Goal: Task Accomplishment & Management: Manage account settings

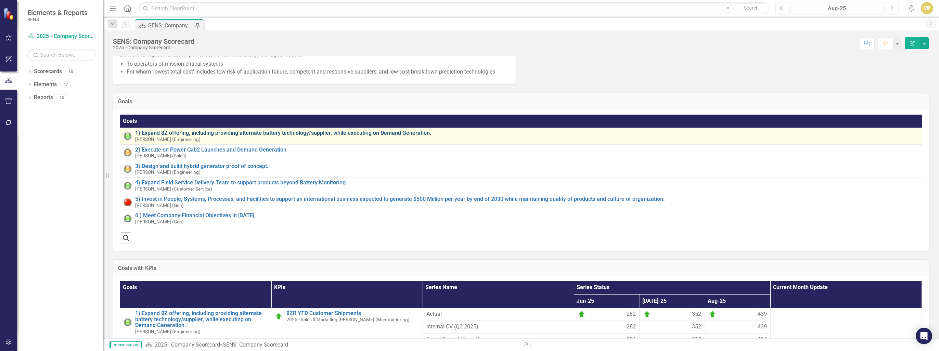
scroll to position [137, 0]
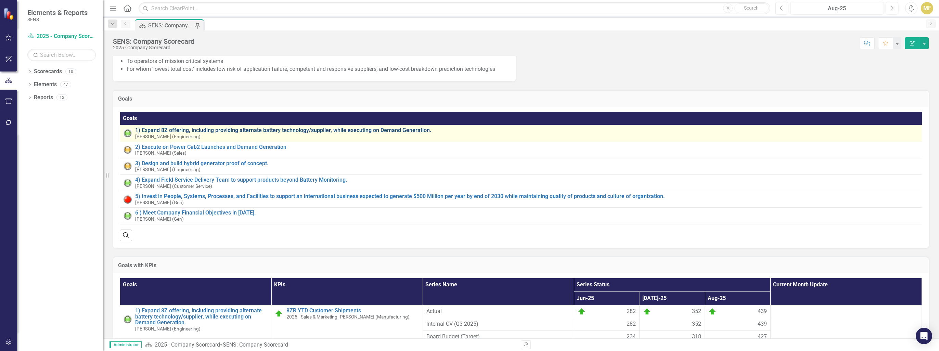
click at [261, 133] on link "1) Expand 8Z offering, including providing alternate battery technology/supplie…" at bounding box center [527, 130] width 784 height 6
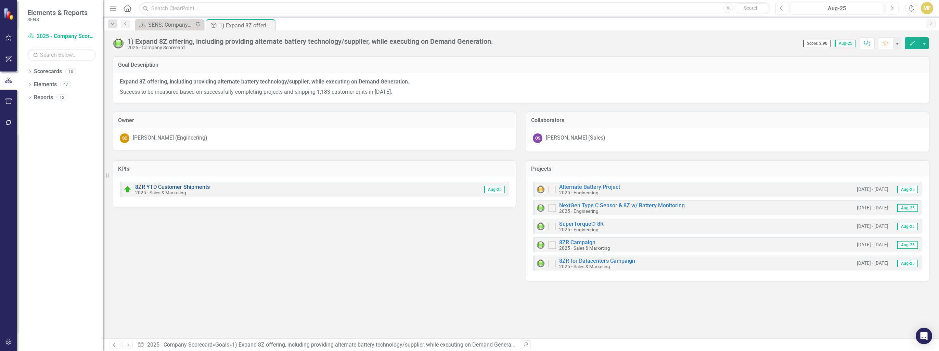
click at [186, 188] on link "8ZR YTD Customer Shipments" at bounding box center [172, 187] width 75 height 6
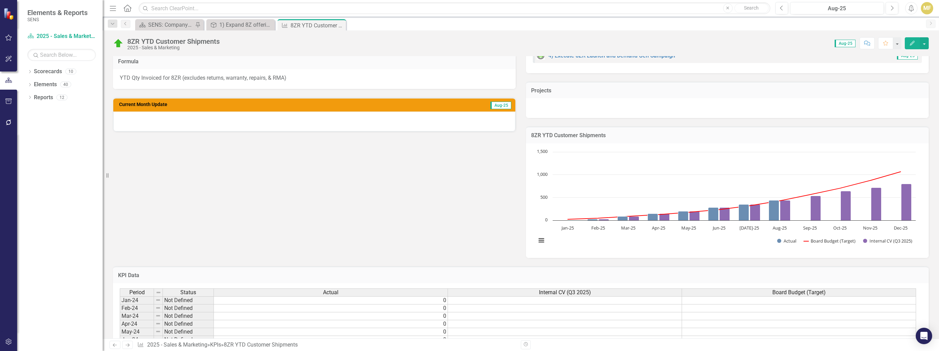
scroll to position [137, 0]
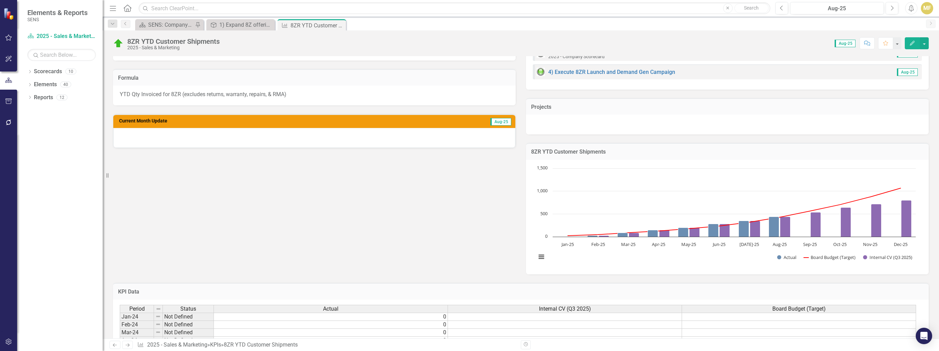
click at [0, 0] on icon "Close" at bounding box center [0, 0] width 0 height 0
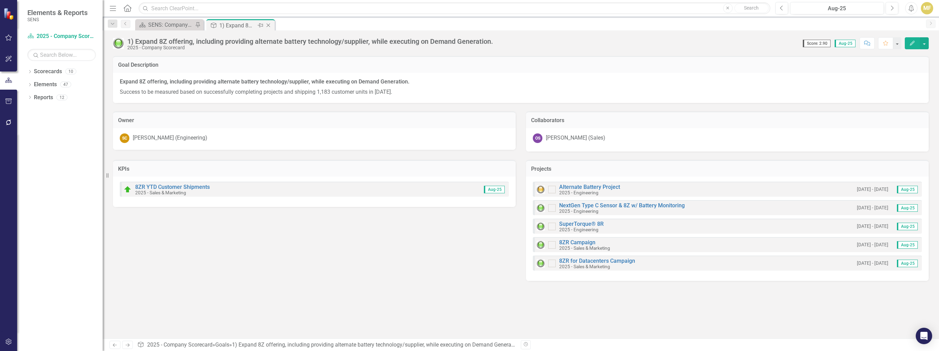
click at [271, 25] on icon "Close" at bounding box center [268, 25] width 7 height 5
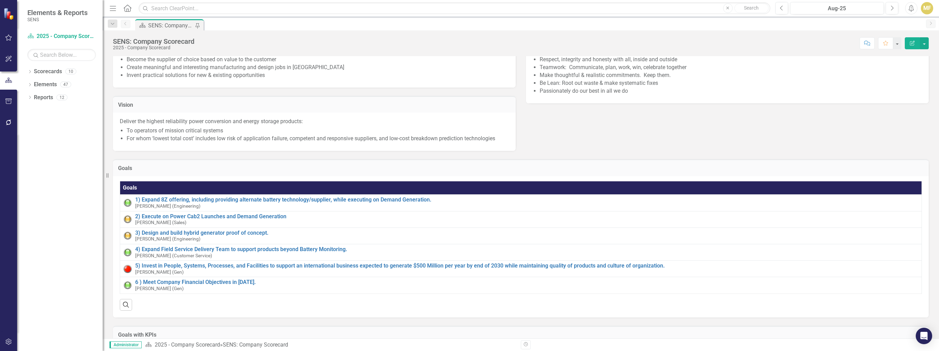
scroll to position [68, 0]
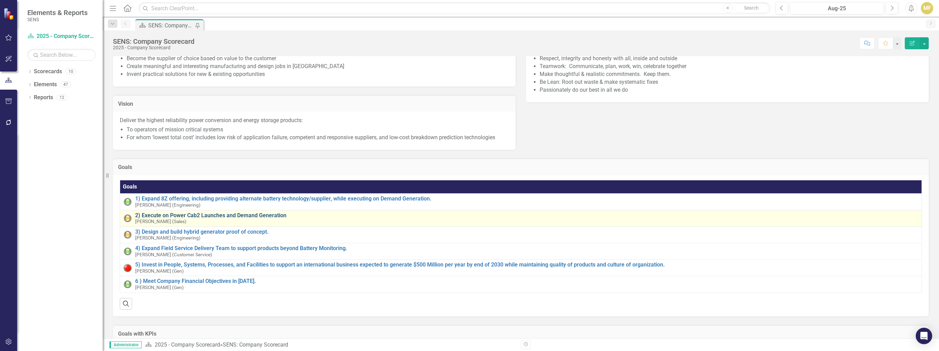
click at [193, 219] on link "2) Execute on Power Cab2 Launches and Demand Generation" at bounding box center [526, 215] width 783 height 6
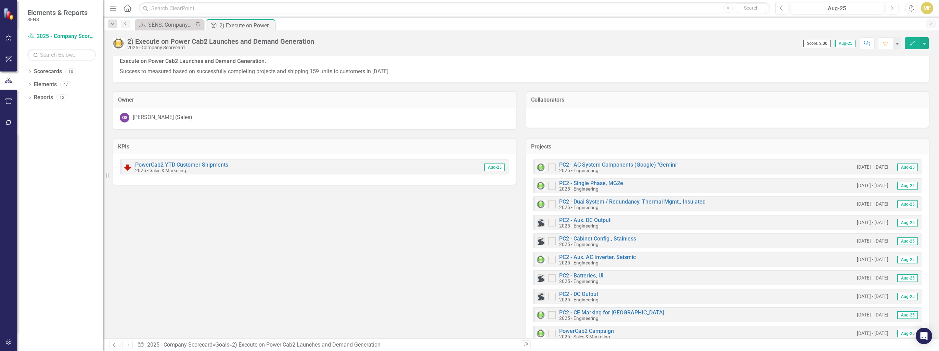
scroll to position [39, 0]
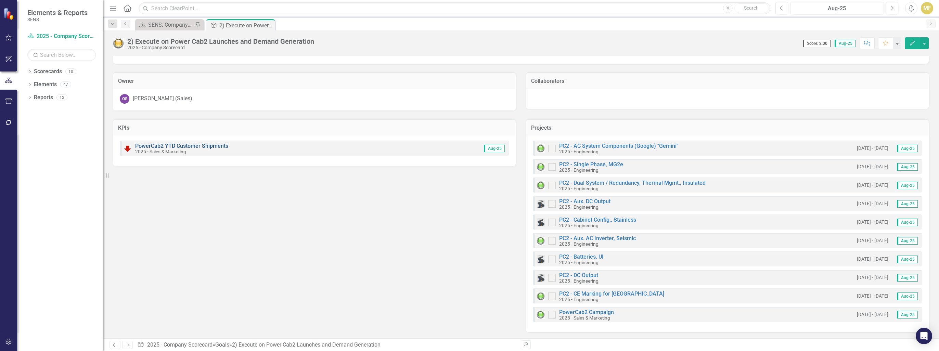
click at [172, 144] on link "PowerCab2 YTD Customer Shipments" at bounding box center [181, 146] width 93 height 6
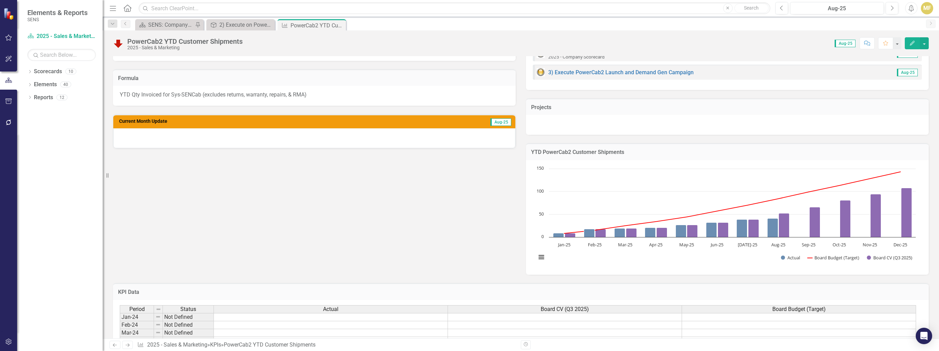
scroll to position [205, 0]
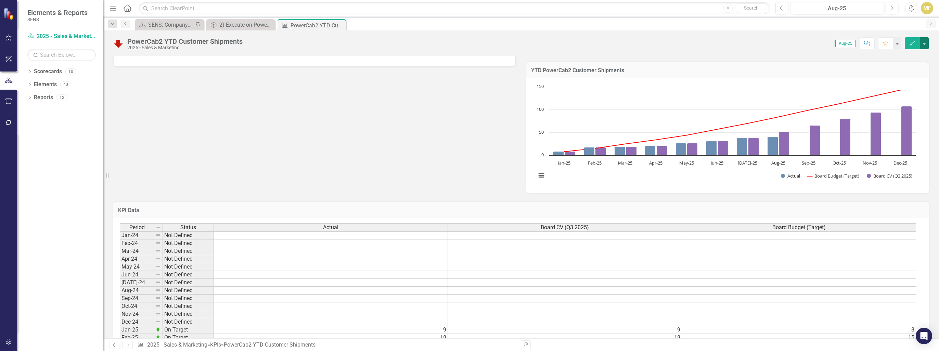
click at [352, 42] on button "button" at bounding box center [924, 43] width 9 height 12
click at [352, 55] on link "Edit Edit KPI" at bounding box center [900, 55] width 55 height 13
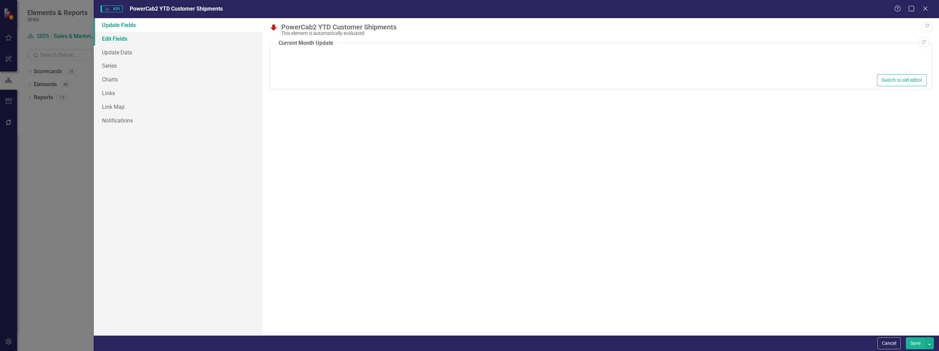
click at [135, 39] on link "Edit Fields" at bounding box center [178, 39] width 169 height 14
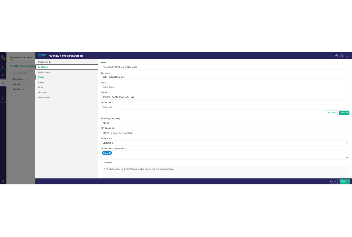
scroll to position [0, 0]
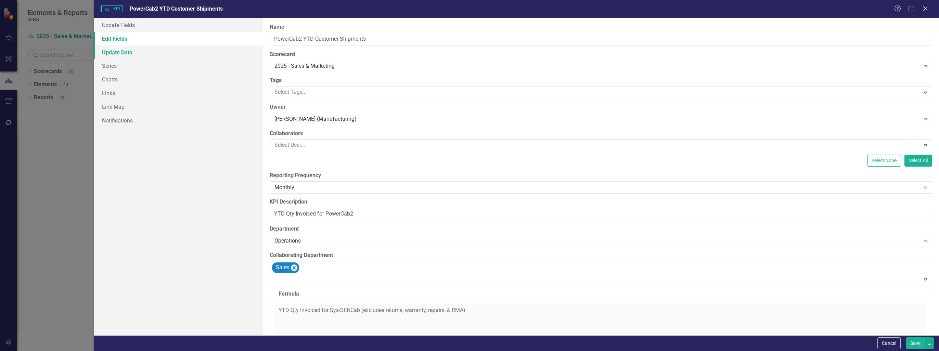
click at [122, 50] on link "Update Data" at bounding box center [178, 52] width 169 height 14
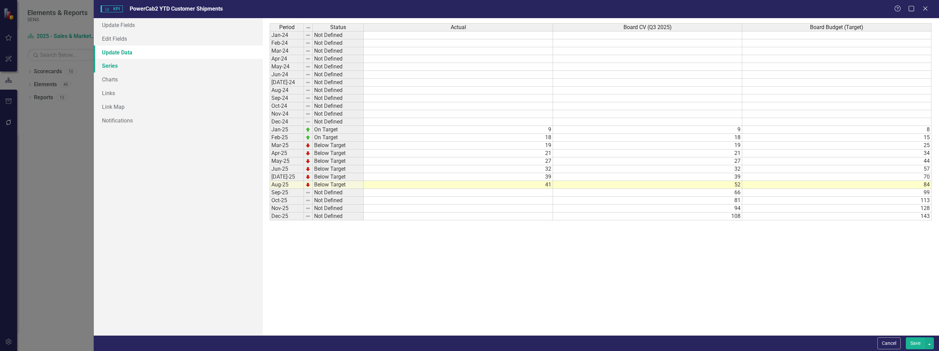
click at [119, 67] on link "Series" at bounding box center [178, 66] width 169 height 14
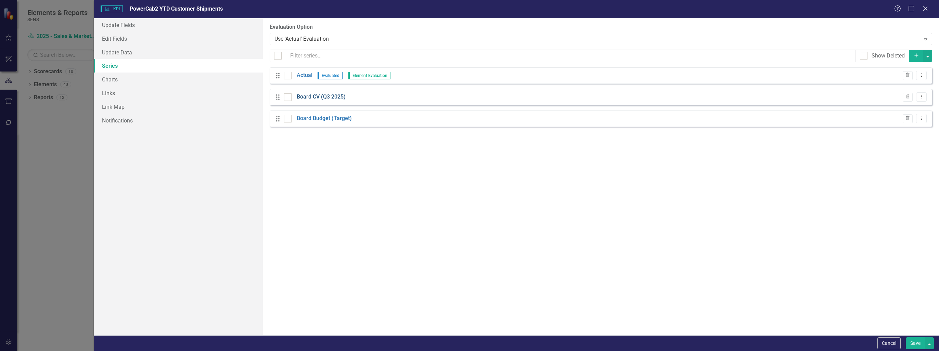
click at [305, 98] on link "Board CV (Q3 2025)" at bounding box center [321, 97] width 49 height 8
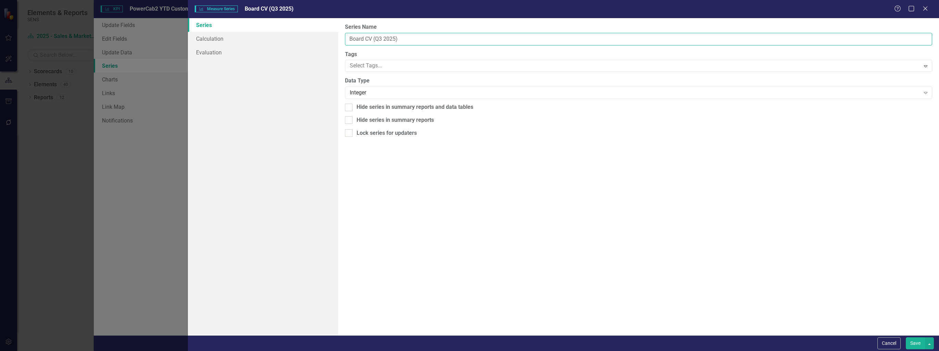
drag, startPoint x: 363, startPoint y: 38, endPoint x: 346, endPoint y: 35, distance: 17.0
click at [346, 35] on input "Board CV (Q3 2025)" at bounding box center [638, 39] width 587 height 13
type input "Internal CV (Q3 2025)"
click at [352, 236] on button "Save" at bounding box center [915, 343] width 19 height 12
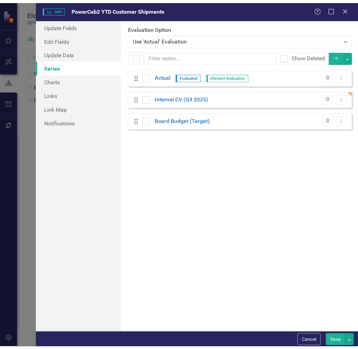
scroll to position [219, 0]
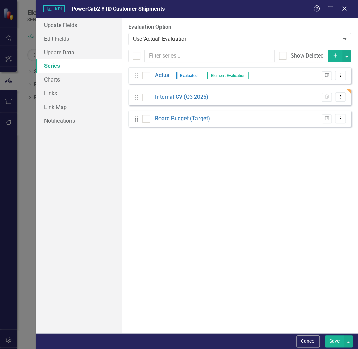
click at [159, 236] on div "From this page, you can add, edit, delete, or duplicate the measure series for …" at bounding box center [239, 175] width 236 height 315
click at [177, 97] on link "Internal CV (Q3 2025)" at bounding box center [181, 97] width 53 height 8
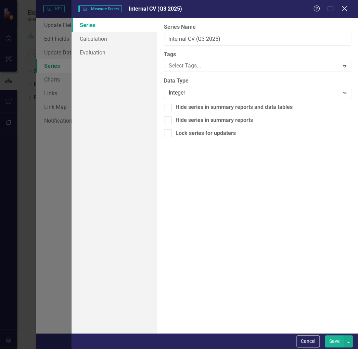
click at [347, 9] on icon "Close" at bounding box center [344, 8] width 9 height 6
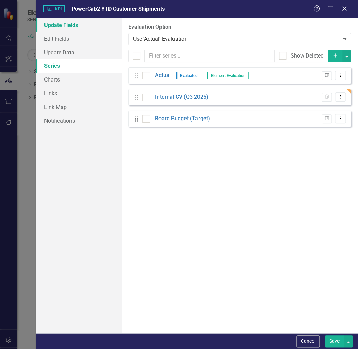
click at [56, 26] on link "Update Fields" at bounding box center [79, 25] width 86 height 14
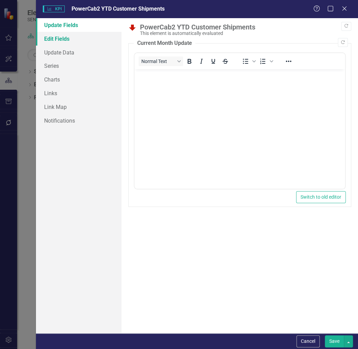
click at [60, 35] on link "Edit Fields" at bounding box center [79, 39] width 86 height 14
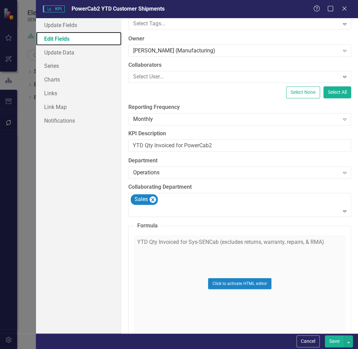
scroll to position [100, 0]
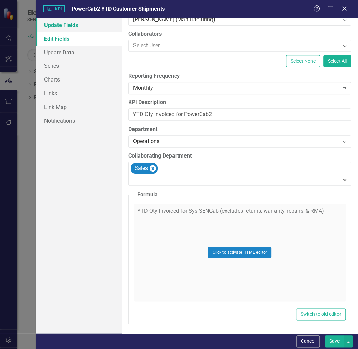
click at [64, 26] on link "Update Fields" at bounding box center [79, 25] width 86 height 14
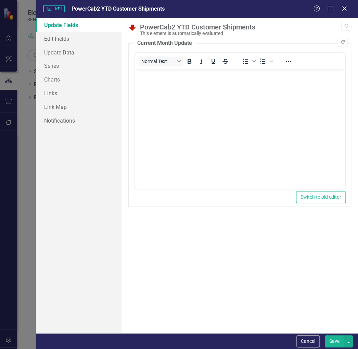
click at [335, 236] on button "Save" at bounding box center [334, 341] width 19 height 12
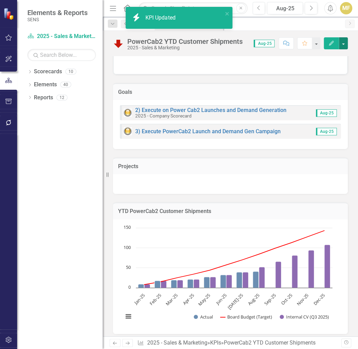
scroll to position [457, 0]
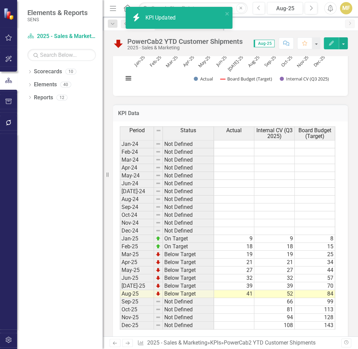
click at [247, 235] on td "9" at bounding box center [234, 239] width 40 height 8
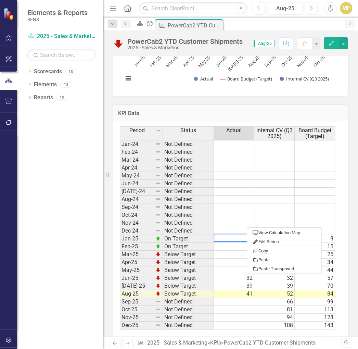
click at [275, 211] on td at bounding box center [274, 215] width 40 height 8
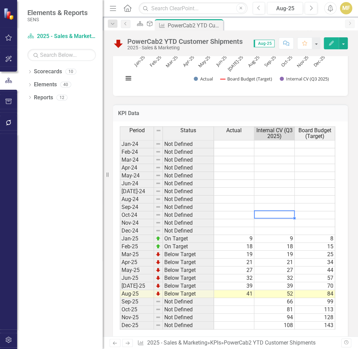
click at [279, 235] on td "9" at bounding box center [274, 239] width 40 height 8
click at [283, 236] on div at bounding box center [274, 241] width 40 height 1
click at [284, 236] on td "19" at bounding box center [274, 254] width 40 height 8
click at [285, 235] on td "9" at bounding box center [274, 239] width 40 height 8
click at [220, 227] on td at bounding box center [234, 231] width 40 height 8
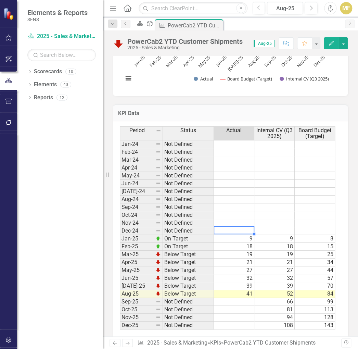
click at [289, 235] on td "9" at bounding box center [274, 239] width 40 height 8
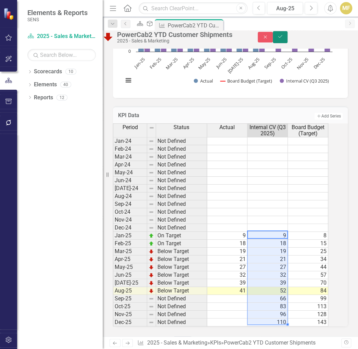
click at [283, 39] on icon "Save" at bounding box center [280, 36] width 6 height 5
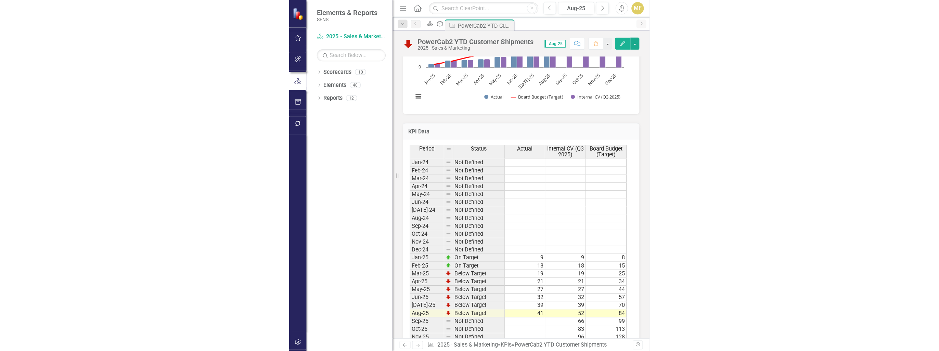
scroll to position [445, 0]
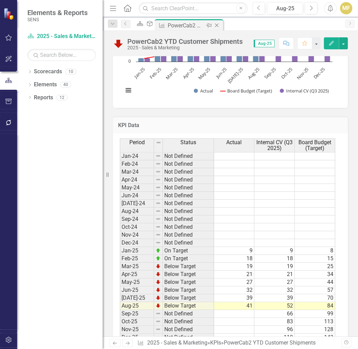
click at [220, 23] on icon "Close" at bounding box center [216, 25] width 7 height 5
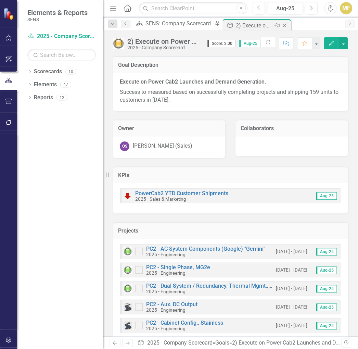
click at [281, 25] on icon "Close" at bounding box center [284, 25] width 7 height 5
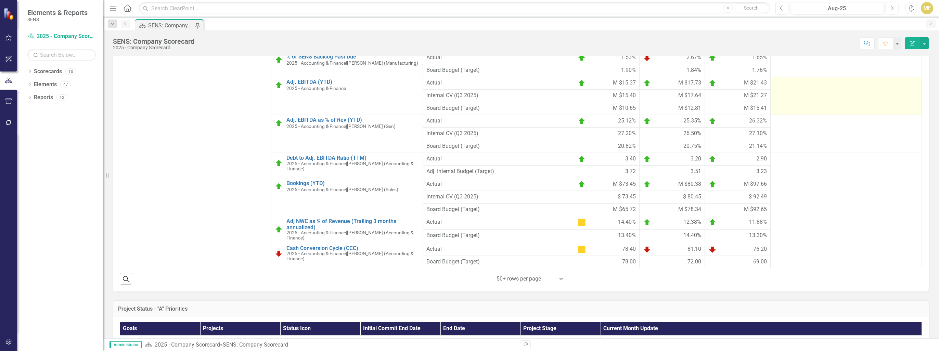
scroll to position [418, 0]
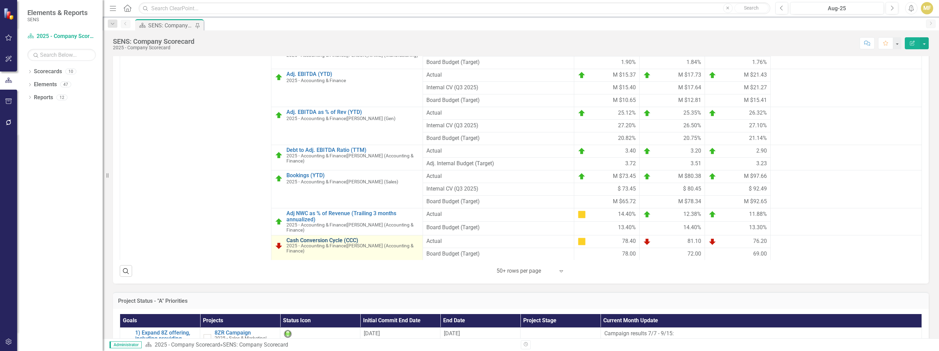
click at [352, 236] on link "Cash Conversion Cycle (CCC)" at bounding box center [352, 240] width 132 height 6
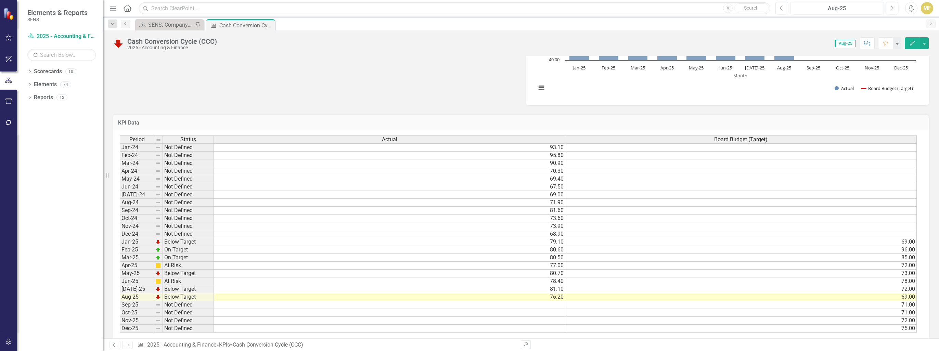
scroll to position [342, 0]
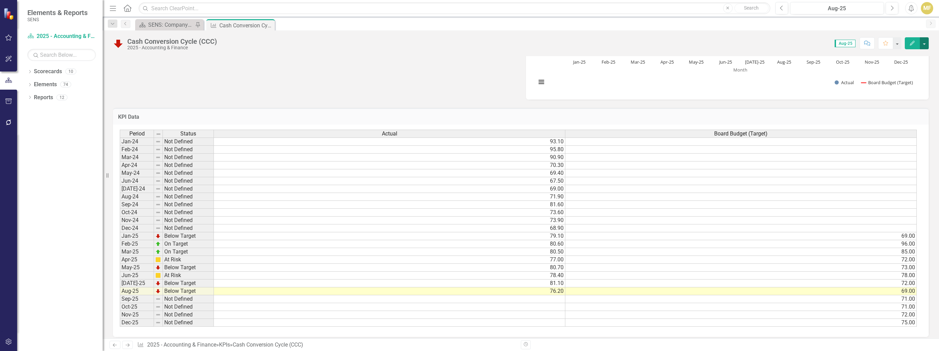
click at [352, 47] on button "button" at bounding box center [924, 43] width 9 height 12
click at [352, 56] on link "Edit Edit KPI" at bounding box center [900, 55] width 55 height 13
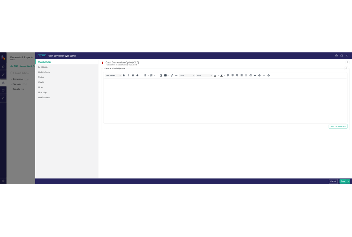
scroll to position [0, 0]
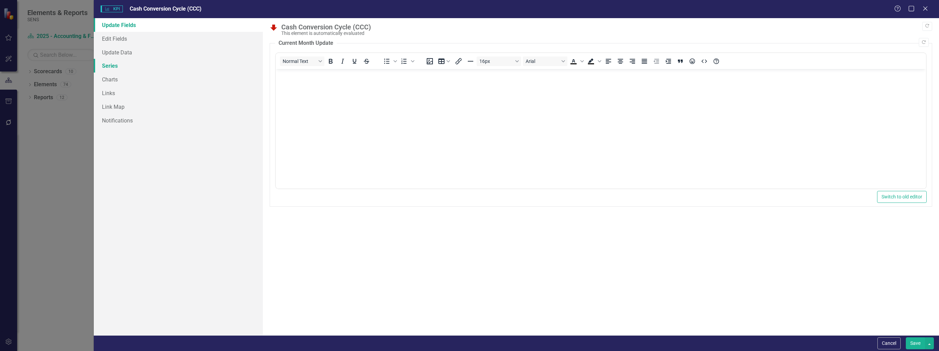
click at [132, 64] on link "Series" at bounding box center [178, 66] width 169 height 14
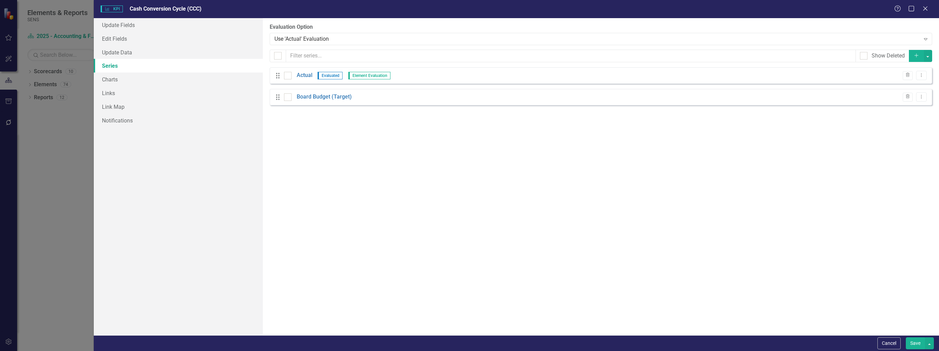
click at [352, 57] on icon "Add" at bounding box center [916, 55] width 6 height 5
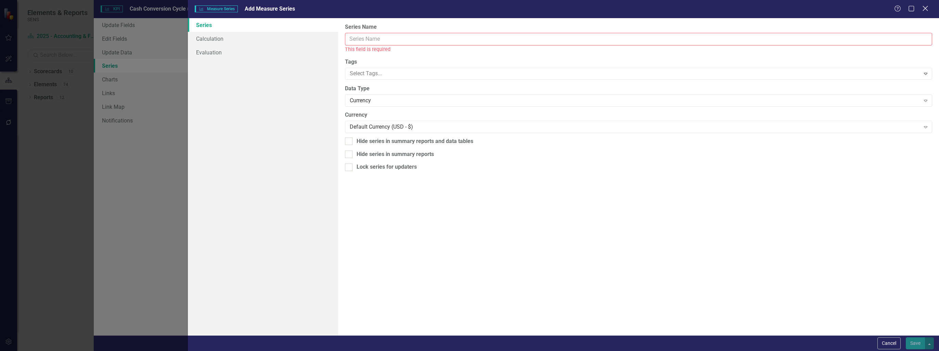
click at [352, 8] on icon "Close" at bounding box center [925, 8] width 9 height 6
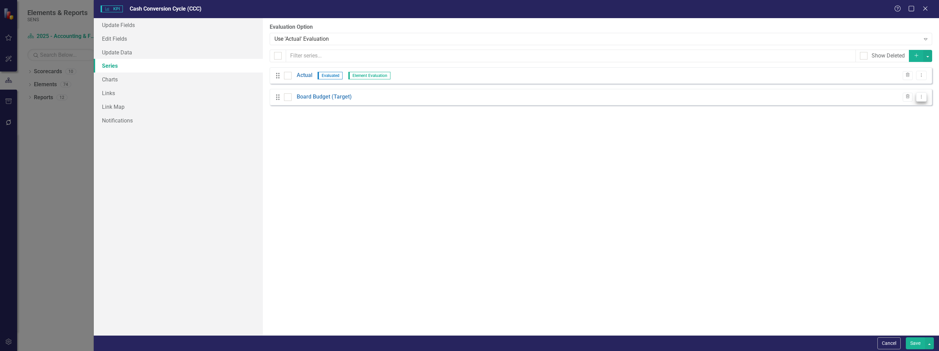
click at [352, 96] on button "Dropdown Menu" at bounding box center [921, 96] width 11 height 9
click at [352, 123] on link "Copy Duplicate Measure Series" at bounding box center [887, 121] width 78 height 13
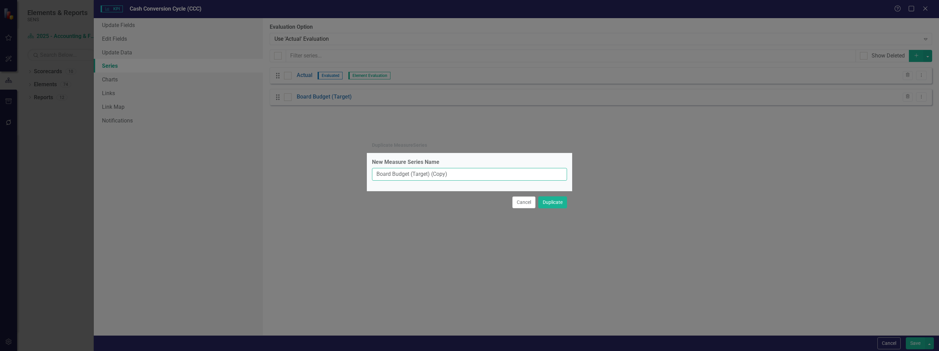
drag, startPoint x: 409, startPoint y: 173, endPoint x: 327, endPoint y: 174, distance: 81.8
click at [327, 174] on div "Duplicate MeasureSeries New Measure Series Name Board Budget (Target) (Copy) Ca…" at bounding box center [469, 175] width 939 height 351
type input "Internal Q3 CV"
click at [352, 205] on button "Duplicate" at bounding box center [552, 202] width 29 height 12
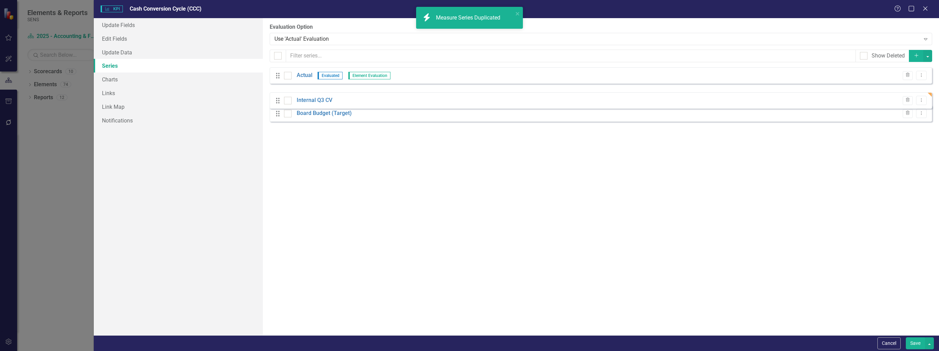
drag, startPoint x: 278, startPoint y: 119, endPoint x: 278, endPoint y: 101, distance: 18.1
click at [278, 101] on div "Drag Actual Evaluated Element Evaluation Trash Dropdown Menu Drag Board Budget …" at bounding box center [601, 97] width 662 height 60
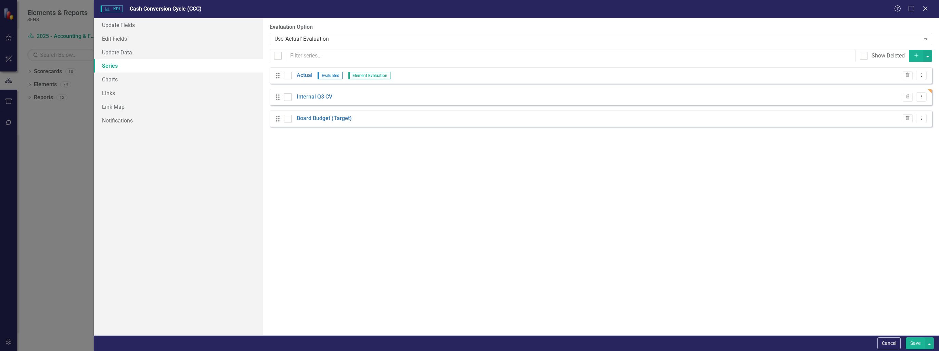
click at [352, 236] on button "Save" at bounding box center [915, 343] width 19 height 12
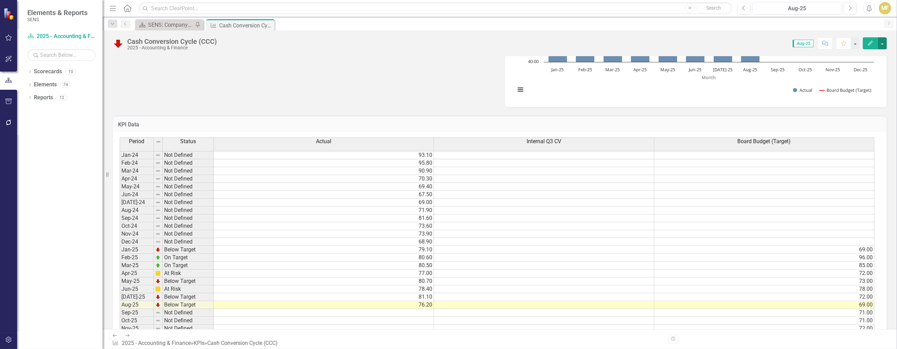
scroll to position [347, 0]
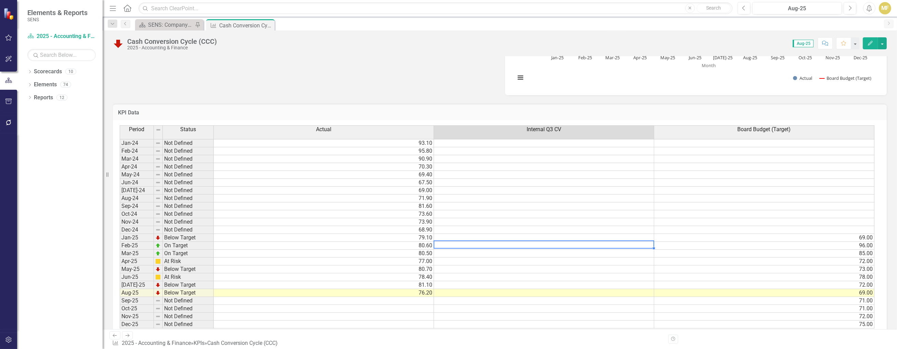
click at [352, 236] on td at bounding box center [544, 246] width 220 height 8
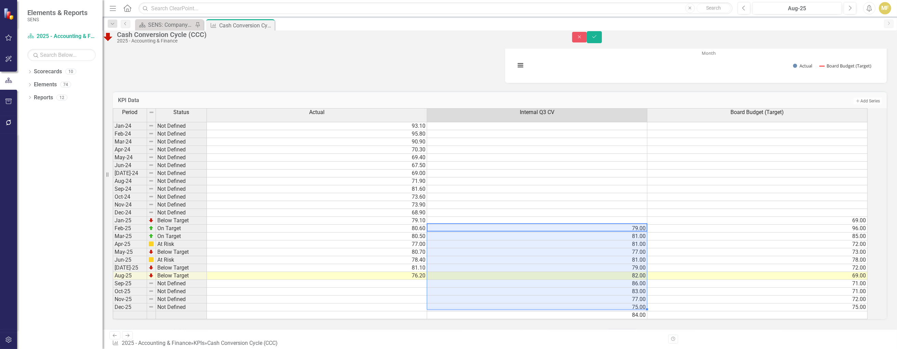
scroll to position [366, 0]
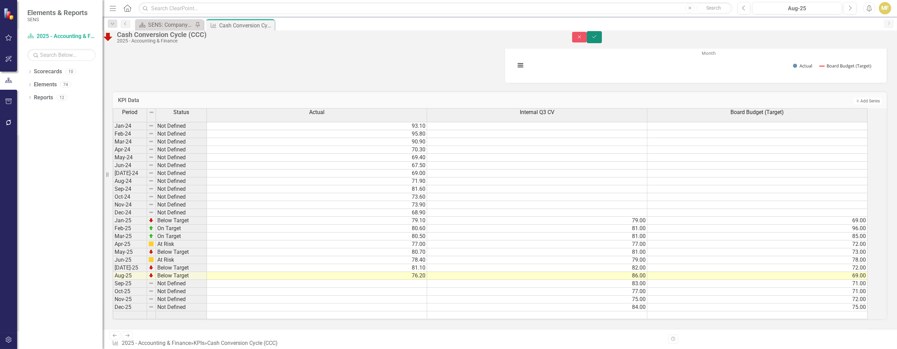
click at [352, 43] on button "Save" at bounding box center [594, 37] width 15 height 12
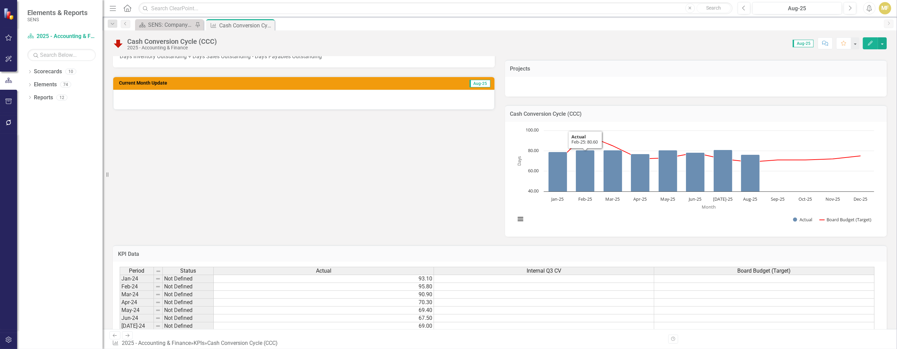
scroll to position [352, 0]
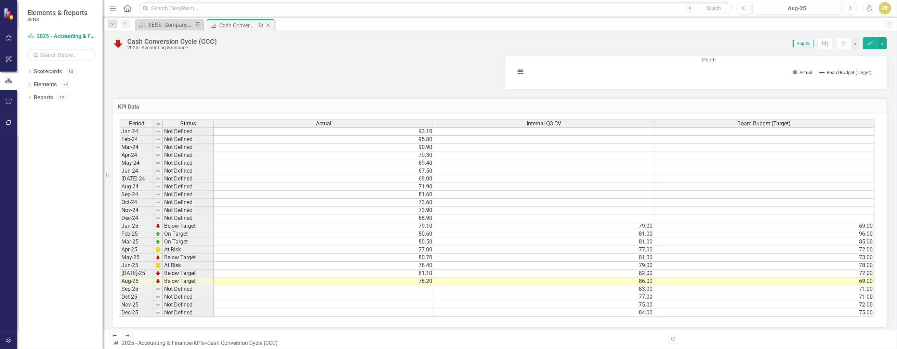
click at [267, 25] on icon "Close" at bounding box center [268, 25] width 7 height 5
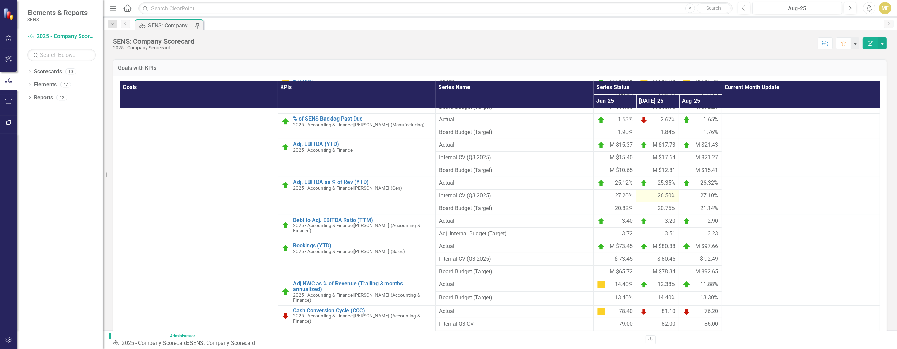
scroll to position [411, 0]
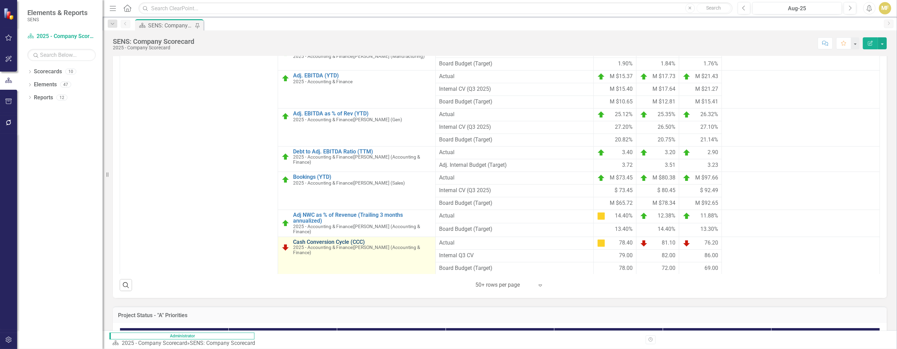
click at [327, 236] on link "Cash Conversion Cycle (CCC)" at bounding box center [362, 242] width 139 height 6
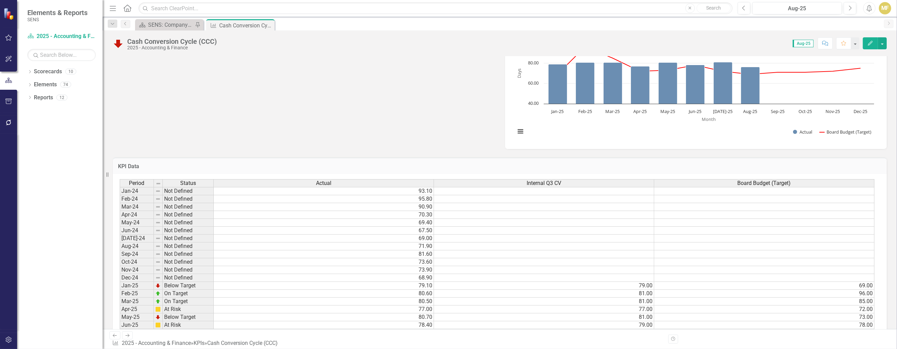
scroll to position [352, 0]
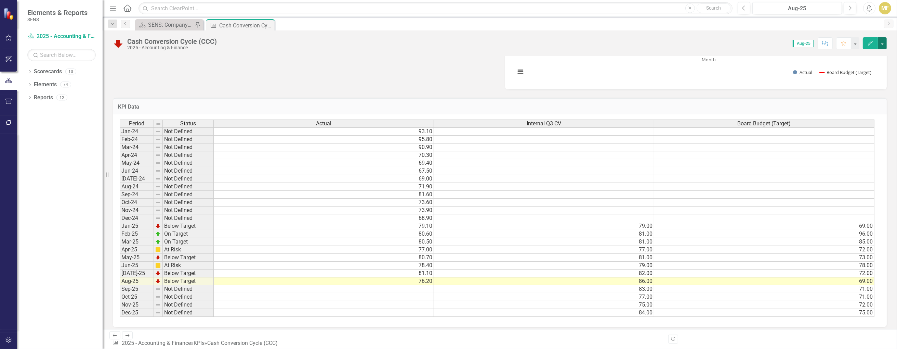
click at [352, 41] on button "button" at bounding box center [882, 43] width 9 height 12
click at [352, 54] on link "Edit Edit KPI" at bounding box center [858, 55] width 55 height 13
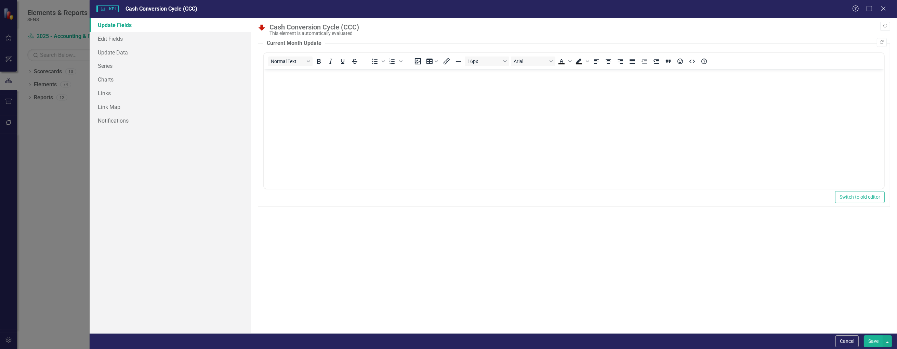
scroll to position [0, 0]
click at [115, 69] on link "Series" at bounding box center [170, 66] width 161 height 14
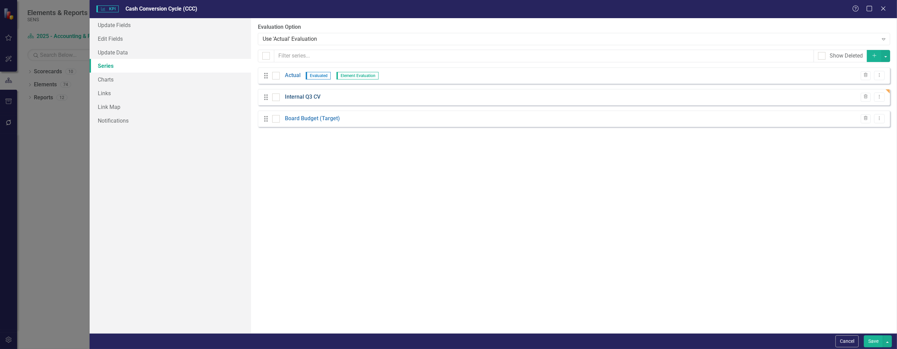
click at [302, 96] on link "Internal Q3 CV" at bounding box center [303, 97] width 36 height 8
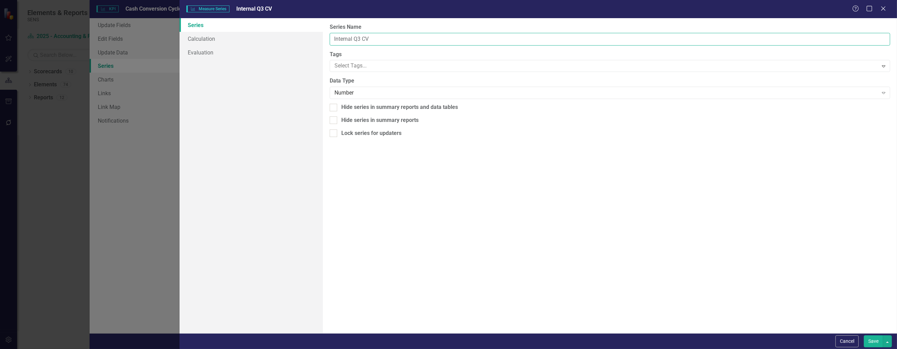
drag, startPoint x: 359, startPoint y: 40, endPoint x: 365, endPoint y: 47, distance: 10.2
click at [352, 40] on input "Internal Q3 CV" at bounding box center [610, 39] width 561 height 13
type input "Internal CV (Q3 2025)"
click at [352, 236] on button "Save" at bounding box center [873, 341] width 19 height 12
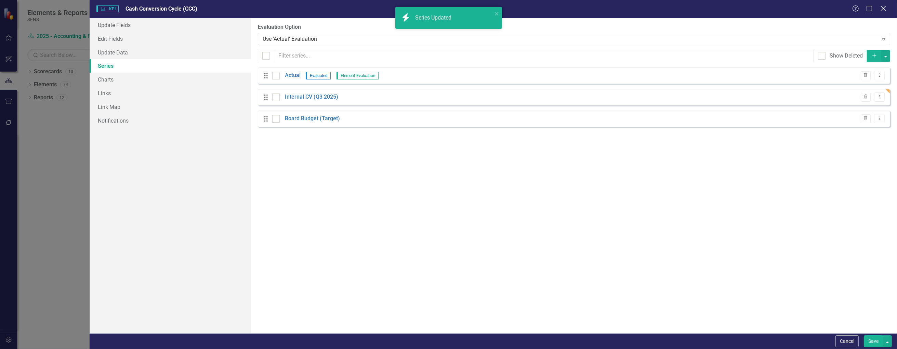
click at [352, 12] on icon "Close" at bounding box center [883, 8] width 9 height 6
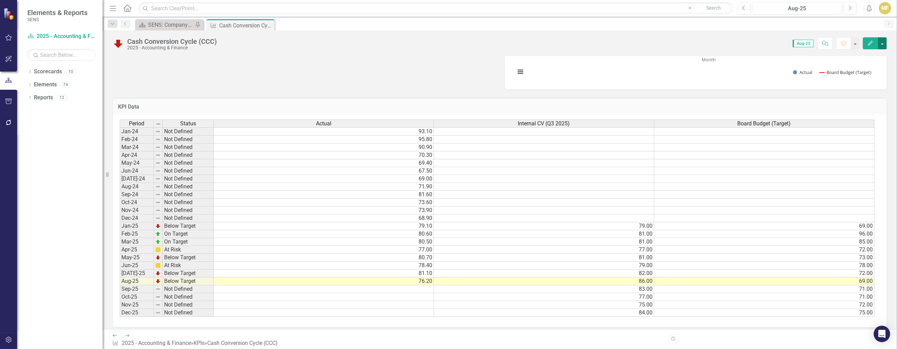
click at [352, 45] on button "button" at bounding box center [882, 43] width 9 height 12
click at [352, 55] on link "Edit Edit KPI" at bounding box center [858, 55] width 55 height 13
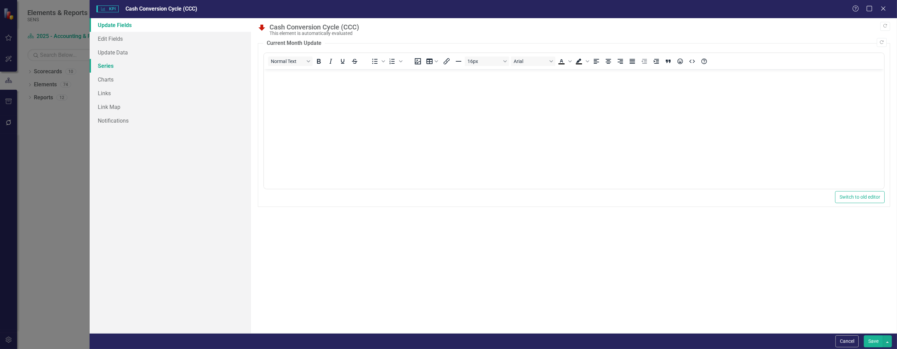
click at [119, 66] on link "Series" at bounding box center [170, 66] width 161 height 14
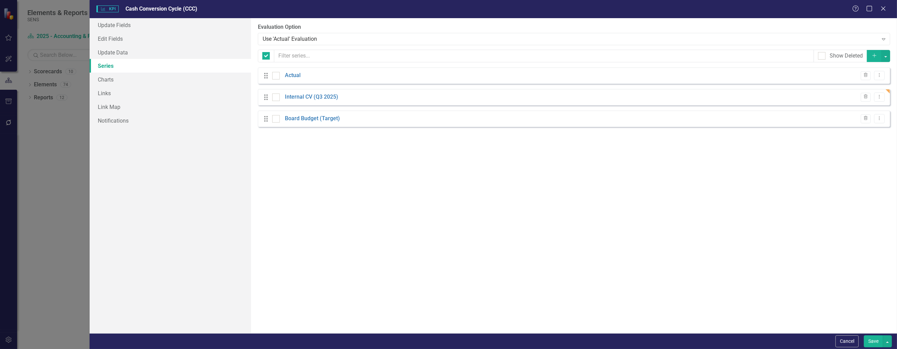
checkbox input "false"
click at [320, 97] on link "Internal CV (Q3 2025)" at bounding box center [311, 97] width 53 height 8
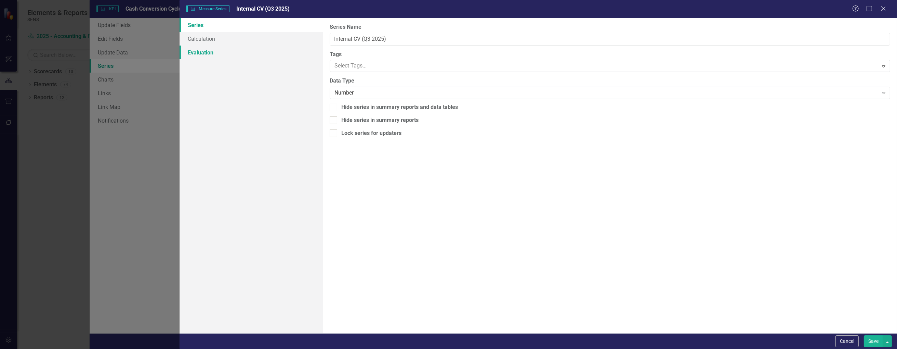
click at [213, 52] on link "Evaluation" at bounding box center [252, 52] width 144 height 14
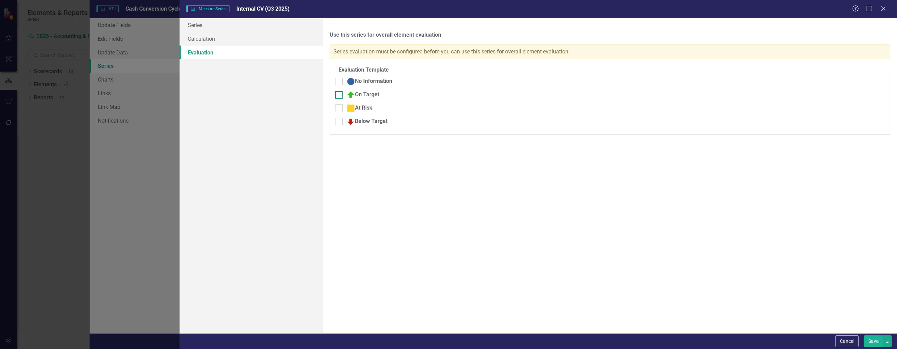
click at [340, 91] on div at bounding box center [339, 95] width 8 height 8
click at [340, 91] on input "On Target" at bounding box center [337, 93] width 4 height 4
checkbox input "true"
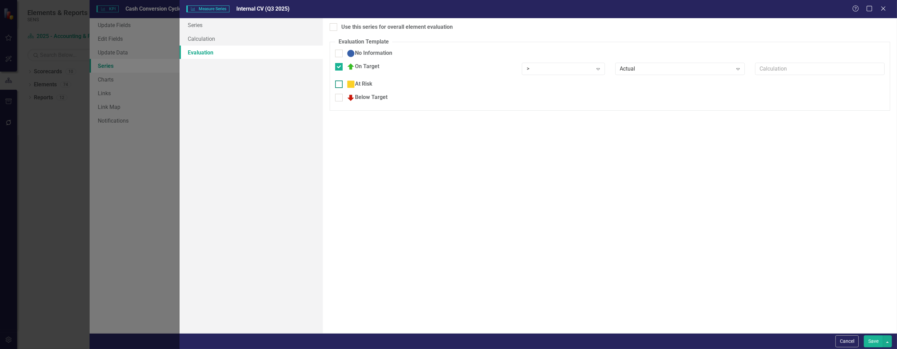
click at [337, 86] on div at bounding box center [339, 84] width 8 height 8
click at [337, 85] on input "At Risk" at bounding box center [337, 82] width 4 height 4
checkbox input "true"
click at [339, 102] on input "Below Target" at bounding box center [337, 100] width 4 height 4
checkbox input "true"
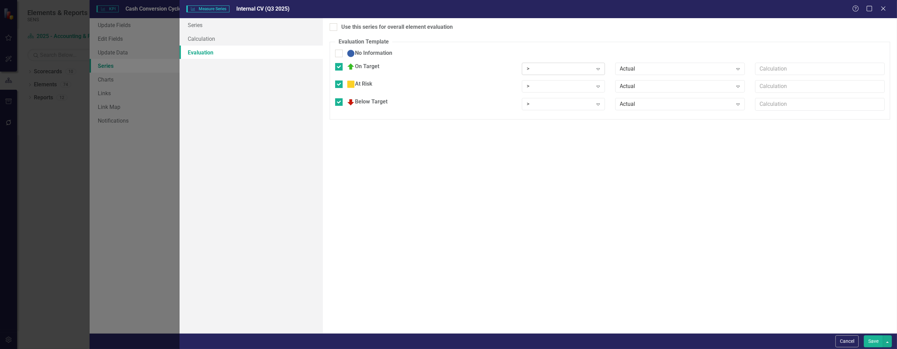
click at [352, 67] on icon "Expand" at bounding box center [598, 68] width 7 height 5
click at [352, 88] on input "text" at bounding box center [820, 86] width 130 height 13
type input "*1.1"
click at [352, 84] on icon "Expand" at bounding box center [598, 85] width 7 height 5
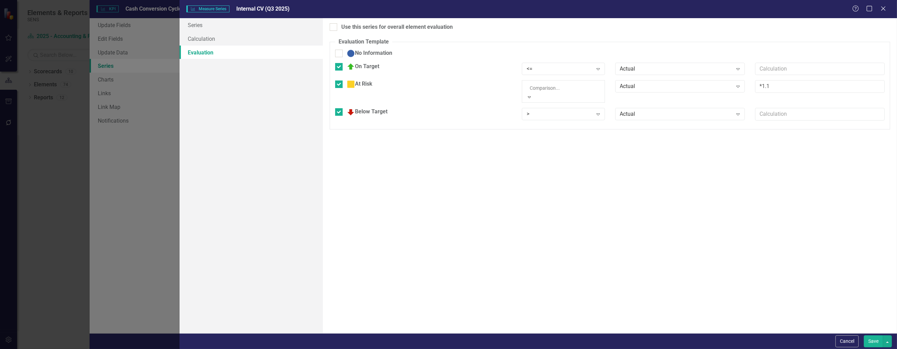
click at [352, 105] on input "text" at bounding box center [820, 104] width 130 height 13
type input "1.1"
click at [352, 236] on button "Save" at bounding box center [873, 341] width 19 height 12
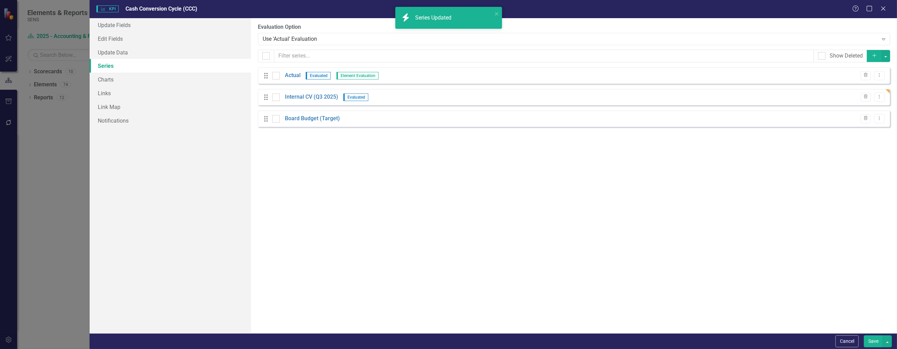
click at [352, 236] on button "Save" at bounding box center [873, 341] width 19 height 12
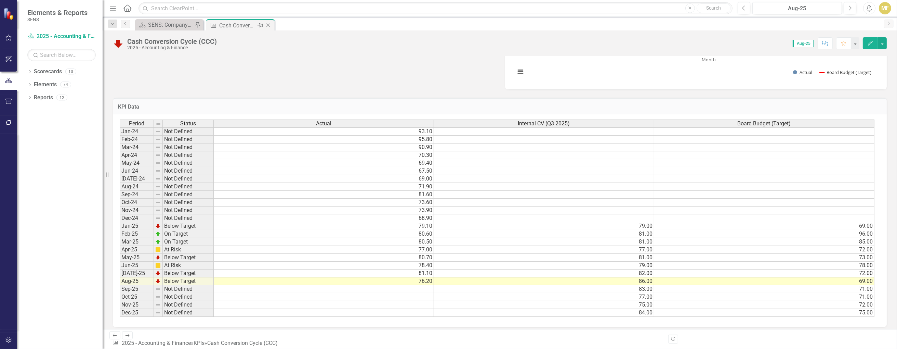
click at [268, 26] on icon "Close" at bounding box center [268, 25] width 7 height 5
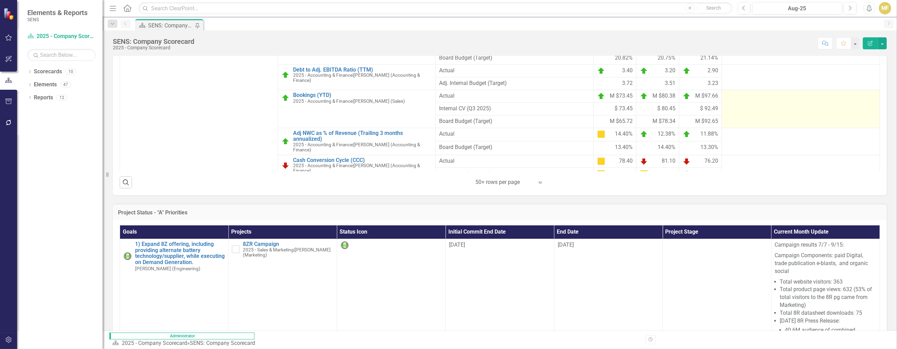
scroll to position [260, 0]
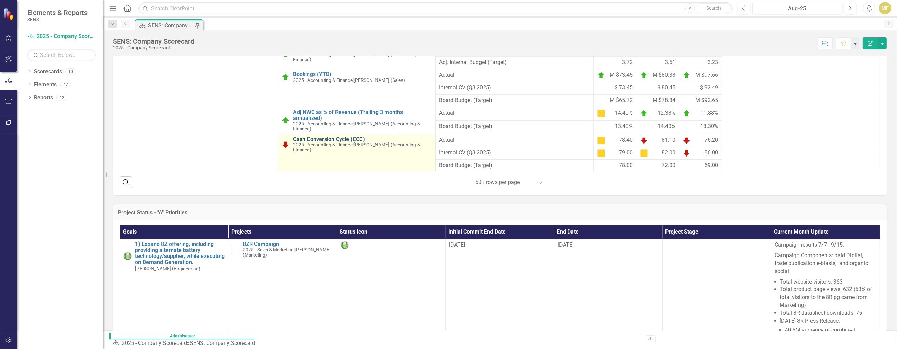
click at [323, 142] on link "Cash Conversion Cycle (CCC)" at bounding box center [362, 139] width 139 height 6
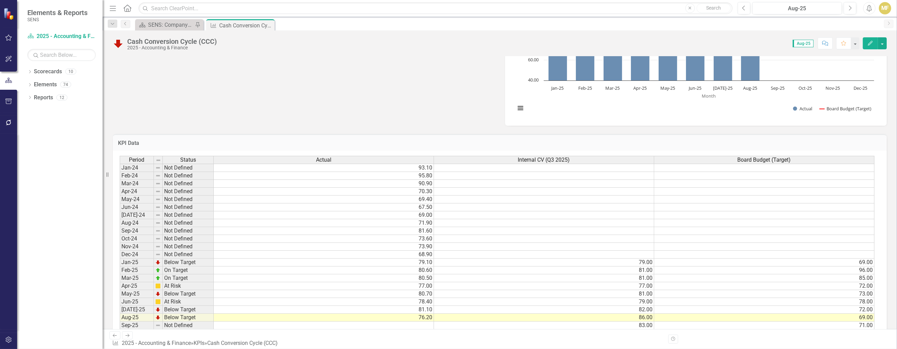
scroll to position [308, 0]
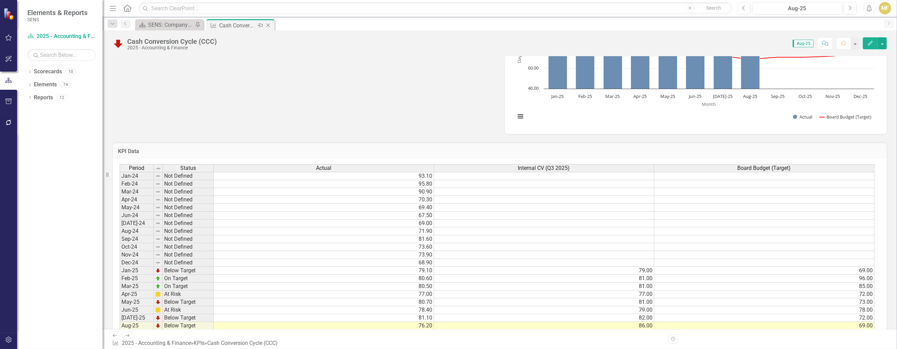
click at [270, 26] on icon "Close" at bounding box center [268, 25] width 7 height 5
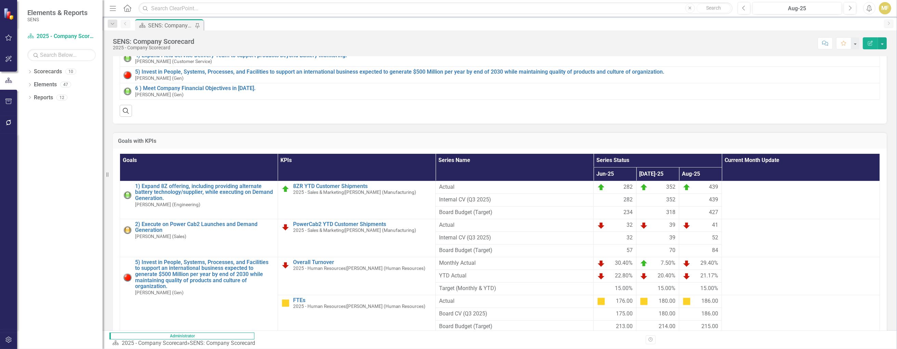
scroll to position [274, 0]
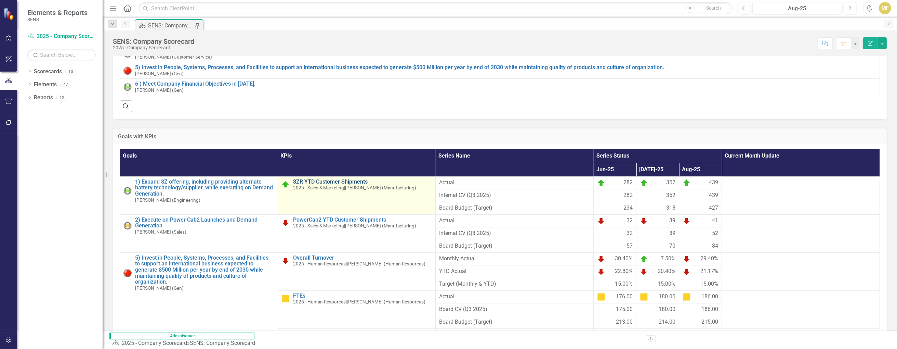
click at [318, 185] on link "8ZR YTD Customer Shipments" at bounding box center [362, 182] width 139 height 6
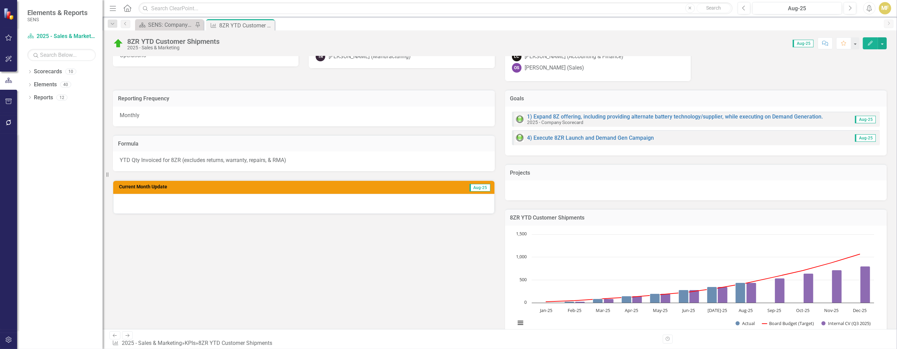
scroll to position [239, 0]
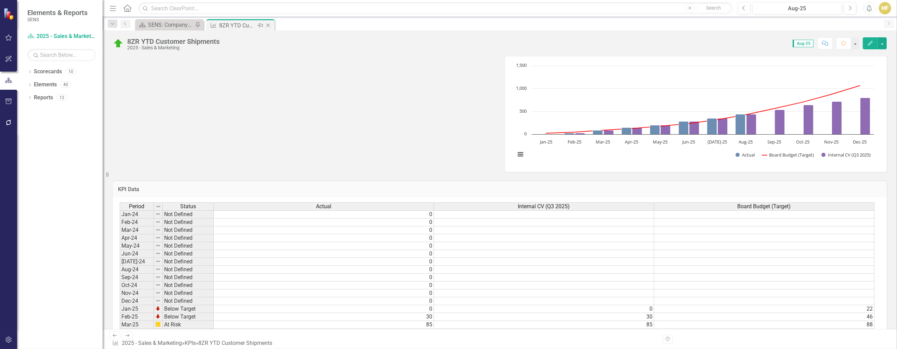
click at [269, 26] on icon "Close" at bounding box center [268, 25] width 7 height 5
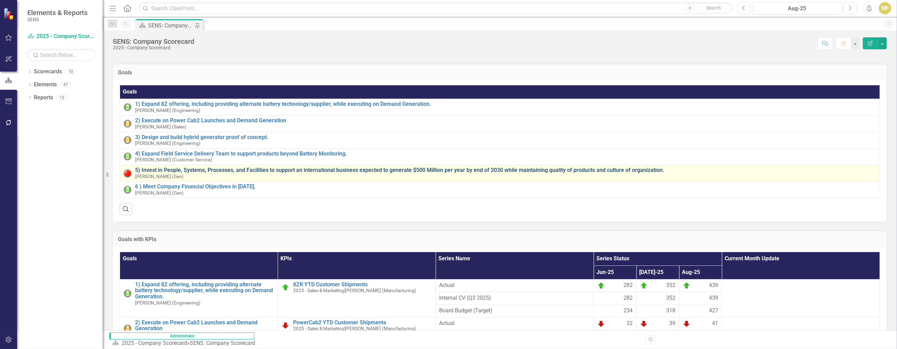
scroll to position [274, 0]
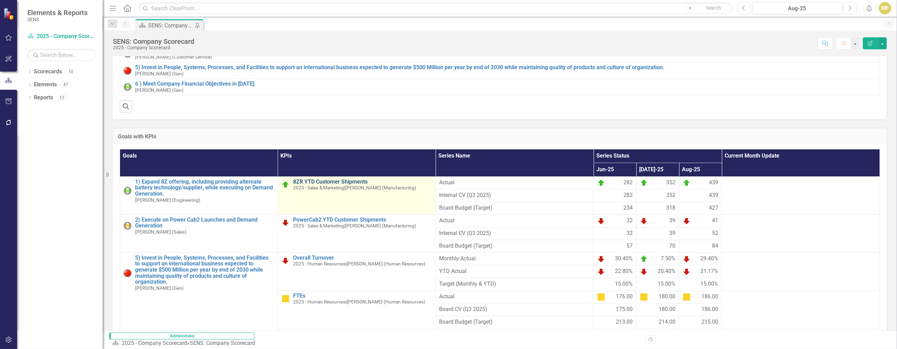
click at [324, 185] on link "8ZR YTD Customer Shipments" at bounding box center [362, 182] width 139 height 6
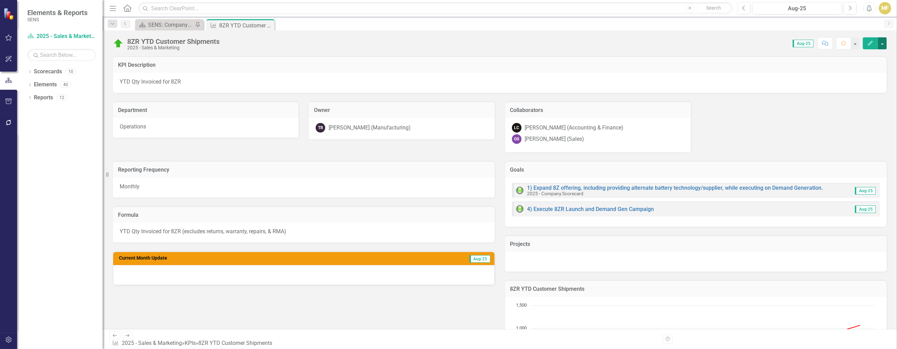
click at [352, 45] on button "button" at bounding box center [882, 43] width 9 height 12
click at [352, 57] on link "Edit Edit KPI" at bounding box center [858, 55] width 55 height 13
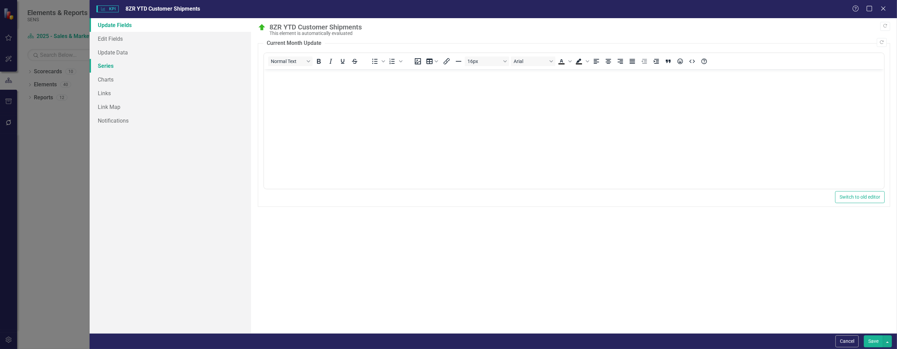
click at [116, 66] on link "Series" at bounding box center [170, 66] width 161 height 14
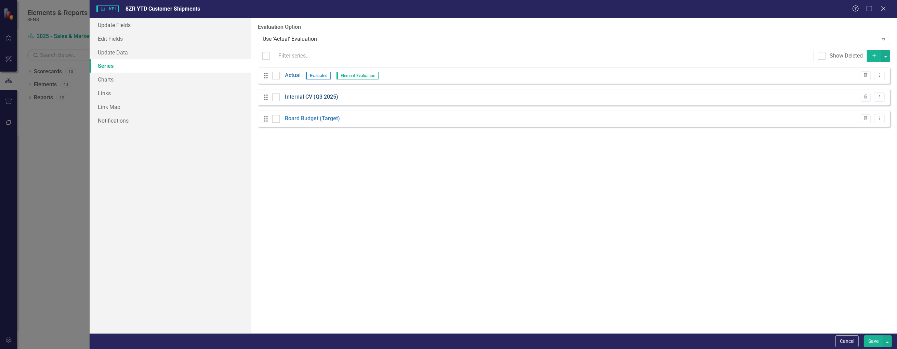
click at [306, 96] on link "Internal CV (Q3 2025)" at bounding box center [311, 97] width 53 height 8
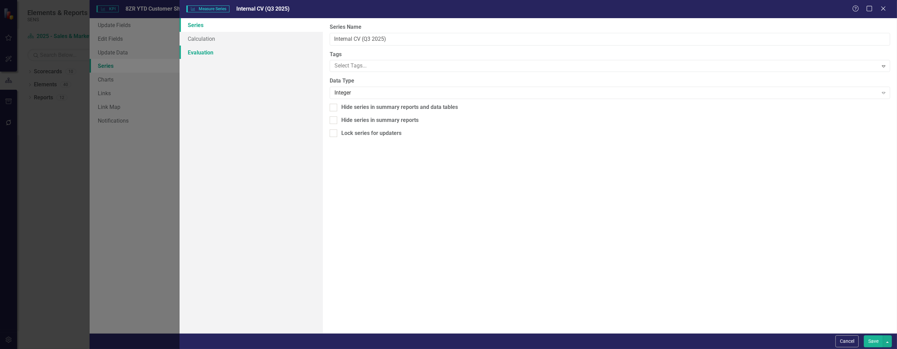
click at [204, 52] on link "Evaluation" at bounding box center [252, 52] width 144 height 14
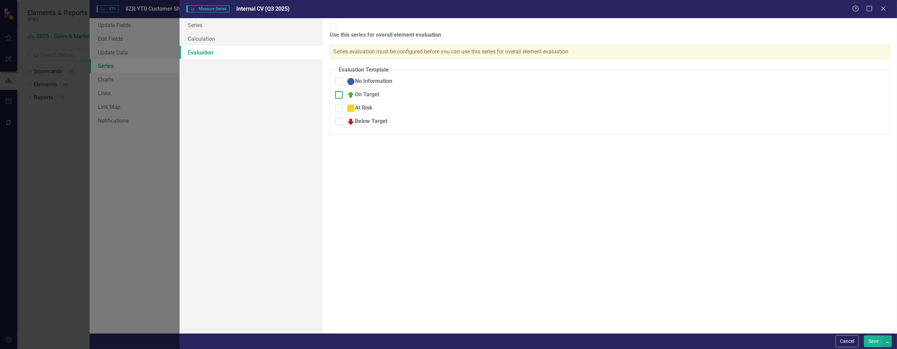
click at [341, 91] on div at bounding box center [339, 95] width 8 height 8
click at [340, 91] on input "On Target" at bounding box center [337, 93] width 4 height 4
checkbox input "true"
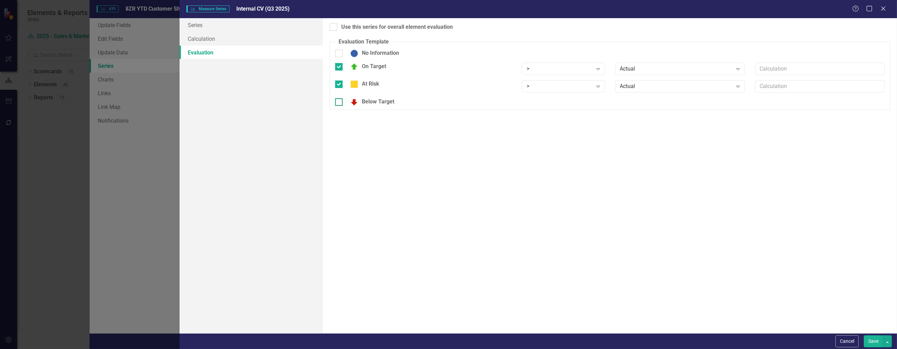
click at [341, 103] on div at bounding box center [339, 102] width 8 height 8
click at [340, 103] on input "Below Target" at bounding box center [337, 100] width 4 height 4
checkbox input "true"
click at [597, 69] on icon "Expand" at bounding box center [598, 68] width 7 height 5
click at [549, 89] on div ">=" at bounding box center [565, 92] width 72 height 8
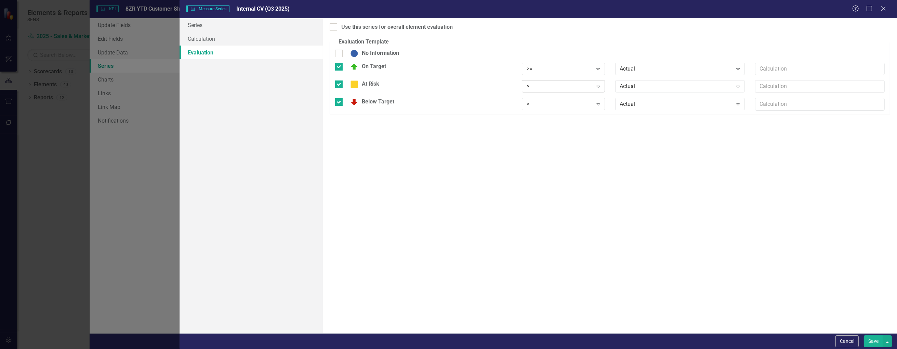
click at [601, 86] on icon "Expand" at bounding box center [598, 85] width 7 height 5
click at [581, 106] on div ">=" at bounding box center [565, 110] width 72 height 8
click at [785, 88] on input "text" at bounding box center [820, 86] width 130 height 13
type input "*.9"
click at [597, 105] on icon "Expand" at bounding box center [598, 103] width 7 height 5
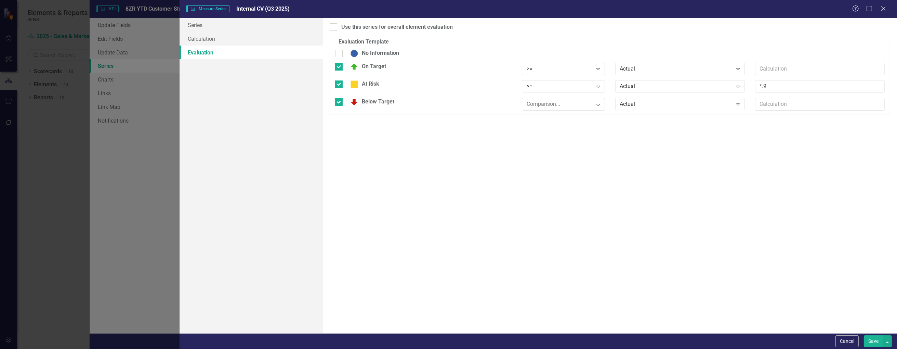
click at [789, 104] on input "text" at bounding box center [820, 104] width 130 height 13
type input "*.9"
click at [874, 343] on button "Save" at bounding box center [873, 341] width 19 height 12
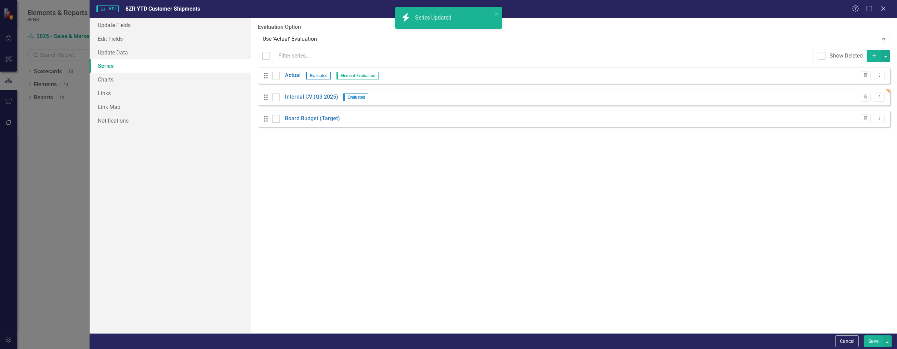
click at [873, 338] on button "Save" at bounding box center [873, 341] width 19 height 12
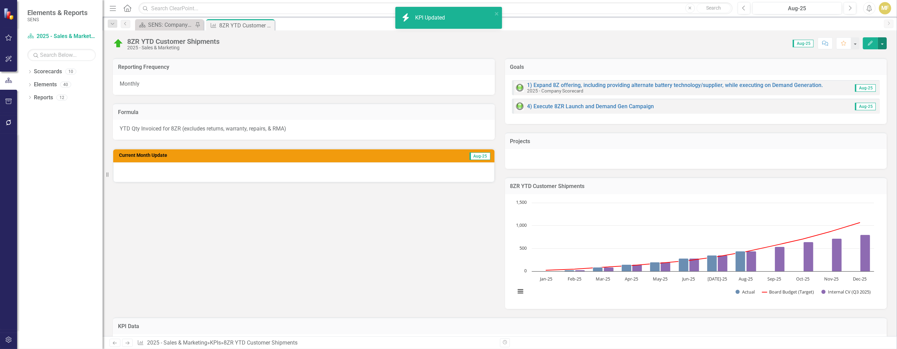
scroll to position [68, 0]
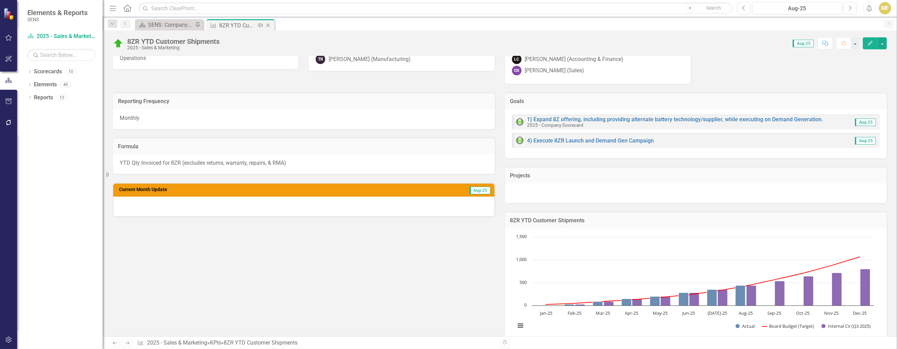
click at [269, 25] on icon "Close" at bounding box center [268, 25] width 7 height 5
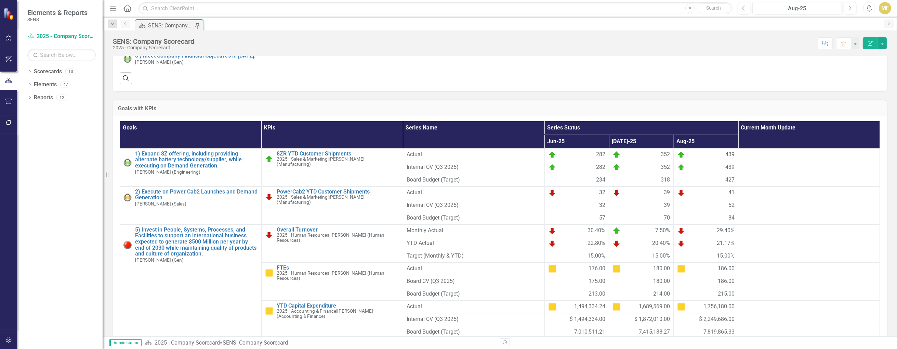
scroll to position [308, 0]
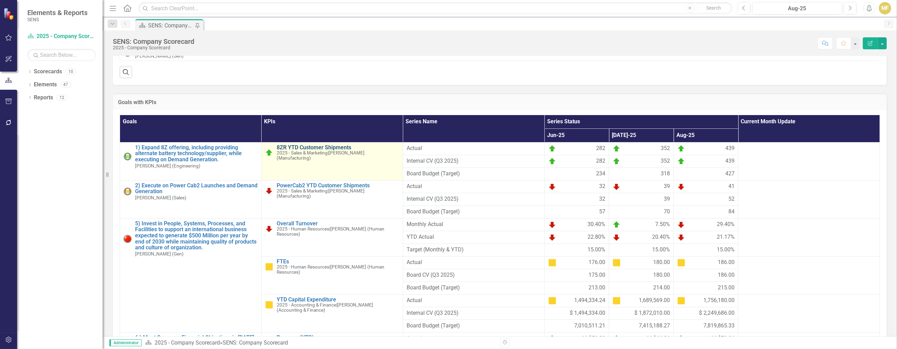
click at [346, 151] on link "8ZR YTD Customer Shipments" at bounding box center [338, 147] width 123 height 6
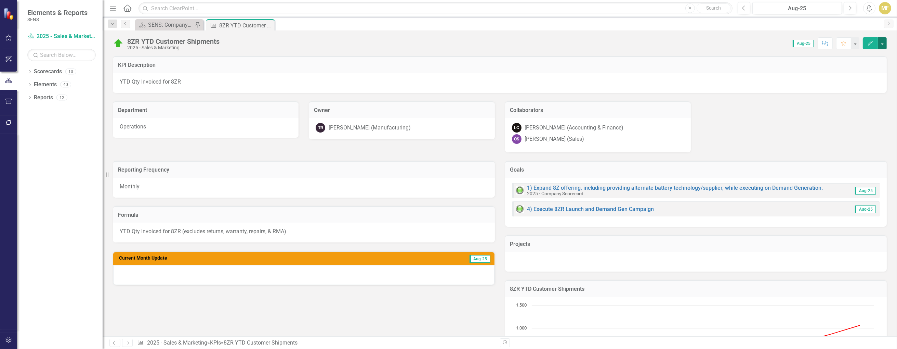
click at [881, 44] on button "button" at bounding box center [882, 43] width 9 height 12
click at [867, 69] on link "Edit Report Edit Layout" at bounding box center [858, 68] width 55 height 13
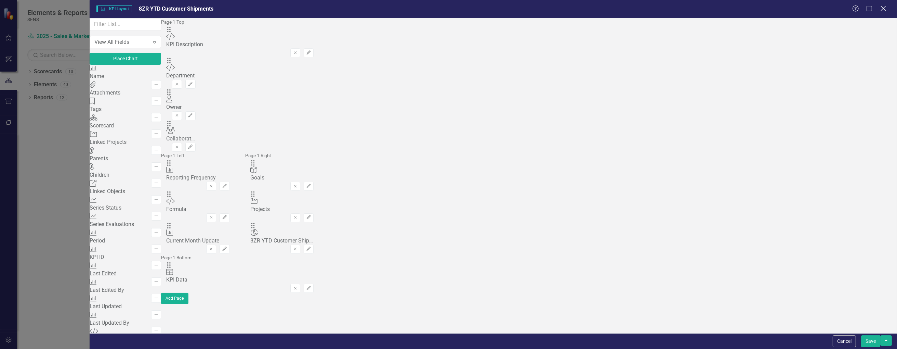
click at [885, 11] on icon at bounding box center [883, 8] width 5 height 5
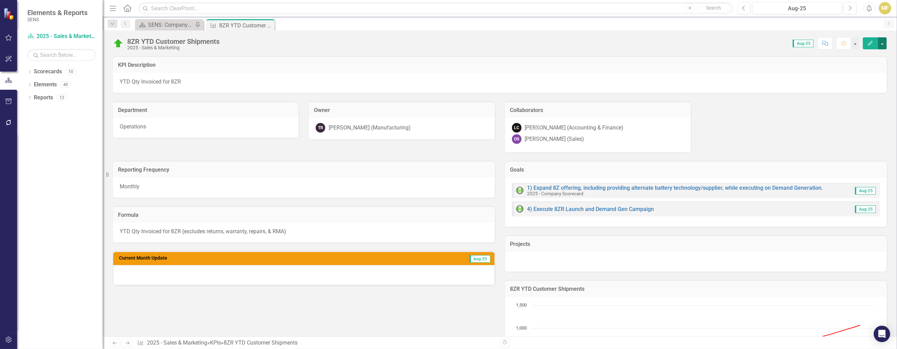
click at [885, 46] on button "button" at bounding box center [882, 43] width 9 height 12
click at [866, 54] on link "Edit Edit KPI" at bounding box center [858, 55] width 55 height 13
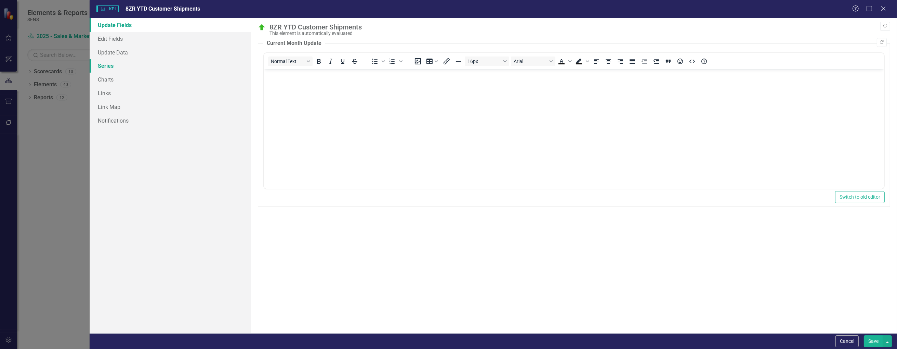
click at [111, 65] on link "Series" at bounding box center [170, 66] width 161 height 14
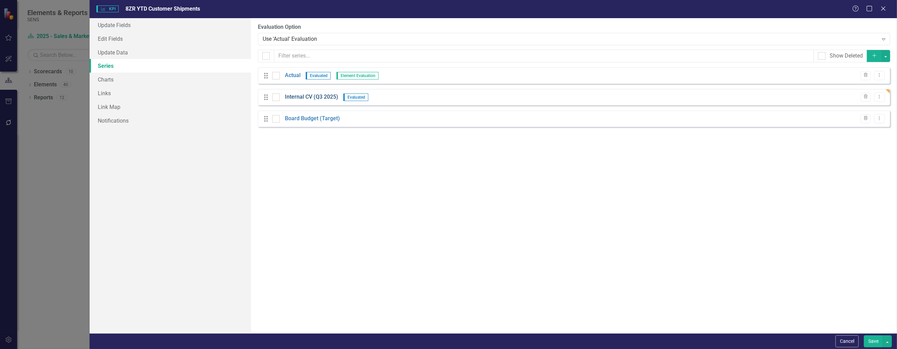
click at [321, 95] on link "Internal CV (Q3 2025)" at bounding box center [311, 97] width 53 height 8
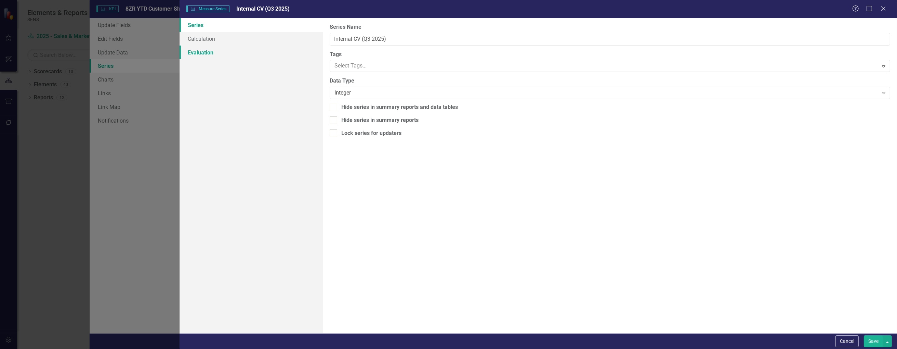
click at [203, 55] on link "Evaluation" at bounding box center [252, 52] width 144 height 14
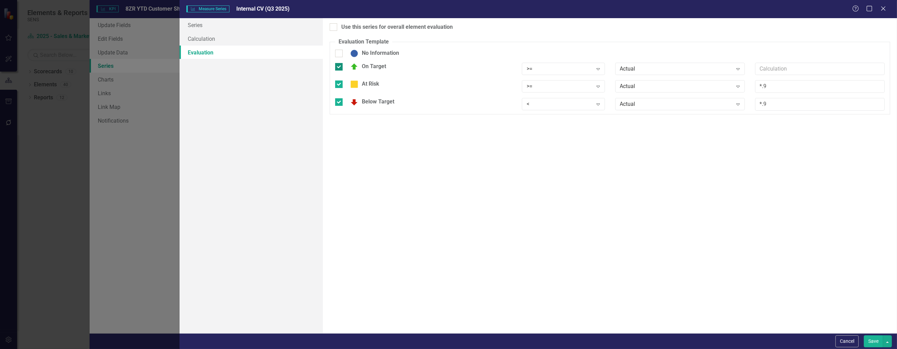
click at [341, 69] on div at bounding box center [339, 67] width 8 height 8
click at [340, 67] on input "On Target" at bounding box center [337, 65] width 4 height 4
checkbox input "false"
click at [340, 81] on div at bounding box center [339, 80] width 8 height 8
click at [340, 81] on input "At Risk" at bounding box center [337, 78] width 4 height 4
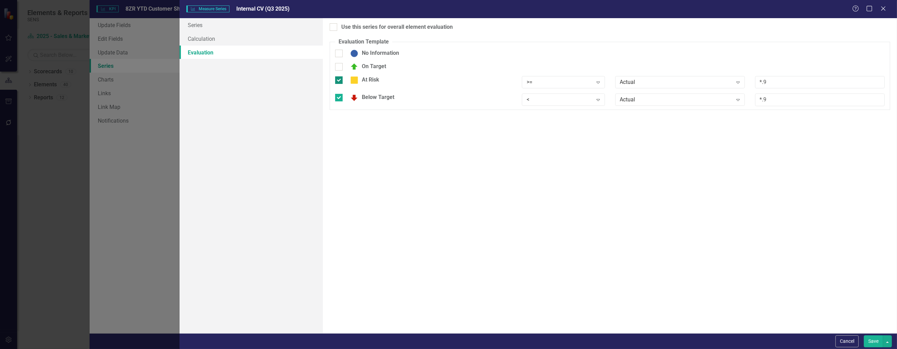
checkbox input "false"
click at [340, 95] on div at bounding box center [339, 94] width 8 height 8
click at [340, 94] on input "Below Target" at bounding box center [337, 92] width 4 height 4
checkbox input "false"
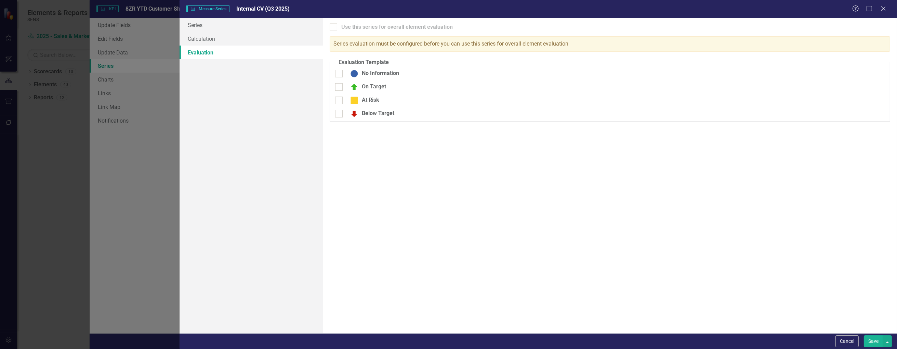
click at [877, 338] on button "Save" at bounding box center [873, 341] width 19 height 12
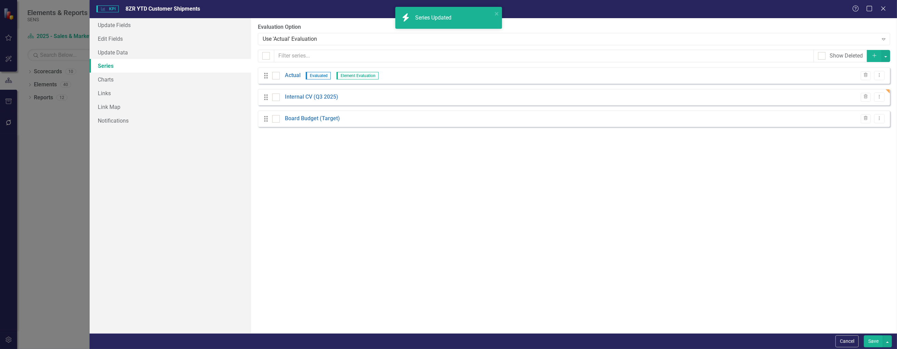
click at [874, 338] on button "Save" at bounding box center [873, 341] width 19 height 12
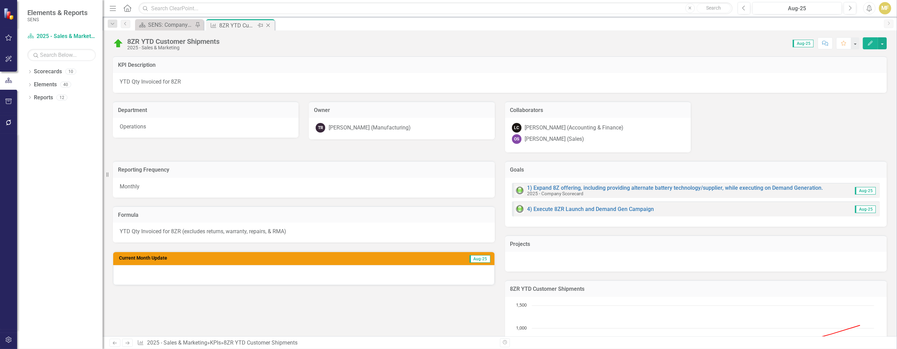
click at [269, 23] on icon "Close" at bounding box center [268, 25] width 7 height 5
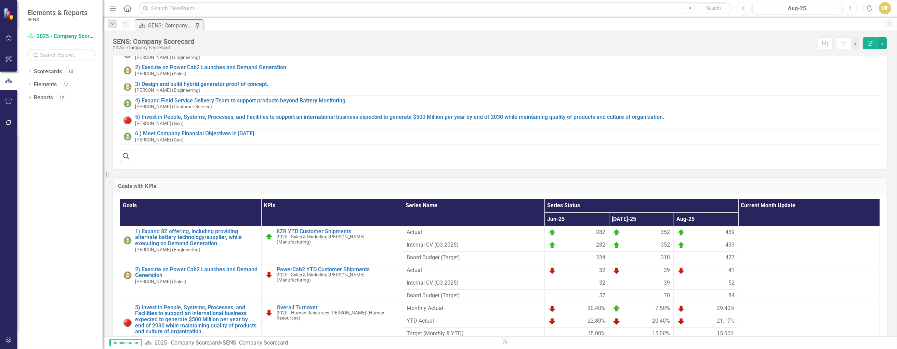
scroll to position [239, 0]
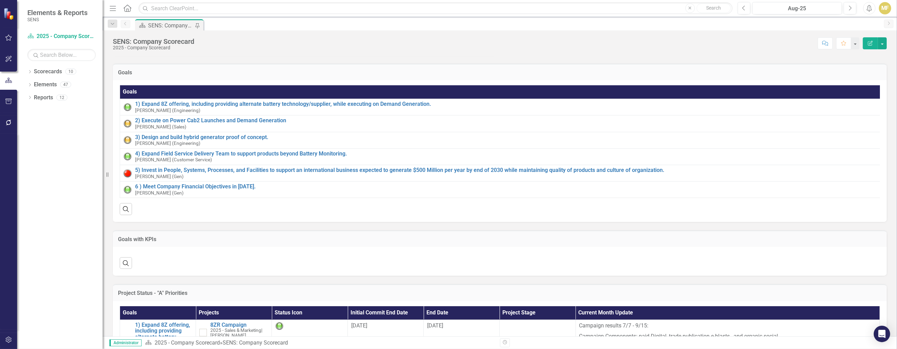
scroll to position [239, 0]
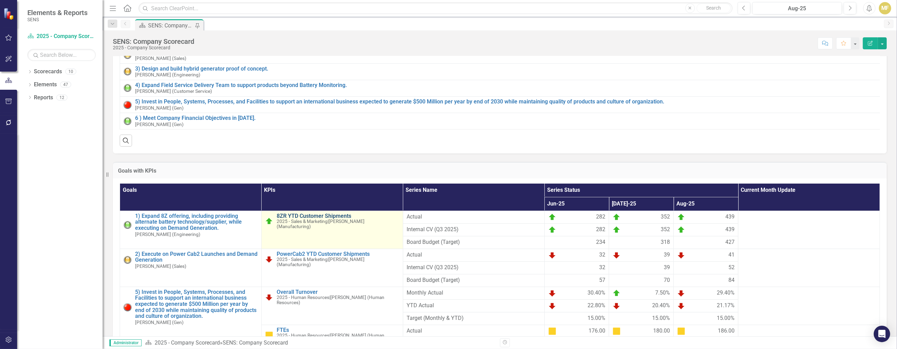
click at [314, 219] on link "8ZR YTD Customer Shipments" at bounding box center [338, 216] width 123 height 6
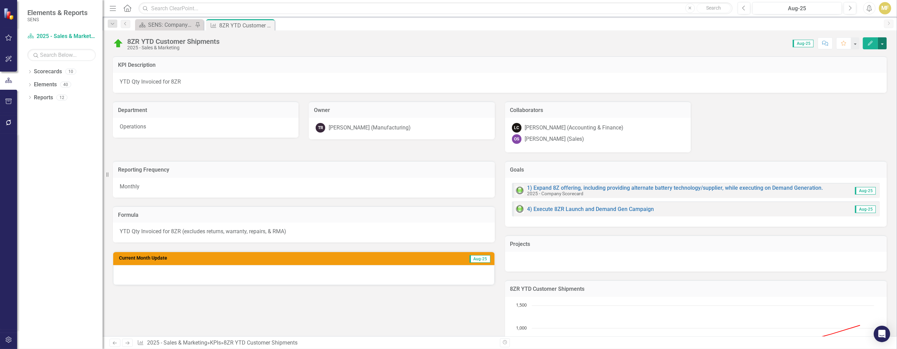
click at [883, 43] on button "button" at bounding box center [882, 43] width 9 height 12
click at [864, 70] on link "Edit Report Edit Layout" at bounding box center [858, 68] width 55 height 13
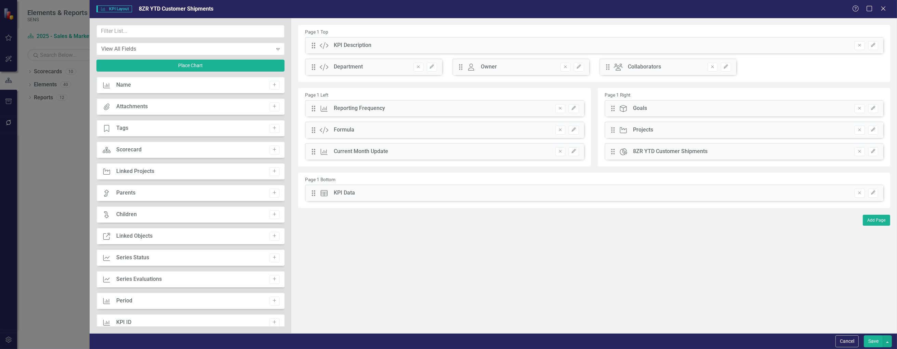
click at [888, 10] on div "Help Maximize Close" at bounding box center [872, 9] width 38 height 8
click at [885, 10] on icon "Close" at bounding box center [883, 8] width 9 height 6
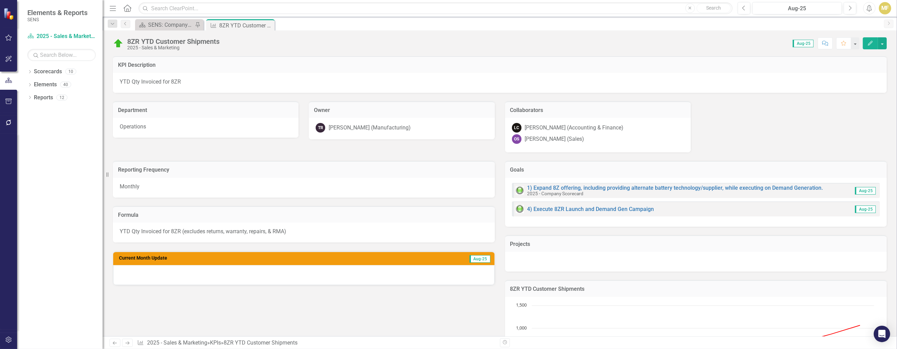
click at [888, 42] on div "8ZR YTD Customer Shipments 2025 - Sales & Marketing Score: 0.00 Aug-25 Complete…" at bounding box center [500, 40] width 795 height 21
click at [882, 44] on button "button" at bounding box center [882, 43] width 9 height 12
click at [869, 54] on link "Edit Edit KPI" at bounding box center [858, 55] width 55 height 13
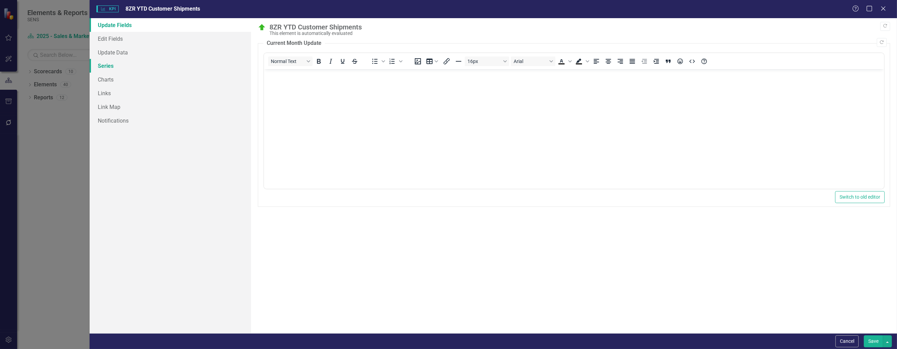
click at [111, 68] on link "Series" at bounding box center [170, 66] width 161 height 14
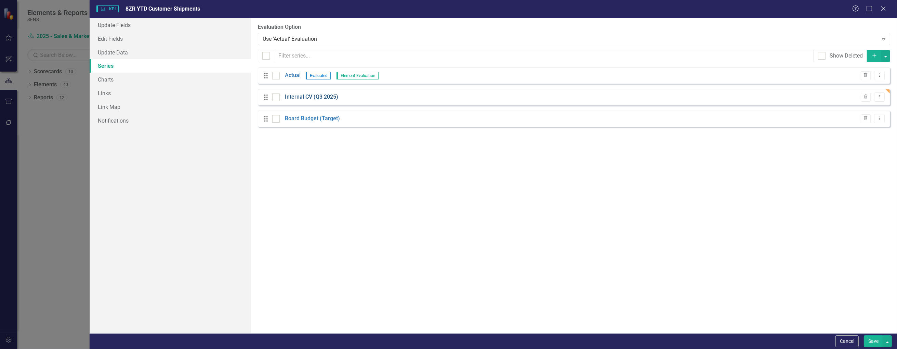
click at [312, 97] on link "Internal CV (Q3 2025)" at bounding box center [311, 97] width 53 height 8
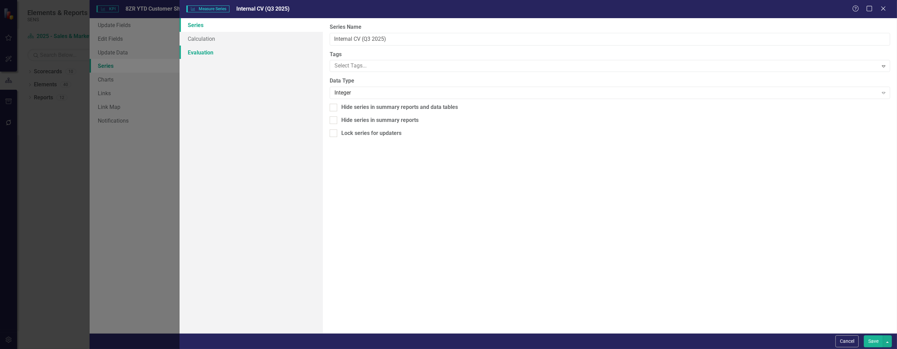
click at [202, 55] on link "Evaluation" at bounding box center [252, 52] width 144 height 14
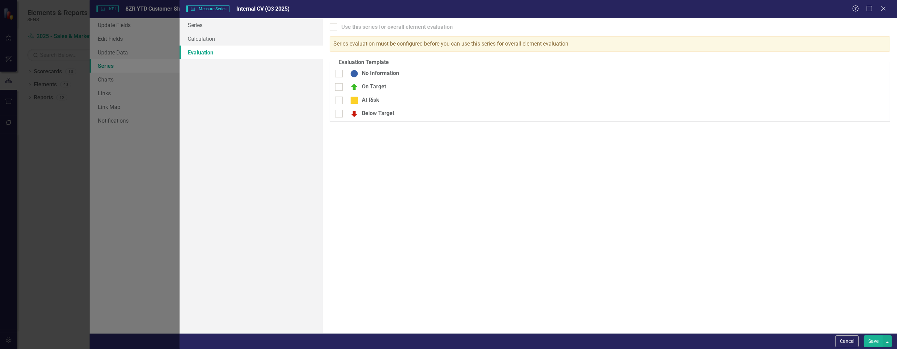
click at [198, 54] on link "Evaluation" at bounding box center [252, 52] width 144 height 14
click at [197, 38] on link "Calculation" at bounding box center [252, 39] width 144 height 14
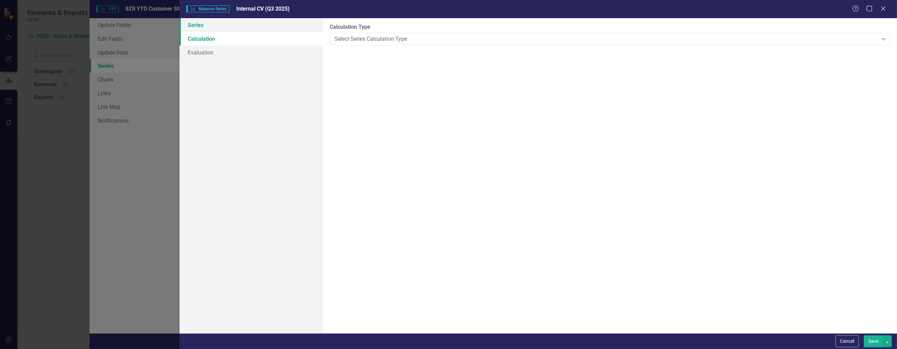
click at [198, 23] on link "Series" at bounding box center [252, 25] width 144 height 14
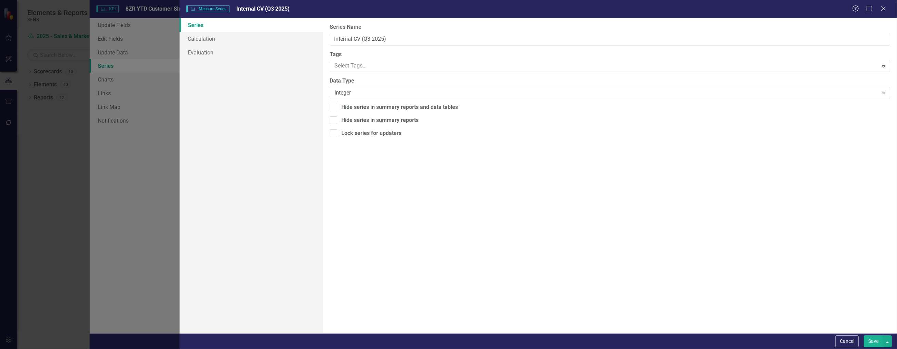
click at [873, 341] on button "Save" at bounding box center [873, 341] width 19 height 12
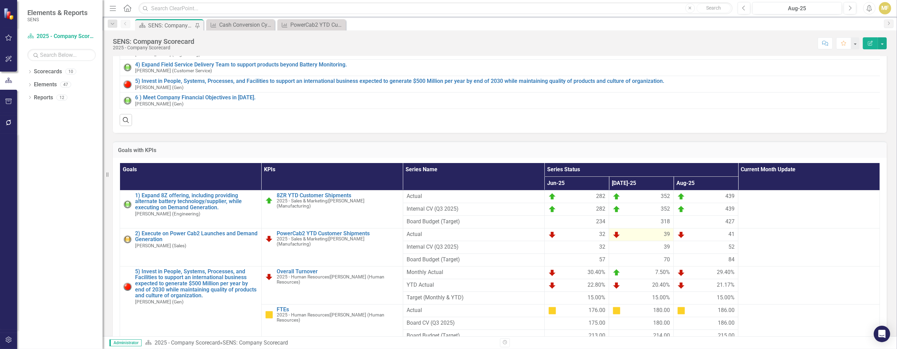
scroll to position [274, 0]
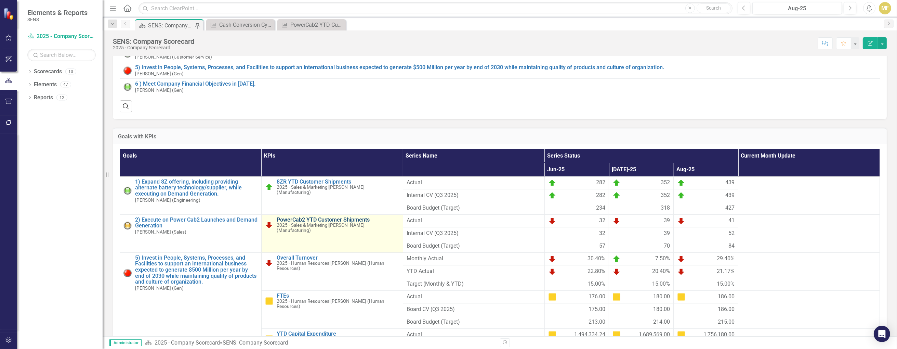
click at [313, 223] on link "PowerCab2 YTD Customer Shipments" at bounding box center [338, 220] width 123 height 6
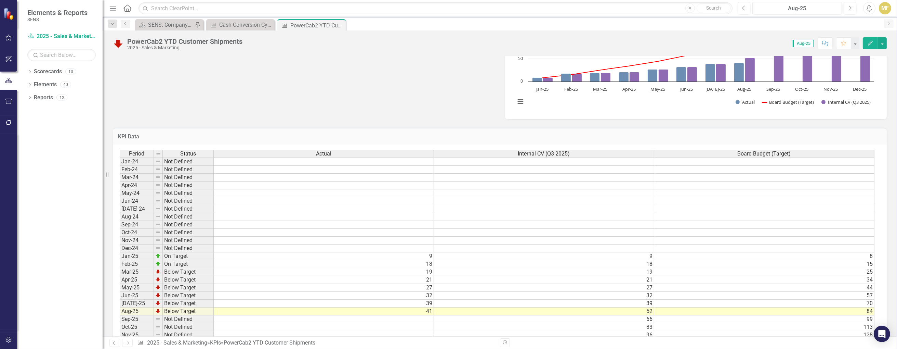
scroll to position [305, 0]
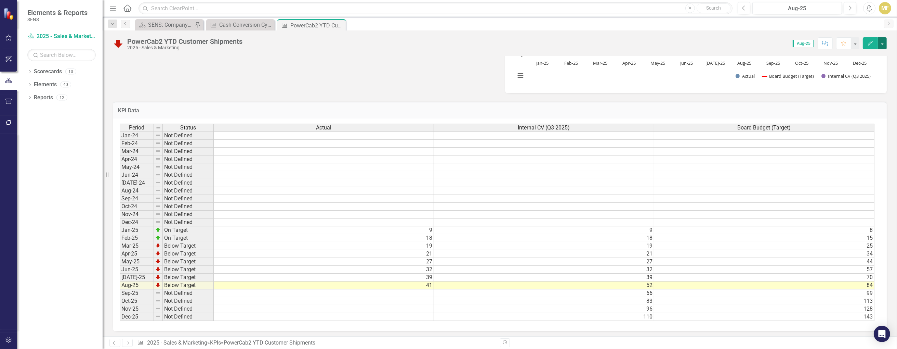
click at [882, 42] on button "button" at bounding box center [882, 43] width 9 height 12
click at [851, 57] on link "Edit Edit KPI" at bounding box center [858, 55] width 55 height 13
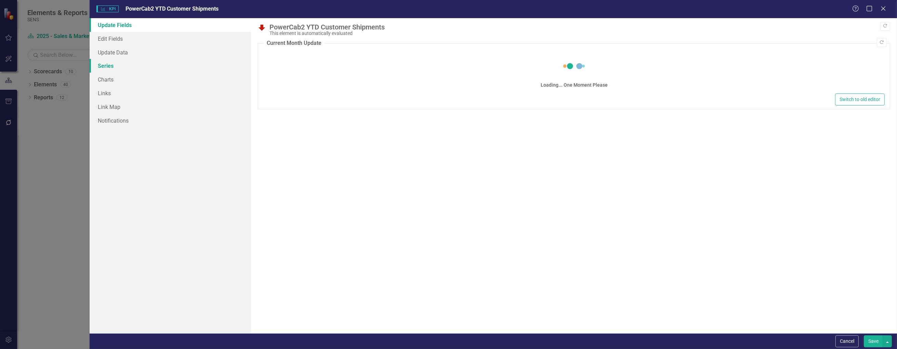
click at [128, 63] on link "Series" at bounding box center [170, 66] width 161 height 14
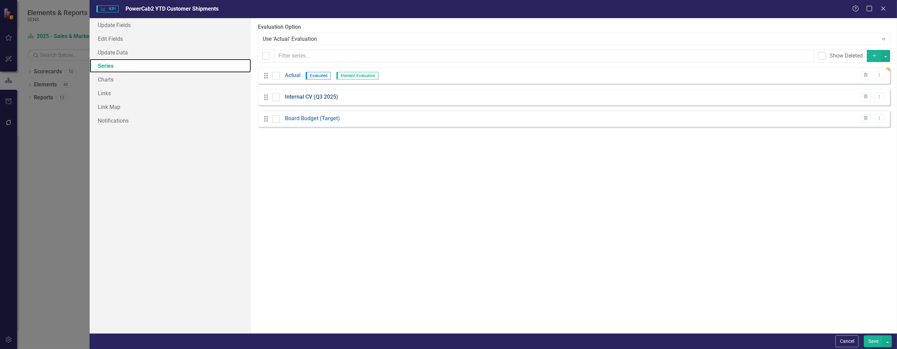
scroll to position [0, 0]
click at [292, 77] on link "Actual" at bounding box center [293, 75] width 16 height 8
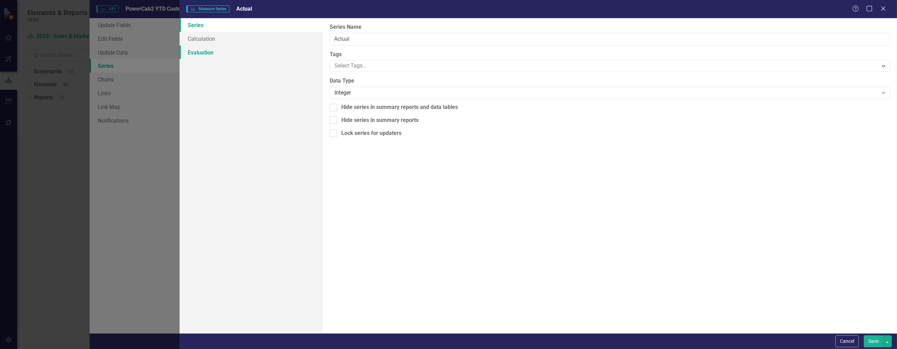
click at [227, 50] on link "Evaluation" at bounding box center [252, 52] width 144 height 14
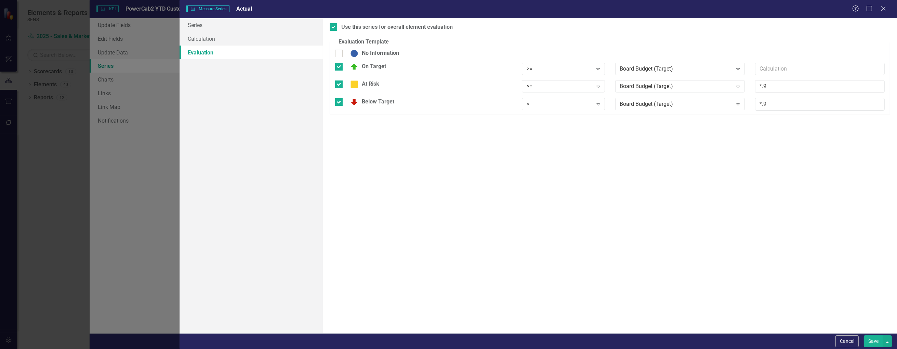
click at [879, 341] on button "Save" at bounding box center [873, 341] width 19 height 12
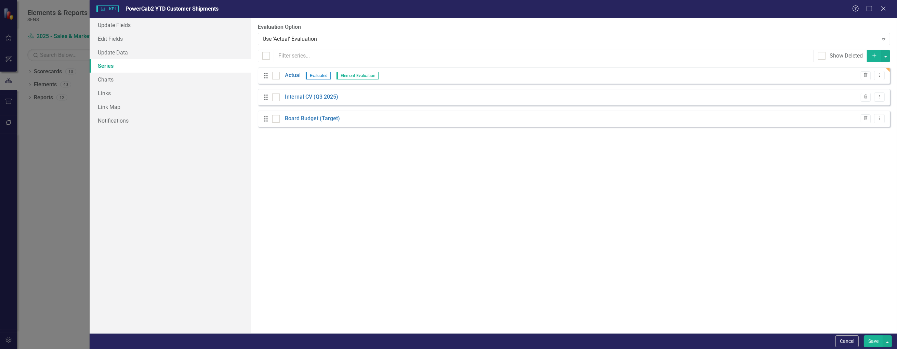
click at [871, 341] on button "Save" at bounding box center [873, 341] width 19 height 12
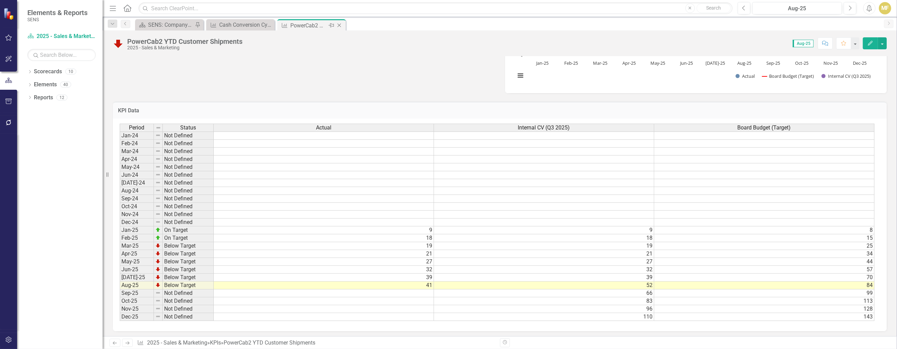
click at [339, 24] on icon "Close" at bounding box center [339, 25] width 7 height 5
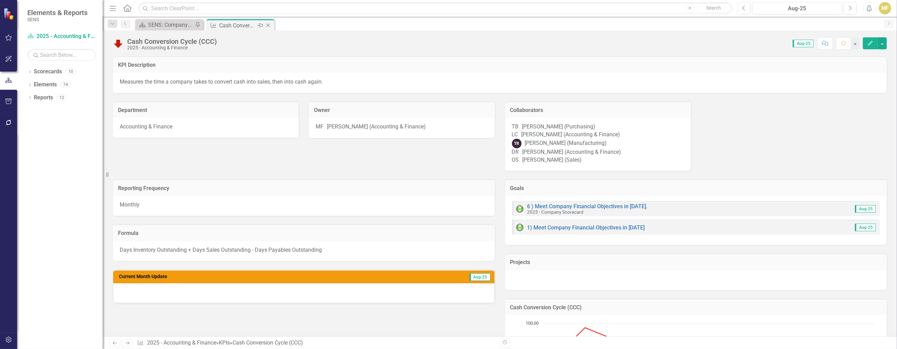
click at [270, 24] on icon at bounding box center [268, 26] width 4 height 4
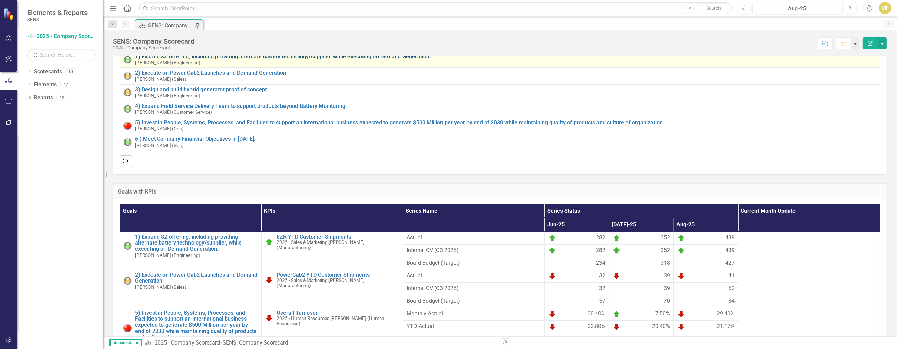
scroll to position [239, 0]
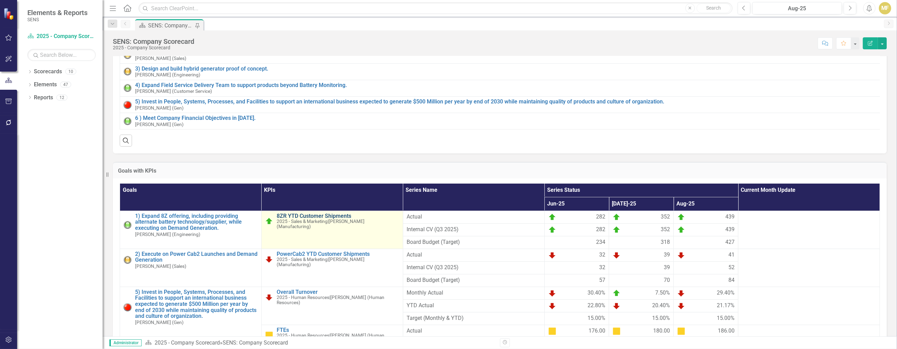
click at [297, 219] on link "8ZR YTD Customer Shipments" at bounding box center [338, 216] width 123 height 6
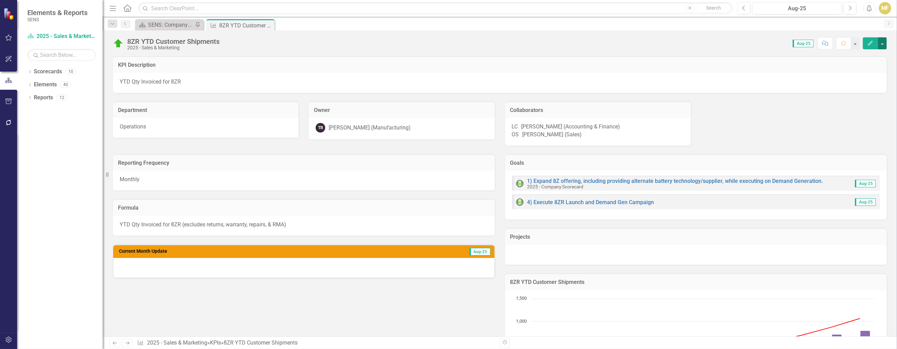
click at [883, 40] on button "button" at bounding box center [882, 43] width 9 height 12
click at [864, 55] on link "Edit Edit KPI" at bounding box center [858, 55] width 55 height 13
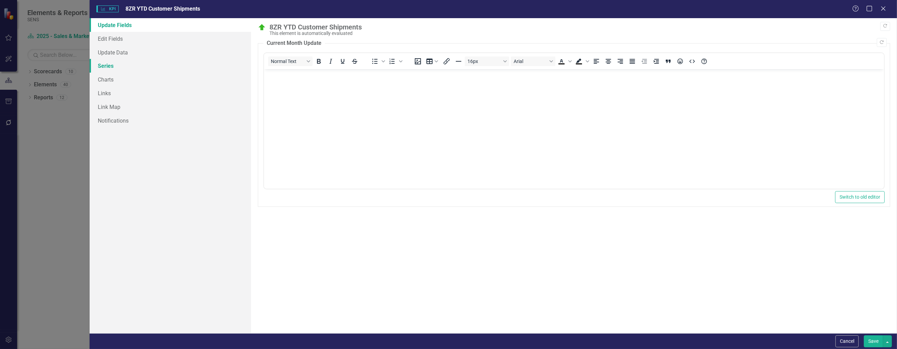
click at [114, 66] on link "Series" at bounding box center [170, 66] width 161 height 14
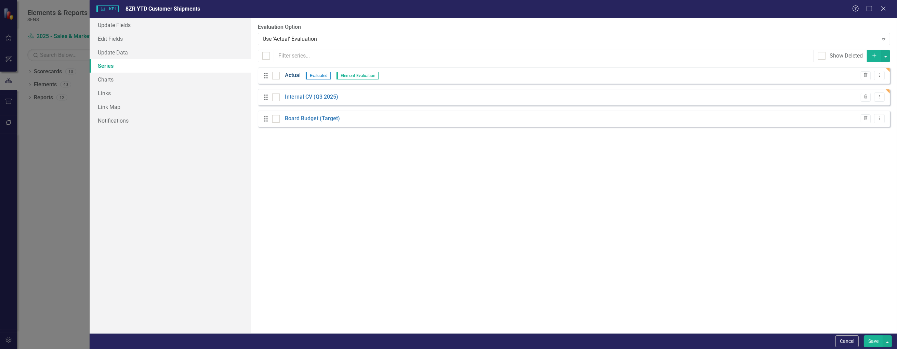
click at [299, 77] on link "Actual" at bounding box center [293, 75] width 16 height 8
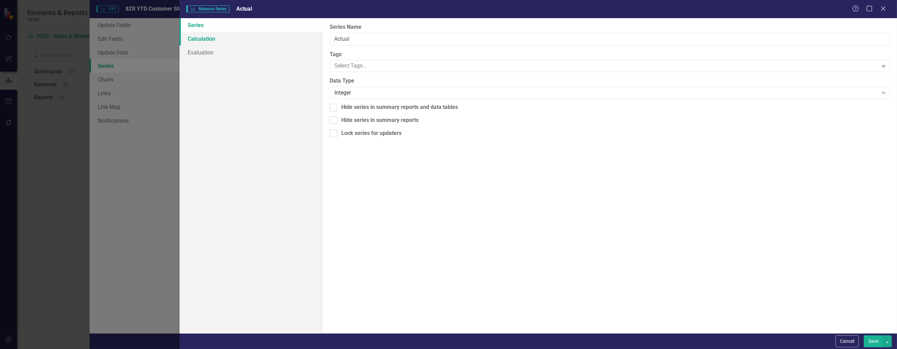
click at [229, 38] on link "Calculation" at bounding box center [252, 39] width 144 height 14
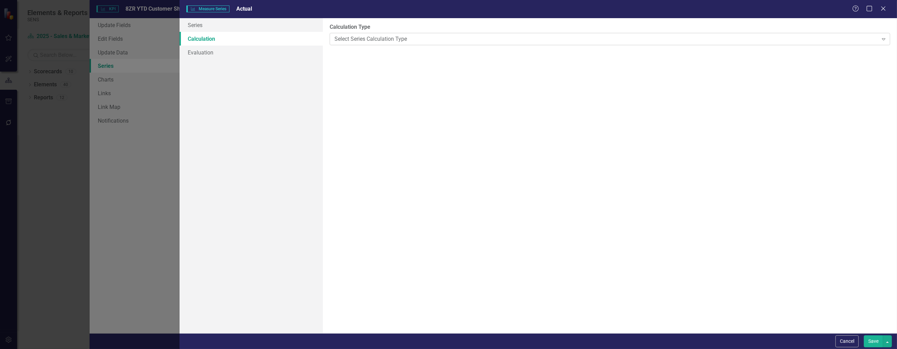
click at [403, 36] on div "Select Series Calculation Type" at bounding box center [607, 39] width 544 height 8
click at [446, 27] on label "Calculation Type" at bounding box center [610, 27] width 561 height 8
click at [344, 40] on div "Select Series Calculation Type" at bounding box center [607, 39] width 544 height 8
click at [238, 52] on link "Evaluation" at bounding box center [252, 52] width 144 height 14
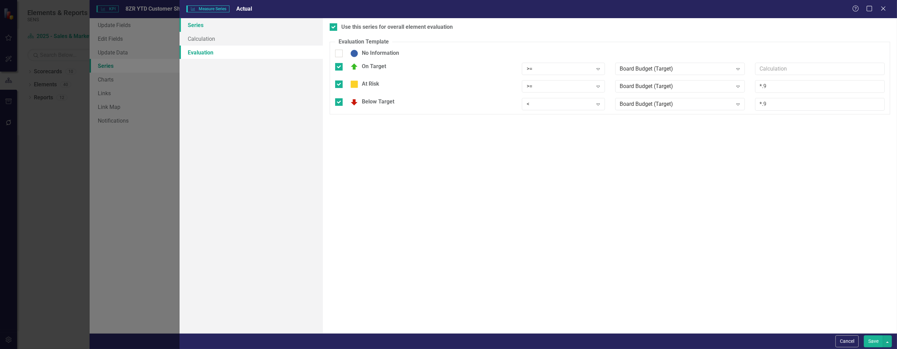
click at [226, 25] on link "Series" at bounding box center [252, 25] width 144 height 14
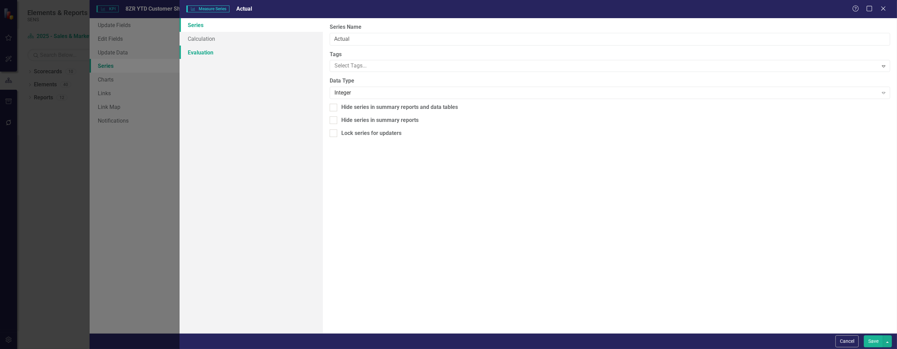
click at [208, 50] on link "Evaluation" at bounding box center [252, 52] width 144 height 14
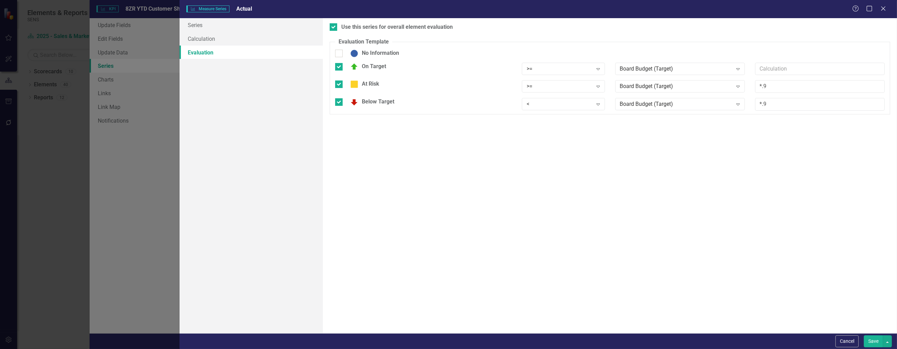
click at [874, 337] on button "Save" at bounding box center [873, 341] width 19 height 12
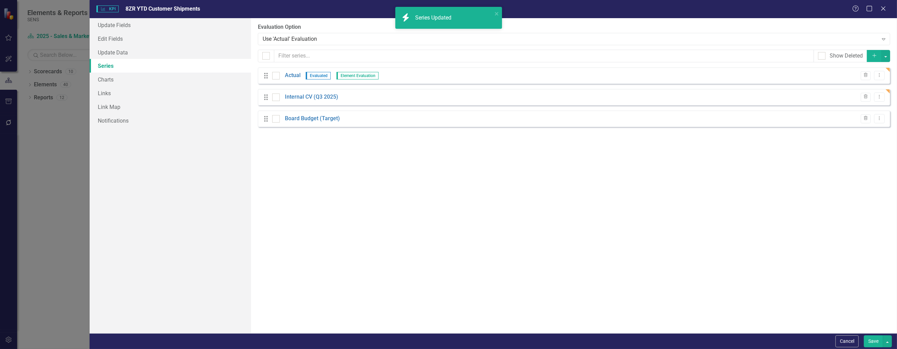
click at [866, 341] on button "Save" at bounding box center [873, 341] width 19 height 12
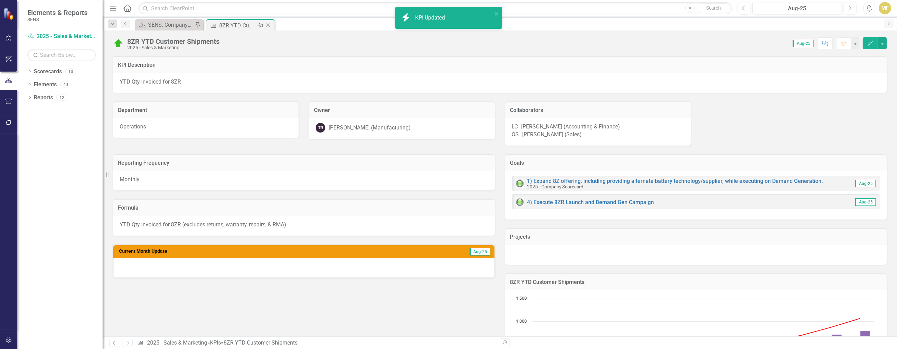
click at [268, 23] on icon "Close" at bounding box center [268, 25] width 7 height 5
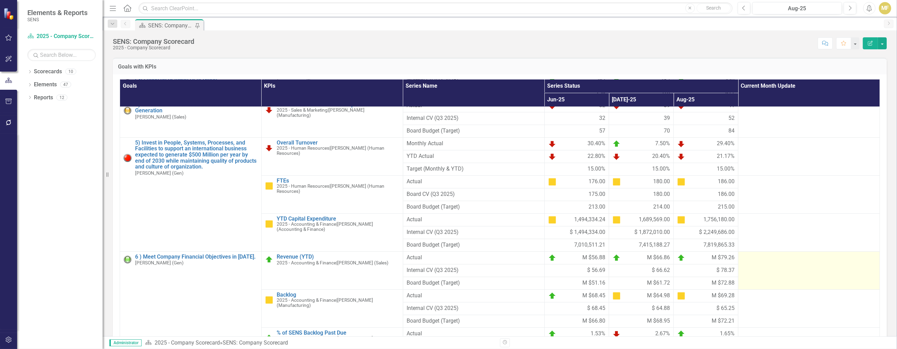
scroll to position [34, 0]
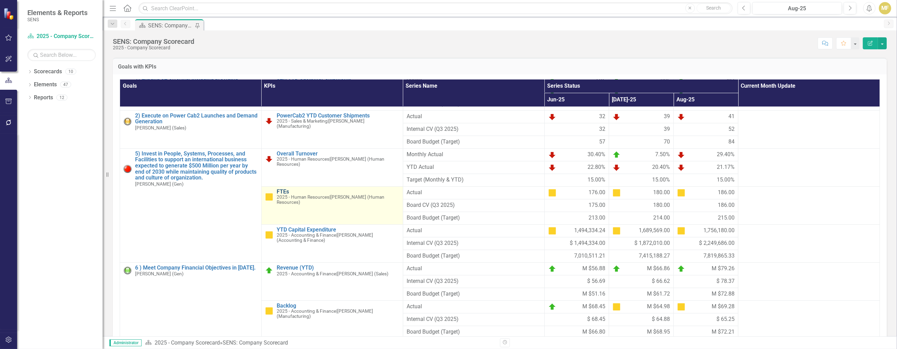
click at [278, 195] on link "FTEs" at bounding box center [338, 191] width 123 height 6
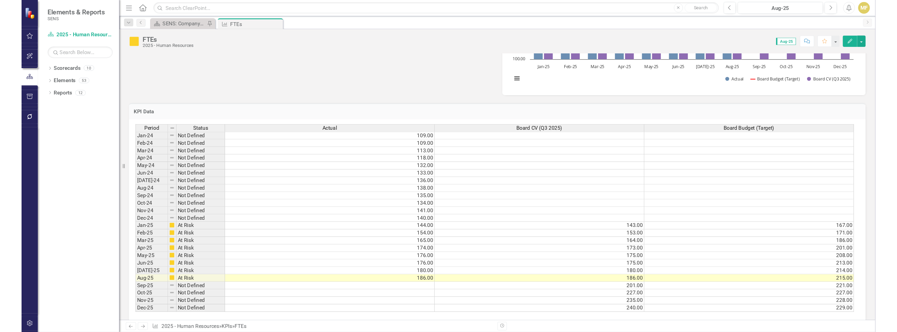
scroll to position [307, 0]
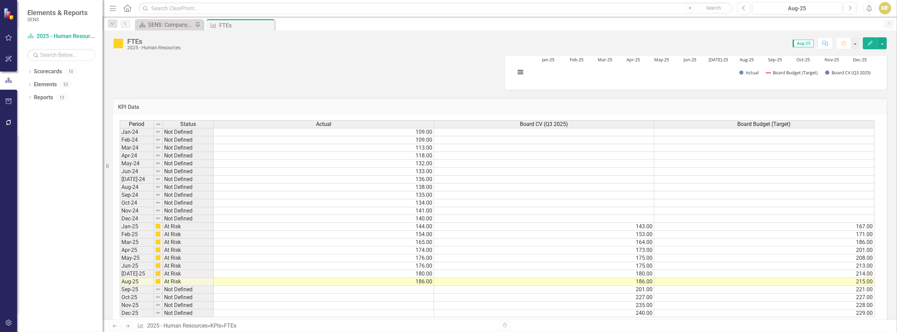
click at [34, 208] on div "Dropdown Scorecards 10 Dropdown 2025 - Company Scorecard 2025 - Accounting & Fi…" at bounding box center [60, 199] width 86 height 266
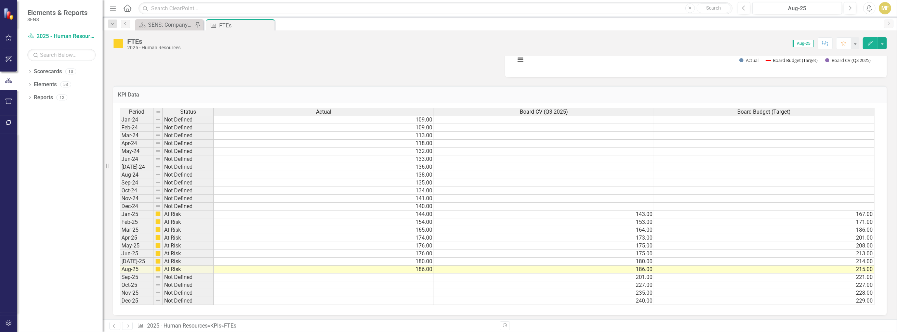
scroll to position [324, 0]
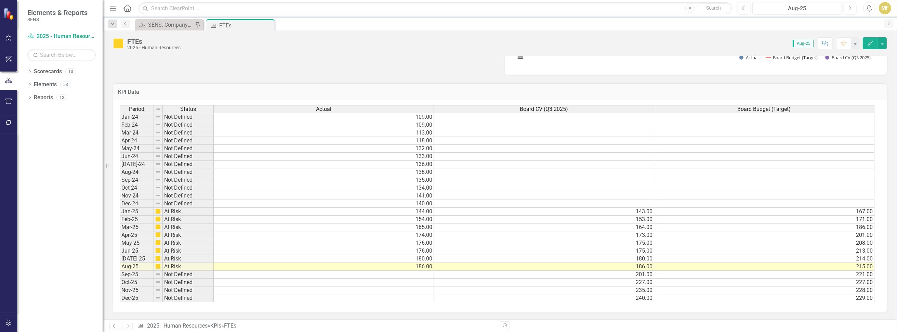
click at [629, 210] on td "143.00" at bounding box center [544, 212] width 220 height 8
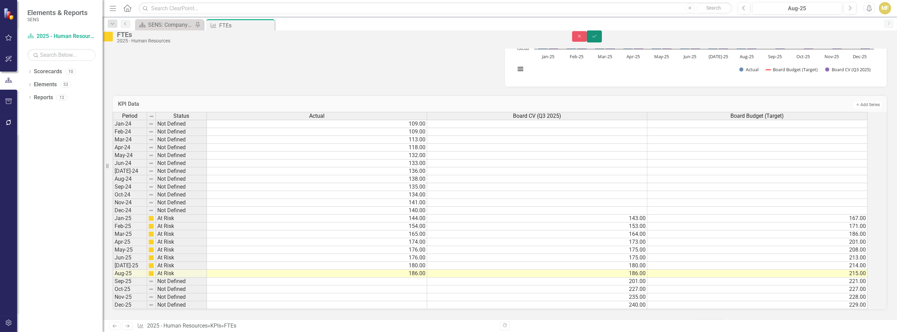
click at [598, 39] on icon "Save" at bounding box center [594, 36] width 6 height 5
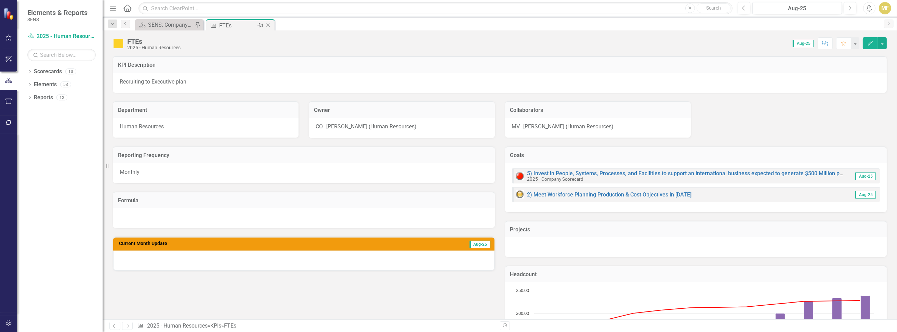
click at [268, 25] on icon "Close" at bounding box center [268, 25] width 7 height 5
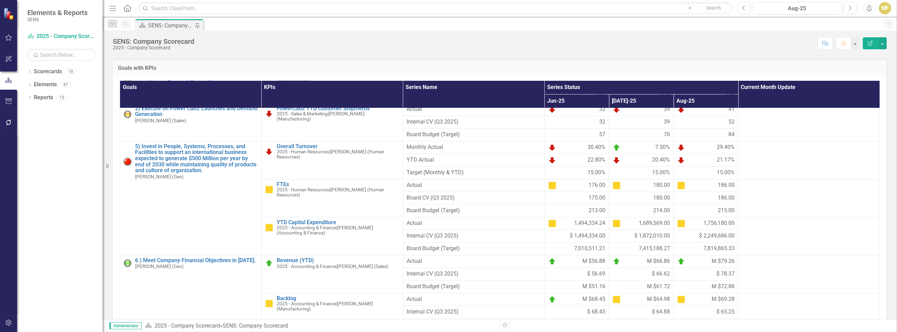
scroll to position [68, 0]
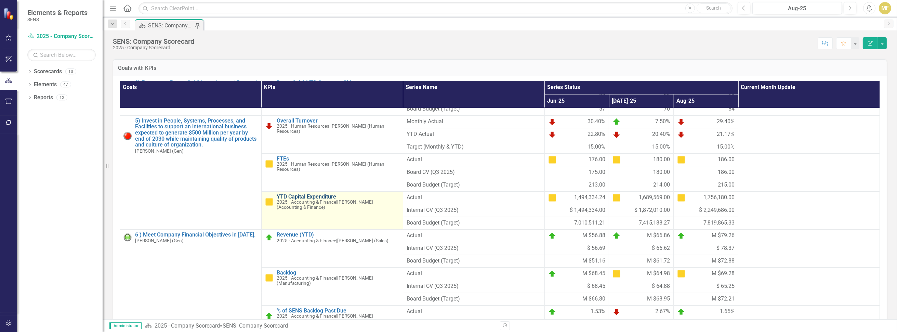
click at [300, 200] on link "YTD Capital Expenditure" at bounding box center [338, 197] width 123 height 6
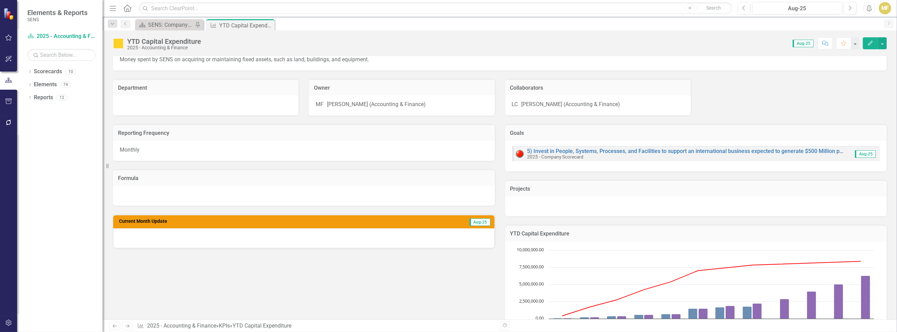
scroll to position [34, 0]
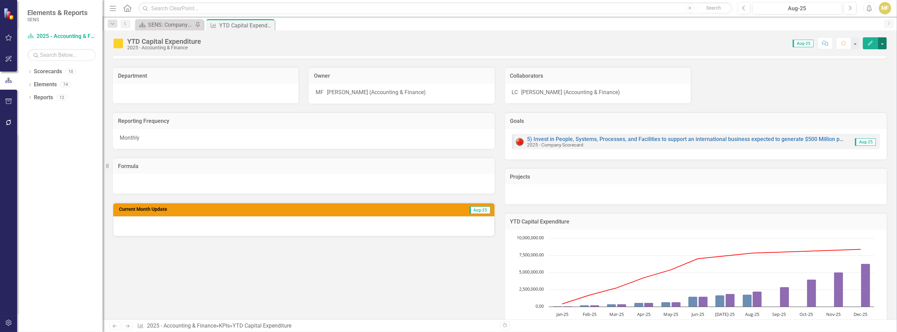
click at [884, 40] on button "button" at bounding box center [882, 43] width 9 height 12
click at [866, 58] on link "Edit Edit KPI" at bounding box center [858, 55] width 55 height 13
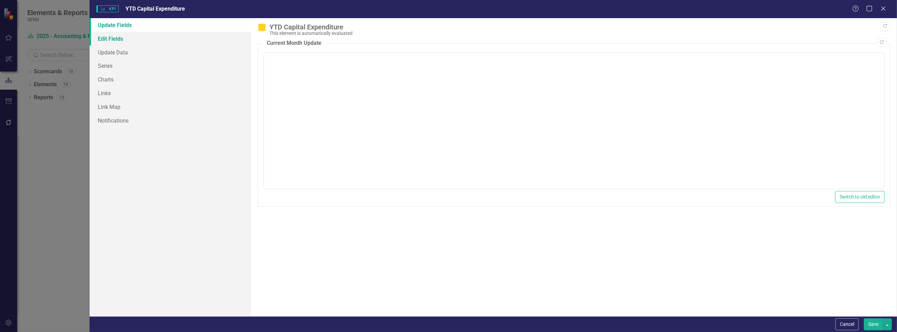
scroll to position [0, 0]
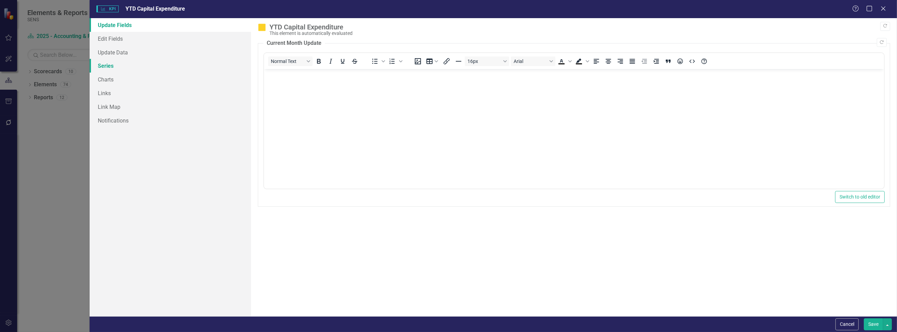
click at [122, 65] on link "Series" at bounding box center [170, 66] width 161 height 14
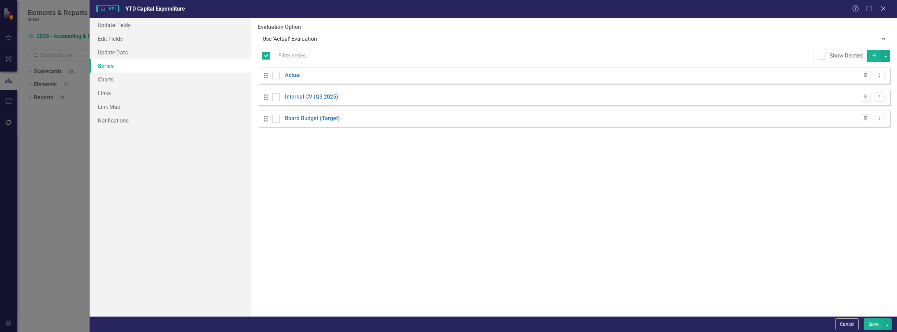
checkbox input "false"
click at [292, 78] on link "Actual" at bounding box center [293, 75] width 16 height 8
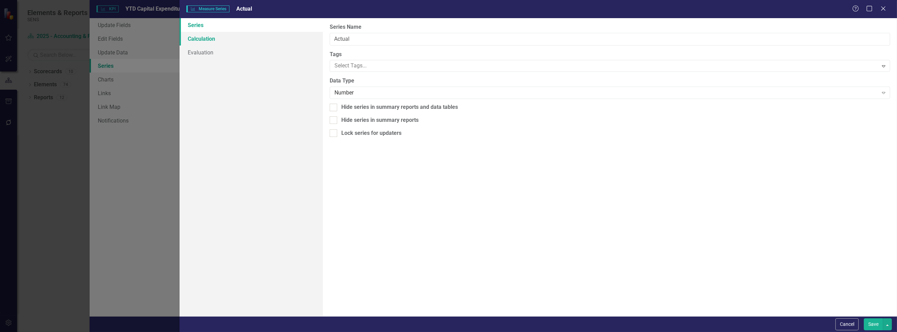
click at [205, 39] on link "Calculation" at bounding box center [252, 39] width 144 height 14
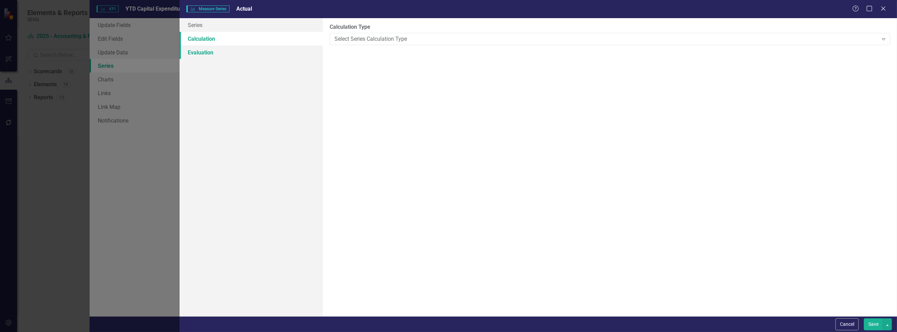
click at [209, 50] on link "Evaluation" at bounding box center [252, 52] width 144 height 14
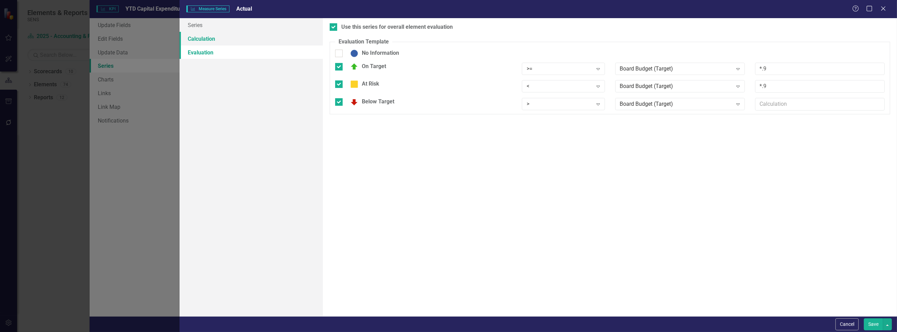
click at [221, 39] on link "Calculation" at bounding box center [252, 39] width 144 height 14
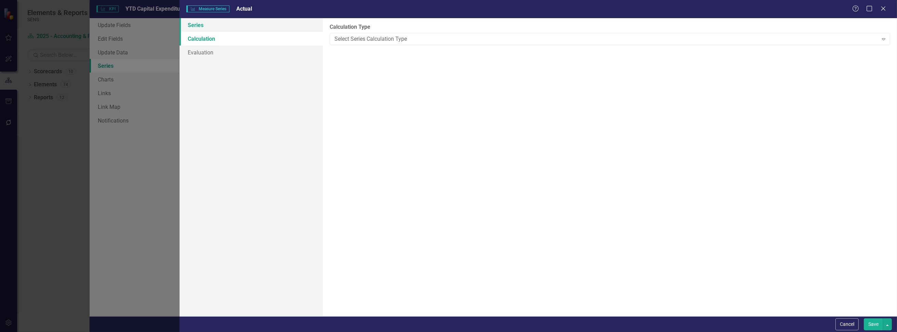
click at [212, 25] on link "Series" at bounding box center [252, 25] width 144 height 14
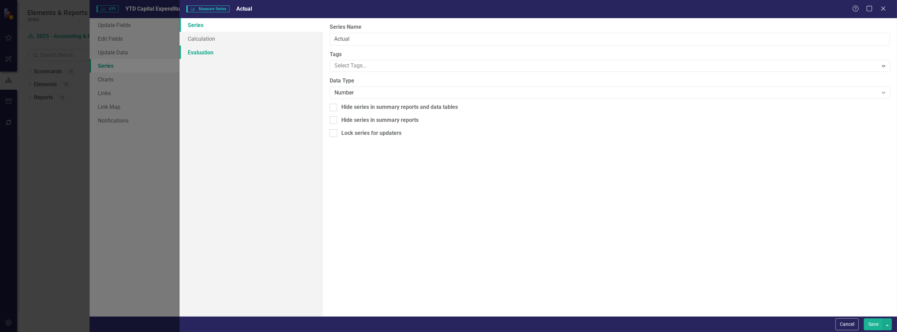
click at [212, 54] on link "Evaluation" at bounding box center [252, 52] width 144 height 14
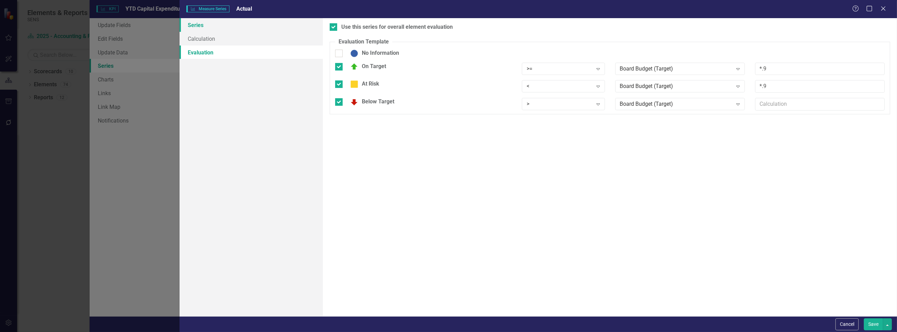
click at [203, 25] on link "Series" at bounding box center [252, 25] width 144 height 14
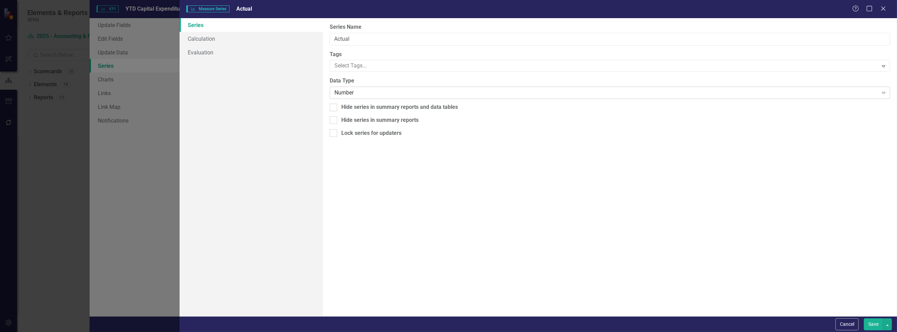
click at [363, 93] on div "Number" at bounding box center [607, 93] width 544 height 8
click at [357, 332] on div "Currency" at bounding box center [448, 336] width 897 height 8
click at [880, 325] on button "Save" at bounding box center [873, 324] width 19 height 12
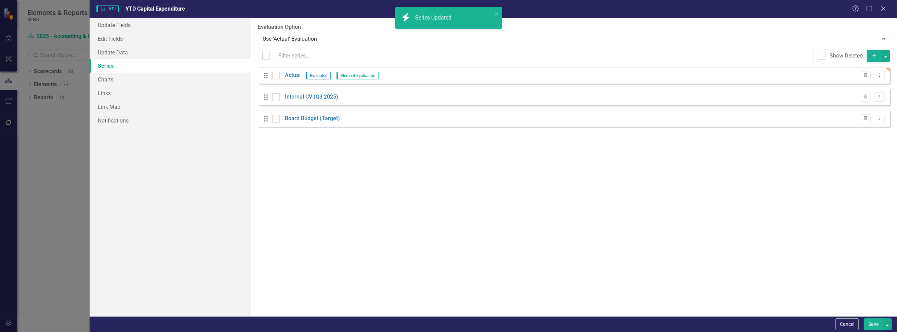
click at [869, 323] on button "Save" at bounding box center [873, 324] width 19 height 12
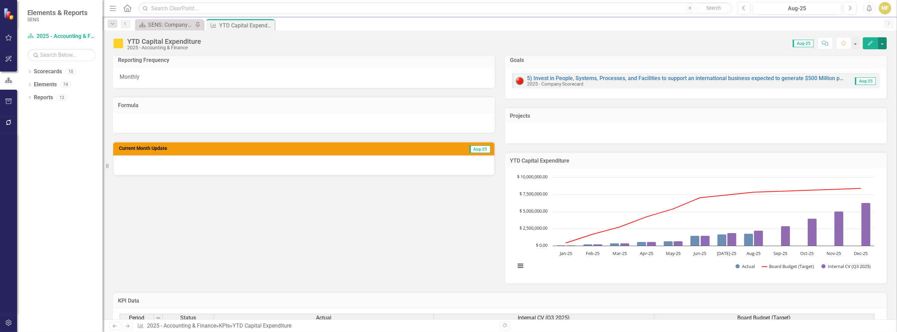
scroll to position [103, 0]
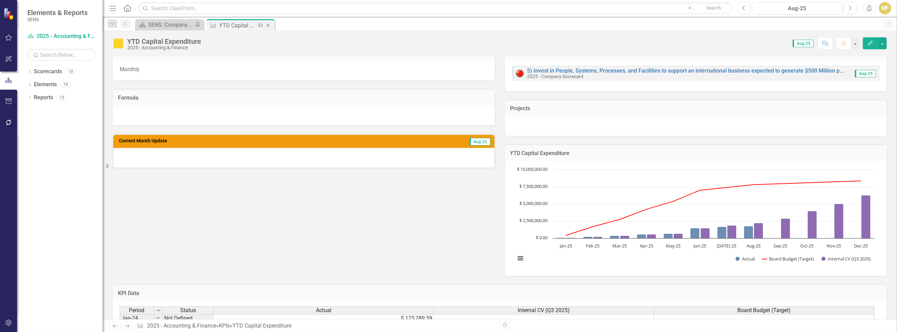
click at [268, 25] on icon at bounding box center [268, 26] width 4 height 4
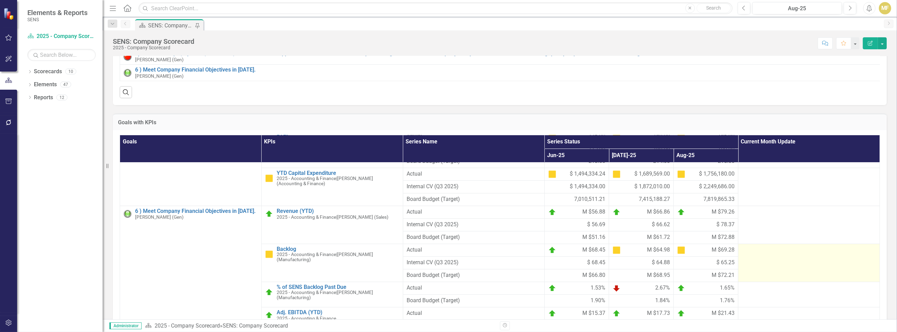
scroll to position [137, 0]
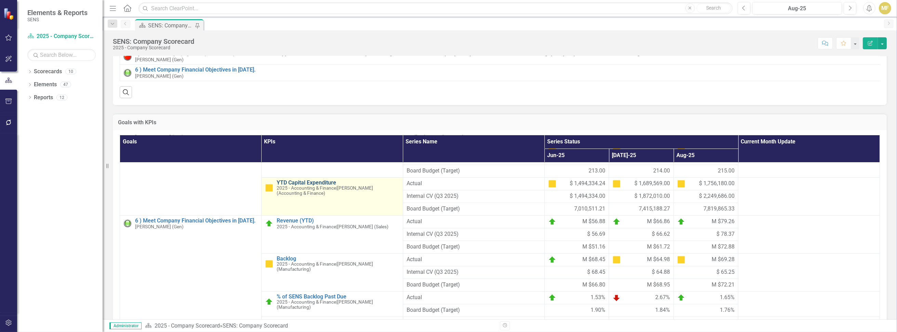
click at [309, 186] on link "YTD Capital Expenditure" at bounding box center [338, 183] width 123 height 6
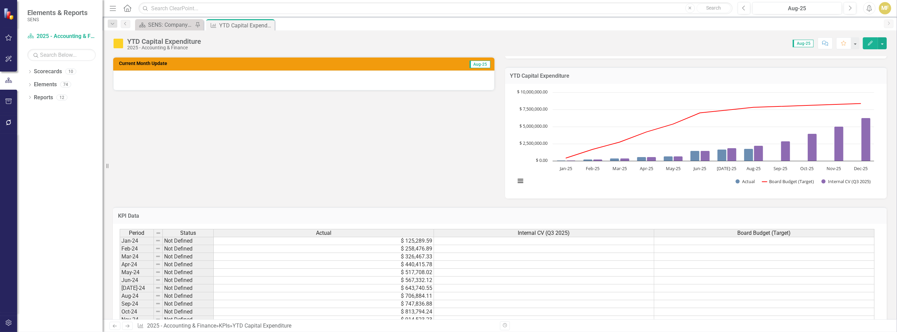
scroll to position [205, 0]
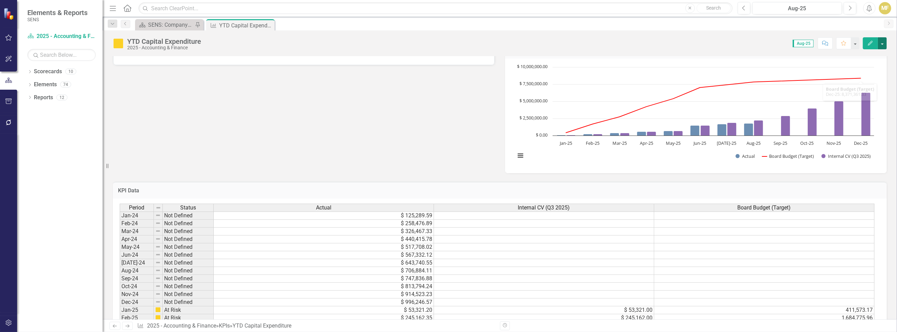
click at [884, 44] on button "button" at bounding box center [882, 43] width 9 height 12
click at [866, 54] on link "Edit Edit KPI" at bounding box center [858, 55] width 55 height 13
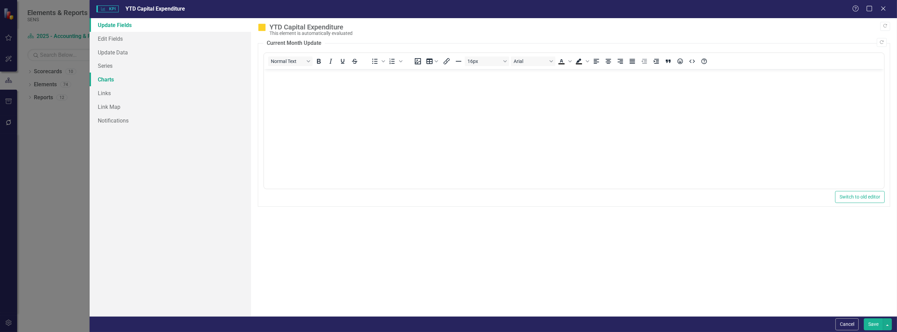
scroll to position [0, 0]
click at [135, 38] on link "Edit Fields" at bounding box center [170, 39] width 161 height 14
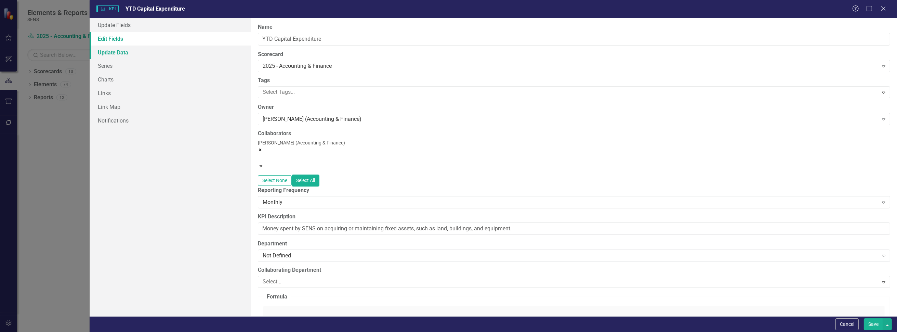
click at [131, 54] on link "Update Data" at bounding box center [170, 52] width 161 height 14
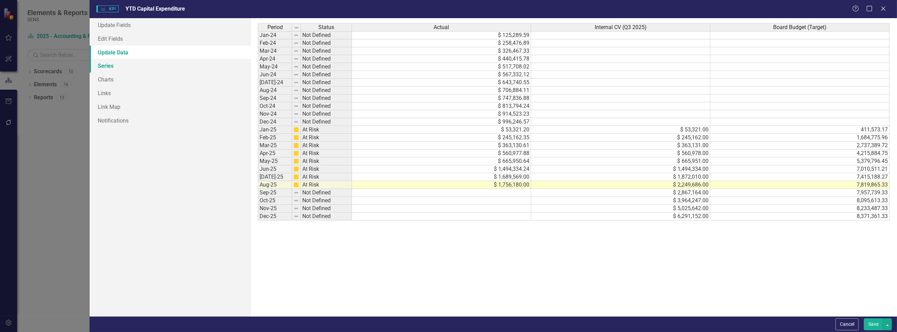
click at [126, 69] on link "Series" at bounding box center [170, 66] width 161 height 14
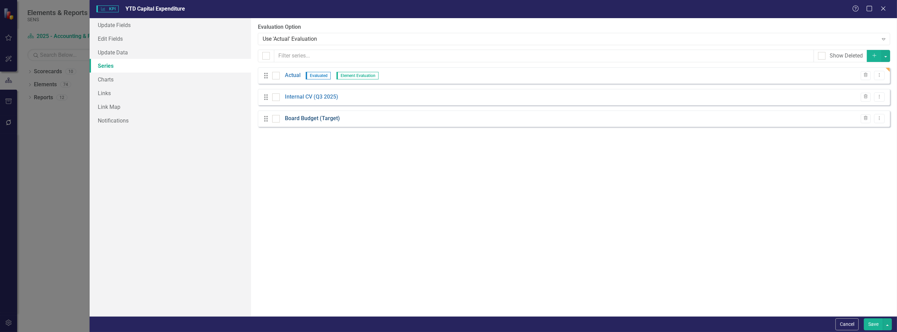
click at [290, 117] on link "Board Budget (Target)" at bounding box center [312, 119] width 55 height 8
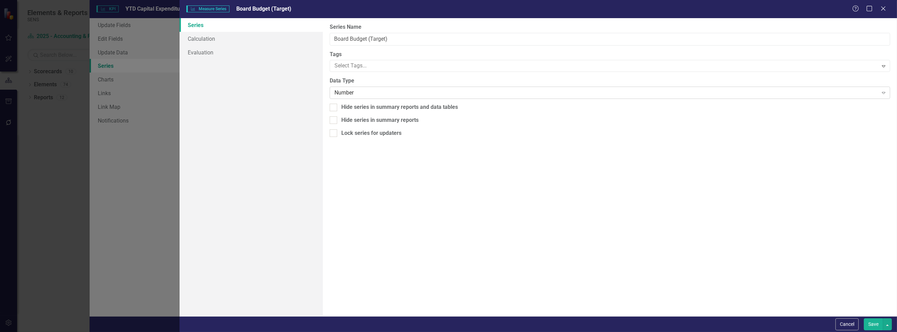
click at [359, 94] on div "Number" at bounding box center [607, 93] width 544 height 8
click at [356, 332] on div "Currency" at bounding box center [448, 336] width 897 height 8
click at [874, 323] on button "Save" at bounding box center [873, 324] width 19 height 12
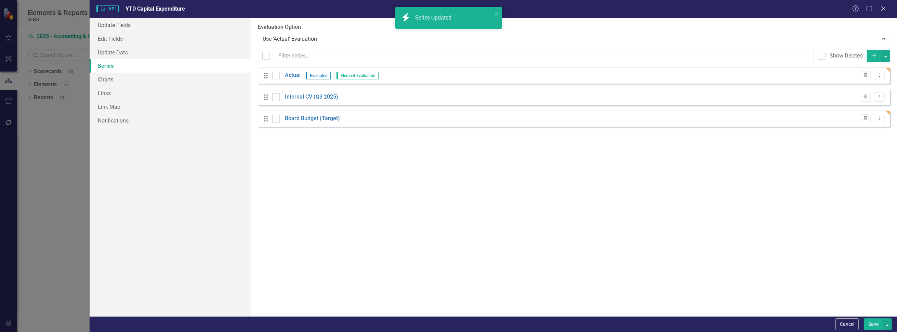
click at [872, 324] on button "Save" at bounding box center [873, 324] width 19 height 12
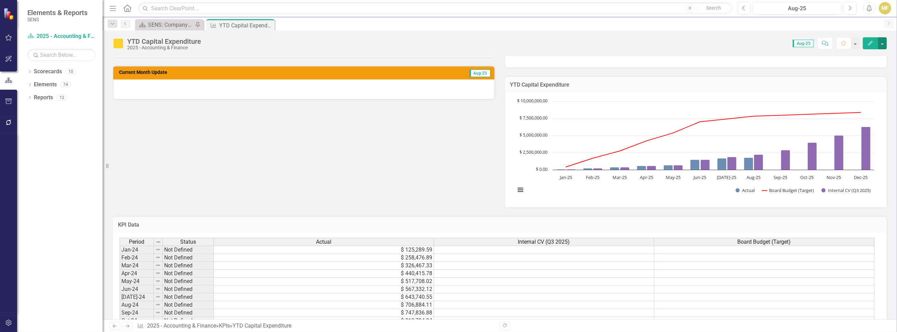
scroll to position [205, 0]
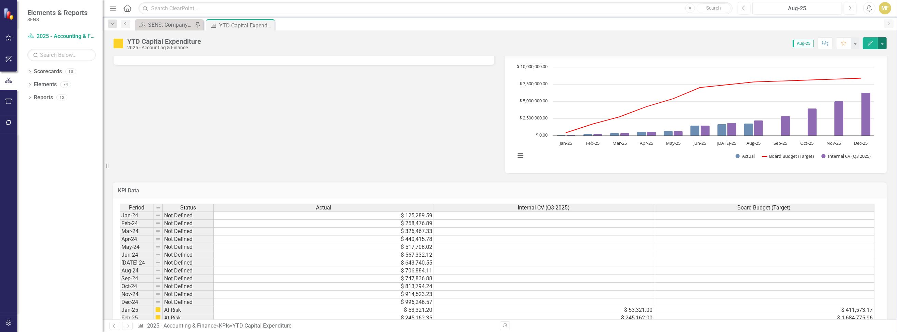
click at [884, 43] on button "button" at bounding box center [882, 43] width 9 height 12
click at [867, 53] on link "Edit Edit KPI" at bounding box center [858, 55] width 55 height 13
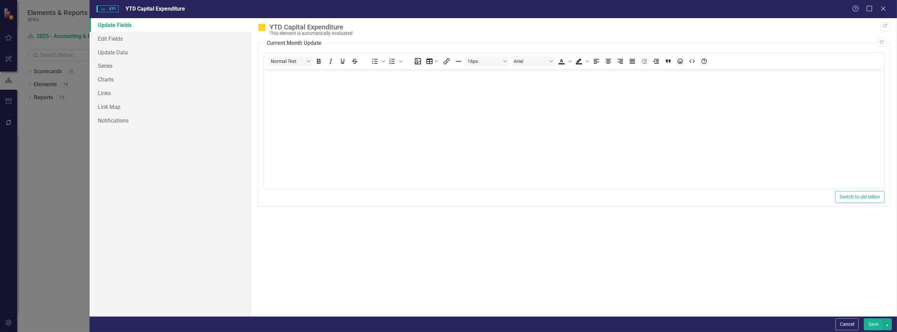
scroll to position [0, 0]
click at [133, 37] on link "Edit Fields" at bounding box center [170, 39] width 161 height 14
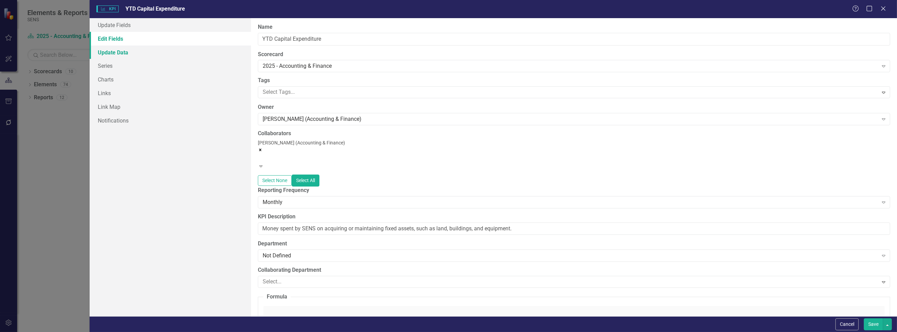
click at [136, 50] on link "Update Data" at bounding box center [170, 52] width 161 height 14
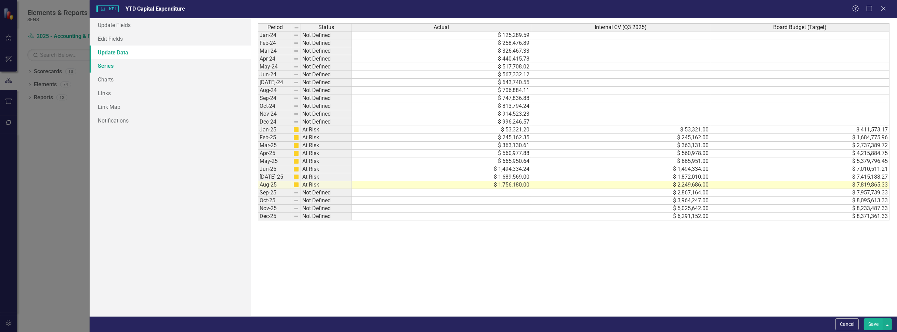
click at [136, 66] on link "Series" at bounding box center [170, 66] width 161 height 14
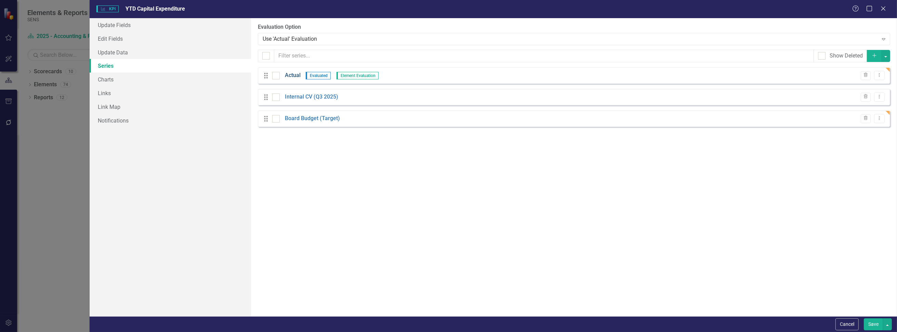
click at [292, 77] on link "Actual" at bounding box center [293, 75] width 16 height 8
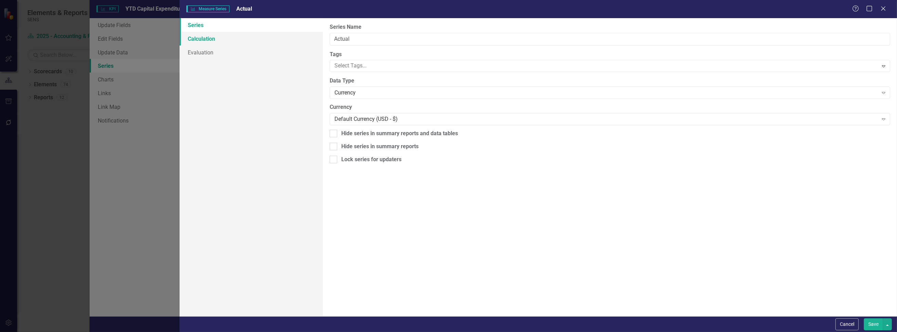
click at [223, 38] on link "Calculation" at bounding box center [252, 39] width 144 height 14
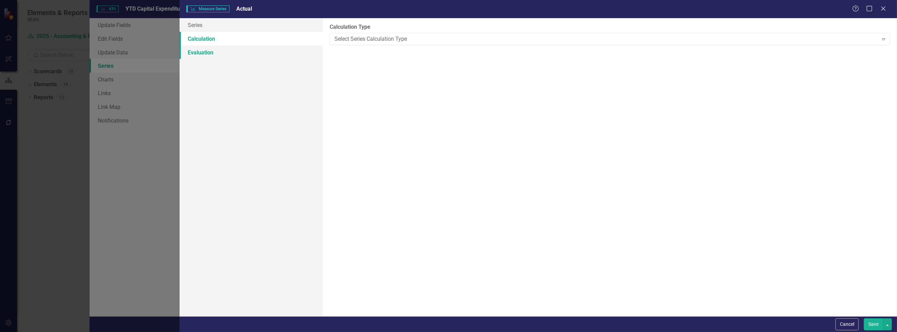
click at [207, 52] on link "Evaluation" at bounding box center [252, 52] width 144 height 14
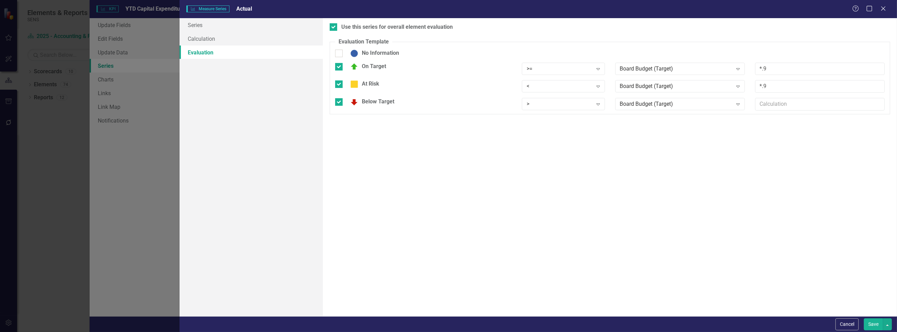
drag, startPoint x: 880, startPoint y: 326, endPoint x: 872, endPoint y: 324, distance: 8.1
click at [880, 326] on button "Save" at bounding box center [873, 324] width 19 height 12
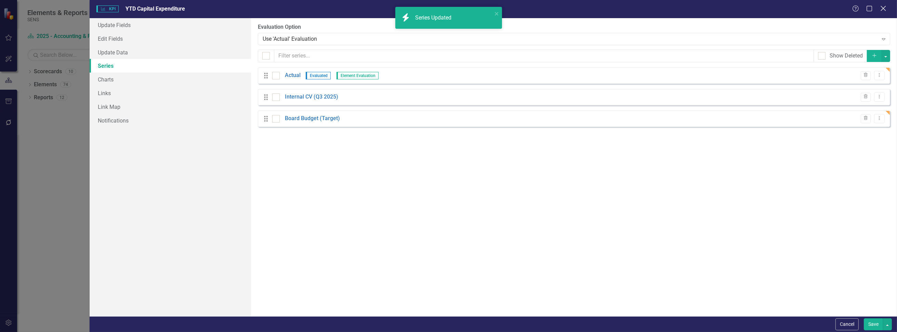
click at [884, 10] on icon "Close" at bounding box center [883, 8] width 9 height 6
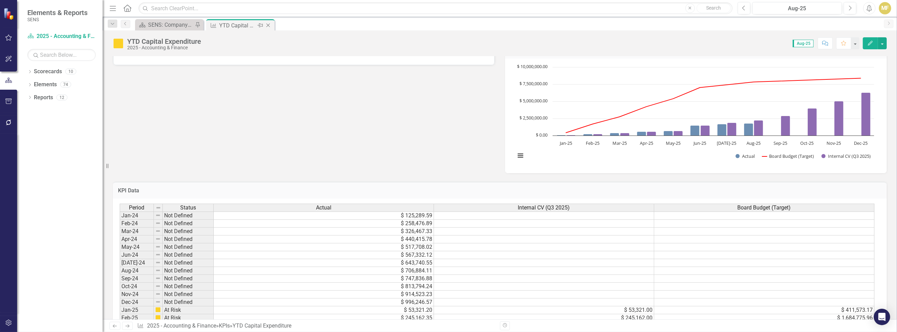
click at [270, 27] on icon "Close" at bounding box center [268, 25] width 7 height 5
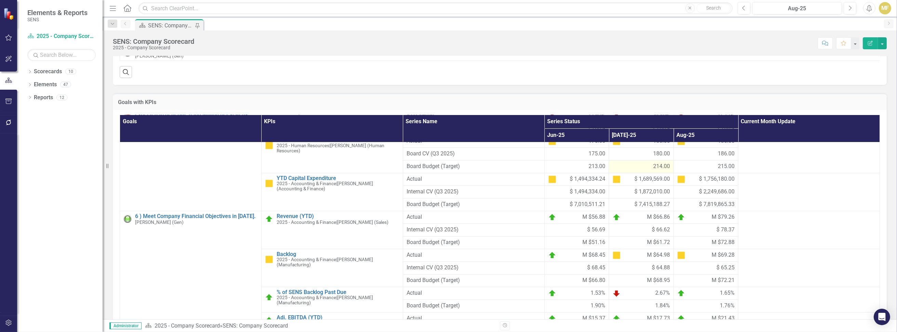
scroll to position [137, 0]
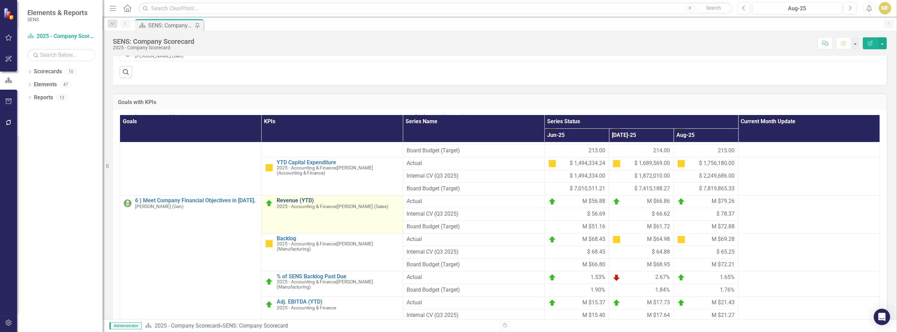
click at [284, 204] on link "Revenue (YTD)" at bounding box center [338, 200] width 123 height 6
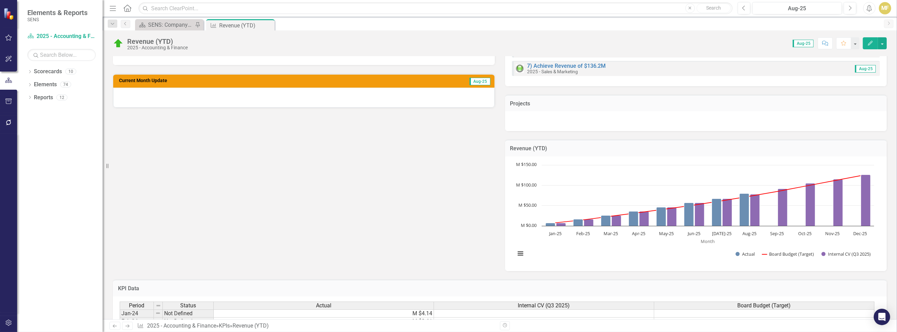
scroll to position [274, 0]
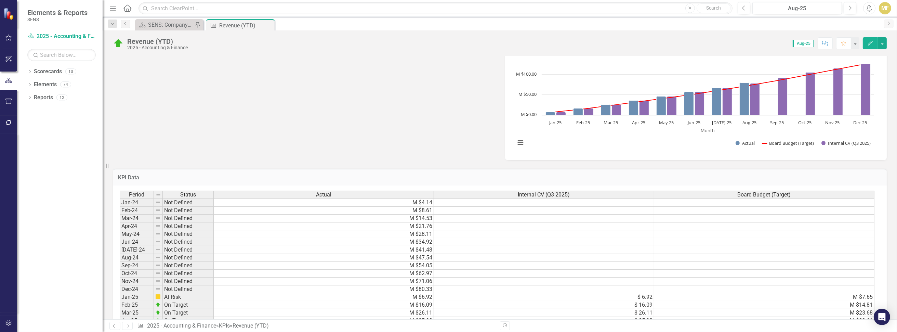
click at [890, 25] on link "Next" at bounding box center [889, 23] width 10 height 9
click at [884, 40] on button "button" at bounding box center [882, 43] width 9 height 12
click at [851, 59] on link "Edit Edit KPI" at bounding box center [858, 55] width 55 height 13
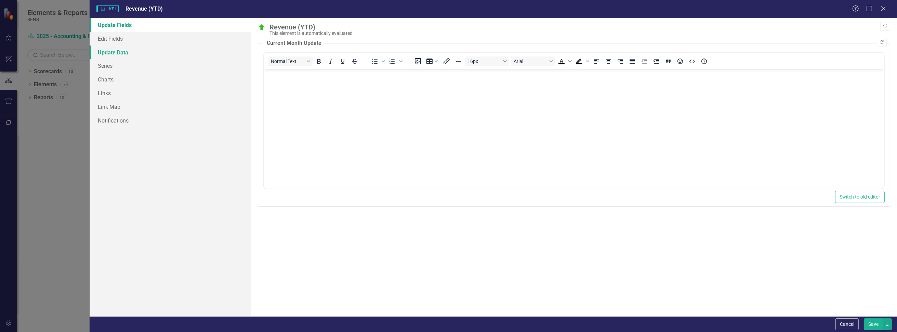
scroll to position [0, 0]
click at [127, 69] on link "Series" at bounding box center [170, 66] width 161 height 14
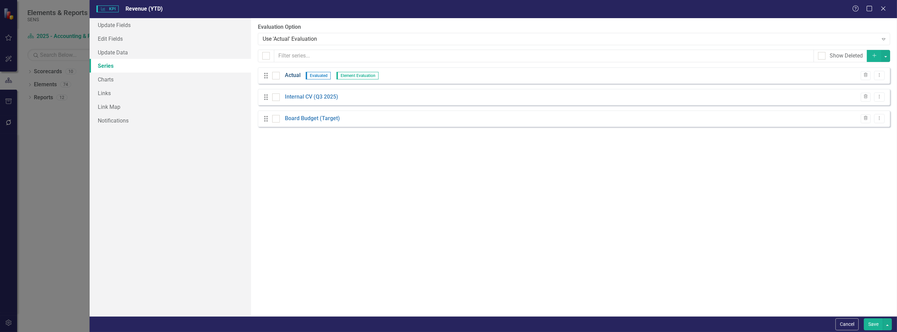
click at [294, 76] on link "Actual" at bounding box center [293, 75] width 16 height 8
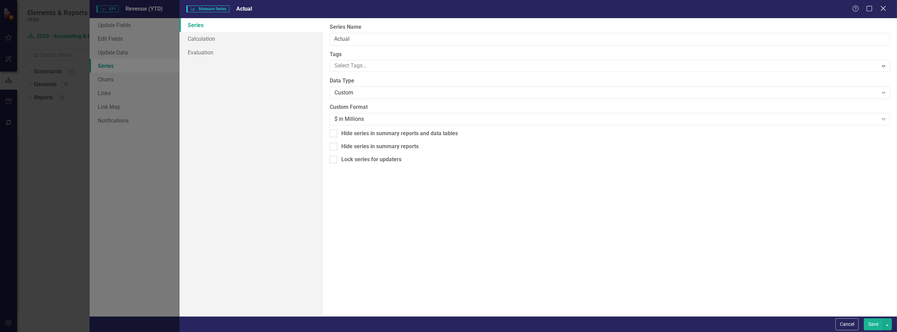
click at [883, 8] on icon at bounding box center [883, 8] width 5 height 5
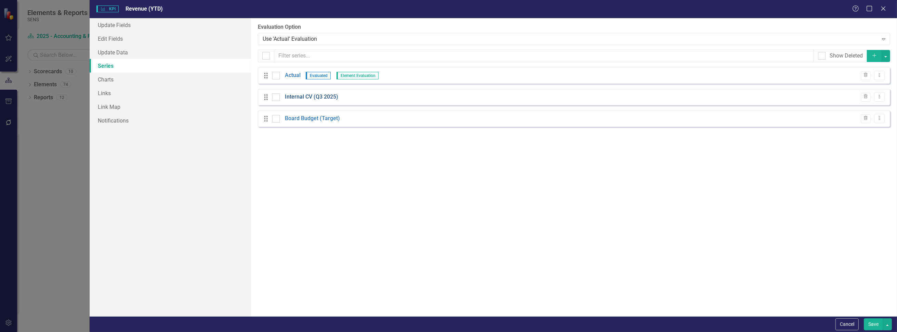
click at [309, 100] on link "Internal CV (Q3 2025)" at bounding box center [311, 97] width 53 height 8
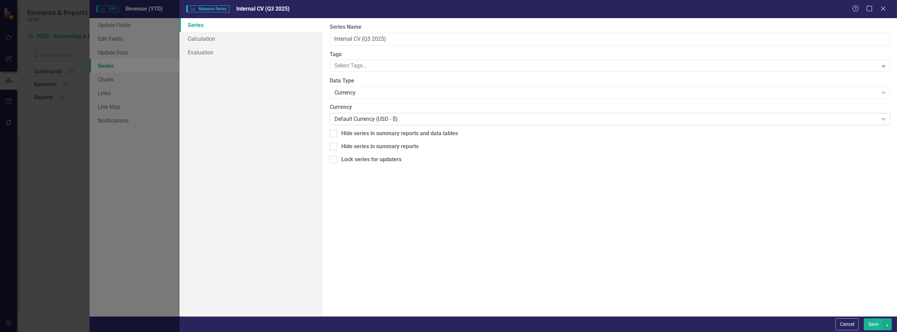
click at [348, 120] on div "Default Currency (USD - $)" at bounding box center [607, 119] width 544 height 8
click at [350, 89] on div "Currency" at bounding box center [607, 93] width 544 height 8
click at [357, 115] on div "Select Number Format..." at bounding box center [607, 119] width 544 height 8
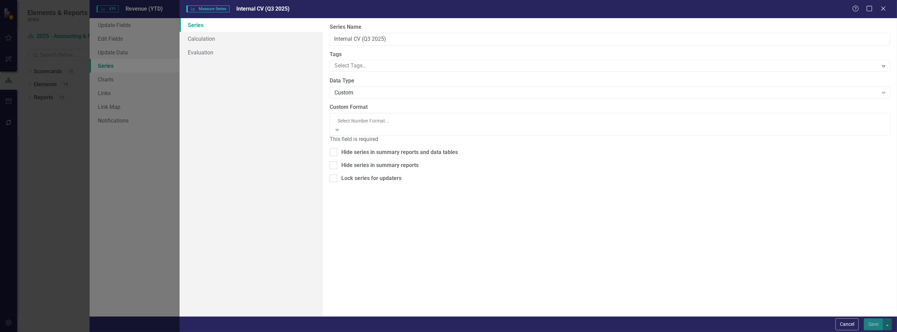
click at [359, 332] on div "$ in Millions" at bounding box center [448, 336] width 897 height 8
click at [874, 326] on button "Save" at bounding box center [873, 324] width 19 height 12
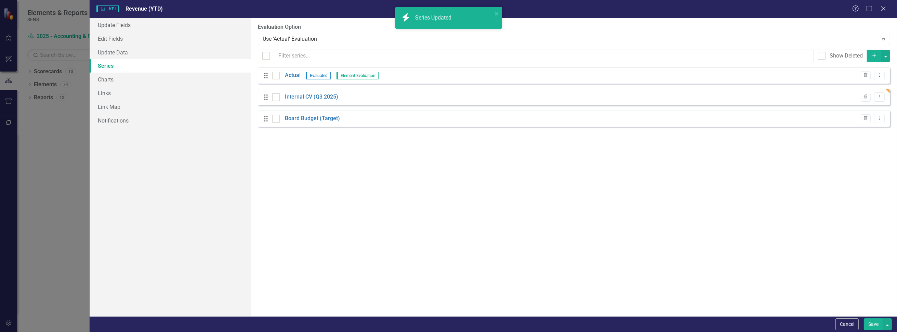
click at [866, 323] on button "Save" at bounding box center [873, 324] width 19 height 12
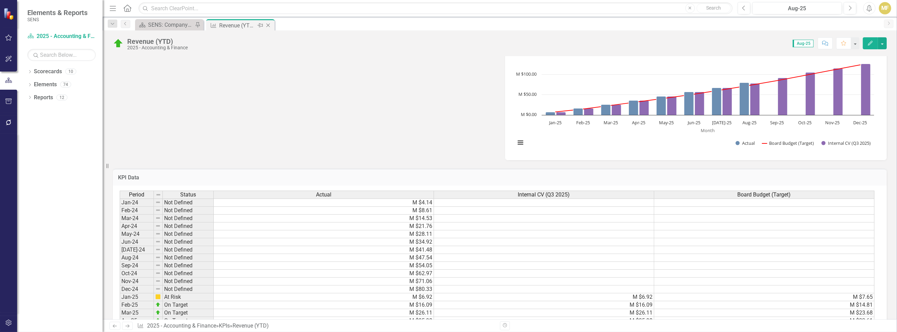
click at [267, 25] on icon "Close" at bounding box center [268, 25] width 7 height 5
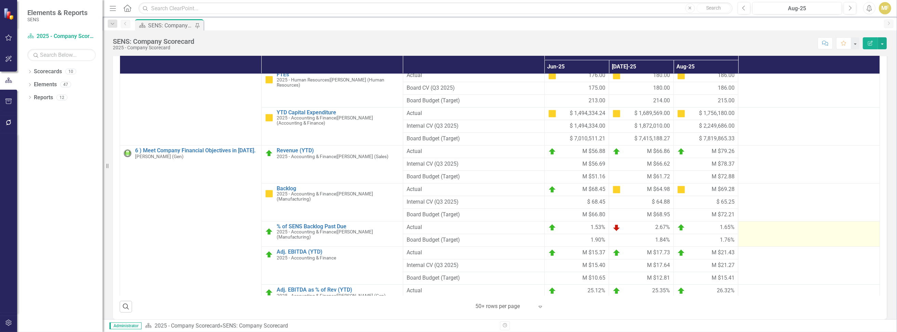
scroll to position [103, 0]
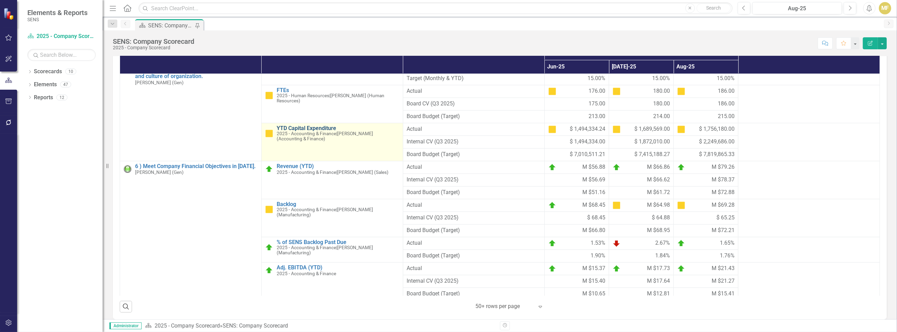
click at [301, 131] on link "YTD Capital Expenditure" at bounding box center [338, 128] width 123 height 6
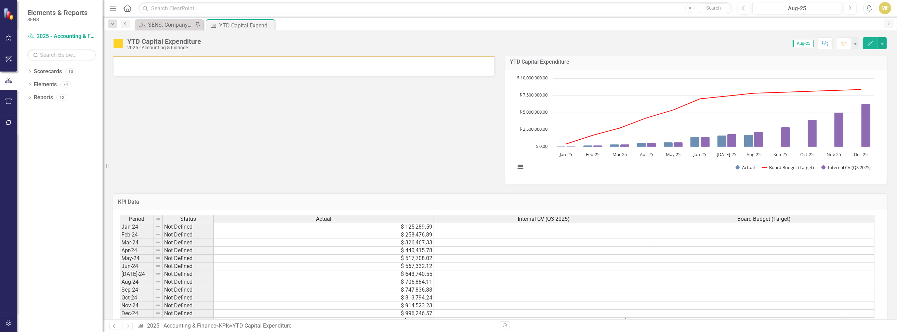
scroll to position [205, 0]
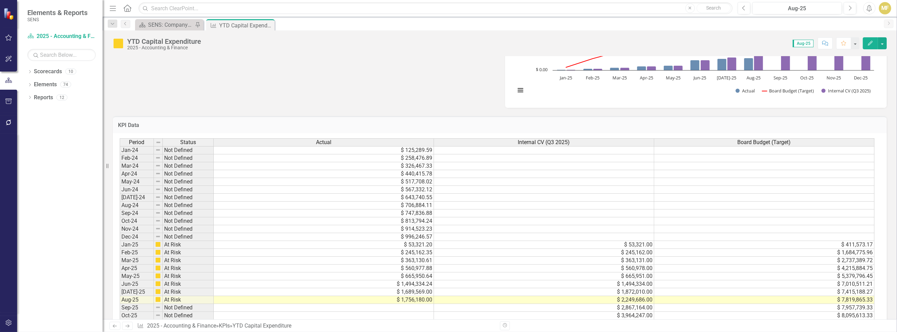
scroll to position [205, 0]
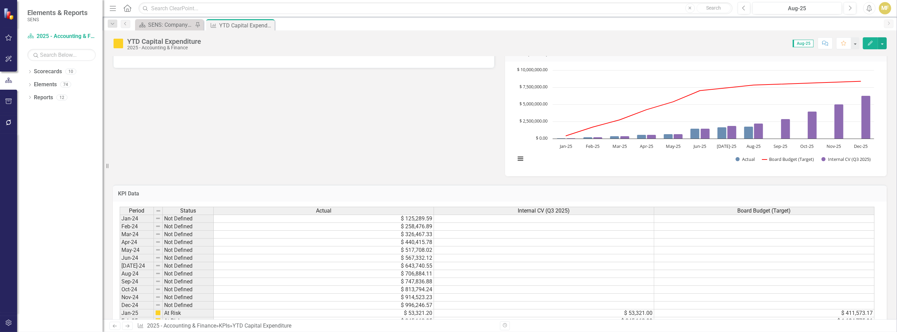
click at [0, 0] on icon "Close" at bounding box center [0, 0] width 0 height 0
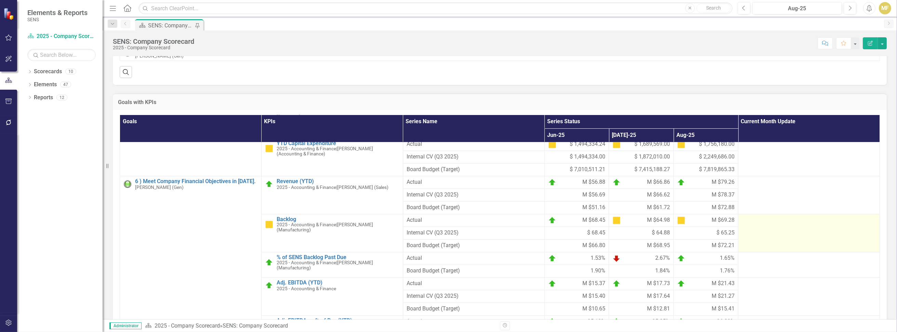
scroll to position [171, 0]
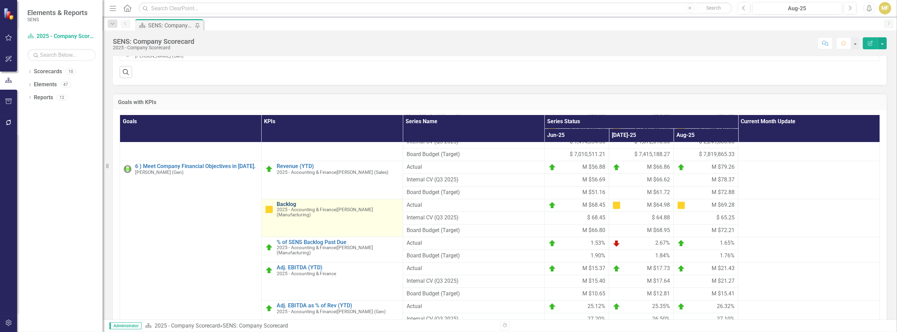
click at [281, 207] on link "Backlog" at bounding box center [338, 204] width 123 height 6
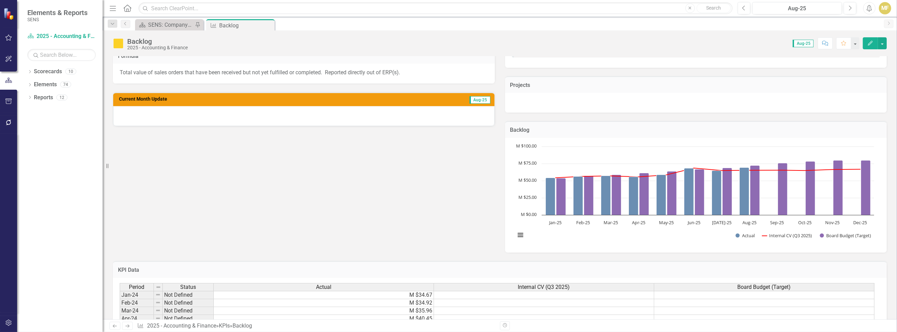
scroll to position [68, 0]
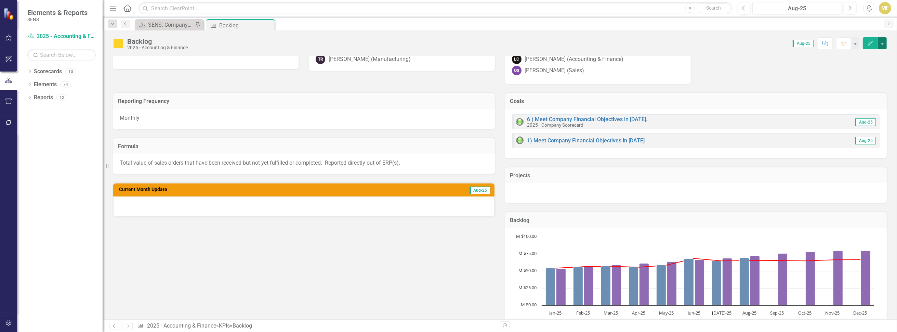
click at [883, 43] on button "button" at bounding box center [882, 43] width 9 height 12
click at [868, 57] on link "Edit Edit KPI" at bounding box center [858, 55] width 55 height 13
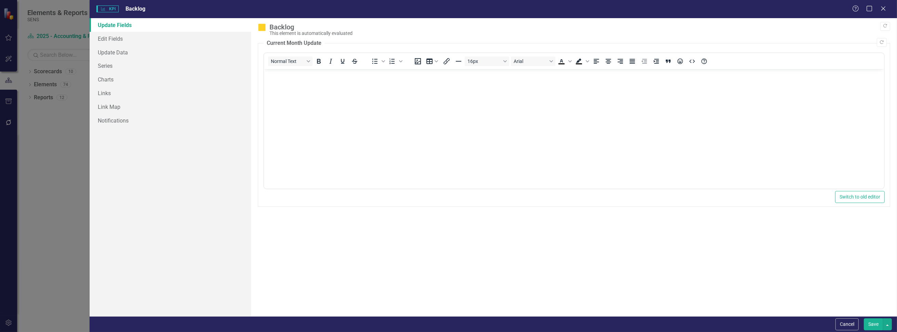
scroll to position [0, 0]
click at [111, 69] on link "Series" at bounding box center [170, 66] width 161 height 14
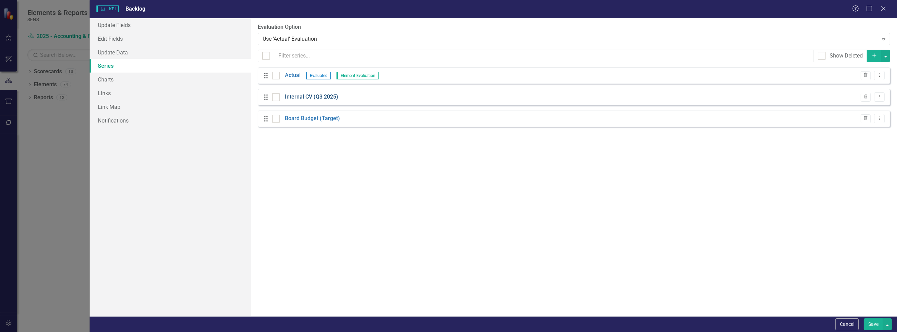
click at [305, 95] on link "Internal CV (Q3 2025)" at bounding box center [311, 97] width 53 height 8
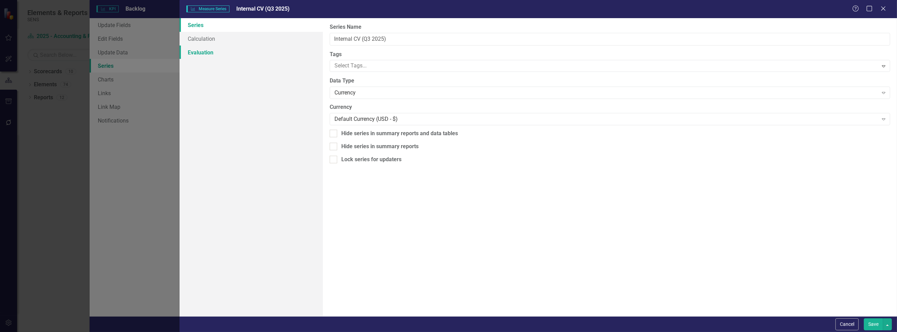
click at [211, 50] on link "Evaluation" at bounding box center [252, 52] width 144 height 14
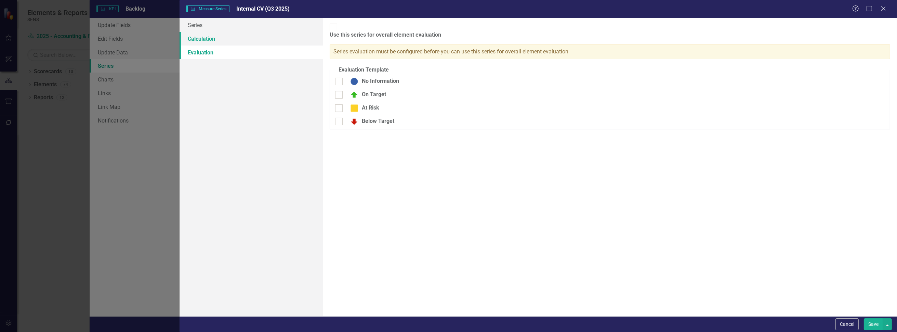
click at [211, 40] on link "Calculation" at bounding box center [252, 39] width 144 height 14
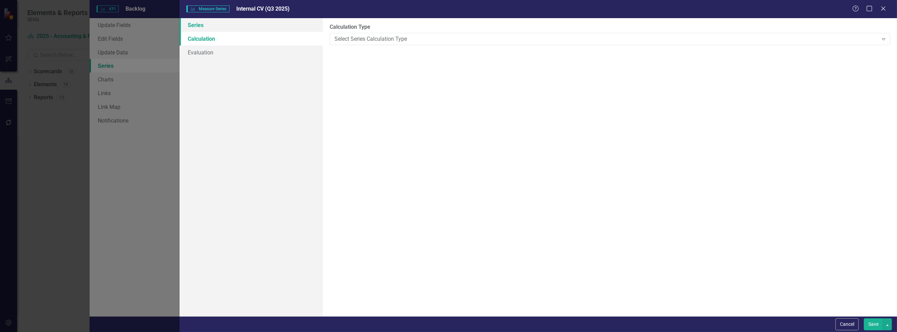
click at [207, 28] on link "Series" at bounding box center [252, 25] width 144 height 14
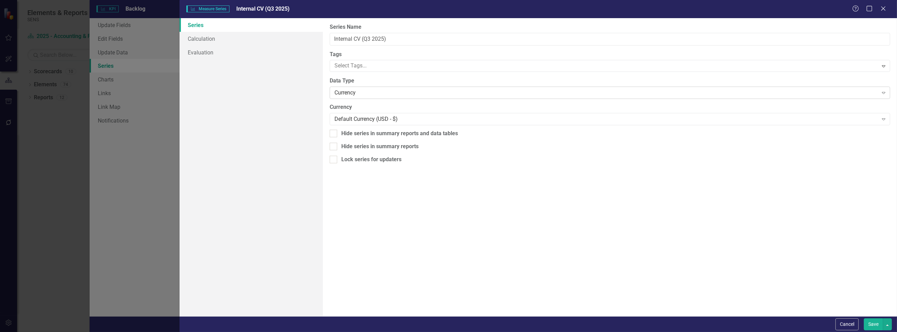
click at [374, 91] on div "Currency" at bounding box center [607, 93] width 544 height 8
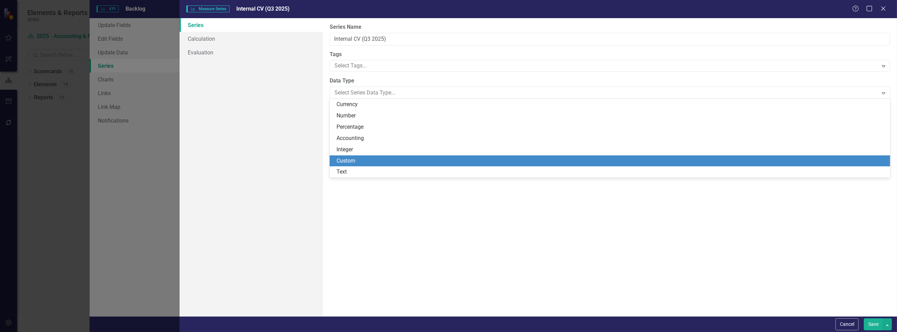
click at [363, 158] on div "Custom" at bounding box center [612, 161] width 550 height 8
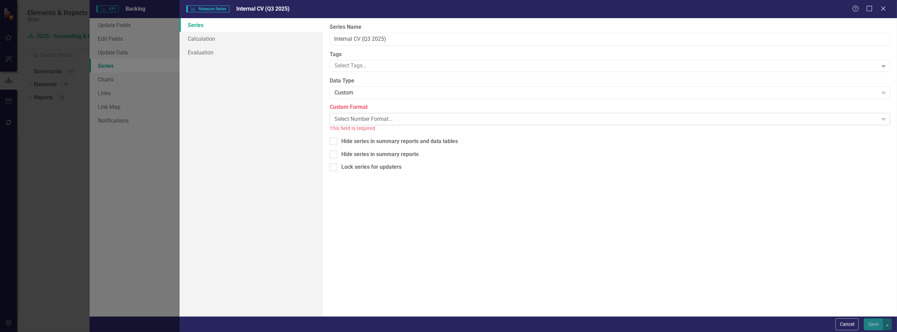
click at [356, 120] on div "Select Number Format..." at bounding box center [607, 119] width 544 height 8
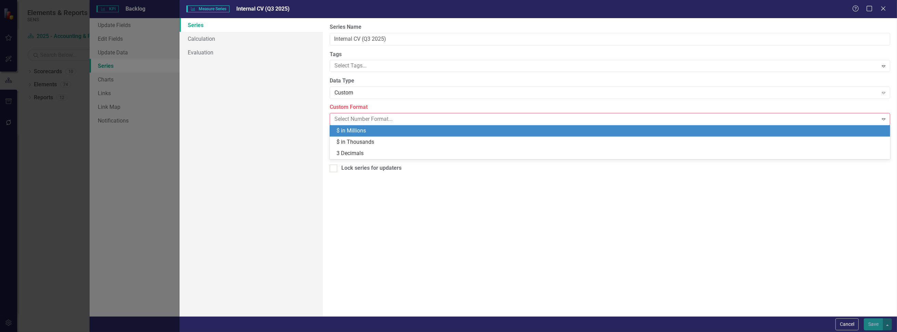
click at [361, 131] on div "$ in Millions" at bounding box center [612, 131] width 550 height 8
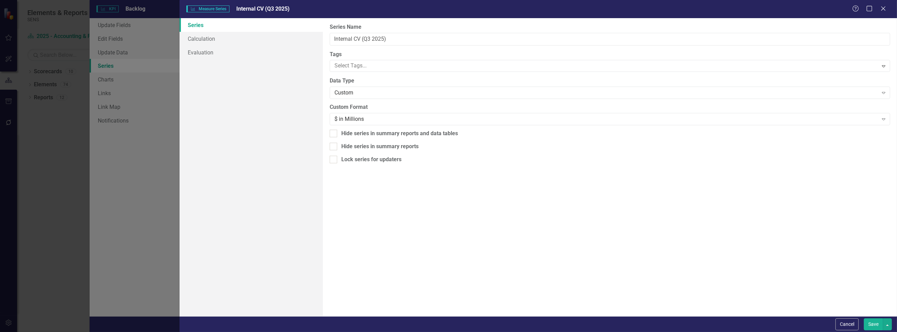
click at [877, 321] on button "Save" at bounding box center [873, 324] width 19 height 12
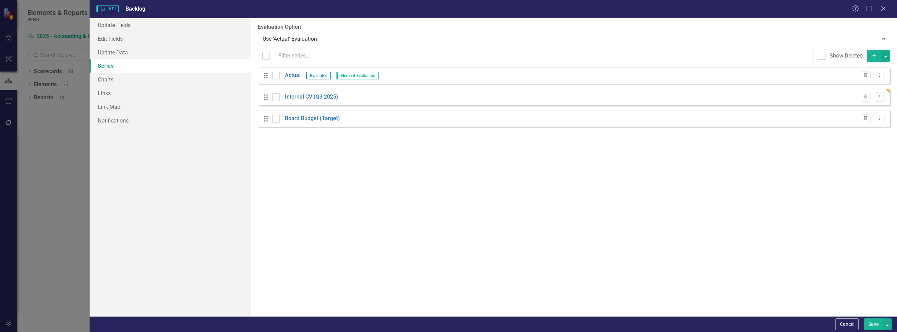
click at [872, 326] on button "Save" at bounding box center [873, 324] width 19 height 12
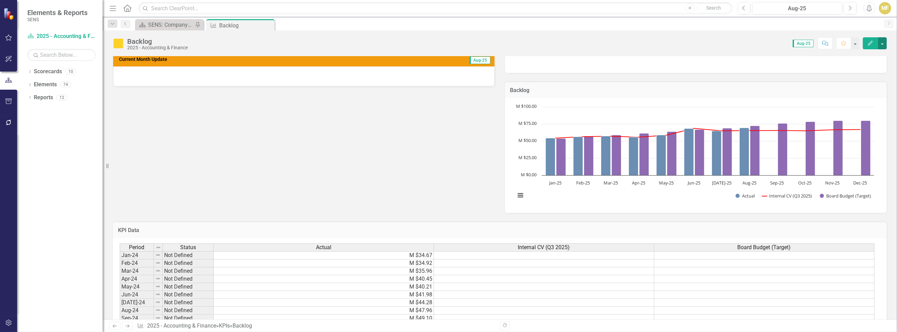
scroll to position [198, 0]
click at [269, 27] on icon "Close" at bounding box center [268, 25] width 7 height 5
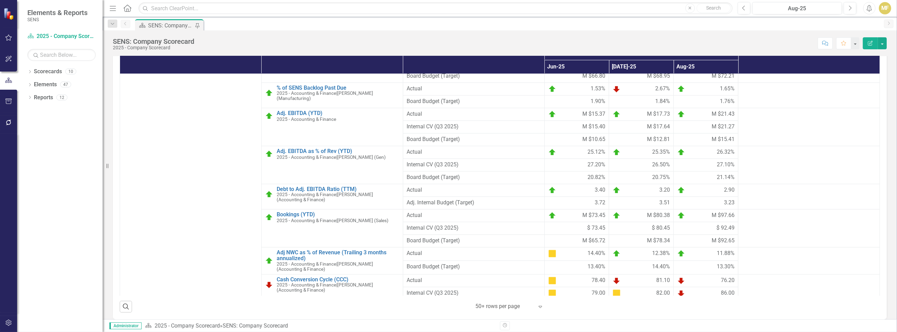
scroll to position [273, 0]
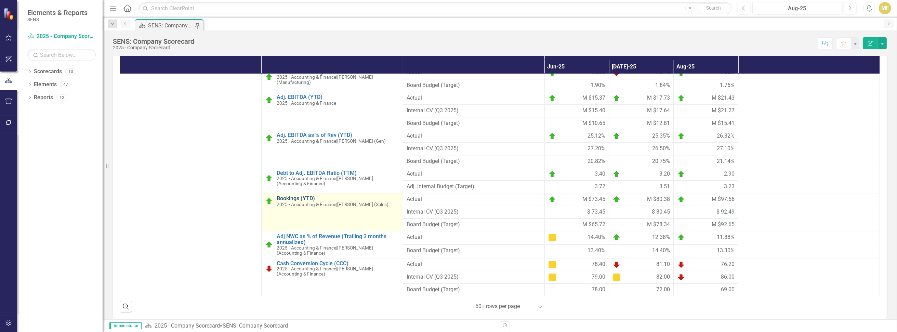
click at [290, 201] on link "Bookings (YTD)" at bounding box center [338, 198] width 123 height 6
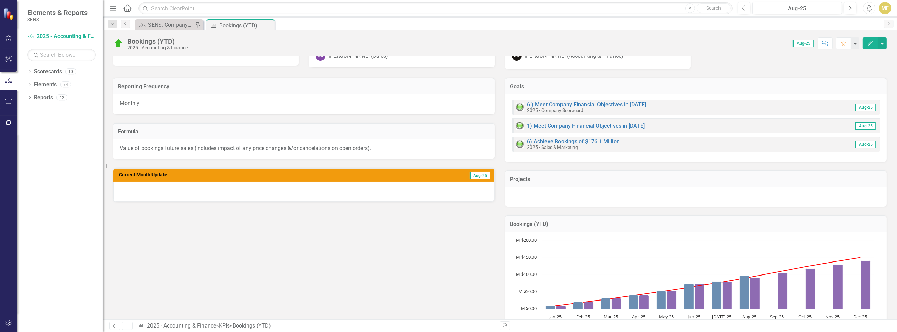
scroll to position [205, 0]
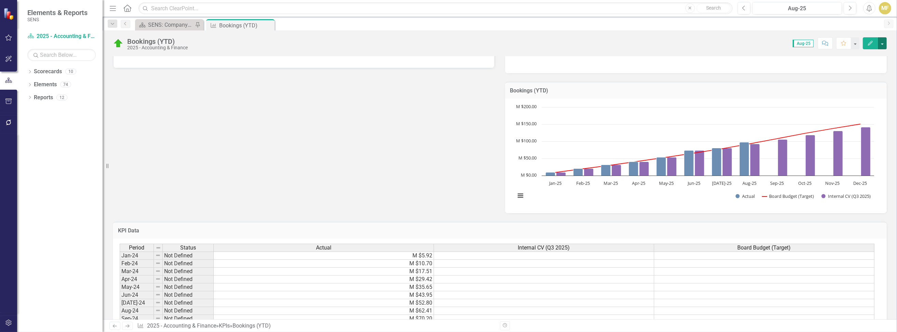
click at [883, 46] on button "button" at bounding box center [882, 43] width 9 height 12
click at [867, 52] on link "Edit Edit KPI" at bounding box center [858, 55] width 55 height 13
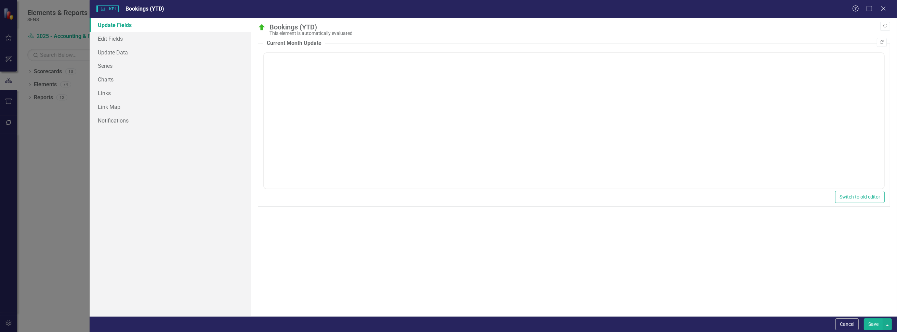
scroll to position [0, 0]
click at [120, 63] on link "Series" at bounding box center [170, 66] width 161 height 14
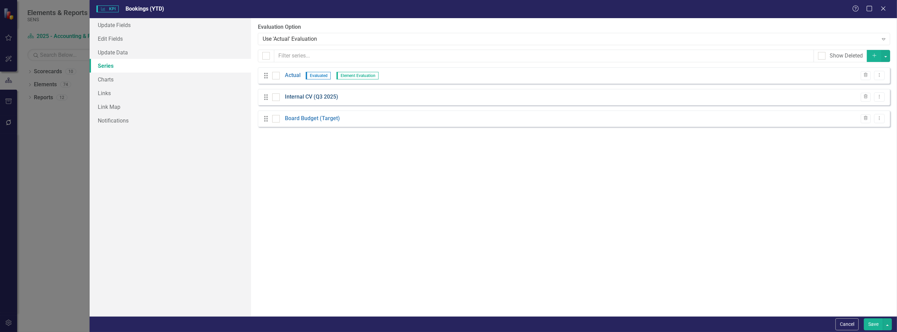
click at [295, 97] on link "Internal CV (Q3 2025)" at bounding box center [311, 97] width 53 height 8
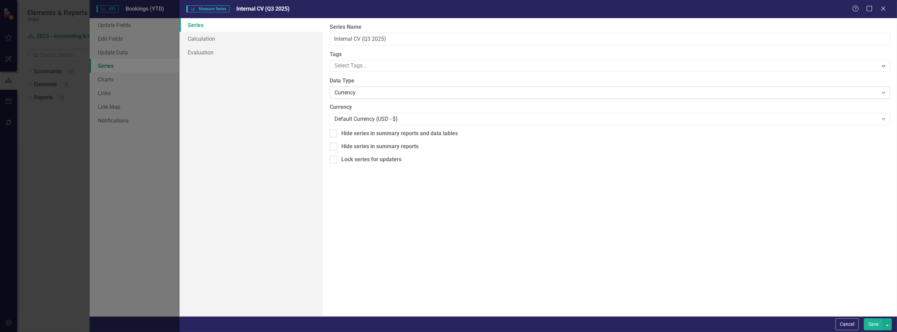
click at [359, 91] on div "Currency" at bounding box center [607, 93] width 544 height 8
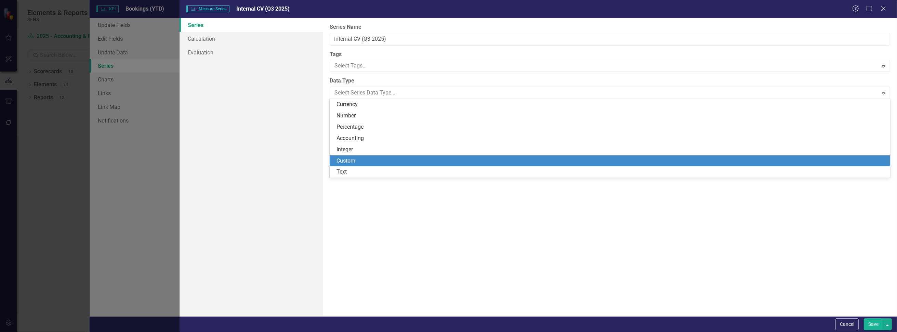
click at [361, 158] on div "Custom" at bounding box center [612, 161] width 550 height 8
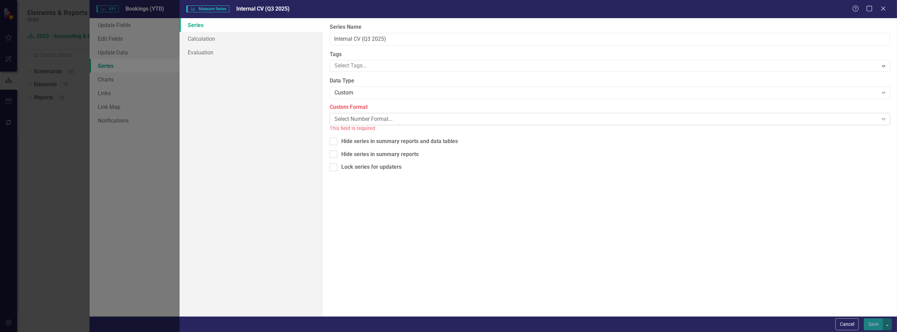
click at [360, 117] on div "Select Number Format..." at bounding box center [607, 119] width 544 height 8
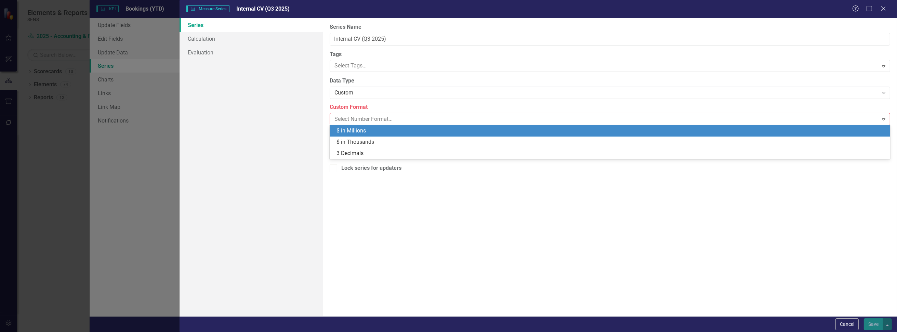
click at [363, 133] on div "$ in Millions" at bounding box center [612, 131] width 550 height 8
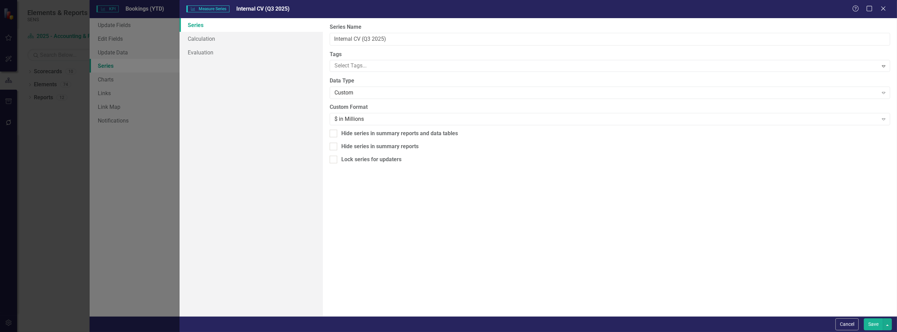
click at [874, 325] on button "Save" at bounding box center [873, 324] width 19 height 12
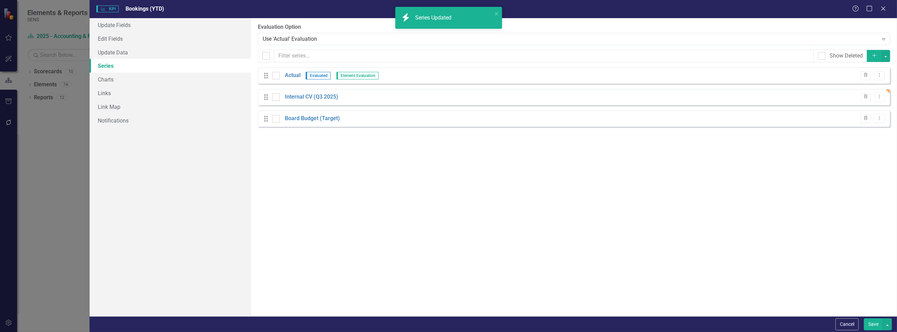
click at [868, 321] on button "Save" at bounding box center [873, 324] width 19 height 12
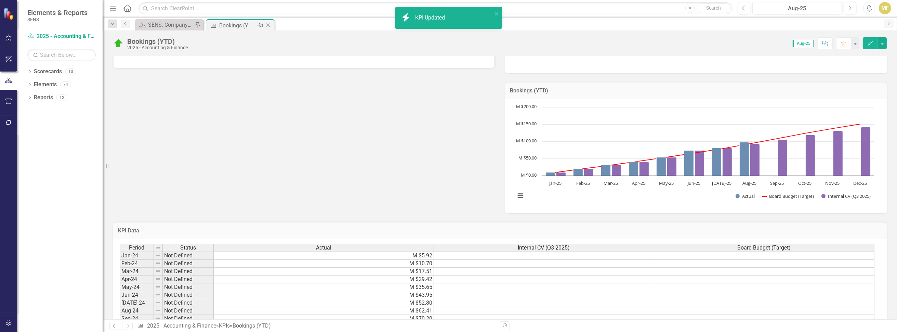
click at [269, 24] on icon "Close" at bounding box center [268, 25] width 7 height 5
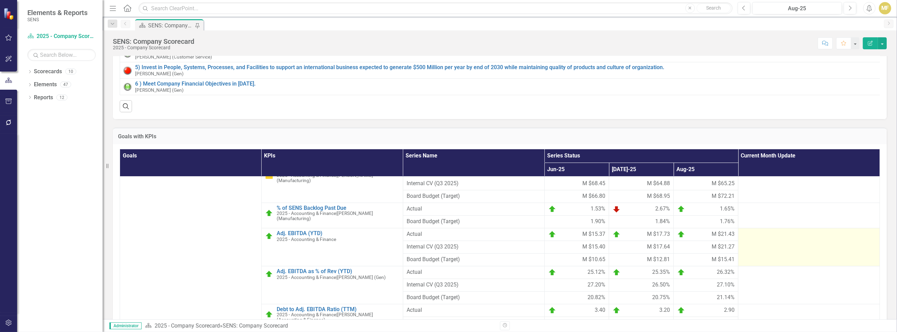
scroll to position [273, 0]
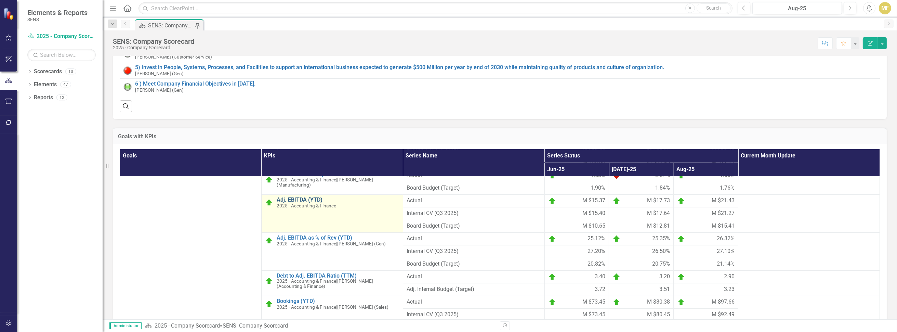
click at [311, 203] on link "Adj. EBITDA (YTD)" at bounding box center [338, 200] width 123 height 6
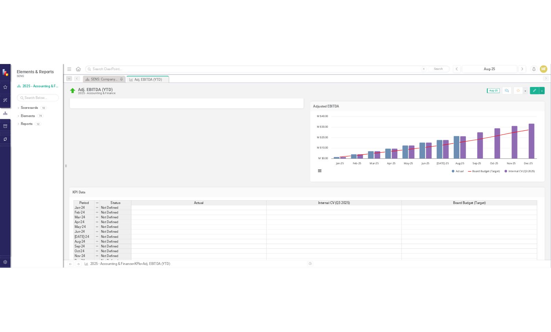
scroll to position [321, 0]
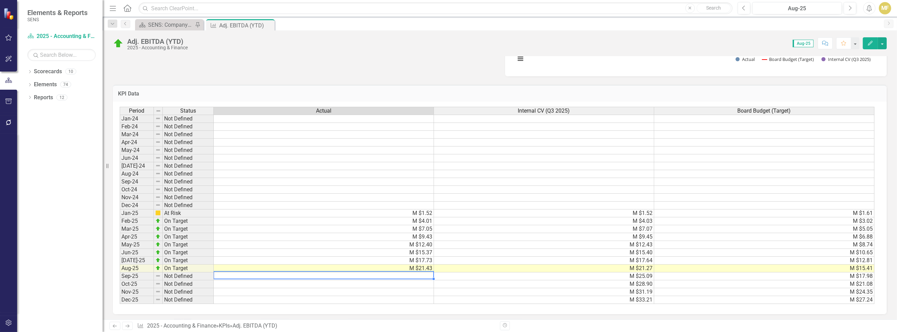
click at [273, 273] on td at bounding box center [324, 276] width 220 height 8
click at [649, 267] on td "M $21.27" at bounding box center [544, 268] width 220 height 8
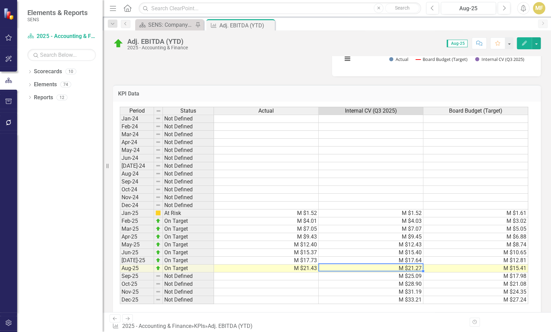
click at [412, 217] on td "M $4.03" at bounding box center [370, 221] width 105 height 8
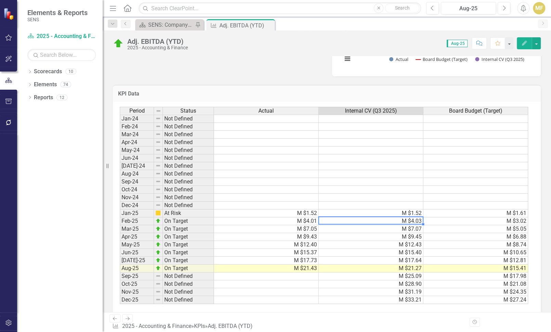
click at [411, 210] on td "M $1.52" at bounding box center [370, 213] width 105 height 8
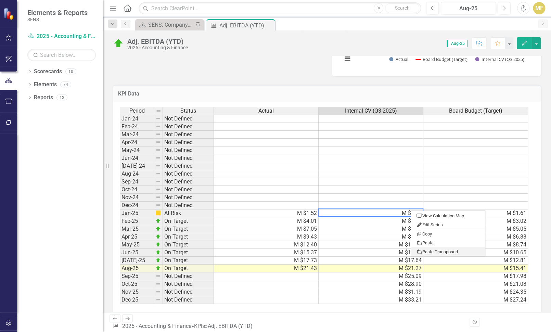
type textarea "1.52"
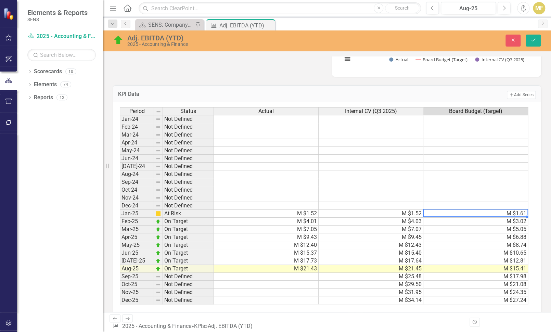
click at [471, 210] on td "M $1.61" at bounding box center [475, 214] width 105 height 8
click at [531, 42] on icon "Save" at bounding box center [533, 40] width 6 height 5
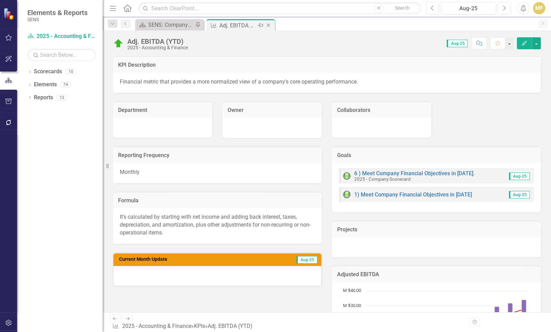
click at [271, 24] on icon "Close" at bounding box center [268, 25] width 7 height 5
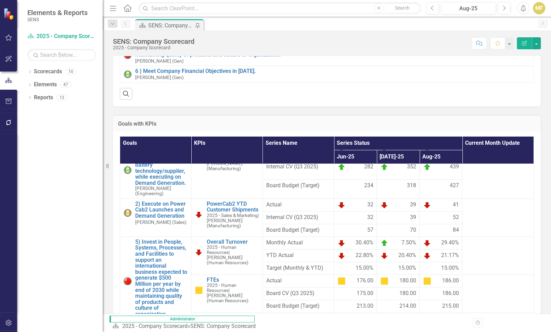
scroll to position [34, 0]
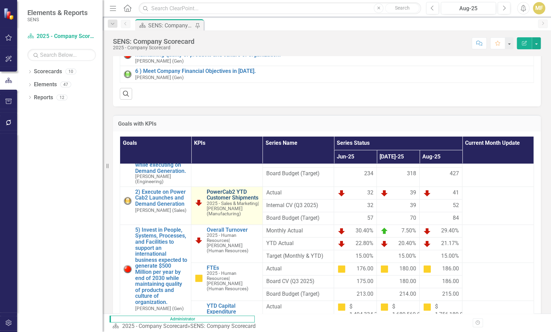
click at [220, 201] on link "PowerCab2 YTD Customer Shipments" at bounding box center [232, 195] width 52 height 12
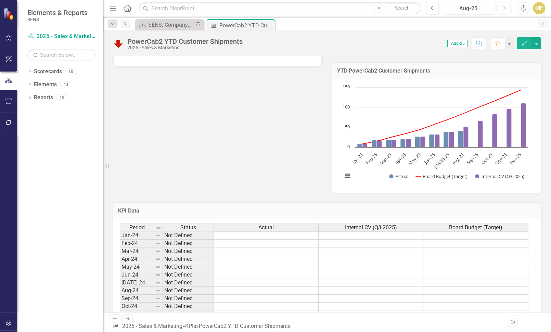
scroll to position [274, 0]
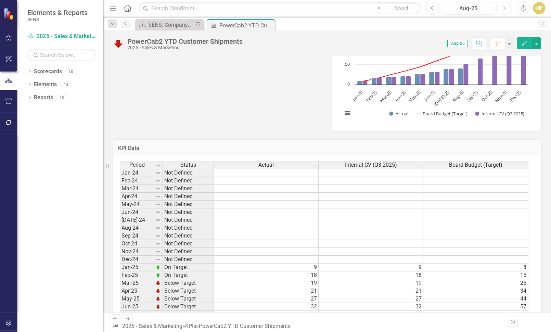
click at [160, 95] on div "Reporting Frequency Monthly Formula YTD Qty Invoiced for Sys-SENCab (excludes r…" at bounding box center [327, 1] width 438 height 259
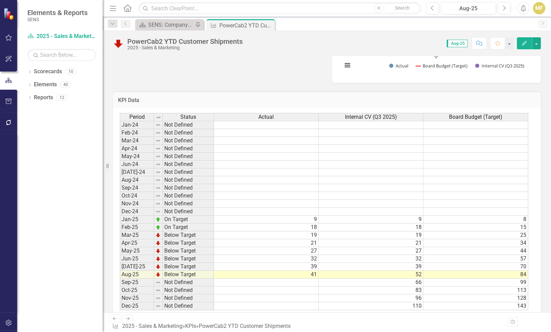
scroll to position [322, 0]
click at [270, 24] on icon "Close" at bounding box center [268, 25] width 7 height 5
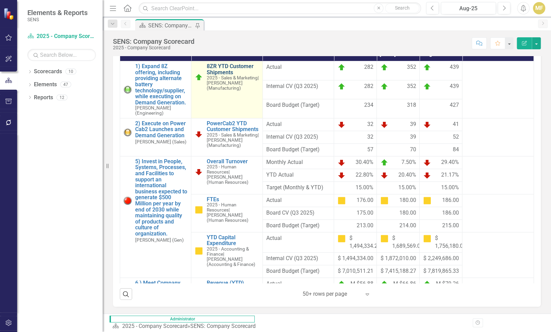
click at [213, 75] on link "8ZR YTD Customer Shipments" at bounding box center [232, 69] width 52 height 12
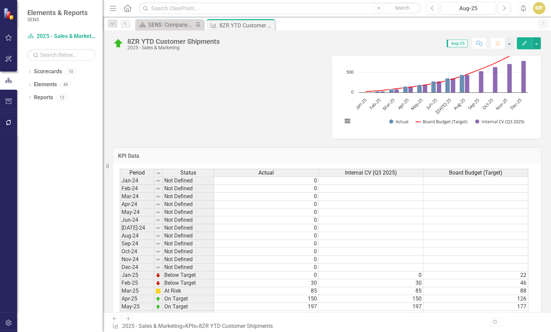
scroll to position [341, 0]
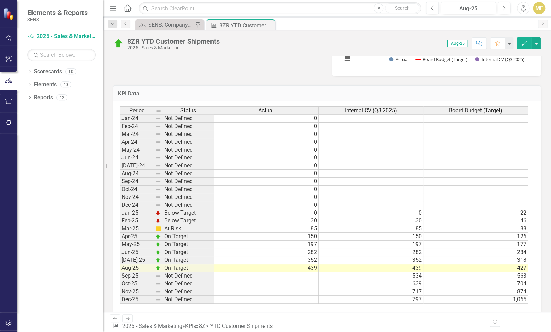
click at [407, 212] on td "0" at bounding box center [370, 213] width 105 height 8
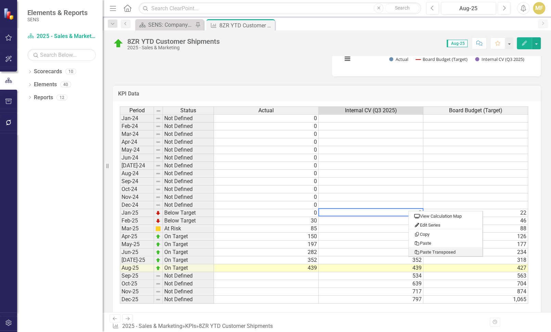
type textarea "0"
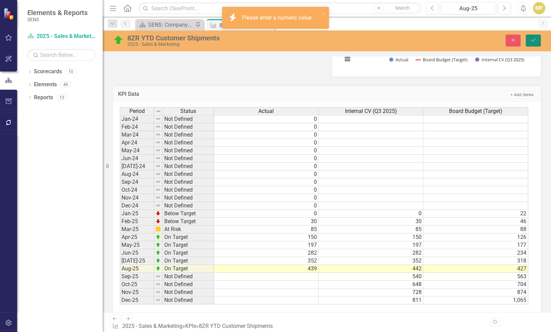
click at [534, 42] on button "Save" at bounding box center [532, 41] width 15 height 12
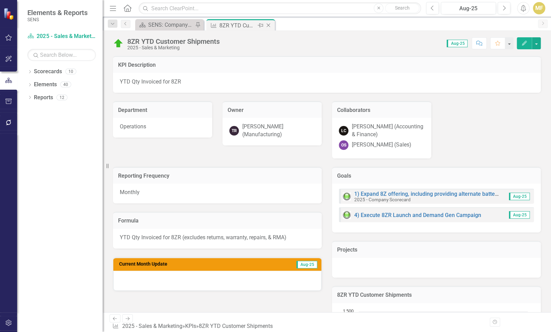
click at [270, 24] on icon "Close" at bounding box center [268, 25] width 7 height 5
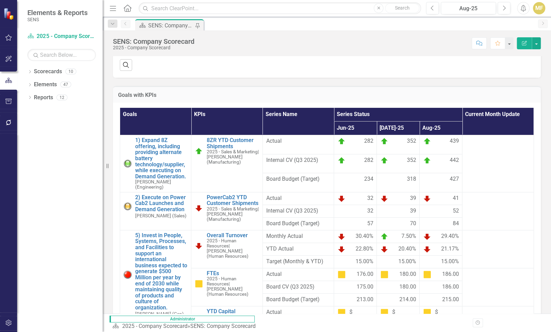
scroll to position [342, 0]
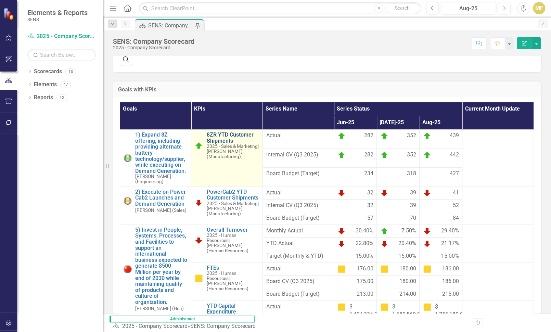
click at [206, 144] on link "8ZR YTD Customer Shipments" at bounding box center [232, 138] width 52 height 12
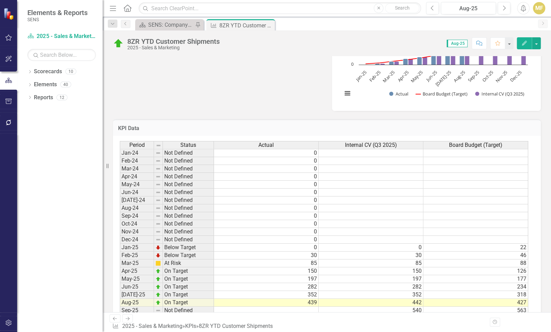
scroll to position [308, 0]
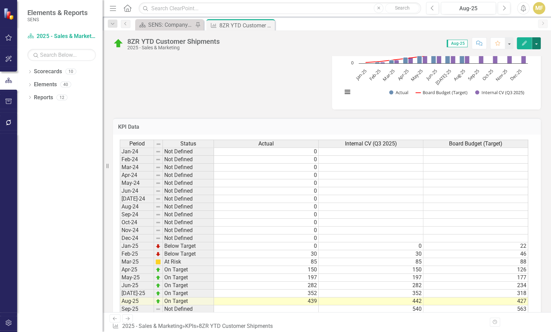
click at [537, 45] on button "button" at bounding box center [536, 43] width 9 height 12
click at [524, 53] on link "Edit Edit KPI" at bounding box center [512, 55] width 55 height 13
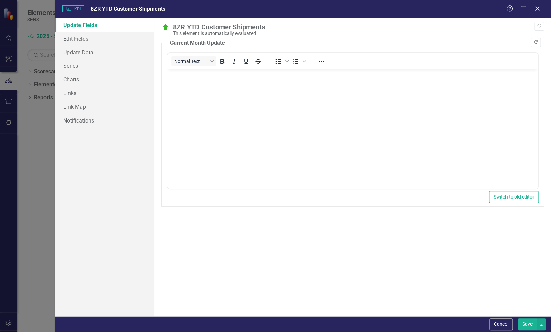
scroll to position [0, 0]
click at [73, 42] on link "Edit Fields" at bounding box center [104, 39] width 99 height 14
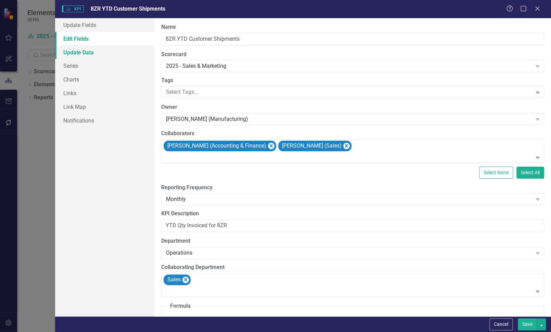
click at [83, 52] on link "Update Data" at bounding box center [104, 52] width 99 height 14
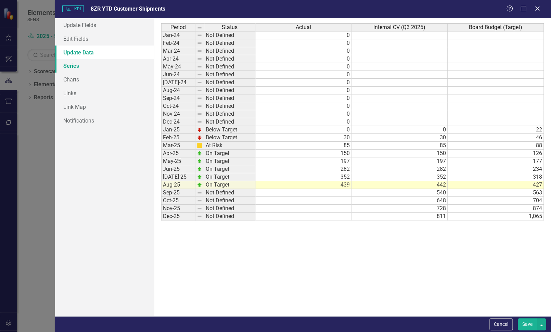
click at [67, 69] on link "Series" at bounding box center [104, 66] width 99 height 14
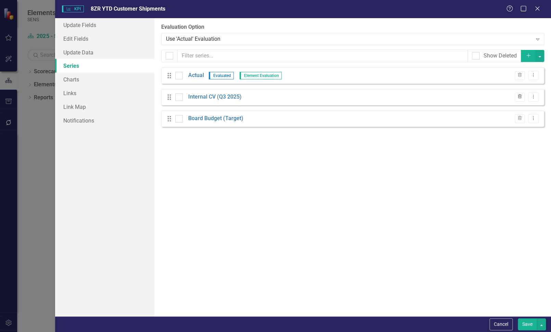
click at [517, 96] on icon "Trash" at bounding box center [519, 97] width 5 height 4
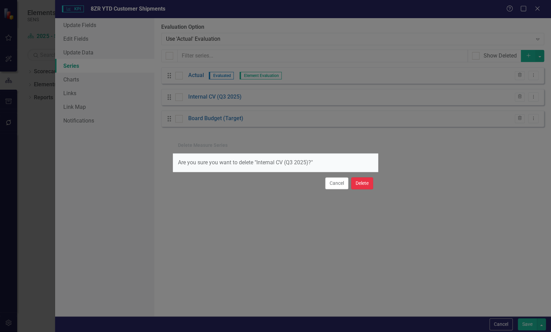
click at [361, 181] on button "Delete" at bounding box center [362, 183] width 22 height 12
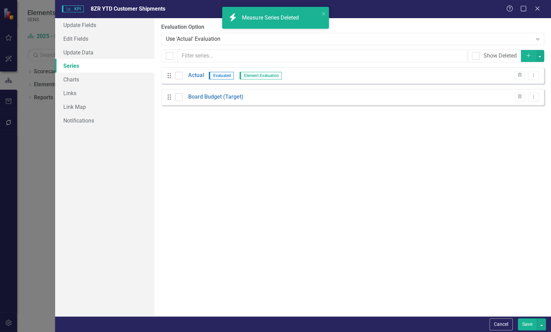
click at [530, 54] on icon "Add" at bounding box center [528, 55] width 6 height 5
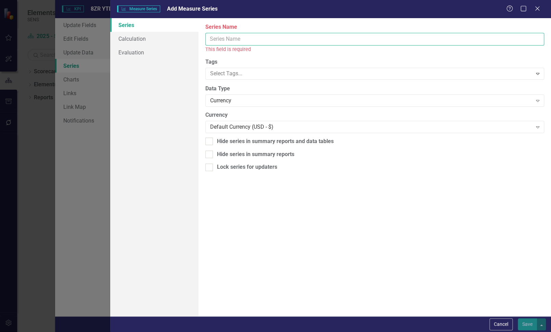
click at [218, 43] on input "Name" at bounding box center [374, 39] width 339 height 13
click at [236, 37] on input "Internal CV (Q3 2025)" at bounding box center [374, 39] width 339 height 13
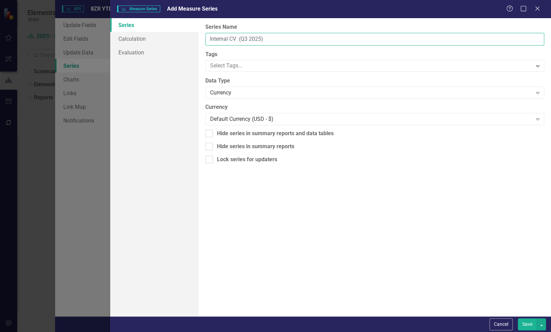
click at [276, 39] on input "Internal CV (Q3 2025)" at bounding box center [374, 39] width 339 height 13
type input "Internal CV (Q3-2025)"
click at [236, 93] on div "Currency" at bounding box center [371, 93] width 322 height 8
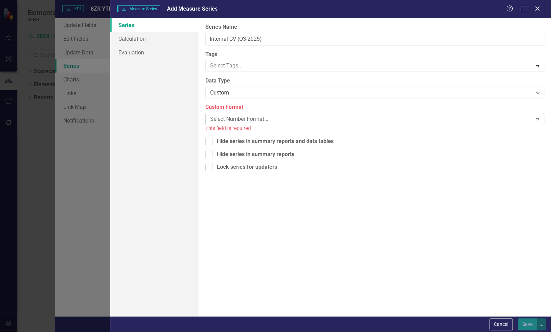
click at [230, 116] on div "Select Number Format..." at bounding box center [371, 119] width 322 height 8
click at [231, 331] on div "$ in Millions" at bounding box center [277, 338] width 540 height 8
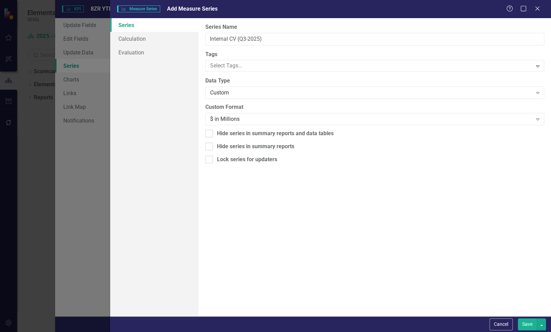
click at [528, 323] on button "Save" at bounding box center [527, 324] width 19 height 12
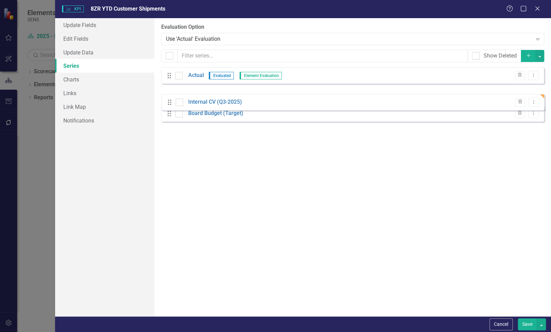
drag, startPoint x: 169, startPoint y: 120, endPoint x: 169, endPoint y: 104, distance: 16.4
click at [169, 104] on div "Drag Actual Evaluated Element Evaluation Trash Dropdown Menu Drag Board Budget …" at bounding box center [352, 97] width 383 height 60
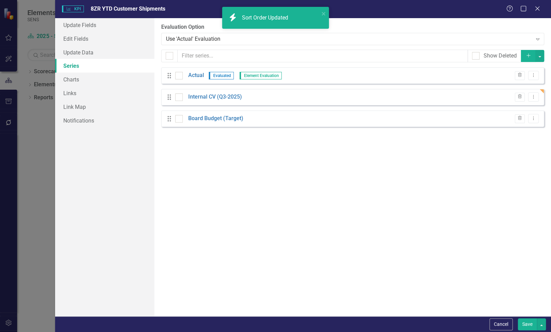
click at [522, 321] on button "Save" at bounding box center [527, 324] width 19 height 12
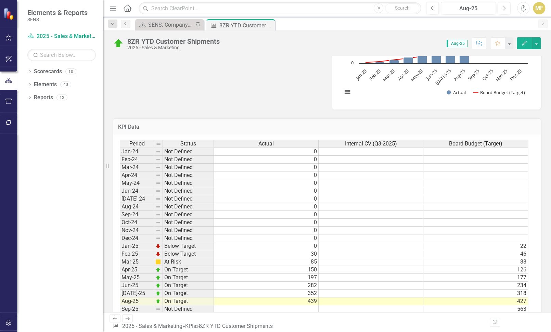
click at [394, 246] on td at bounding box center [370, 246] width 105 height 8
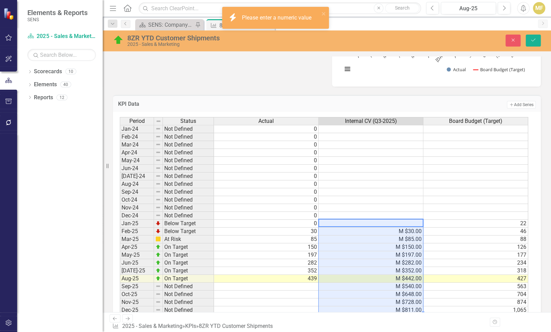
scroll to position [342, 0]
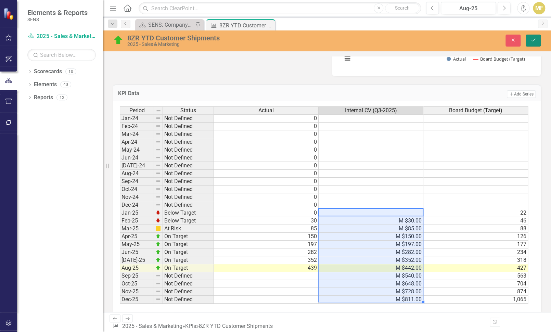
click at [532, 44] on button "Save" at bounding box center [532, 41] width 15 height 12
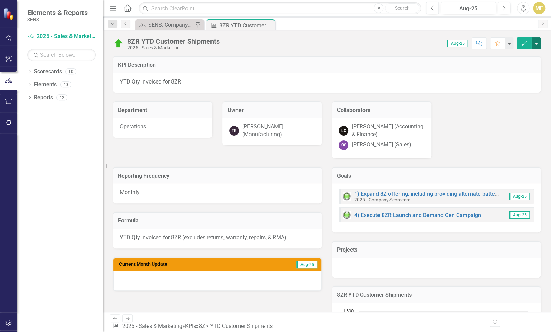
click at [535, 43] on button "button" at bounding box center [536, 43] width 9 height 12
click at [528, 53] on link "Edit Edit KPI" at bounding box center [512, 55] width 55 height 13
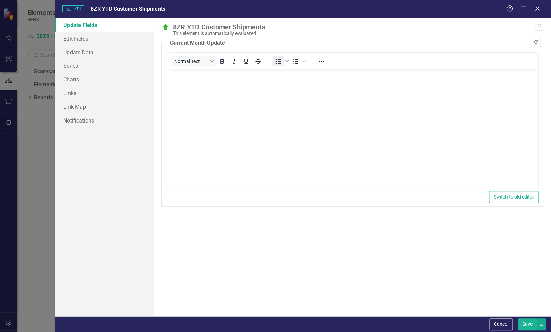
scroll to position [0, 0]
click at [82, 41] on link "Edit Fields" at bounding box center [104, 39] width 99 height 14
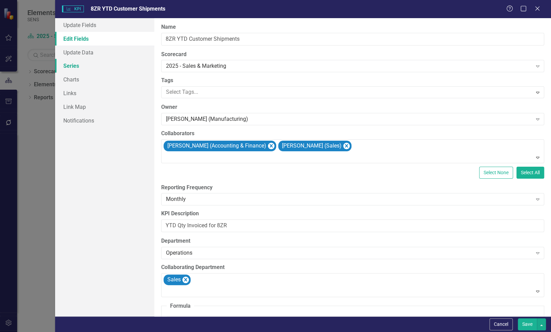
click at [78, 67] on link "Series" at bounding box center [104, 66] width 99 height 14
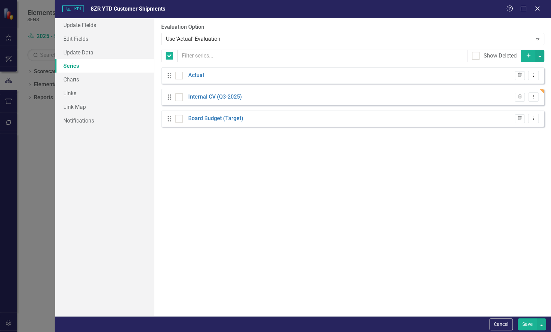
checkbox input "false"
click at [195, 97] on link "Internal CV (Q3-2025)" at bounding box center [215, 97] width 54 height 8
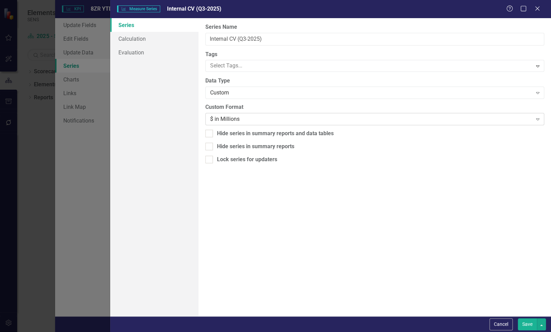
click at [239, 119] on div "$ in Millions" at bounding box center [371, 119] width 322 height 8
click at [233, 91] on div "Custom" at bounding box center [371, 93] width 322 height 8
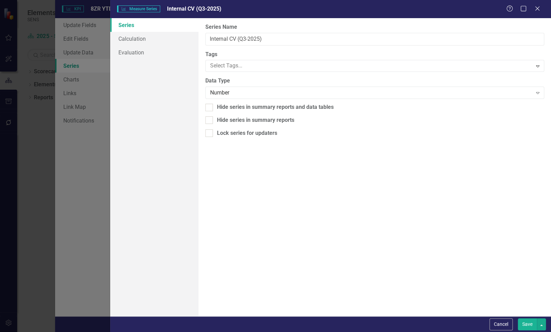
click at [525, 323] on button "Save" at bounding box center [527, 324] width 19 height 12
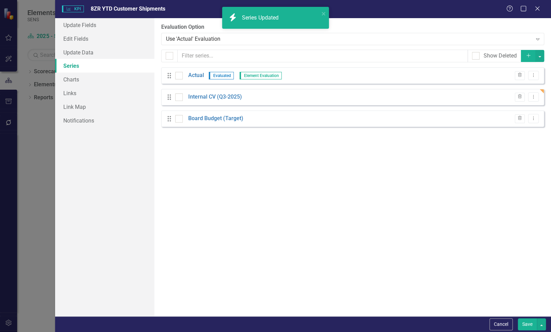
click at [527, 320] on button "Save" at bounding box center [527, 324] width 19 height 12
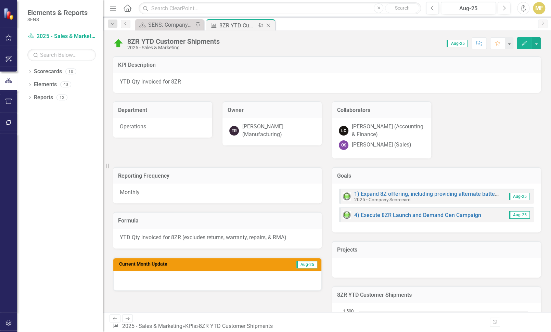
click at [267, 25] on icon "Close" at bounding box center [268, 25] width 7 height 5
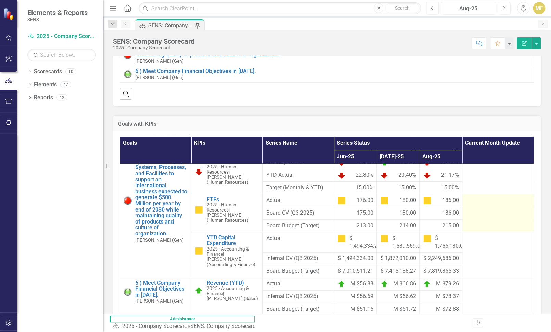
scroll to position [137, 0]
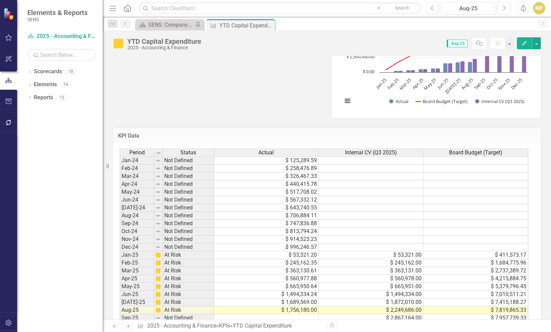
scroll to position [274, 0]
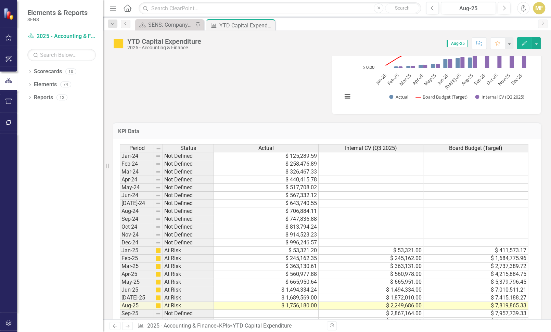
click at [309, 157] on td "$ 125,289.59" at bounding box center [266, 156] width 105 height 8
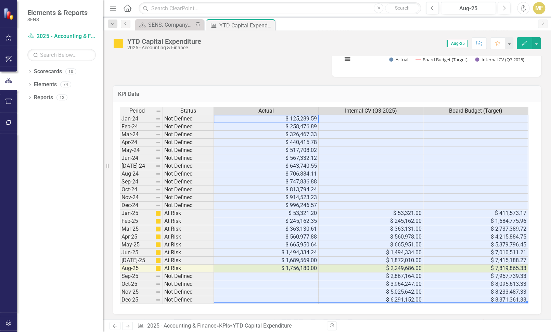
scroll to position [311, 0]
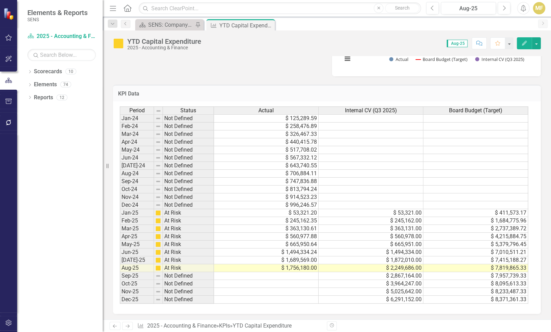
click at [294, 117] on td "$ 125,289.59" at bounding box center [266, 118] width 105 height 8
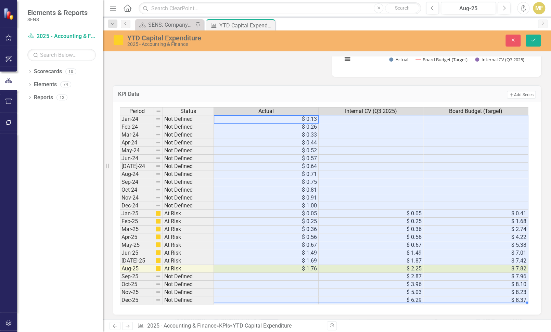
type textarea "0.13"
click at [534, 42] on button "Save" at bounding box center [532, 41] width 15 height 12
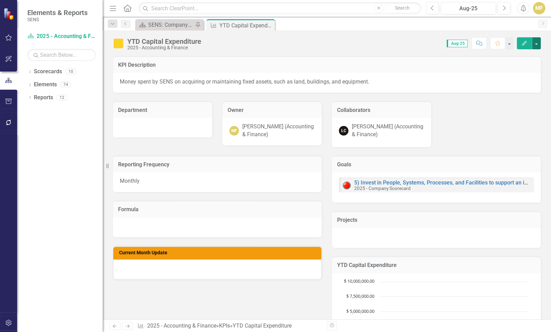
click at [534, 46] on button "button" at bounding box center [536, 43] width 9 height 12
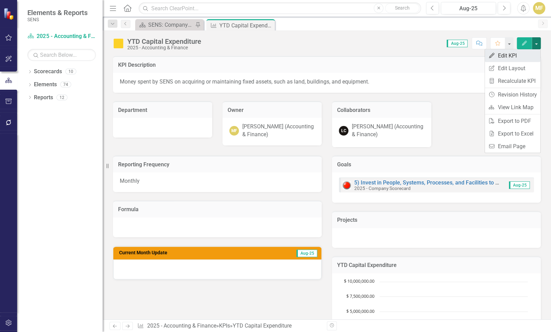
click at [522, 59] on link "Edit Edit KPI" at bounding box center [512, 55] width 55 height 13
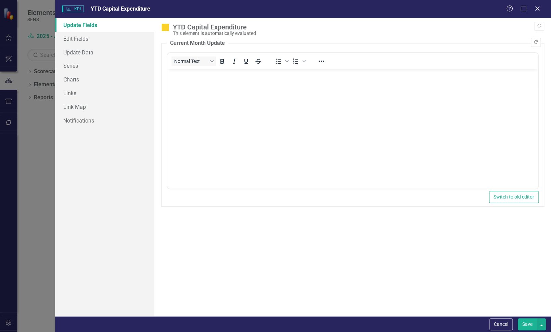
scroll to position [0, 0]
click at [81, 68] on link "Series" at bounding box center [104, 66] width 99 height 14
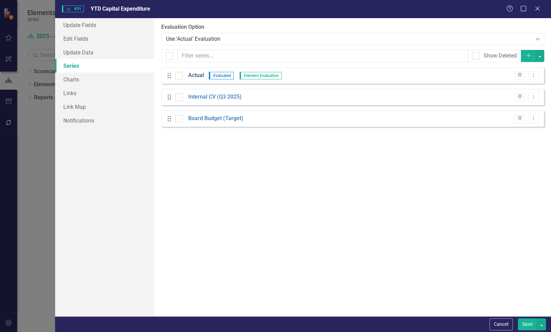
click at [195, 76] on link "Actual" at bounding box center [196, 75] width 16 height 8
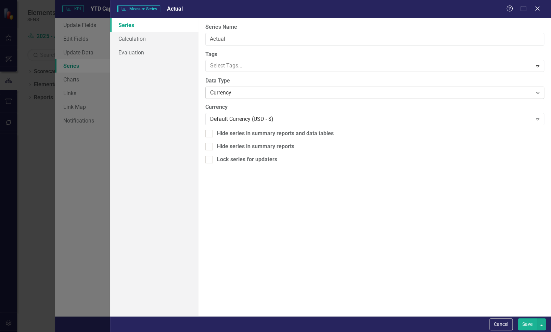
click at [259, 95] on div "Currency" at bounding box center [371, 93] width 322 height 8
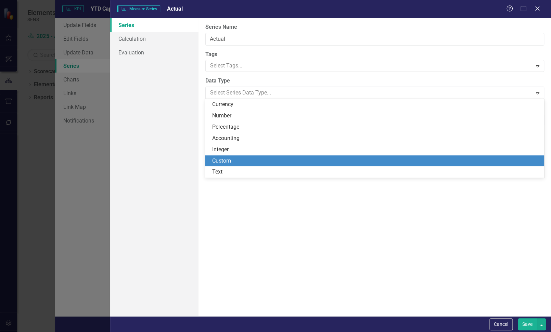
click at [234, 156] on div "Custom" at bounding box center [374, 160] width 339 height 11
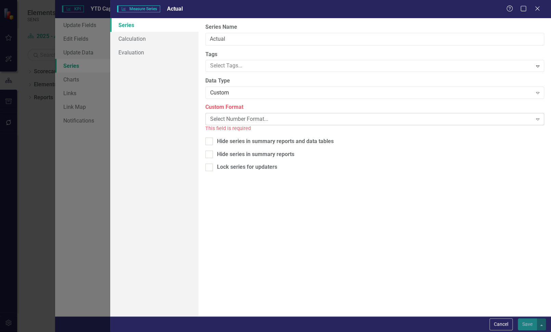
click at [235, 121] on div "Select Number Format..." at bounding box center [371, 119] width 322 height 8
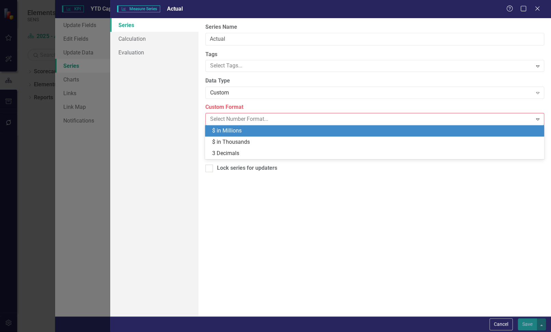
click at [239, 129] on div "$ in Millions" at bounding box center [376, 131] width 328 height 8
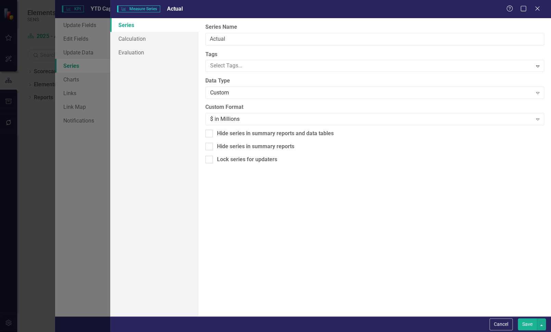
click at [528, 321] on button "Save" at bounding box center [527, 324] width 19 height 12
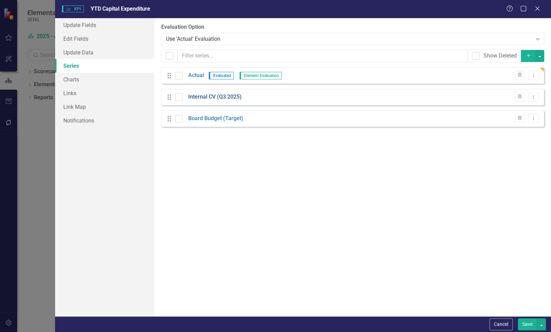
click at [198, 96] on link "Internal CV (Q3 2025)" at bounding box center [214, 97] width 53 height 8
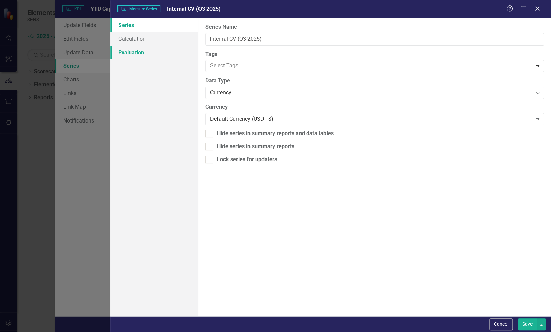
click at [142, 54] on link "Evaluation" at bounding box center [154, 52] width 88 height 14
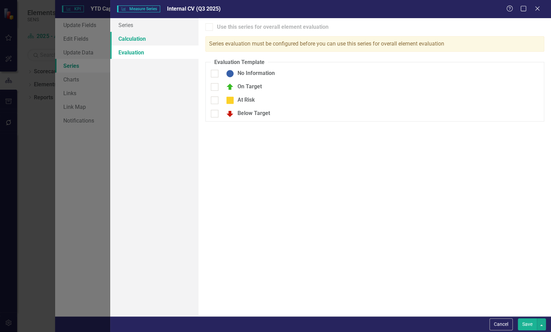
click at [143, 39] on link "Calculation" at bounding box center [154, 39] width 88 height 14
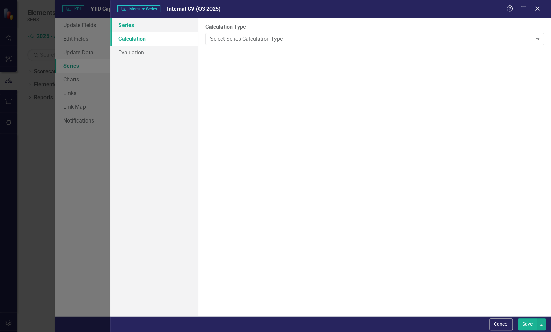
click at [122, 29] on link "Series" at bounding box center [154, 25] width 88 height 14
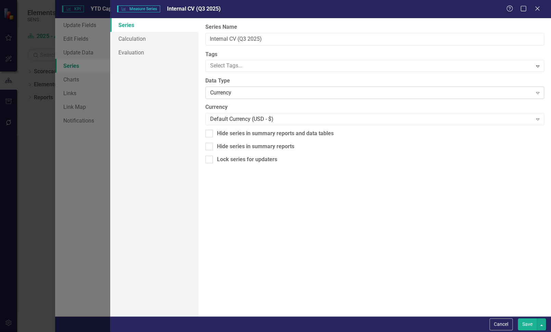
click at [239, 91] on div "Currency" at bounding box center [371, 93] width 322 height 8
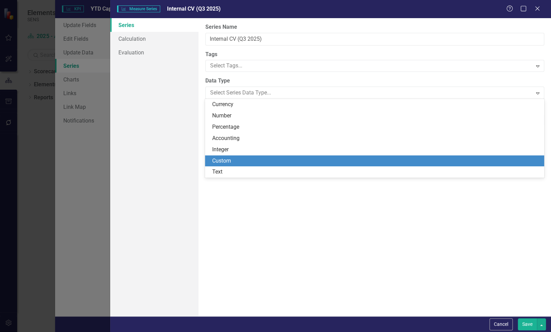
click at [238, 160] on div "Custom" at bounding box center [376, 161] width 328 height 8
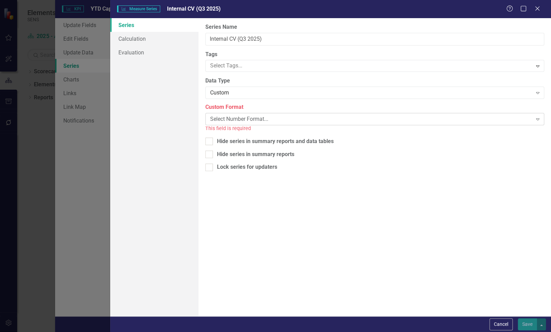
click at [249, 116] on div "Select Number Format..." at bounding box center [371, 119] width 322 height 8
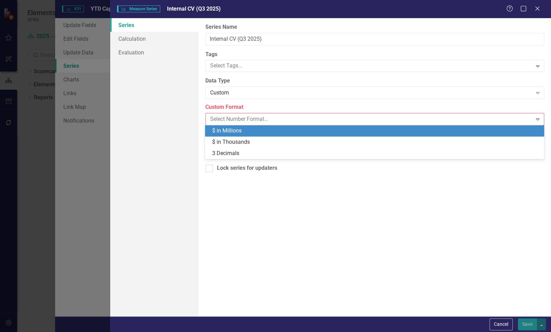
click at [247, 130] on div "$ in Millions" at bounding box center [376, 131] width 328 height 8
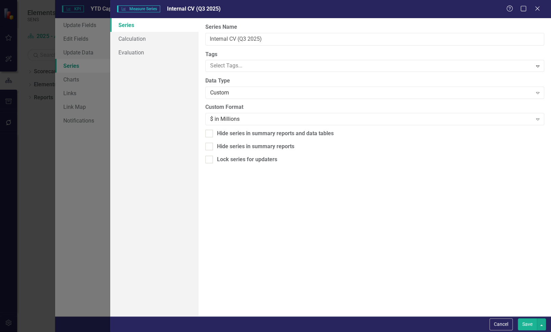
click at [534, 324] on button "Save" at bounding box center [527, 324] width 19 height 12
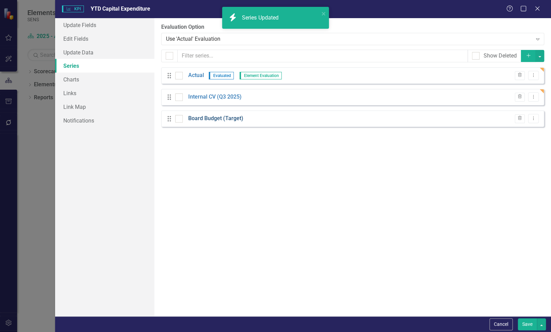
click at [213, 119] on link "Board Budget (Target)" at bounding box center [215, 119] width 55 height 8
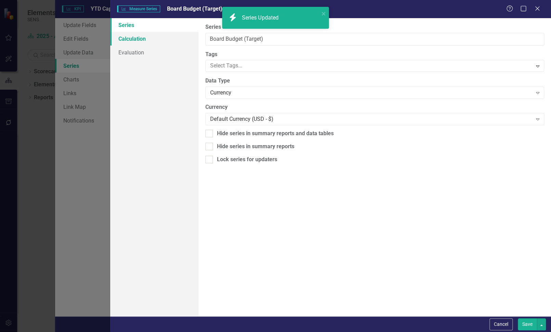
click at [142, 41] on link "Calculation" at bounding box center [154, 39] width 88 height 14
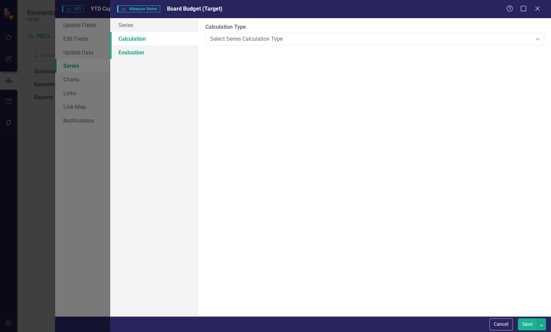
click at [140, 53] on link "Evaluation" at bounding box center [154, 52] width 88 height 14
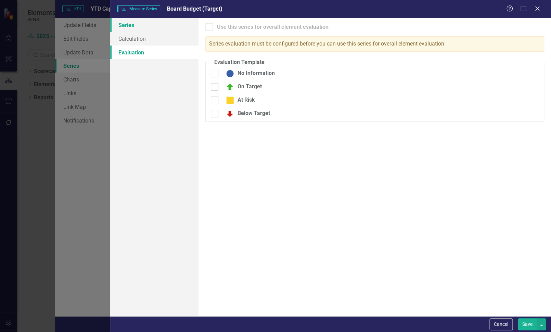
click at [136, 26] on link "Series" at bounding box center [154, 25] width 88 height 14
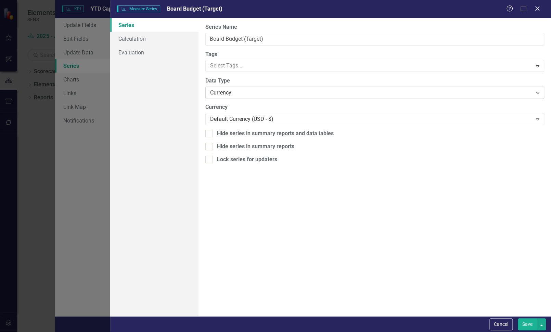
click at [237, 92] on div "Currency" at bounding box center [371, 93] width 322 height 8
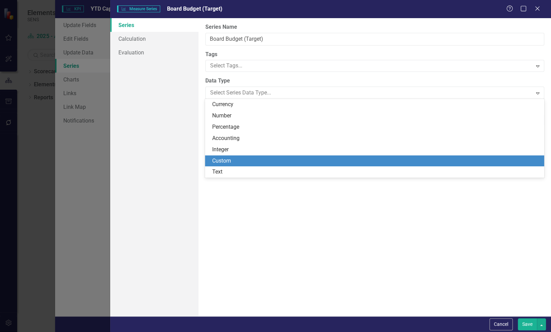
click at [238, 160] on div "Custom" at bounding box center [376, 161] width 328 height 8
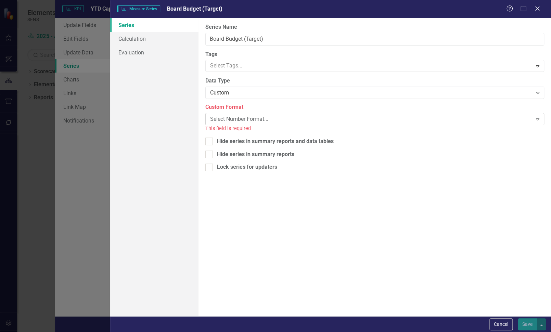
click at [243, 117] on div "Select Number Format..." at bounding box center [371, 119] width 322 height 8
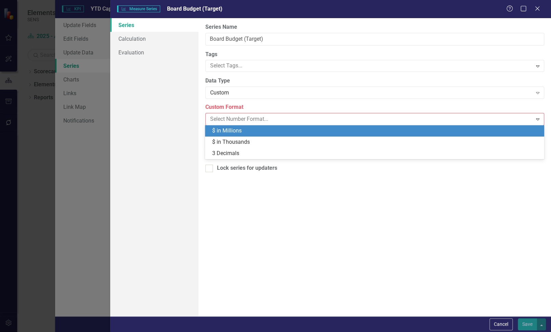
click at [238, 131] on div "$ in Millions" at bounding box center [376, 131] width 328 height 8
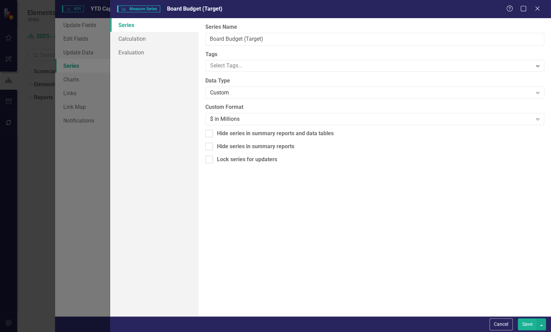
click at [531, 324] on button "Save" at bounding box center [527, 324] width 19 height 12
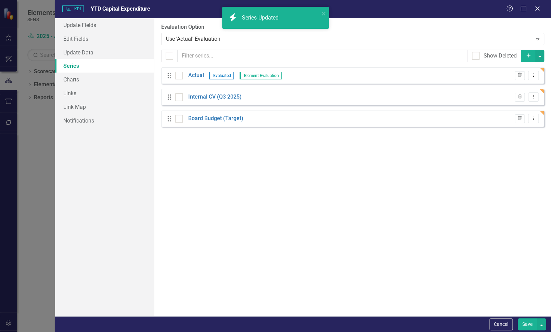
click at [528, 326] on button "Save" at bounding box center [527, 324] width 19 height 12
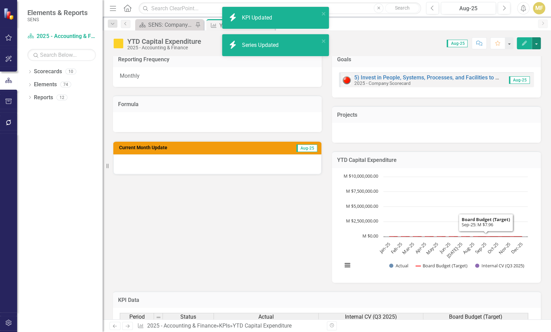
scroll to position [171, 0]
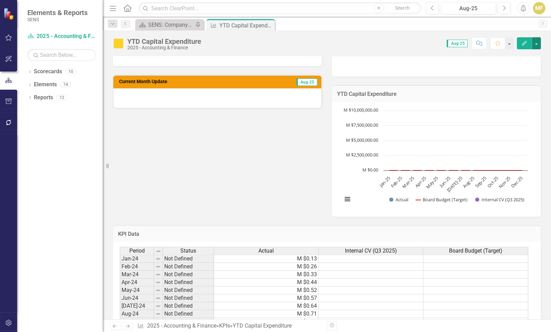
click at [366, 122] on text "M $7,500,000.00" at bounding box center [362, 125] width 32 height 6
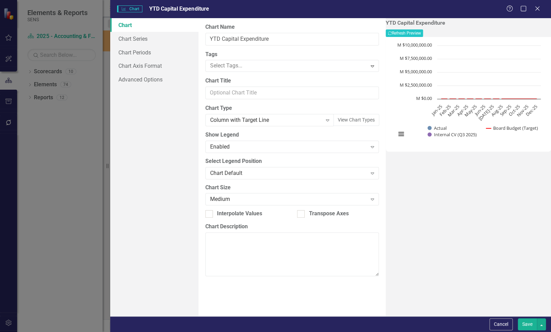
click at [406, 81] on rect "Interactive chart" at bounding box center [468, 93] width 152 height 103
click at [423, 34] on button "Recalculate Refresh Preview" at bounding box center [404, 33] width 37 height 8
click at [143, 38] on link "Chart Series" at bounding box center [154, 39] width 88 height 14
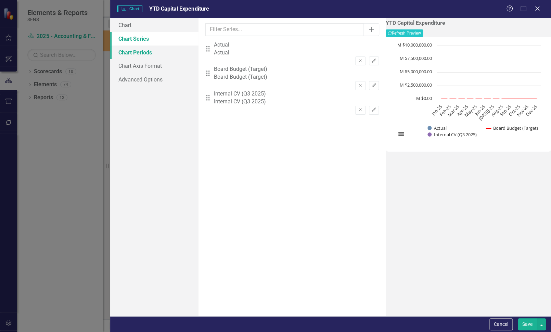
click at [145, 54] on link "Chart Periods" at bounding box center [154, 52] width 88 height 14
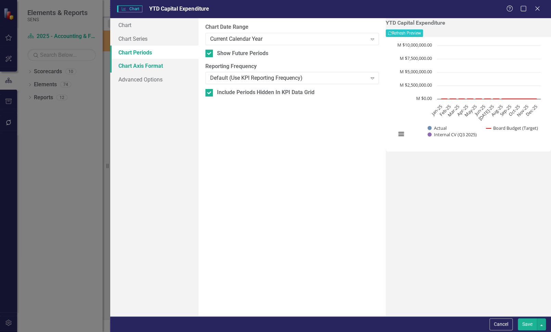
click at [144, 70] on link "Chart Axis Format" at bounding box center [154, 66] width 88 height 14
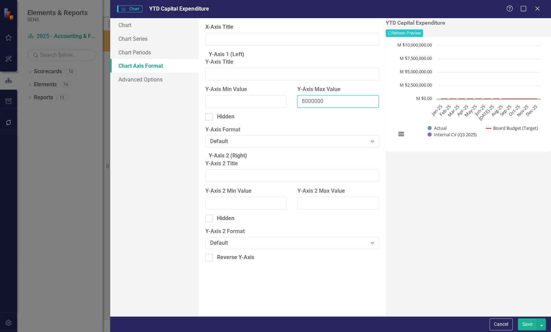
drag, startPoint x: 320, startPoint y: 106, endPoint x: 298, endPoint y: 105, distance: 21.9
click at [298, 105] on input "8000000" at bounding box center [338, 101] width 82 height 13
type input "8"
click at [527, 323] on button "Save" at bounding box center [527, 324] width 19 height 12
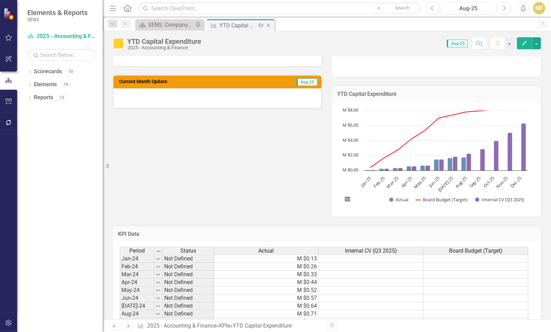
click at [269, 25] on icon "Close" at bounding box center [268, 25] width 7 height 5
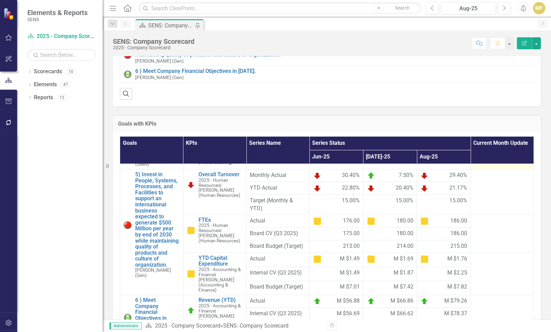
scroll to position [137, 0]
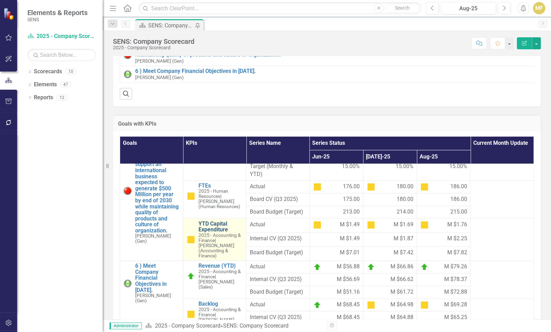
click at [211, 233] on link "YTD Capital Expenditure" at bounding box center [220, 227] width 44 height 12
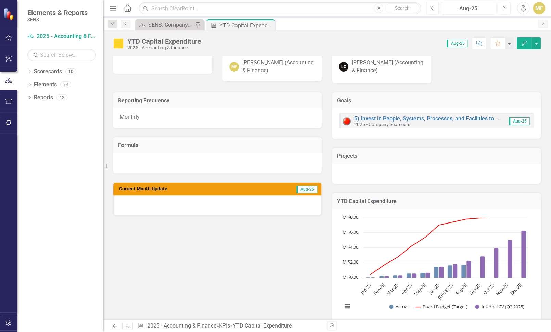
scroll to position [68, 0]
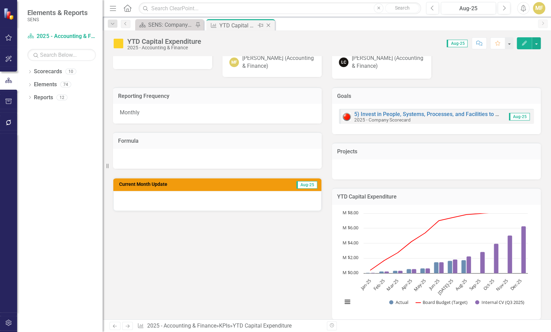
click at [268, 25] on icon at bounding box center [268, 26] width 4 height 4
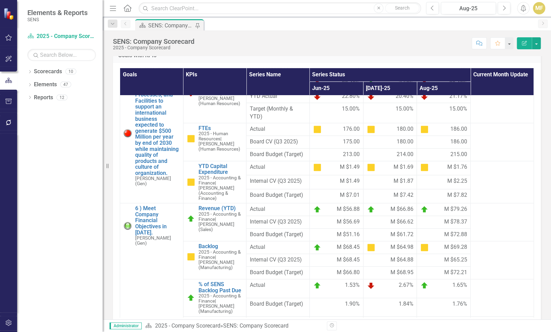
scroll to position [137, 0]
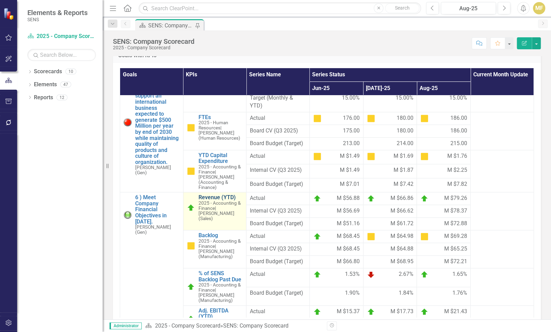
click at [223, 200] on link "Revenue (YTD)" at bounding box center [220, 197] width 44 height 6
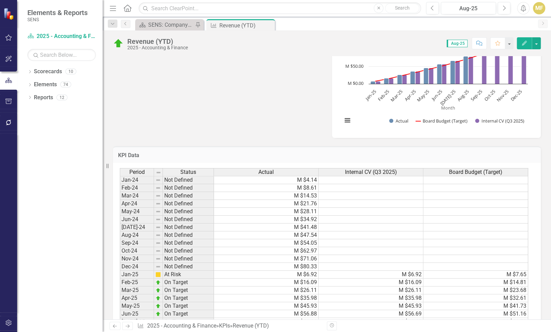
scroll to position [342, 0]
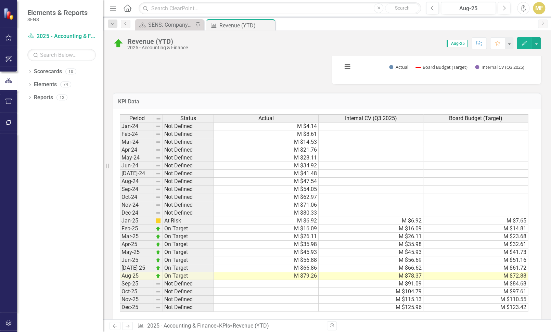
scroll to position [367, 0]
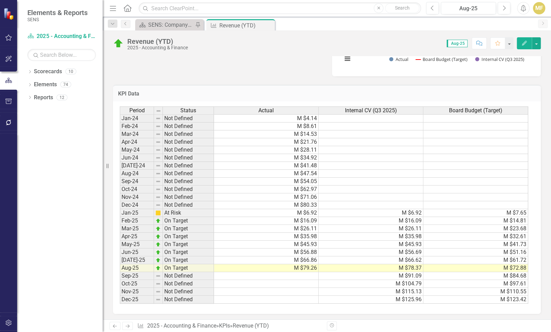
click at [411, 212] on td "M $6.92" at bounding box center [370, 213] width 105 height 8
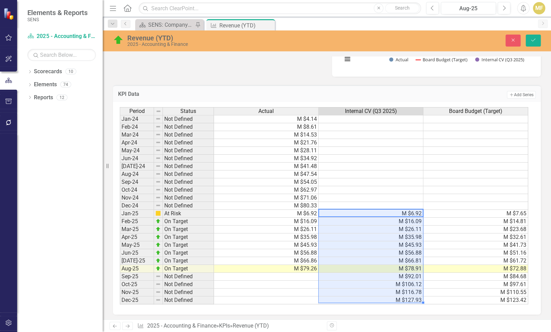
type textarea "6.92"
click at [532, 41] on icon "Save" at bounding box center [533, 40] width 6 height 5
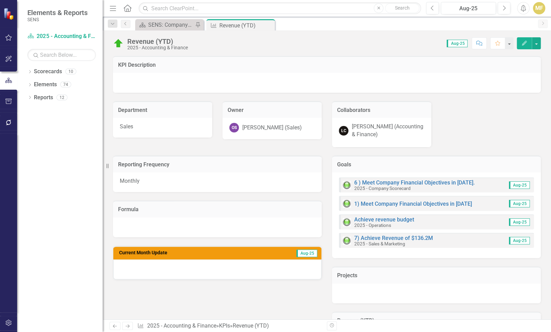
click at [270, 292] on div "Reporting Frequency Monthly Formula Current Month Update Aug-25 Goals 6 ) Meet …" at bounding box center [327, 295] width 438 height 296
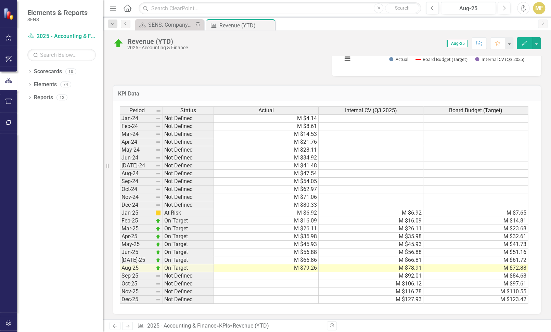
click at [0, 0] on icon "Close" at bounding box center [0, 0] width 0 height 0
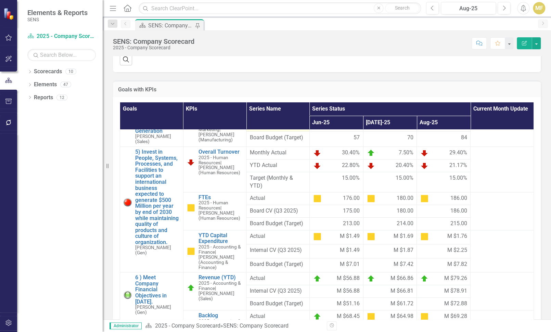
scroll to position [103, 0]
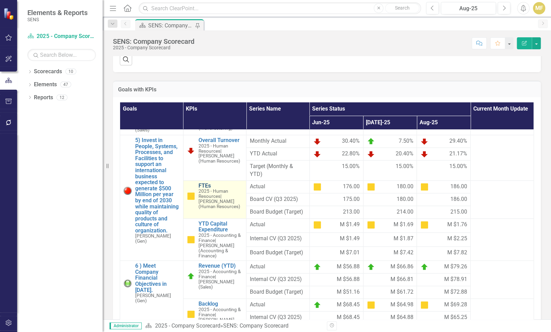
click at [202, 189] on link "FTEs" at bounding box center [220, 186] width 44 height 6
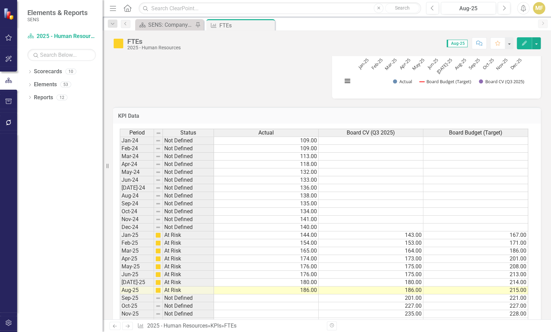
scroll to position [330, 0]
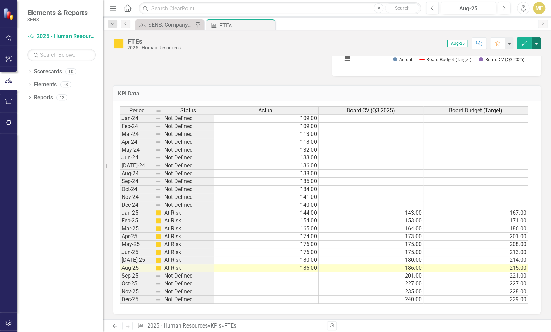
click at [538, 45] on button "button" at bounding box center [536, 43] width 9 height 12
click at [529, 53] on link "Edit Edit KPI" at bounding box center [512, 55] width 55 height 13
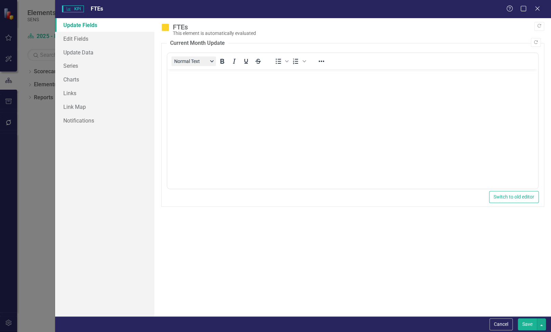
scroll to position [0, 0]
click at [91, 63] on link "Series" at bounding box center [104, 66] width 99 height 14
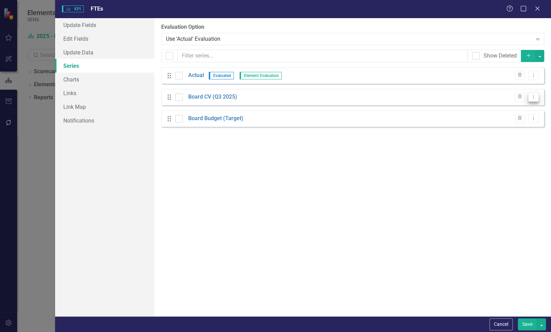
click at [533, 99] on icon "Dropdown Menu" at bounding box center [533, 96] width 6 height 4
click at [505, 105] on link "Edit Edit Measure Series" at bounding box center [499, 108] width 78 height 13
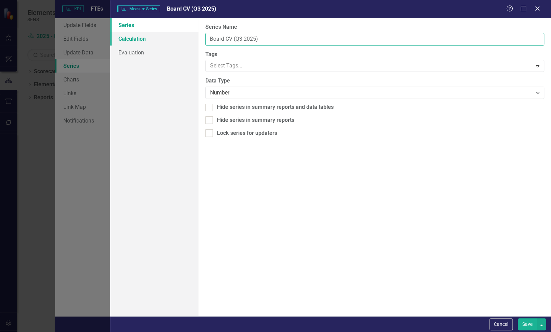
drag, startPoint x: 224, startPoint y: 37, endPoint x: 185, endPoint y: 35, distance: 39.7
click at [185, 35] on div "Series Calculation Evaluation From this page, you can edit the name, type, and …" at bounding box center [330, 167] width 441 height 298
type input "Internal CV (Q3 2025)"
click at [526, 321] on button "Save" at bounding box center [527, 324] width 19 height 12
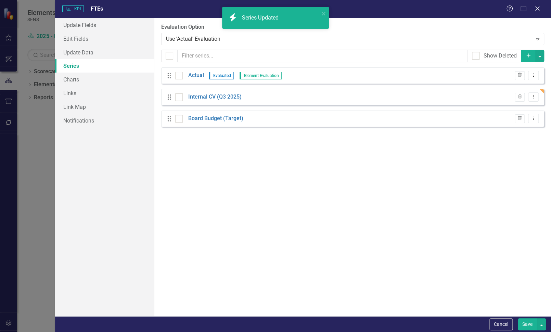
click at [529, 326] on button "Save" at bounding box center [527, 324] width 19 height 12
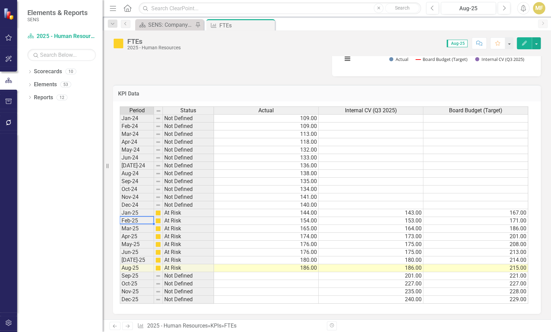
click at [131, 217] on td "Feb-25" at bounding box center [137, 221] width 34 height 8
click at [400, 212] on td "143.00" at bounding box center [370, 213] width 105 height 8
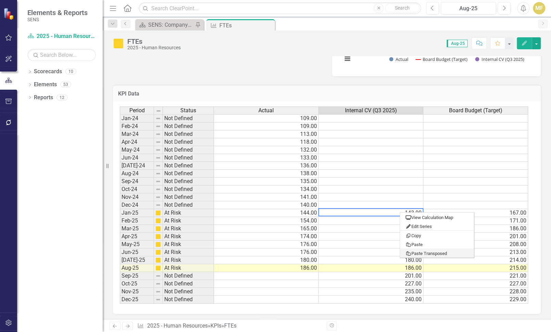
type textarea "143"
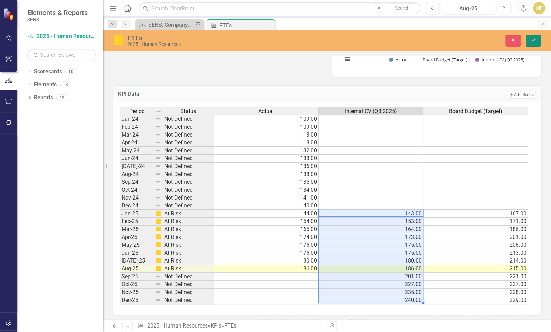
click at [532, 40] on icon "Save" at bounding box center [533, 40] width 6 height 5
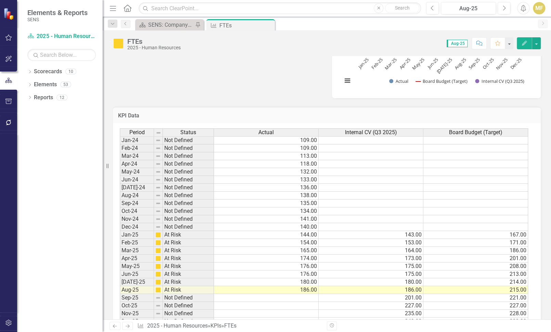
scroll to position [330, 0]
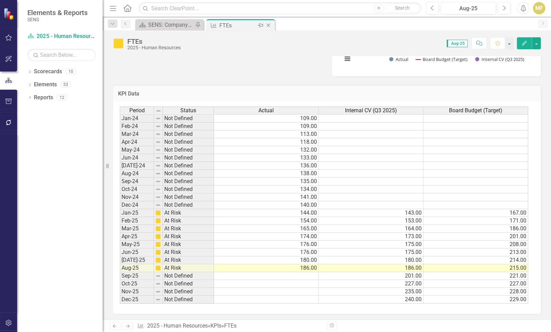
click at [269, 25] on icon "Close" at bounding box center [268, 25] width 7 height 5
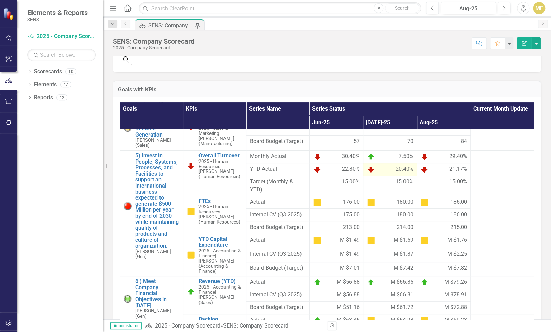
scroll to position [103, 0]
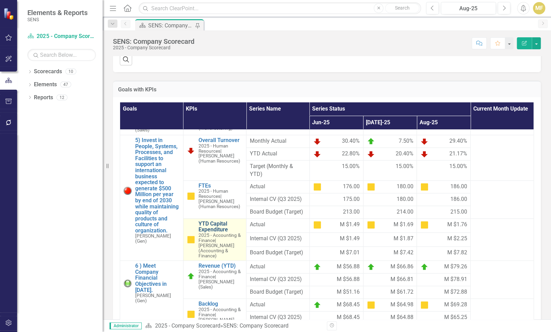
click at [219, 233] on link "YTD Capital Expenditure" at bounding box center [220, 227] width 44 height 12
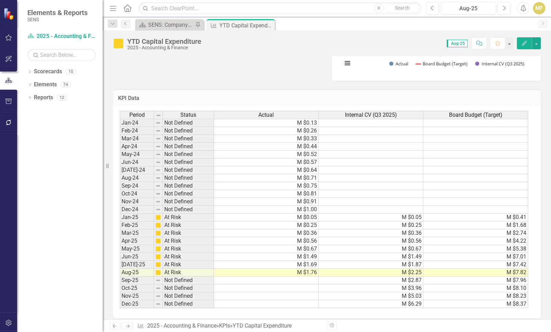
scroll to position [308, 0]
click at [405, 215] on td "M $0.05" at bounding box center [370, 216] width 105 height 8
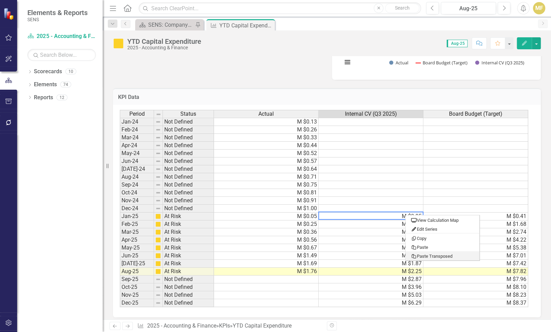
type textarea "0.05"
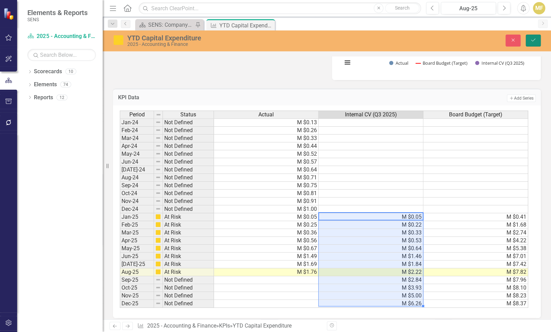
click at [534, 40] on icon "Save" at bounding box center [533, 40] width 6 height 5
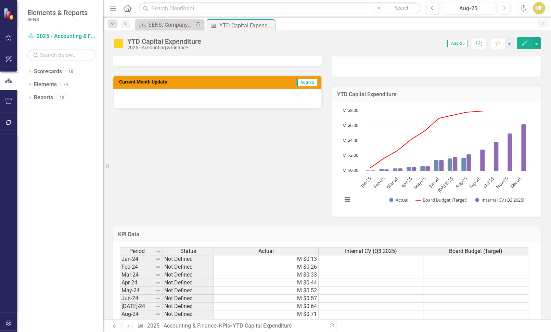
scroll to position [171, 0]
click at [155, 160] on div "Reporting Frequency Monthly Formula Current Month Update Aug-25 Goals 5) Invest…" at bounding box center [327, 96] width 438 height 240
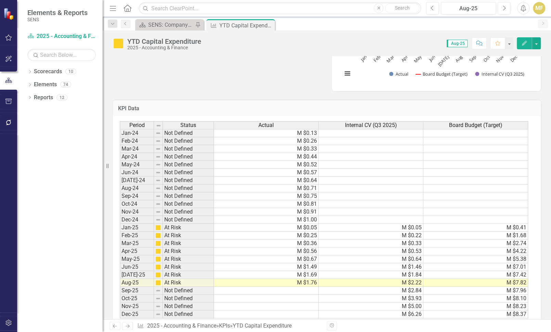
scroll to position [308, 0]
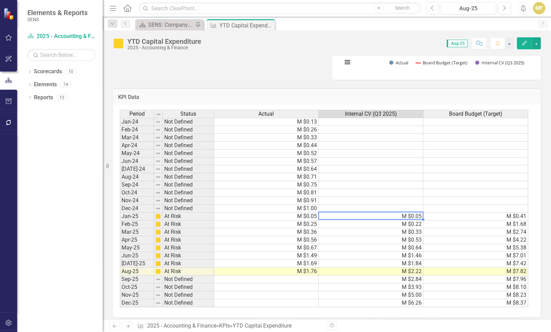
click at [412, 213] on td "M $0.05" at bounding box center [370, 216] width 105 height 8
type textarea "0.05"
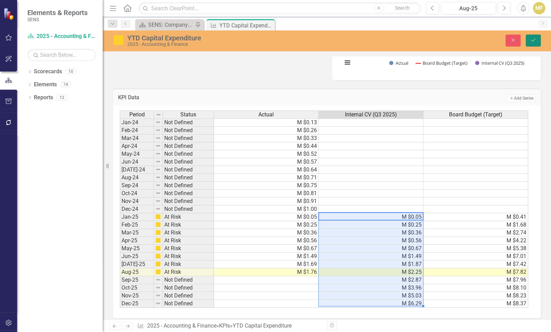
click at [528, 40] on button "Save" at bounding box center [532, 41] width 15 height 12
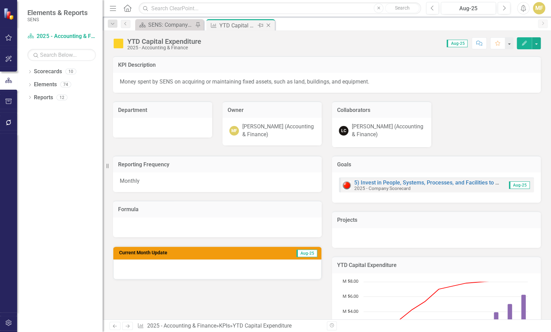
click at [270, 24] on icon "Close" at bounding box center [268, 25] width 7 height 5
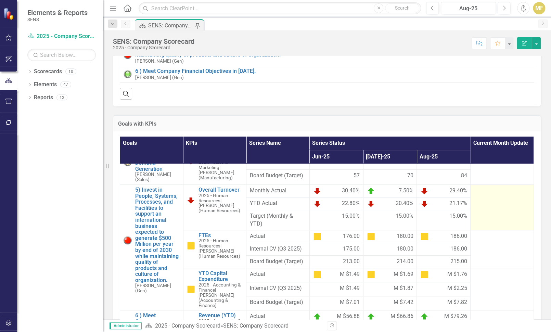
scroll to position [103, 0]
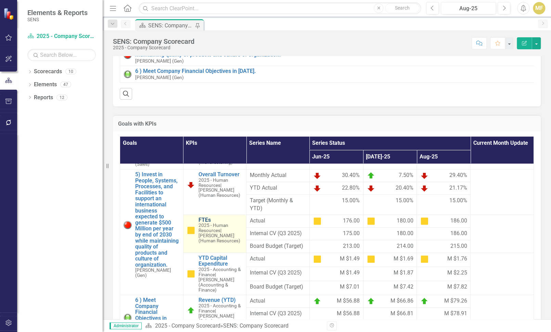
click at [204, 223] on link "FTEs" at bounding box center [220, 220] width 44 height 6
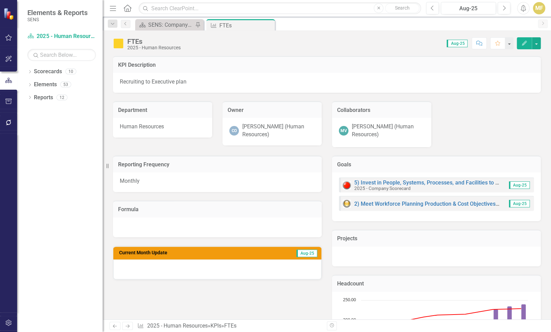
click at [132, 301] on div "Reporting Frequency Monthly Formula Current Month Update Aug-25 Goals 5) Invest…" at bounding box center [327, 276] width 438 height 259
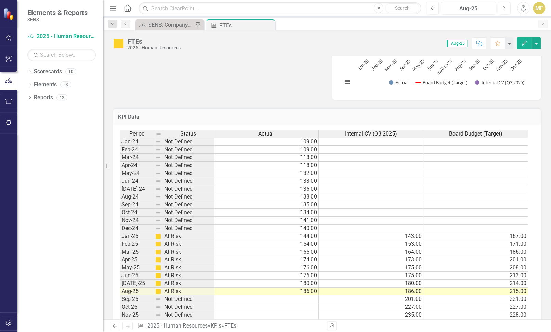
scroll to position [308, 0]
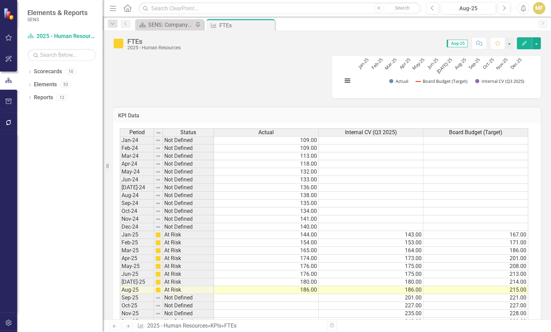
click at [413, 234] on td "143.00" at bounding box center [370, 235] width 105 height 8
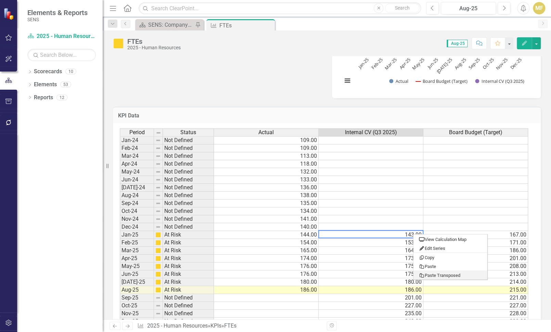
type textarea "144"
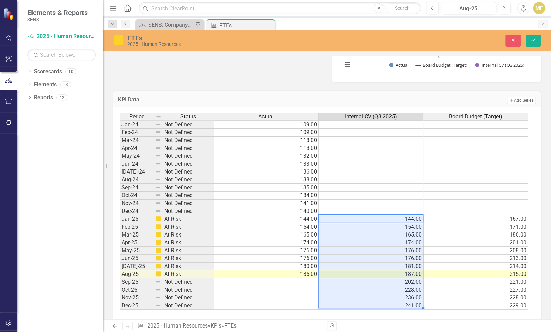
scroll to position [330, 0]
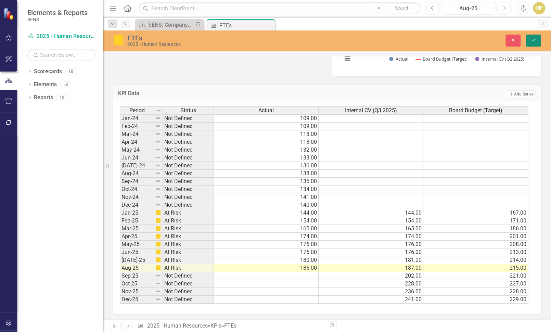
click at [532, 42] on button "Save" at bounding box center [532, 41] width 15 height 12
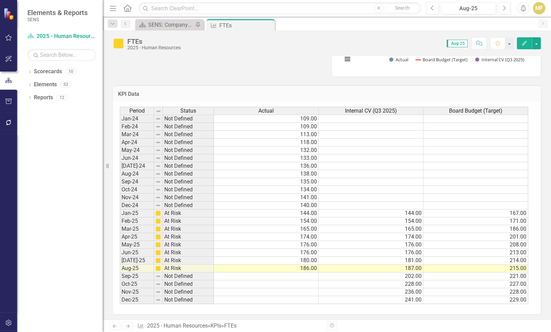
scroll to position [330, 0]
click at [268, 24] on icon "Close" at bounding box center [268, 25] width 7 height 5
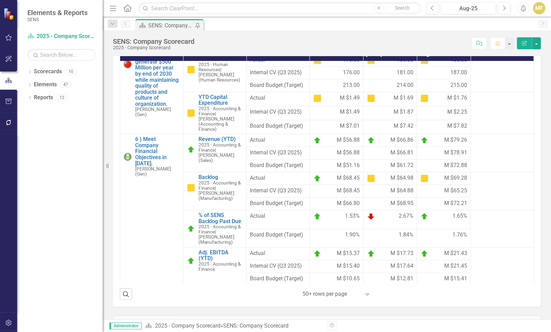
scroll to position [171, 0]
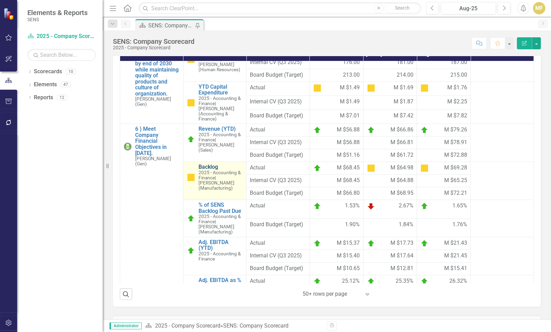
click at [211, 170] on link "Backlog" at bounding box center [220, 167] width 44 height 6
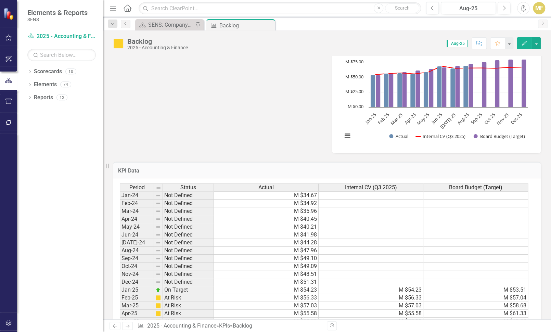
scroll to position [308, 0]
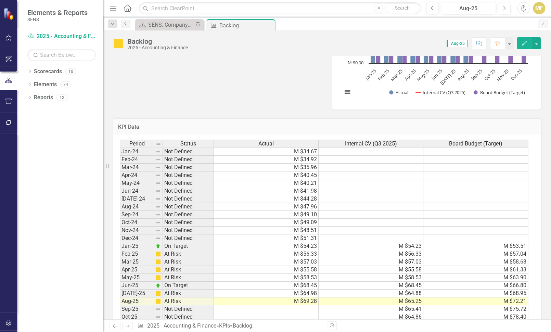
click at [415, 245] on td "M $54.23" at bounding box center [370, 246] width 105 height 8
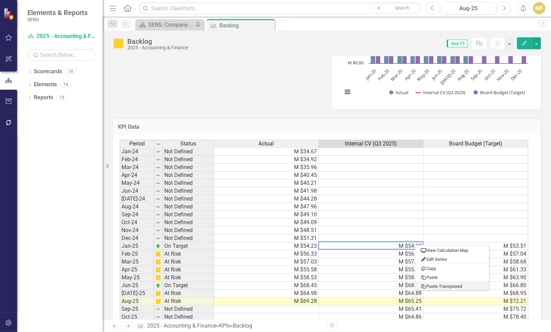
type textarea "54.23"
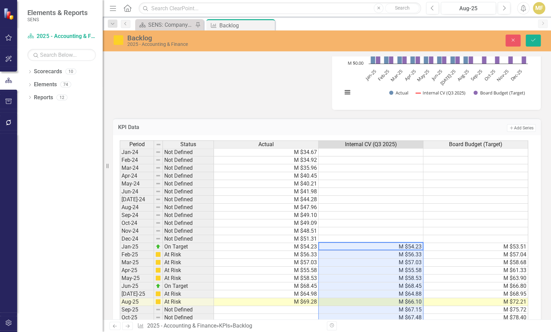
scroll to position [342, 0]
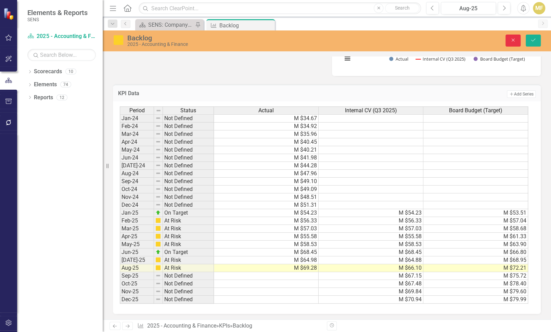
click at [514, 39] on icon "Close" at bounding box center [513, 40] width 6 height 5
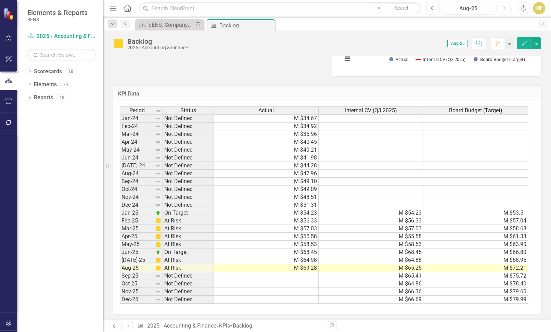
drag, startPoint x: 297, startPoint y: 78, endPoint x: 302, endPoint y: 83, distance: 7.8
click at [297, 78] on div "KPI Data Last Calculated Period Status Actual Internal CV (Q3 2025) Board Budge…" at bounding box center [327, 195] width 438 height 238
click at [394, 213] on td "M $54.23" at bounding box center [370, 213] width 105 height 8
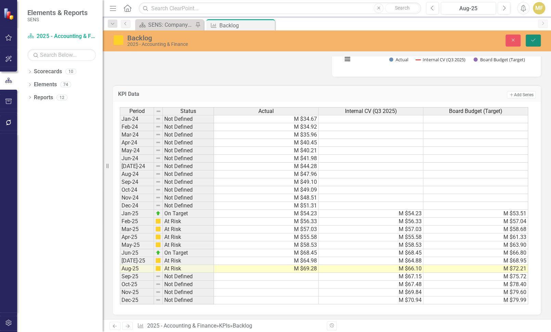
click at [532, 39] on icon "Save" at bounding box center [533, 40] width 6 height 5
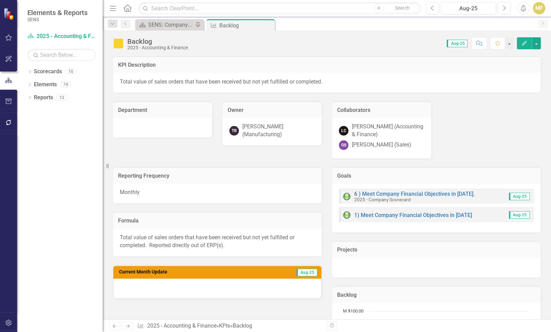
click at [0, 0] on icon "Close" at bounding box center [0, 0] width 0 height 0
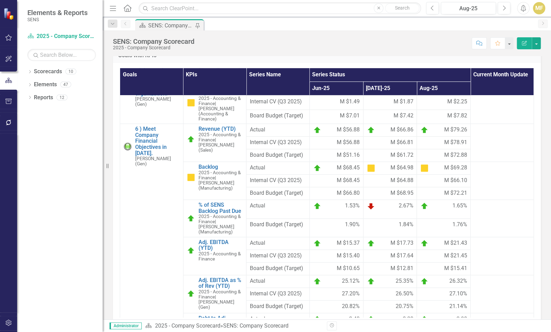
scroll to position [239, 0]
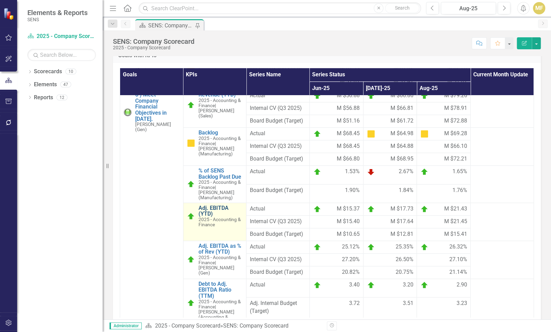
click at [214, 217] on link "Adj. EBITDA (YTD)" at bounding box center [220, 211] width 44 height 12
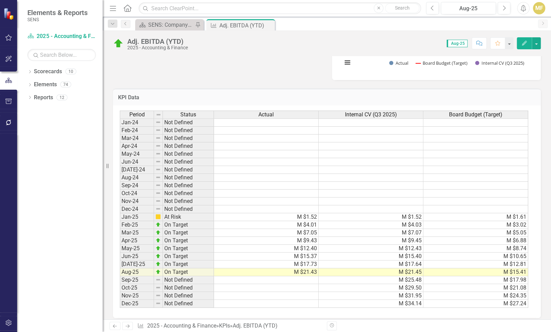
scroll to position [321, 0]
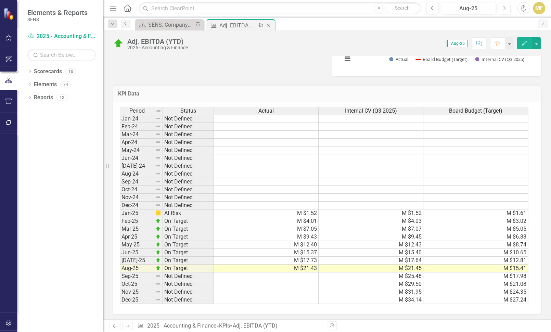
click at [267, 24] on icon at bounding box center [268, 26] width 4 height 4
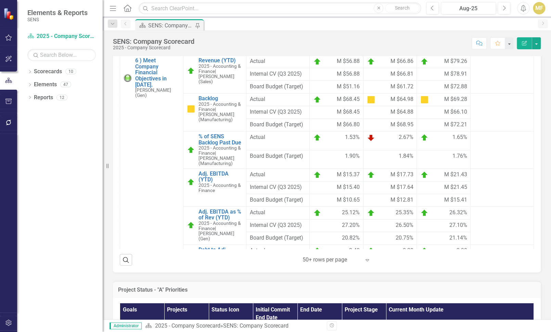
scroll to position [239, 0]
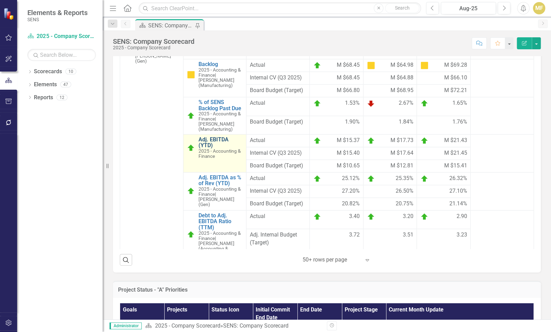
click at [219, 148] on link "Adj. EBITDA (YTD)" at bounding box center [220, 142] width 44 height 12
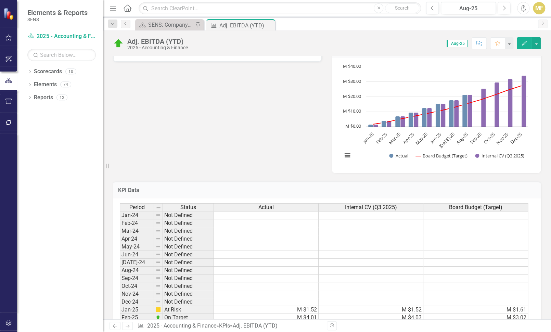
scroll to position [239, 0]
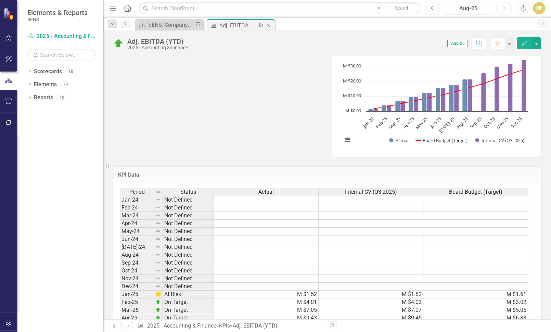
click at [270, 25] on icon "Close" at bounding box center [268, 25] width 7 height 5
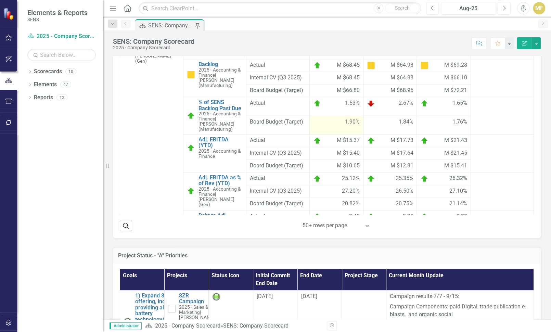
scroll to position [239, 0]
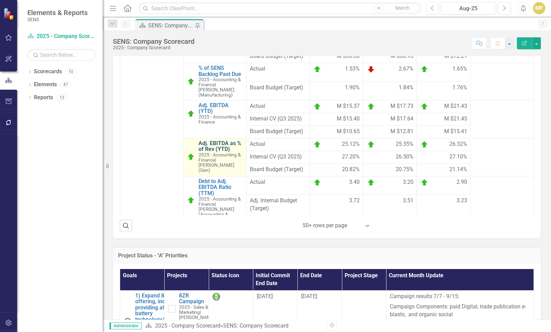
click at [217, 152] on link "Adj. EBITDA as % of Rev (YTD)" at bounding box center [220, 146] width 44 height 12
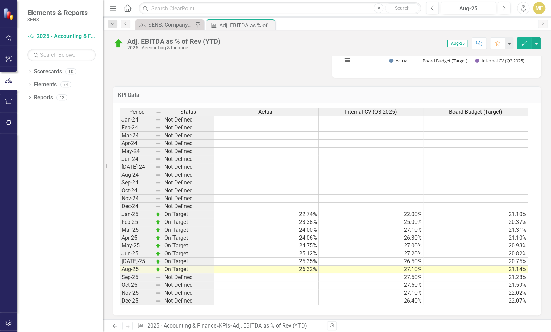
scroll to position [330, 0]
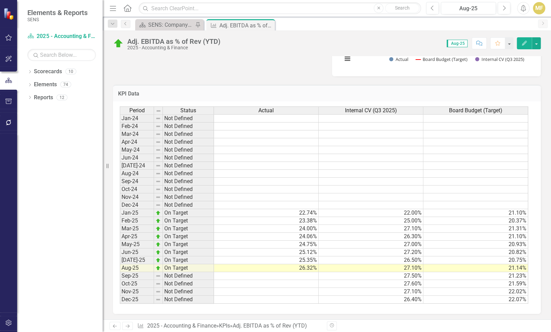
click at [411, 213] on td "22.00%" at bounding box center [370, 213] width 105 height 8
click at [271, 50] on div "Adj. EBITDA as % of Rev (YTD) 2025 - Accounting & Finance Score: 0.00 Aug-25 Co…" at bounding box center [327, 40] width 448 height 21
click at [120, 176] on div "Period Status Actual Internal CV (Q3 2025) Board Budget (Target) Jan-24 Not Def…" at bounding box center [120, 204] width 0 height 197
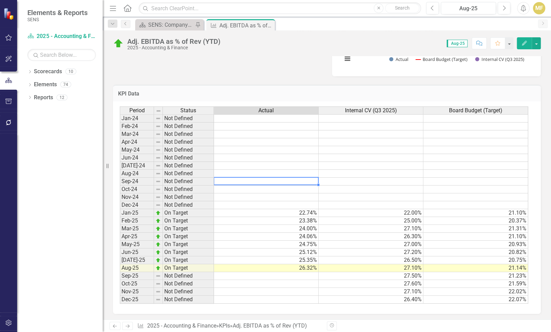
click at [378, 211] on td "22.00%" at bounding box center [370, 213] width 105 height 8
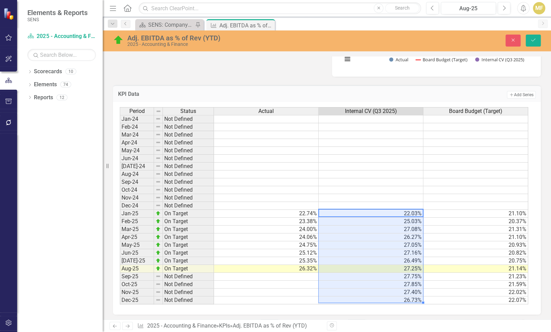
click at [301, 85] on div "KPI Data Add Add Series" at bounding box center [327, 93] width 428 height 17
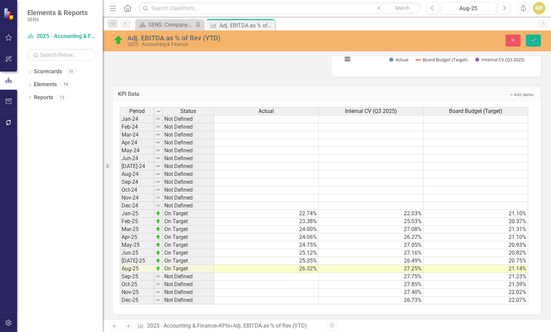
click at [313, 212] on td "22.74%" at bounding box center [266, 214] width 105 height 8
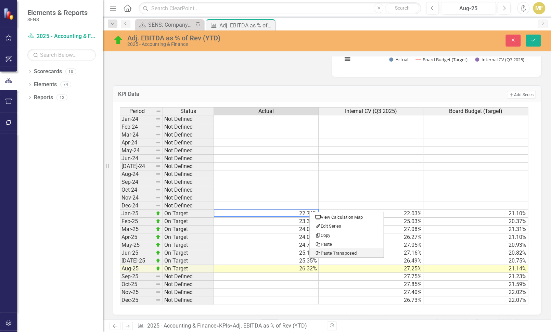
type textarea "22.02"
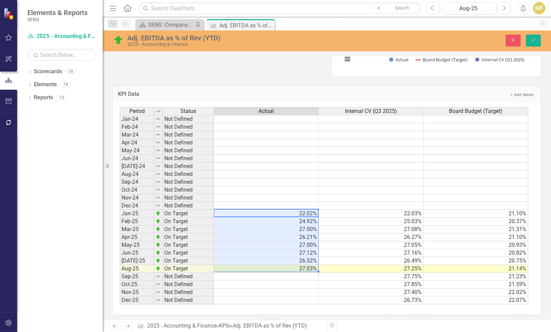
scroll to position [330, 0]
click at [326, 92] on td "Add Add Series" at bounding box center [415, 94] width 240 height 9
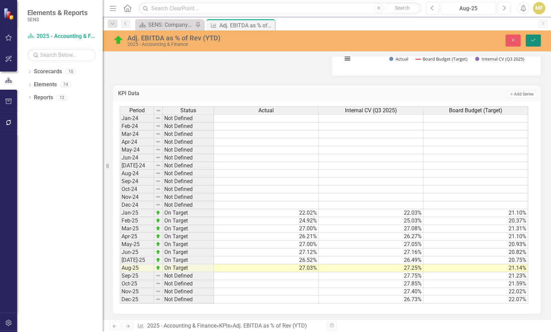
click at [535, 40] on icon "Save" at bounding box center [533, 40] width 6 height 5
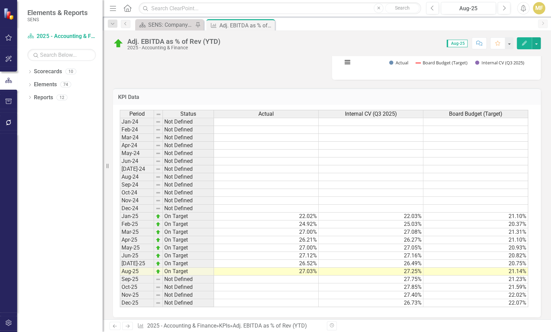
scroll to position [330, 0]
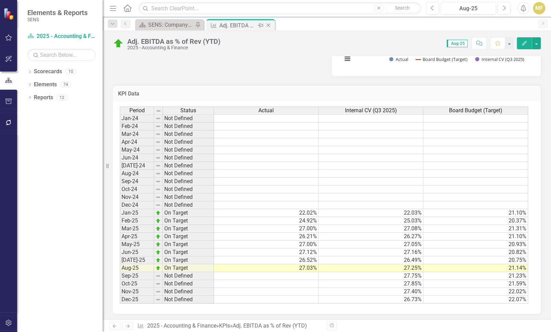
click at [267, 24] on icon at bounding box center [268, 26] width 4 height 4
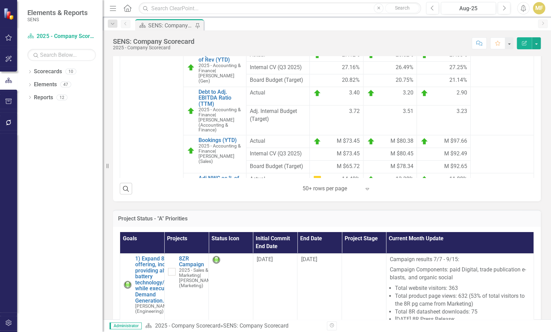
scroll to position [308, 0]
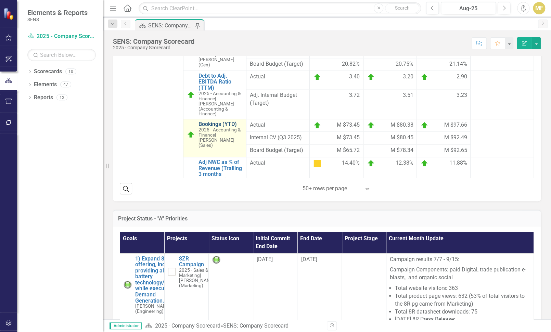
click at [215, 127] on link "Bookings (YTD)" at bounding box center [220, 124] width 44 height 6
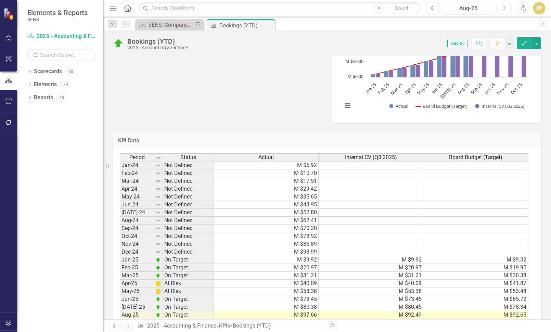
scroll to position [342, 0]
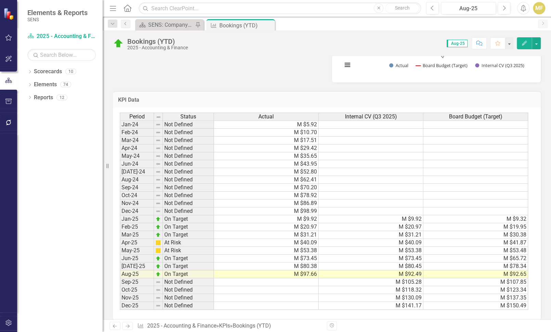
click at [312, 218] on td "M $9.92" at bounding box center [266, 219] width 105 height 8
click at [343, 200] on td at bounding box center [370, 203] width 105 height 8
click at [306, 217] on td "M $9.92" at bounding box center [266, 219] width 105 height 8
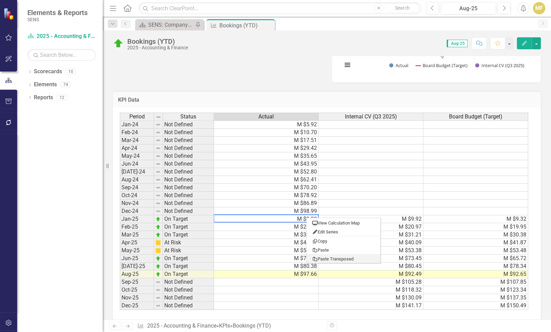
type textarea "9.92"
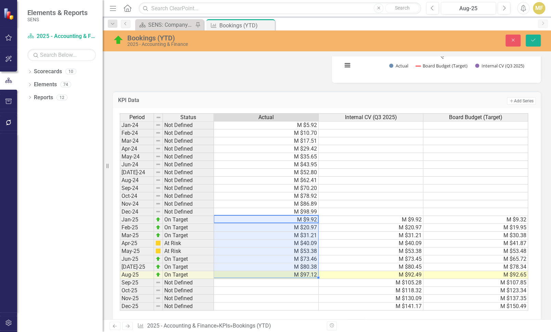
click at [304, 94] on div "KPI Data Add Add Series" at bounding box center [327, 99] width 428 height 17
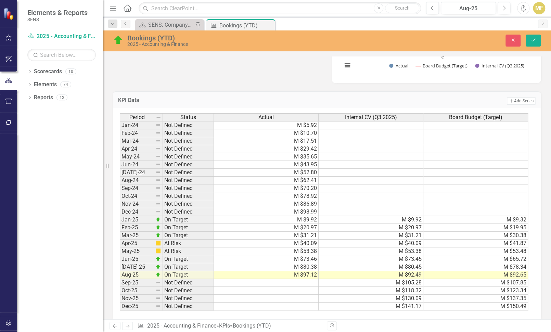
click at [402, 219] on td "M $9.92" at bounding box center [370, 220] width 105 height 8
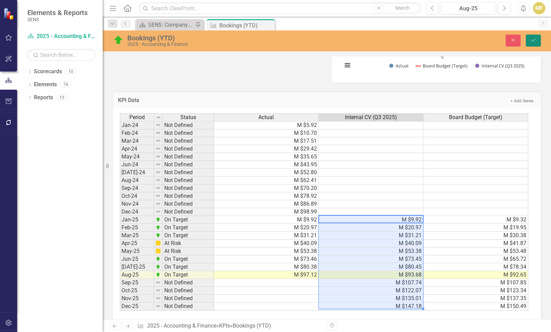
click at [533, 38] on icon "Save" at bounding box center [533, 40] width 6 height 5
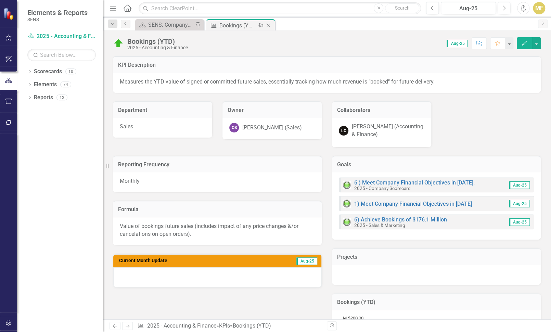
click at [269, 24] on icon "Close" at bounding box center [268, 25] width 7 height 5
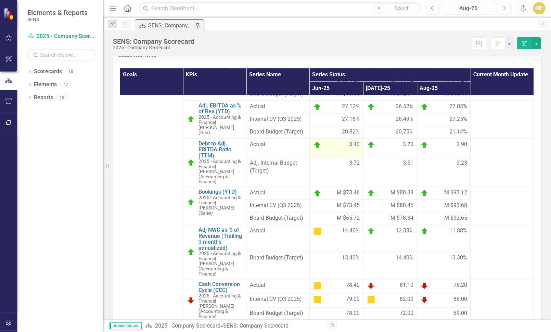
scroll to position [381, 0]
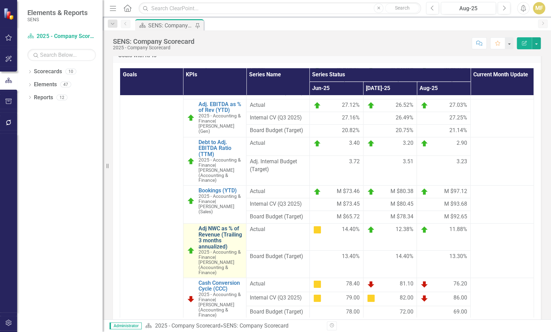
click at [204, 249] on link "Adj NWC as % of Revenue (Trailing 3 months annualized)" at bounding box center [220, 237] width 44 height 24
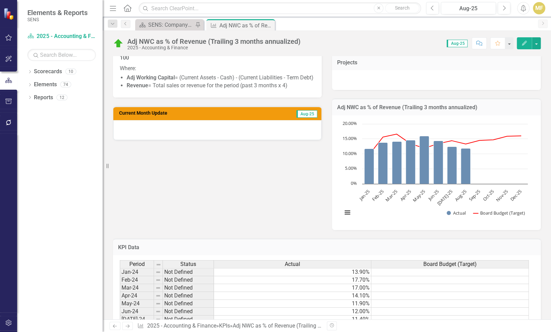
scroll to position [342, 0]
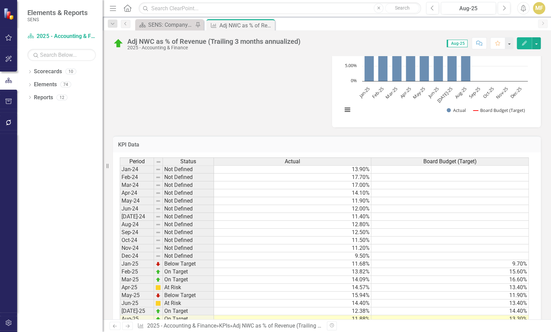
drag, startPoint x: 288, startPoint y: 65, endPoint x: 282, endPoint y: 48, distance: 18.3
click at [270, 23] on icon "Close" at bounding box center [268, 25] width 7 height 5
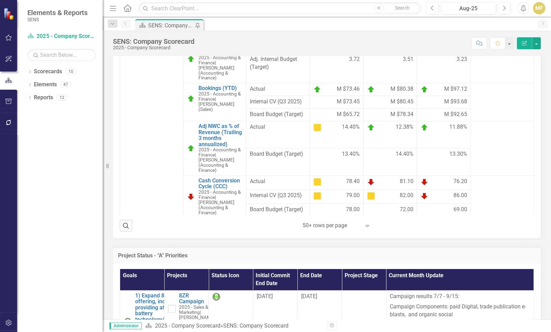
scroll to position [381, 0]
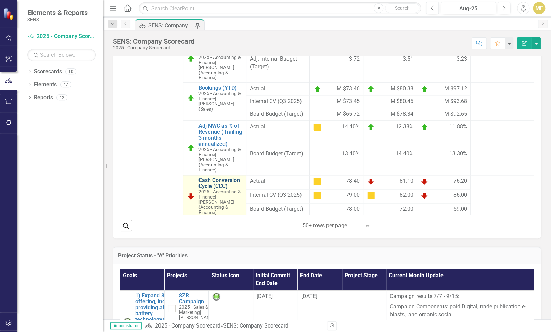
click at [230, 189] on link "Cash Conversion Cycle (CCC)" at bounding box center [220, 183] width 44 height 12
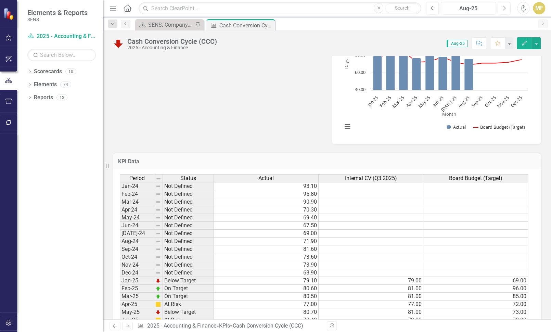
scroll to position [342, 0]
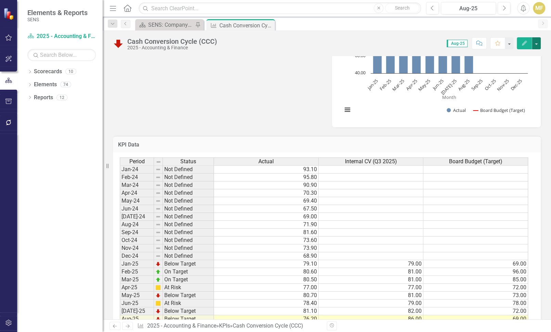
click at [538, 44] on button "button" at bounding box center [536, 43] width 9 height 12
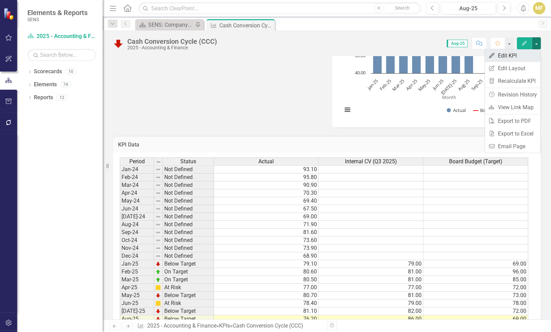
click at [516, 55] on link "Edit Edit KPI" at bounding box center [512, 55] width 55 height 13
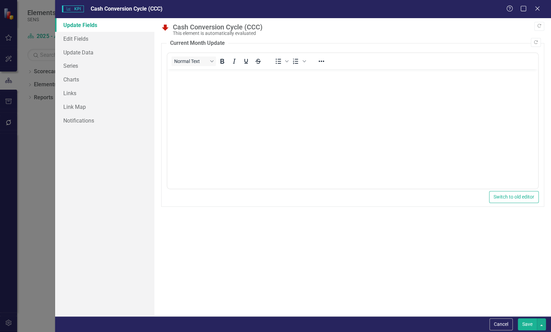
scroll to position [0, 0]
click at [86, 67] on link "Series" at bounding box center [104, 66] width 99 height 14
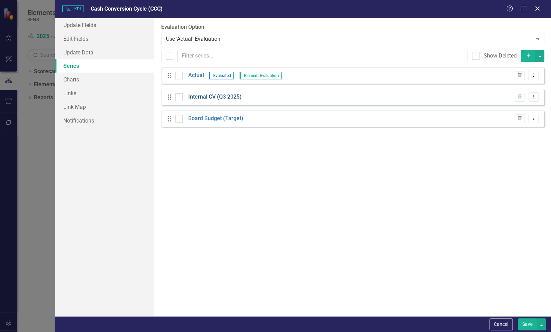
click at [205, 97] on link "Internal CV (Q3 2025)" at bounding box center [214, 97] width 53 height 8
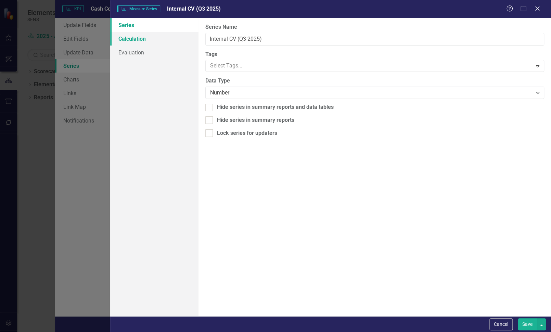
click at [129, 38] on link "Calculation" at bounding box center [154, 39] width 88 height 14
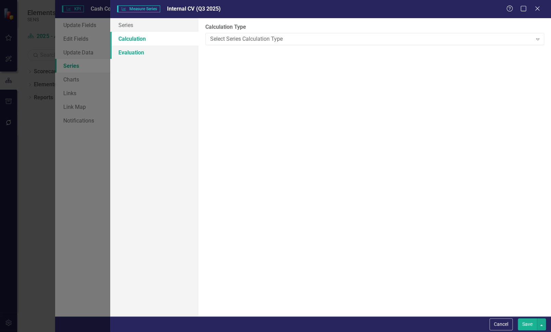
click at [135, 54] on link "Evaluation" at bounding box center [154, 52] width 88 height 14
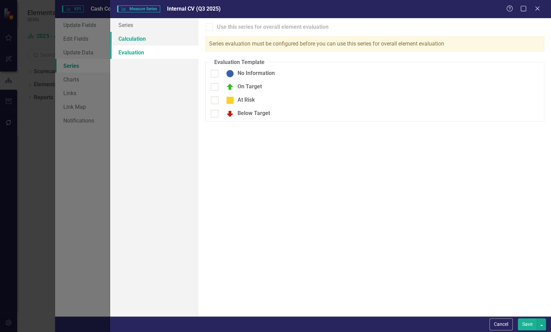
click at [139, 38] on link "Calculation" at bounding box center [154, 39] width 88 height 14
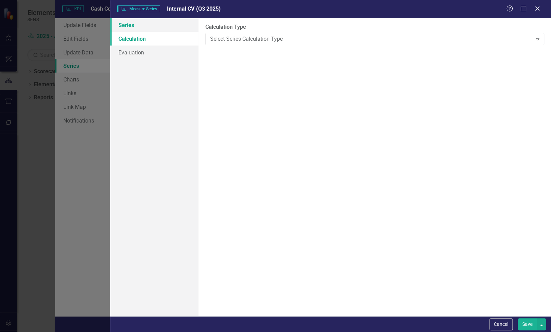
click at [132, 28] on link "Series" at bounding box center [154, 25] width 88 height 14
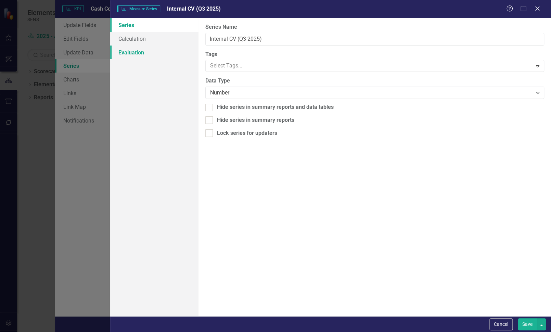
click at [143, 51] on link "Evaluation" at bounding box center [154, 52] width 88 height 14
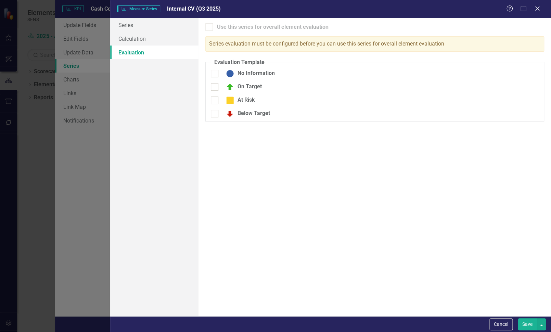
click at [528, 327] on button "Save" at bounding box center [527, 324] width 19 height 12
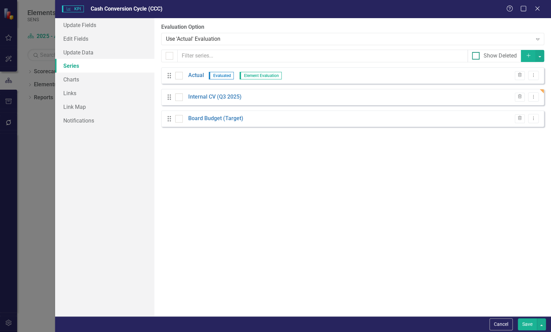
click at [476, 57] on div at bounding box center [476, 56] width 8 height 8
click at [476, 56] on input "Show Deleted" at bounding box center [474, 54] width 4 height 4
click at [476, 55] on div at bounding box center [476, 56] width 8 height 8
click at [476, 55] on input "Show Deleted" at bounding box center [474, 54] width 4 height 4
checkbox input "false"
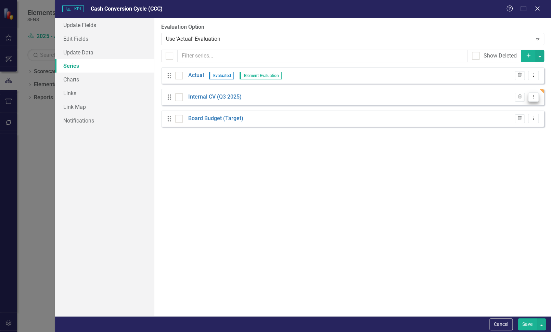
click at [531, 96] on icon "Dropdown Menu" at bounding box center [533, 96] width 6 height 4
click at [513, 104] on link "Edit Edit Measure Series" at bounding box center [499, 108] width 78 height 13
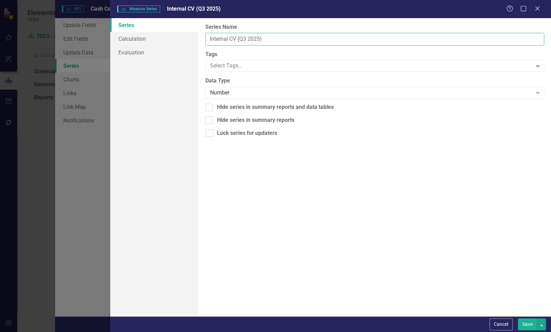
click at [209, 38] on input "Internal CV (Q3 2025)" at bounding box center [374, 39] width 339 height 13
type input "old Internal CV (Q3 2025)"
click at [532, 324] on button "Save" at bounding box center [527, 324] width 19 height 12
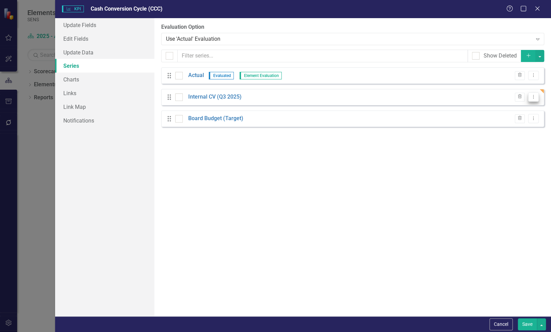
click at [535, 100] on button "Dropdown Menu" at bounding box center [533, 96] width 11 height 9
click at [514, 105] on link "Edit Edit Measure Series" at bounding box center [499, 108] width 78 height 13
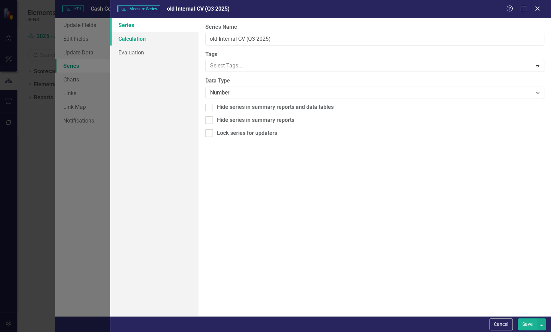
click at [144, 42] on link "Calculation" at bounding box center [154, 39] width 88 height 14
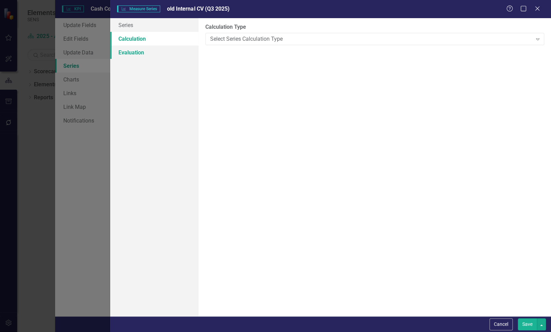
click at [142, 51] on link "Evaluation" at bounding box center [154, 52] width 88 height 14
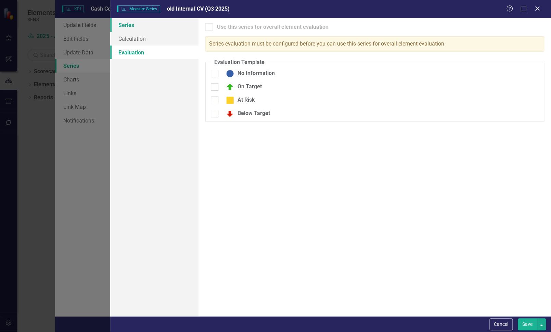
click at [136, 29] on link "Series" at bounding box center [154, 25] width 88 height 14
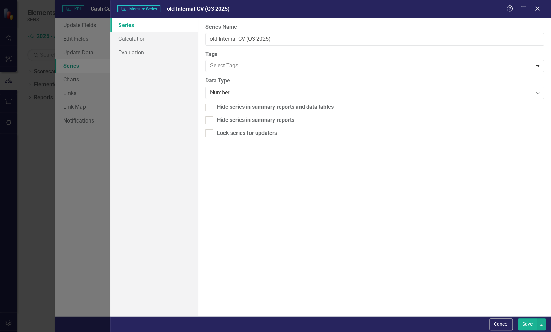
click at [529, 324] on button "Save" at bounding box center [527, 324] width 19 height 12
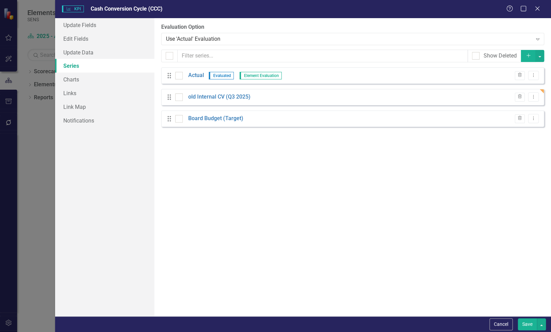
drag, startPoint x: 178, startPoint y: 98, endPoint x: 187, endPoint y: 98, distance: 9.2
click at [178, 98] on div at bounding box center [179, 97] width 8 height 8
click at [178, 98] on input "checkbox" at bounding box center [177, 95] width 4 height 4
click at [519, 95] on icon "Trash" at bounding box center [519, 97] width 5 height 4
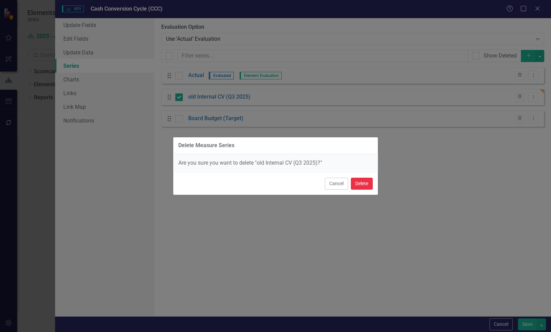
click at [367, 183] on button "Delete" at bounding box center [362, 184] width 22 height 12
checkbox input "false"
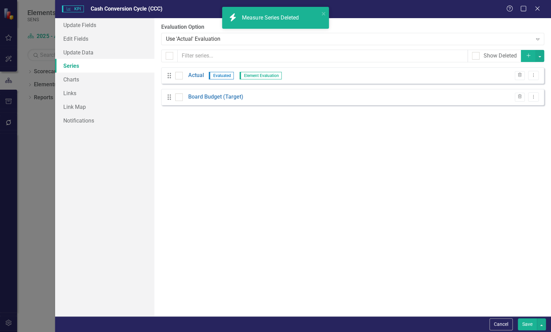
click at [524, 325] on button "Save" at bounding box center [527, 324] width 19 height 12
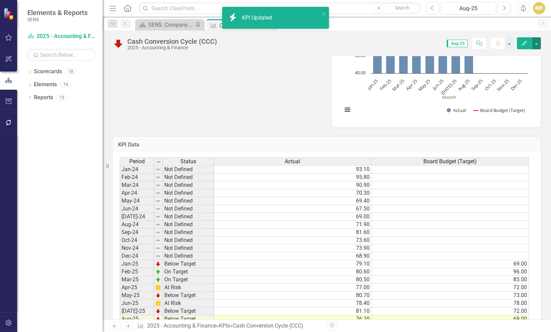
scroll to position [308, 0]
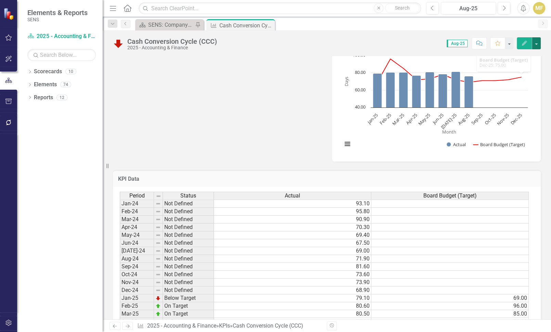
click at [536, 45] on button "button" at bounding box center [536, 43] width 9 height 12
click at [519, 56] on link "Edit Edit KPI" at bounding box center [512, 55] width 55 height 13
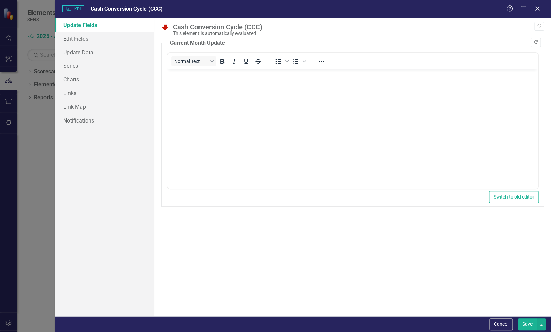
scroll to position [0, 0]
click at [87, 42] on link "Edit Fields" at bounding box center [104, 39] width 99 height 14
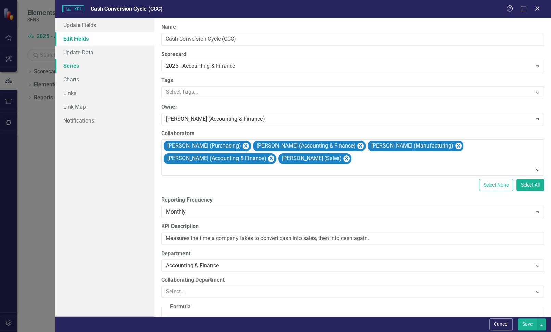
click at [79, 66] on link "Series" at bounding box center [104, 66] width 99 height 14
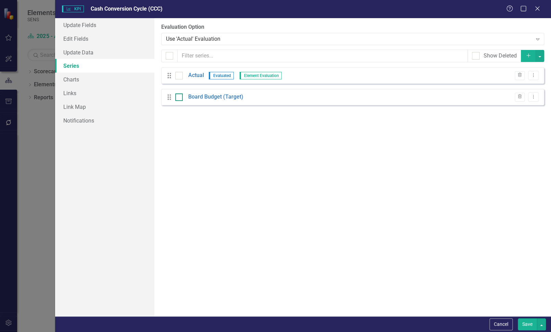
click at [178, 99] on div at bounding box center [179, 97] width 8 height 8
click at [178, 98] on input "checkbox" at bounding box center [177, 95] width 4 height 4
checkbox input "true"
click at [535, 99] on icon "Dropdown Menu" at bounding box center [533, 96] width 6 height 4
click at [504, 120] on link "Copy Duplicate Measure Series" at bounding box center [499, 121] width 78 height 13
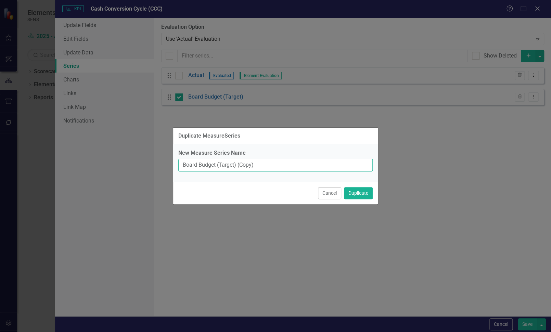
drag, startPoint x: 216, startPoint y: 164, endPoint x: 146, endPoint y: 157, distance: 70.2
click at [146, 157] on div "Duplicate MeasureSeries New Measure Series Name Board Budget (Target) (Copy) Ca…" at bounding box center [275, 166] width 551 height 332
type input "Internal CV (Q3-2025)"
click at [366, 191] on button "Duplicate" at bounding box center [358, 193] width 29 height 12
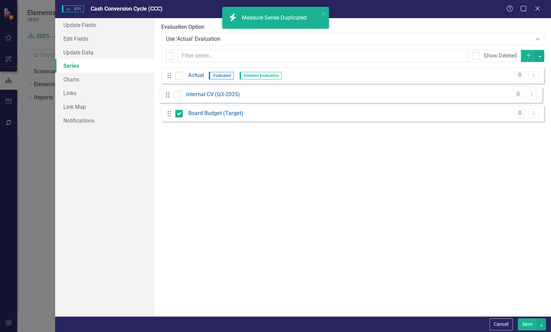
drag, startPoint x: 168, startPoint y: 121, endPoint x: 166, endPoint y: 97, distance: 24.0
click at [166, 97] on div "Drag Actual Evaluated Element Evaluation Trash Dropdown Menu Drag Board Budget …" at bounding box center [352, 97] width 383 height 60
click at [525, 321] on button "Save" at bounding box center [527, 324] width 19 height 12
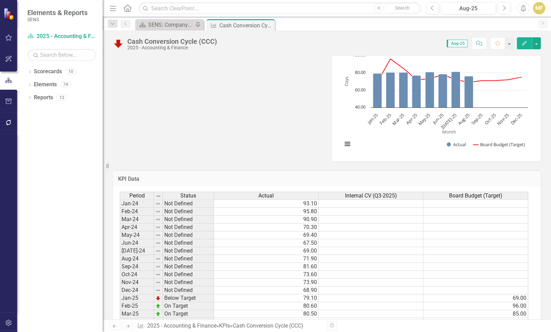
click at [253, 120] on div "Reporting Frequency Monthly Formula Days Inventory Outstanding + Days Sales Out…" at bounding box center [327, 32] width 438 height 259
click at [275, 133] on div "Reporting Frequency Monthly Formula Days Inventory Outstanding + Days Sales Out…" at bounding box center [327, 32] width 438 height 259
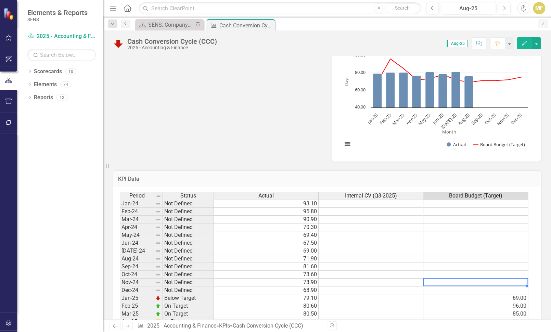
click at [442, 278] on td at bounding box center [475, 282] width 105 height 8
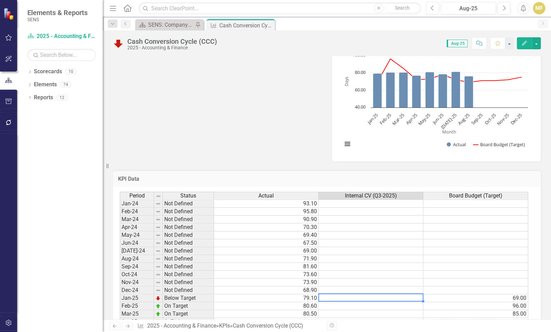
click at [401, 294] on td at bounding box center [370, 298] width 105 height 8
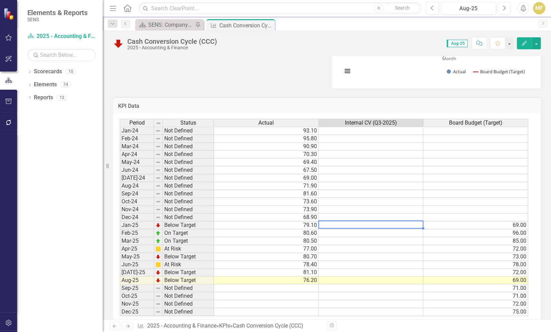
scroll to position [381, 0]
click at [333, 221] on td at bounding box center [370, 225] width 105 height 8
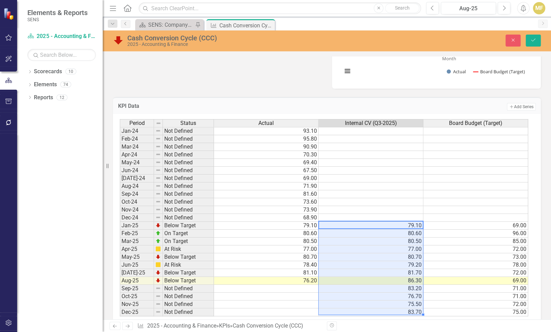
type textarea "79.1"
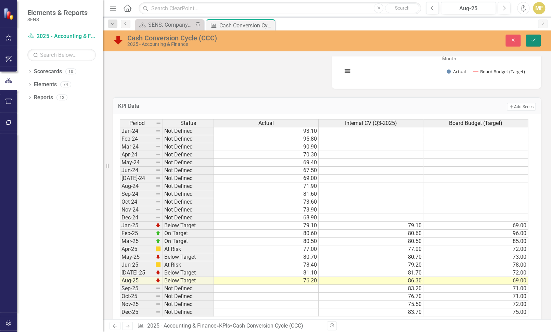
click at [535, 40] on icon "Save" at bounding box center [533, 40] width 6 height 5
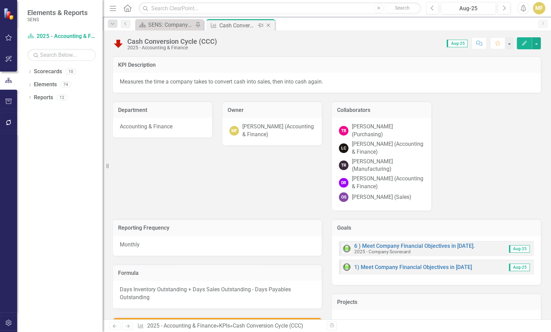
click at [269, 24] on icon "Close" at bounding box center [268, 25] width 7 height 5
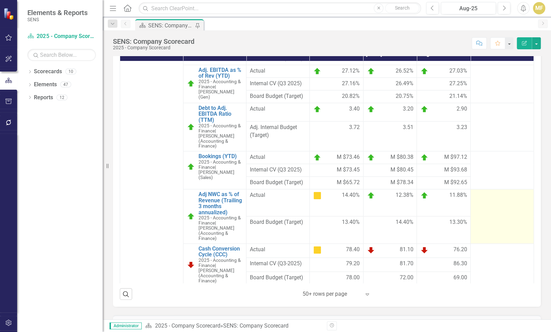
scroll to position [445, 0]
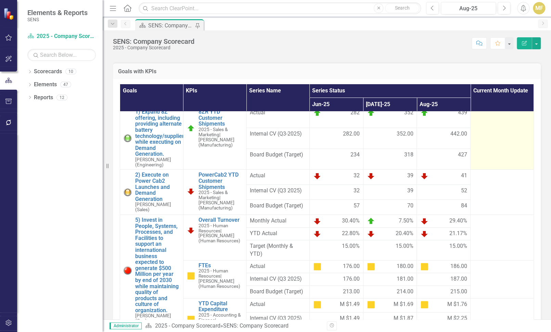
scroll to position [342, 0]
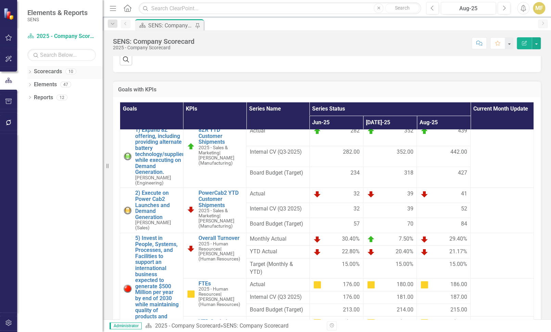
click at [29, 72] on icon "Dropdown" at bounding box center [29, 72] width 5 height 4
click at [26, 84] on icon "Dropdown" at bounding box center [23, 84] width 5 height 4
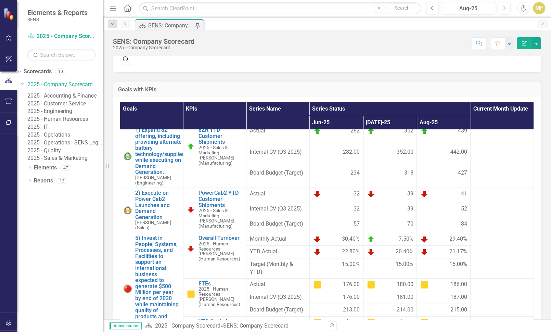
click at [83, 100] on link "2025 - Accounting & Finance" at bounding box center [64, 96] width 75 height 8
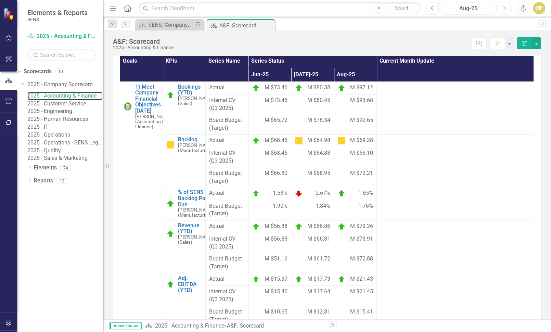
scroll to position [239, 0]
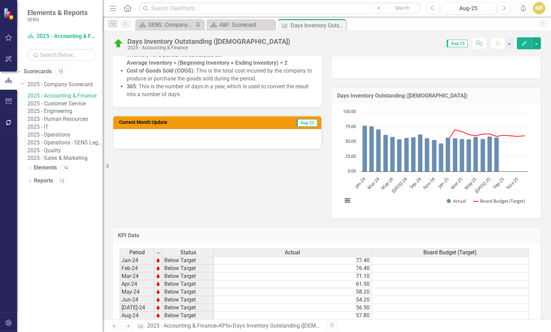
scroll to position [274, 0]
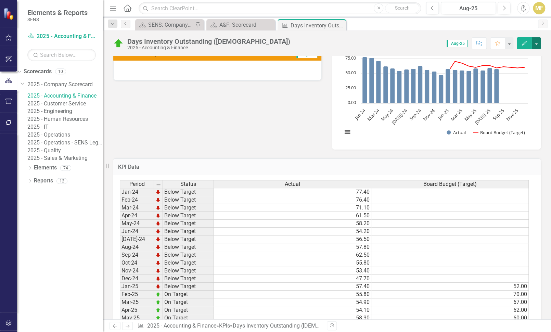
click at [537, 45] on button "button" at bounding box center [536, 43] width 9 height 12
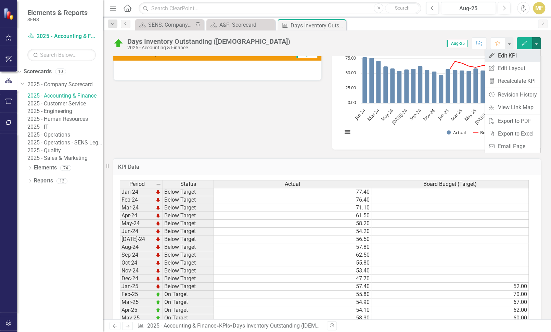
click at [520, 57] on link "Edit Edit KPI" at bounding box center [512, 55] width 55 height 13
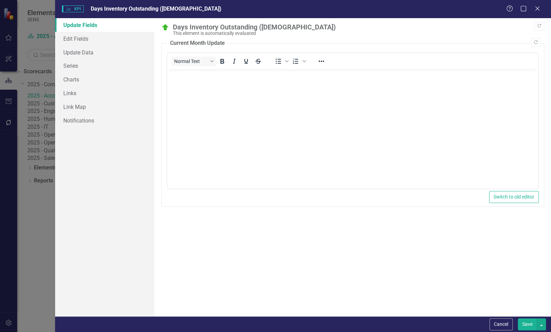
scroll to position [0, 0]
click at [82, 64] on link "Series" at bounding box center [104, 66] width 99 height 14
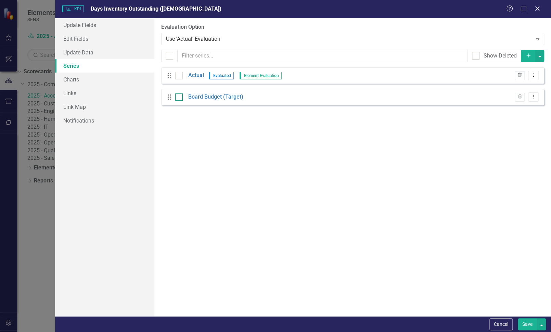
click at [181, 100] on div at bounding box center [179, 97] width 8 height 8
click at [180, 98] on input "checkbox" at bounding box center [177, 95] width 4 height 4
checkbox input "true"
click at [533, 97] on icon "Dropdown Menu" at bounding box center [533, 96] width 6 height 4
click at [513, 121] on link "Copy Duplicate Measure Series" at bounding box center [499, 121] width 78 height 13
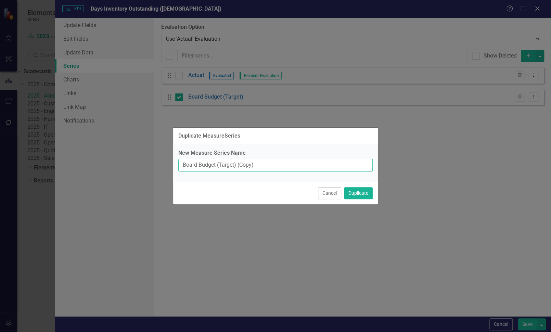
drag, startPoint x: 216, startPoint y: 164, endPoint x: 163, endPoint y: 158, distance: 53.3
click at [163, 158] on div "Duplicate MeasureSeries New Measure Series Name Board Budget (Target) (Copy) Ca…" at bounding box center [275, 166] width 551 height 332
type input "Internal CV (Q3-CV)"
click at [361, 188] on button "Duplicate" at bounding box center [358, 193] width 29 height 12
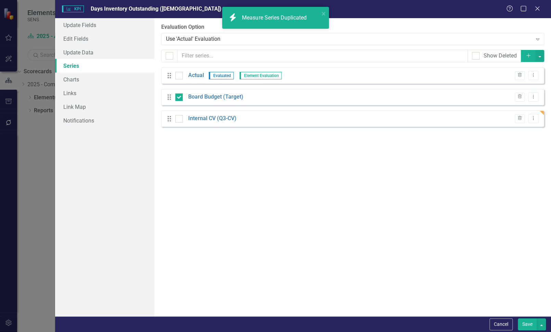
click at [527, 323] on button "Save" at bounding box center [527, 324] width 19 height 12
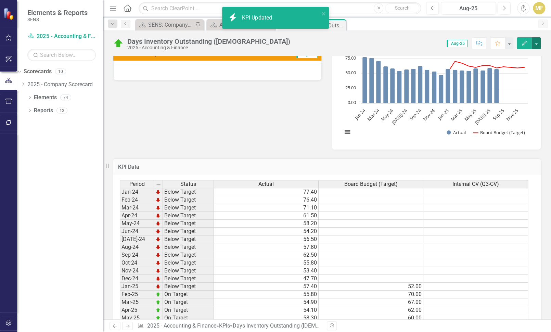
click at [537, 45] on button "button" at bounding box center [536, 43] width 9 height 12
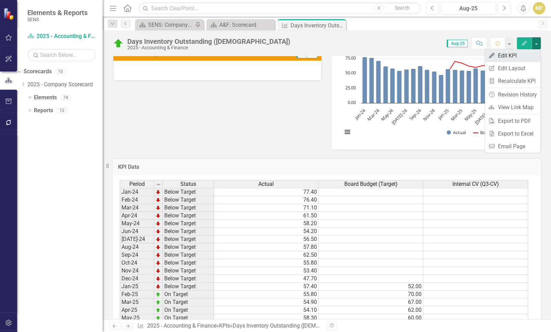
click at [525, 54] on link "Edit Edit KPI" at bounding box center [512, 55] width 55 height 13
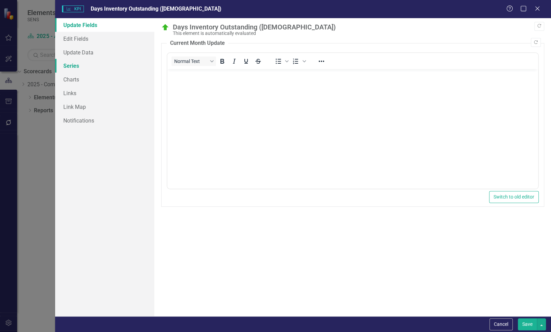
click at [78, 68] on link "Series" at bounding box center [104, 66] width 99 height 14
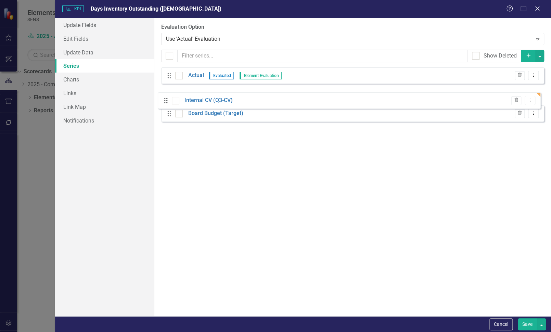
drag, startPoint x: 169, startPoint y: 120, endPoint x: 166, endPoint y: 102, distance: 18.5
click at [166, 102] on div "Drag Actual Evaluated Element Evaluation Trash Dropdown Menu Drag Board Budget …" at bounding box center [352, 97] width 383 height 60
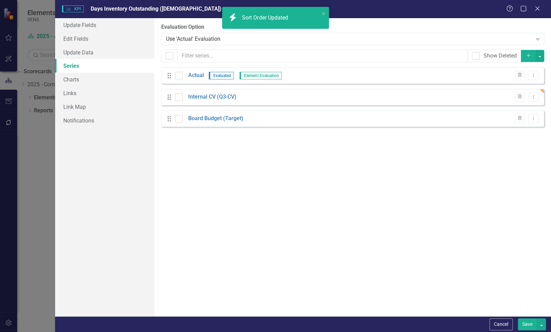
click at [528, 322] on button "Save" at bounding box center [527, 324] width 19 height 12
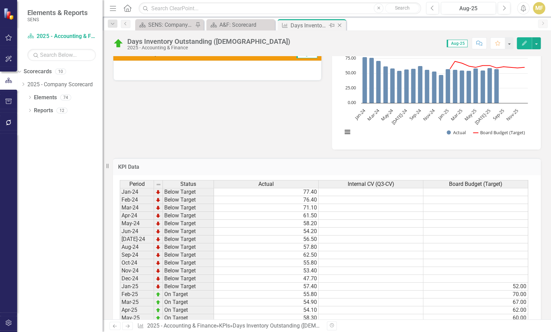
click at [340, 26] on icon at bounding box center [340, 26] width 4 height 4
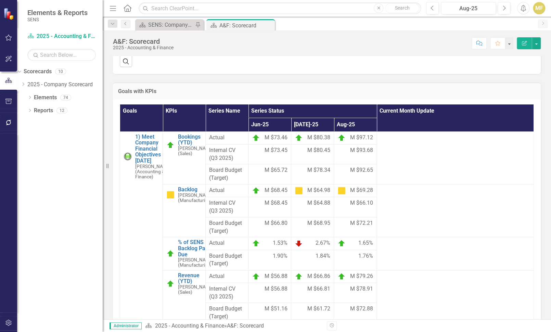
scroll to position [205, 0]
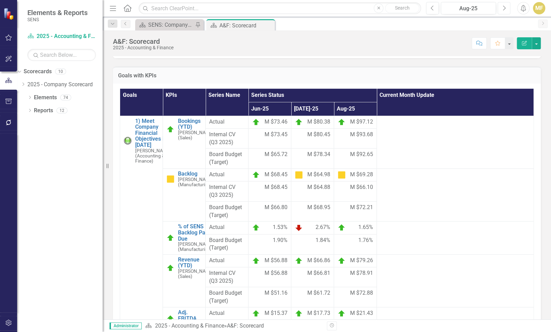
click at [502, 8] on icon "Next" at bounding box center [504, 8] width 4 height 6
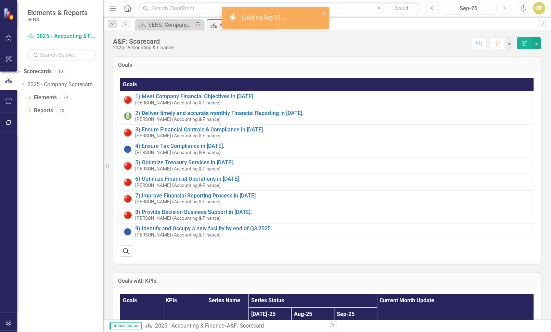
click at [432, 10] on icon "Previous" at bounding box center [432, 8] width 4 height 6
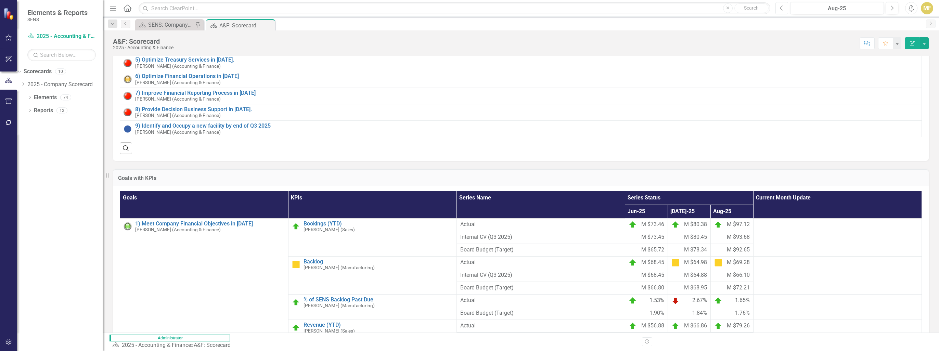
scroll to position [274, 0]
click at [550, 4] on button "Next" at bounding box center [891, 8] width 13 height 12
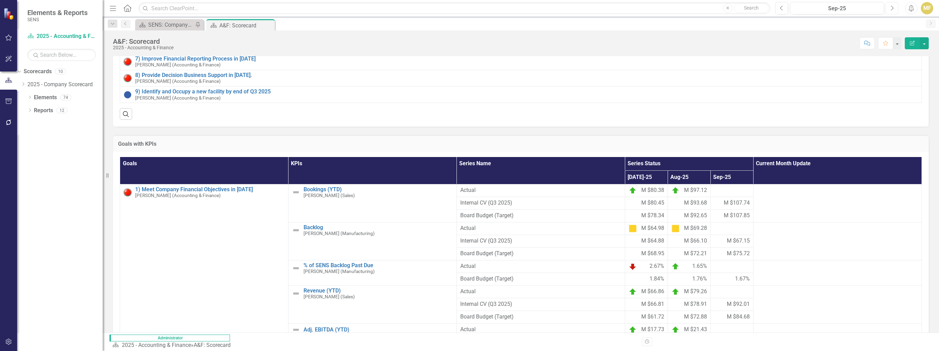
scroll to position [417, 0]
click at [550, 8] on icon "Previous" at bounding box center [782, 8] width 4 height 6
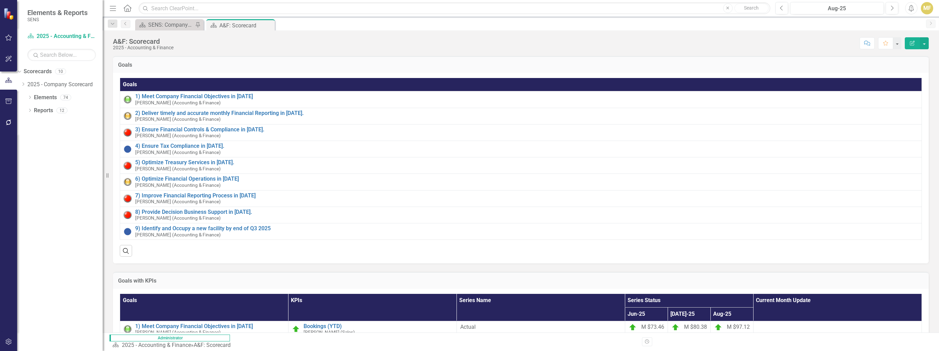
click at [0, 0] on icon "Close" at bounding box center [0, 0] width 0 height 0
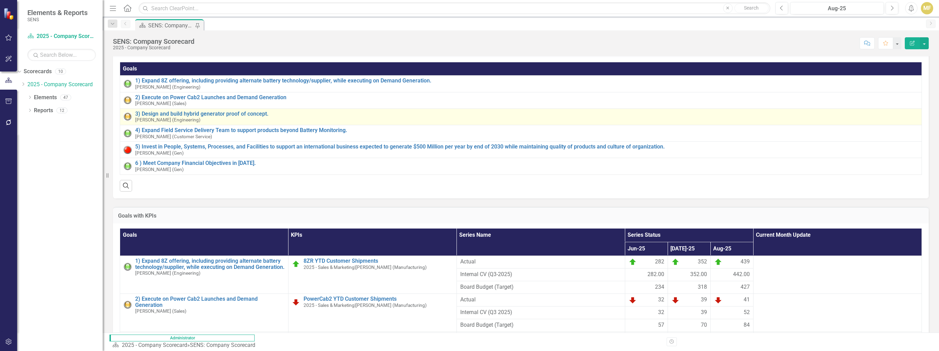
scroll to position [171, 0]
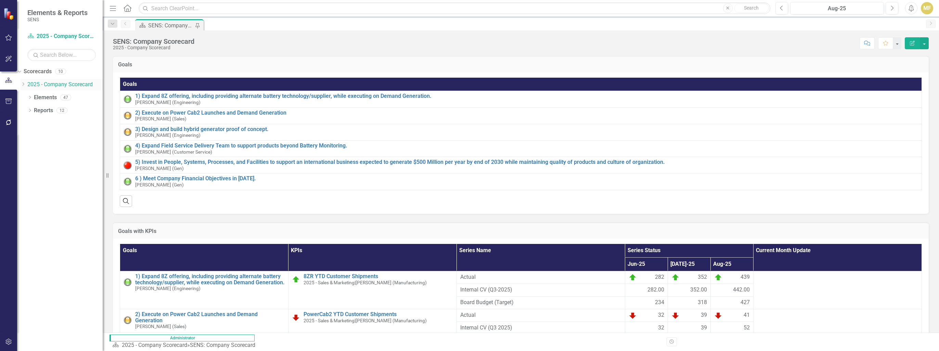
click at [26, 84] on icon "Dropdown" at bounding box center [23, 84] width 5 height 4
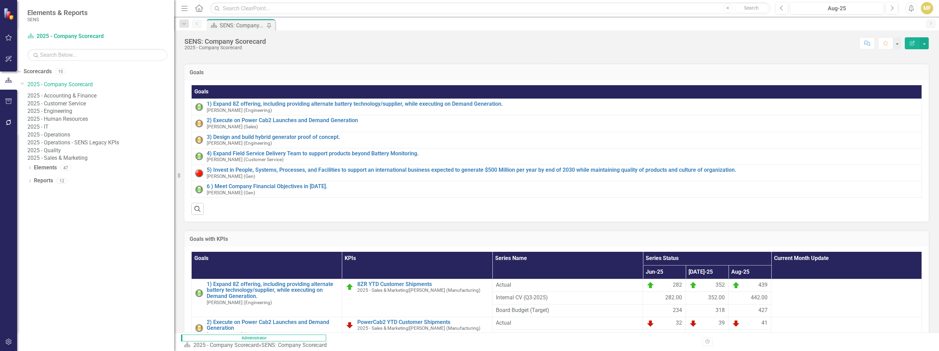
drag, startPoint x: 104, startPoint y: 87, endPoint x: 174, endPoint y: 98, distance: 71.3
click at [174, 98] on div "Resize" at bounding box center [176, 175] width 5 height 351
click at [110, 99] on link "2025 - Accounting & Finance" at bounding box center [100, 96] width 147 height 8
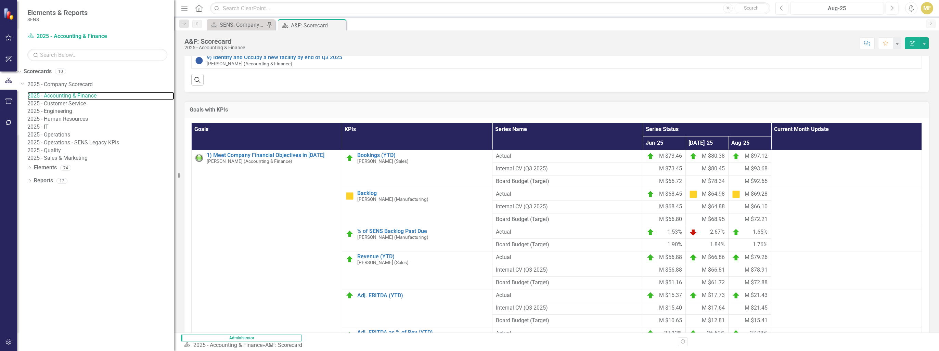
scroll to position [171, 0]
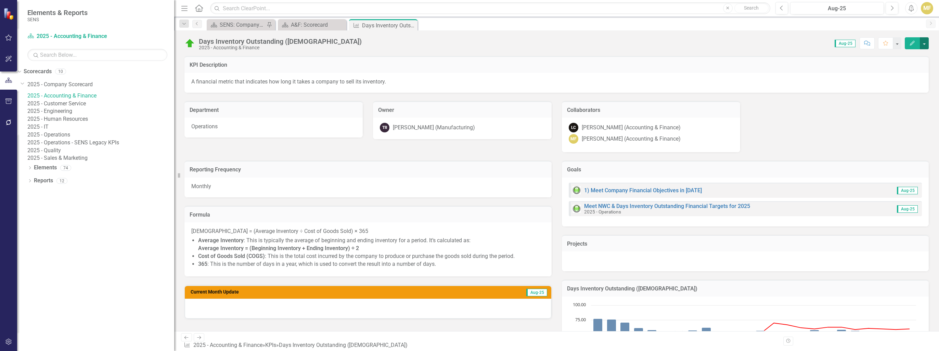
click at [550, 43] on button "button" at bounding box center [924, 43] width 9 height 12
click at [550, 55] on link "Edit Edit KPI" at bounding box center [900, 55] width 55 height 13
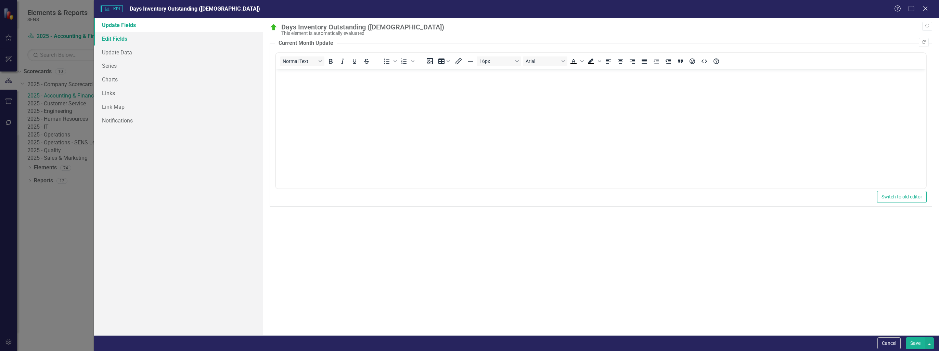
click at [136, 40] on link "Edit Fields" at bounding box center [178, 39] width 169 height 14
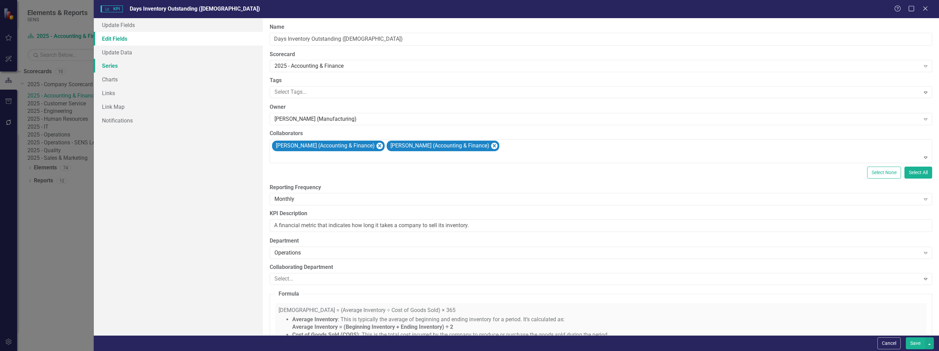
click at [123, 65] on link "Series" at bounding box center [178, 66] width 169 height 14
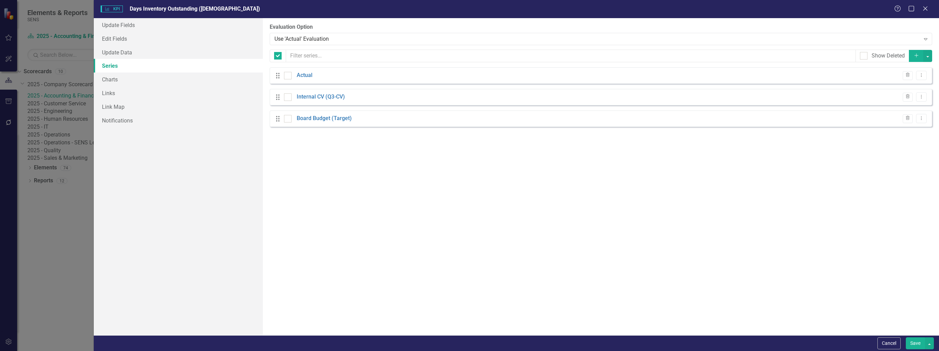
checkbox input "false"
click at [550, 97] on icon "Dropdown Menu" at bounding box center [921, 96] width 6 height 4
click at [550, 109] on link "Edit Edit Measure Series" at bounding box center [887, 108] width 78 height 13
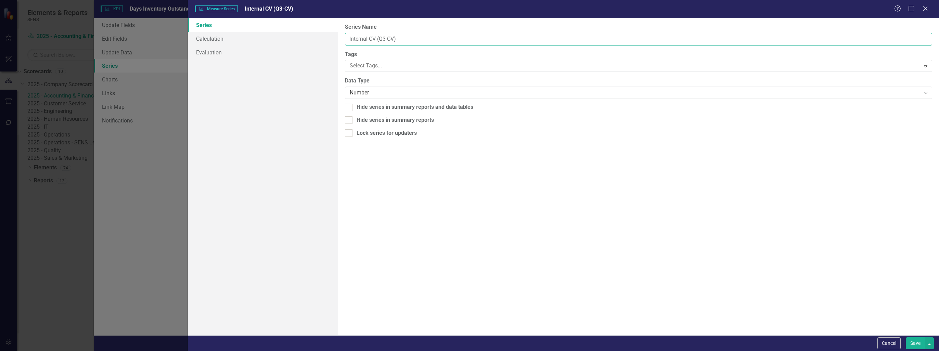
drag, startPoint x: 389, startPoint y: 38, endPoint x: 394, endPoint y: 39, distance: 5.2
click at [394, 39] on input "Internal CV (Q3-CV)" at bounding box center [638, 39] width 587 height 13
type input "Internal CV (Q3-2025)"
click at [550, 331] on button "Save" at bounding box center [915, 343] width 19 height 12
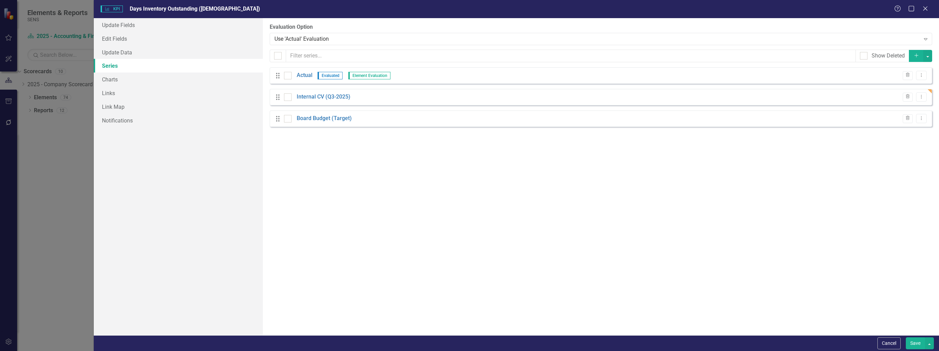
click at [550, 331] on button "Save" at bounding box center [915, 343] width 19 height 12
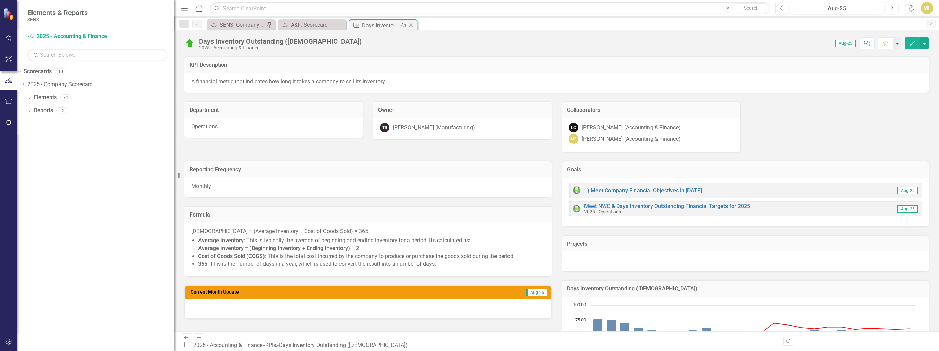
click at [414, 25] on icon "Close" at bounding box center [410, 25] width 7 height 5
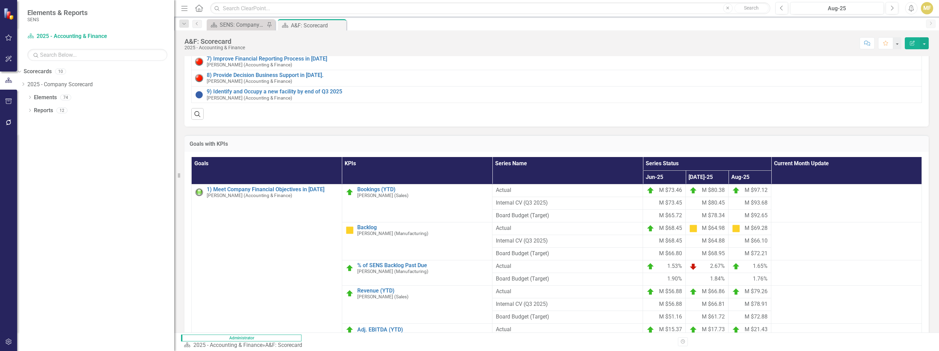
scroll to position [274, 0]
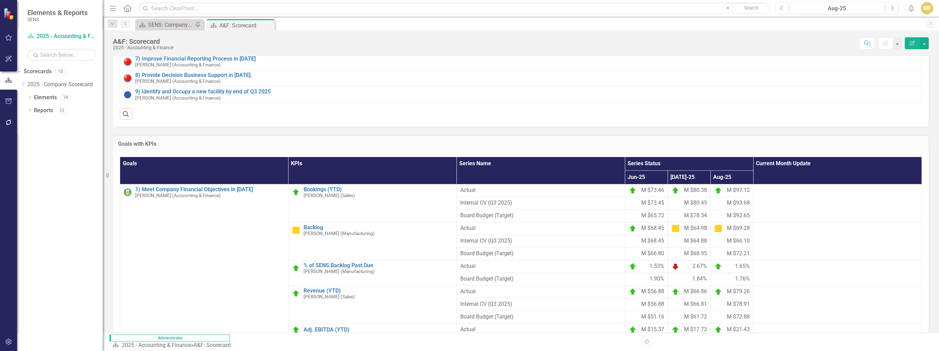
drag, startPoint x: 175, startPoint y: 20, endPoint x: 137, endPoint y: 37, distance: 42.0
click at [82, 19] on div "Elements & Reports SENS Scorecard 2025 - Accounting & Finance Search Dropdown S…" at bounding box center [51, 175] width 103 height 351
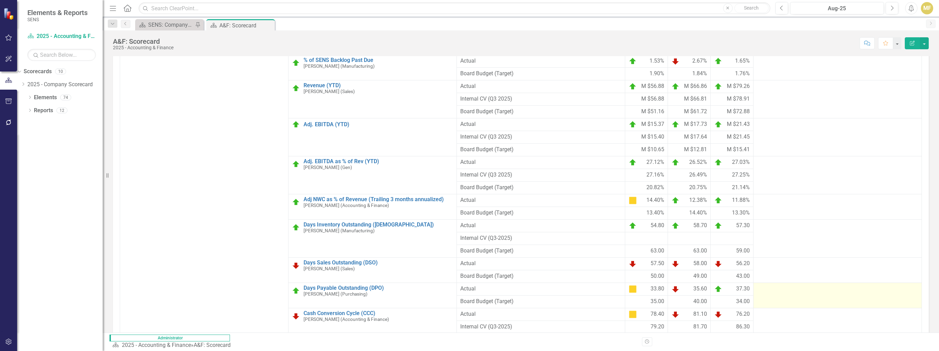
scroll to position [109, 0]
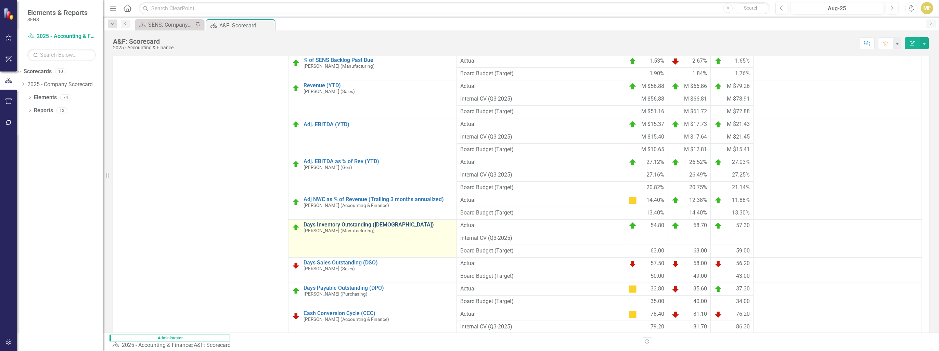
click at [303, 222] on link "Days Inventory Outstanding ([DEMOGRAPHIC_DATA])" at bounding box center [377, 225] width 149 height 6
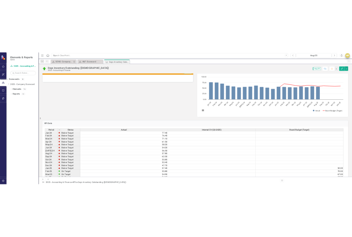
scroll to position [385, 0]
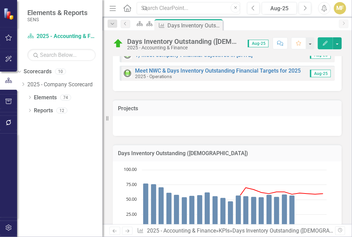
click at [278, 102] on div "Projects" at bounding box center [227, 113] width 239 height 45
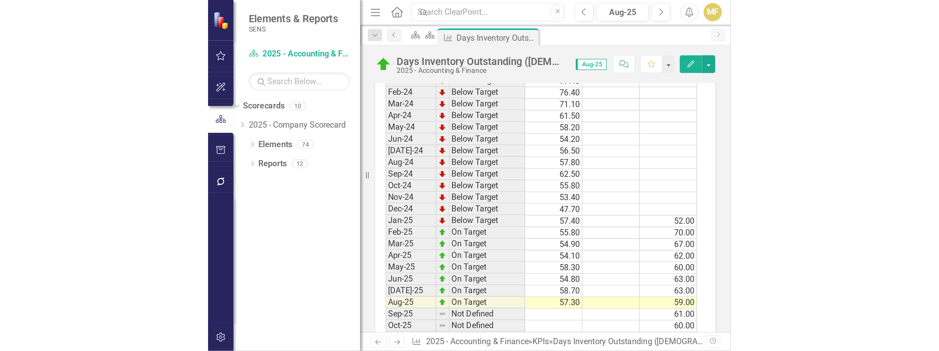
scroll to position [658, 0]
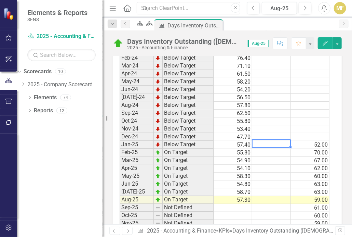
click at [276, 149] on td at bounding box center [271, 145] width 39 height 8
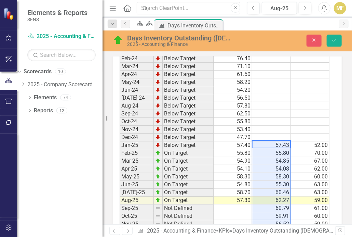
type textarea "57.43"
click at [333, 36] on button "Save" at bounding box center [334, 41] width 15 height 12
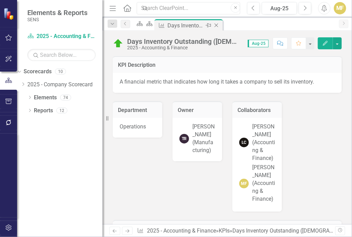
click at [220, 26] on icon "Close" at bounding box center [216, 25] width 7 height 5
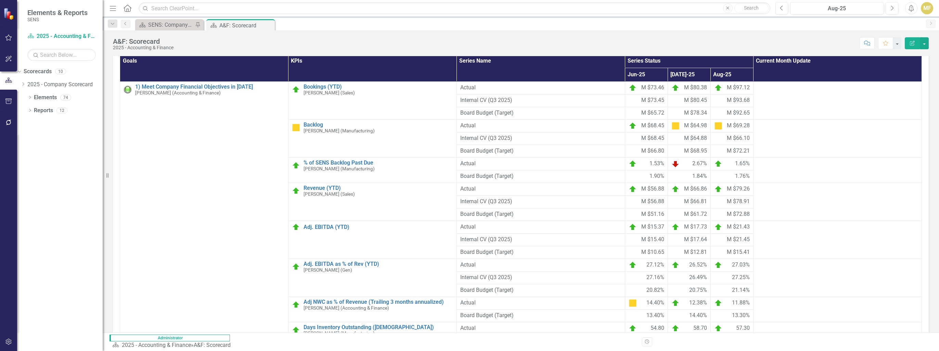
scroll to position [205, 0]
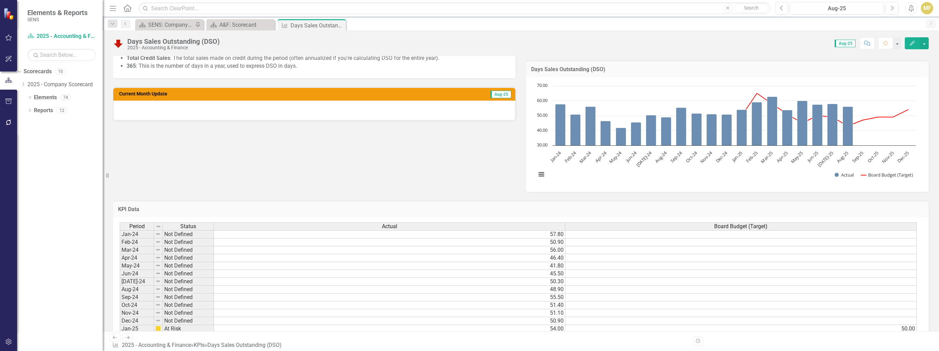
scroll to position [239, 0]
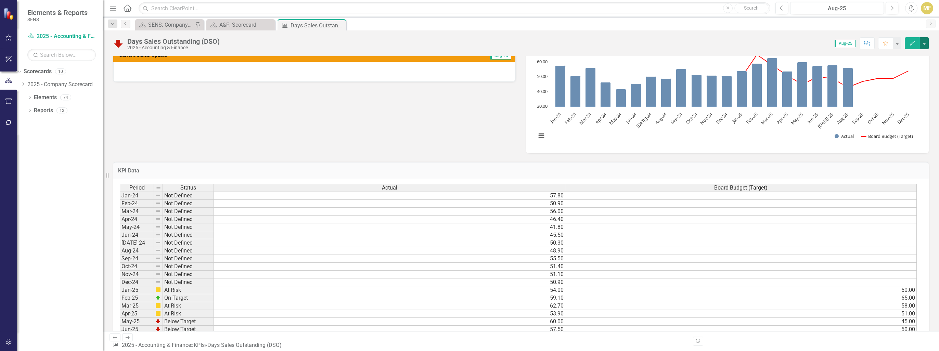
click at [550, 45] on button "button" at bounding box center [924, 43] width 9 height 12
click at [550, 56] on link "Edit Edit KPI" at bounding box center [900, 55] width 55 height 13
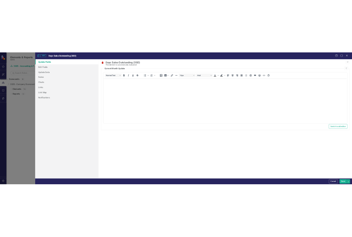
scroll to position [0, 0]
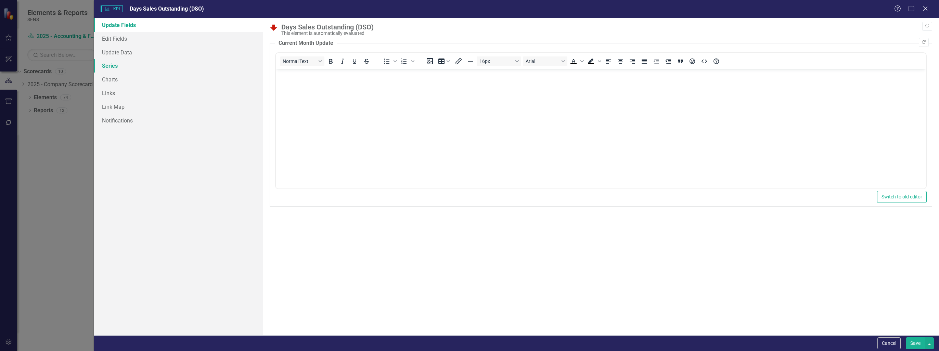
click at [115, 67] on link "Series" at bounding box center [178, 66] width 169 height 14
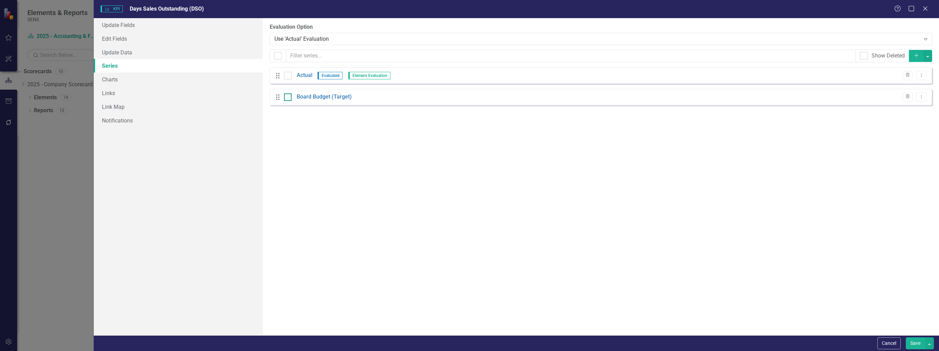
click at [287, 101] on div at bounding box center [288, 97] width 8 height 8
click at [287, 98] on input "checkbox" at bounding box center [286, 95] width 4 height 4
checkbox input "true"
click at [550, 95] on icon "Dropdown Menu" at bounding box center [921, 96] width 6 height 4
click at [550, 118] on link "Copy Duplicate Measure Series" at bounding box center [887, 121] width 78 height 13
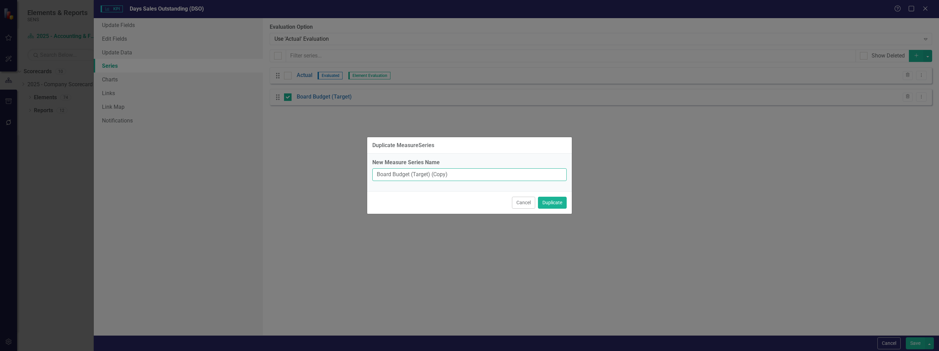
drag, startPoint x: 411, startPoint y: 173, endPoint x: 333, endPoint y: 168, distance: 77.8
click at [333, 168] on div "Duplicate MeasureSeries New Measure Series Name Board Budget (Target) (Copy) Ca…" at bounding box center [469, 175] width 939 height 351
type input "Internal CV (Q3-2025)"
click at [548, 200] on button "Duplicate" at bounding box center [552, 203] width 29 height 12
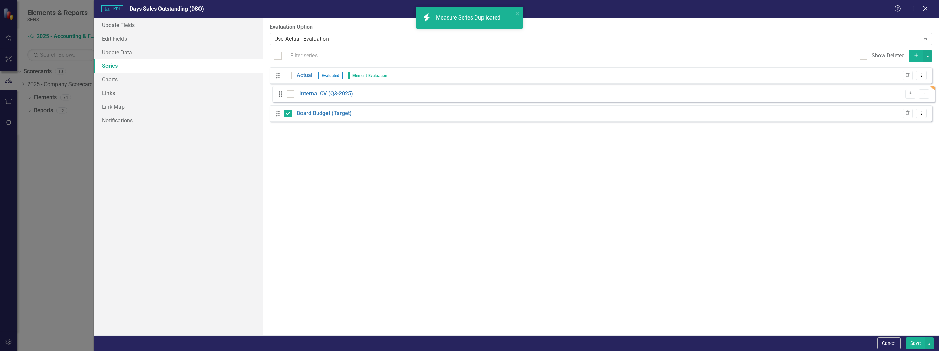
drag, startPoint x: 279, startPoint y: 118, endPoint x: 282, endPoint y: 94, distance: 24.8
click at [282, 94] on div "Drag Actual Evaluated Element Evaluation Trash Dropdown Menu Drag Board Budget …" at bounding box center [601, 97] width 662 height 60
click at [288, 118] on input "checkbox" at bounding box center [286, 117] width 4 height 4
checkbox input "false"
click at [550, 331] on button "Save" at bounding box center [915, 343] width 19 height 12
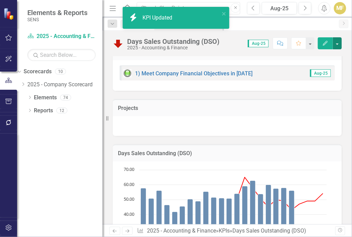
scroll to position [314, 0]
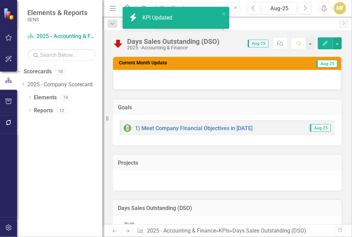
click at [206, 159] on td "Projects" at bounding box center [227, 163] width 219 height 9
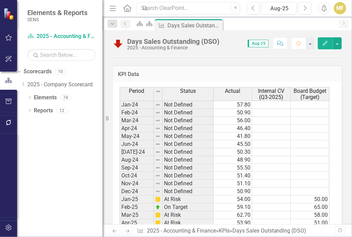
scroll to position [622, 0]
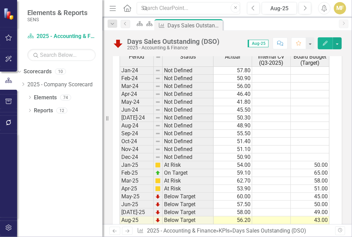
click at [283, 161] on td at bounding box center [271, 165] width 39 height 8
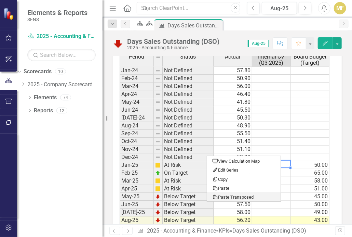
type textarea "53.99"
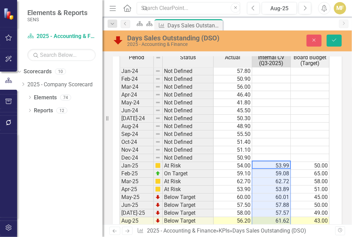
scroll to position [656, 0]
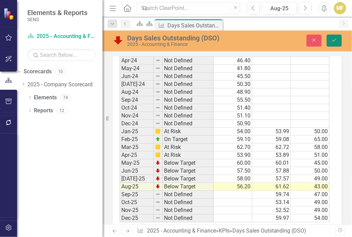
click at [335, 38] on icon "Save" at bounding box center [334, 40] width 6 height 5
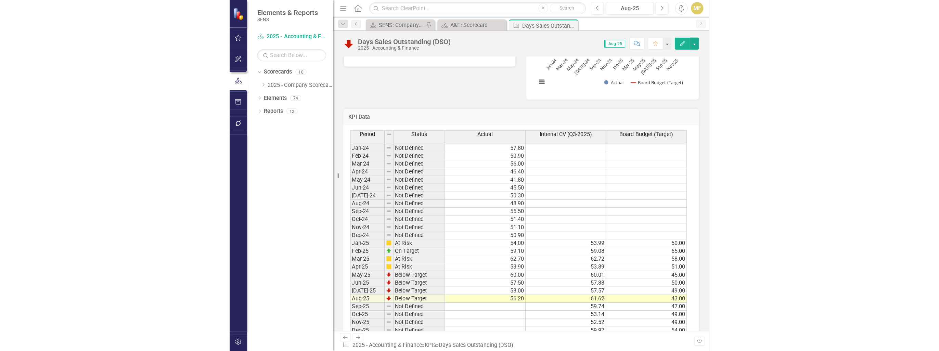
scroll to position [325, 0]
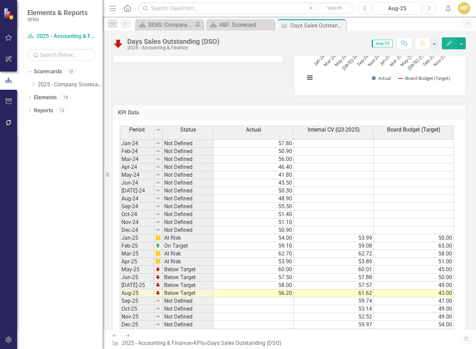
click at [0, 0] on icon "Close" at bounding box center [0, 0] width 0 height 0
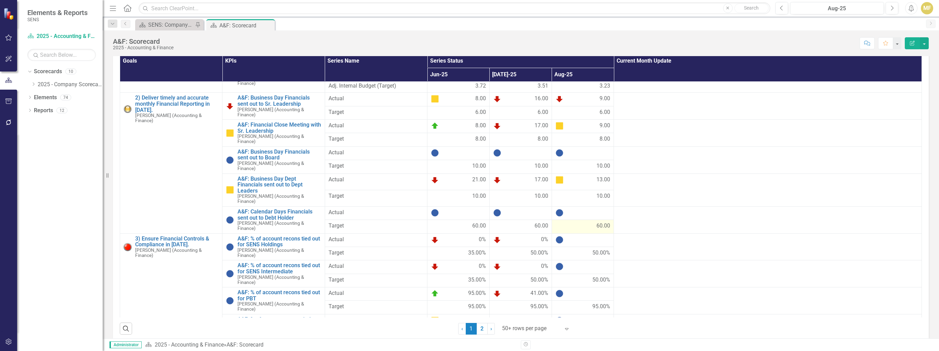
scroll to position [404, 0]
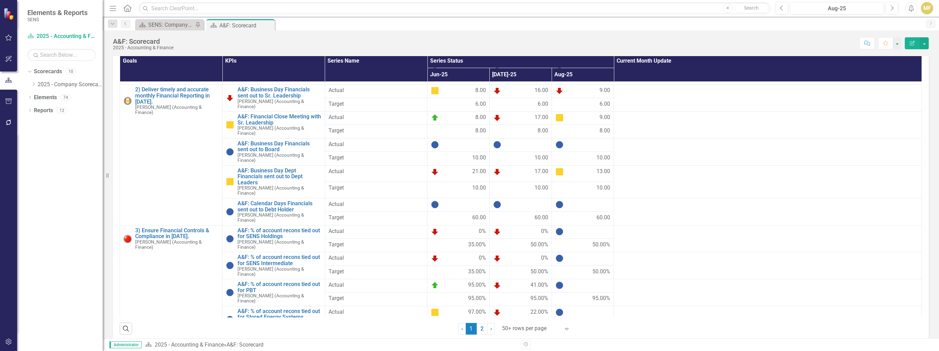
drag, startPoint x: 479, startPoint y: 334, endPoint x: 520, endPoint y: 302, distance: 52.2
click at [352, 236] on link "2" at bounding box center [482, 329] width 11 height 12
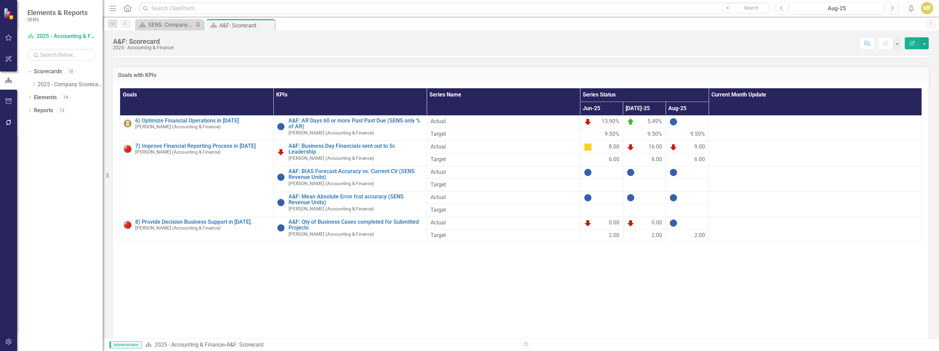
scroll to position [205, 0]
click at [352, 126] on div at bounding box center [687, 122] width 36 height 8
click at [352, 125] on div at bounding box center [687, 122] width 36 height 8
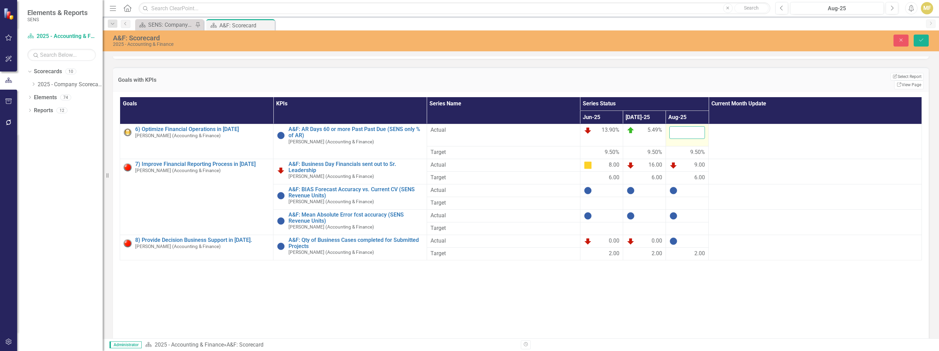
click at [352, 128] on input "number" at bounding box center [687, 132] width 36 height 13
type input "7.8"
click at [352, 126] on span "5.49%" at bounding box center [654, 130] width 15 height 8
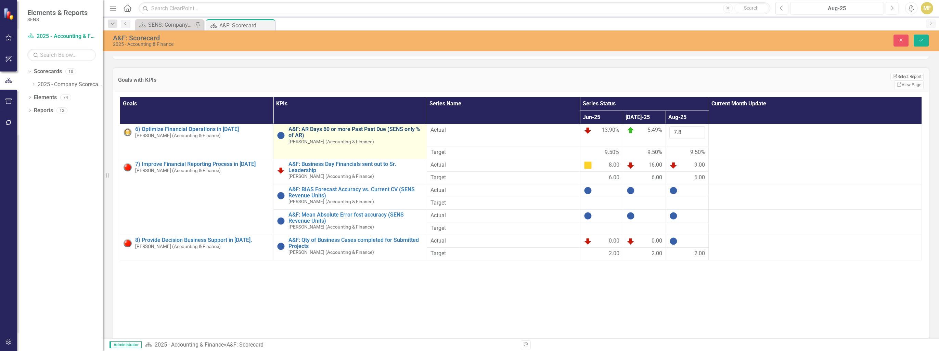
click at [288, 126] on link "A&F: AR Days 60 or more Past Past Due (SENS only % of AR)" at bounding box center [355, 132] width 134 height 12
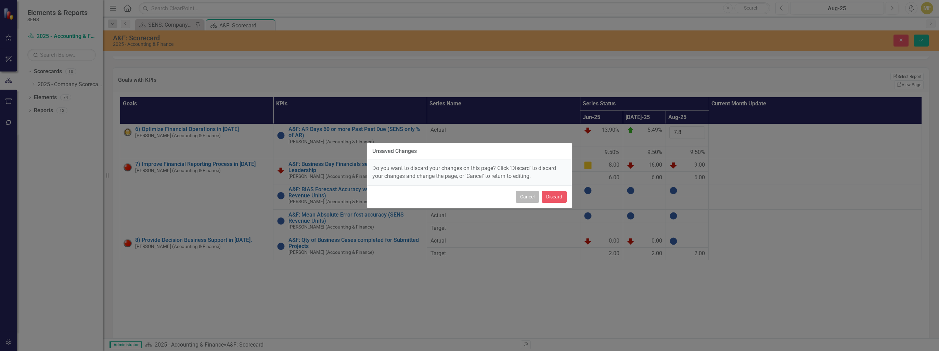
click at [352, 198] on button "Cancel" at bounding box center [527, 197] width 23 height 12
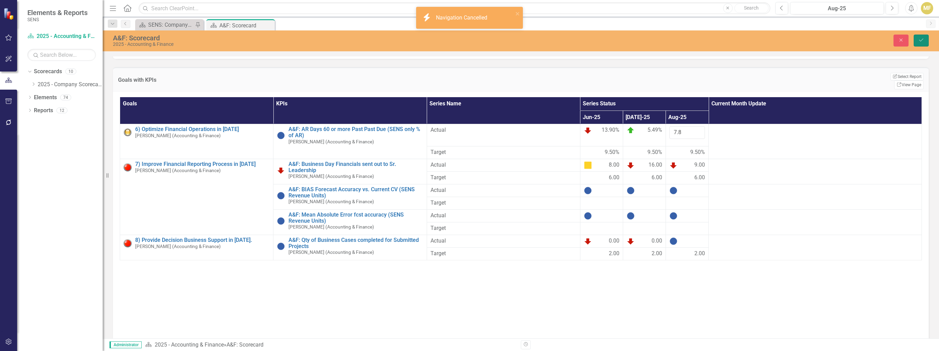
click at [352, 37] on button "Save" at bounding box center [920, 41] width 15 height 12
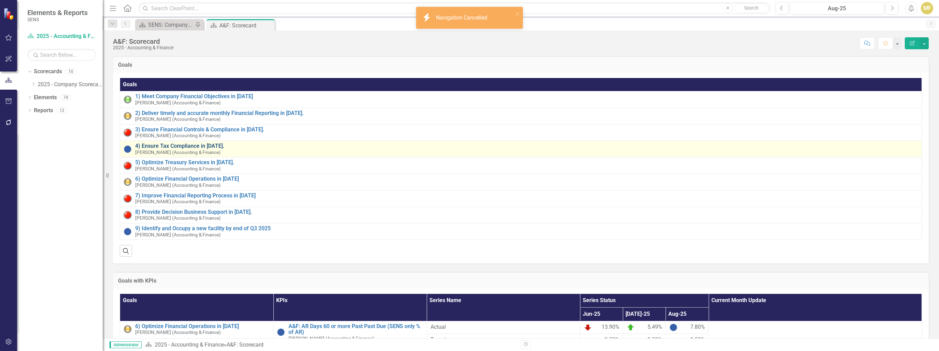
scroll to position [239, 0]
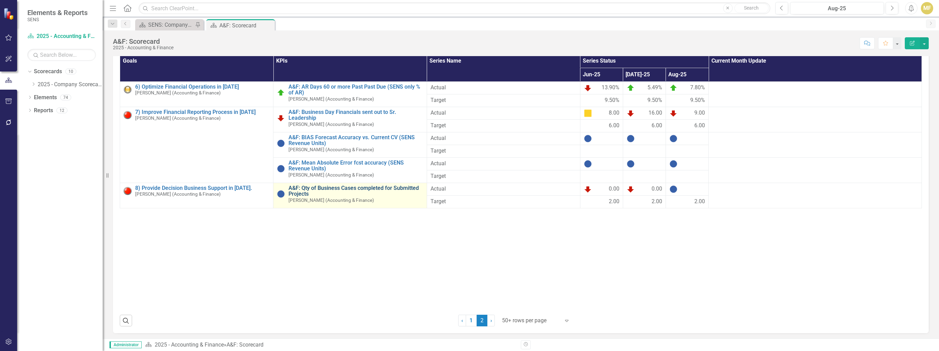
click at [299, 194] on link "A&F: Qty of Business Cases completed for Submitted Projects" at bounding box center [355, 191] width 134 height 12
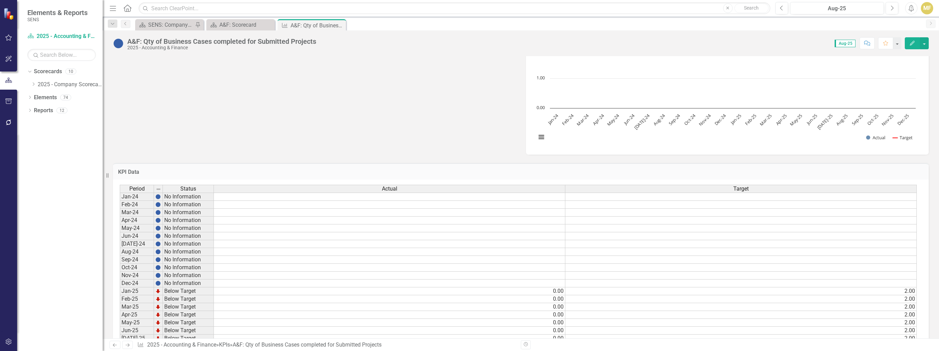
scroll to position [309, 0]
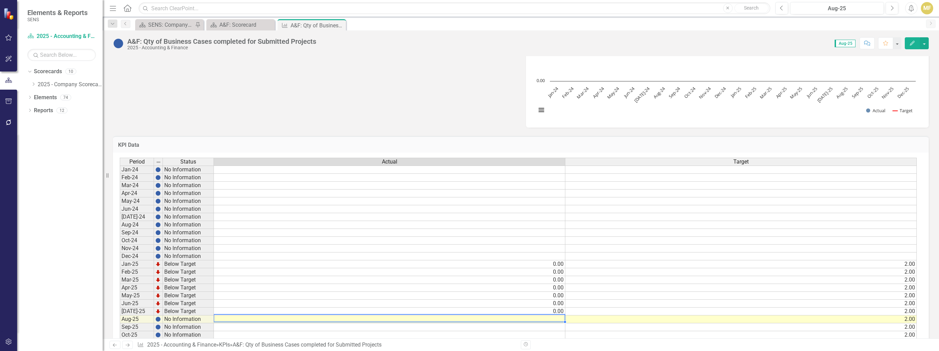
click at [352, 236] on td at bounding box center [389, 319] width 351 height 8
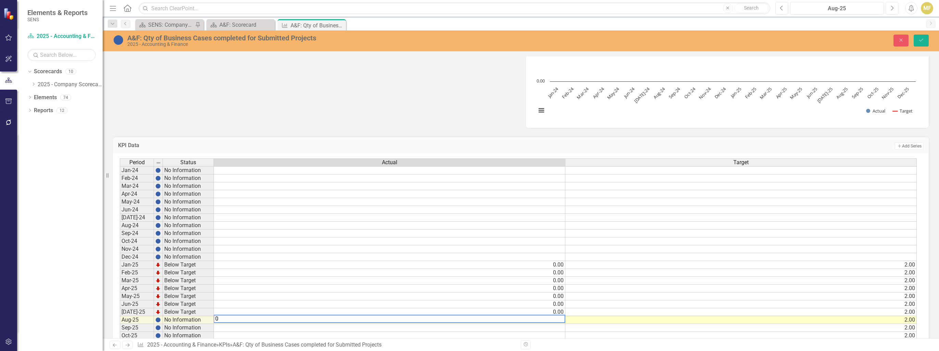
type textarea "0"
click at [352, 49] on div "A&F: Qty of Business Cases completed for Submitted Projects 2025 - Accounting &…" at bounding box center [521, 40] width 836 height 21
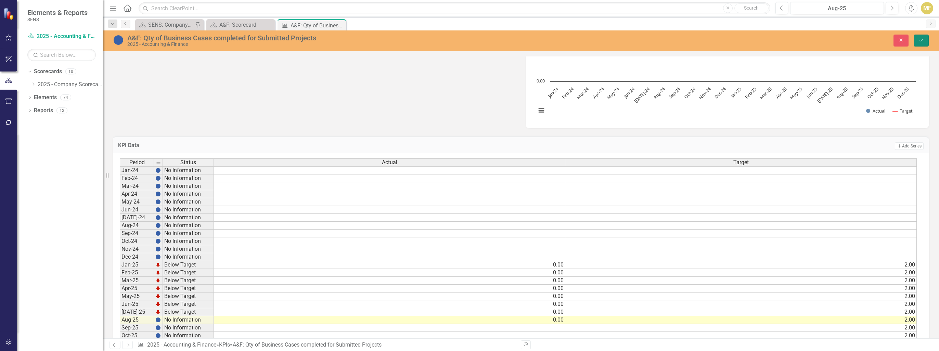
click at [352, 41] on icon "Save" at bounding box center [921, 40] width 6 height 5
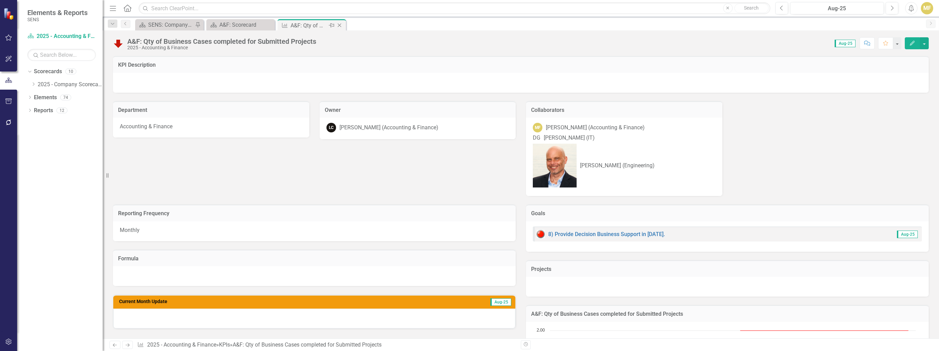
click at [340, 25] on icon "Close" at bounding box center [339, 25] width 7 height 5
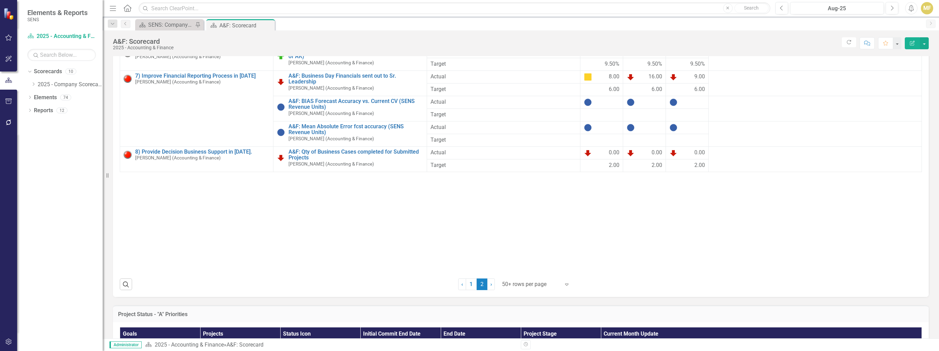
scroll to position [308, 0]
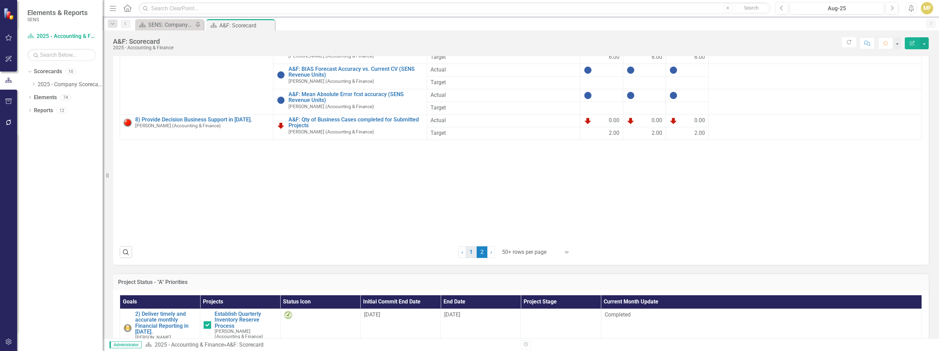
click at [352, 236] on link "1" at bounding box center [471, 252] width 11 height 12
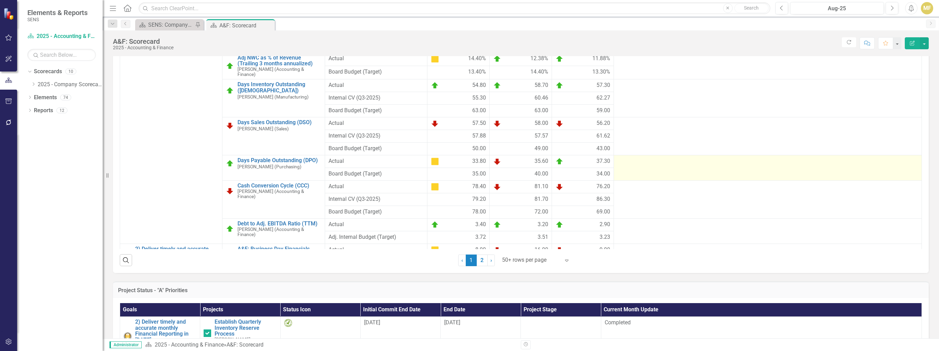
scroll to position [164, 0]
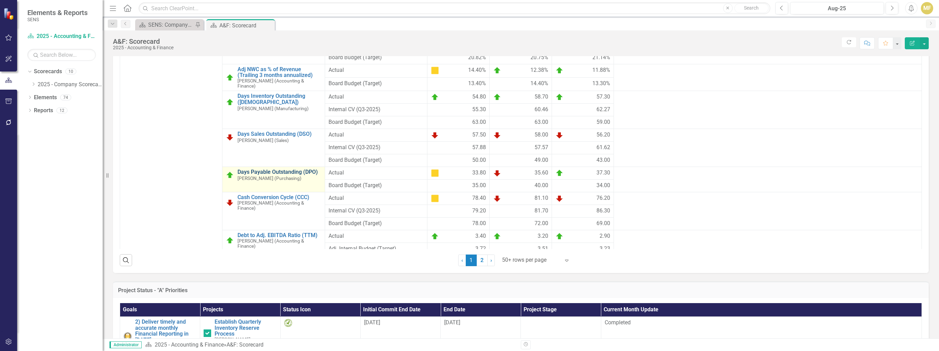
click at [300, 175] on link "Days Payable Outstanding (DPO)" at bounding box center [278, 172] width 83 height 6
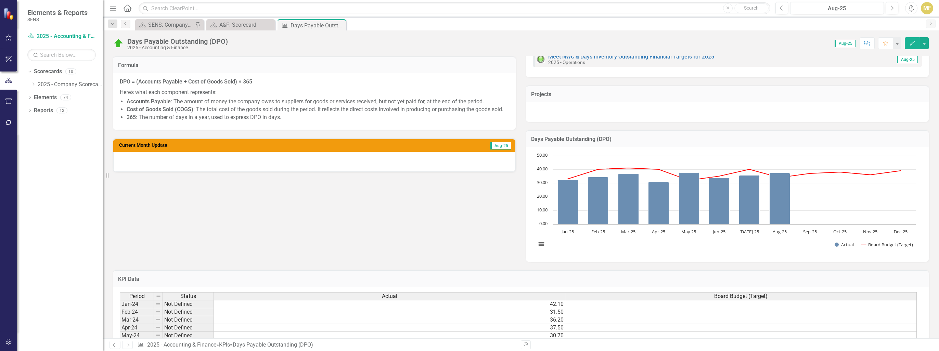
scroll to position [171, 0]
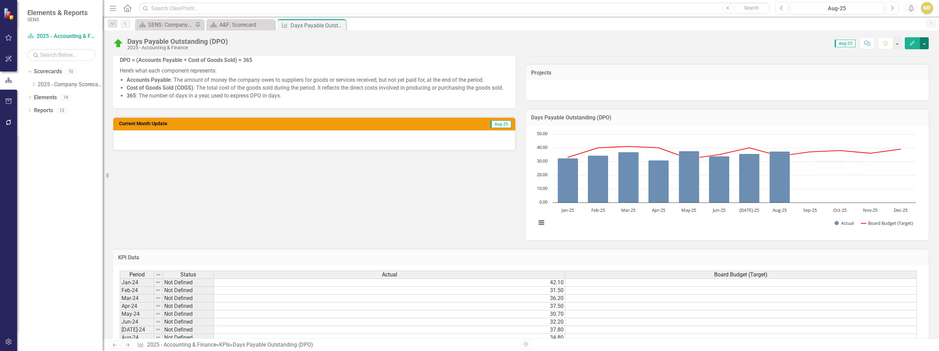
click at [352, 44] on button "button" at bounding box center [924, 43] width 9 height 12
click at [352, 55] on link "Edit Edit KPI" at bounding box center [900, 55] width 55 height 13
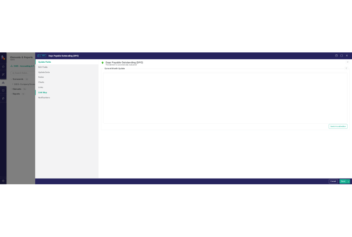
scroll to position [0, 0]
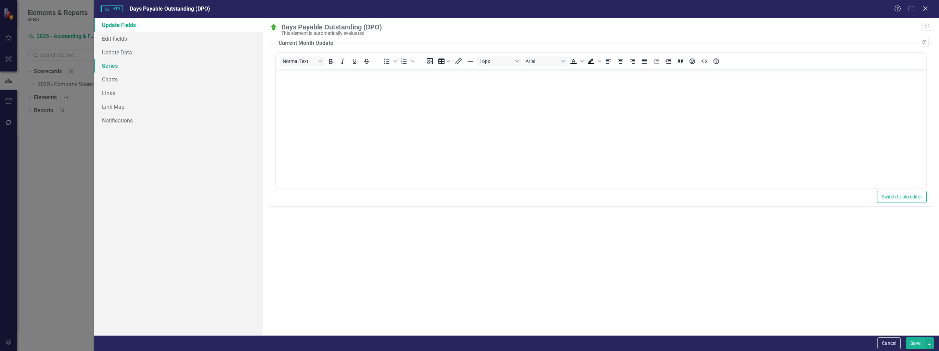
click at [114, 67] on link "Series" at bounding box center [178, 66] width 169 height 14
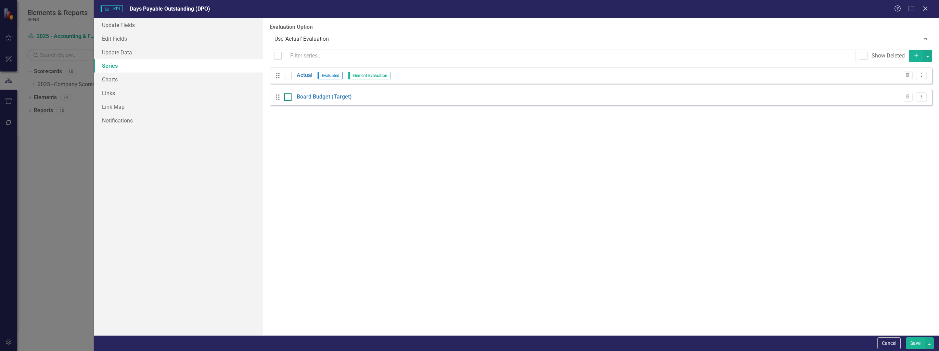
click at [287, 98] on div at bounding box center [288, 97] width 8 height 8
click at [287, 98] on input "checkbox" at bounding box center [286, 95] width 4 height 4
checkbox input "true"
click at [352, 96] on icon "Dropdown Menu" at bounding box center [921, 96] width 6 height 4
click at [352, 119] on link "Copy Duplicate Measure Series" at bounding box center [887, 121] width 78 height 13
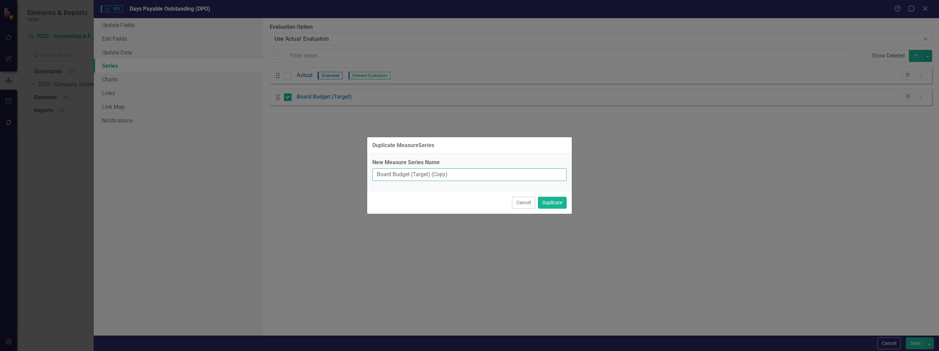
drag, startPoint x: 409, startPoint y: 174, endPoint x: 352, endPoint y: 172, distance: 57.2
click at [352, 172] on div "Duplicate MeasureSeries New Measure Series Name Board Budget (Target) (Copy) Ca…" at bounding box center [469, 175] width 939 height 351
type input "Internal CV (Q3-2025)"
click at [352, 205] on button "Duplicate" at bounding box center [552, 203] width 29 height 12
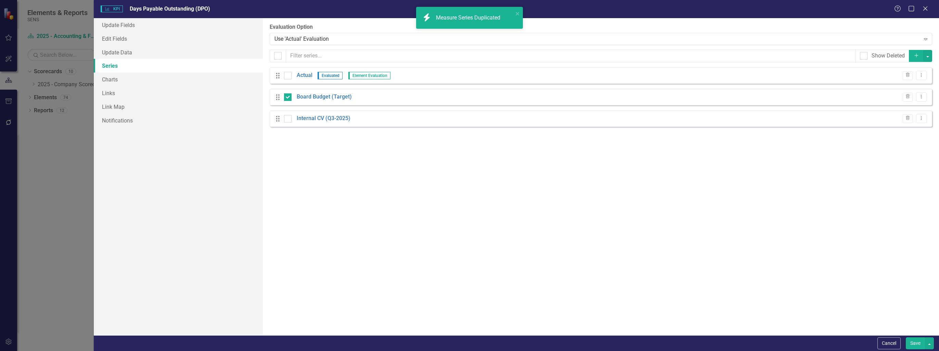
click at [352, 181] on div "From this page, you can add, edit, delete, or duplicate the measure series for …" at bounding box center [601, 176] width 676 height 317
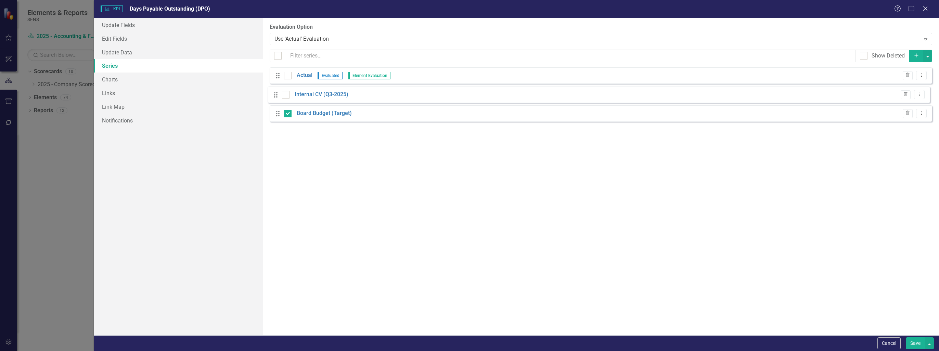
drag, startPoint x: 279, startPoint y: 118, endPoint x: 277, endPoint y: 94, distance: 24.0
click at [277, 94] on div "Drag Actual Evaluated Element Evaluation Trash Dropdown Menu Drag Board Budget …" at bounding box center [601, 97] width 662 height 60
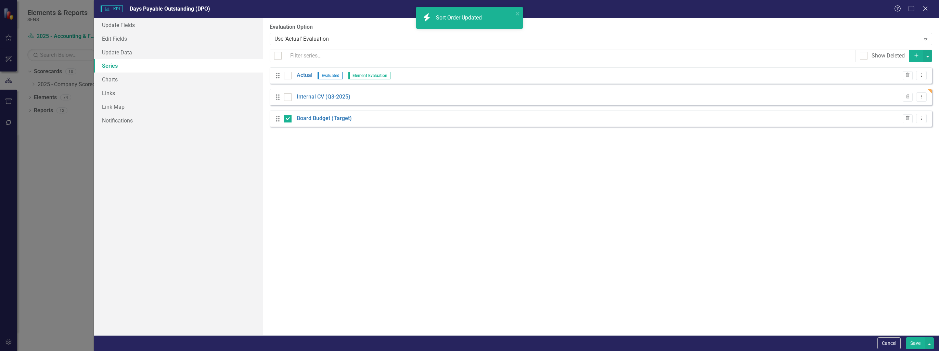
click at [352, 236] on button "Save" at bounding box center [915, 343] width 19 height 12
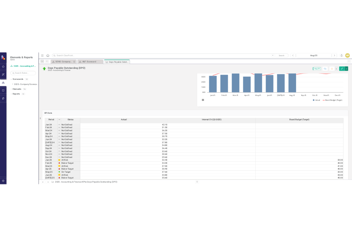
scroll to position [308, 0]
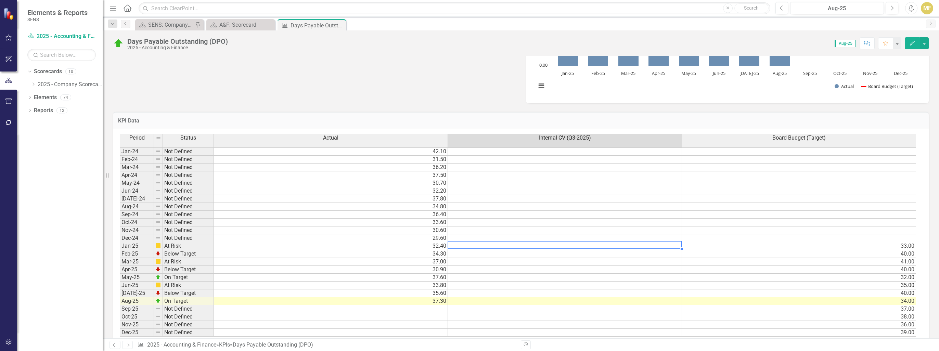
click at [352, 236] on td at bounding box center [565, 246] width 234 height 8
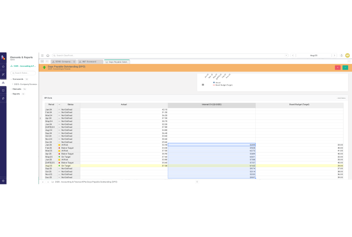
scroll to position [367, 0]
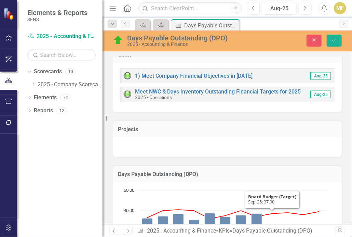
click at [226, 120] on div "Projects" at bounding box center [227, 128] width 229 height 17
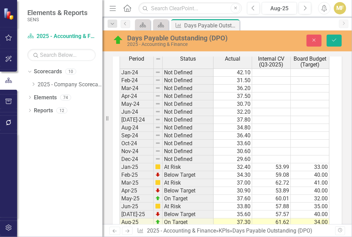
scroll to position [640, 0]
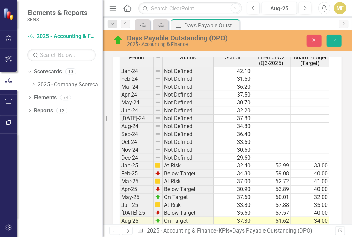
click at [280, 162] on td "53.99" at bounding box center [271, 166] width 39 height 8
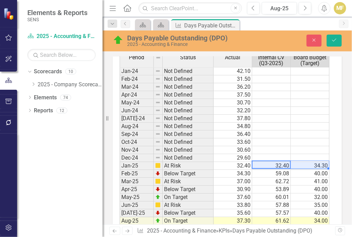
type textarea "32.4"
click at [317, 42] on button "Close" at bounding box center [314, 41] width 15 height 12
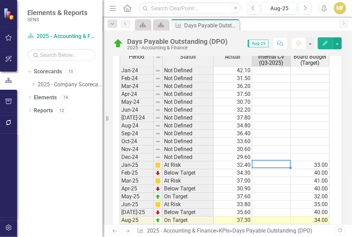
click at [276, 161] on td at bounding box center [271, 165] width 39 height 8
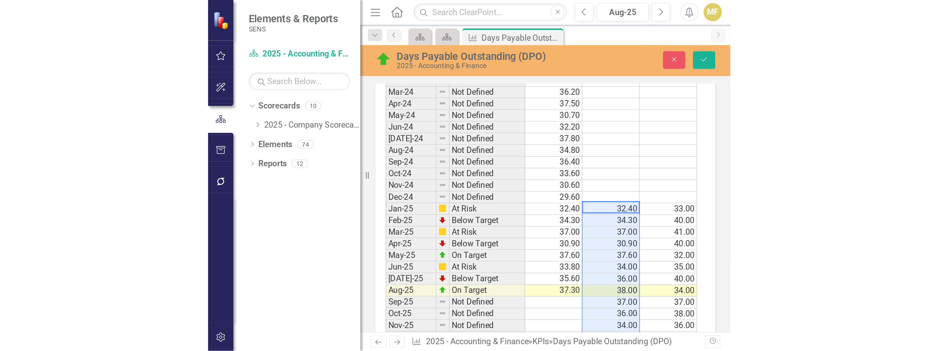
scroll to position [675, 0]
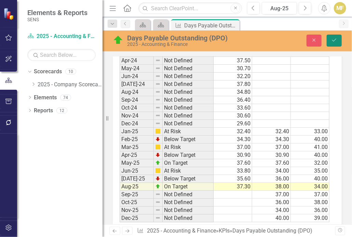
click at [334, 39] on icon "Save" at bounding box center [334, 40] width 6 height 5
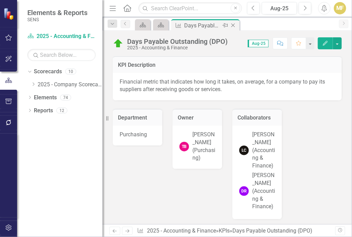
click at [233, 23] on icon "Close" at bounding box center [233, 25] width 7 height 5
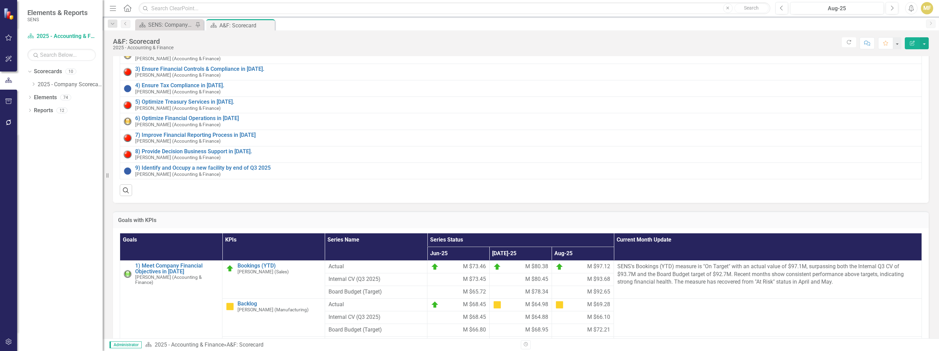
scroll to position [137, 0]
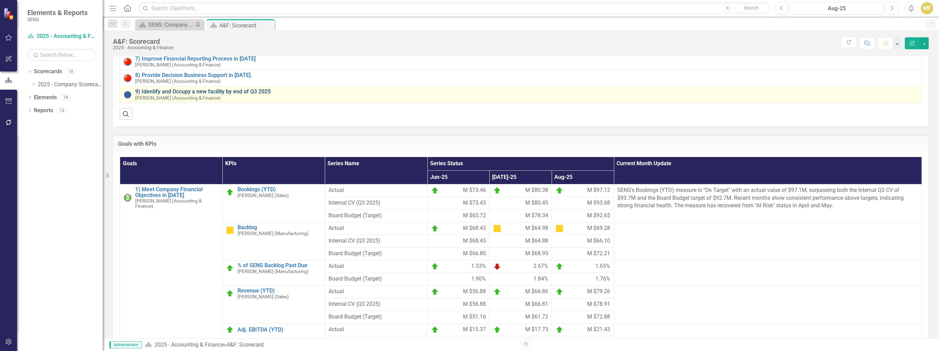
click at [182, 90] on link "9) Identify and Occupy a new facility by end of Q3 2025" at bounding box center [526, 92] width 783 height 6
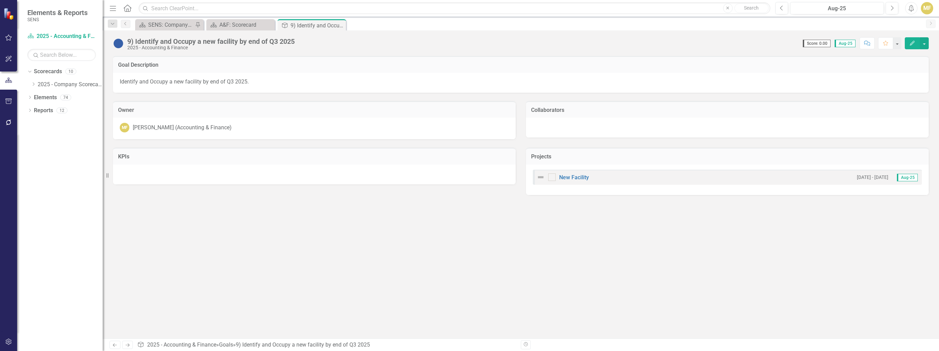
click at [120, 40] on img at bounding box center [118, 43] width 11 height 11
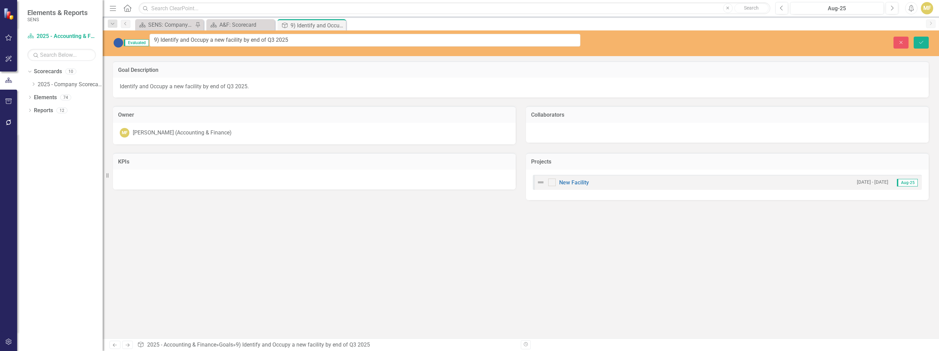
click at [120, 41] on img at bounding box center [118, 42] width 11 height 11
click at [340, 24] on icon "Close" at bounding box center [339, 25] width 7 height 5
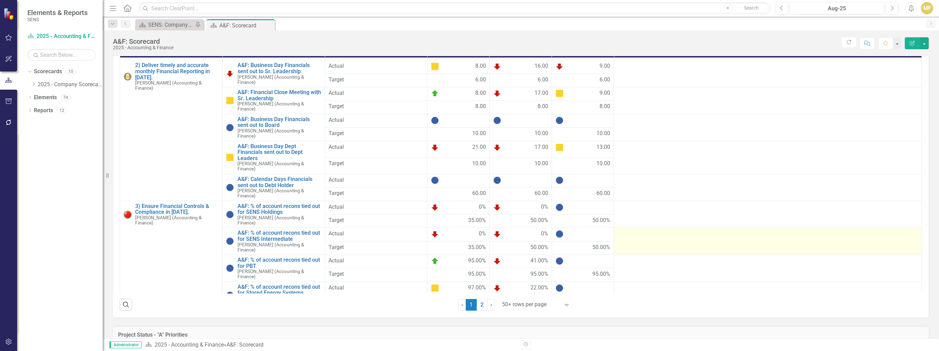
scroll to position [274, 0]
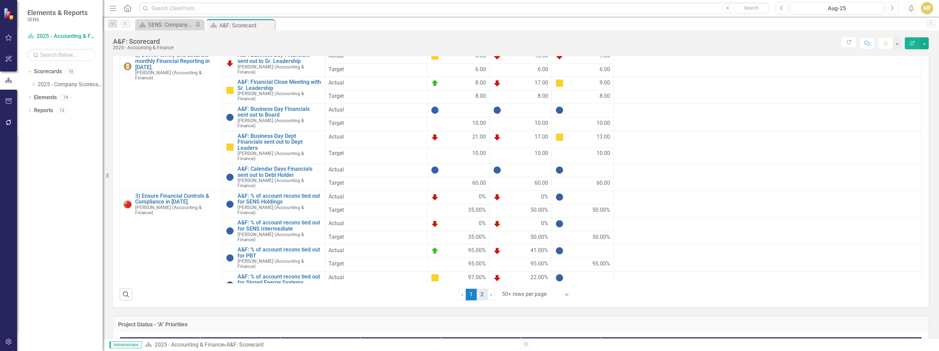
click at [352, 236] on link "2" at bounding box center [482, 295] width 11 height 12
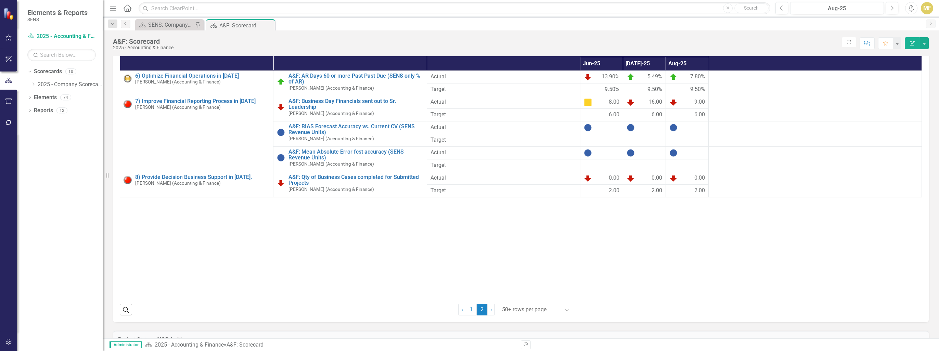
scroll to position [239, 0]
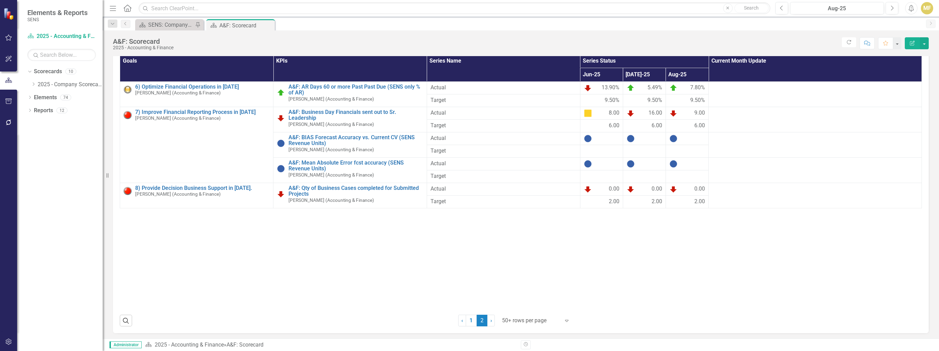
drag, startPoint x: 466, startPoint y: 324, endPoint x: 463, endPoint y: 300, distance: 23.9
click at [352, 236] on link "1" at bounding box center [471, 321] width 11 height 12
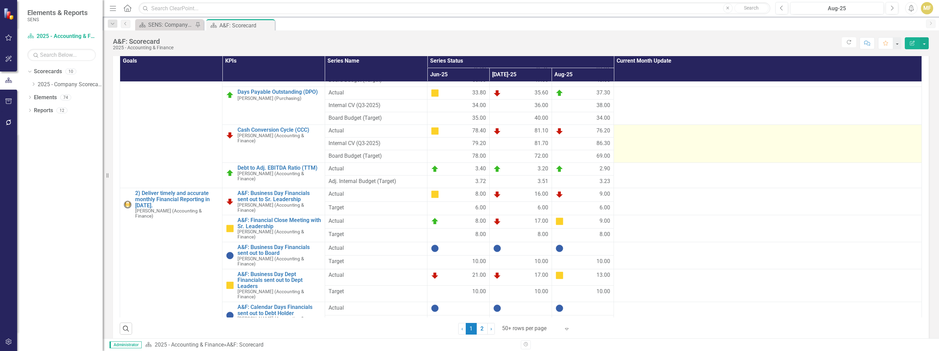
scroll to position [314, 0]
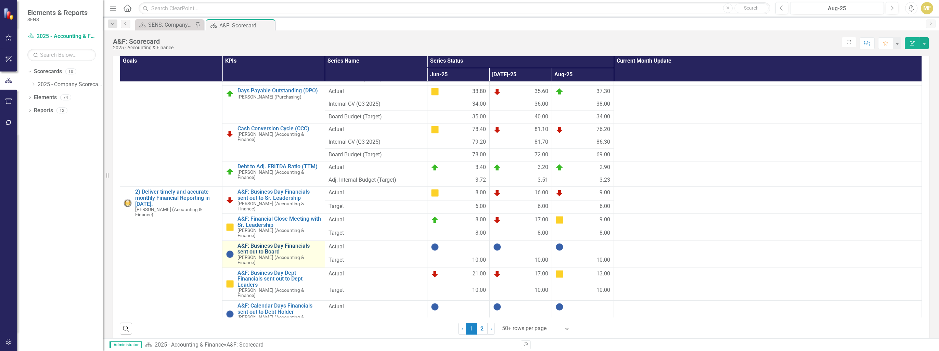
click at [277, 236] on link "A&F: Business Day Financials sent out to Board" at bounding box center [278, 249] width 83 height 12
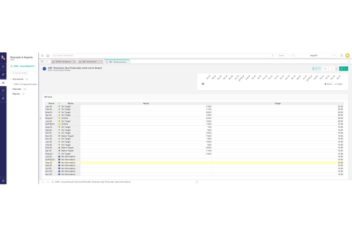
scroll to position [286, 0]
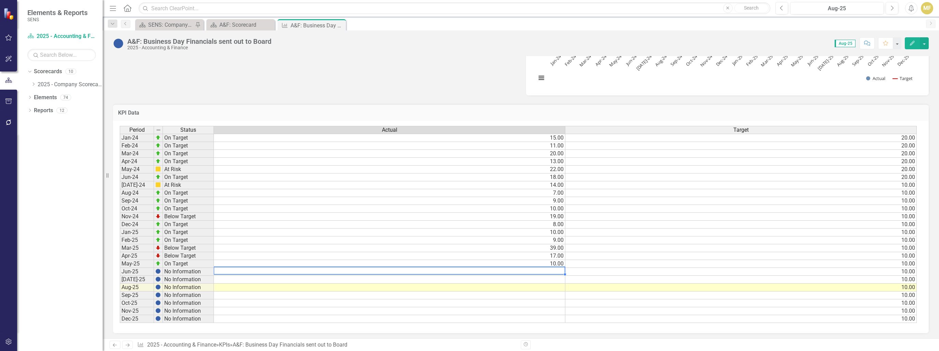
click at [352, 236] on td at bounding box center [389, 272] width 351 height 8
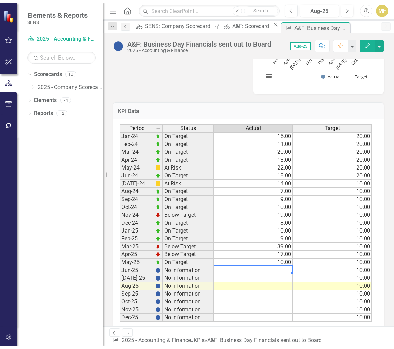
scroll to position [309, 0]
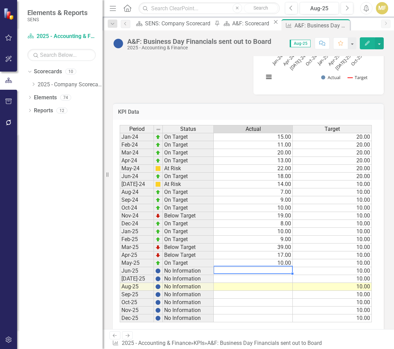
click at [276, 236] on td at bounding box center [253, 271] width 79 height 8
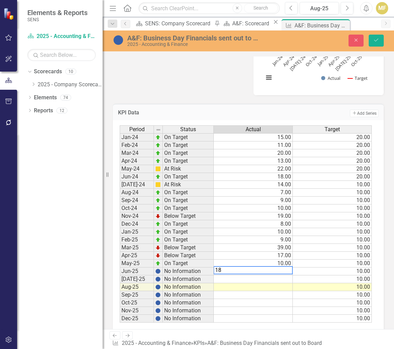
type textarea "18"
click at [264, 236] on td at bounding box center [253, 279] width 79 height 8
click at [256, 236] on td at bounding box center [253, 279] width 79 height 8
click at [257, 236] on td at bounding box center [253, 279] width 79 height 8
type textarea "18"
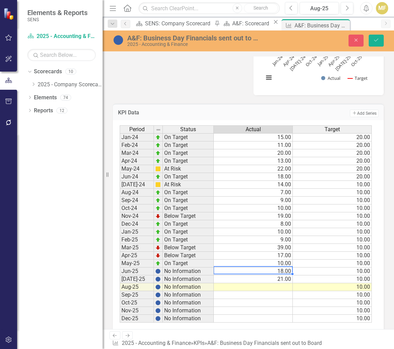
click at [264, 236] on td "18.00" at bounding box center [253, 271] width 79 height 8
click at [352, 42] on icon "Save" at bounding box center [376, 40] width 6 height 5
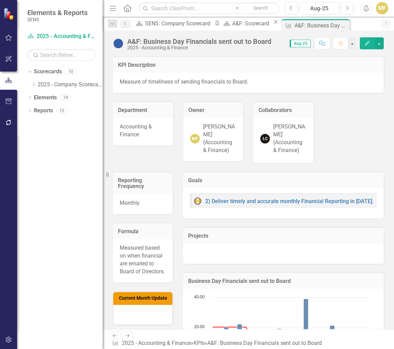
scroll to position [137, 0]
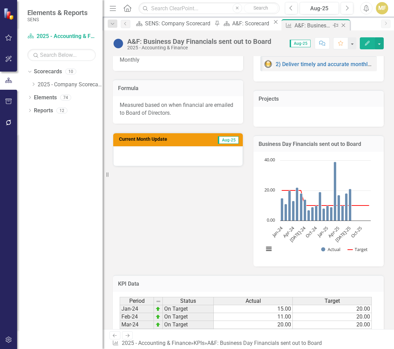
click at [340, 23] on icon "Close" at bounding box center [343, 25] width 7 height 5
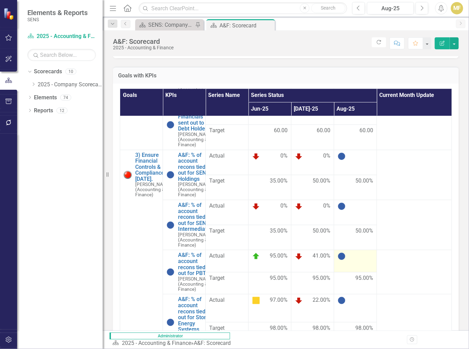
scroll to position [915, 0]
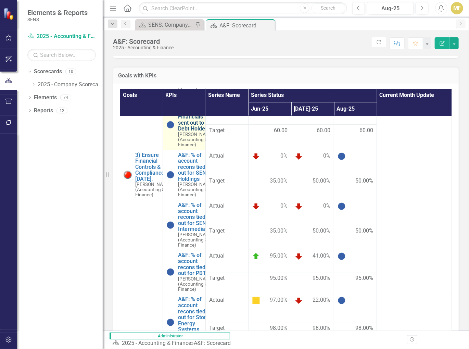
click at [185, 132] on link "A&F: Calendar Days Financials sent out to Debt Holder" at bounding box center [196, 117] width 36 height 30
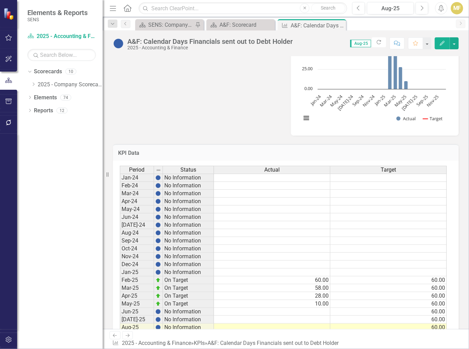
scroll to position [302, 0]
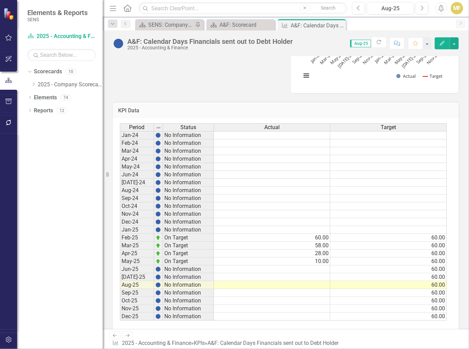
click at [288, 236] on td at bounding box center [272, 269] width 116 height 8
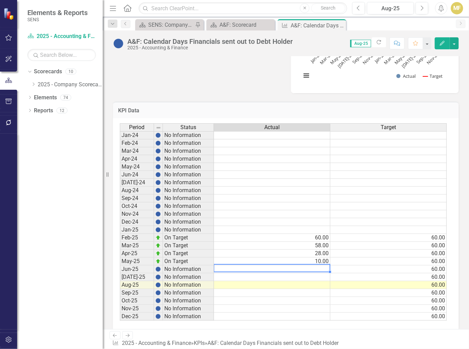
drag, startPoint x: 268, startPoint y: 227, endPoint x: 274, endPoint y: 235, distance: 9.6
click at [268, 227] on td at bounding box center [272, 230] width 116 height 8
click at [305, 236] on td at bounding box center [272, 269] width 116 height 8
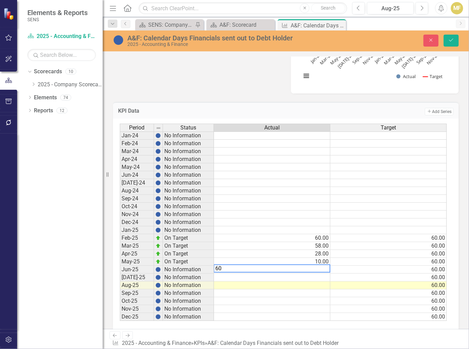
type textarea "60"
click at [313, 236] on td at bounding box center [272, 277] width 116 height 8
click at [305, 236] on td "10.00" at bounding box center [272, 262] width 116 height 8
click at [315, 236] on td at bounding box center [272, 277] width 116 height 8
type textarea "10"
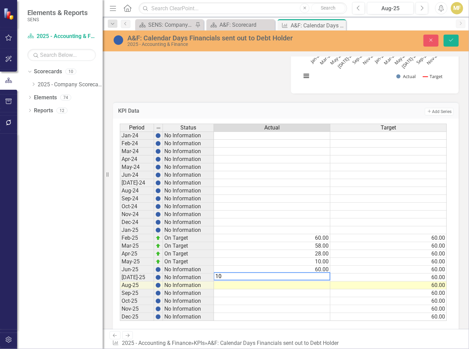
click at [310, 236] on td "10.00" at bounding box center [272, 262] width 116 height 8
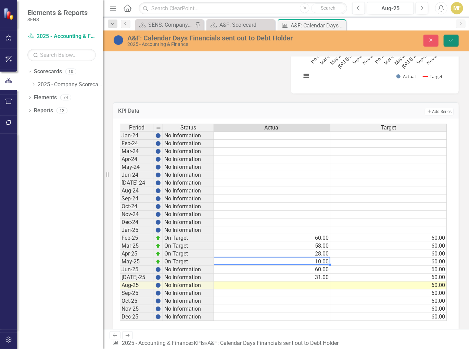
click at [352, 40] on icon "submit" at bounding box center [451, 40] width 4 height 3
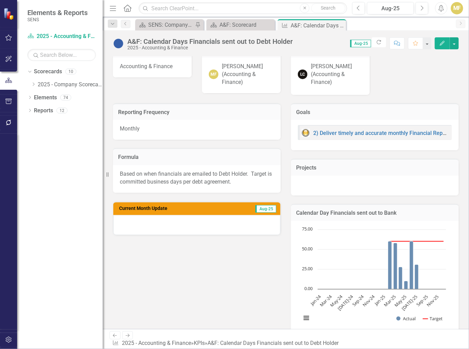
scroll to position [171, 0]
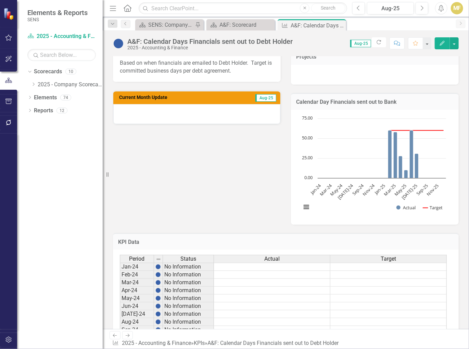
click at [0, 0] on icon "Close" at bounding box center [0, 0] width 0 height 0
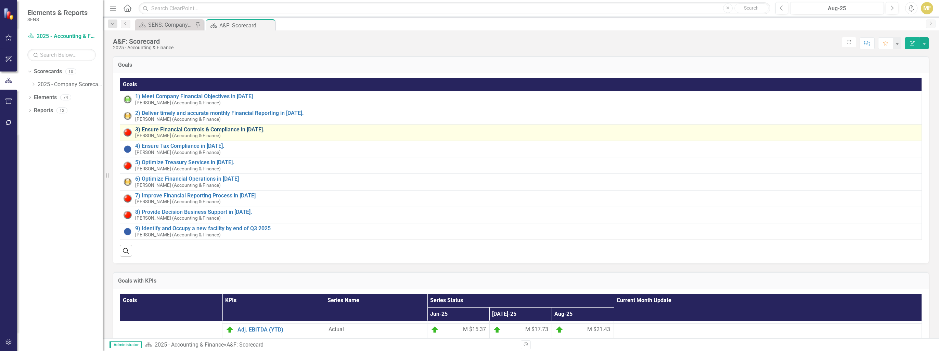
click at [196, 129] on link "3) Ensure Financial Controls & Compliance in [DATE]." at bounding box center [526, 130] width 783 height 6
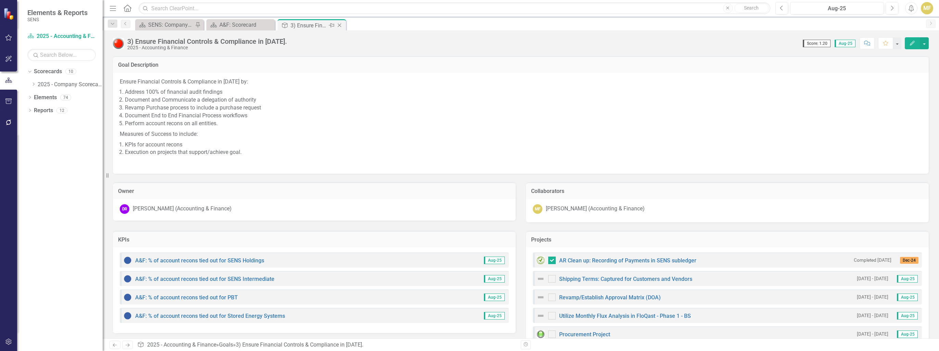
click at [339, 24] on icon "Close" at bounding box center [339, 25] width 7 height 5
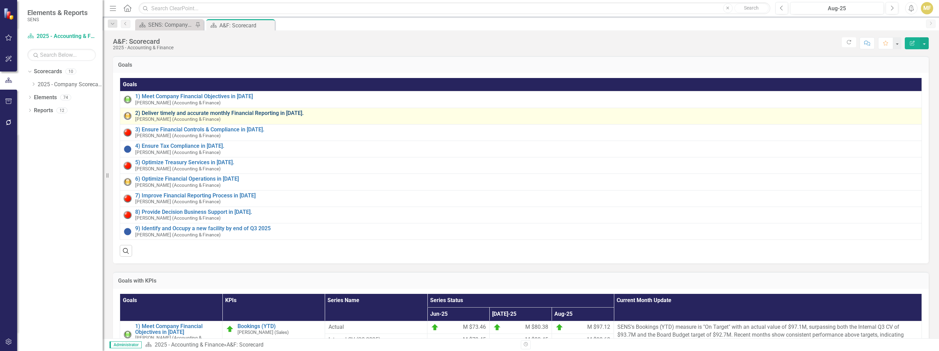
click at [176, 113] on link "2) Deliver timely and accurate monthly Financial Reporting in [DATE]." at bounding box center [526, 113] width 783 height 6
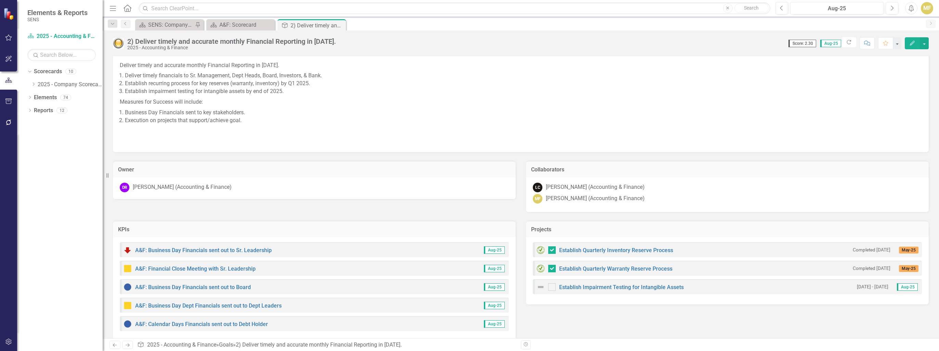
scroll to position [26, 0]
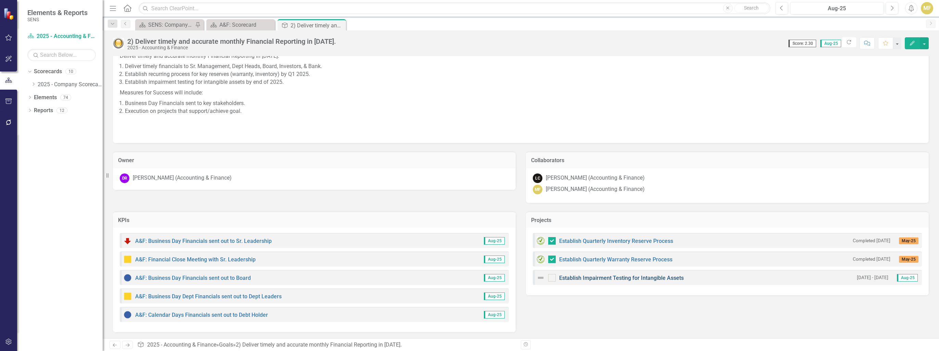
click at [352, 236] on link "Establish Impairment Testing for Intangible Assets" at bounding box center [621, 278] width 125 height 6
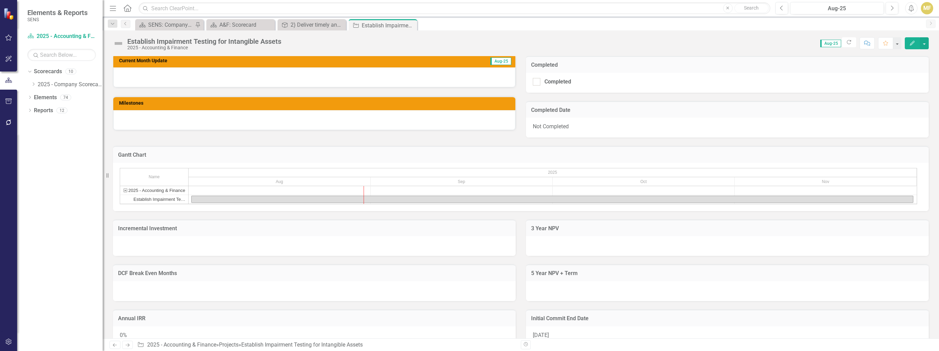
scroll to position [239, 0]
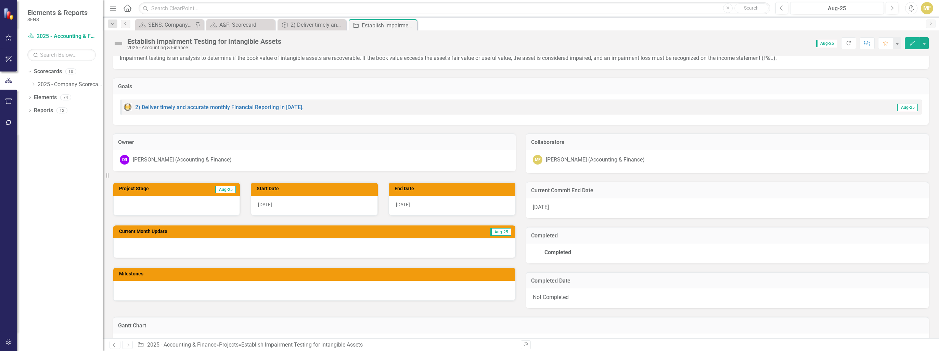
scroll to position [68, 0]
click at [780, 10] on icon "Previous" at bounding box center [782, 8] width 4 height 6
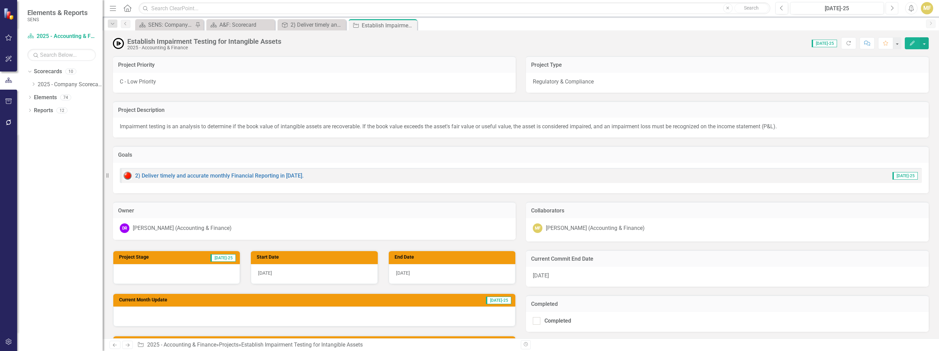
click at [890, 9] on icon "Next" at bounding box center [892, 8] width 4 height 6
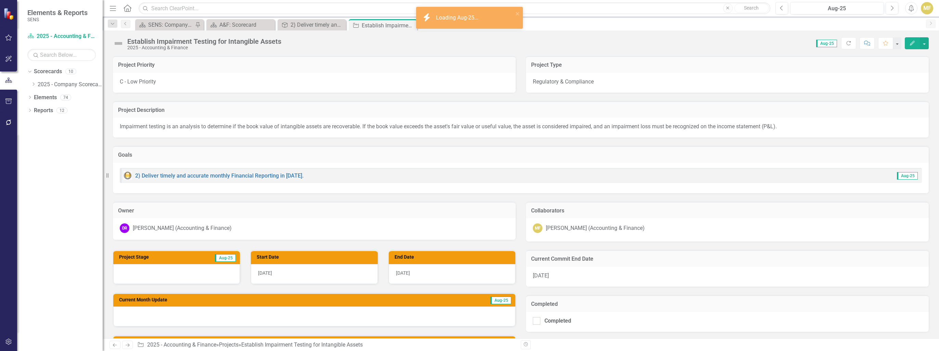
click at [120, 46] on img at bounding box center [118, 43] width 11 height 11
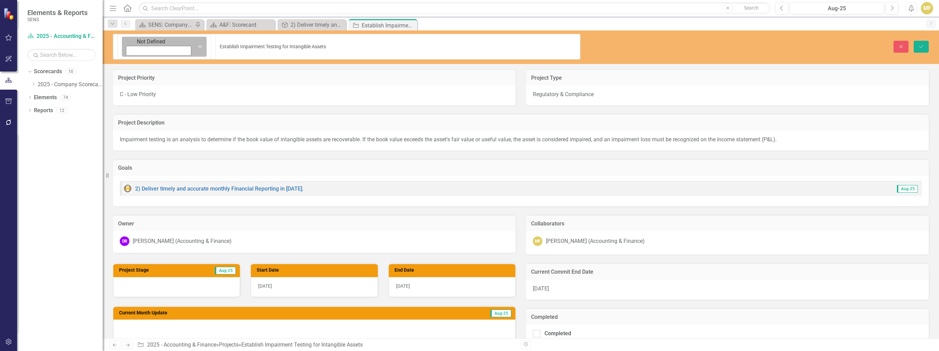
click at [197, 44] on icon "Expand" at bounding box center [200, 46] width 7 height 5
click at [921, 44] on icon "Save" at bounding box center [921, 46] width 6 height 5
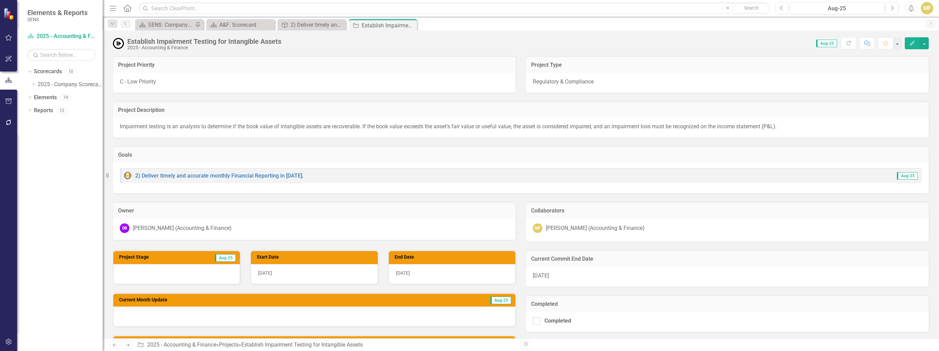
click at [0, 0] on icon "Close" at bounding box center [0, 0] width 0 height 0
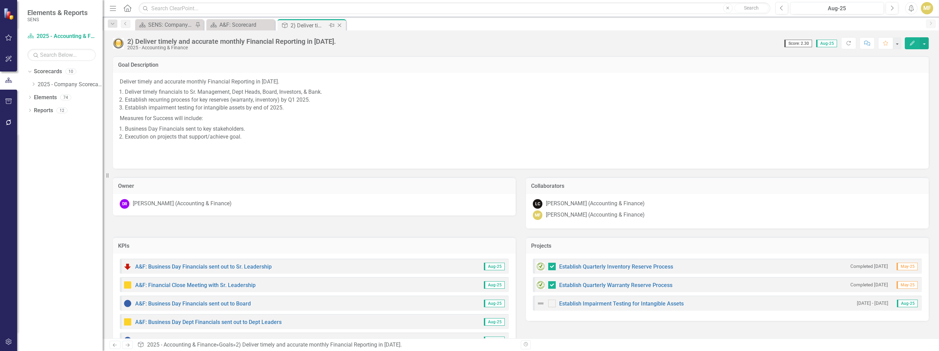
click at [340, 23] on icon "Close" at bounding box center [339, 25] width 7 height 5
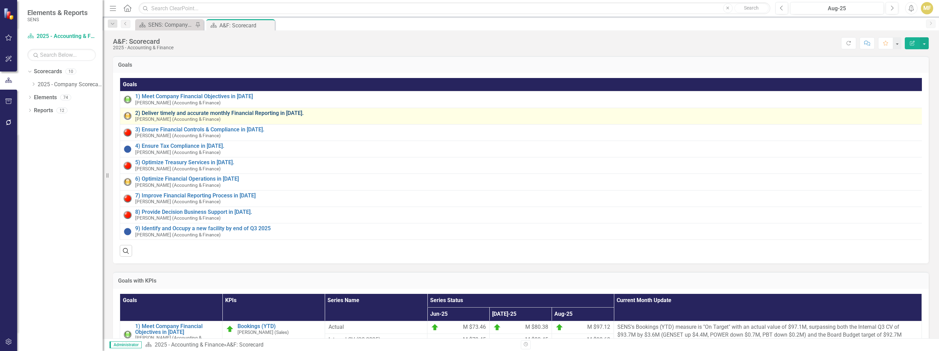
click at [181, 112] on link "2) Deliver timely and accurate monthly Financial Reporting in [DATE]." at bounding box center [529, 113] width 789 height 6
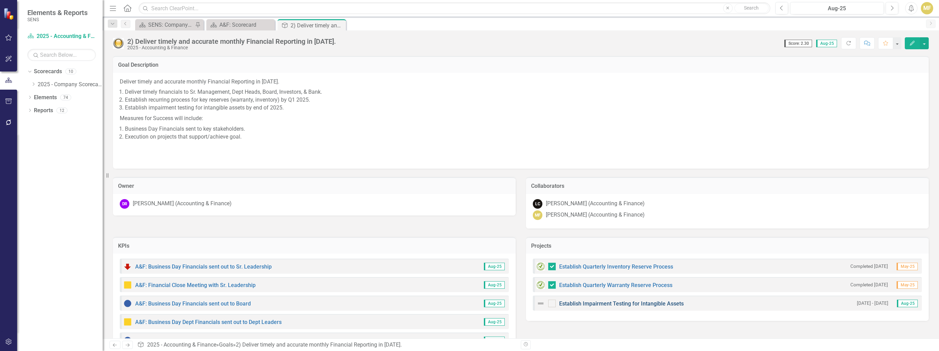
click at [608, 303] on link "Establish Impairment Testing for Intangible Assets" at bounding box center [621, 303] width 125 height 6
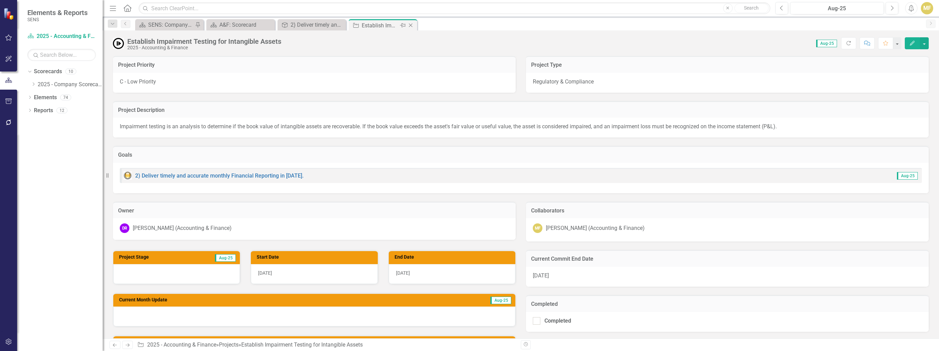
click at [409, 25] on icon "Close" at bounding box center [410, 25] width 7 height 5
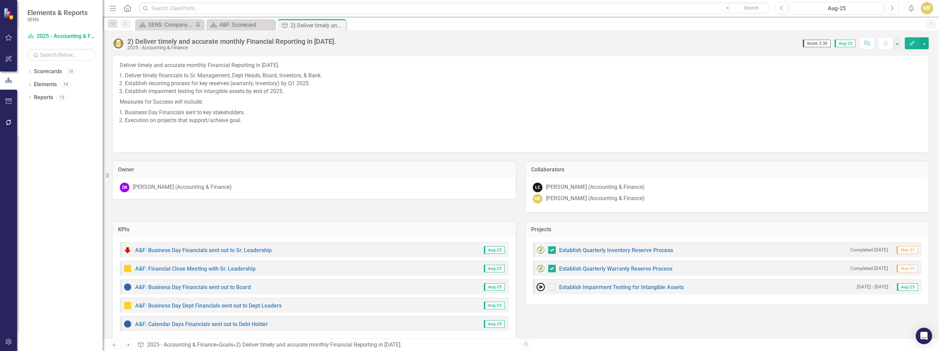
scroll to position [26, 0]
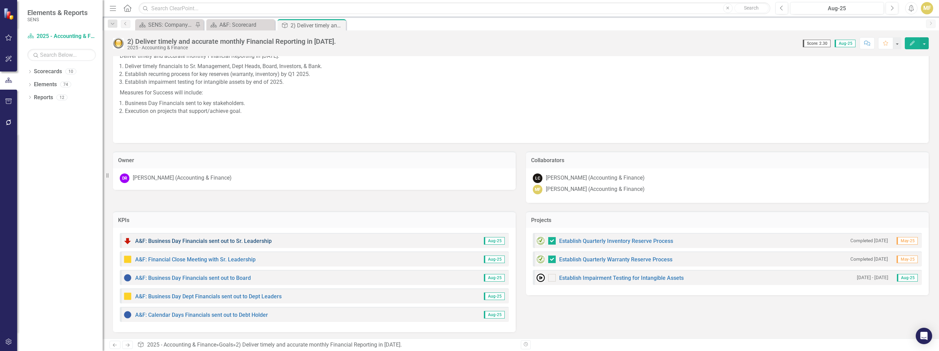
click at [192, 240] on link "A&F: Business Day Financials sent out to Sr. Leadership" at bounding box center [203, 241] width 136 height 6
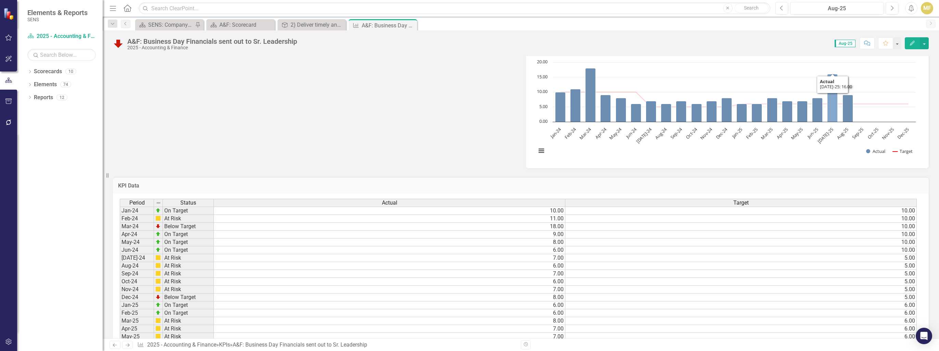
scroll to position [305, 0]
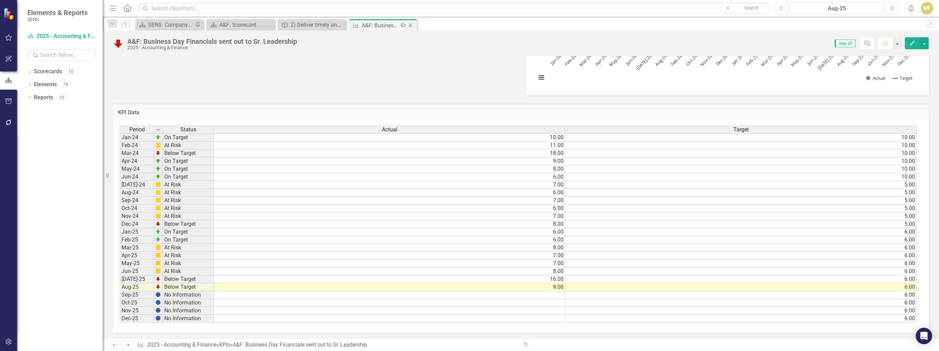
click at [411, 24] on icon at bounding box center [411, 26] width 4 height 4
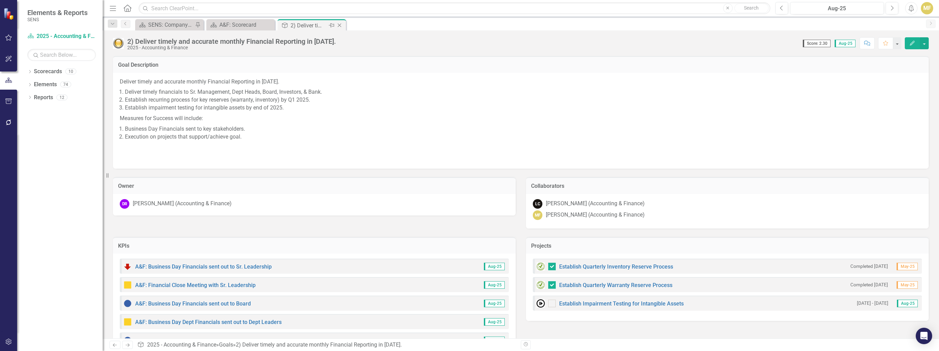
click at [339, 27] on icon "Close" at bounding box center [339, 25] width 7 height 5
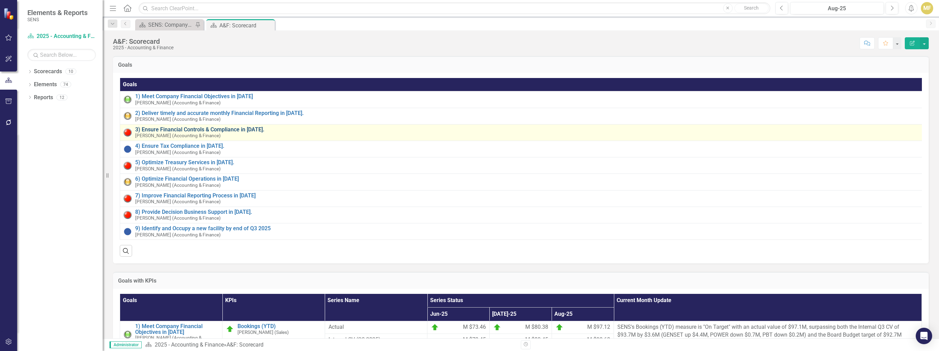
click at [206, 128] on link "3) Ensure Financial Controls & Compliance in [DATE]." at bounding box center [529, 130] width 788 height 6
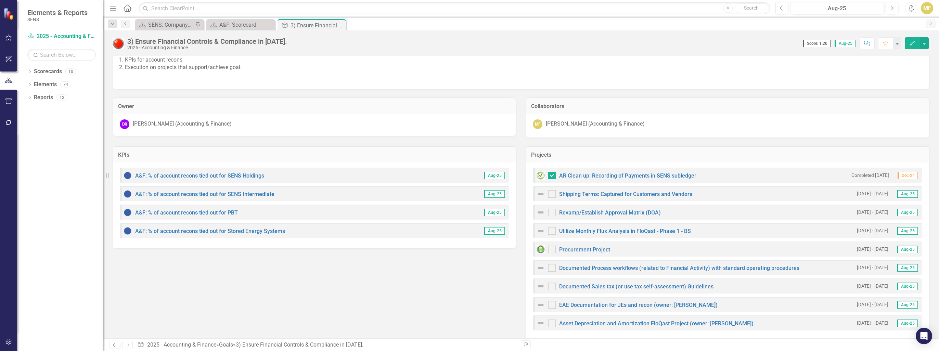
scroll to position [93, 0]
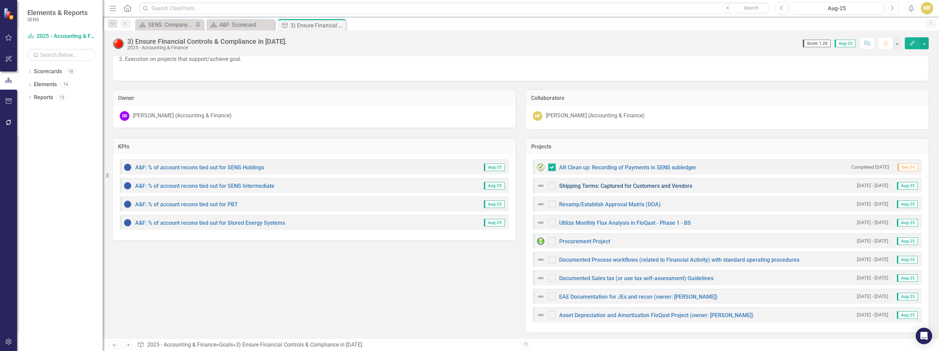
click at [598, 183] on link "Shipping Terms: Captured for Customers and Vendors" at bounding box center [625, 186] width 133 height 6
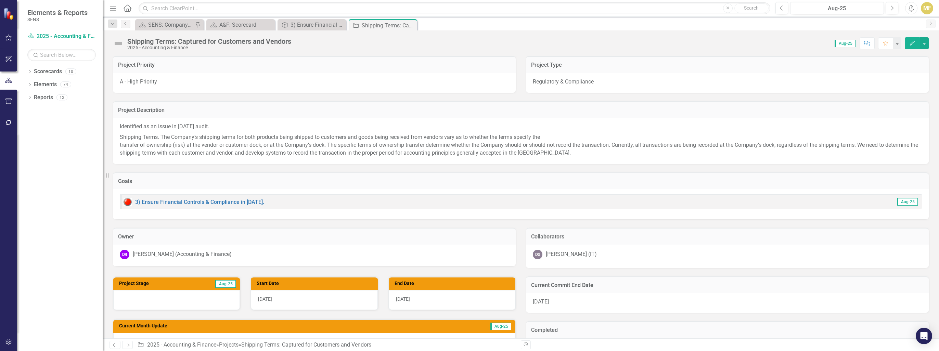
scroll to position [34, 0]
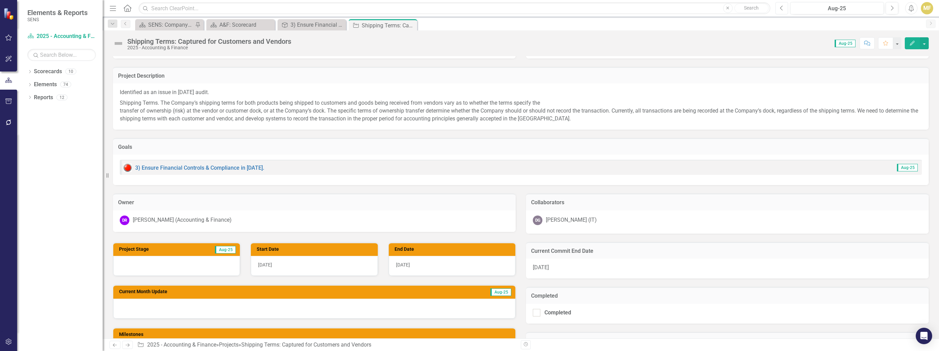
click at [780, 8] on icon "button" at bounding box center [781, 7] width 3 height 5
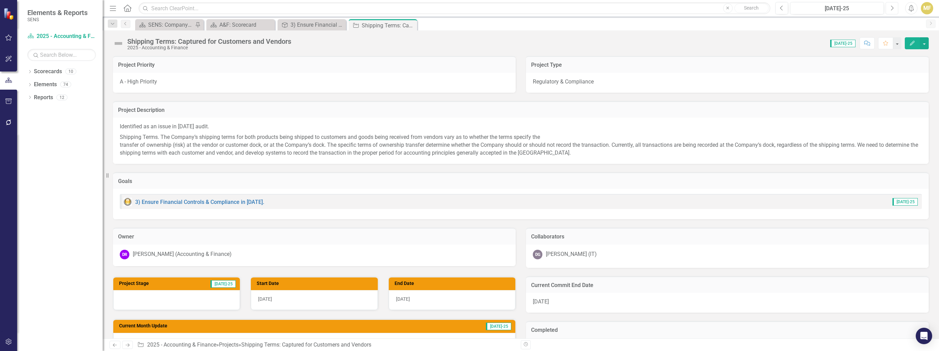
click at [891, 11] on button "Next" at bounding box center [891, 8] width 13 height 12
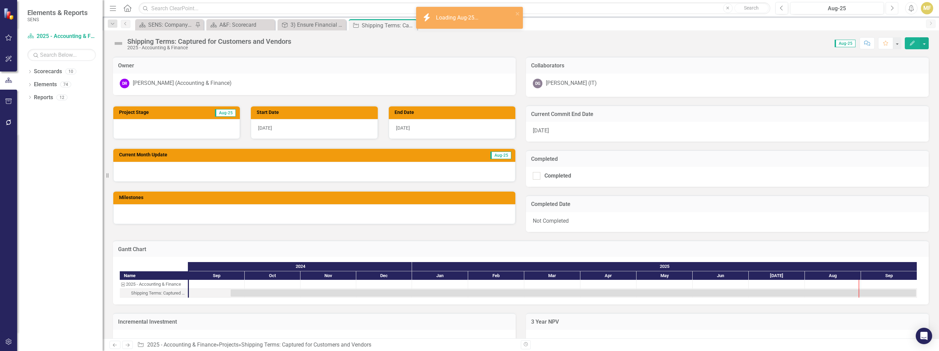
scroll to position [68, 0]
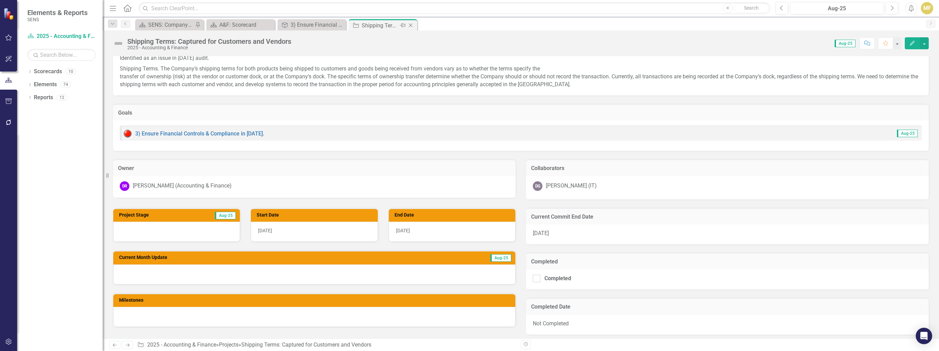
click at [411, 25] on icon "Close" at bounding box center [410, 25] width 7 height 5
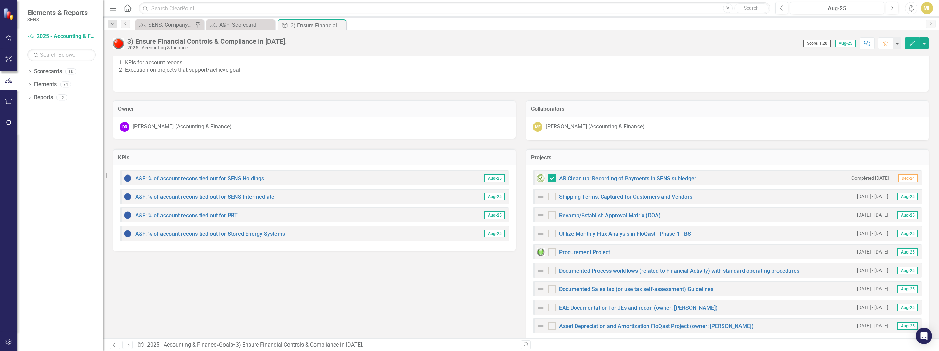
scroll to position [93, 0]
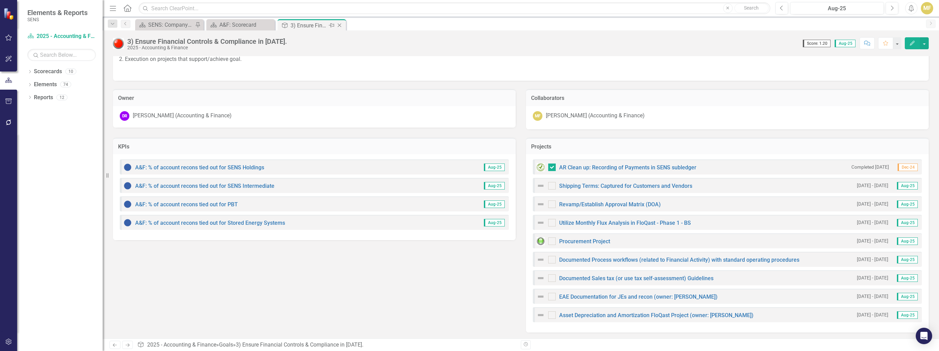
click at [340, 27] on icon "Close" at bounding box center [339, 25] width 7 height 5
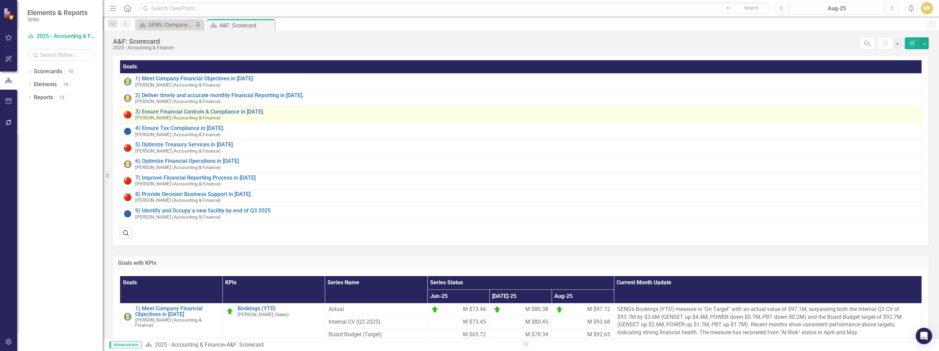
scroll to position [34, 0]
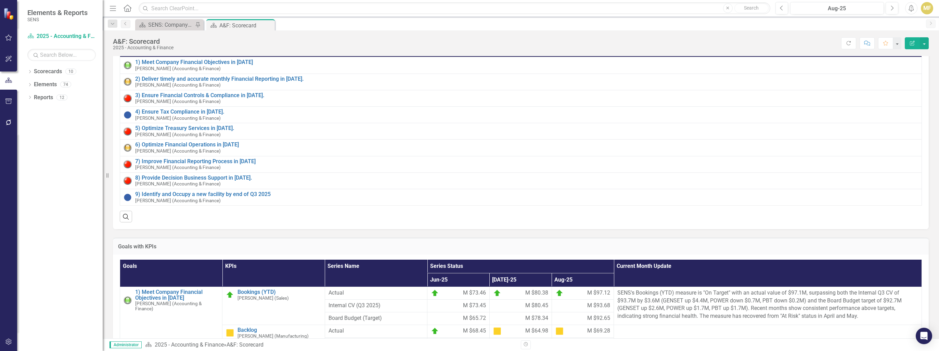
click at [334, 38] on div "Score: N/A Aug-25 Completed Refresh Comment Favorite Edit Report" at bounding box center [553, 43] width 752 height 12
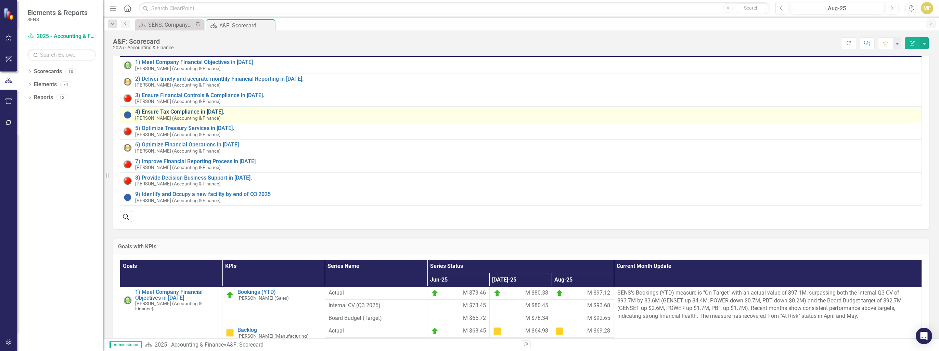
click at [205, 112] on link "4) Ensure Tax Compliance in [DATE]." at bounding box center [526, 112] width 783 height 6
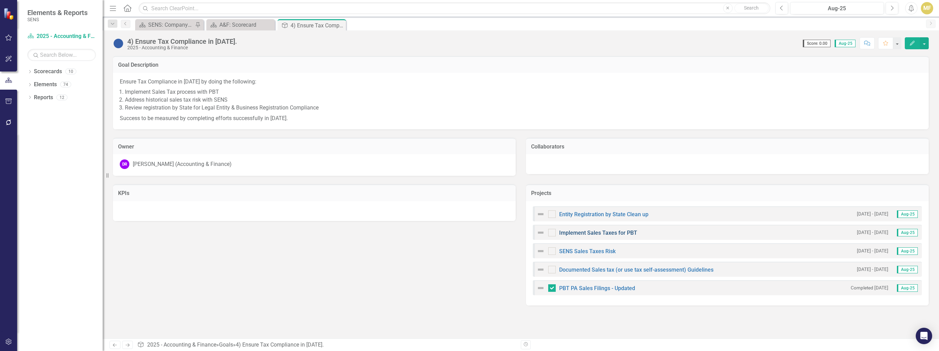
click at [604, 232] on link "Implement Sales Taxes for PBT" at bounding box center [598, 233] width 78 height 6
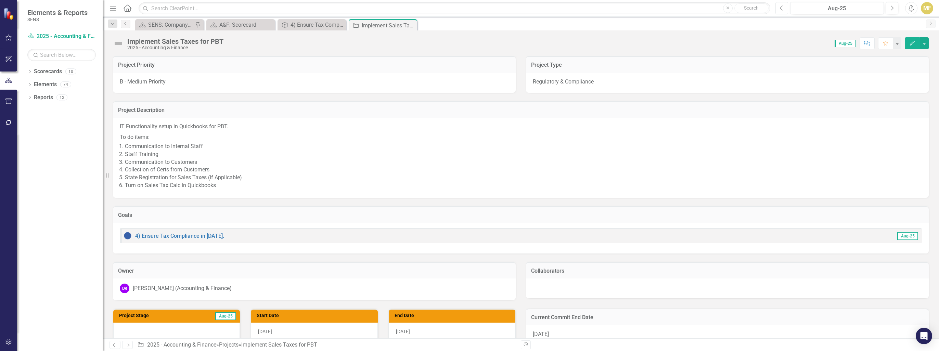
click at [779, 8] on button "Previous" at bounding box center [781, 8] width 13 height 12
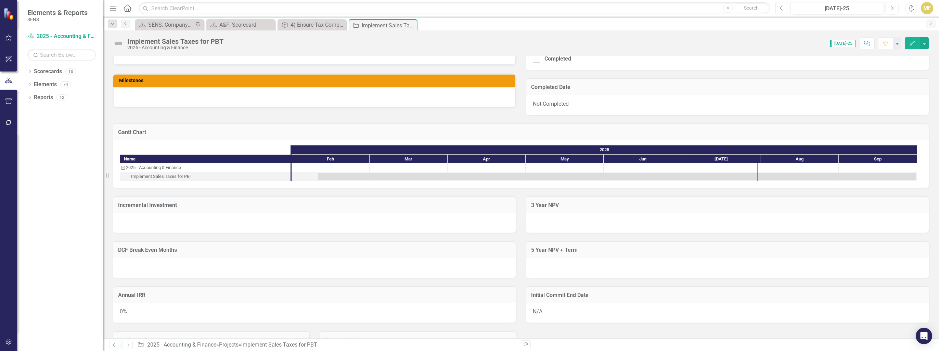
scroll to position [354, 0]
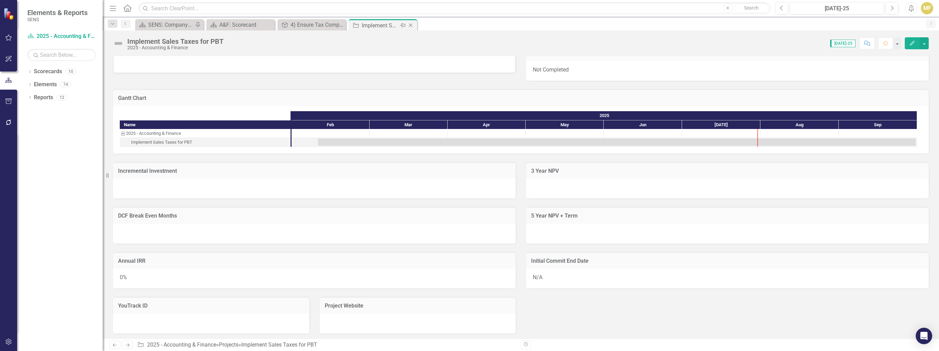
click at [412, 27] on icon "Close" at bounding box center [410, 25] width 7 height 5
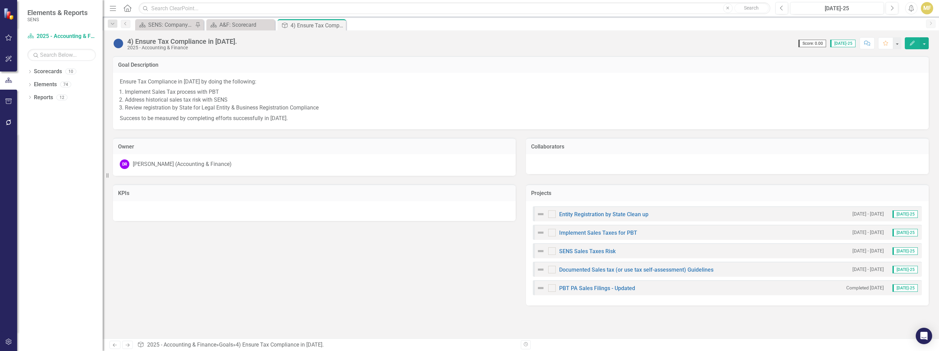
checkbox input "true"
click at [339, 27] on icon "Close" at bounding box center [339, 25] width 7 height 5
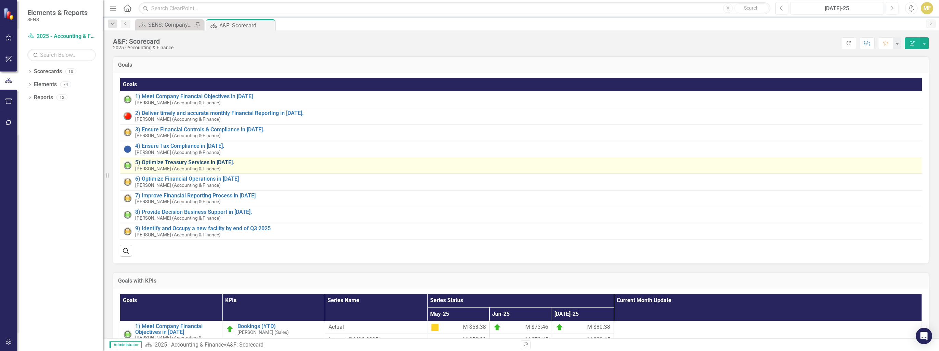
click at [183, 161] on link "5) Optimize Treasury Services in [DATE]." at bounding box center [527, 162] width 785 height 6
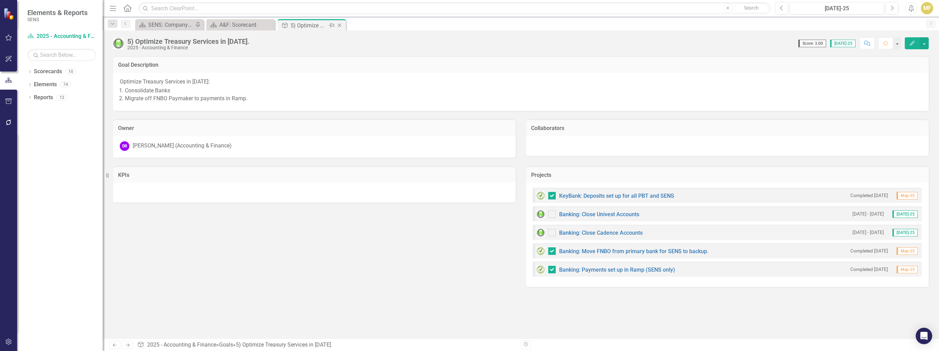
click at [340, 23] on icon "Close" at bounding box center [339, 25] width 7 height 5
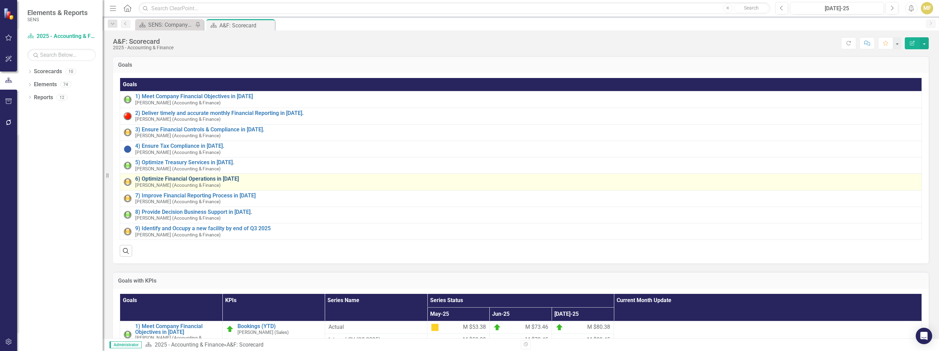
click at [188, 177] on link "6) Optimize Financial Operations in [DATE]" at bounding box center [526, 179] width 783 height 6
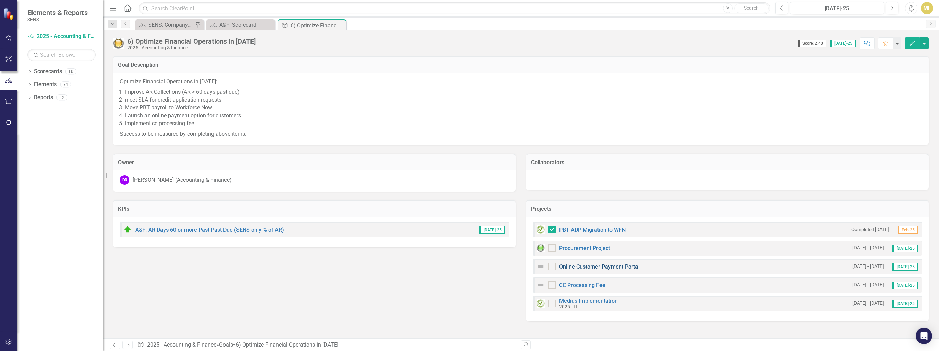
click at [628, 265] on link "Online Customer Payment Portal" at bounding box center [599, 266] width 80 height 6
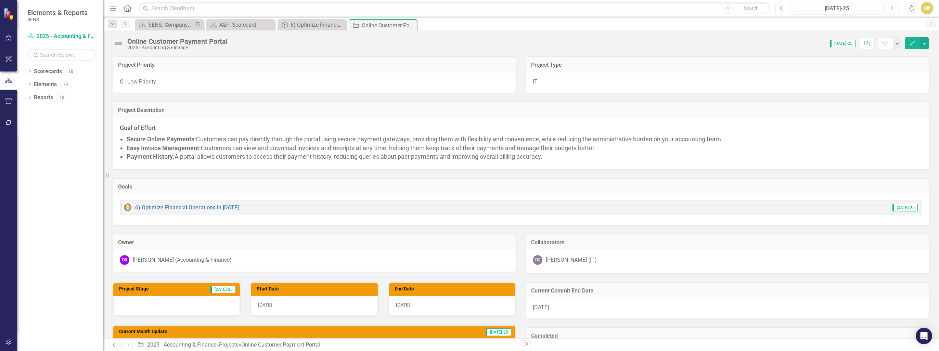
click at [782, 8] on icon "Previous" at bounding box center [782, 8] width 4 height 6
click at [891, 8] on icon "Next" at bounding box center [892, 8] width 4 height 6
click at [119, 44] on img at bounding box center [118, 43] width 11 height 11
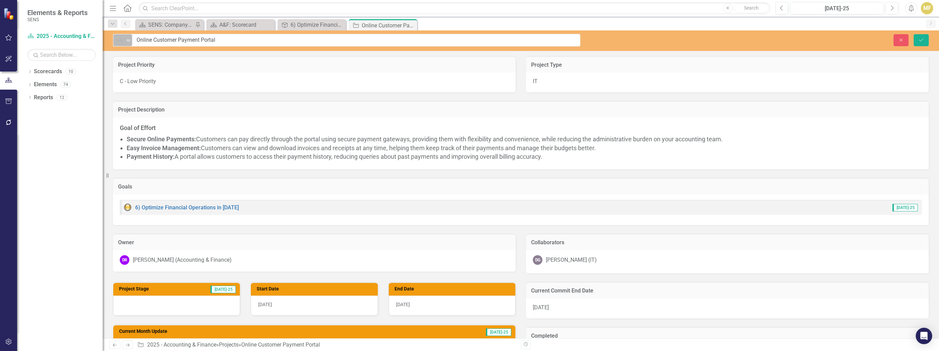
click at [125, 42] on icon "Expand" at bounding box center [128, 40] width 7 height 5
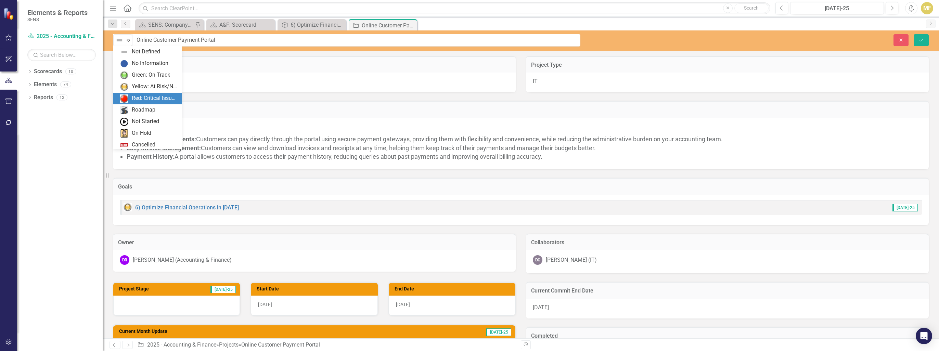
click at [155, 102] on div "Red: Critical Issues/Off-Track" at bounding box center [155, 98] width 46 height 8
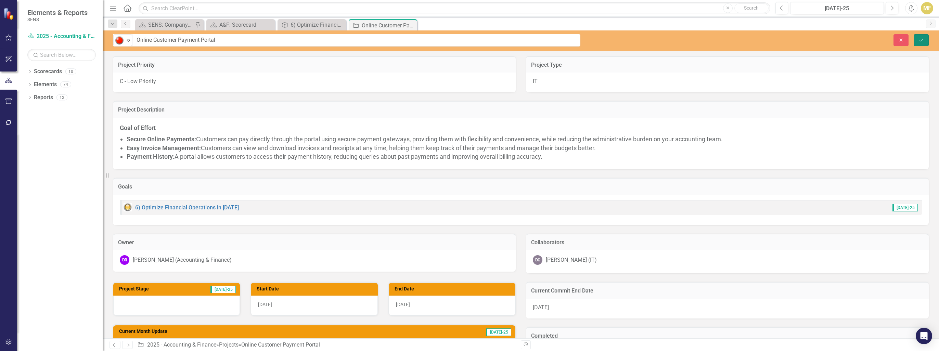
drag, startPoint x: 926, startPoint y: 37, endPoint x: 917, endPoint y: 38, distance: 9.6
click at [926, 37] on button "Save" at bounding box center [920, 40] width 15 height 12
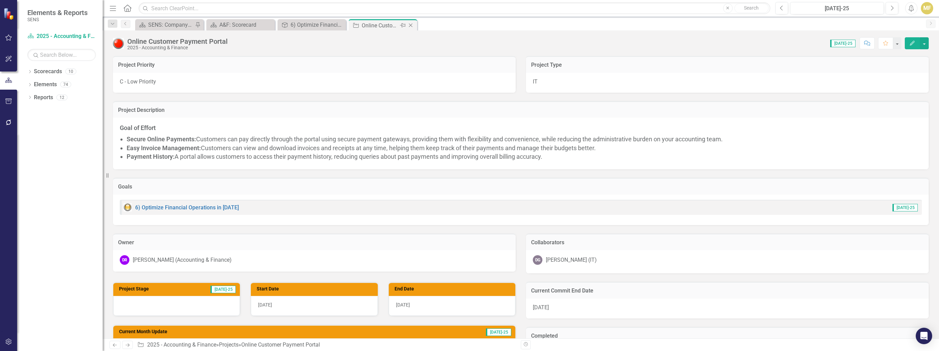
click at [412, 25] on icon "Close" at bounding box center [410, 25] width 7 height 5
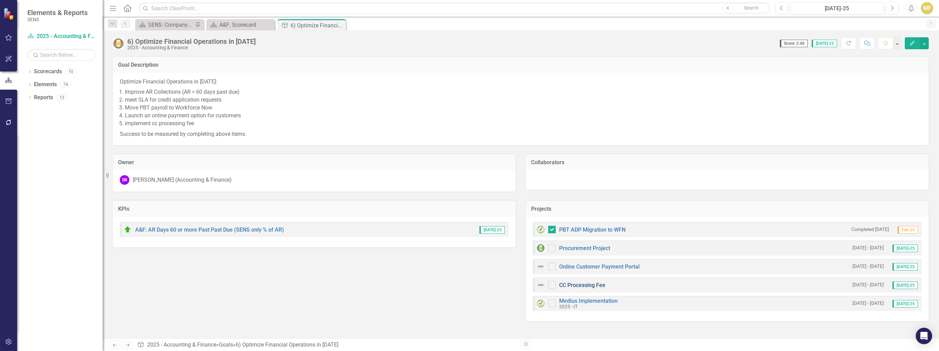
click at [588, 287] on link "CC Processing Fee" at bounding box center [582, 285] width 46 height 6
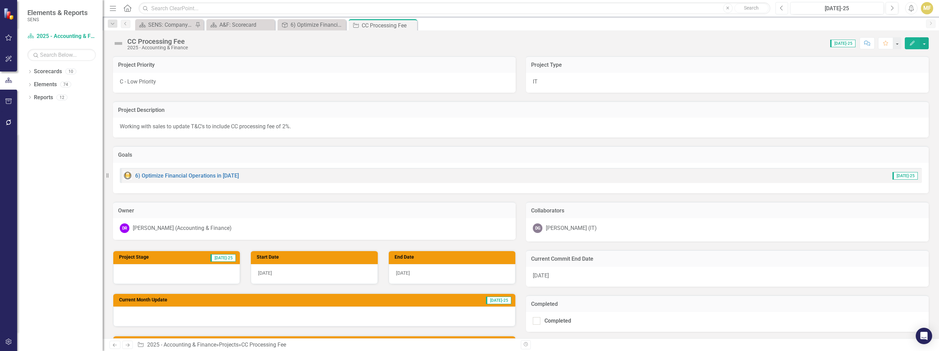
click at [778, 6] on button "Previous" at bounding box center [781, 8] width 13 height 12
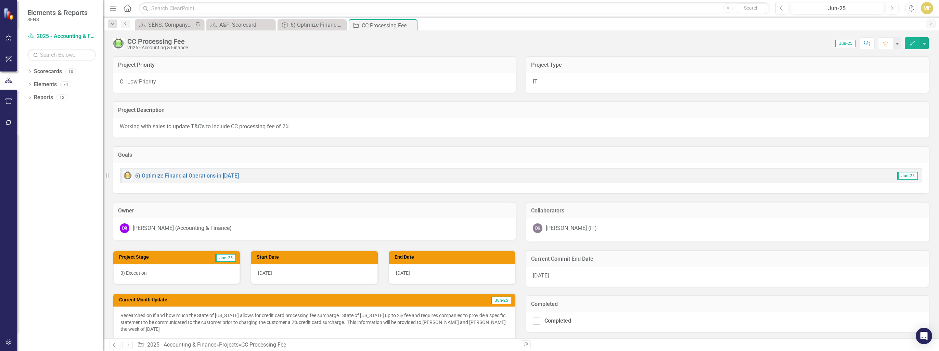
click at [392, 320] on p "Researched on if and how much the State of [US_STATE] allows for credit card pr…" at bounding box center [314, 322] width 388 height 21
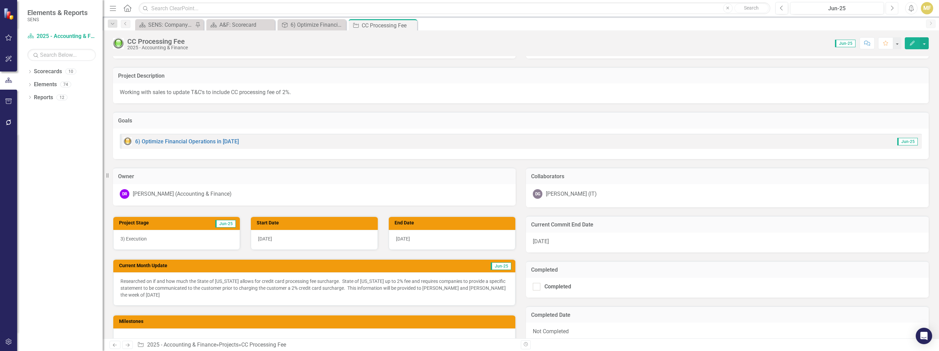
click at [892, 9] on icon "Next" at bounding box center [892, 8] width 4 height 6
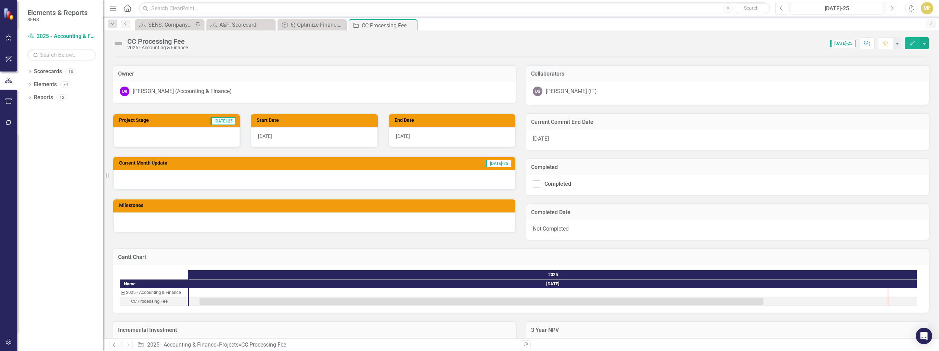
scroll to position [103, 0]
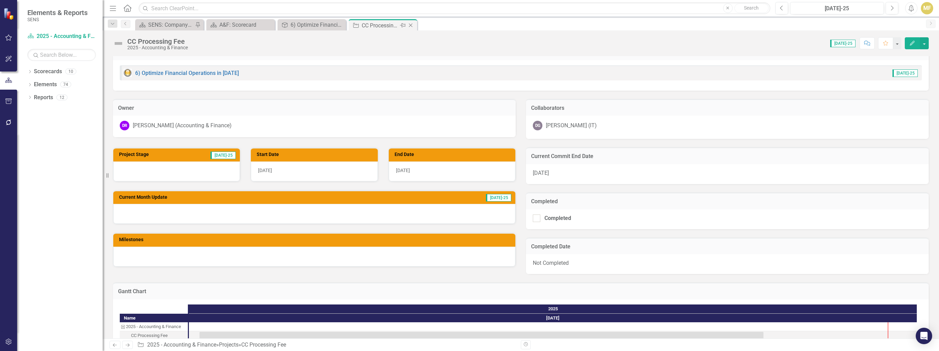
click at [411, 26] on icon at bounding box center [411, 26] width 4 height 4
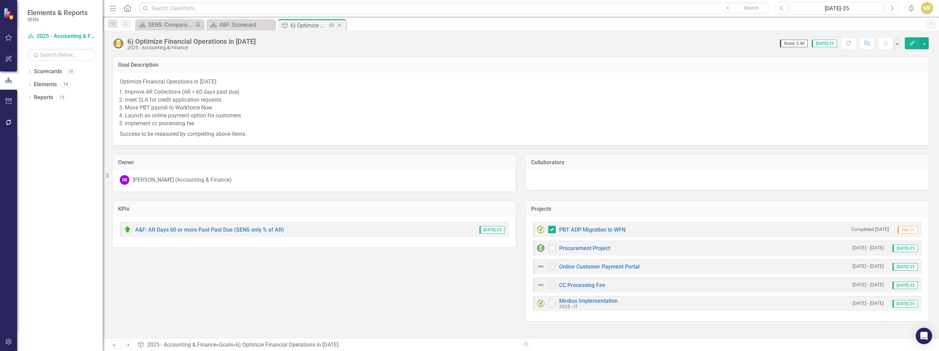
click at [338, 24] on icon "Close" at bounding box center [339, 25] width 7 height 5
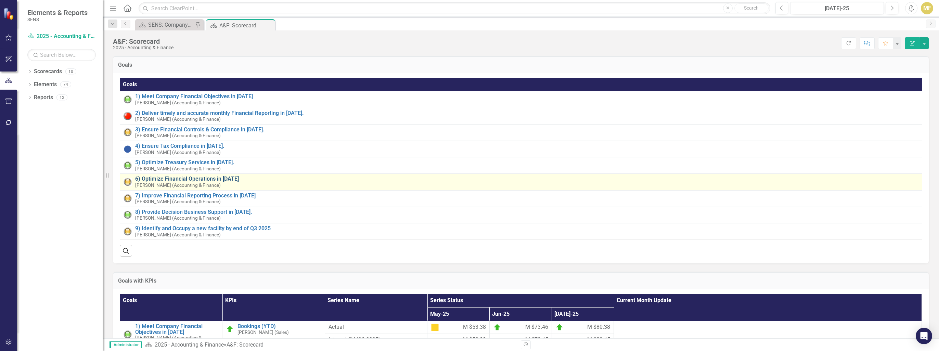
click at [200, 178] on link "6) Optimize Financial Operations in [DATE]" at bounding box center [529, 179] width 788 height 6
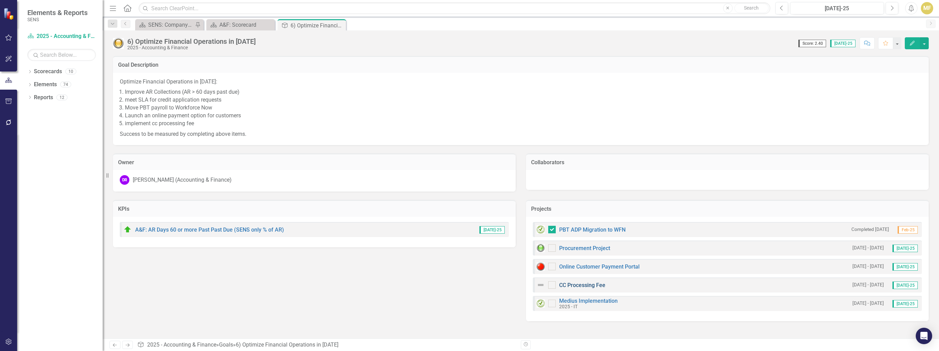
click at [593, 283] on link "CC Processing Fee" at bounding box center [582, 285] width 46 height 6
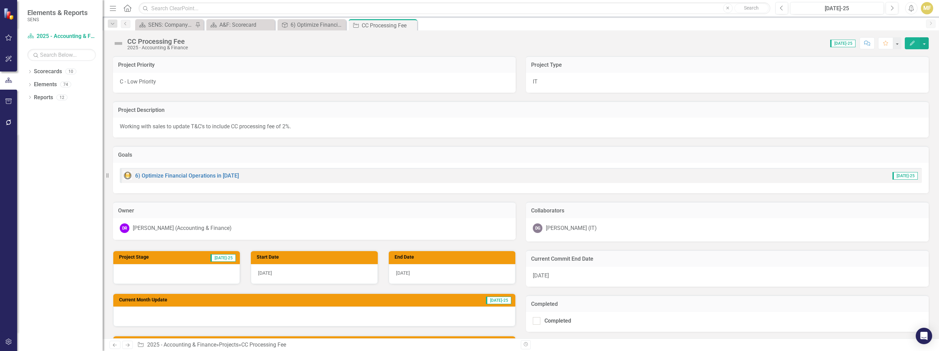
click at [118, 42] on img at bounding box center [118, 43] width 11 height 11
click at [895, 10] on button "Next" at bounding box center [891, 8] width 13 height 12
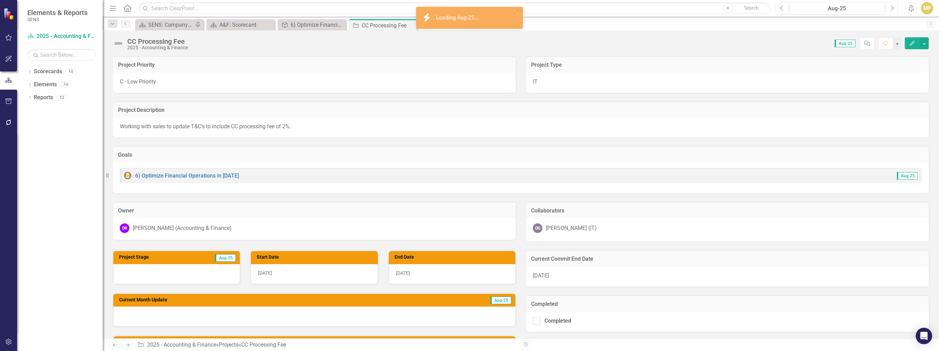
scroll to position [34, 0]
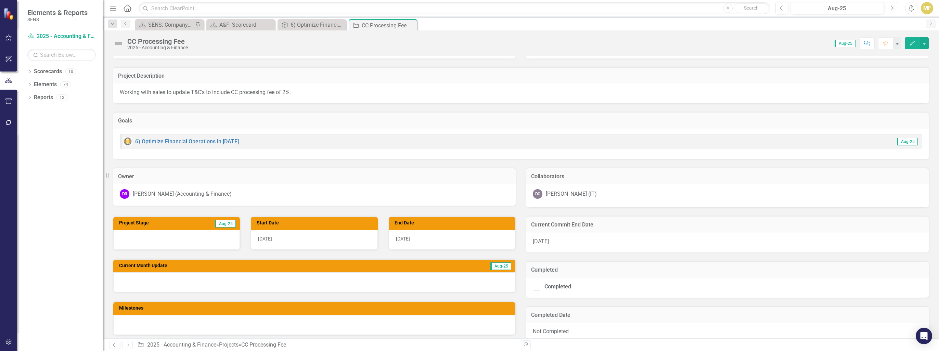
click at [894, 8] on button "Next" at bounding box center [891, 8] width 13 height 12
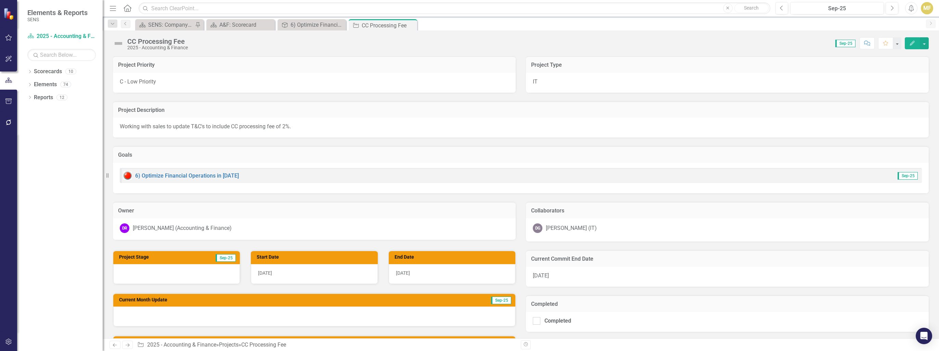
click at [116, 42] on img at bounding box center [118, 43] width 11 height 11
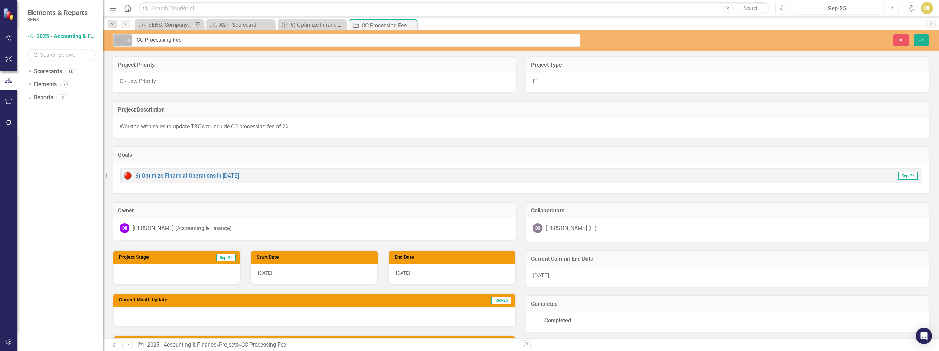
click at [116, 42] on img at bounding box center [119, 40] width 8 height 8
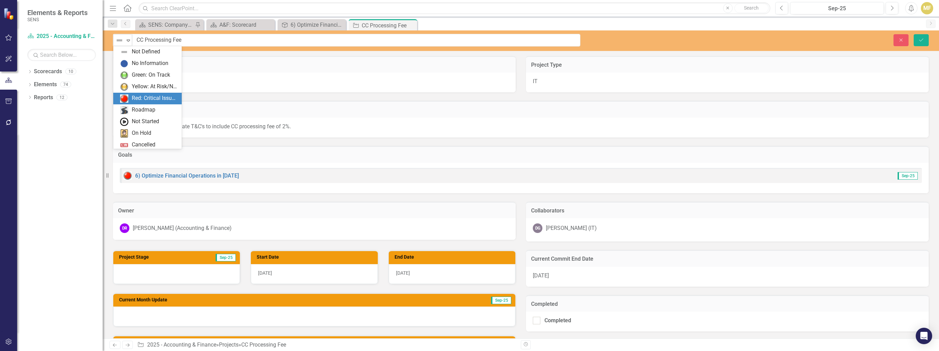
click at [143, 99] on div "Red: Critical Issues/Off-Track" at bounding box center [155, 98] width 46 height 8
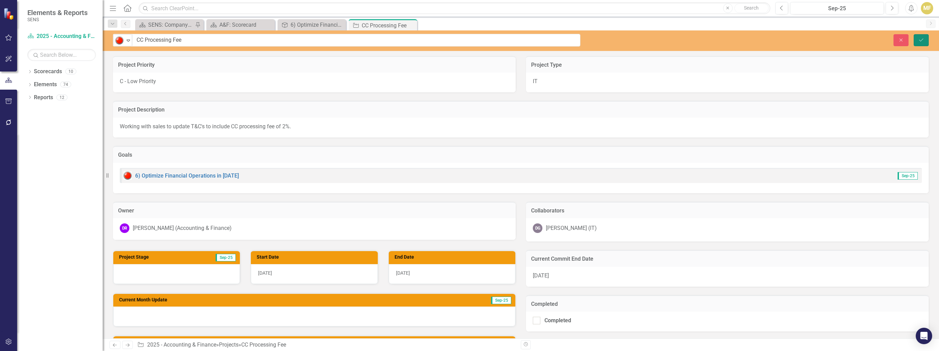
click at [925, 38] on button "Save" at bounding box center [920, 40] width 15 height 12
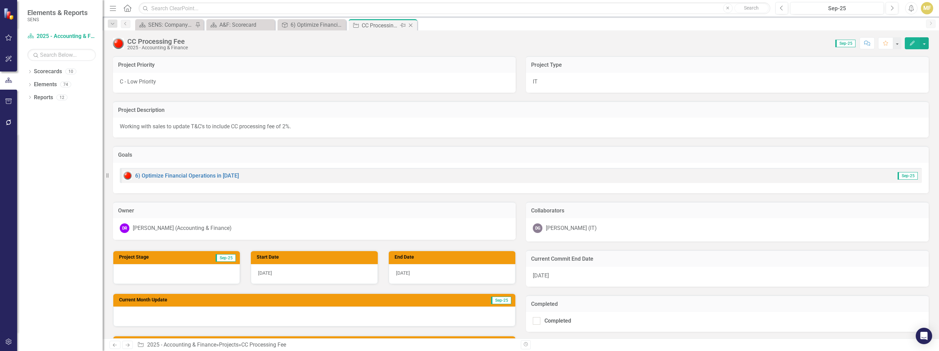
click at [409, 24] on icon "Close" at bounding box center [410, 25] width 7 height 5
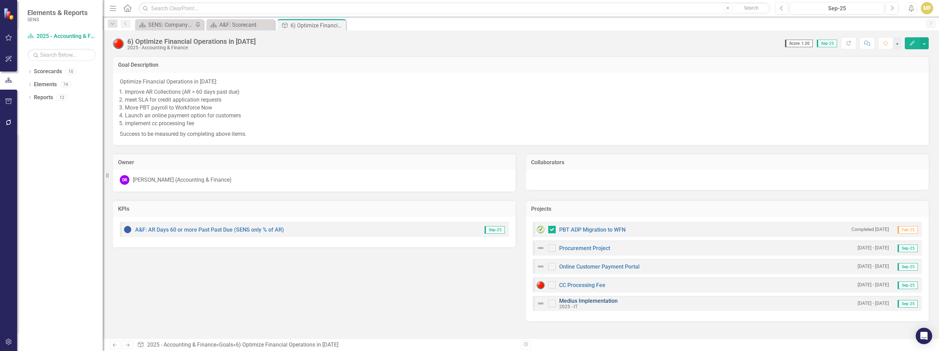
click at [598, 300] on link "Medius Implementation" at bounding box center [588, 301] width 58 height 6
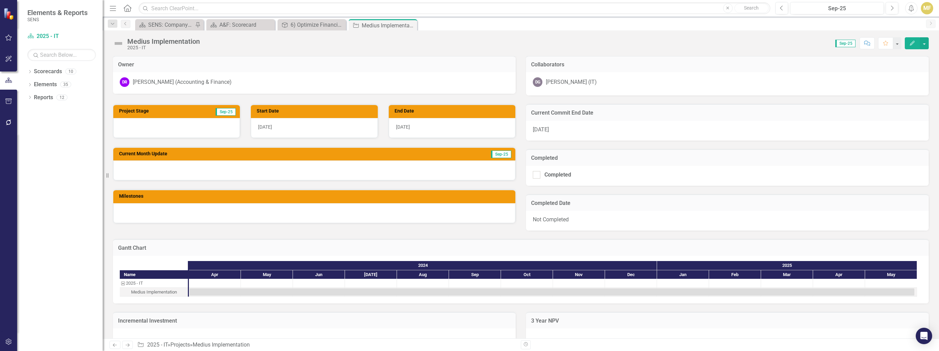
scroll to position [171, 0]
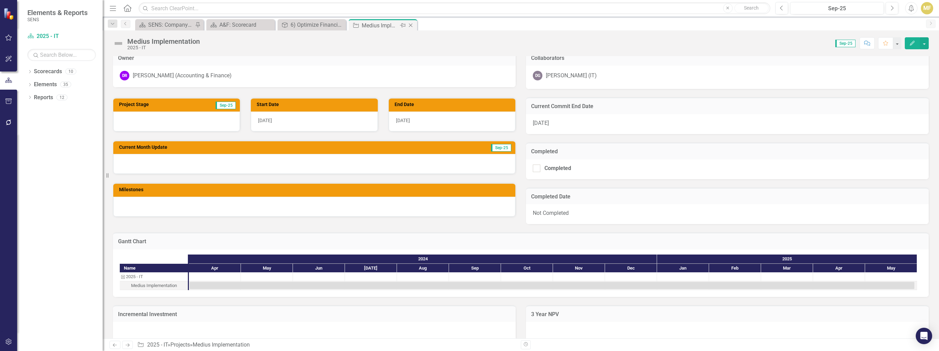
click at [412, 26] on icon "Close" at bounding box center [410, 25] width 7 height 5
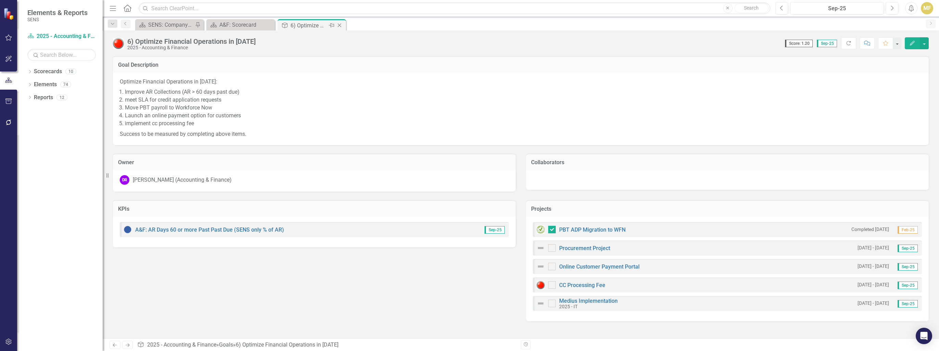
click at [340, 23] on icon "Close" at bounding box center [339, 25] width 7 height 5
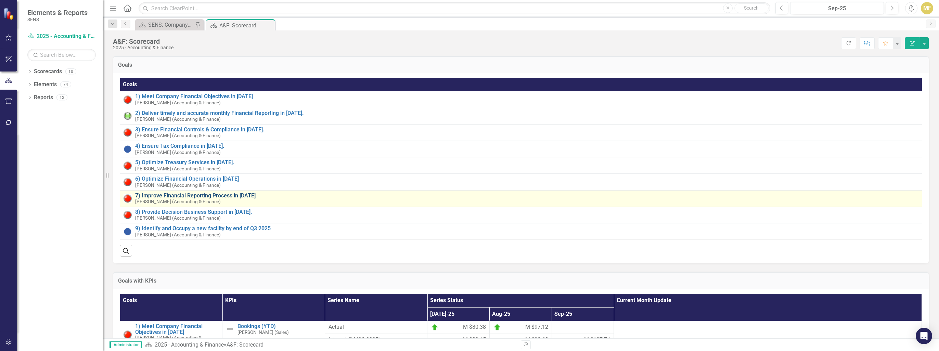
click at [233, 194] on link "7) Improve Financial Reporting Process in [DATE]" at bounding box center [529, 196] width 788 height 6
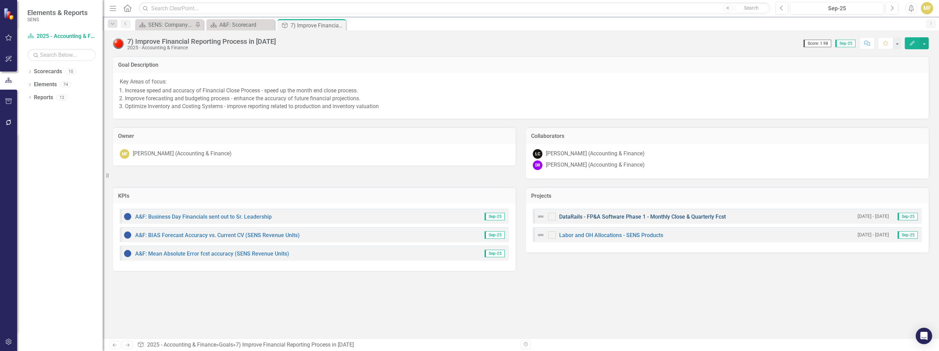
click at [644, 216] on link "DataRails - FP&A Software Phase 1 - Monthly Close & Quarterly Fcst" at bounding box center [642, 216] width 167 height 6
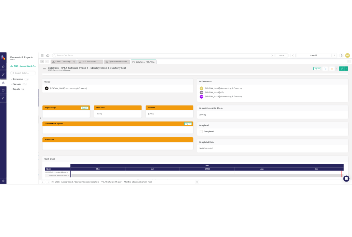
scroll to position [205, 0]
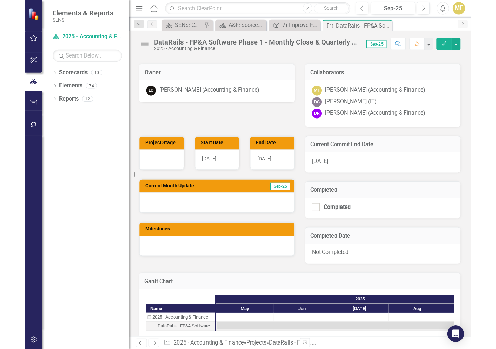
scroll to position [244, 0]
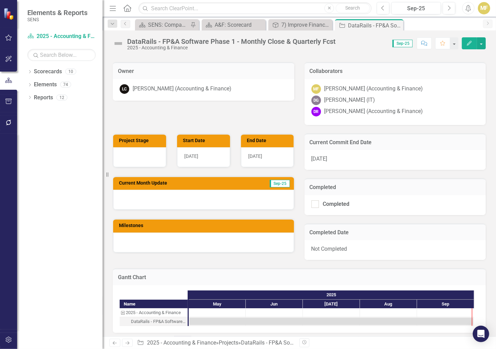
drag, startPoint x: 103, startPoint y: 136, endPoint x: 18, endPoint y: 136, distance: 84.2
click at [18, 136] on div "Elements & Reports SENS Scorecard 2025 - Accounting & Finance Search Dropdown S…" at bounding box center [51, 174] width 103 height 349
click at [399, 25] on icon "Close" at bounding box center [397, 25] width 7 height 5
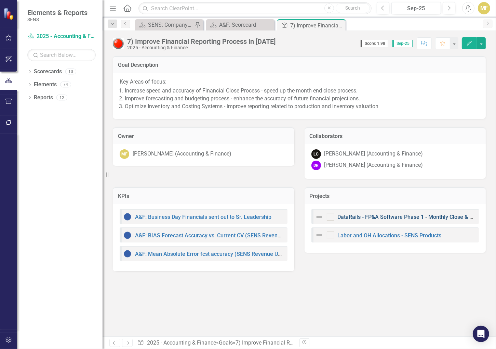
click at [363, 218] on link "DataRails - FP&A Software Phase 1 - Monthly Close & Quarterly Fcst" at bounding box center [421, 216] width 167 height 6
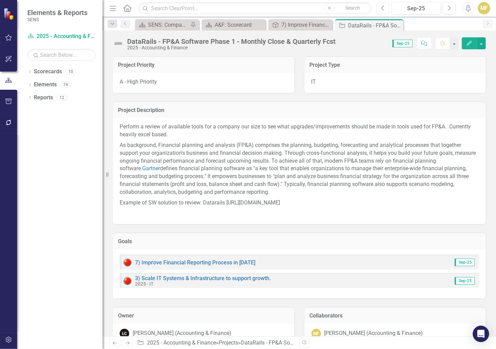
click at [385, 9] on icon "Previous" at bounding box center [383, 8] width 4 height 6
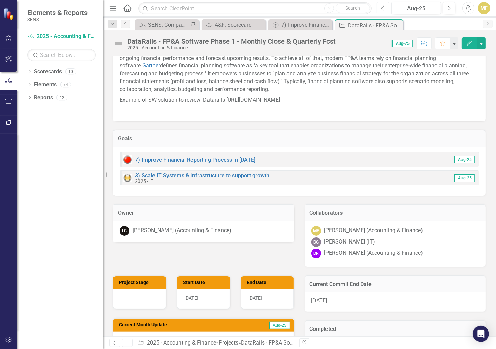
scroll to position [137, 0]
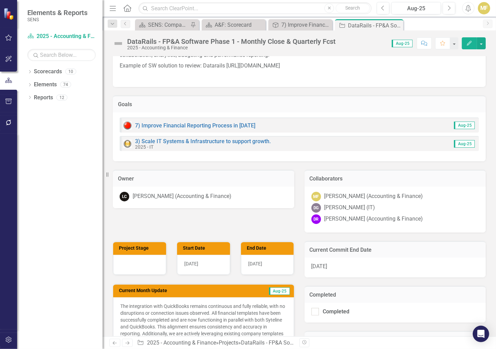
click at [119, 43] on img at bounding box center [118, 43] width 11 height 11
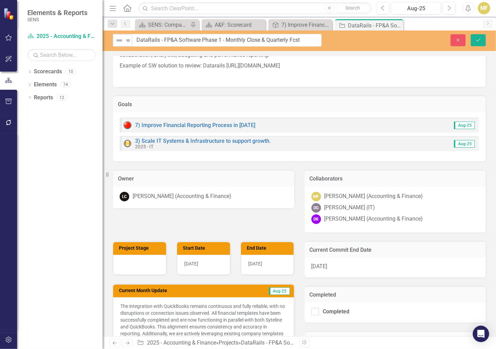
click at [357, 266] on div "[DATE]" at bounding box center [396, 267] width 182 height 20
click at [351, 266] on div "[DATE]" at bounding box center [396, 267] width 182 height 20
click at [352, 266] on div "[DATE]" at bounding box center [396, 267] width 182 height 20
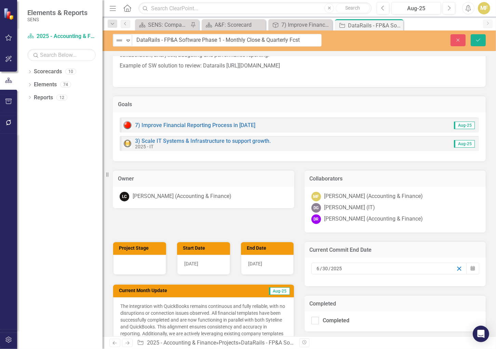
click at [456, 267] on icon "button" at bounding box center [459, 268] width 6 height 6
click at [471, 266] on icon "Calendar" at bounding box center [473, 268] width 4 height 5
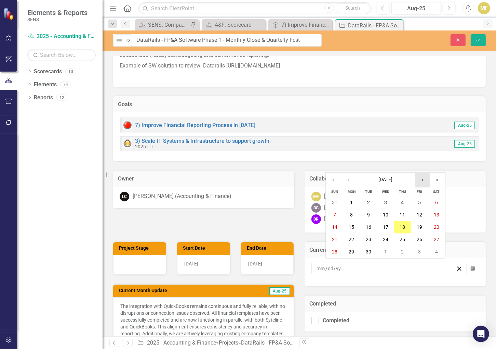
click at [422, 180] on button "›" at bounding box center [422, 179] width 15 height 15
click at [349, 180] on button "‹" at bounding box center [348, 179] width 15 height 15
click at [419, 253] on abbr "31" at bounding box center [419, 251] width 5 height 5
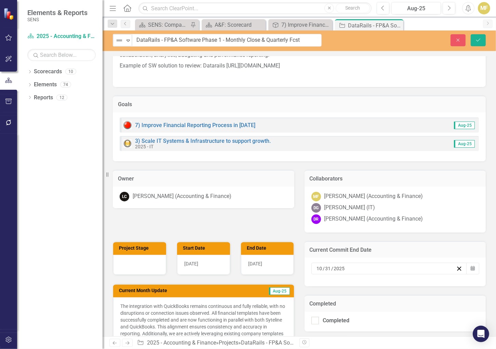
click at [269, 265] on div "[DATE]" at bounding box center [267, 265] width 53 height 20
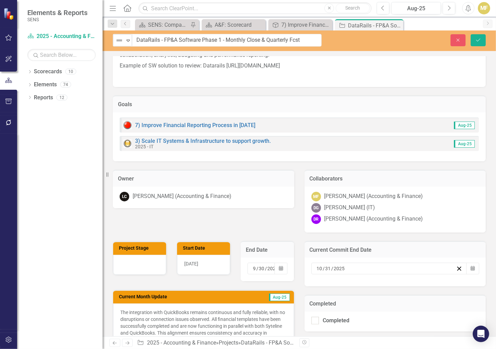
click at [270, 263] on div "[DATE]" at bounding box center [262, 268] width 28 height 12
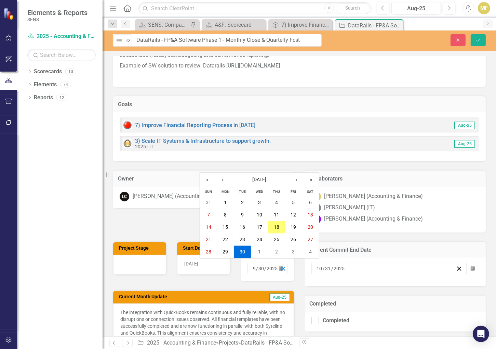
click at [280, 267] on icon "button" at bounding box center [283, 268] width 6 height 6
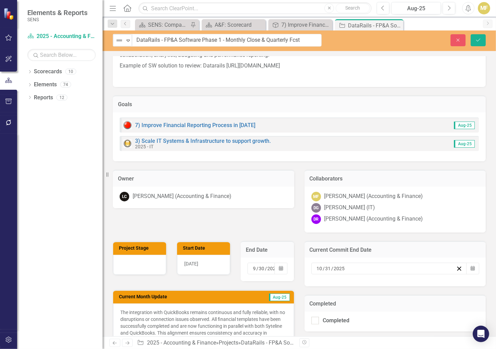
click at [279, 267] on icon "Calendar" at bounding box center [281, 268] width 4 height 5
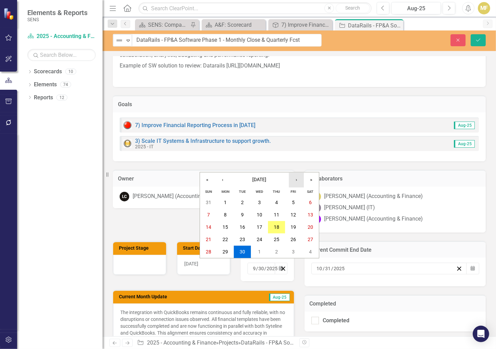
click at [302, 181] on button "›" at bounding box center [296, 179] width 15 height 15
click at [293, 250] on abbr "31" at bounding box center [293, 251] width 5 height 5
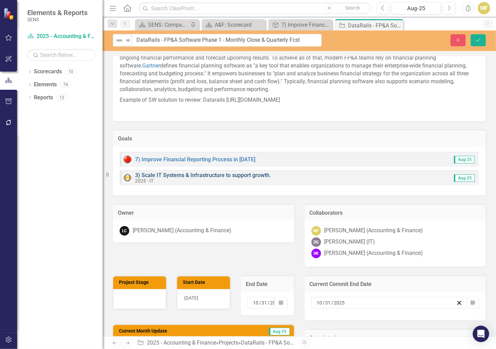
scroll to position [0, 0]
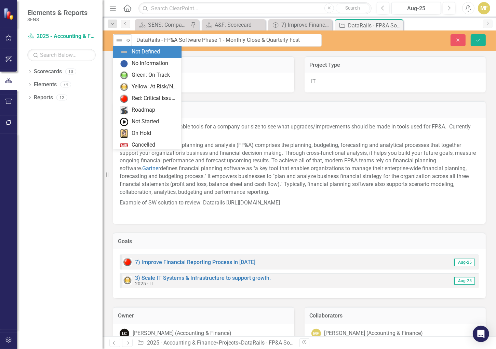
click at [128, 38] on icon "Expand" at bounding box center [128, 40] width 7 height 5
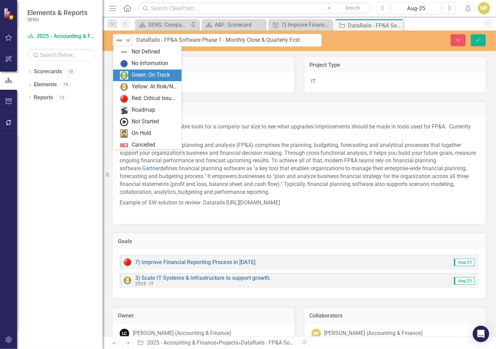
click at [133, 75] on div "Green: On Track" at bounding box center [151, 75] width 38 height 8
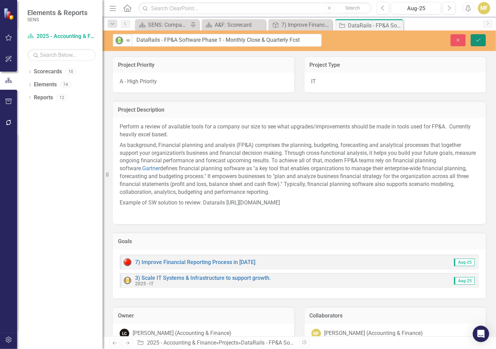
click at [482, 38] on button "Save" at bounding box center [478, 40] width 15 height 12
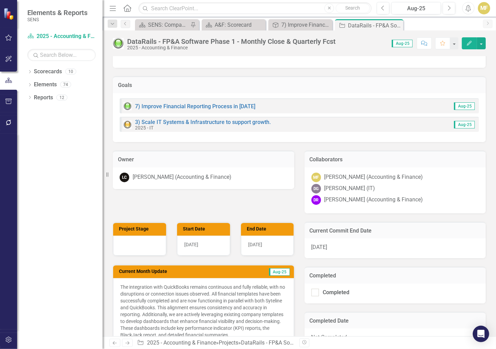
scroll to position [137, 0]
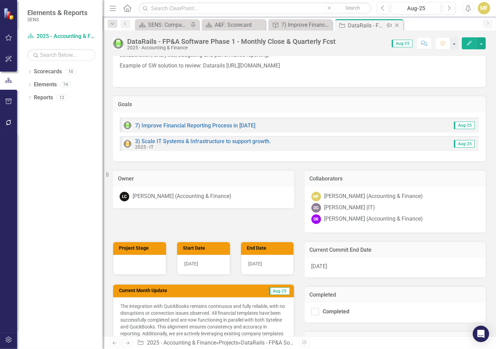
click at [396, 26] on icon "Close" at bounding box center [397, 25] width 7 height 5
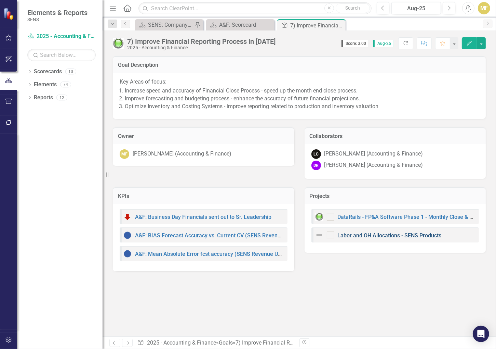
click at [391, 234] on link "Labor and OH Allocations - SENS Products" at bounding box center [390, 235] width 104 height 6
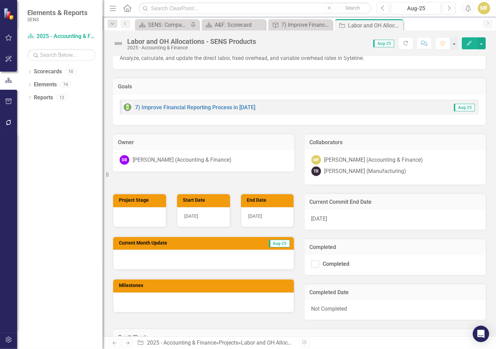
scroll to position [34, 0]
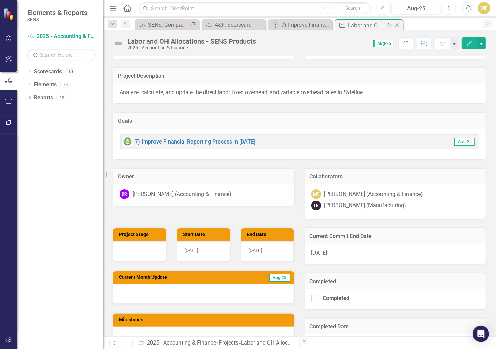
click at [394, 23] on icon "Close" at bounding box center [397, 25] width 7 height 5
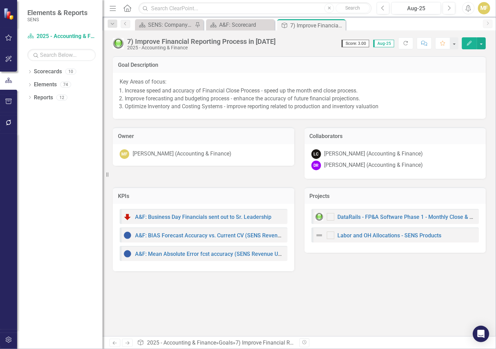
click at [0, 0] on icon at bounding box center [0, 0] width 0 height 0
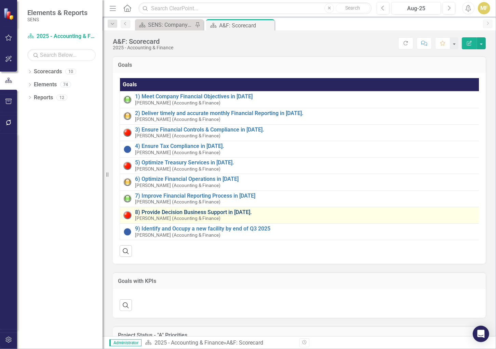
click at [224, 212] on link "8) Provide Decision Business Support in [DATE]." at bounding box center [306, 212] width 342 height 6
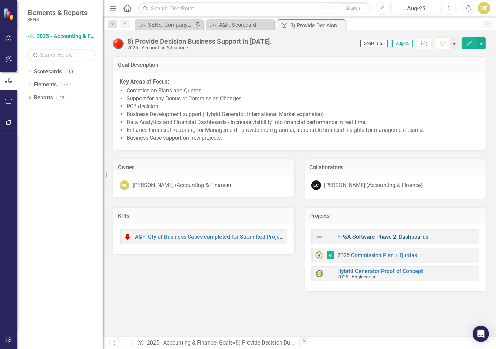
click at [354, 237] on link "FP&A Software Phase 2: Dashboards" at bounding box center [383, 236] width 91 height 6
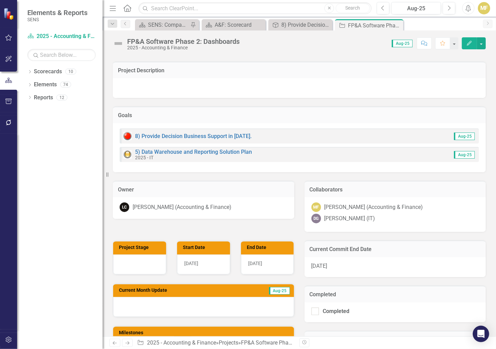
scroll to position [34, 0]
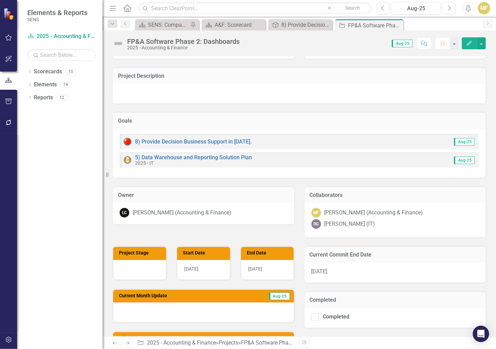
click at [120, 46] on img at bounding box center [118, 43] width 11 height 11
click at [119, 43] on img at bounding box center [118, 43] width 11 height 11
click at [170, 96] on div at bounding box center [299, 93] width 373 height 20
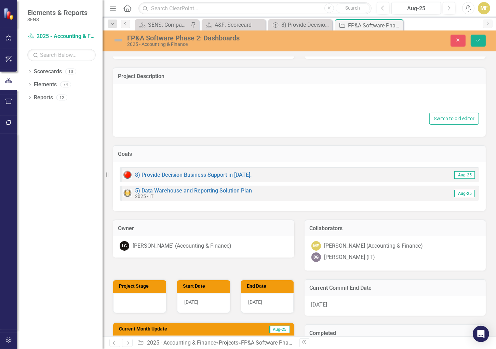
click at [169, 101] on div at bounding box center [300, 100] width 360 height 22
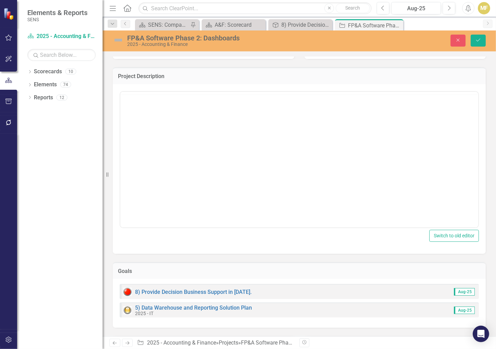
scroll to position [0, 0]
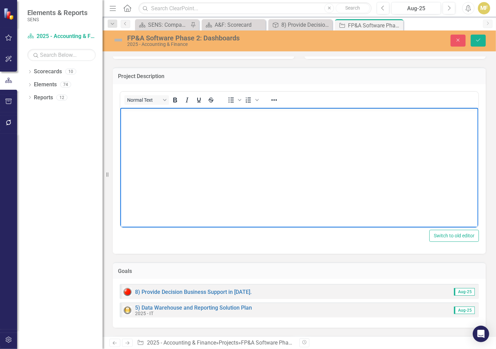
click at [161, 133] on body "Rich Text Area. Press ALT-0 for help." at bounding box center [299, 158] width 358 height 103
click at [479, 41] on icon "Save" at bounding box center [479, 40] width 6 height 5
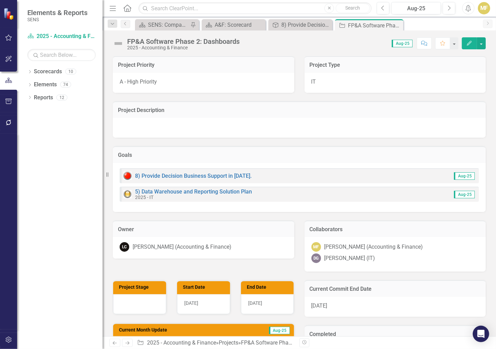
click at [342, 307] on div "[DATE]" at bounding box center [396, 307] width 182 height 20
click at [342, 307] on div "Current Commit End Date [DATE]" at bounding box center [396, 298] width 182 height 37
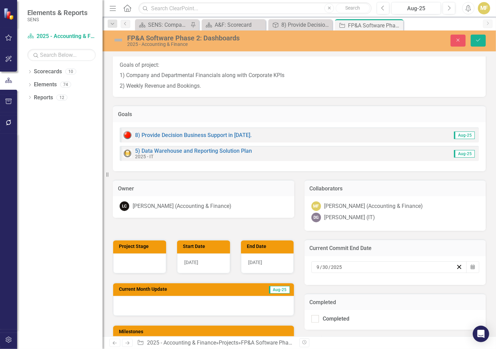
scroll to position [103, 0]
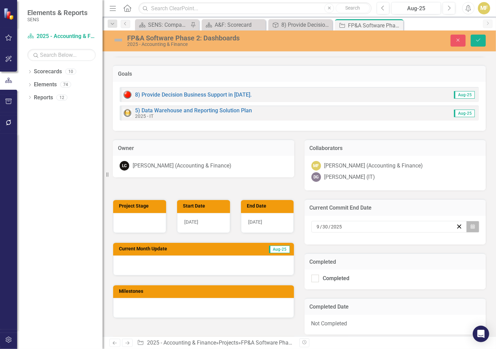
click at [471, 226] on icon "Calendar" at bounding box center [473, 226] width 4 height 5
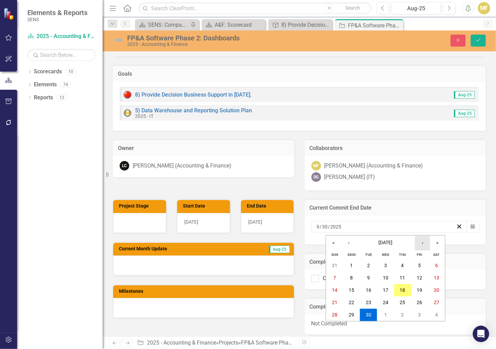
click at [426, 245] on button "›" at bounding box center [422, 242] width 15 height 15
click at [387, 310] on button "31" at bounding box center [385, 315] width 17 height 12
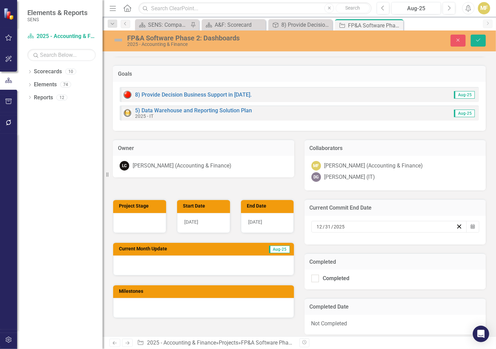
click at [262, 221] on span "[DATE]" at bounding box center [255, 221] width 14 height 5
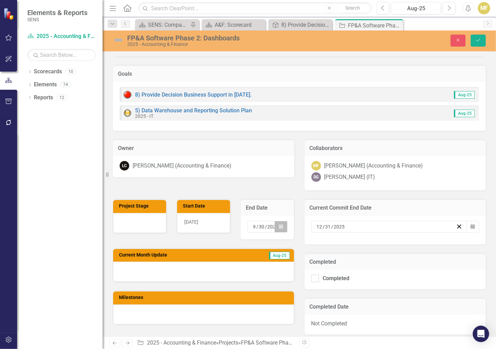
click at [279, 227] on icon "button" at bounding box center [281, 226] width 4 height 5
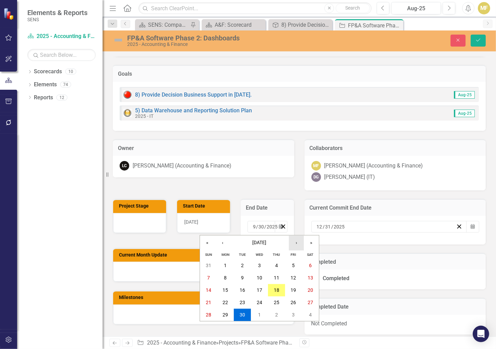
click at [294, 243] on button "›" at bounding box center [296, 242] width 15 height 15
click at [259, 316] on abbr "31" at bounding box center [259, 314] width 5 height 5
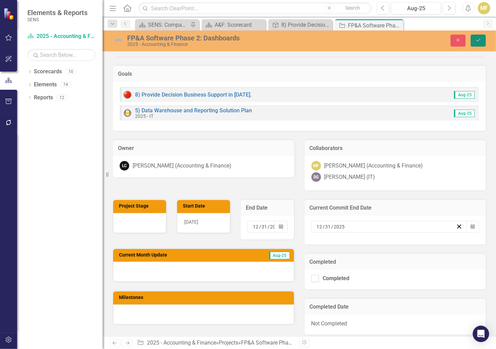
click at [475, 41] on button "Save" at bounding box center [478, 41] width 15 height 12
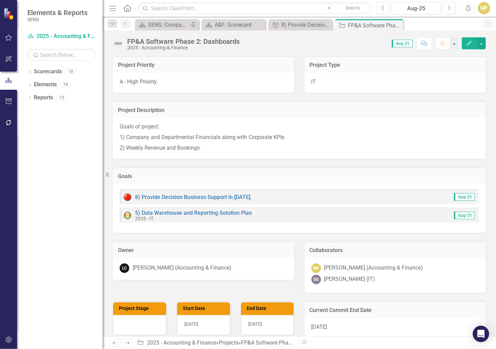
click at [118, 39] on img at bounding box center [118, 43] width 11 height 11
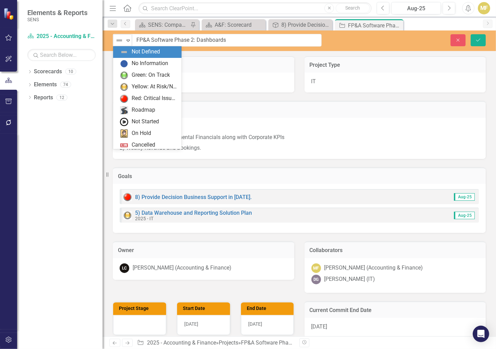
click at [118, 39] on img at bounding box center [119, 40] width 8 height 8
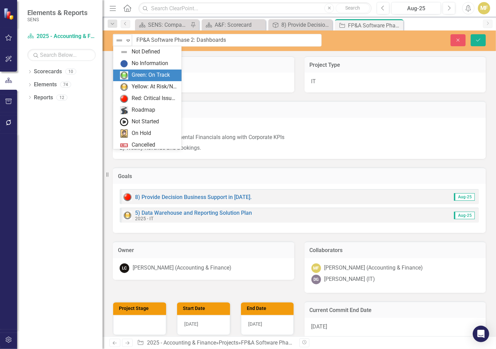
click at [138, 72] on div "Green: On Track" at bounding box center [151, 75] width 38 height 8
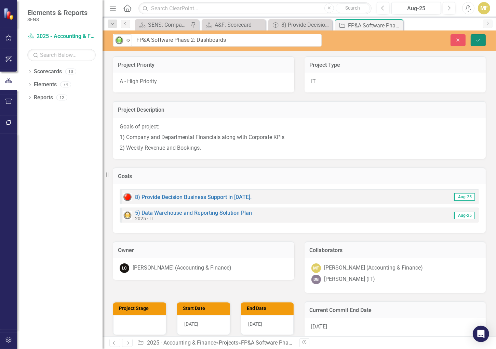
click at [477, 40] on icon "Save" at bounding box center [479, 40] width 6 height 5
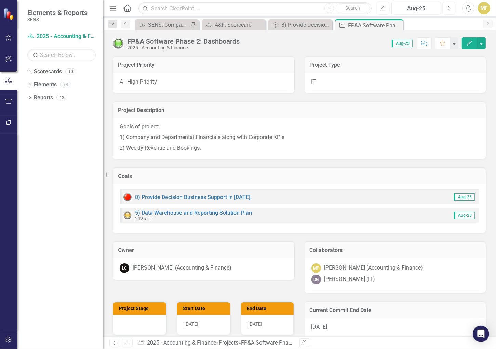
click at [0, 0] on icon "Close" at bounding box center [0, 0] width 0 height 0
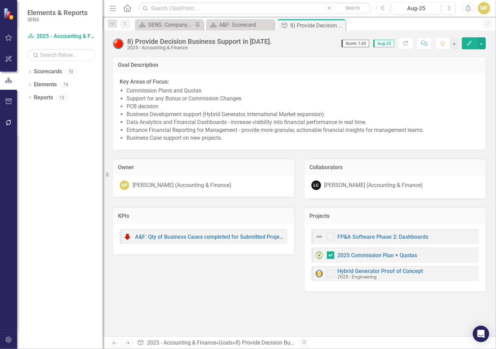
checkbox input "true"
click at [375, 271] on link "Hybrid Generator Proof of Concept" at bounding box center [381, 271] width 86 height 6
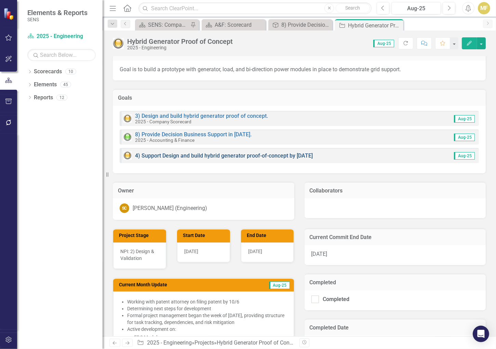
scroll to position [68, 0]
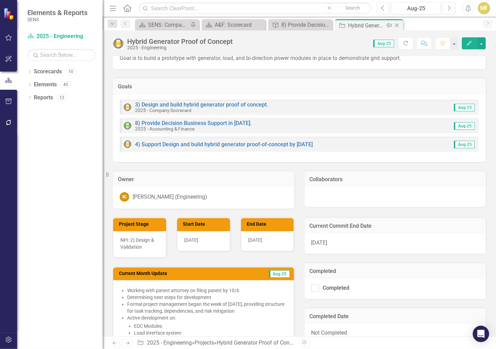
click at [396, 26] on icon "Close" at bounding box center [397, 25] width 7 height 5
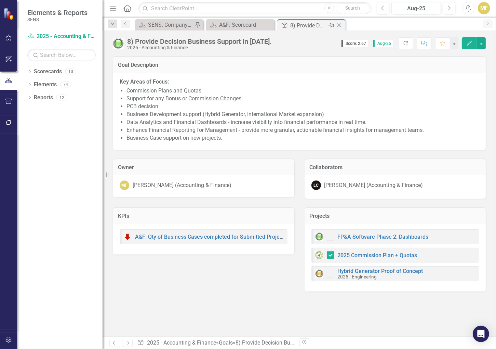
click at [339, 25] on icon at bounding box center [340, 26] width 4 height 4
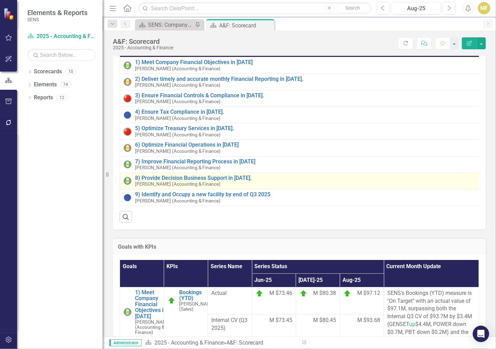
scroll to position [68, 0]
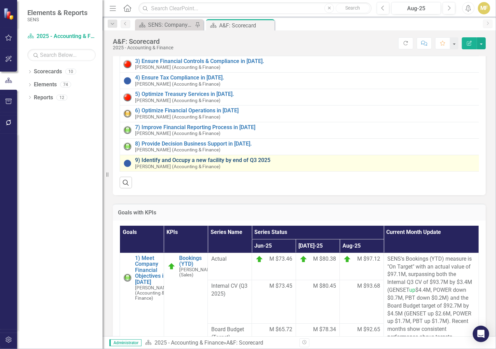
click at [250, 157] on link "9) Identify and Occupy a new facility by end of Q3 2025" at bounding box center [305, 160] width 341 height 6
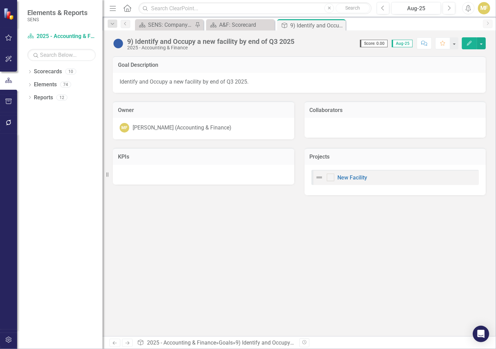
click at [120, 43] on img at bounding box center [118, 43] width 11 height 11
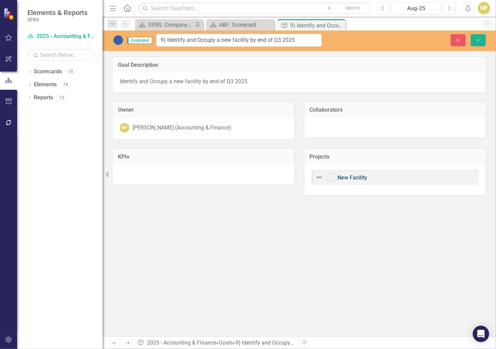
click at [347, 177] on link "New Facility" at bounding box center [353, 177] width 30 height 6
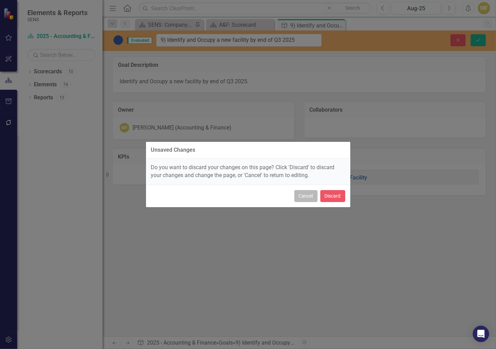
click at [308, 194] on button "Cancel" at bounding box center [306, 196] width 23 height 12
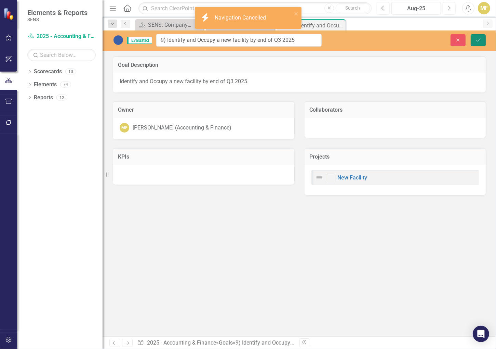
click at [475, 39] on button "Save" at bounding box center [478, 40] width 15 height 12
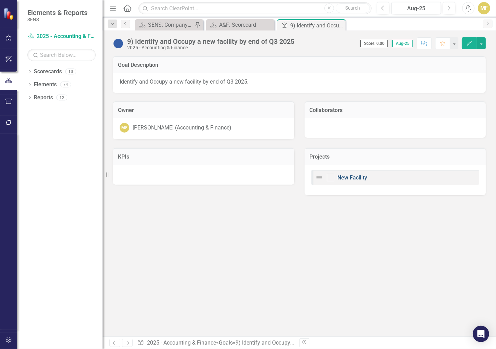
click at [361, 178] on link "New Facility" at bounding box center [353, 177] width 30 height 6
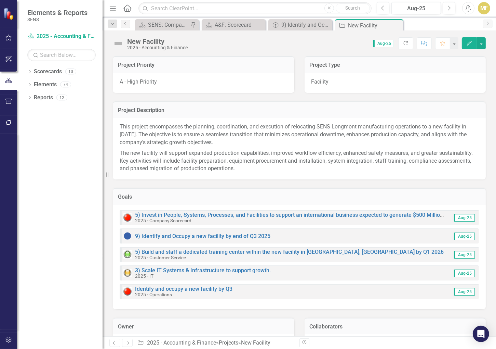
click at [120, 43] on img at bounding box center [118, 43] width 11 height 11
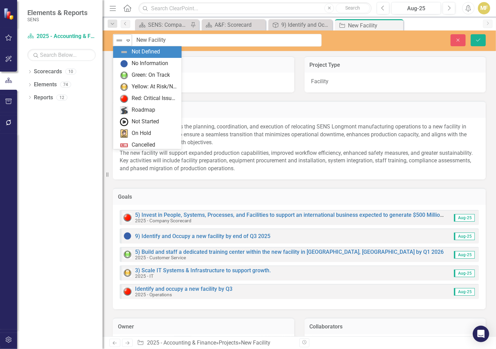
click at [121, 41] on img at bounding box center [119, 40] width 8 height 8
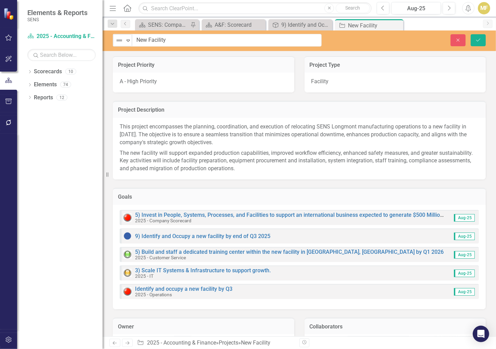
click at [369, 106] on td "Project Description" at bounding box center [299, 110] width 363 height 9
click at [457, 39] on icon "Close" at bounding box center [458, 40] width 6 height 5
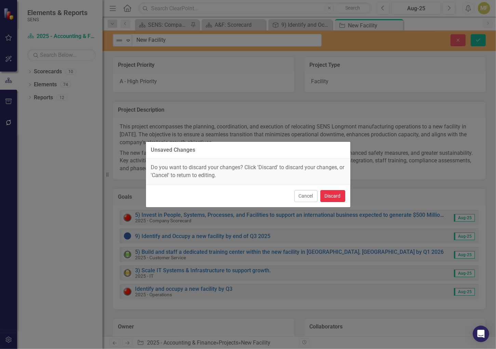
click at [343, 190] on button "Discard" at bounding box center [333, 196] width 25 height 12
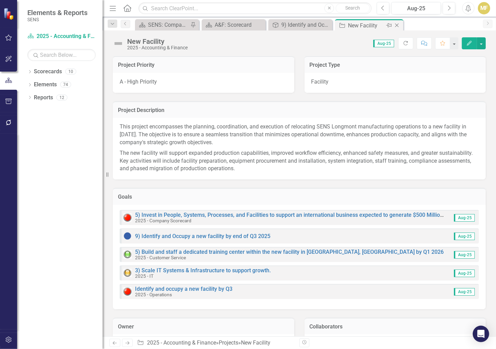
click at [398, 25] on icon "Close" at bounding box center [397, 25] width 7 height 5
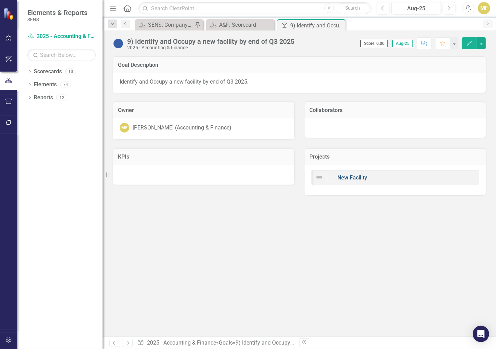
click at [353, 178] on link "New Facility" at bounding box center [353, 177] width 30 height 6
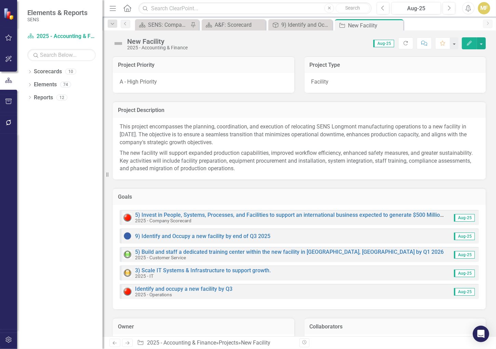
click at [116, 43] on img at bounding box center [118, 43] width 11 height 11
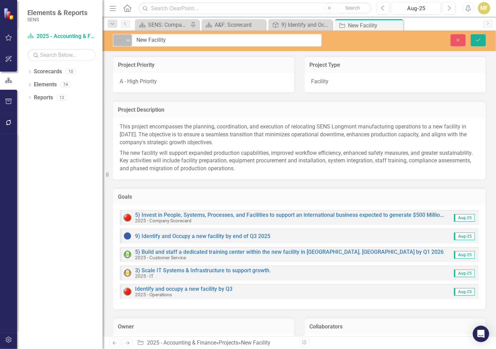
click at [123, 42] on div "Not Defined" at bounding box center [119, 40] width 9 height 8
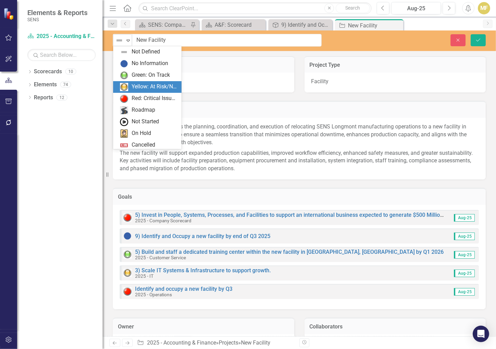
click at [148, 83] on div "Yellow: At Risk/Needs Attention" at bounding box center [155, 87] width 46 height 8
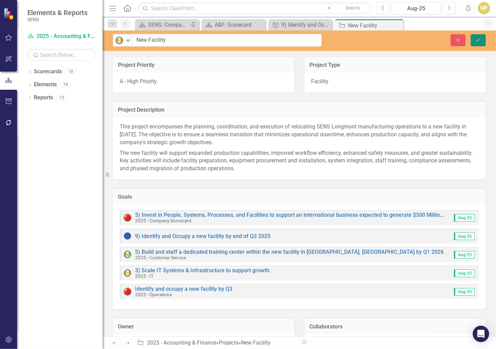
click at [480, 39] on icon "Save" at bounding box center [479, 40] width 6 height 5
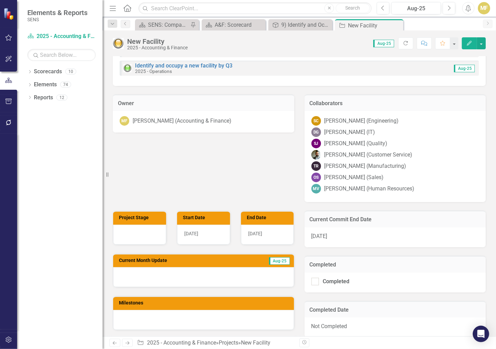
scroll to position [239, 0]
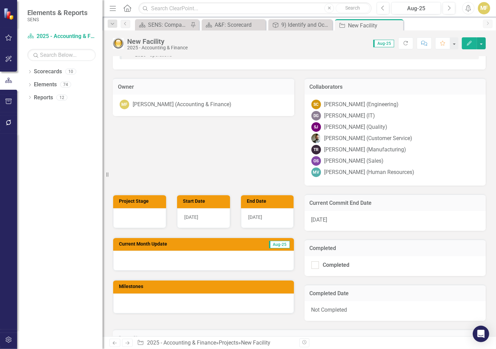
click at [132, 221] on div at bounding box center [139, 218] width 53 height 20
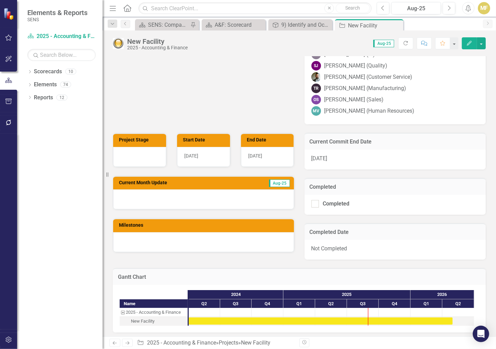
scroll to position [308, 0]
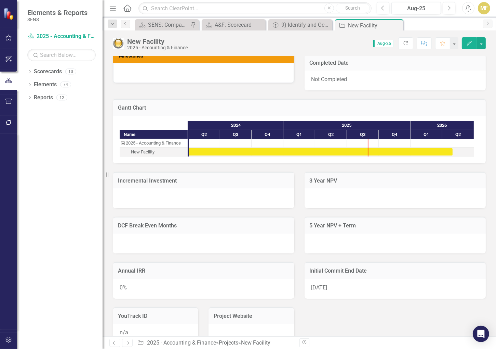
scroll to position [479, 0]
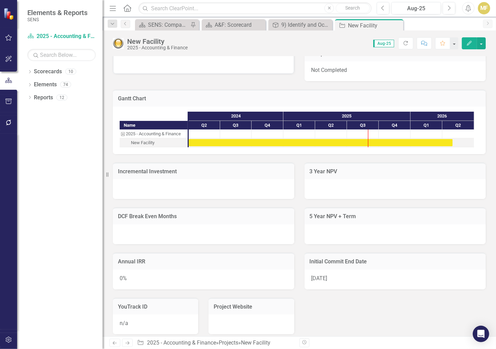
click at [163, 185] on div at bounding box center [204, 189] width 182 height 20
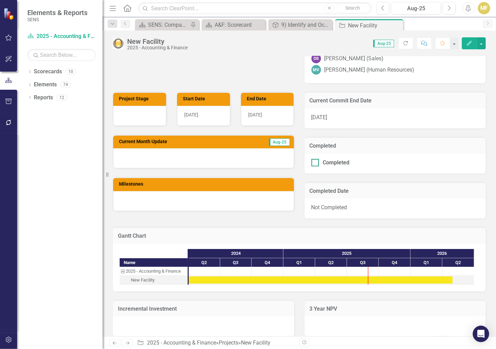
scroll to position [342, 0]
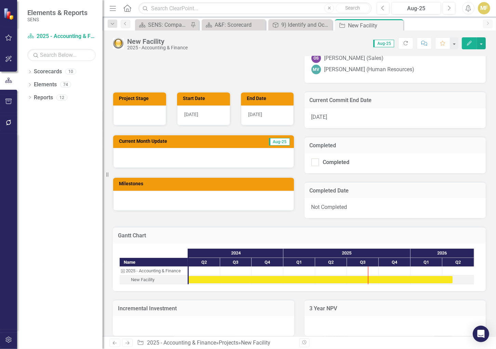
click at [179, 153] on div at bounding box center [203, 158] width 181 height 20
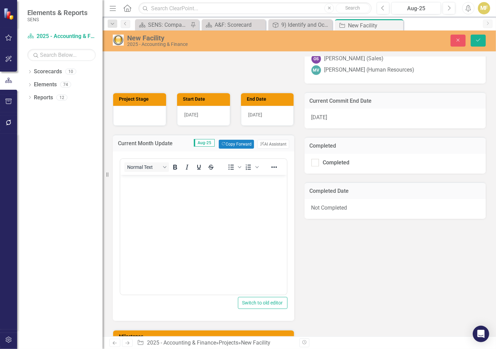
scroll to position [0, 0]
click at [150, 201] on body "Rich Text Area. Press ALT-0 for help." at bounding box center [203, 226] width 167 height 103
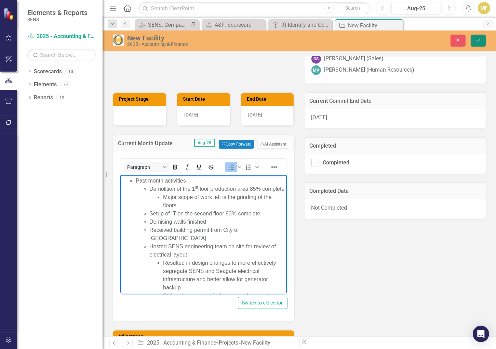
click at [480, 40] on icon "Save" at bounding box center [479, 40] width 6 height 5
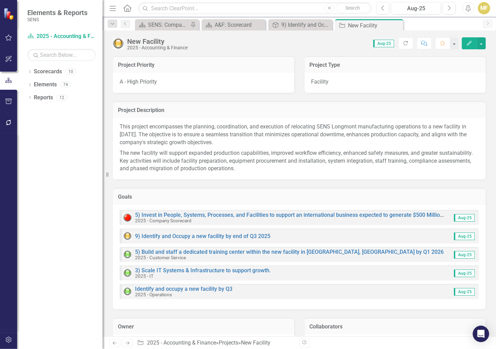
click at [212, 188] on div "Goals" at bounding box center [299, 196] width 373 height 17
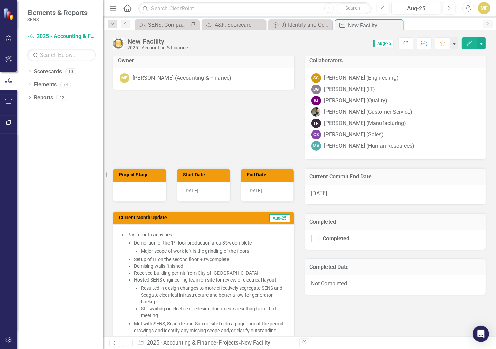
scroll to position [274, 0]
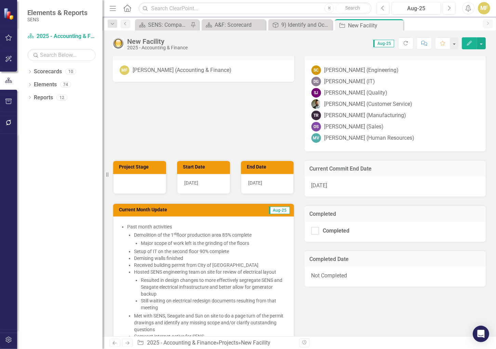
click at [209, 248] on li "Setup of IT on the second floor 90% complete" at bounding box center [210, 251] width 153 height 7
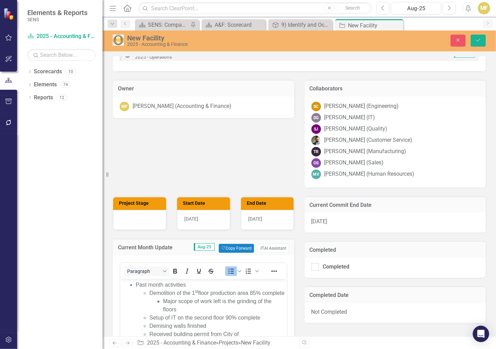
scroll to position [239, 0]
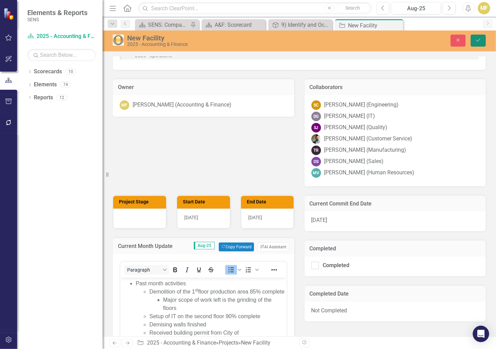
click at [482, 40] on icon "Save" at bounding box center [479, 40] width 6 height 5
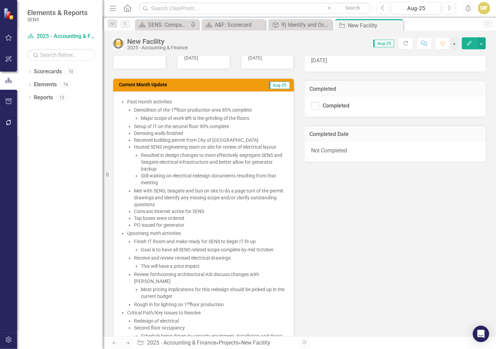
scroll to position [445, 0]
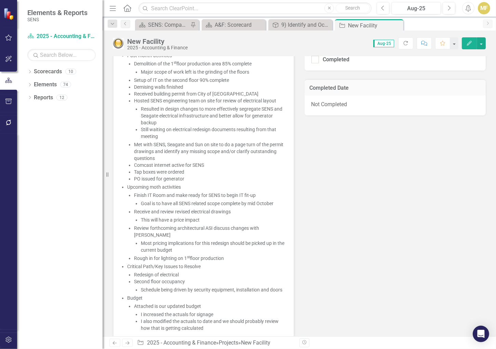
click at [376, 214] on div "Project Stage Start Date [DATE] End Date [DATE] Current Month Update Aug-25 Pas…" at bounding box center [299, 181] width 383 height 402
click at [179, 311] on li "I increased the actuals for signage" at bounding box center [214, 314] width 146 height 7
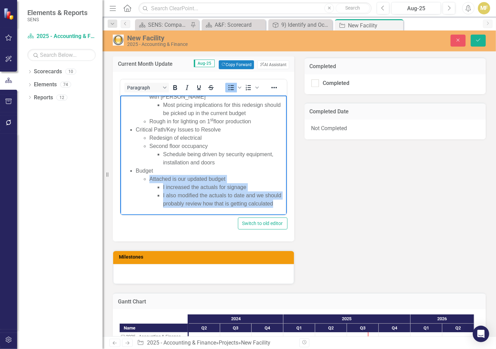
scroll to position [259, 0]
drag, startPoint x: 149, startPoint y: 178, endPoint x: 190, endPoint y: 222, distance: 59.8
click at [190, 215] on html "Past month activities Demolition of the 1 st floor production area 85% complete…" at bounding box center [203, 30] width 167 height 370
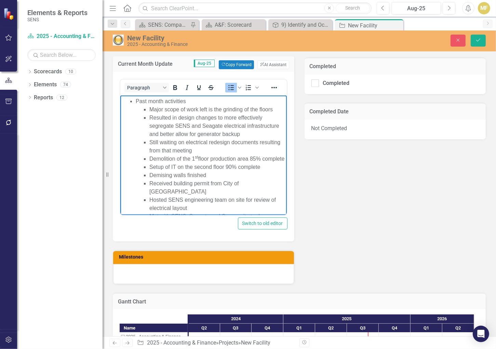
scroll to position [216, 0]
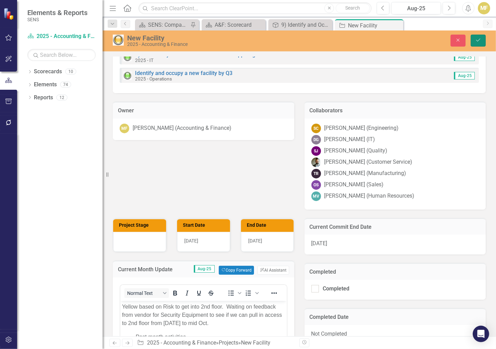
click at [480, 42] on button "Save" at bounding box center [478, 41] width 15 height 12
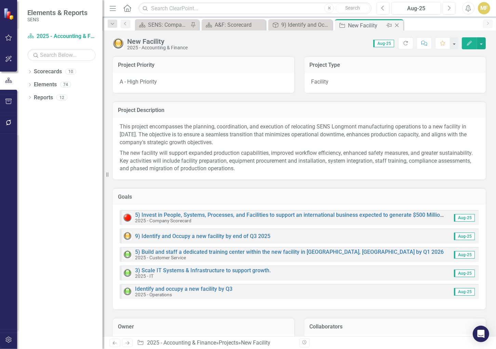
click at [396, 26] on icon "Close" at bounding box center [397, 25] width 7 height 5
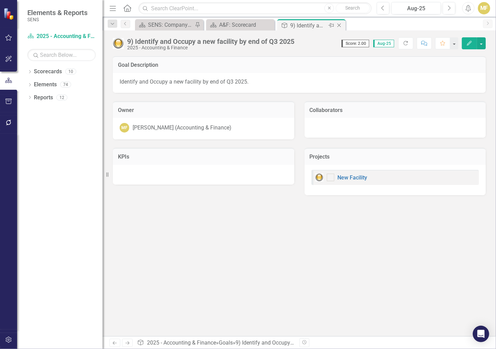
click at [341, 26] on icon "Close" at bounding box center [339, 25] width 7 height 5
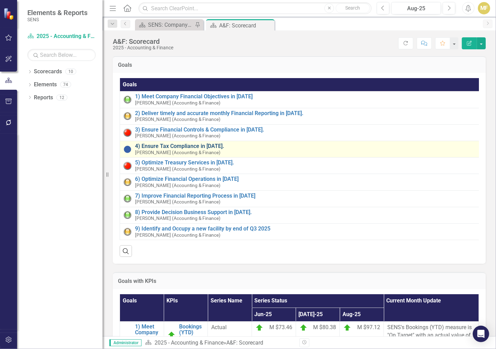
click at [177, 145] on link "4) Ensure Tax Compliance in [DATE]." at bounding box center [307, 146] width 344 height 6
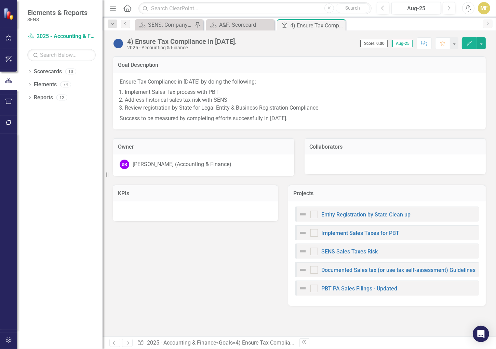
checkbox input "true"
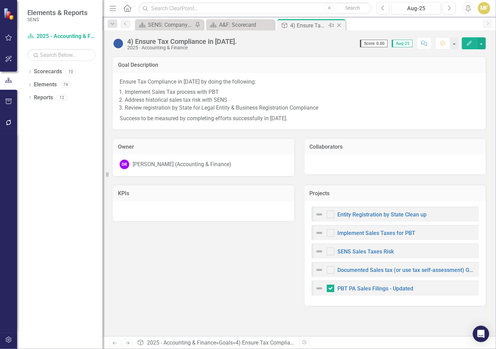
click at [340, 24] on icon at bounding box center [340, 26] width 4 height 4
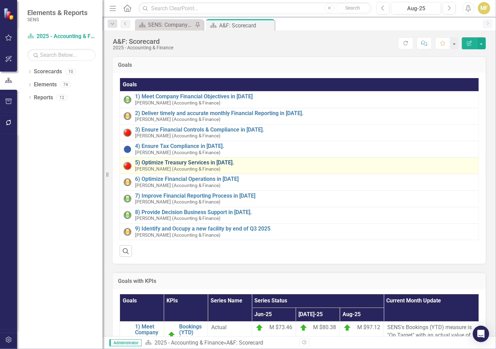
click at [168, 160] on link "5) Optimize Treasury Services in [DATE]." at bounding box center [305, 162] width 340 height 6
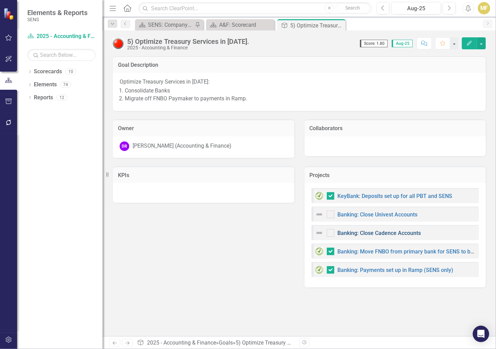
click at [388, 232] on link "Banking: Close Cadence Accounts" at bounding box center [379, 233] width 83 height 6
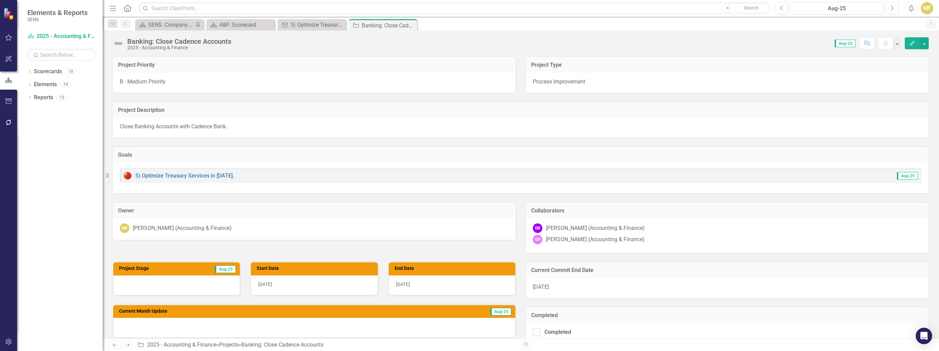
click at [569, 285] on div "[DATE]" at bounding box center [727, 288] width 403 height 20
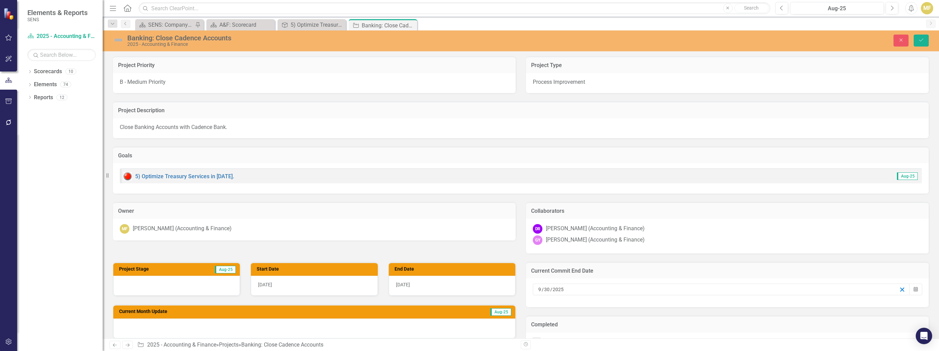
click at [900, 289] on line "button" at bounding box center [902, 290] width 4 height 4
click at [911, 286] on button "Calendar" at bounding box center [915, 290] width 13 height 12
click at [750, 201] on button "›" at bounding box center [754, 201] width 15 height 15
click at [667, 283] on abbr "30" at bounding box center [666, 285] width 5 height 5
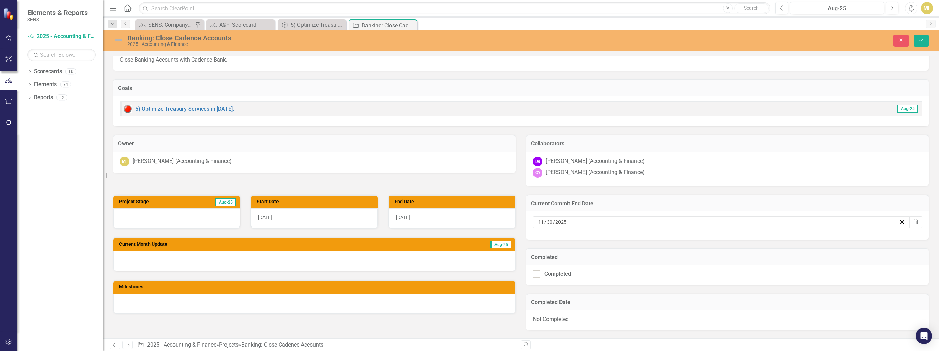
scroll to position [68, 0]
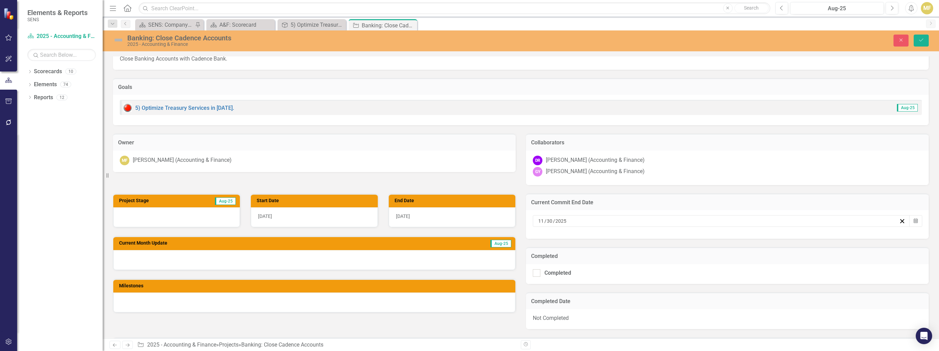
click at [449, 216] on div "[DATE]" at bounding box center [452, 217] width 127 height 20
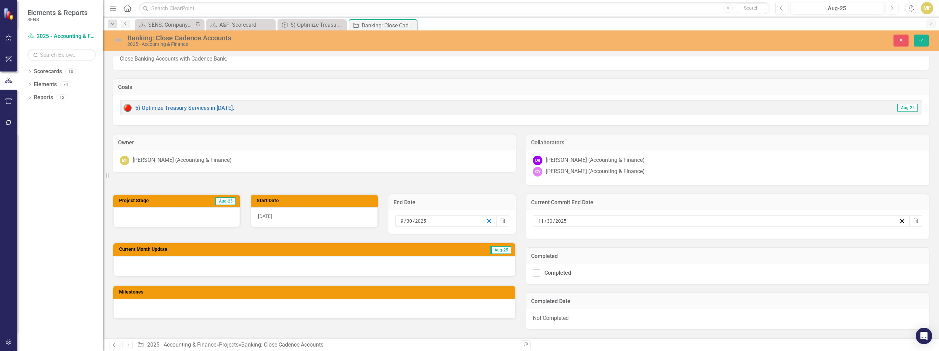
click at [486, 221] on icon "button" at bounding box center [489, 221] width 6 height 6
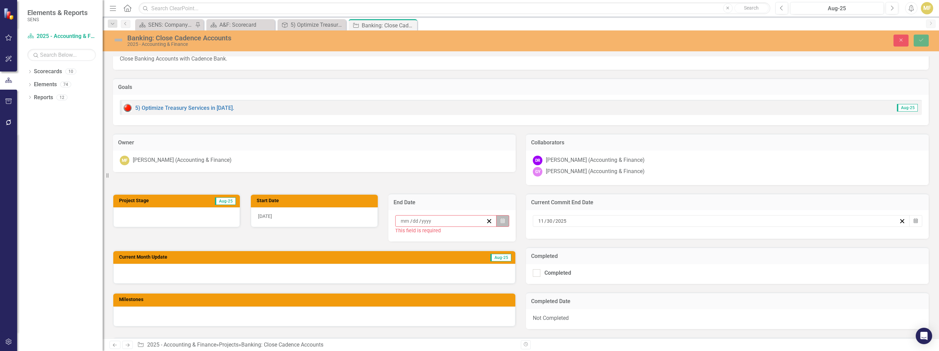
click at [500, 221] on icon "button" at bounding box center [502, 220] width 4 height 5
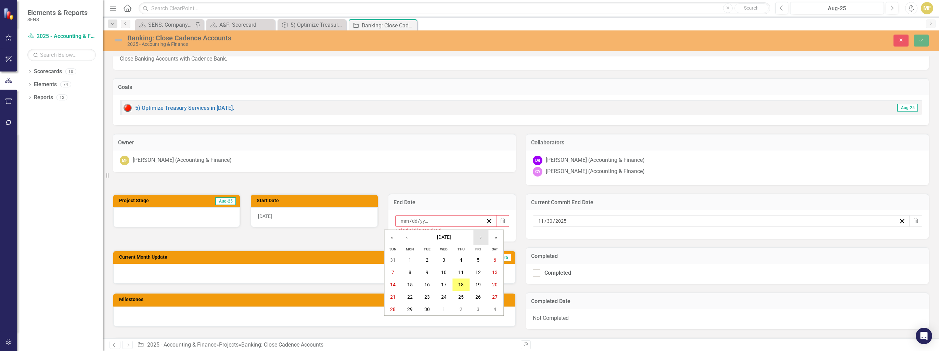
click at [482, 238] on button "›" at bounding box center [480, 237] width 15 height 15
click at [392, 321] on abbr "30" at bounding box center [392, 321] width 5 height 5
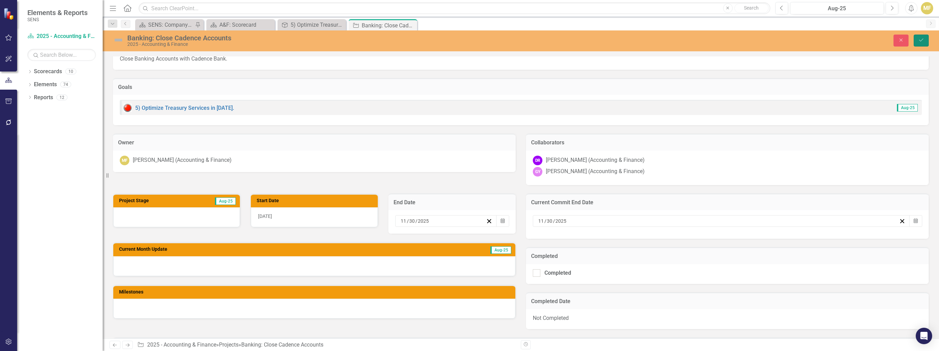
click at [920, 39] on icon "Save" at bounding box center [921, 40] width 6 height 5
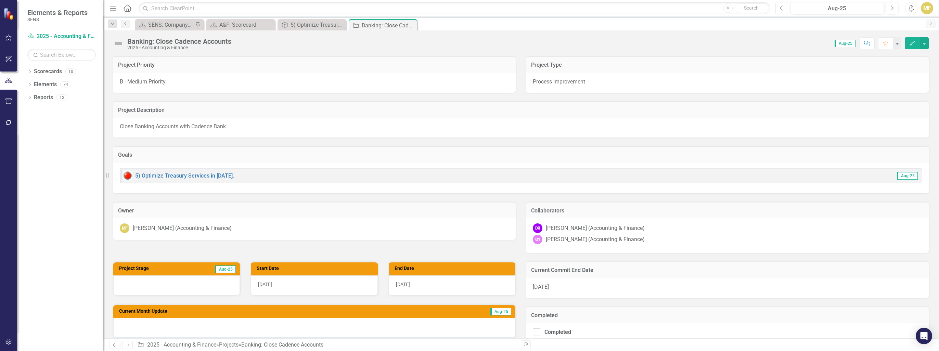
click at [778, 6] on button "Previous" at bounding box center [781, 8] width 13 height 12
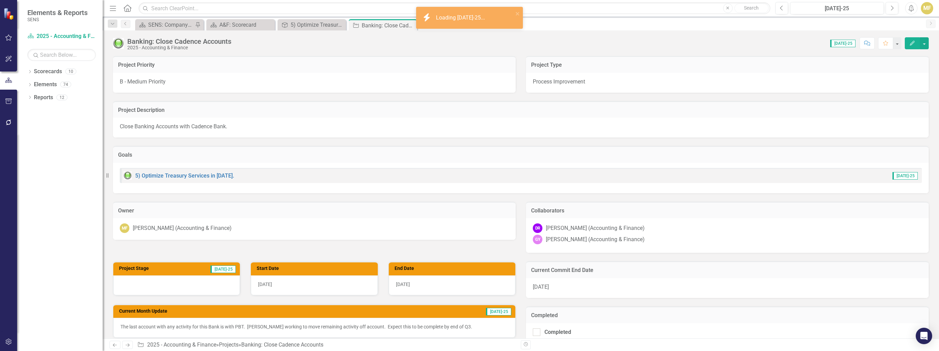
click at [253, 325] on p "The last account with any activity for this Bank is with PBT. George working to…" at bounding box center [314, 326] width 388 height 7
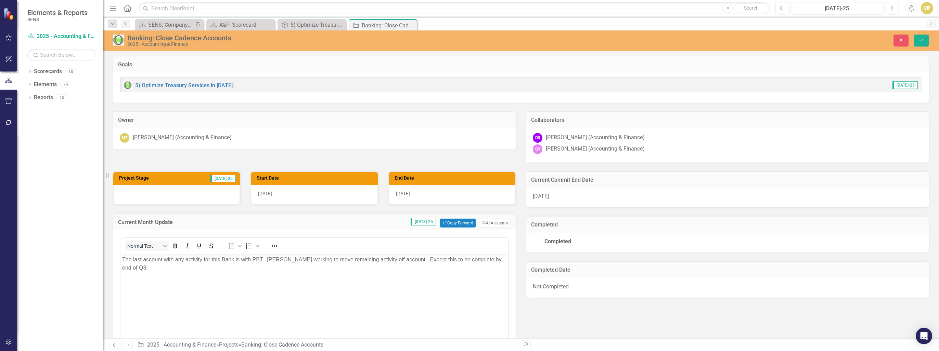
scroll to position [103, 0]
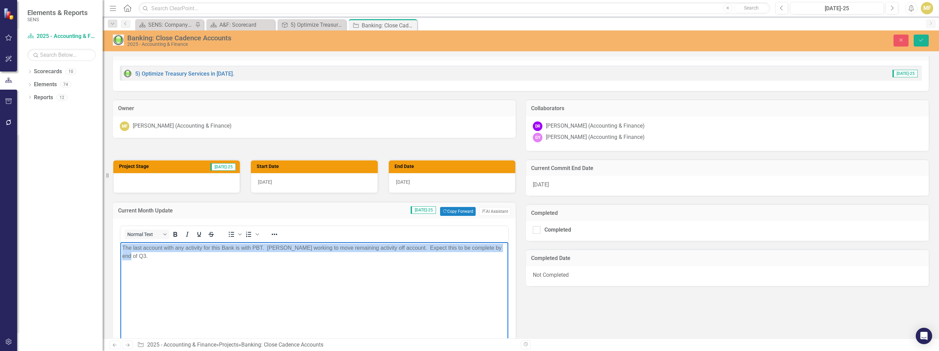
drag, startPoint x: 122, startPoint y: 249, endPoint x: 507, endPoint y: 257, distance: 385.0
click at [507, 257] on html "The last account with any activity for this Bank is with PBT. George working to…" at bounding box center [314, 293] width 388 height 103
copy p "The last account with any activity for this Bank is with PBT. George working to…"
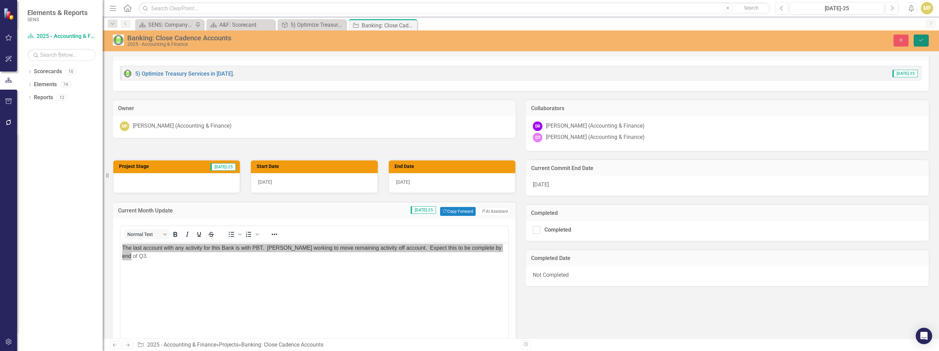
click at [927, 41] on button "Save" at bounding box center [920, 41] width 15 height 12
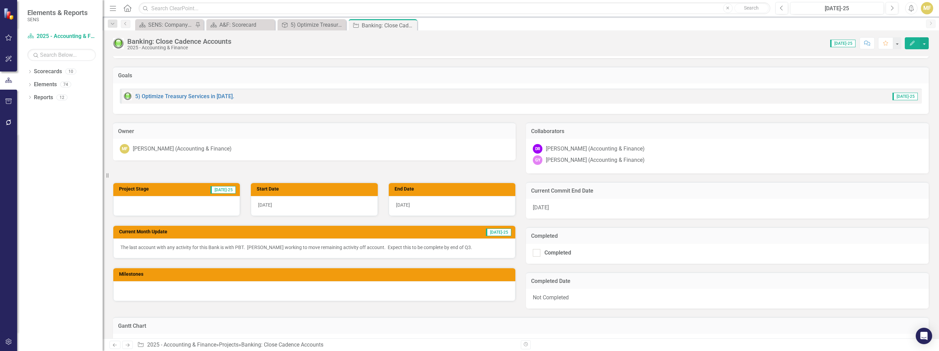
scroll to position [68, 0]
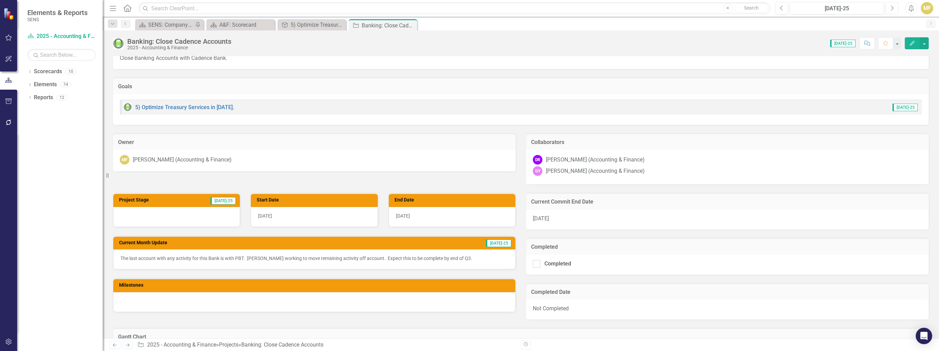
click at [891, 8] on icon "Next" at bounding box center [892, 8] width 4 height 6
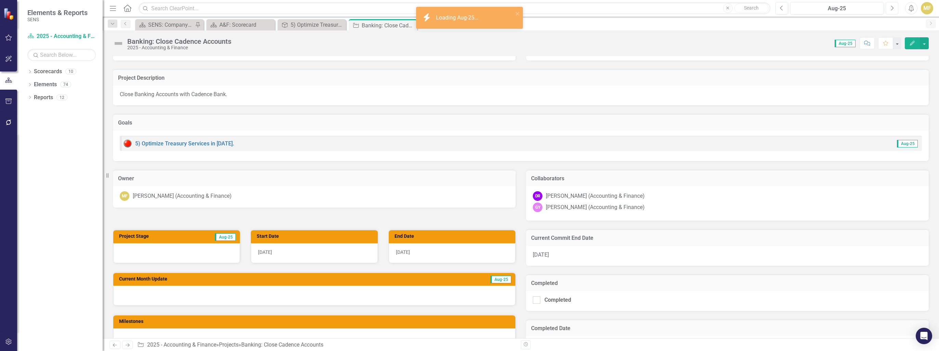
scroll to position [103, 0]
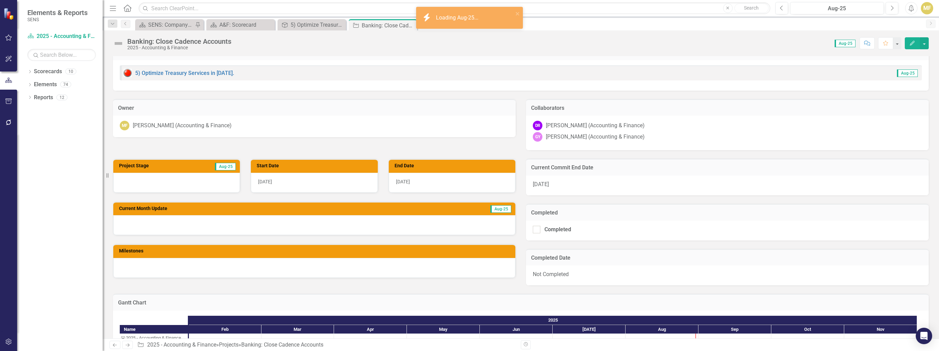
click at [138, 225] on div at bounding box center [314, 225] width 402 height 20
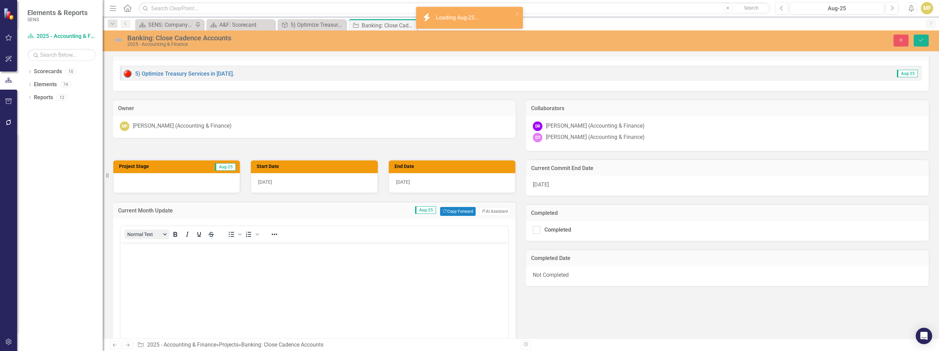
scroll to position [0, 0]
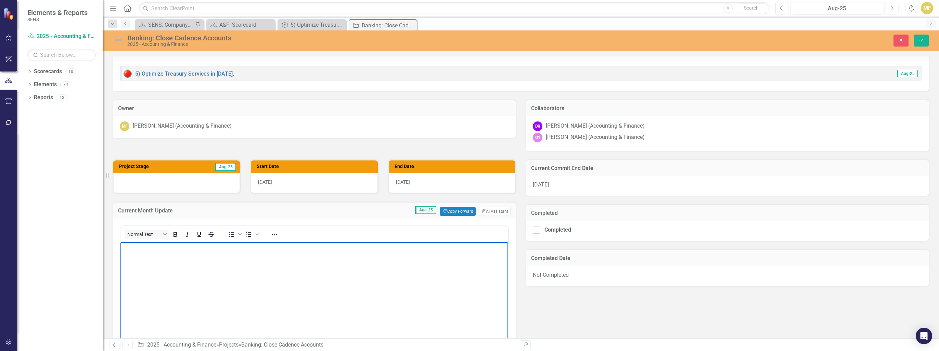
click at [134, 261] on body "Rich Text Area. Press ALT-0 for help." at bounding box center [314, 293] width 388 height 103
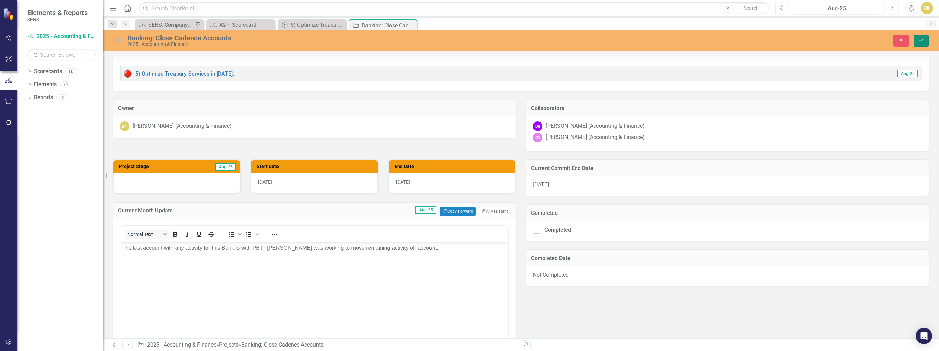
click at [917, 41] on button "Save" at bounding box center [920, 41] width 15 height 12
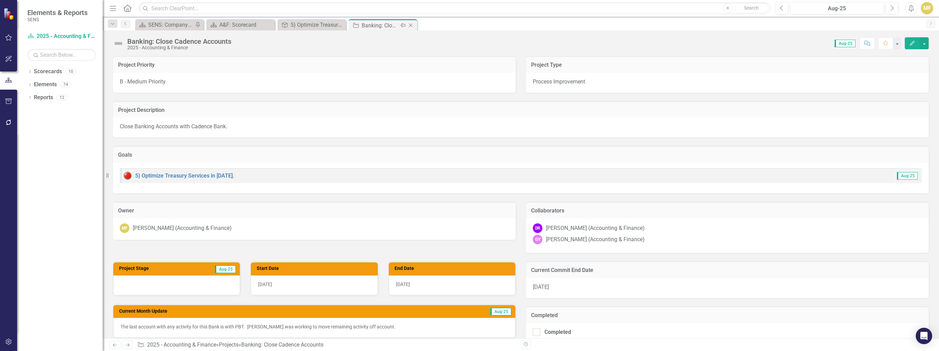
click at [411, 26] on icon "Close" at bounding box center [410, 25] width 7 height 5
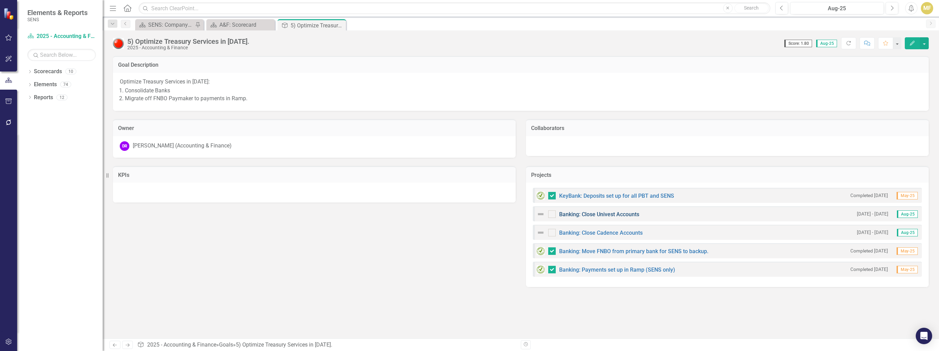
click at [613, 212] on link "Banking: Close Univest Accounts" at bounding box center [599, 214] width 80 height 6
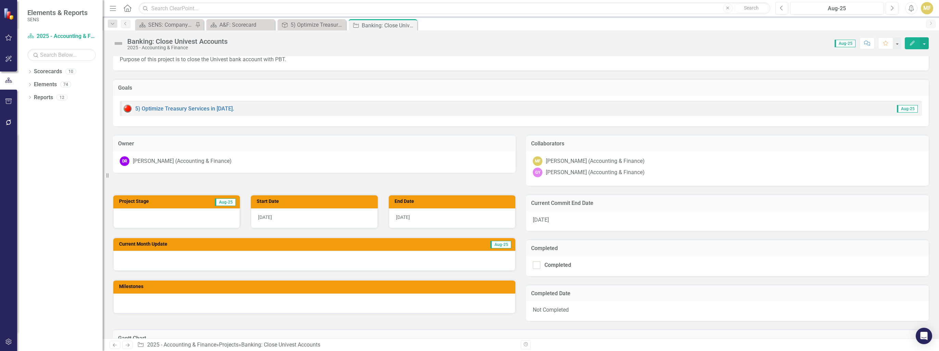
scroll to position [103, 0]
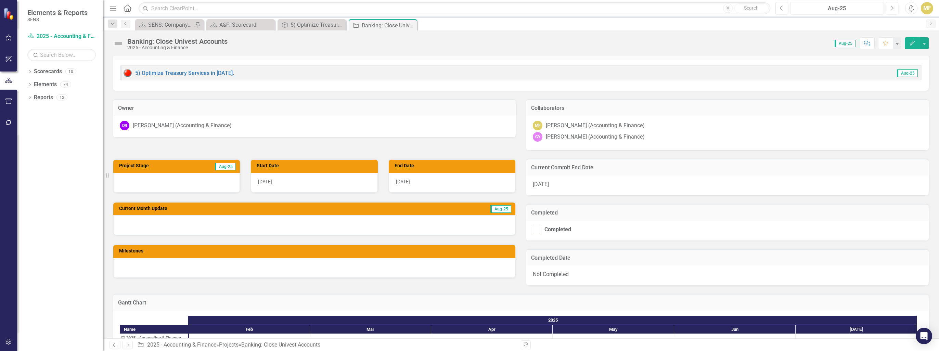
click at [117, 40] on img at bounding box center [118, 43] width 11 height 11
click at [117, 43] on img at bounding box center [118, 43] width 11 height 11
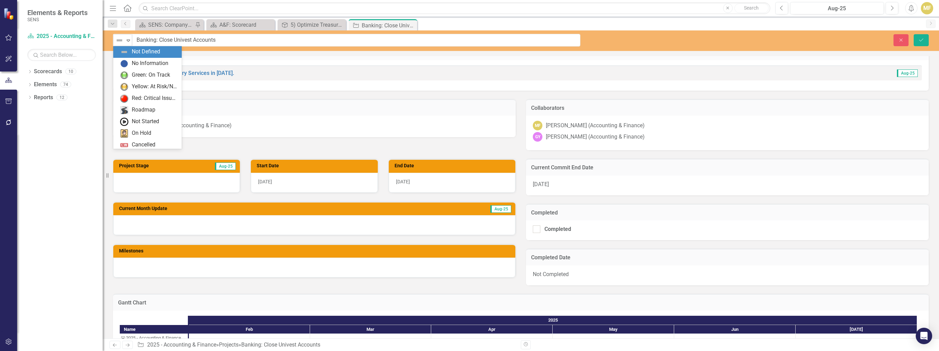
click at [117, 43] on img at bounding box center [119, 40] width 8 height 8
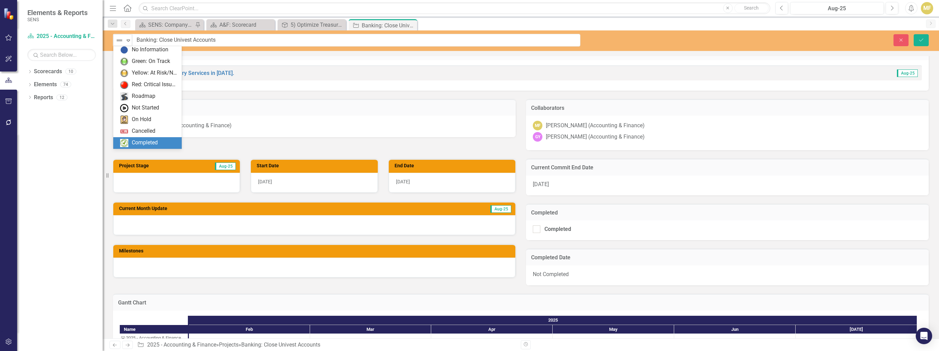
click at [154, 140] on div "Completed" at bounding box center [145, 143] width 26 height 8
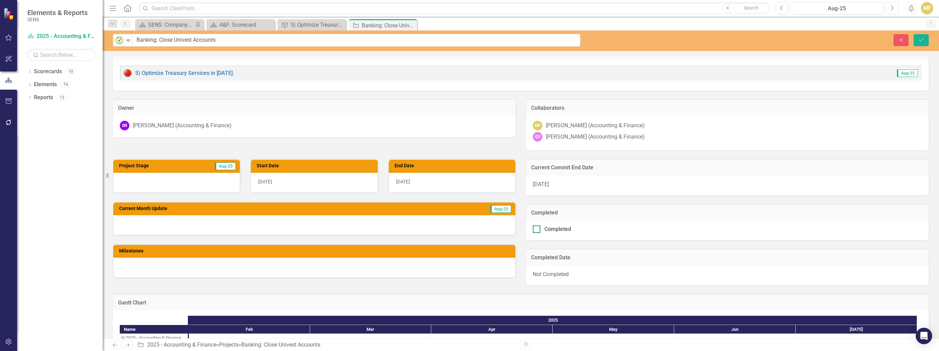
click at [536, 230] on div at bounding box center [537, 229] width 8 height 8
click at [536, 230] on input "Completed" at bounding box center [535, 227] width 4 height 4
checkbox input "true"
click at [419, 181] on div "[DATE]" at bounding box center [452, 183] width 127 height 20
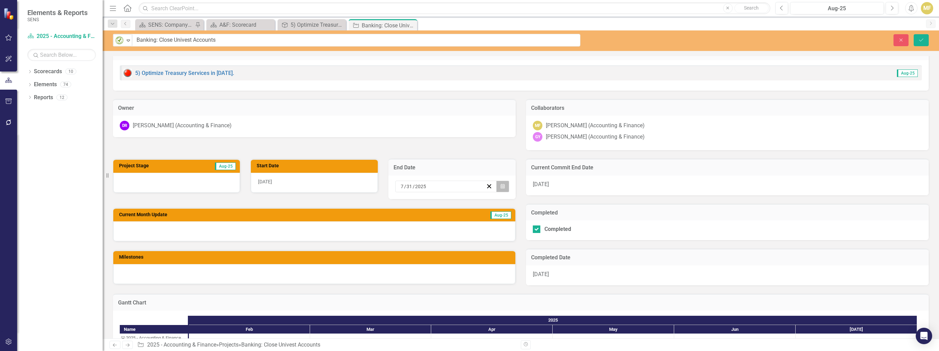
click at [500, 187] on icon "Calendar" at bounding box center [502, 186] width 4 height 5
click at [476, 147] on div "Project Priority B - Medium Priority Project Type Process Improvement Project D…" at bounding box center [521, 47] width 826 height 205
click at [919, 42] on icon "Save" at bounding box center [921, 40] width 6 height 5
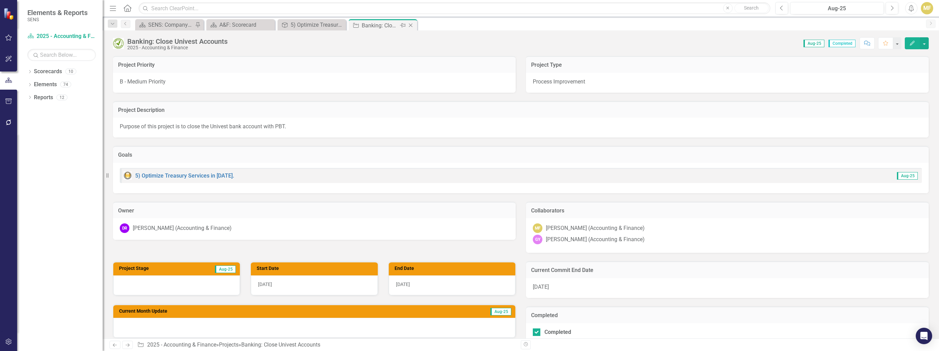
click at [412, 25] on icon "Close" at bounding box center [410, 25] width 7 height 5
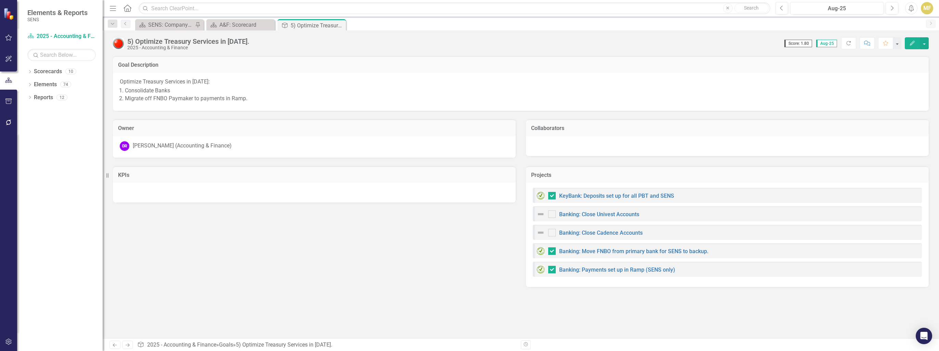
checkbox input "false"
checkbox input "true"
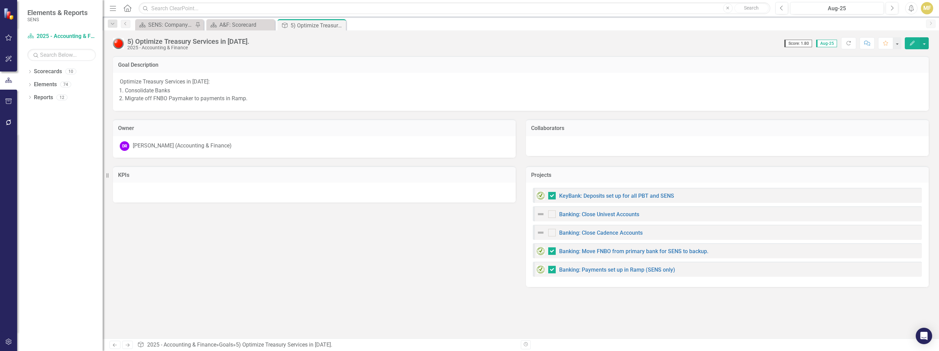
checkbox input "true"
click at [594, 232] on link "Banking: Close Cadence Accounts" at bounding box center [600, 233] width 83 height 6
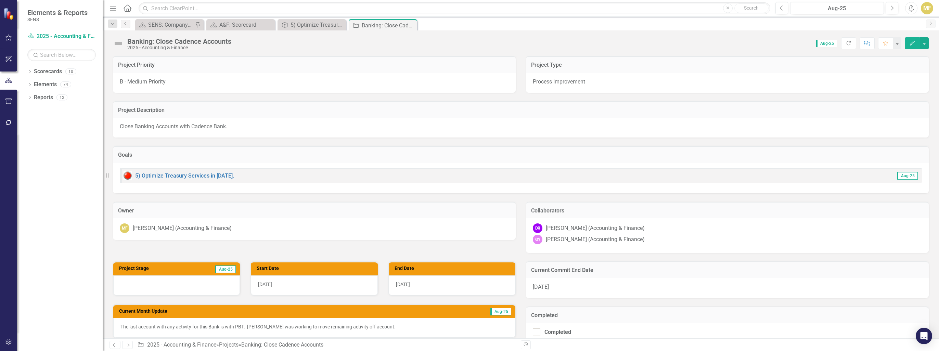
click at [121, 42] on img at bounding box center [118, 43] width 11 height 11
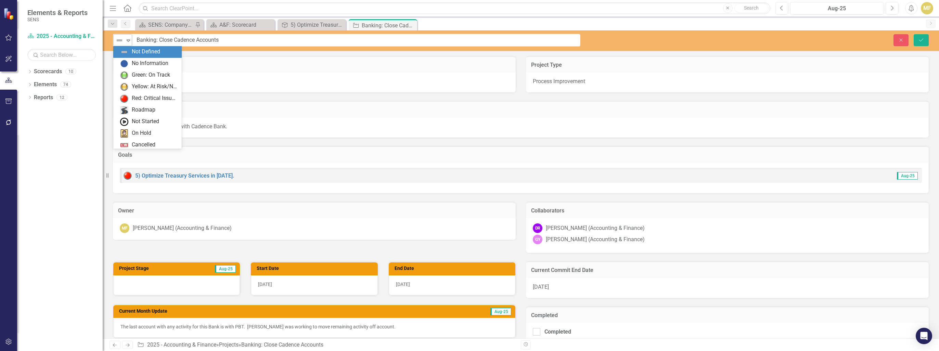
click at [122, 44] on div "Not Defined" at bounding box center [120, 41] width 10 height 10
click at [134, 74] on div "Green: On Track" at bounding box center [151, 75] width 38 height 8
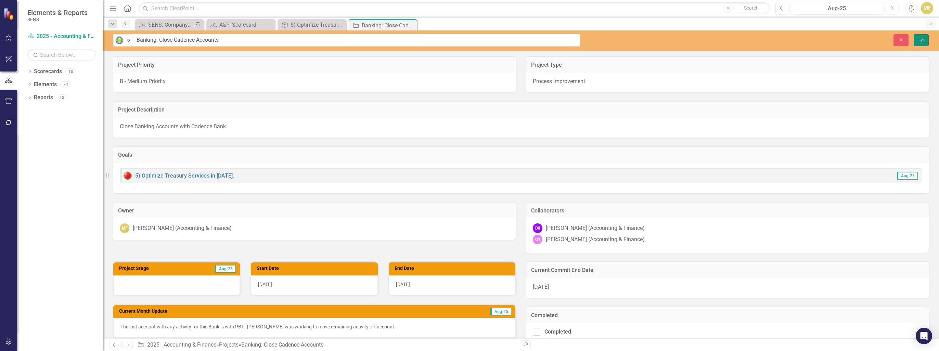
click at [918, 40] on icon "Save" at bounding box center [921, 40] width 6 height 5
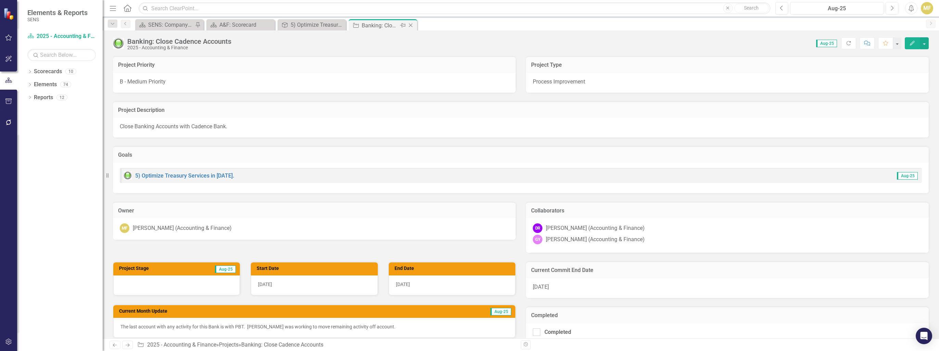
click at [411, 24] on icon "Close" at bounding box center [410, 25] width 7 height 5
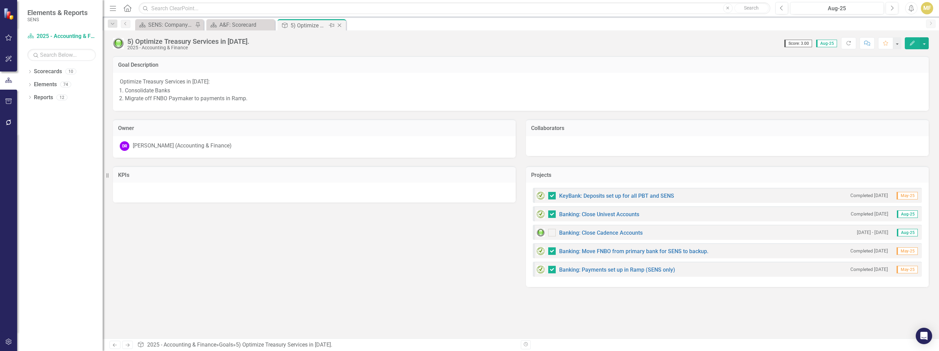
click at [341, 25] on icon "Close" at bounding box center [339, 25] width 7 height 5
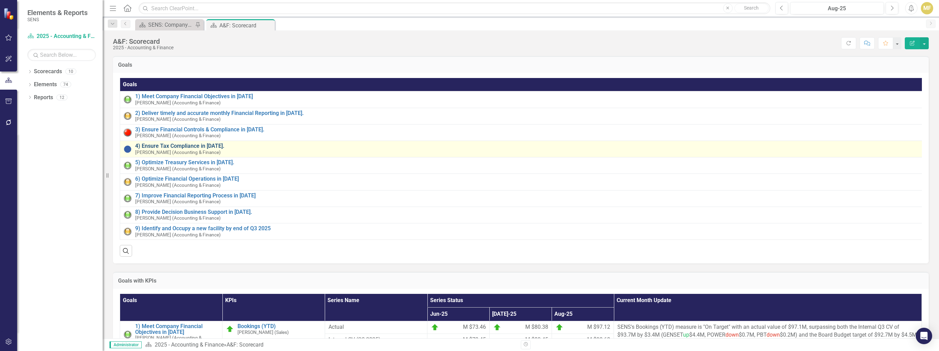
click at [178, 145] on link "4) Ensure Tax Compliance in [DATE]." at bounding box center [528, 146] width 786 height 6
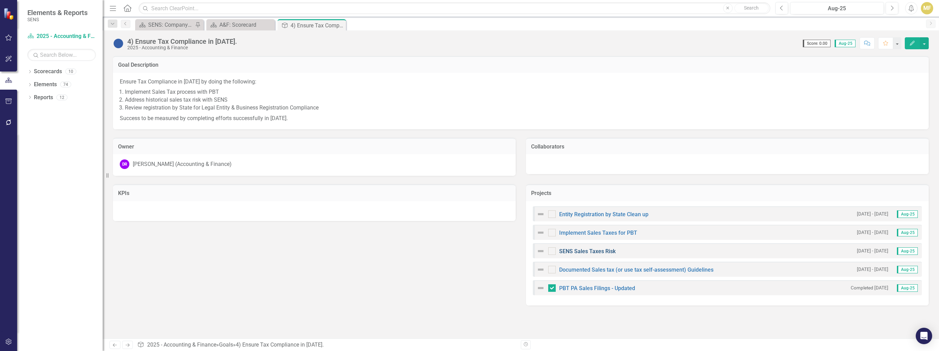
click at [603, 251] on link "SENS Sales Taxes Risk" at bounding box center [587, 251] width 56 height 6
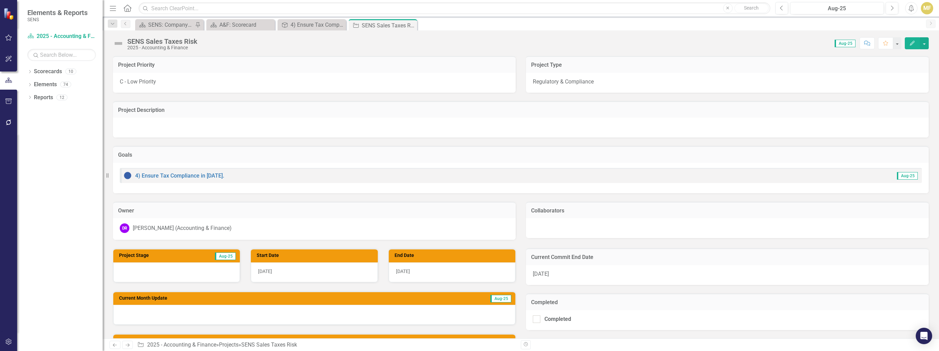
click at [118, 43] on img at bounding box center [118, 43] width 11 height 11
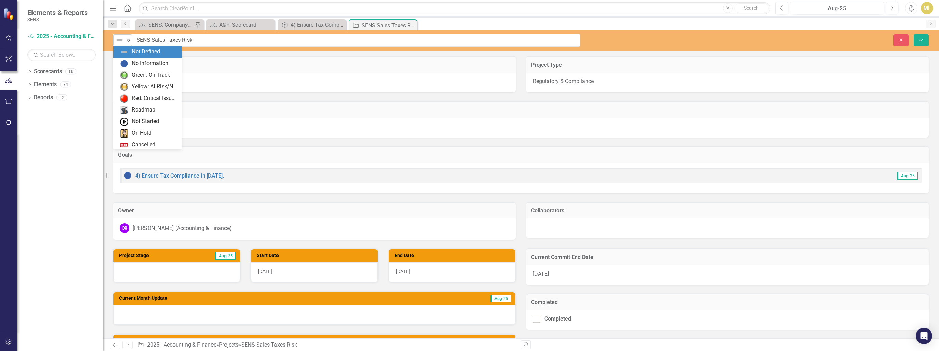
click at [119, 42] on img at bounding box center [119, 40] width 8 height 8
click at [151, 119] on div "Not Started" at bounding box center [145, 122] width 27 height 8
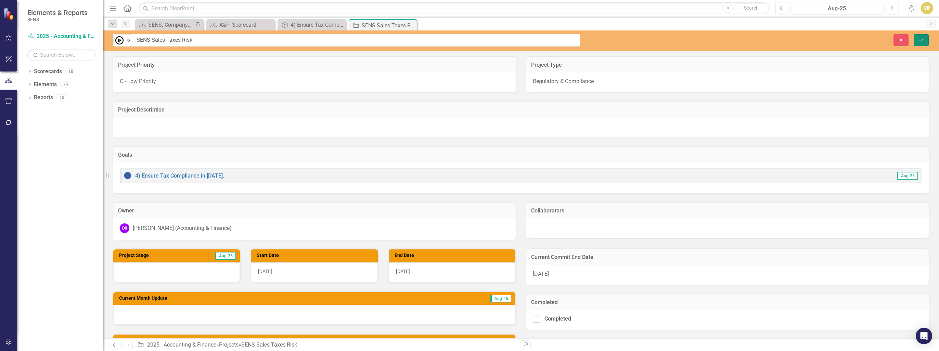
click at [923, 35] on button "Save" at bounding box center [920, 40] width 15 height 12
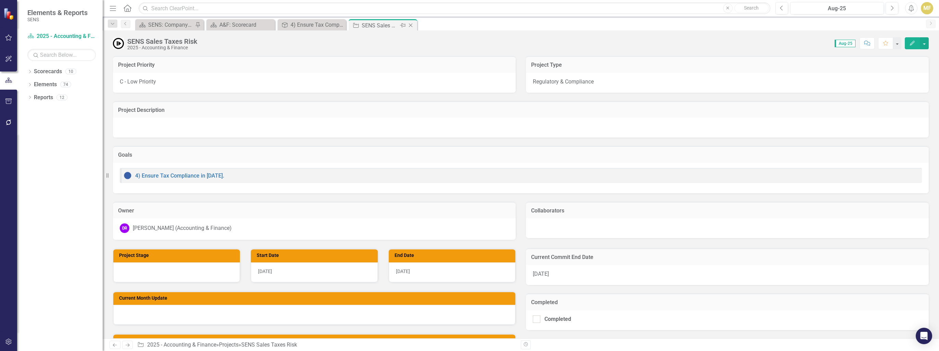
click at [411, 24] on icon at bounding box center [411, 26] width 4 height 4
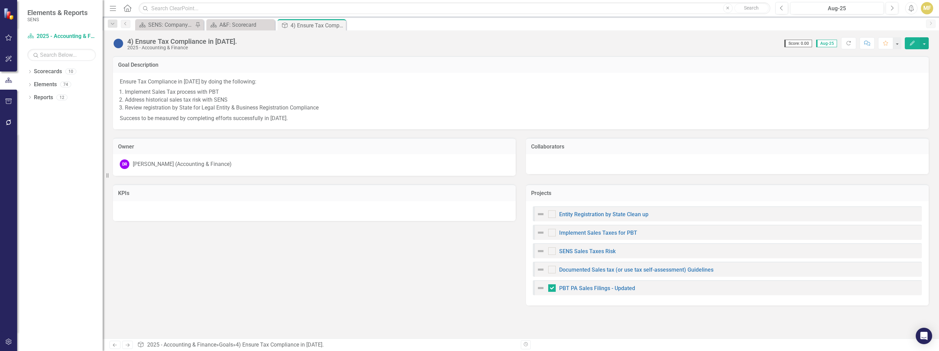
checkbox input "true"
click at [600, 270] on link "Documented Sales tax (or use tax self-assessment) Guidelines" at bounding box center [636, 269] width 154 height 6
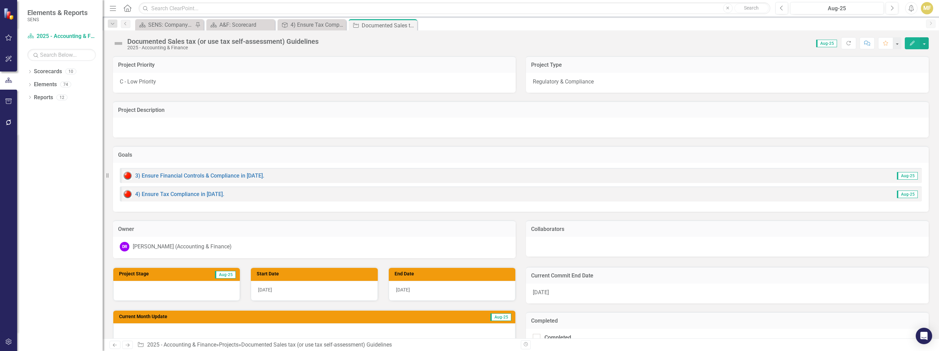
click at [118, 41] on img at bounding box center [118, 43] width 11 height 11
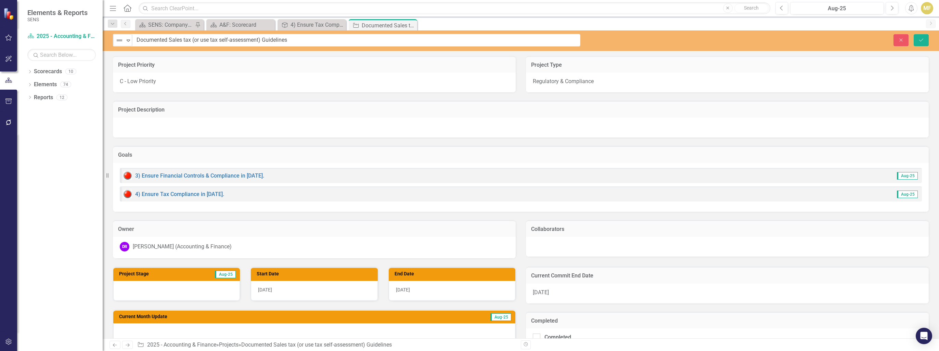
click at [118, 41] on img at bounding box center [119, 40] width 8 height 8
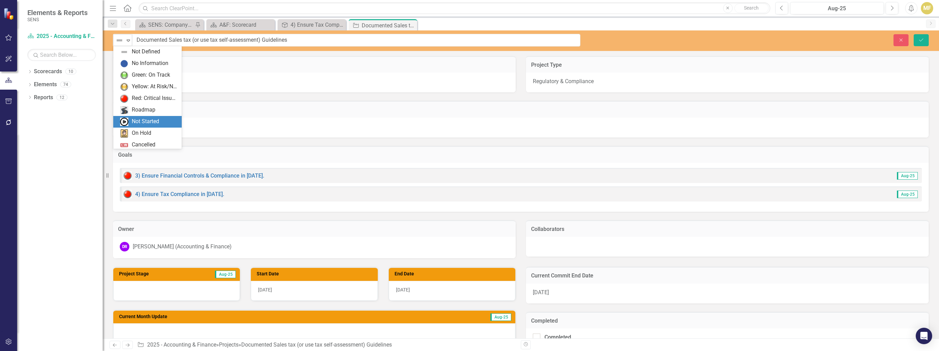
click at [152, 125] on div "Not Started" at bounding box center [145, 122] width 27 height 8
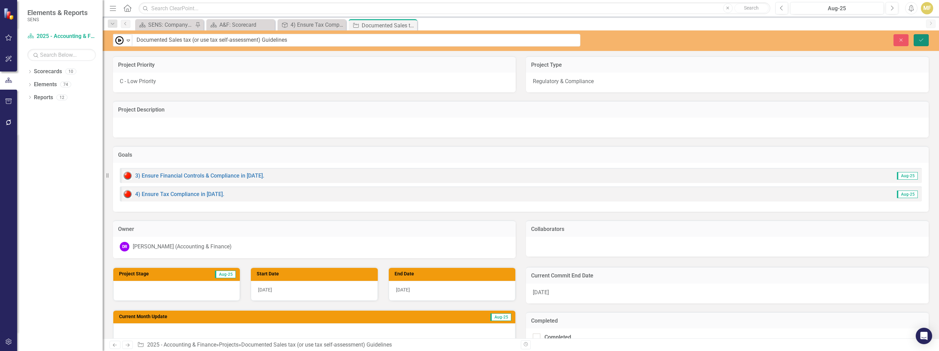
click at [919, 36] on button "Save" at bounding box center [920, 40] width 15 height 12
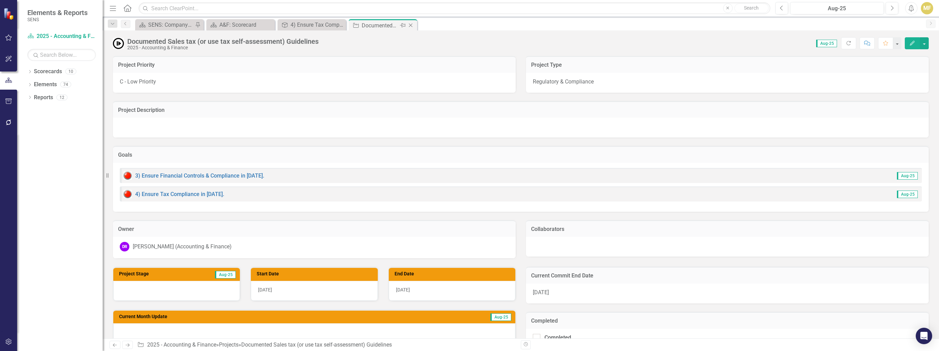
click at [411, 24] on icon "Close" at bounding box center [410, 25] width 7 height 5
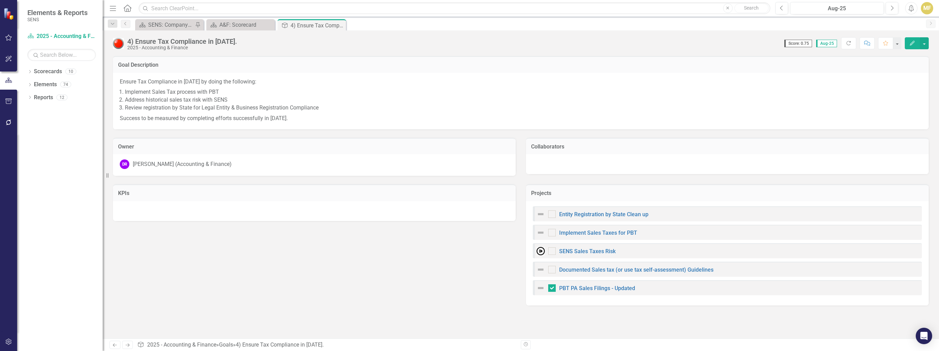
checkbox input "true"
click at [581, 233] on link "Implement Sales Taxes for PBT" at bounding box center [598, 233] width 78 height 6
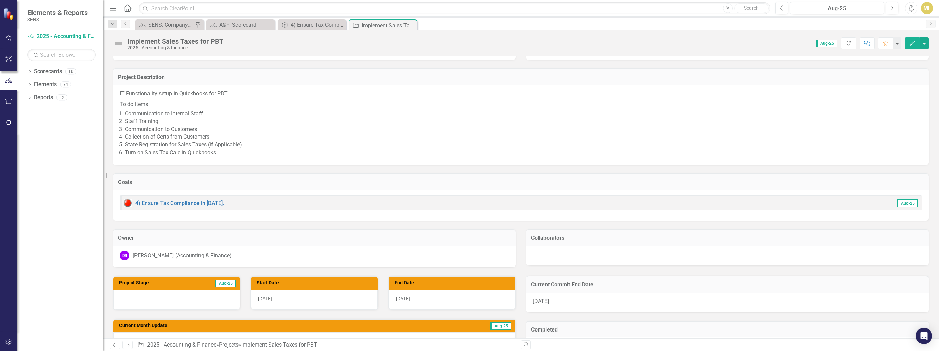
scroll to position [68, 0]
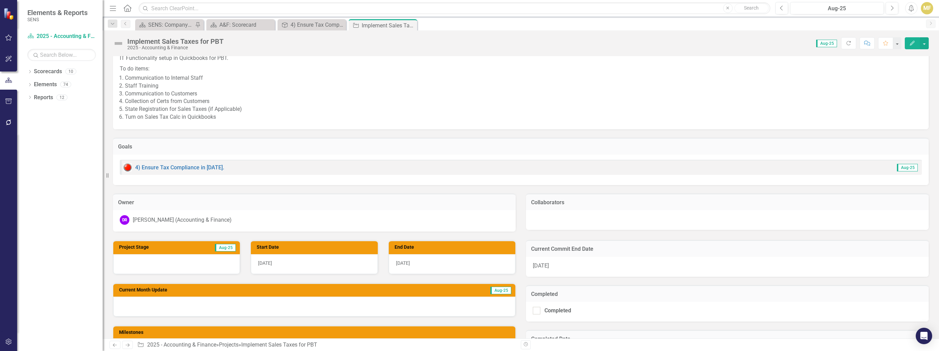
click at [556, 264] on div "[DATE]" at bounding box center [727, 267] width 403 height 20
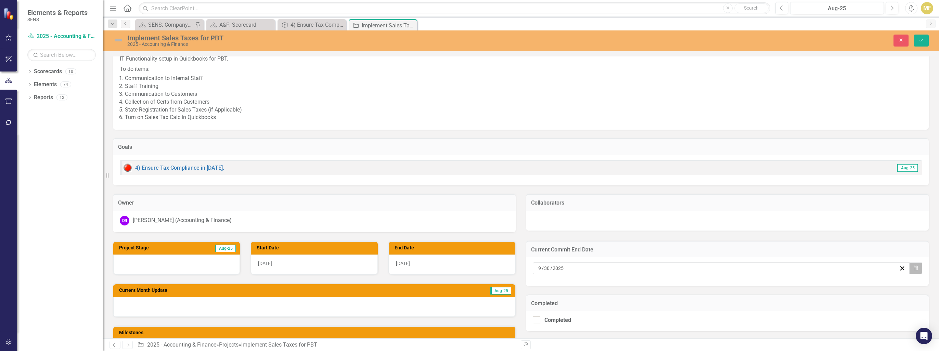
click at [911, 270] on button "Calendar" at bounding box center [915, 268] width 13 height 12
click at [758, 182] on button "›" at bounding box center [754, 179] width 15 height 15
click at [757, 181] on button "›" at bounding box center [754, 179] width 15 height 15
click at [717, 252] on abbr "31" at bounding box center [717, 251] width 5 height 5
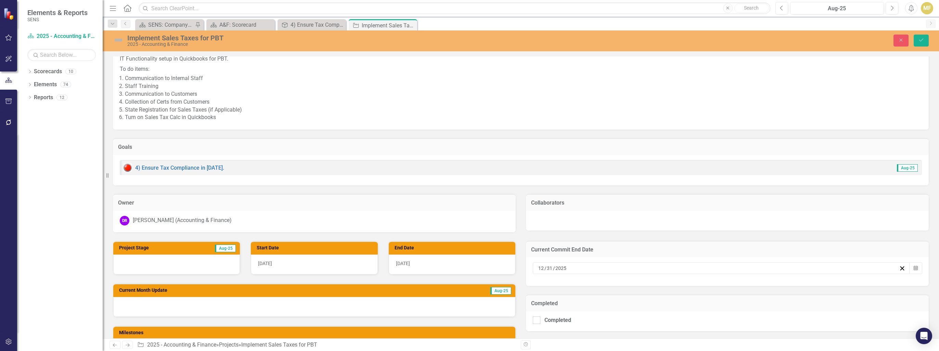
click at [424, 263] on div "[DATE]" at bounding box center [452, 265] width 127 height 20
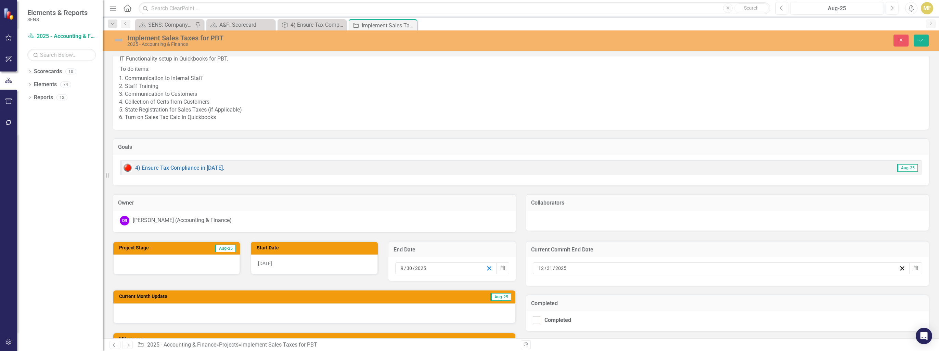
click at [488, 266] on icon "button" at bounding box center [489, 268] width 6 height 6
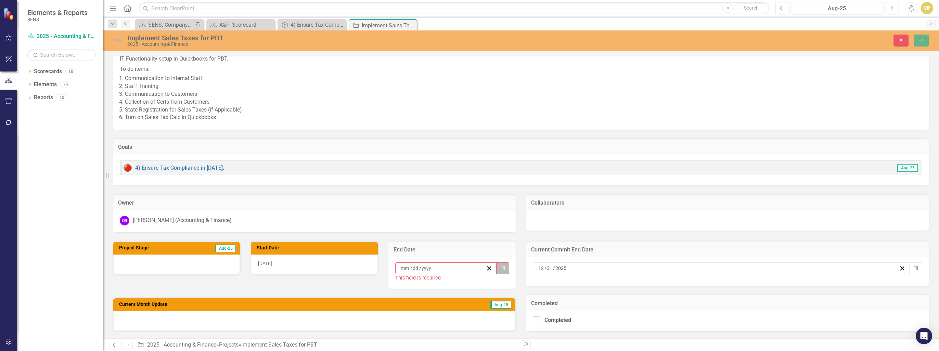
click at [502, 268] on icon "Calendar" at bounding box center [502, 268] width 4 height 5
click at [481, 183] on button "›" at bounding box center [480, 179] width 15 height 15
click at [484, 181] on button "›" at bounding box center [480, 179] width 15 height 15
click at [449, 251] on button "31" at bounding box center [443, 252] width 17 height 12
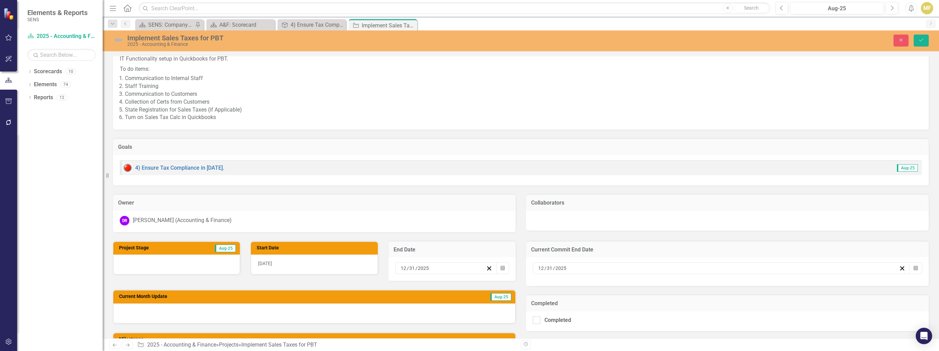
scroll to position [0, 0]
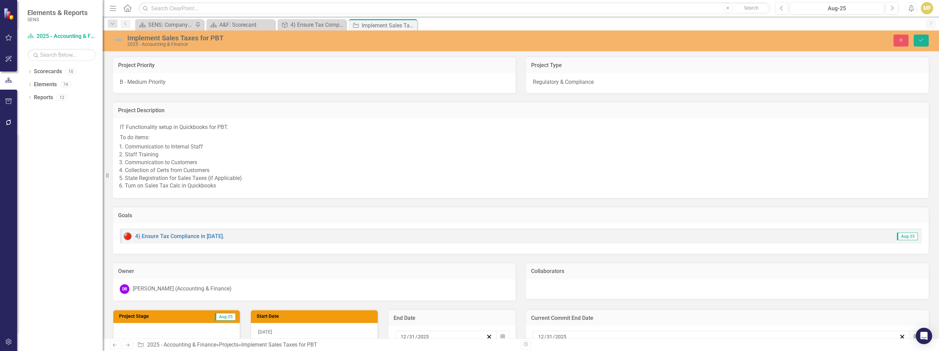
click at [121, 40] on img at bounding box center [118, 40] width 11 height 11
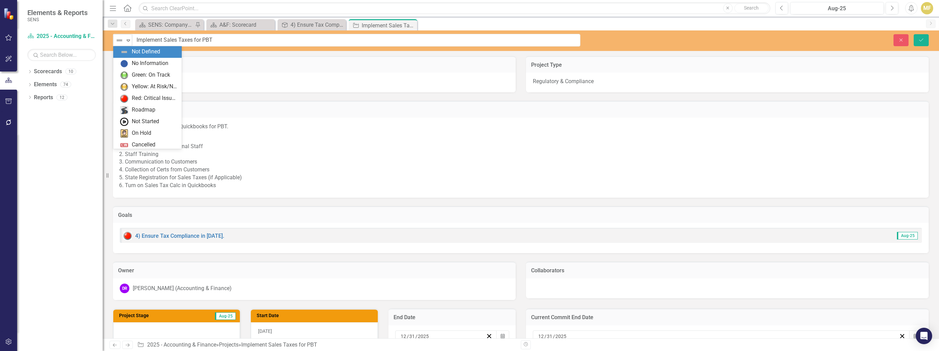
click at [121, 40] on img at bounding box center [119, 40] width 8 height 8
click at [140, 70] on div "Green: On Track" at bounding box center [147, 75] width 68 height 12
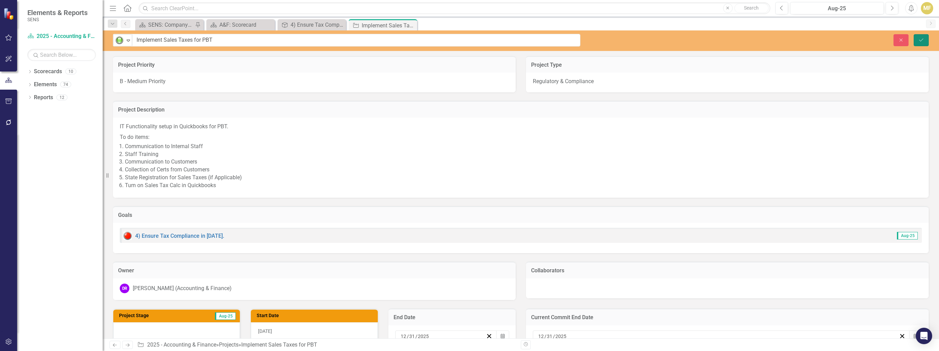
click at [920, 38] on icon "Save" at bounding box center [921, 40] width 6 height 5
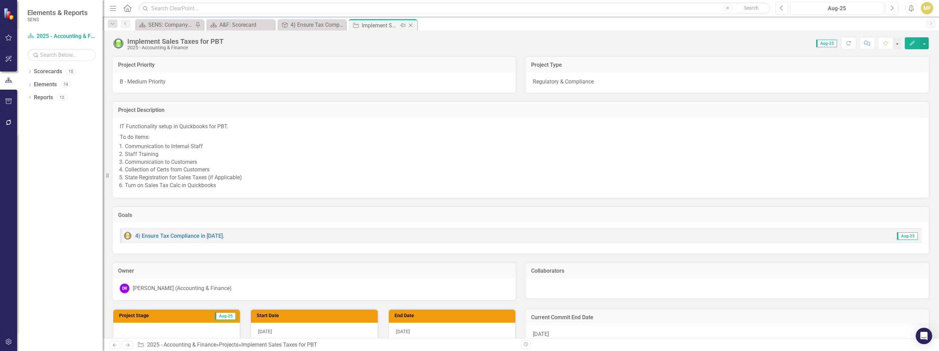
click at [412, 25] on icon "Close" at bounding box center [410, 25] width 7 height 5
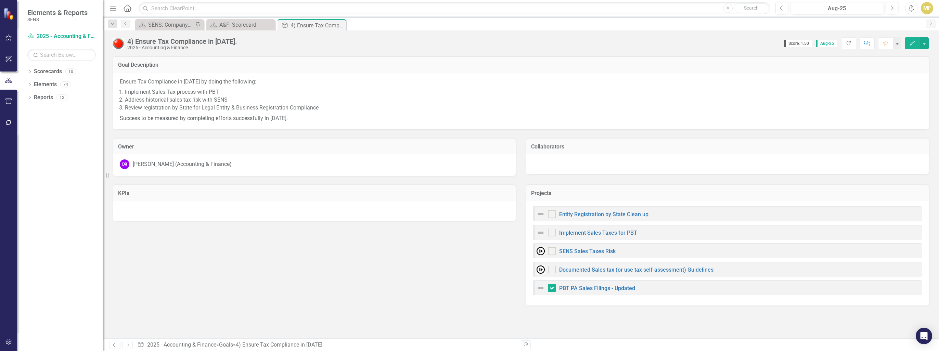
checkbox input "true"
click at [582, 216] on link "Entity Registration by State Clean up" at bounding box center [603, 214] width 89 height 6
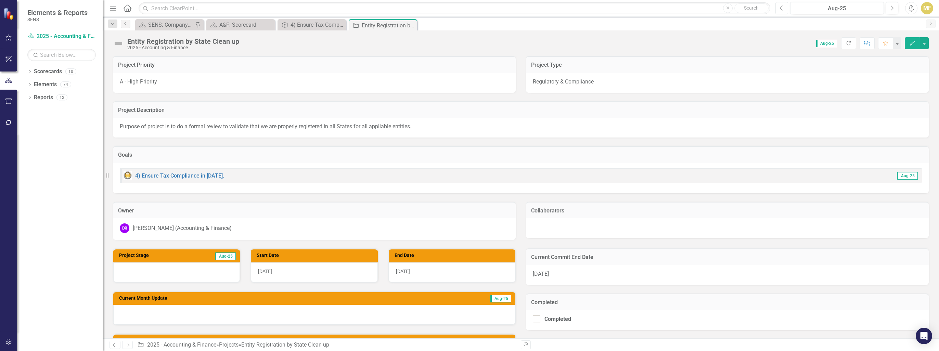
click at [783, 8] on icon "Previous" at bounding box center [782, 8] width 4 height 6
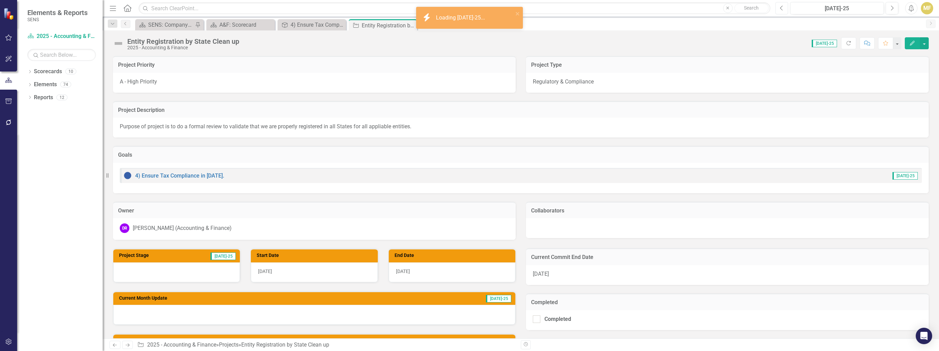
click at [783, 8] on icon "Previous" at bounding box center [782, 8] width 4 height 6
click at [889, 9] on button "Next" at bounding box center [891, 8] width 13 height 12
click at [892, 8] on icon "Next" at bounding box center [892, 8] width 4 height 6
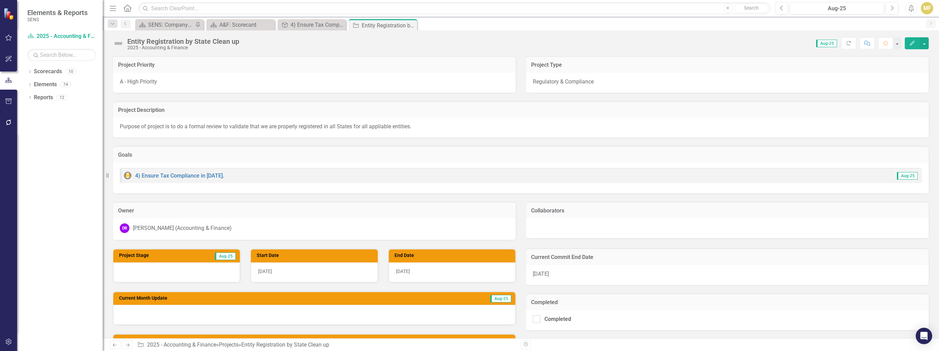
click at [205, 83] on div "A - High Priority" at bounding box center [314, 83] width 403 height 20
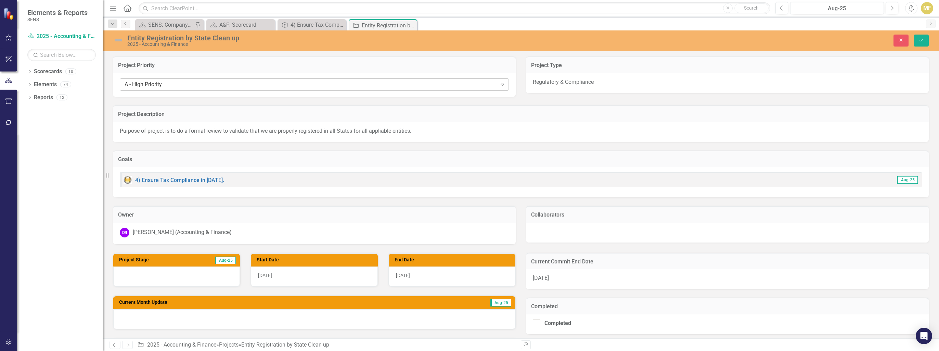
click at [169, 84] on div "A - High Priority" at bounding box center [311, 85] width 372 height 8
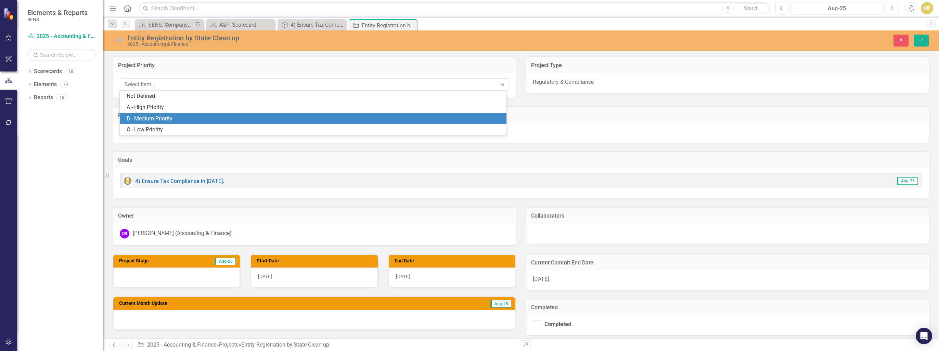
click at [178, 117] on div "B - Medium Priority" at bounding box center [315, 119] width 376 height 8
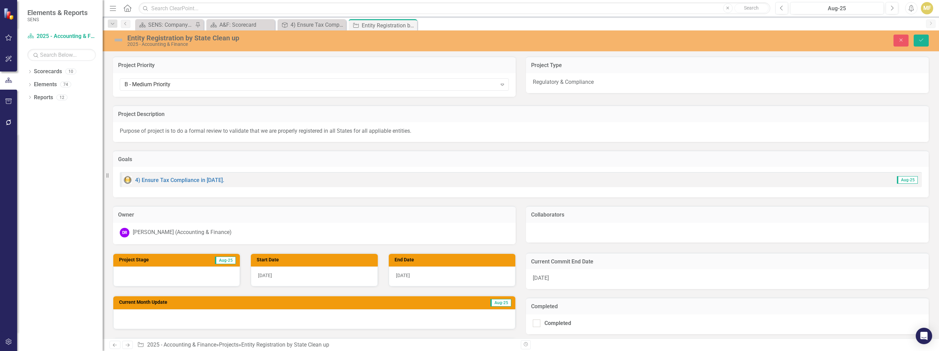
click at [924, 47] on div "Entity Registration by State Clean up 2025 - Accounting & Finance Close Save" at bounding box center [521, 40] width 836 height 21
click at [917, 38] on button "Save" at bounding box center [920, 41] width 15 height 12
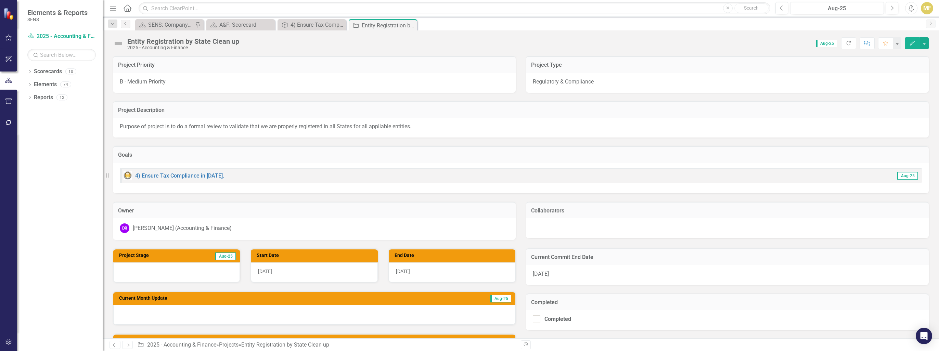
click at [121, 43] on img at bounding box center [118, 43] width 11 height 11
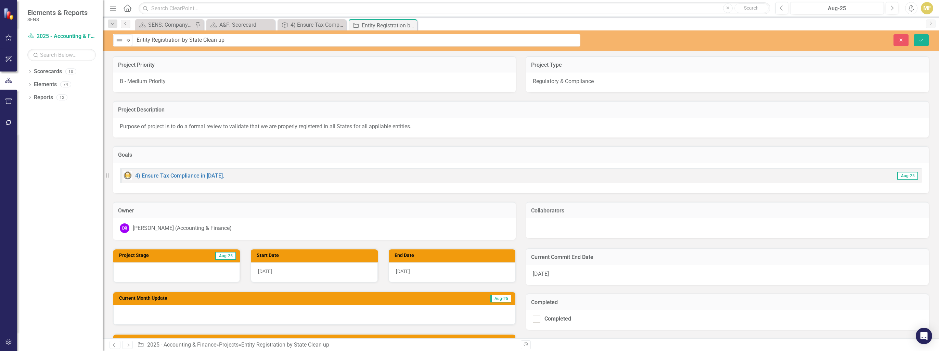
click at [121, 43] on img at bounding box center [119, 40] width 8 height 8
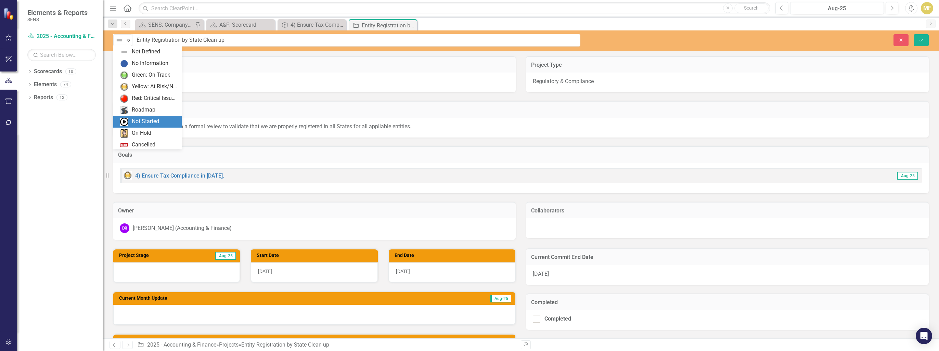
click at [149, 125] on div "Not Started" at bounding box center [145, 122] width 27 height 8
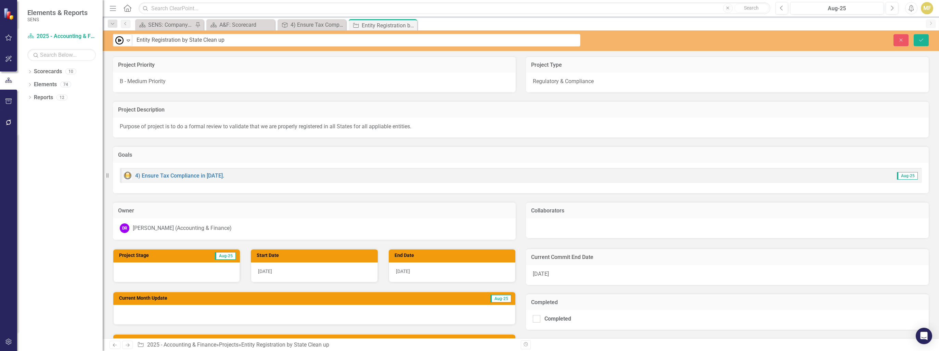
click at [637, 275] on div "[DATE]" at bounding box center [727, 275] width 403 height 20
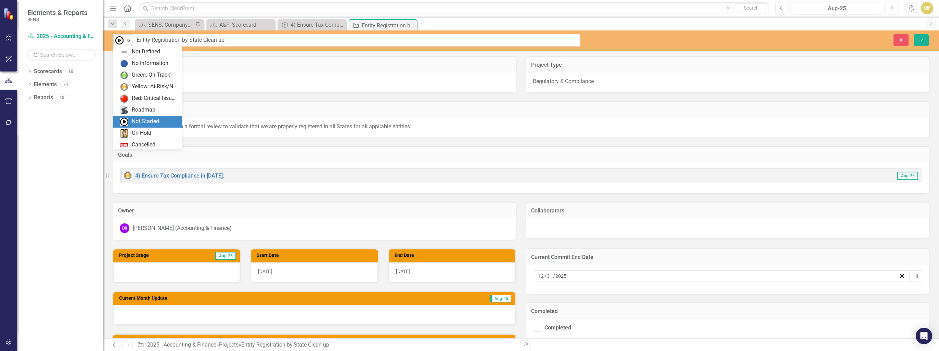
click at [129, 39] on icon "Expand" at bounding box center [128, 40] width 7 height 5
click at [135, 97] on div "Roadmap" at bounding box center [144, 96] width 24 height 8
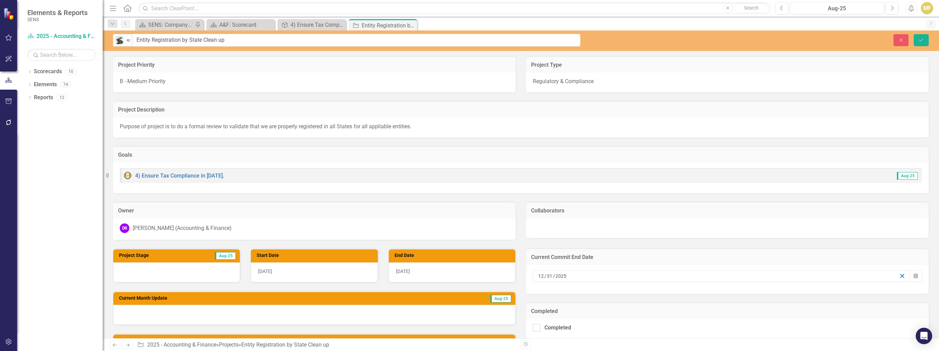
click at [899, 276] on icon "button" at bounding box center [902, 276] width 6 height 6
click at [909, 274] on button "Calendar" at bounding box center [915, 276] width 13 height 12
click at [751, 186] on button "›" at bounding box center [754, 187] width 15 height 15
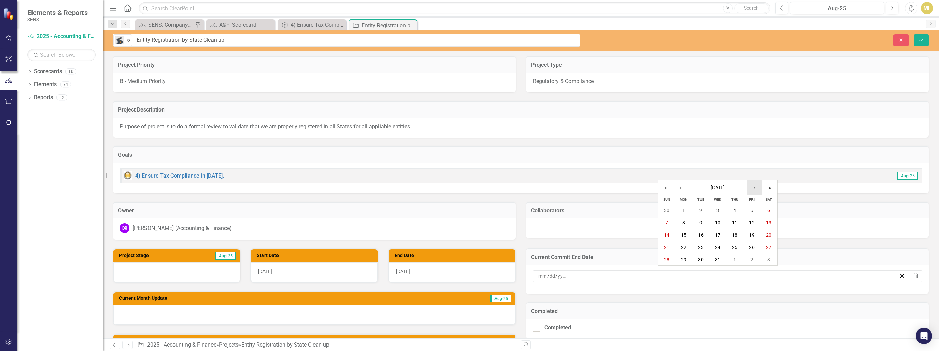
click at [751, 186] on button "›" at bounding box center [754, 187] width 15 height 15
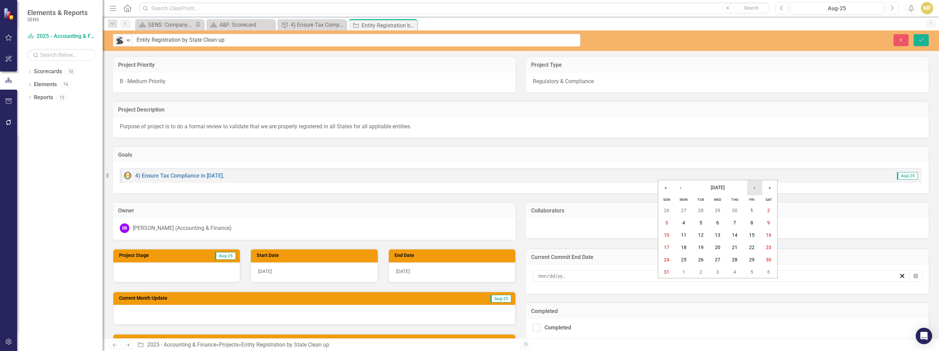
click at [751, 186] on button "›" at bounding box center [754, 187] width 15 height 15
click at [758, 188] on button "›" at bounding box center [754, 187] width 15 height 15
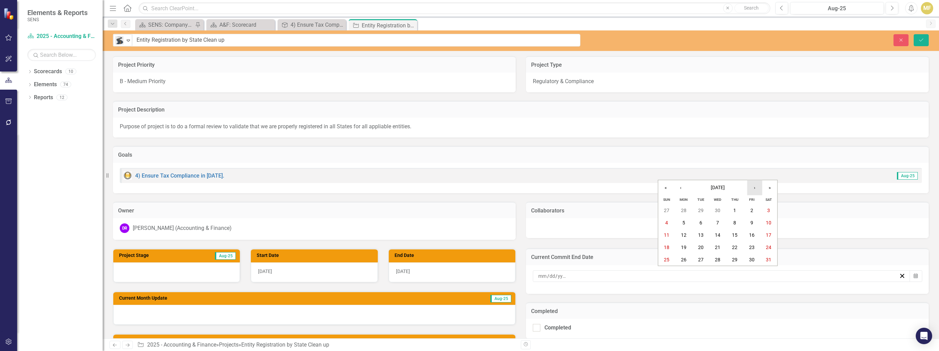
click at [758, 188] on button "›" at bounding box center [754, 187] width 15 height 15
click at [736, 259] on abbr "31" at bounding box center [734, 259] width 5 height 5
click at [469, 268] on div "[DATE]" at bounding box center [452, 272] width 127 height 20
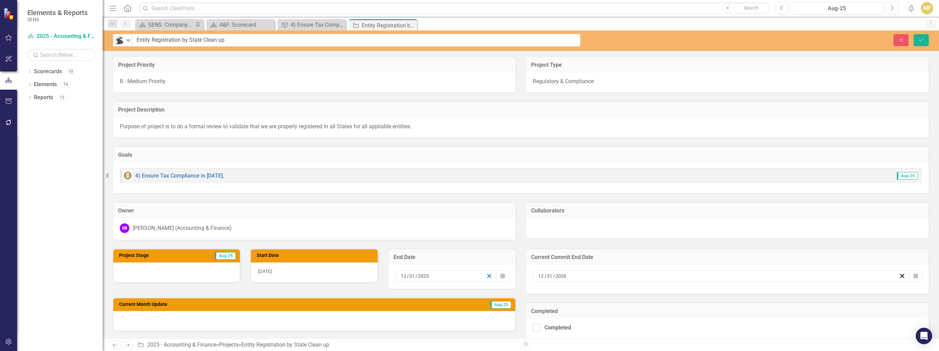
click at [486, 275] on icon "button" at bounding box center [489, 276] width 6 height 6
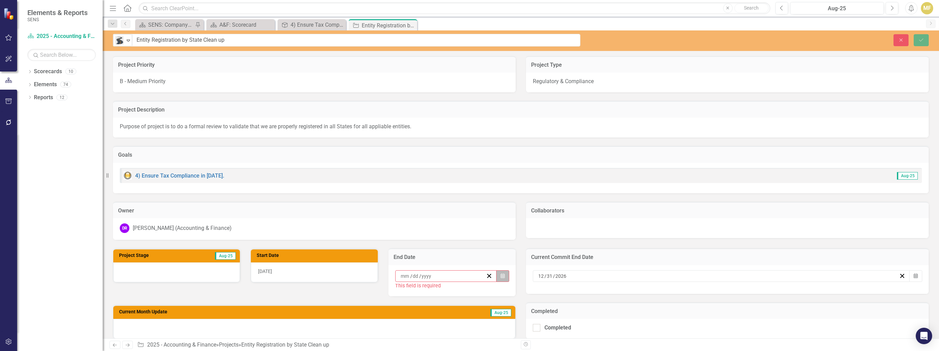
click at [506, 274] on button "Calendar" at bounding box center [502, 276] width 13 height 12
click at [481, 187] on button "›" at bounding box center [480, 187] width 15 height 15
click at [480, 187] on button "›" at bounding box center [480, 187] width 15 height 15
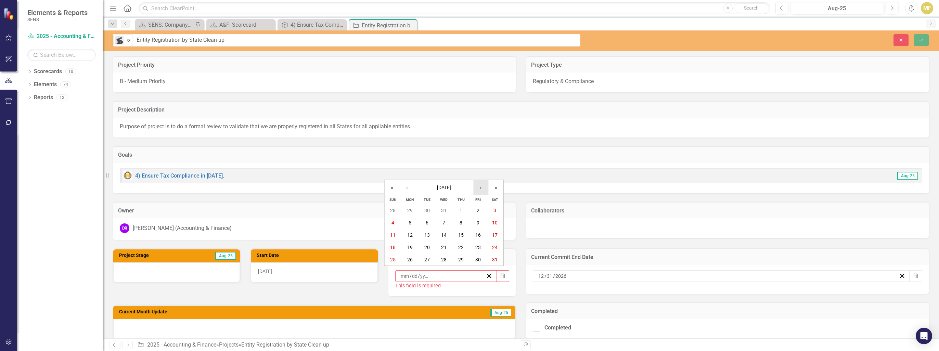
click at [480, 187] on button "›" at bounding box center [480, 187] width 15 height 15
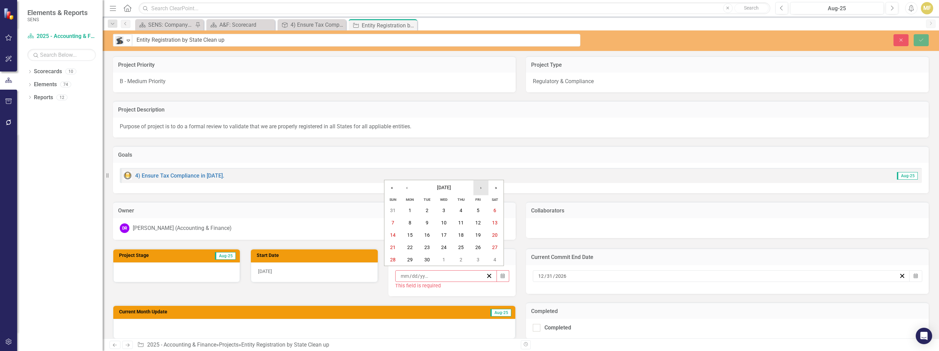
click at [480, 187] on button "›" at bounding box center [480, 187] width 15 height 15
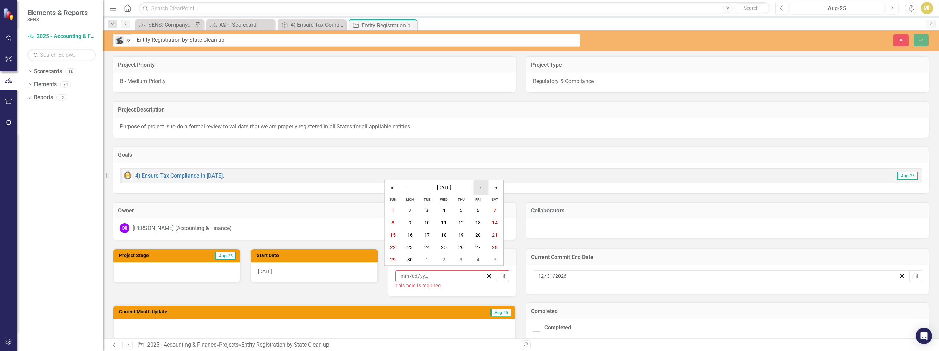
click at [480, 187] on button "›" at bounding box center [480, 187] width 15 height 15
click at [467, 257] on button "31" at bounding box center [460, 259] width 17 height 12
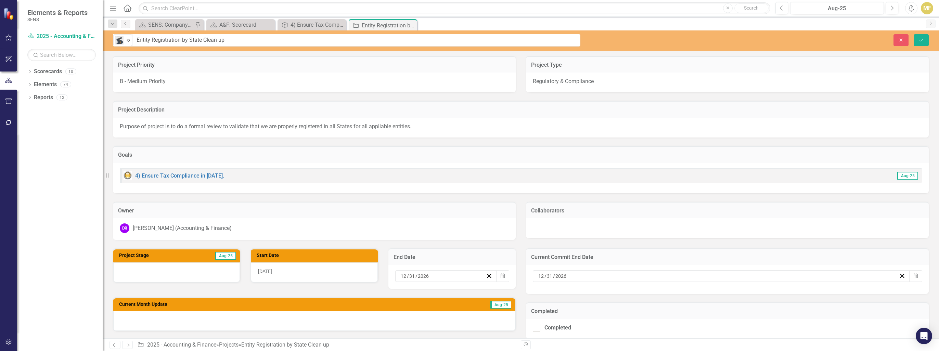
click at [282, 266] on div "9/1/25" at bounding box center [314, 272] width 127 height 20
click at [290, 272] on div "9/1/25" at bounding box center [314, 272] width 127 height 20
click at [350, 273] on div "9/1/25" at bounding box center [314, 272] width 127 height 20
click at [363, 274] on icon "Calendar" at bounding box center [365, 276] width 4 height 5
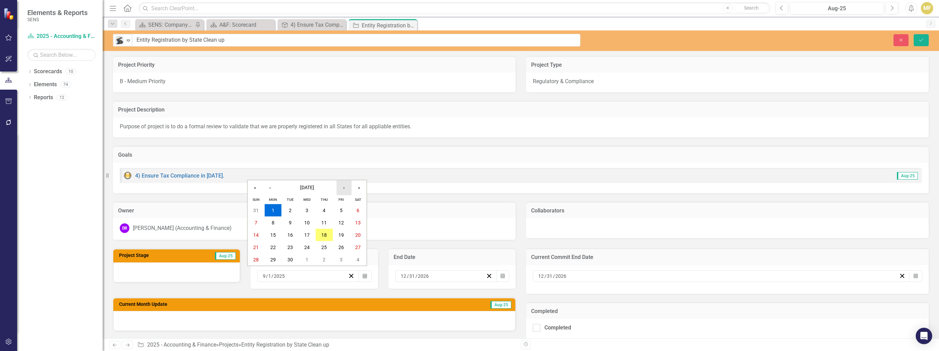
click at [344, 190] on button "›" at bounding box center [343, 187] width 15 height 15
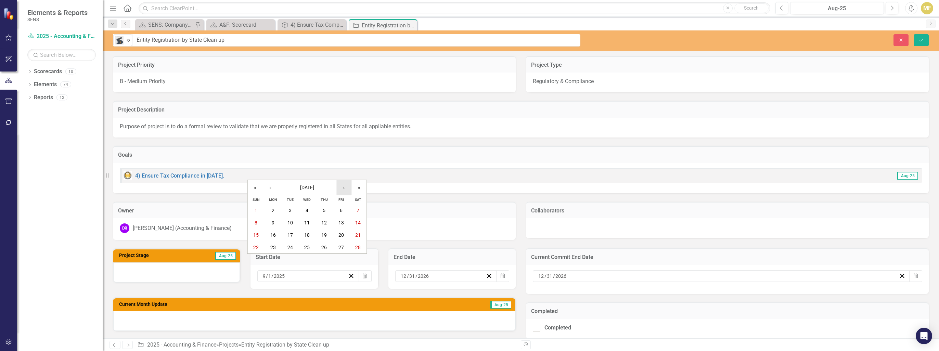
click at [344, 190] on button "›" at bounding box center [343, 187] width 15 height 15
click at [257, 210] on abbr "1" at bounding box center [256, 210] width 3 height 5
click at [926, 40] on button "Save" at bounding box center [920, 40] width 15 height 12
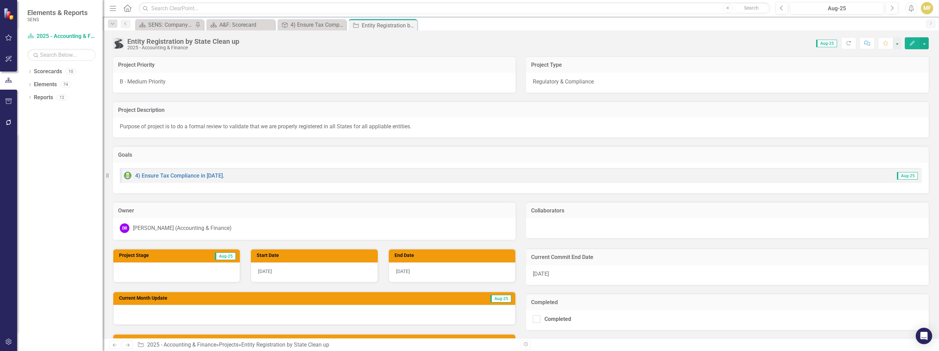
click at [204, 81] on div "B - Medium Priority" at bounding box center [314, 83] width 403 height 20
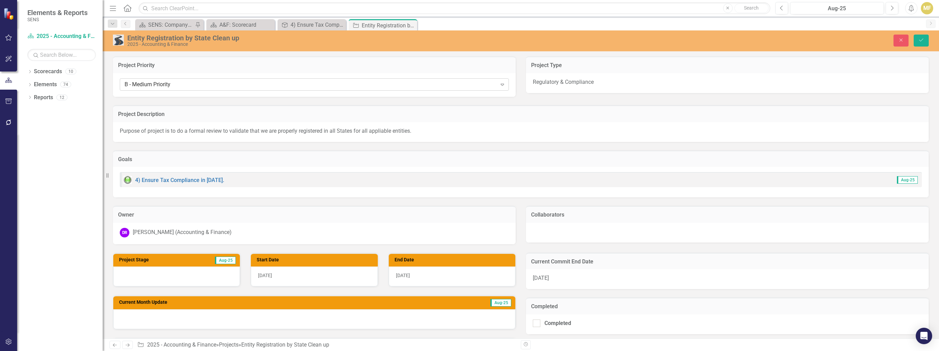
click at [205, 83] on div "B - Medium Priority" at bounding box center [311, 85] width 372 height 8
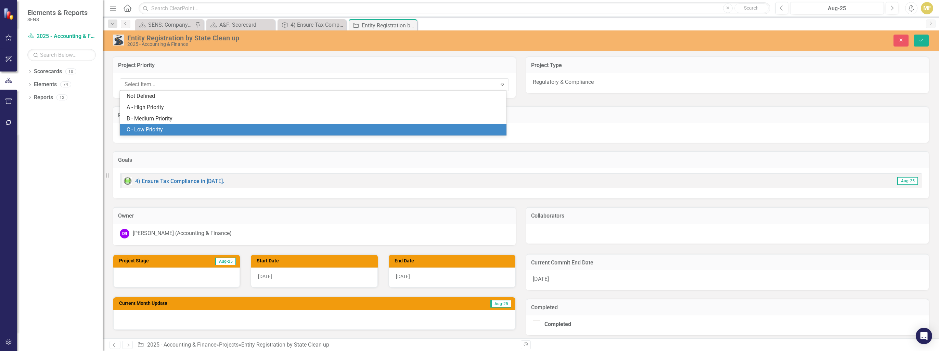
click at [170, 130] on div "C - Low Priority" at bounding box center [315, 130] width 376 height 8
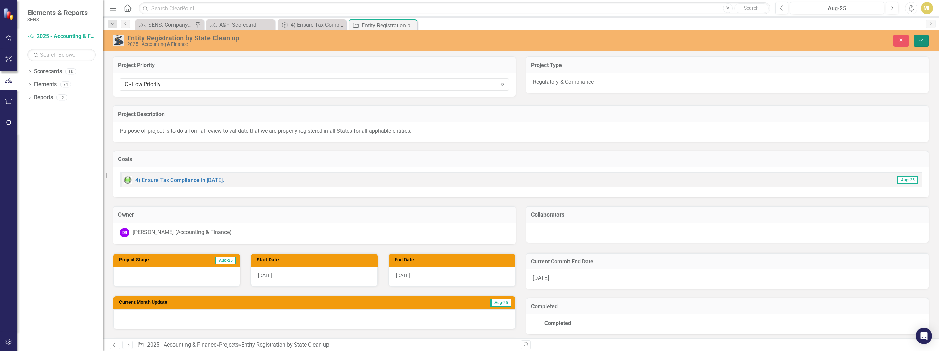
click at [918, 41] on icon "Save" at bounding box center [921, 40] width 6 height 5
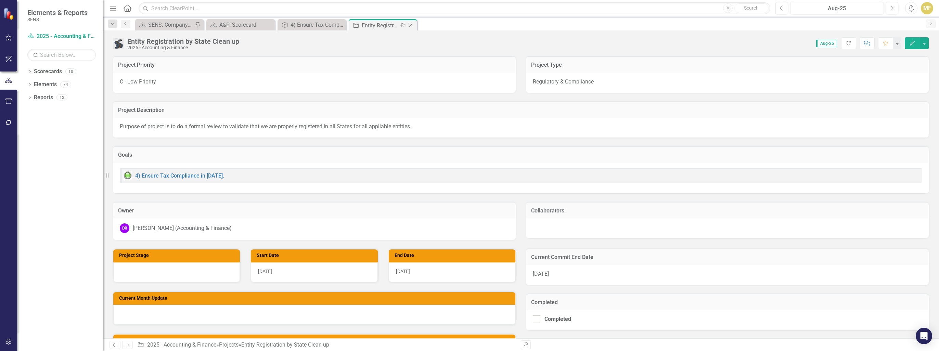
click at [413, 27] on icon "Close" at bounding box center [410, 25] width 7 height 5
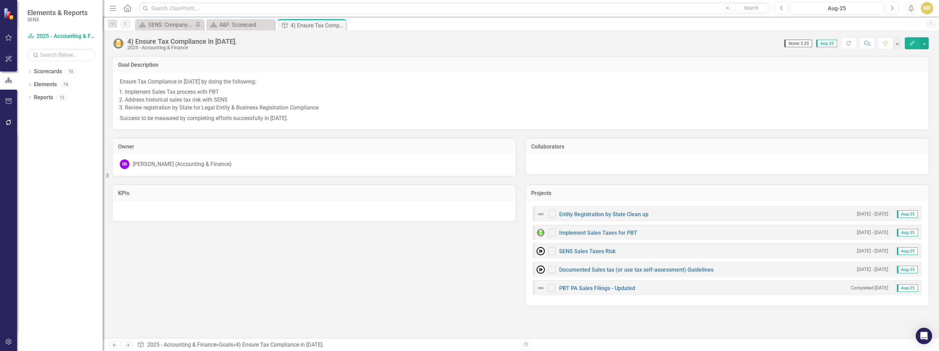
checkbox input "true"
click at [582, 287] on link "PBT PA Sales Filings - Updated" at bounding box center [597, 288] width 76 height 6
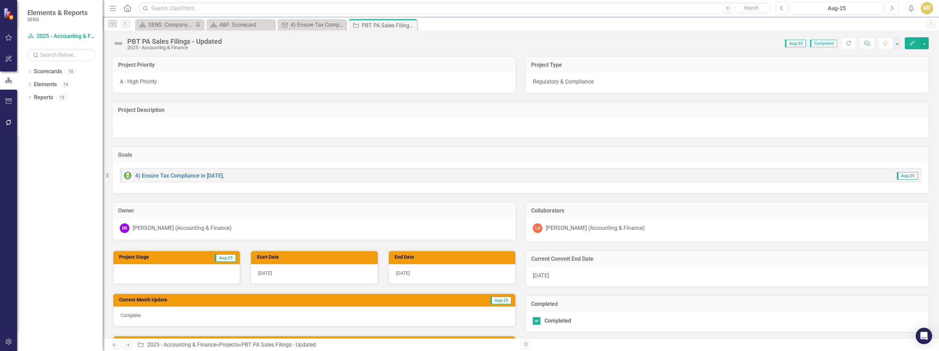
click at [121, 43] on img at bounding box center [118, 43] width 11 height 11
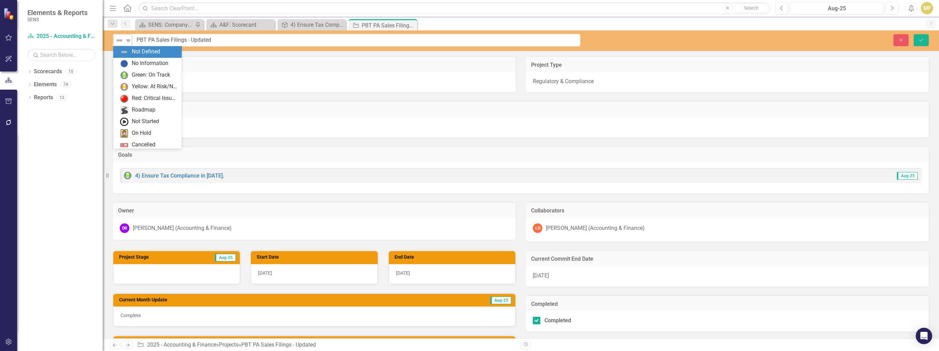
click at [120, 43] on img at bounding box center [119, 40] width 8 height 8
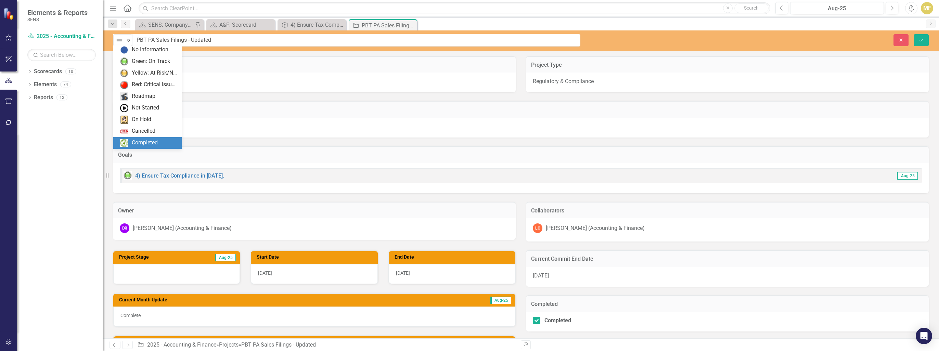
click at [147, 139] on div "Completed" at bounding box center [145, 143] width 26 height 8
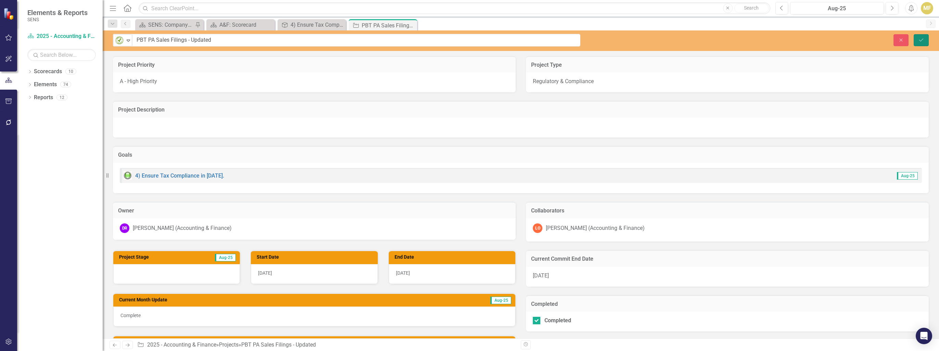
click at [920, 40] on icon "Save" at bounding box center [921, 40] width 6 height 5
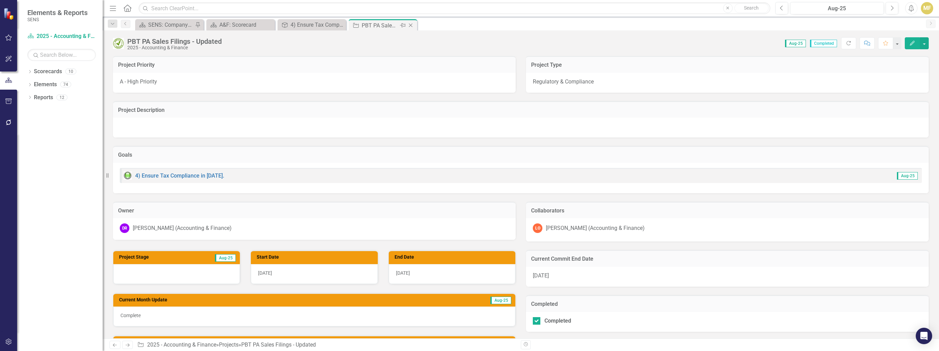
click at [412, 24] on icon "Close" at bounding box center [410, 25] width 7 height 5
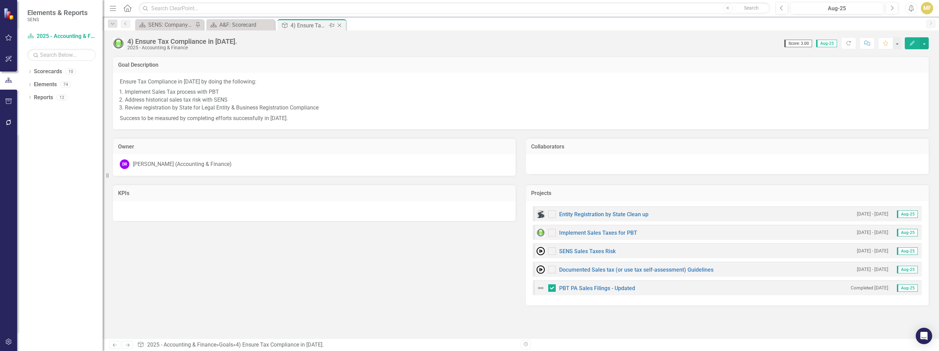
click at [340, 25] on icon "Close" at bounding box center [339, 25] width 7 height 5
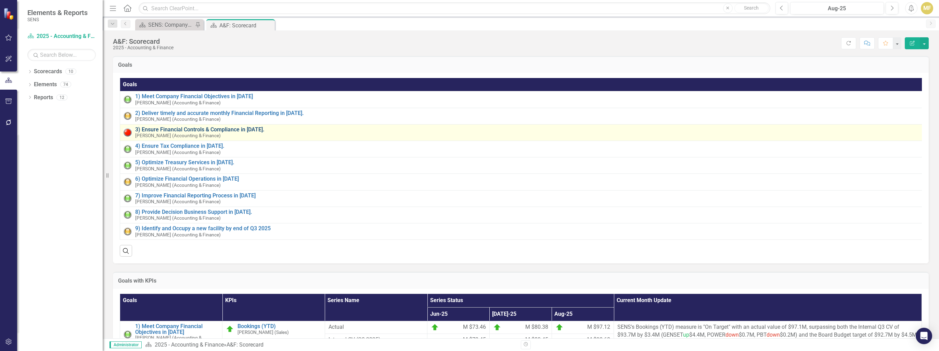
checkbox input "true"
checkbox input "false"
click at [173, 130] on link "3) Ensure Financial Controls & Compliance in [DATE]." at bounding box center [529, 130] width 788 height 6
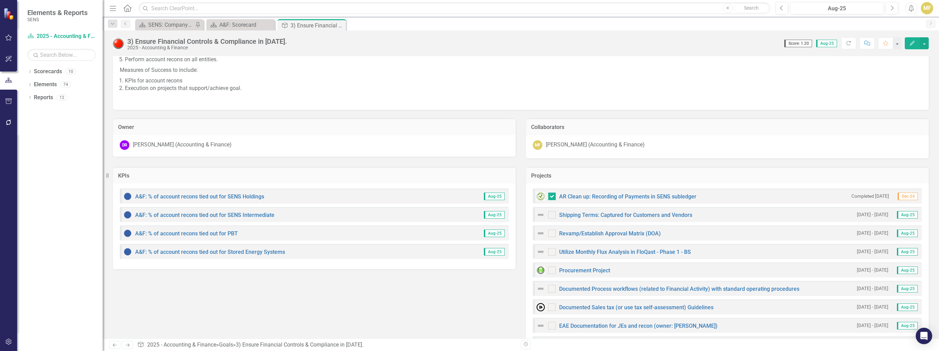
scroll to position [68, 0]
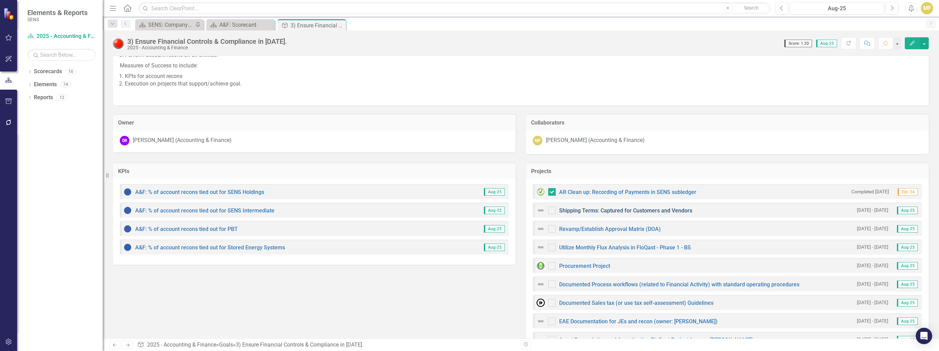
click at [615, 208] on link "Shipping Terms: Captured for Customers and Vendors" at bounding box center [625, 210] width 133 height 6
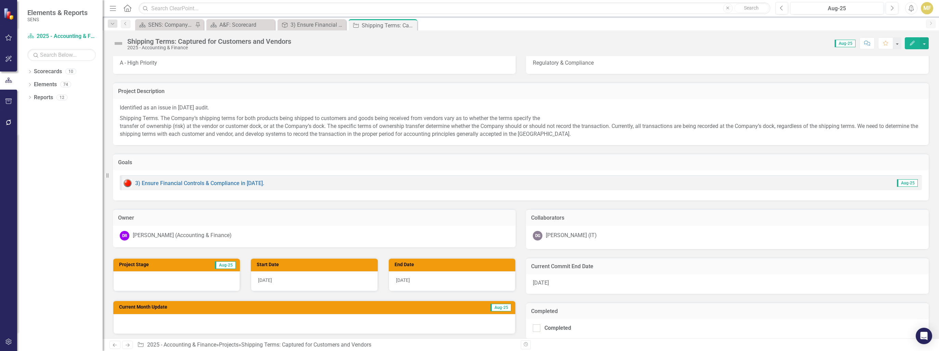
scroll to position [34, 0]
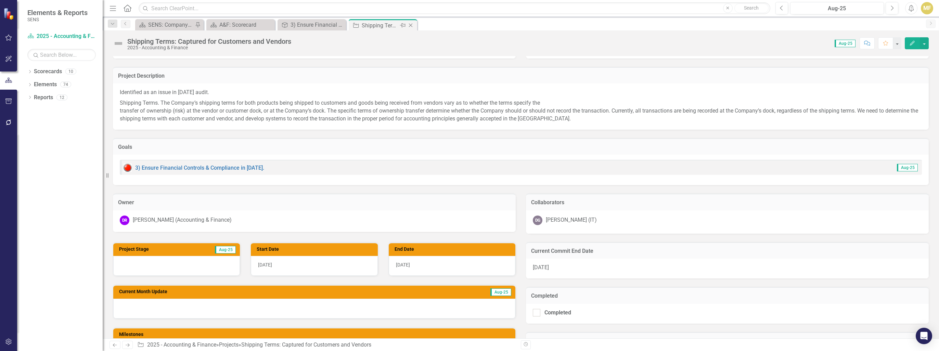
click at [412, 26] on icon at bounding box center [411, 26] width 4 height 4
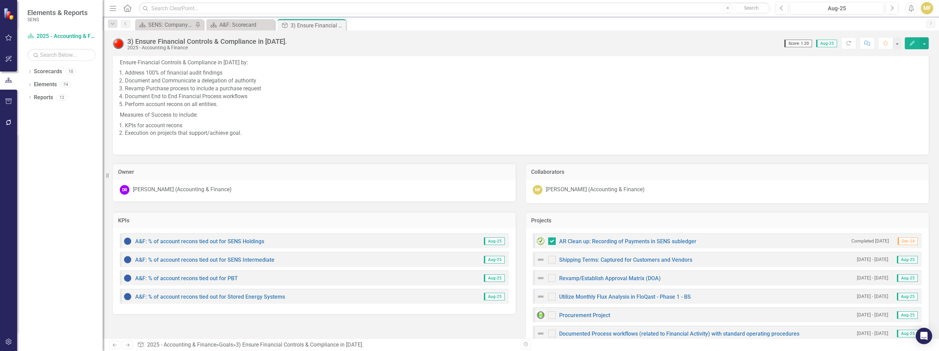
scroll to position [68, 0]
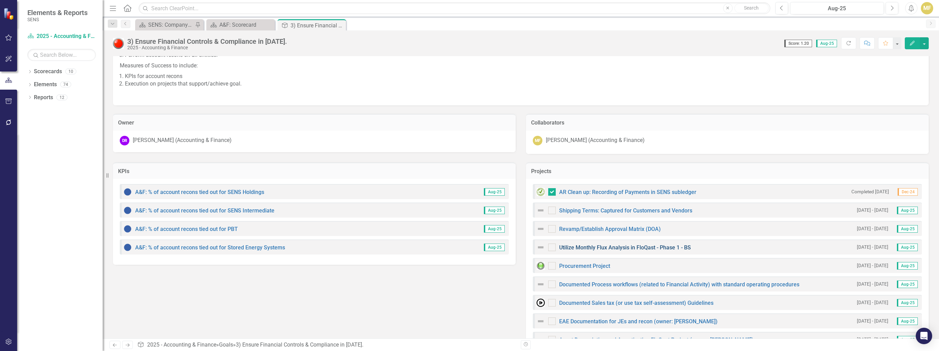
click at [659, 246] on link "Utilize Monthly Flux Analysis in FloQast - Phase 1 - BS" at bounding box center [625, 247] width 132 height 6
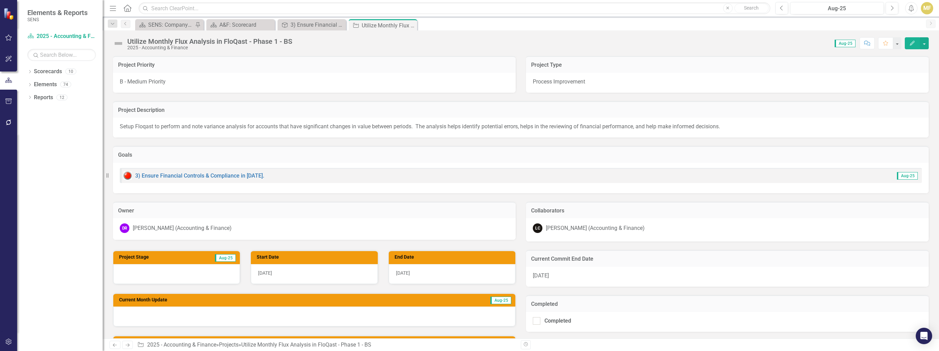
click at [116, 41] on img at bounding box center [118, 43] width 11 height 11
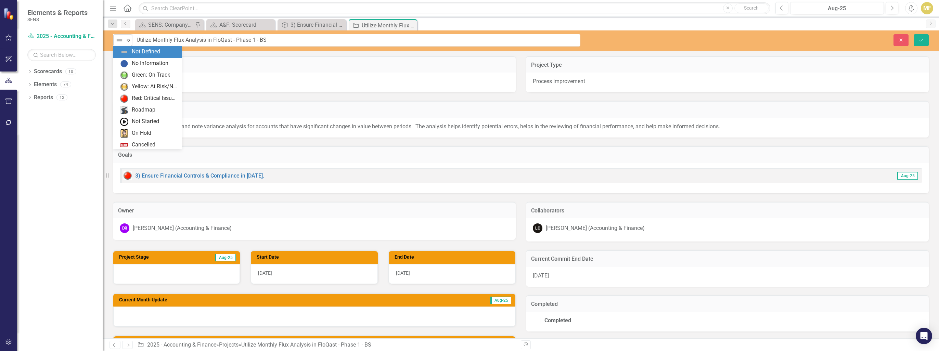
click at [116, 41] on img at bounding box center [119, 40] width 8 height 8
click at [156, 142] on div "Cancelled" at bounding box center [148, 145] width 57 height 8
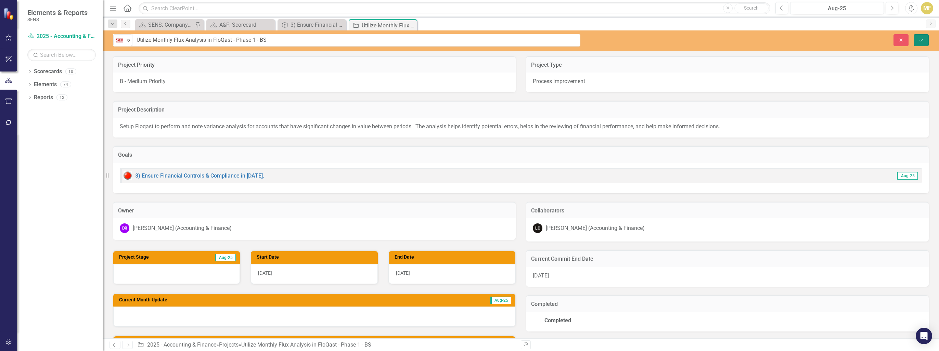
click at [925, 39] on button "Save" at bounding box center [920, 40] width 15 height 12
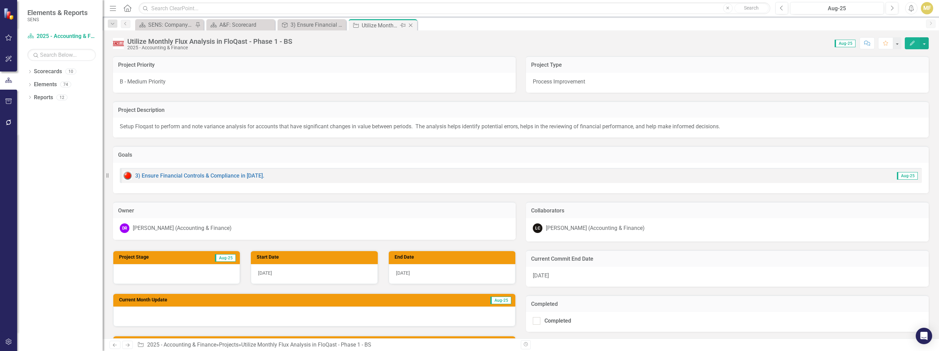
click at [411, 26] on icon "Close" at bounding box center [410, 25] width 7 height 5
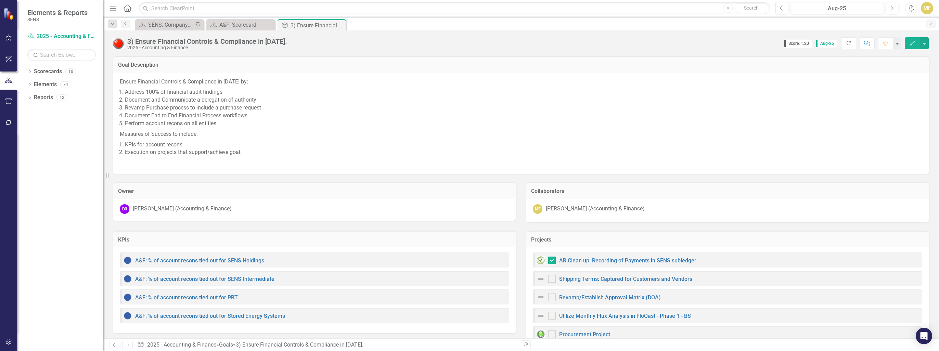
checkbox input "true"
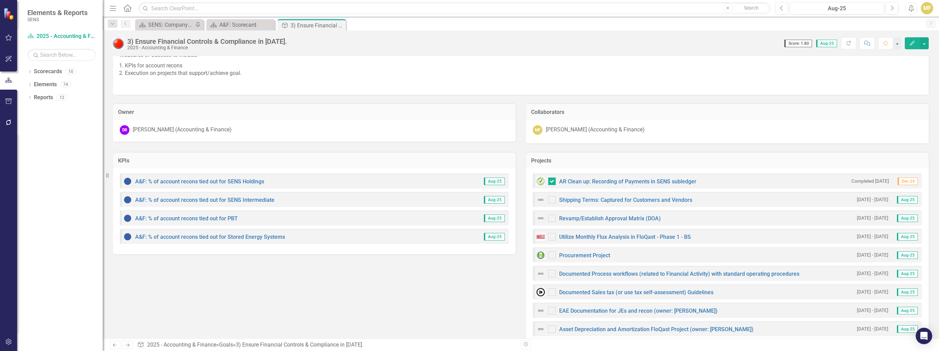
scroll to position [93, 0]
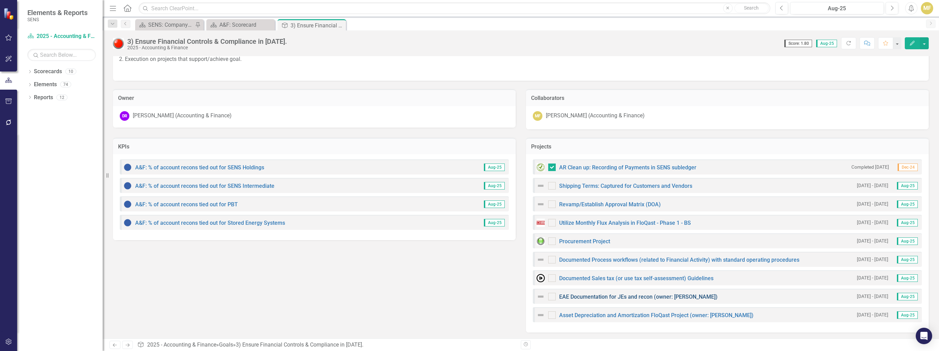
click at [594, 294] on link "EAE Documentation for JEs and recon (owner: Kevin)" at bounding box center [638, 297] width 158 height 6
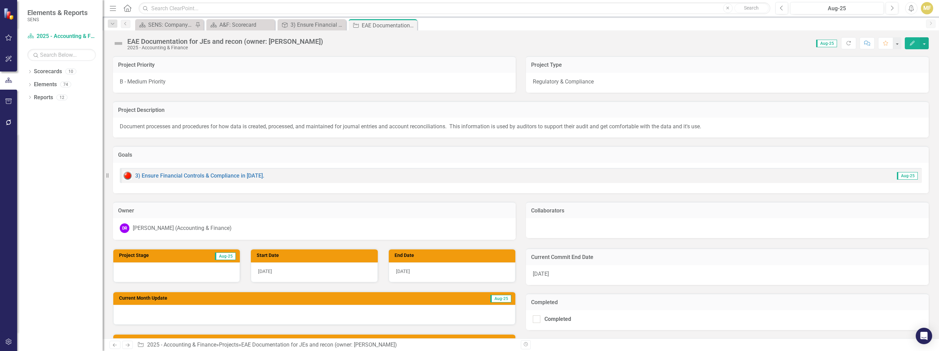
click at [269, 42] on div "EAE Documentation for JEs and recon (owner: Kevin)" at bounding box center [225, 42] width 196 height 8
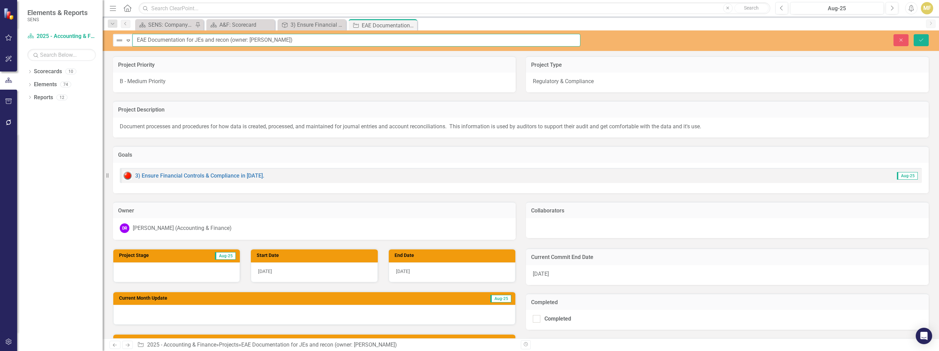
drag, startPoint x: 230, startPoint y: 38, endPoint x: 438, endPoint y: 84, distance: 213.6
click at [438, 84] on div "Not Defined Expand EAE Documentation for JEs and recon (owner: Kevin) Close Sav…" at bounding box center [521, 184] width 836 height 308
type input "EAE Documentation for JEs and recon"
click at [921, 39] on icon "Save" at bounding box center [921, 40] width 6 height 5
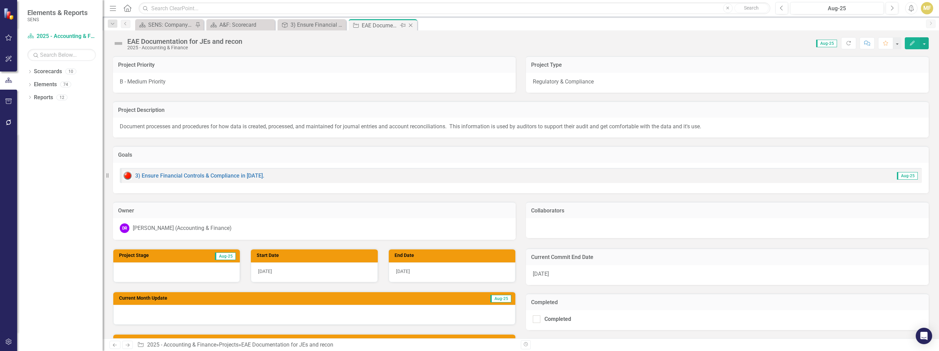
click at [413, 24] on icon "Close" at bounding box center [410, 25] width 7 height 5
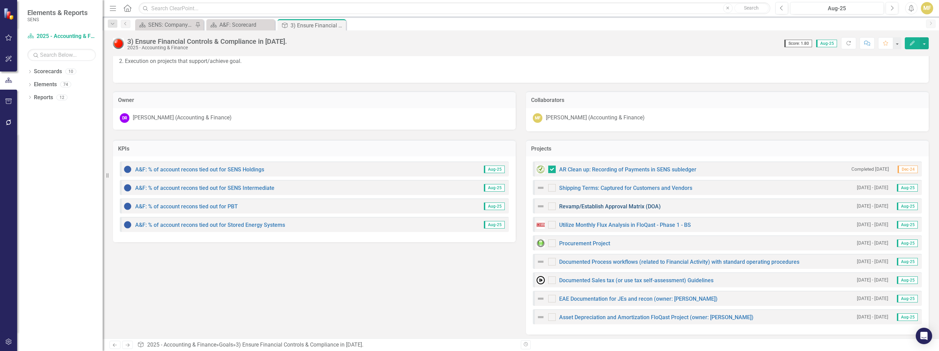
scroll to position [93, 0]
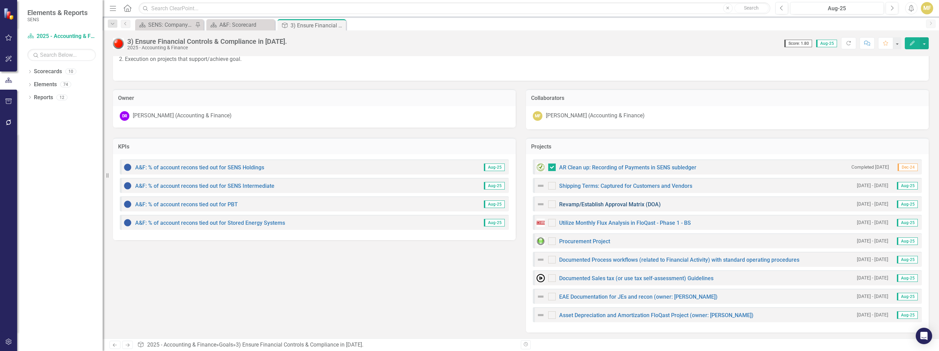
click at [624, 203] on link "Revamp/Establish Approval Matrix (DOA)" at bounding box center [610, 204] width 102 height 6
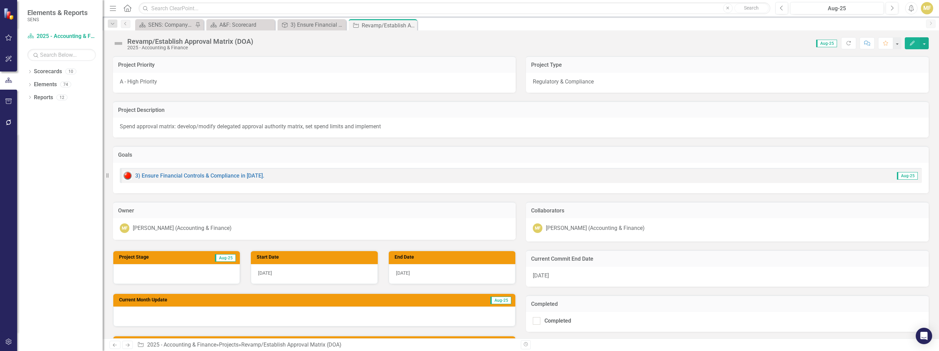
scroll to position [68, 0]
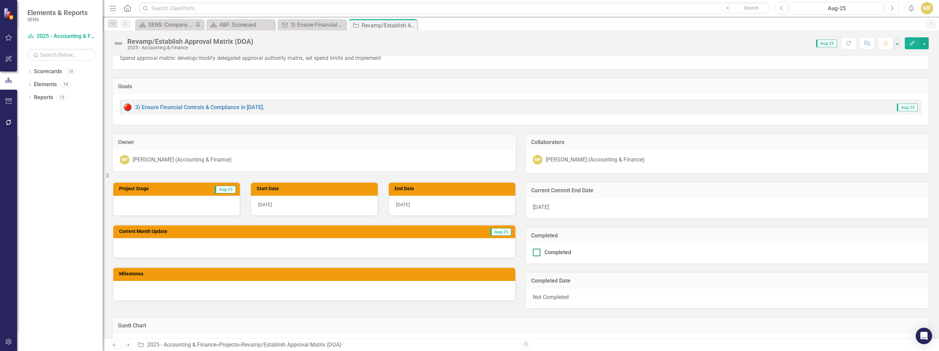
click at [534, 252] on div at bounding box center [537, 253] width 8 height 8
click at [534, 252] on input "Completed" at bounding box center [535, 251] width 4 height 4
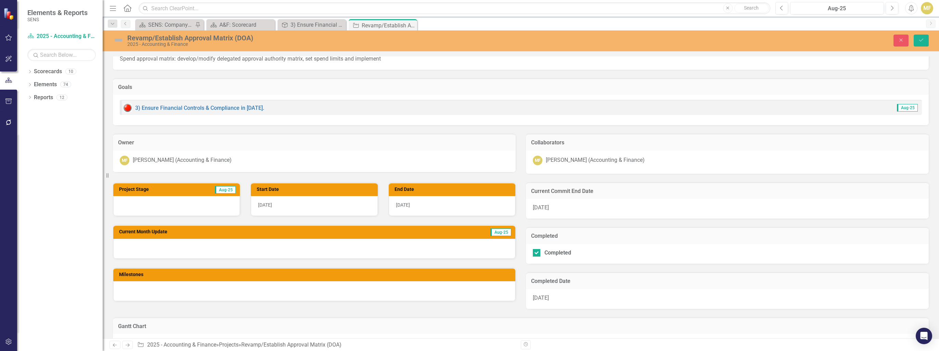
scroll to position [34, 0]
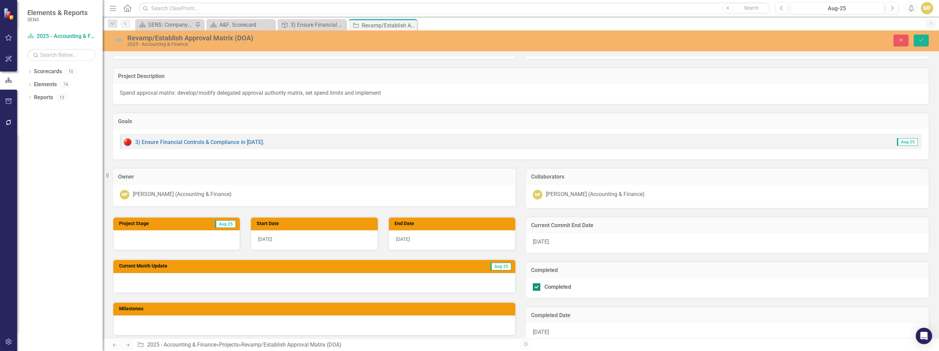
click at [533, 287] on div at bounding box center [537, 287] width 8 height 8
click at [533, 287] on input "Completed" at bounding box center [535, 285] width 4 height 4
checkbox input "false"
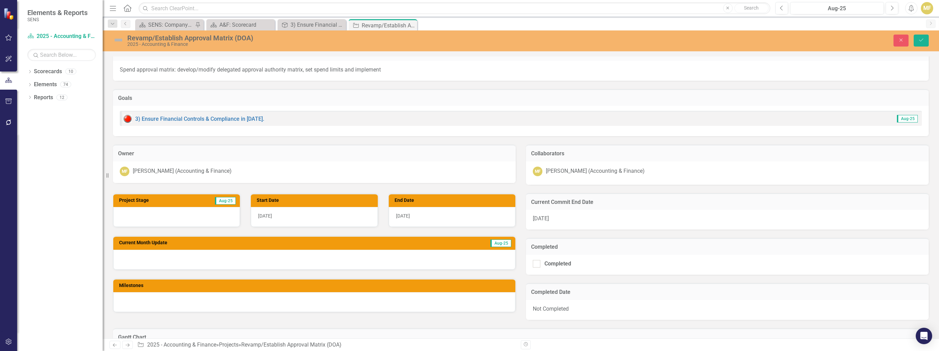
scroll to position [68, 0]
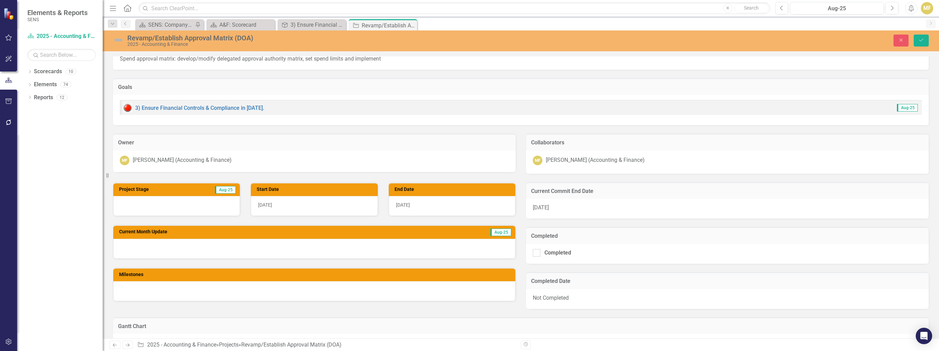
click at [431, 208] on div "[DATE]" at bounding box center [452, 206] width 127 height 20
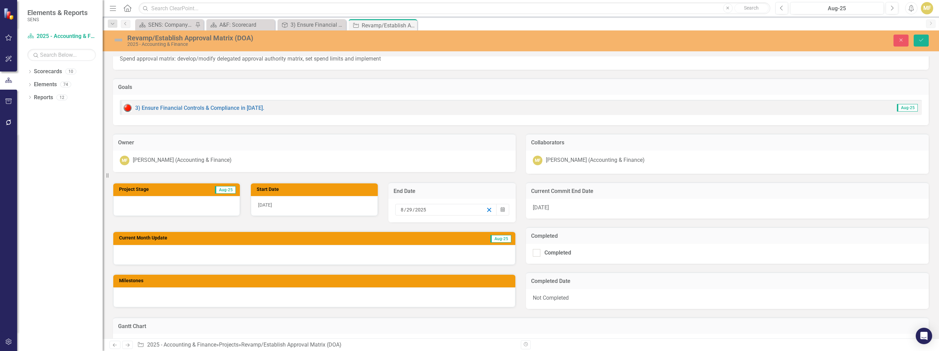
click at [488, 210] on line "button" at bounding box center [489, 210] width 4 height 4
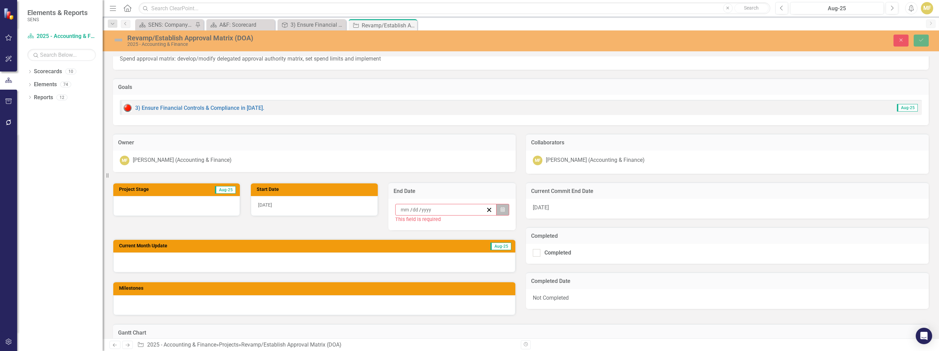
click at [503, 207] on button "Calendar" at bounding box center [502, 210] width 13 height 12
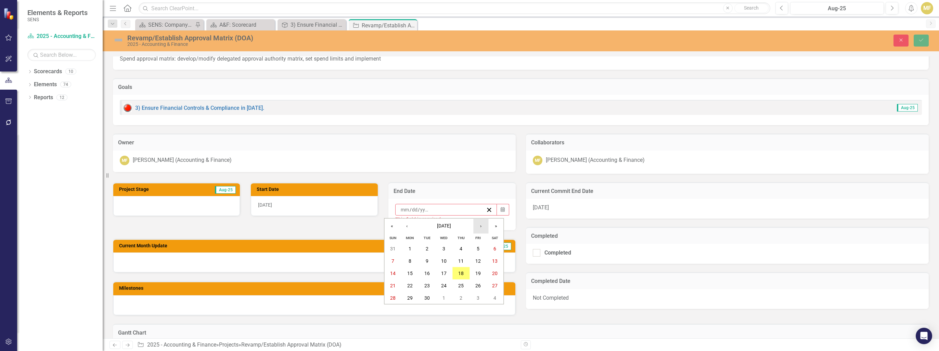
click at [482, 227] on button "›" at bounding box center [480, 226] width 15 height 15
click at [446, 299] on abbr "31" at bounding box center [443, 297] width 5 height 5
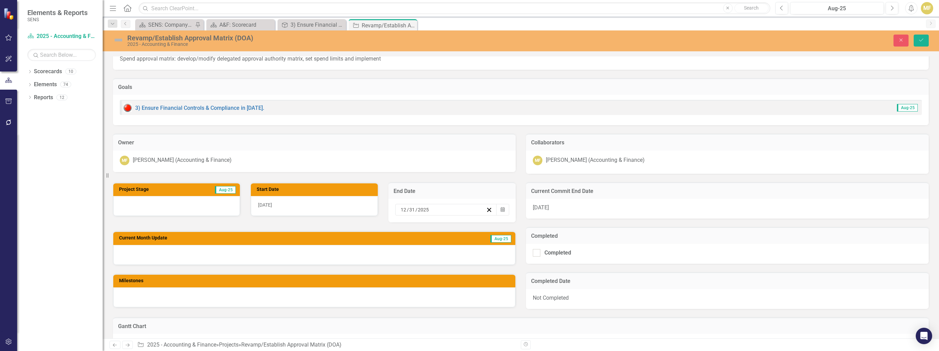
click at [558, 209] on div "[DATE]" at bounding box center [727, 209] width 403 height 20
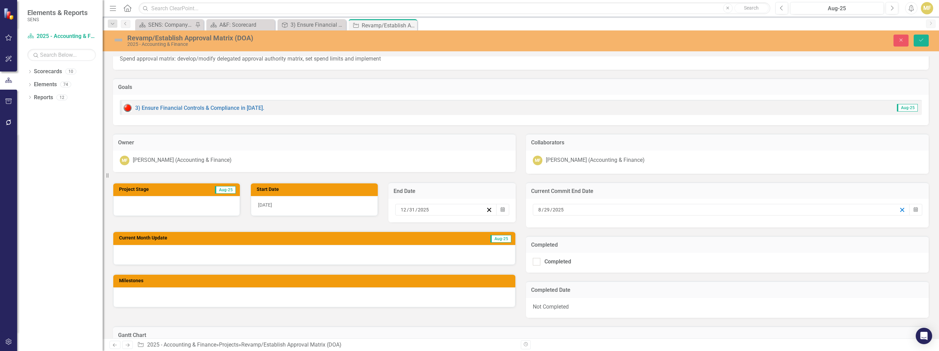
click at [899, 207] on icon "button" at bounding box center [902, 210] width 6 height 6
click at [909, 208] on button "Calendar" at bounding box center [915, 210] width 13 height 12
click at [756, 225] on button "›" at bounding box center [754, 226] width 15 height 15
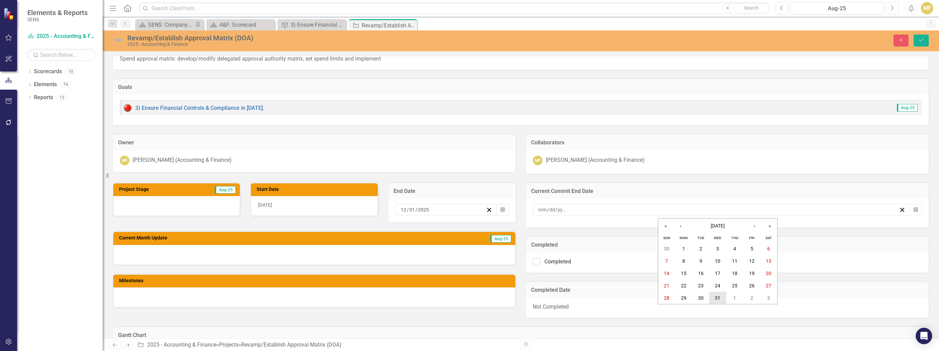
click at [716, 296] on abbr "31" at bounding box center [717, 297] width 5 height 5
click at [178, 254] on div at bounding box center [314, 255] width 402 height 20
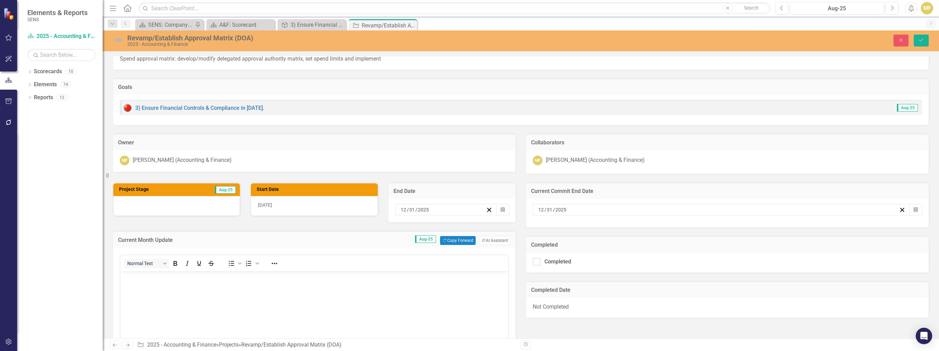
scroll to position [0, 0]
click at [160, 288] on body "Rich Text Area. Press ALT-0 for help." at bounding box center [314, 322] width 388 height 103
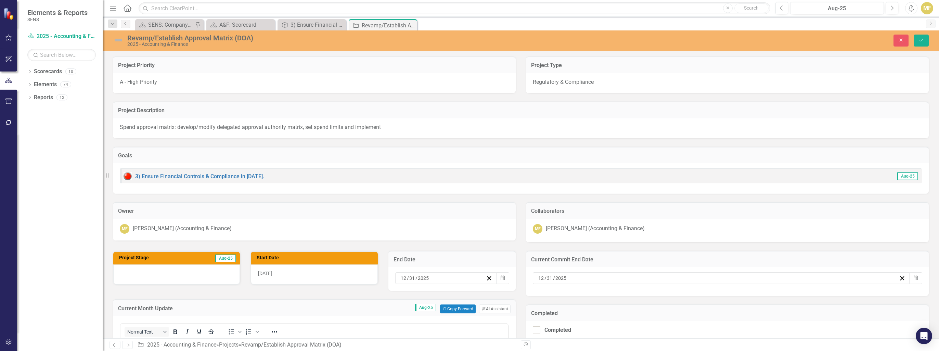
scroll to position [68, 0]
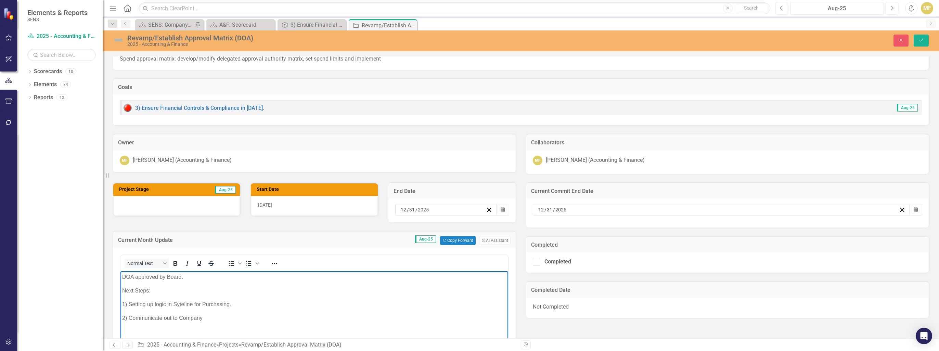
click at [246, 304] on p "1) Setting up logic in Syteline for Purchasing." at bounding box center [314, 304] width 384 height 8
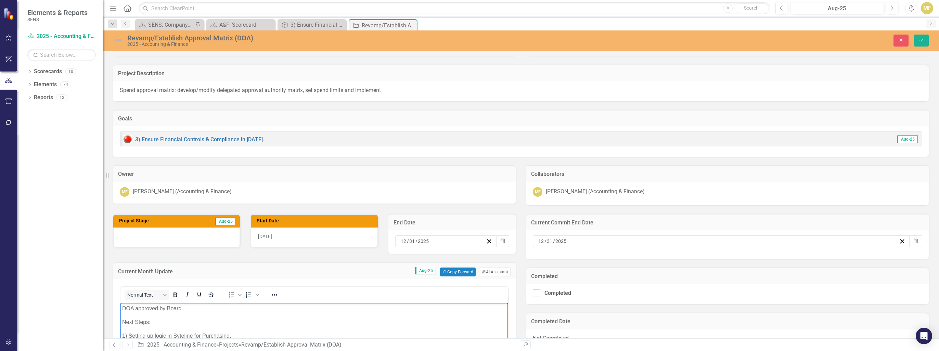
scroll to position [0, 0]
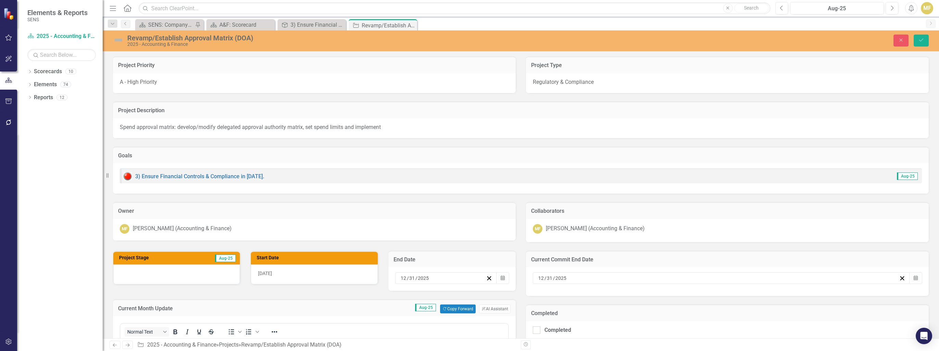
click at [119, 40] on img at bounding box center [118, 40] width 11 height 11
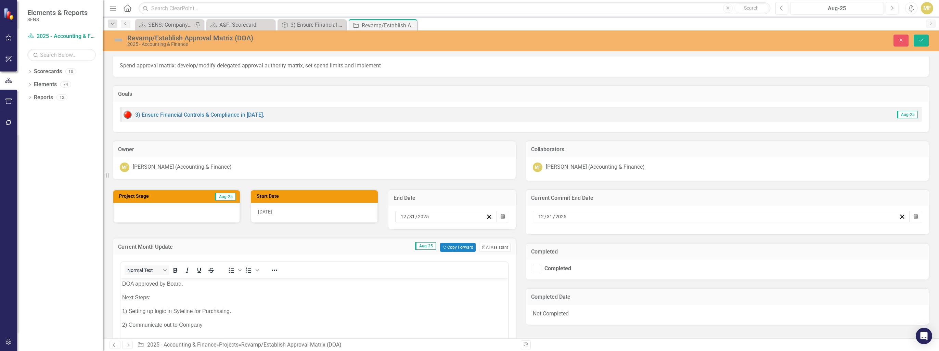
scroll to position [103, 0]
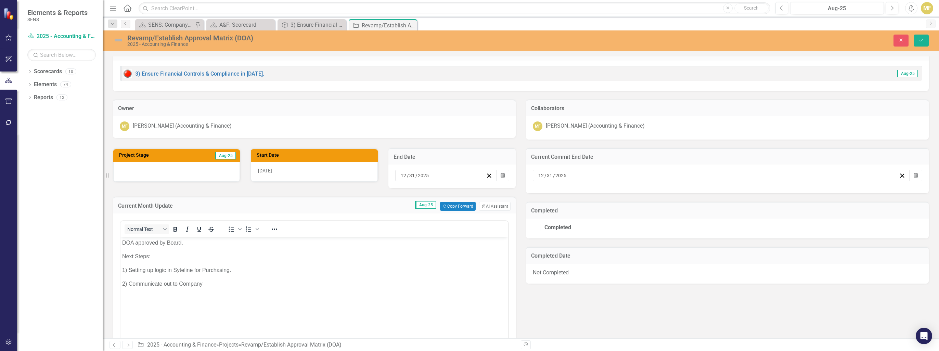
click at [234, 275] on body "DOA approved by Board. Next Steps: 1) Setting up logic in Syteline for Purchasi…" at bounding box center [314, 288] width 388 height 103
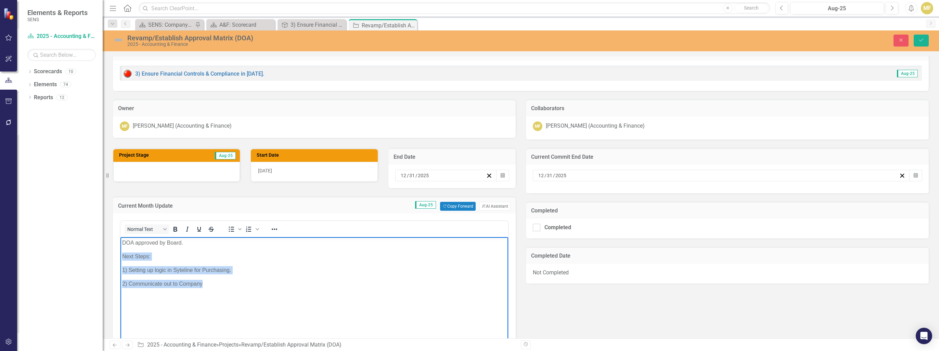
drag, startPoint x: 226, startPoint y: 286, endPoint x: 237, endPoint y: 491, distance: 205.2
click at [120, 252] on html "DOA approved by Board. Next Steps: 1) Setting up logic in Syteline for Purchasi…" at bounding box center [314, 288] width 388 height 103
click at [486, 174] on icon "button" at bounding box center [489, 175] width 6 height 6
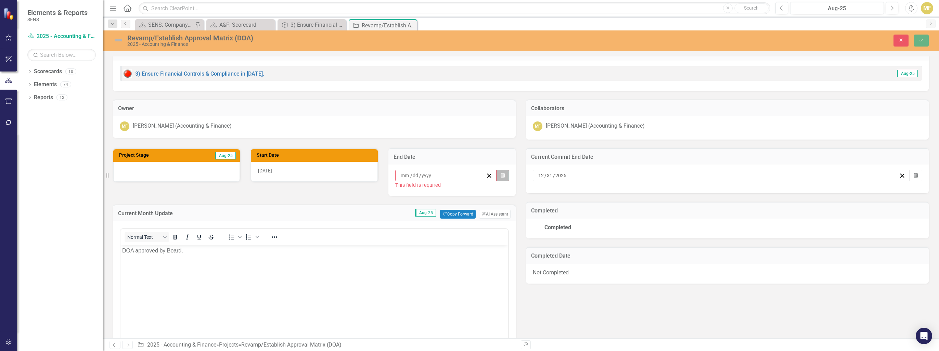
click at [500, 174] on icon "Calendar" at bounding box center [502, 175] width 4 height 5
click at [408, 194] on button "‹" at bounding box center [406, 191] width 15 height 15
click at [484, 191] on button "›" at bounding box center [480, 191] width 15 height 15
click at [473, 216] on button "5" at bounding box center [477, 214] width 17 height 12
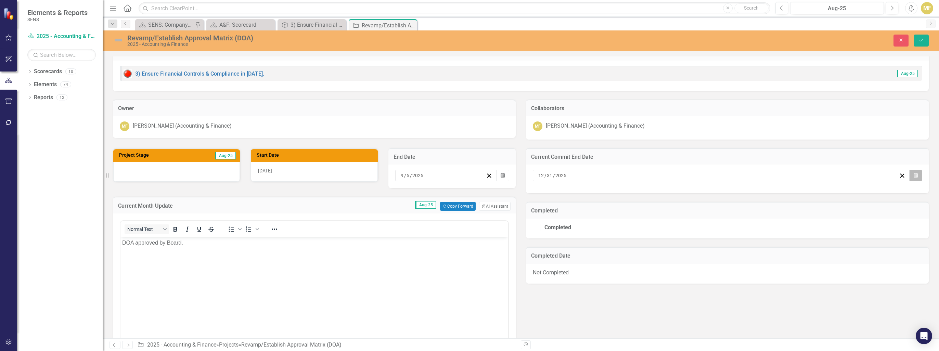
click at [916, 174] on button "Calendar" at bounding box center [915, 176] width 13 height 12
click at [679, 196] on button "‹" at bounding box center [680, 191] width 15 height 15
click at [753, 216] on abbr "5" at bounding box center [751, 214] width 3 height 5
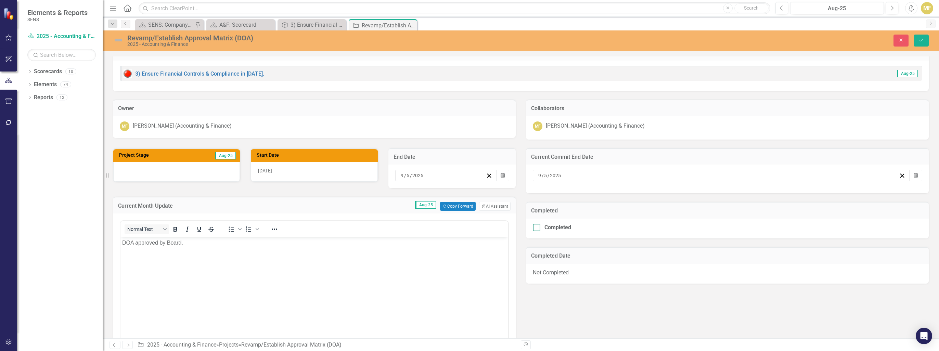
click at [536, 226] on div at bounding box center [537, 228] width 8 height 8
click at [536, 226] on input "Completed" at bounding box center [535, 226] width 4 height 4
checkbox input "true"
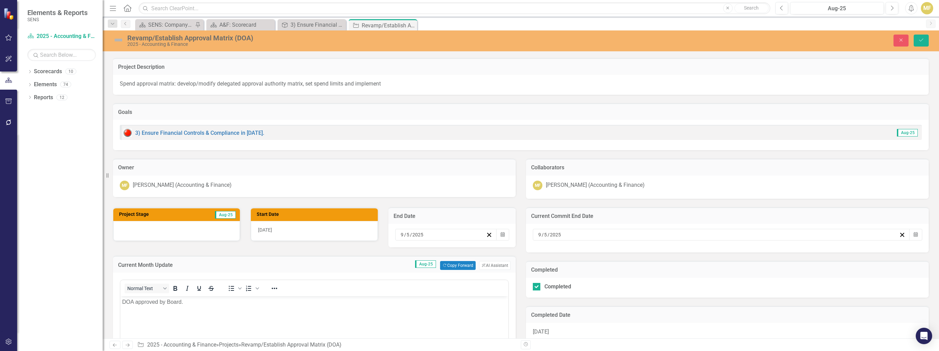
scroll to position [0, 0]
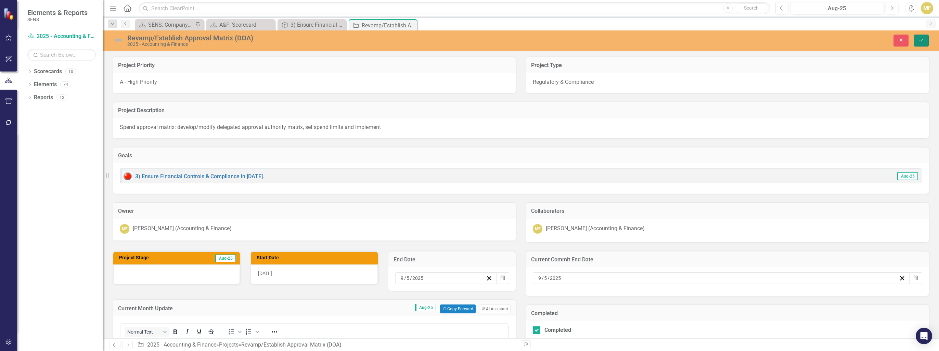
click at [921, 43] on button "Save" at bounding box center [920, 41] width 15 height 12
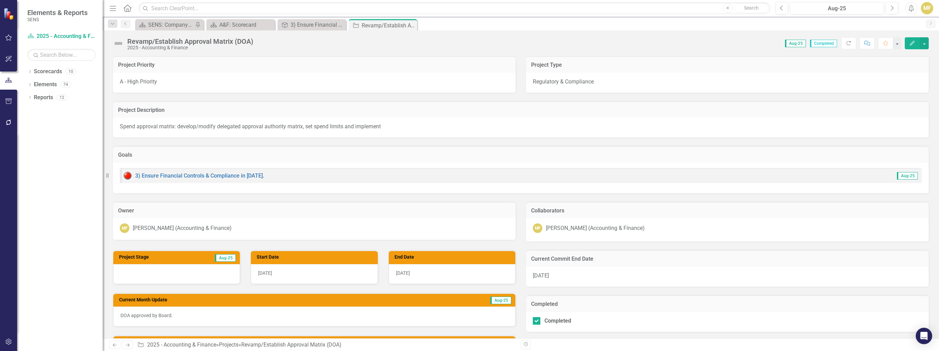
click at [116, 43] on img at bounding box center [118, 43] width 11 height 11
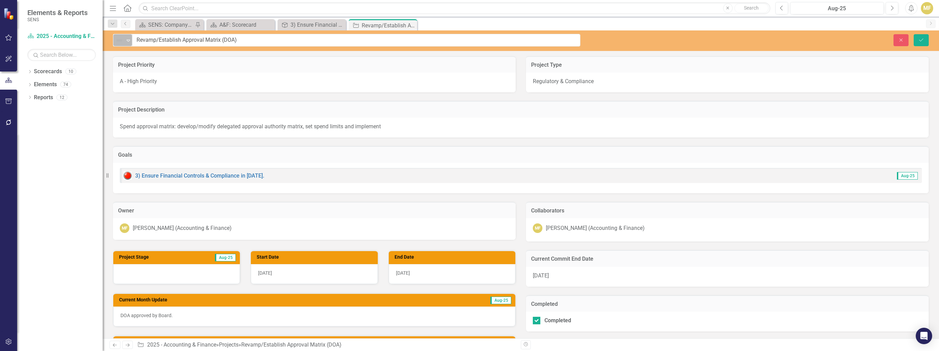
click at [118, 42] on img at bounding box center [119, 40] width 8 height 8
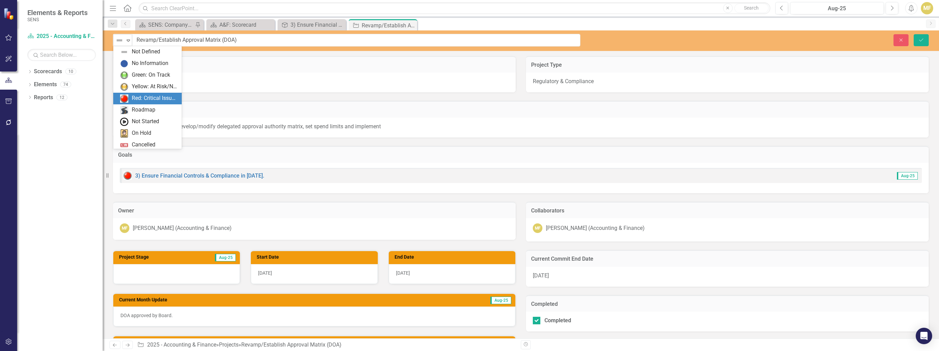
scroll to position [14, 0]
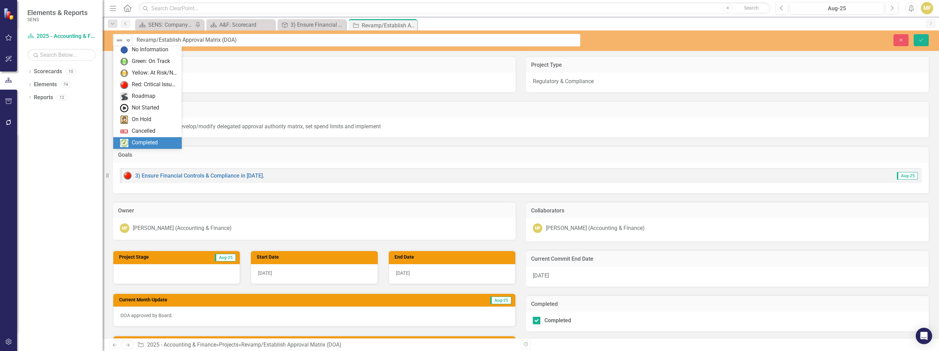
click at [151, 142] on div "Completed" at bounding box center [145, 143] width 26 height 8
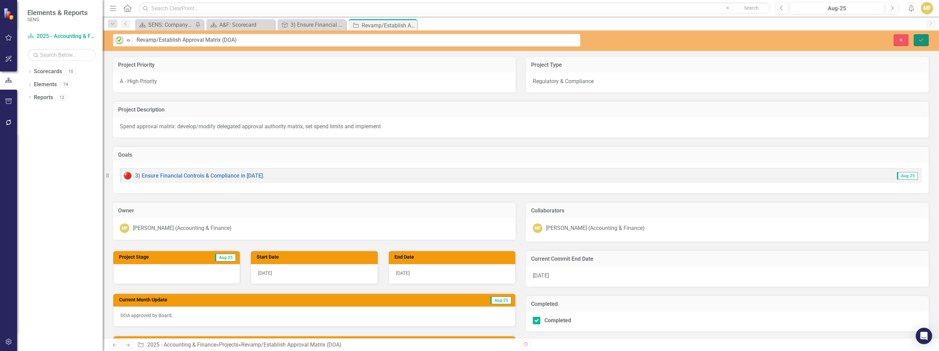
click at [922, 38] on icon "Save" at bounding box center [921, 40] width 6 height 5
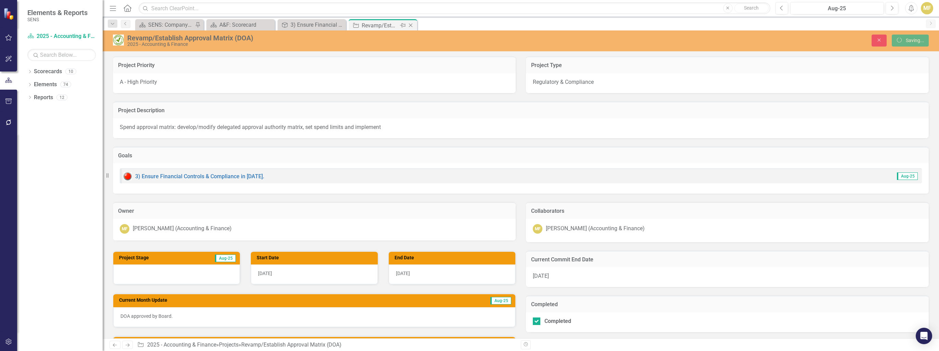
click at [412, 25] on icon "Close" at bounding box center [410, 25] width 7 height 5
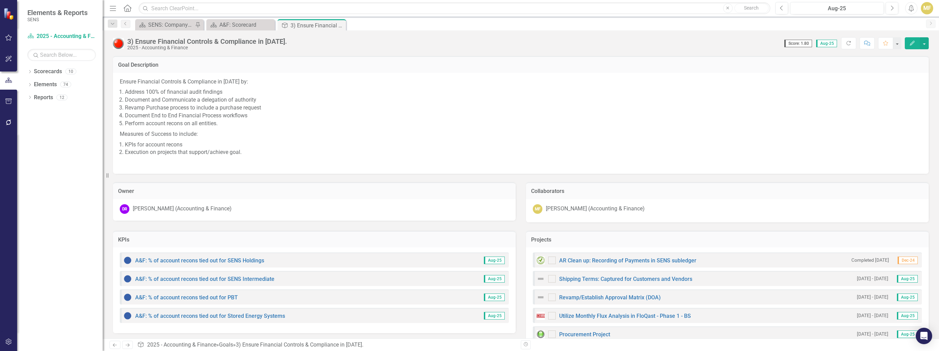
checkbox input "true"
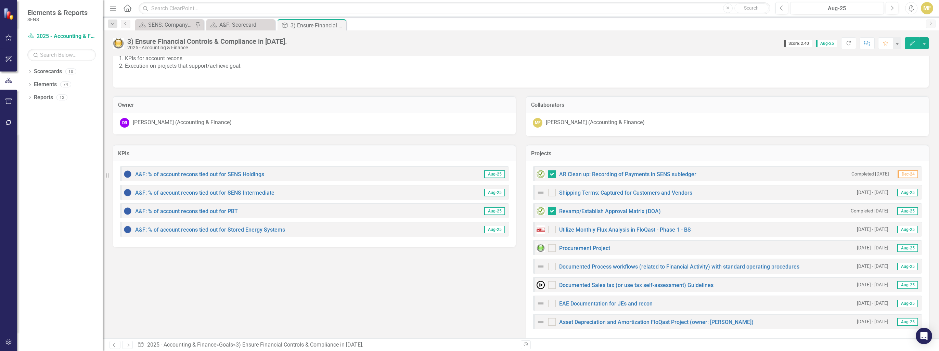
scroll to position [93, 0]
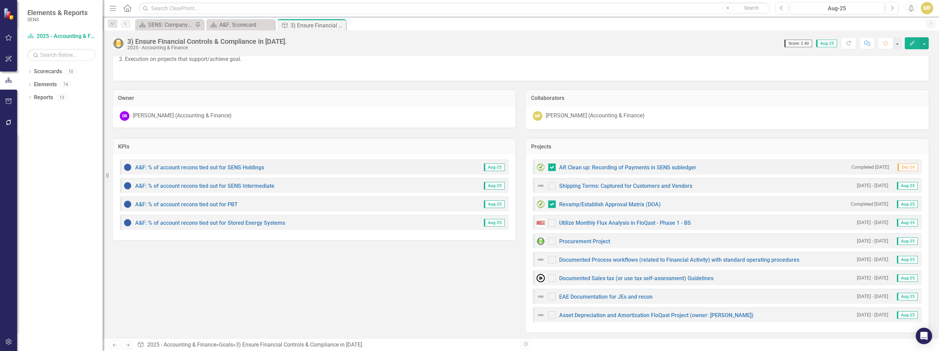
click at [617, 317] on div "Asset Depreciation and Amortization FloQast Project (owner: [PERSON_NAME])" at bounding box center [644, 315] width 217 height 8
click at [616, 315] on link "Asset Depreciation and Amortization FloQast Project (owner: [PERSON_NAME])" at bounding box center [656, 315] width 194 height 6
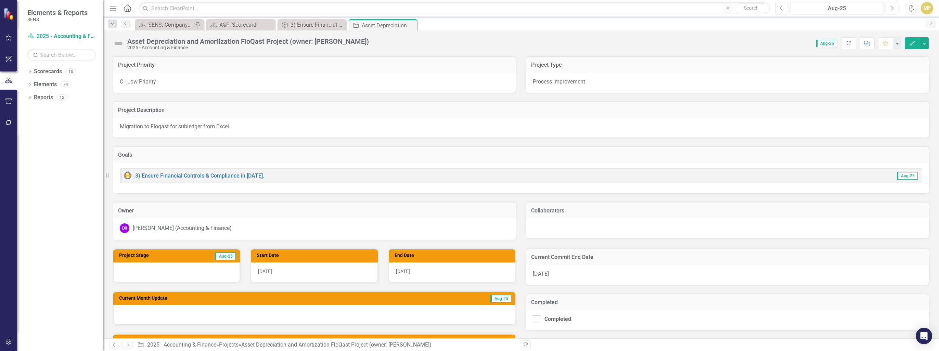
click at [120, 46] on img at bounding box center [118, 43] width 11 height 11
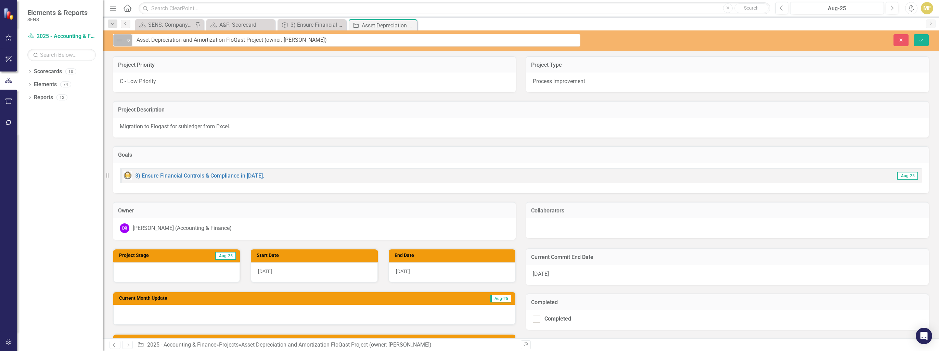
click at [121, 42] on img at bounding box center [119, 40] width 8 height 8
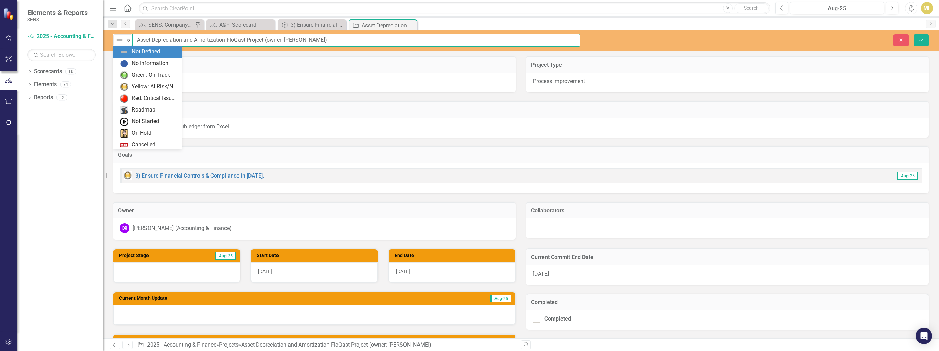
click at [326, 39] on input "Asset Depreciation and Amortization FloQast Project (owner: [PERSON_NAME])" at bounding box center [356, 40] width 448 height 13
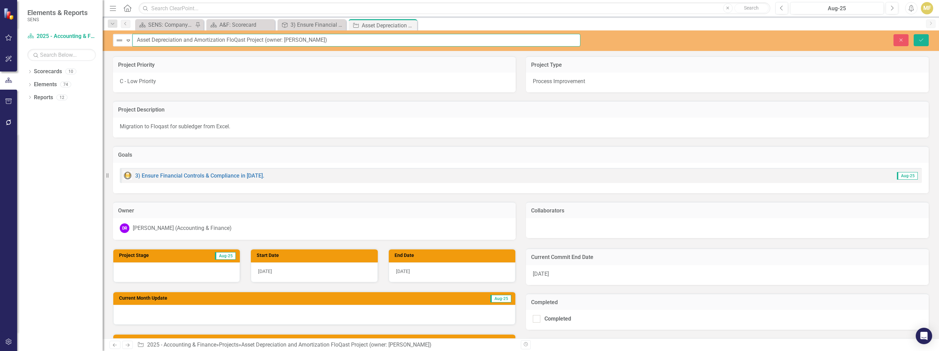
drag, startPoint x: 326, startPoint y: 39, endPoint x: 266, endPoint y: 40, distance: 59.9
click at [266, 40] on input "Asset Depreciation and Amortization FloQast Project (owner: [PERSON_NAME])" at bounding box center [356, 40] width 448 height 13
type input "Asset Depreciation and Amortization FloQast Project"
click at [126, 44] on div "Expand" at bounding box center [128, 40] width 7 height 11
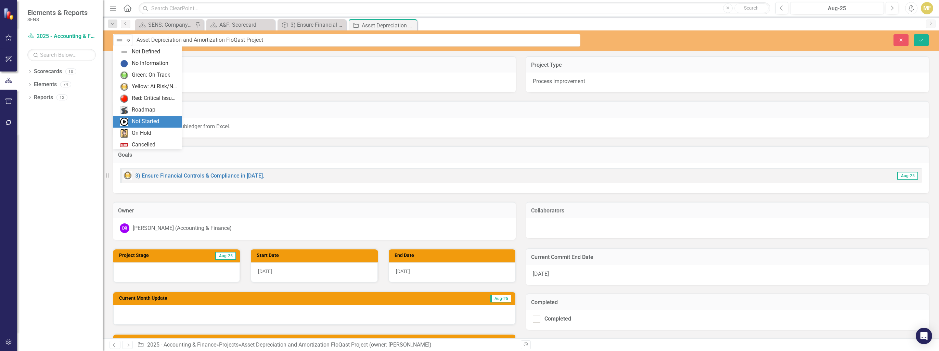
click at [166, 121] on div "Not Started" at bounding box center [148, 122] width 57 height 8
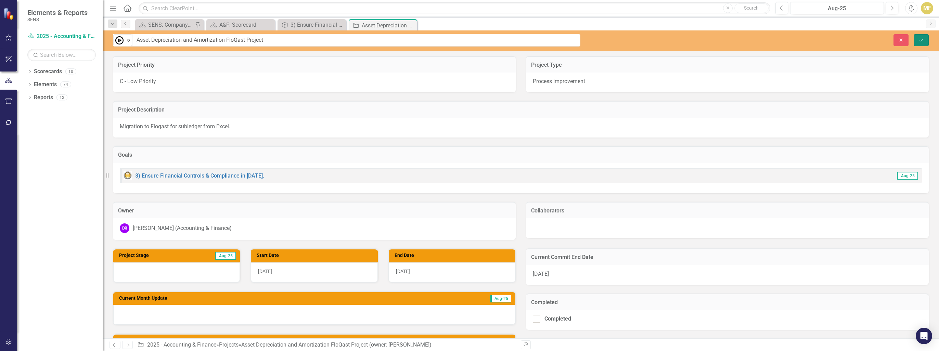
click at [915, 40] on button "Save" at bounding box center [920, 40] width 15 height 12
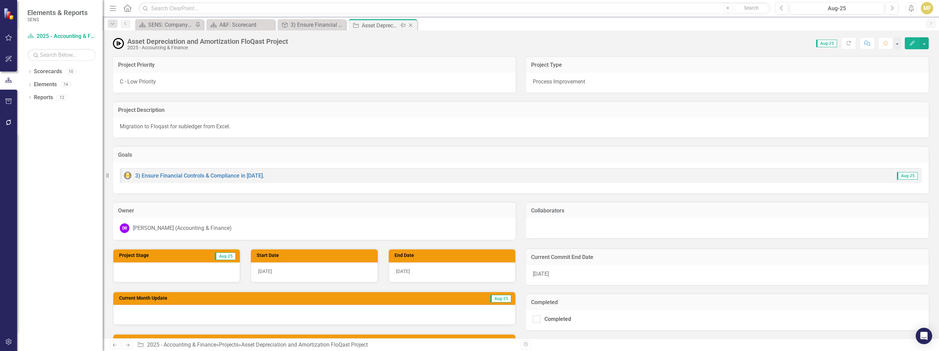
click at [410, 24] on icon "Close" at bounding box center [410, 25] width 7 height 5
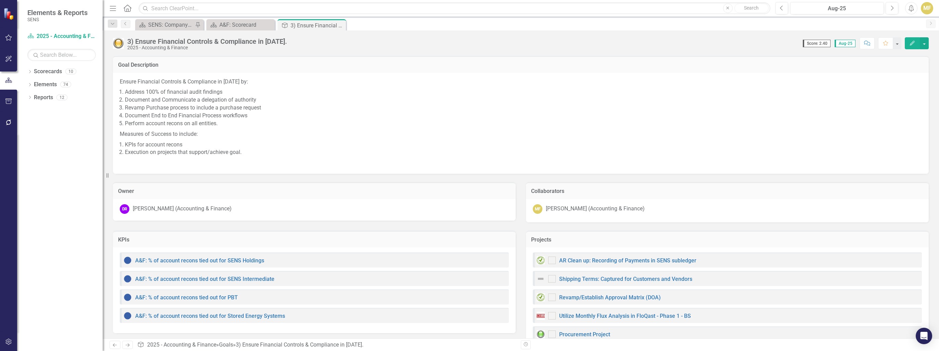
checkbox input "true"
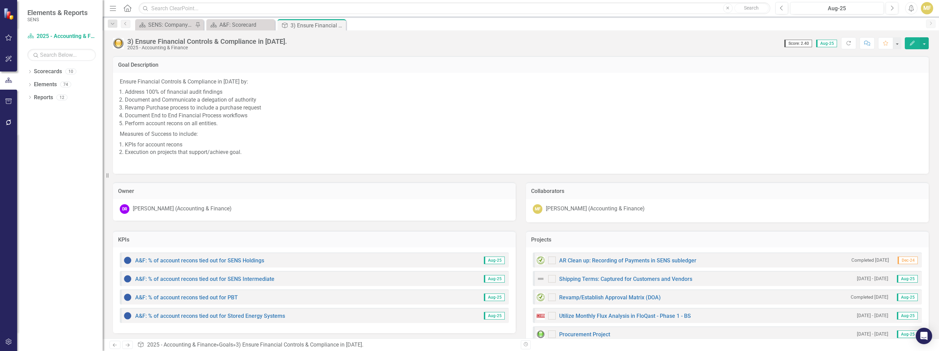
checkbox input "false"
checkbox input "true"
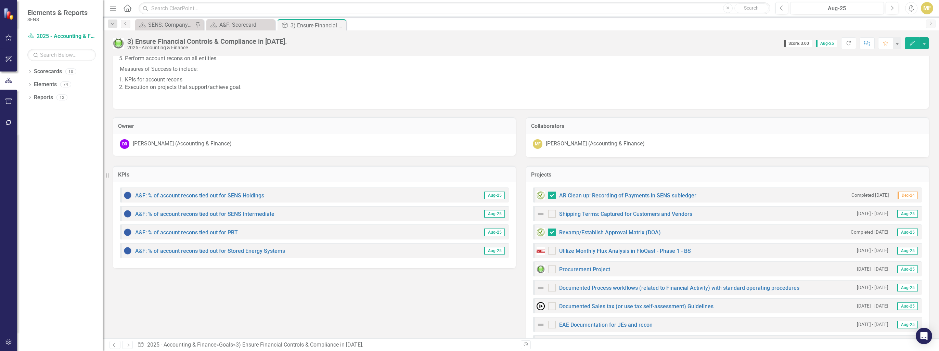
scroll to position [93, 0]
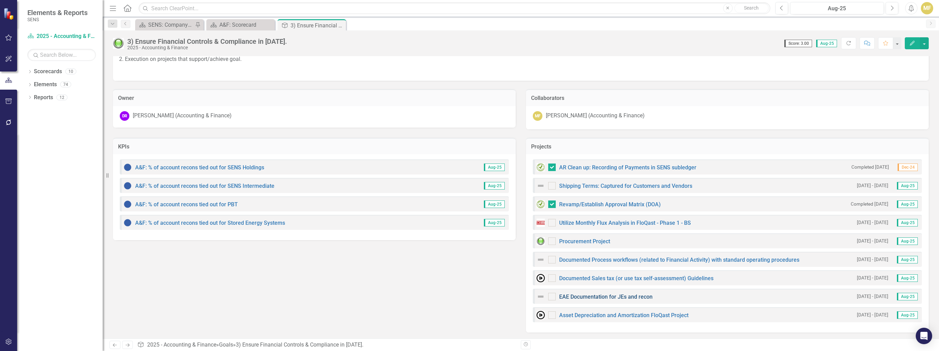
click at [602, 295] on link "EAE Documentation for JEs and recon" at bounding box center [605, 297] width 93 height 6
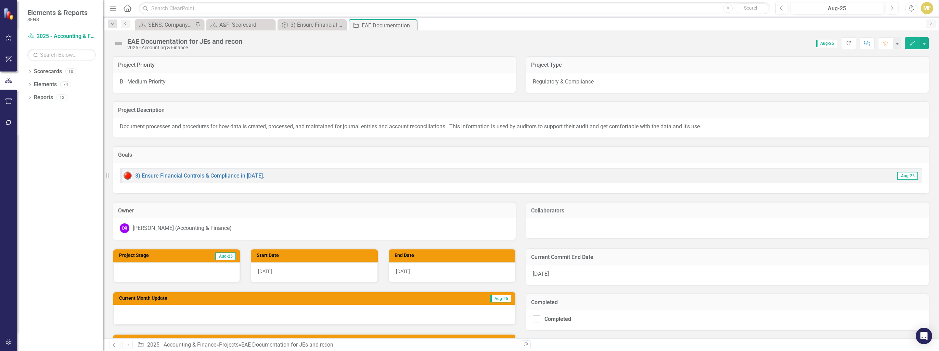
click at [116, 46] on img at bounding box center [118, 43] width 11 height 11
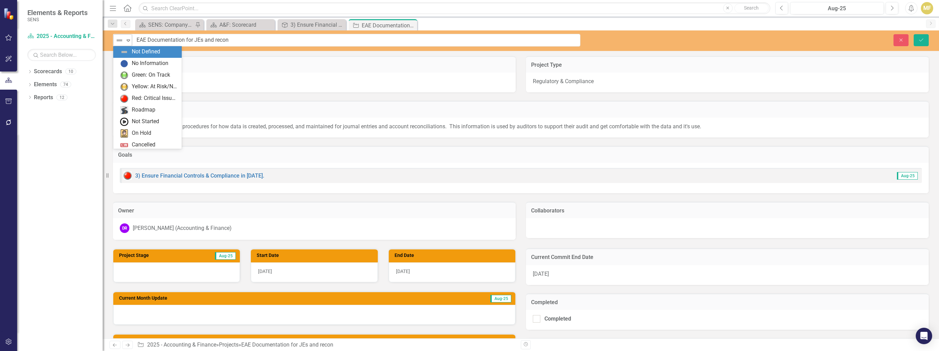
click at [118, 43] on img at bounding box center [119, 40] width 8 height 8
click at [161, 125] on div "Not Started" at bounding box center [148, 122] width 57 height 8
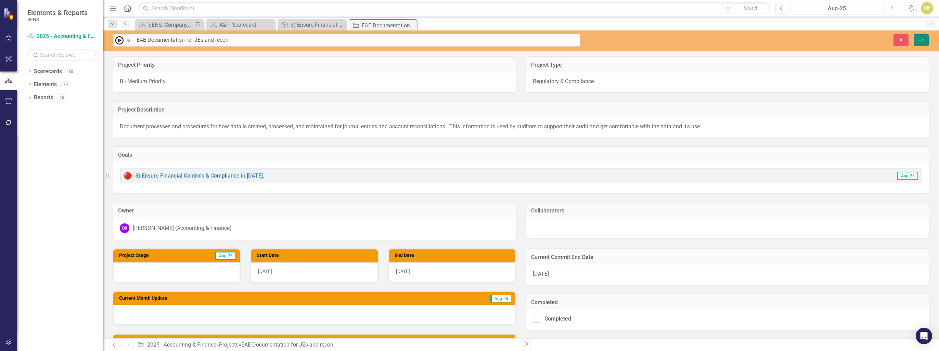
click at [917, 38] on button "Save" at bounding box center [920, 40] width 15 height 12
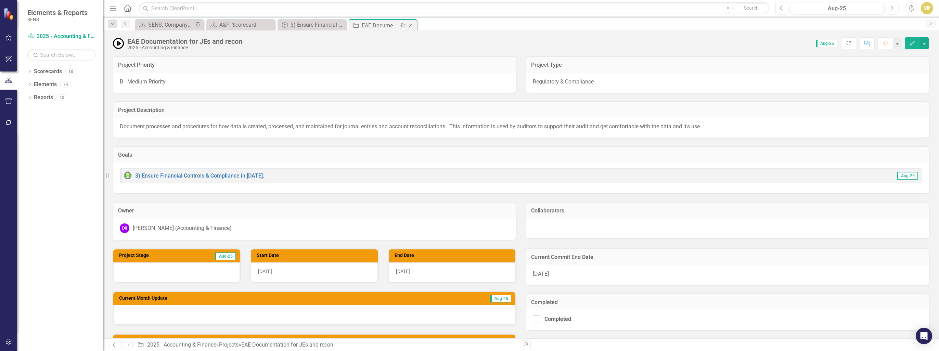
click at [413, 24] on icon "Close" at bounding box center [410, 25] width 7 height 5
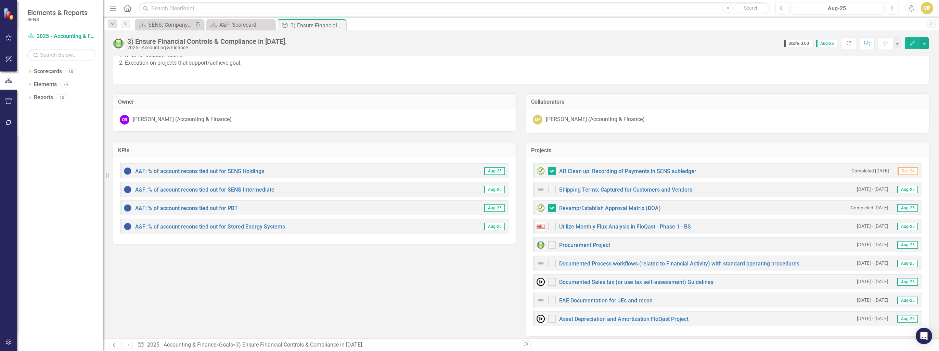
scroll to position [93, 0]
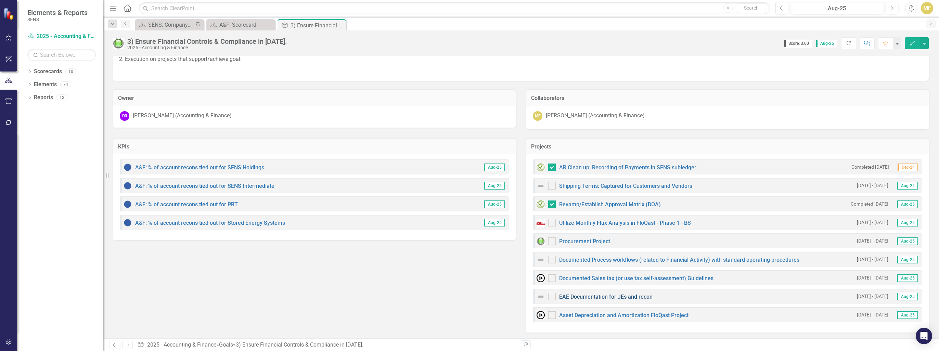
click at [578, 296] on link "EAE Documentation for JEs and recon" at bounding box center [605, 297] width 93 height 6
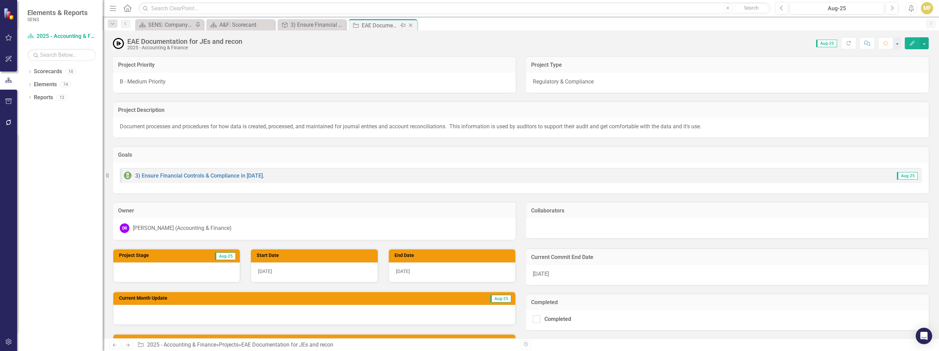
click at [412, 26] on icon "Close" at bounding box center [410, 25] width 7 height 5
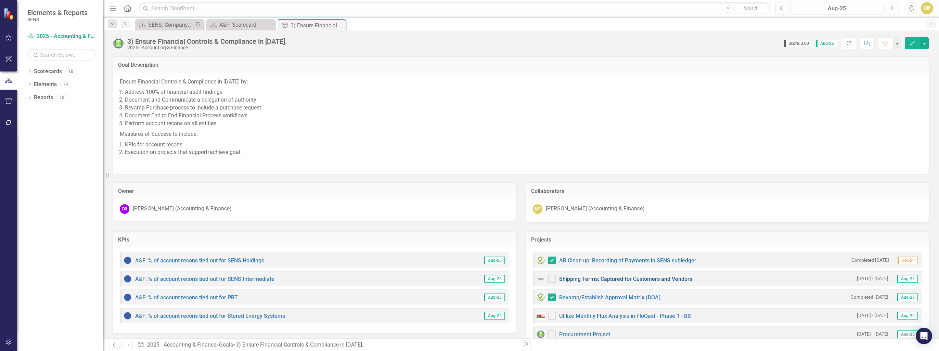
click at [597, 279] on link "Shipping Terms: Captured for Customers and Vendors" at bounding box center [625, 279] width 133 height 6
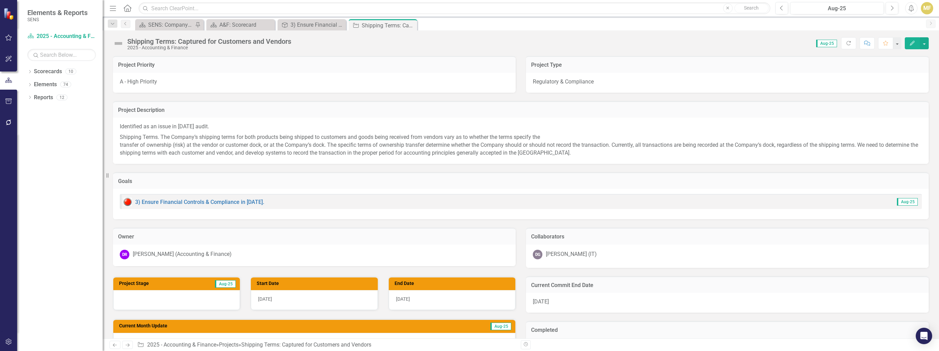
click at [118, 43] on img at bounding box center [118, 43] width 11 height 11
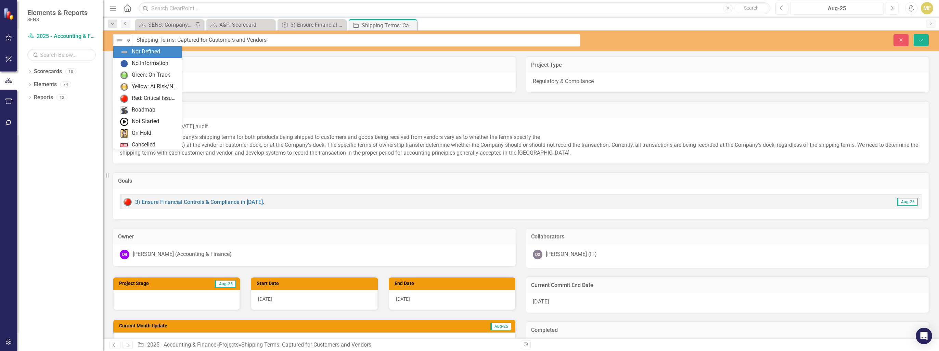
click at [118, 43] on img at bounding box center [119, 40] width 8 height 8
click at [145, 135] on div "On Hold" at bounding box center [141, 133] width 19 height 8
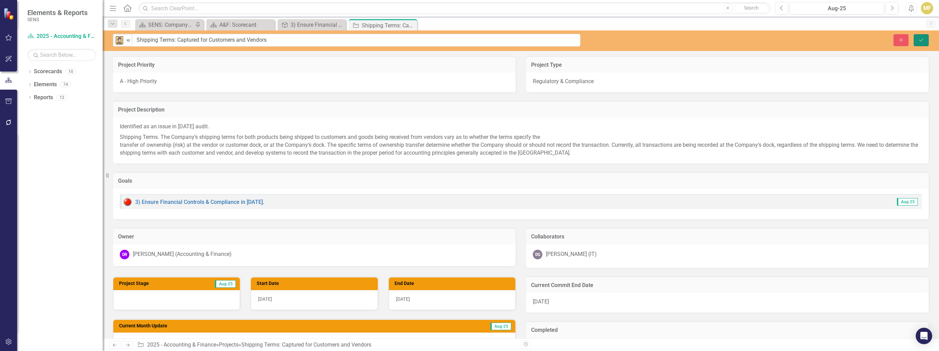
click at [926, 39] on button "Save" at bounding box center [920, 40] width 15 height 12
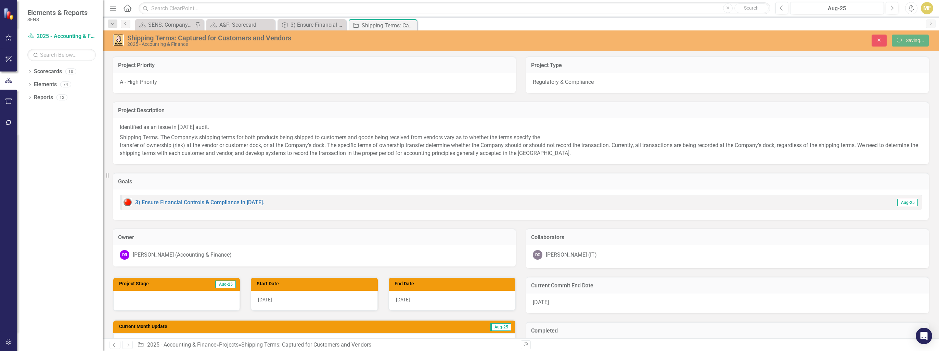
click at [0, 0] on icon "Close" at bounding box center [0, 0] width 0 height 0
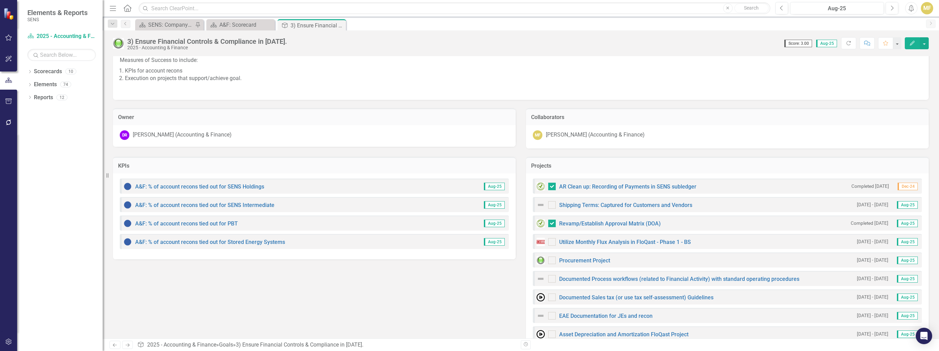
scroll to position [93, 0]
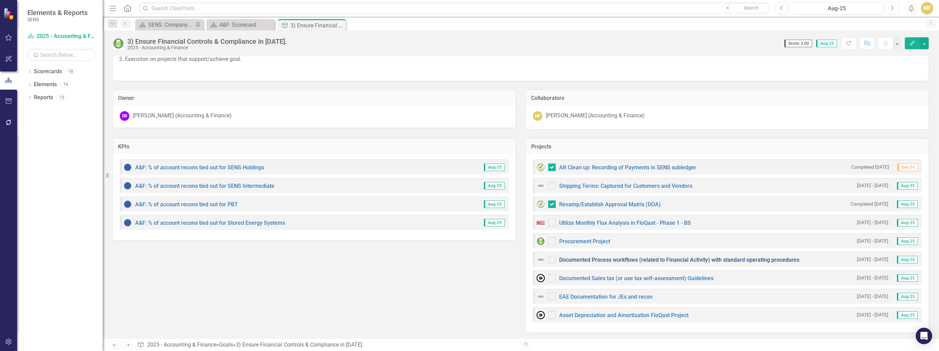
click at [614, 259] on link "Documented Process workflows (related to Financial Activity) with standard oper…" at bounding box center [679, 260] width 240 height 6
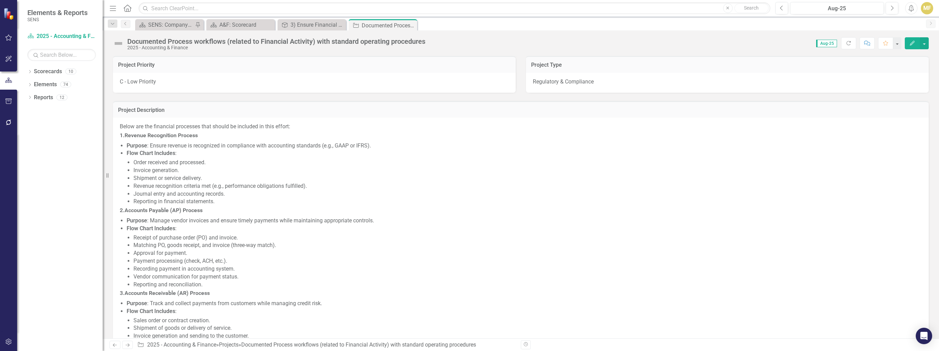
click at [115, 42] on img at bounding box center [118, 43] width 11 height 11
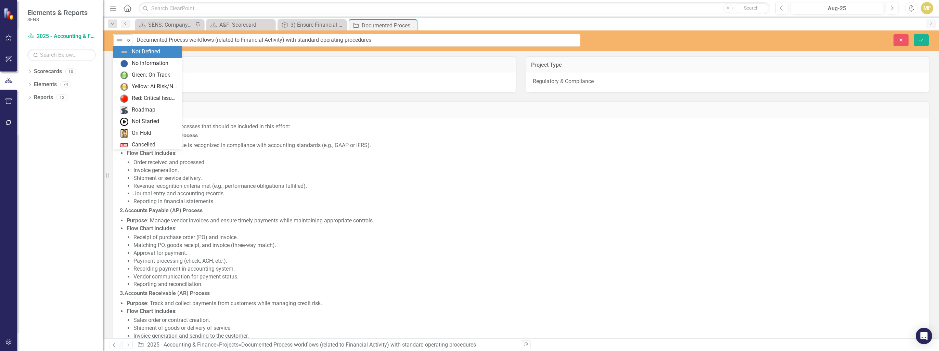
click at [117, 42] on img at bounding box center [119, 40] width 8 height 8
click at [145, 124] on div "Not Started" at bounding box center [145, 122] width 27 height 8
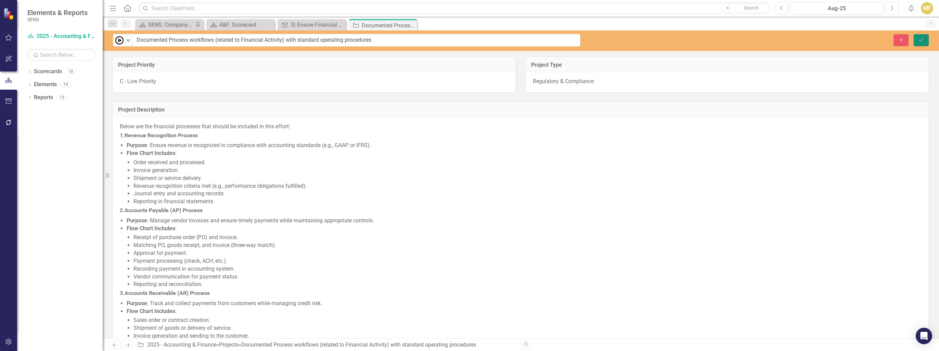
click at [924, 34] on button "Save" at bounding box center [920, 40] width 15 height 12
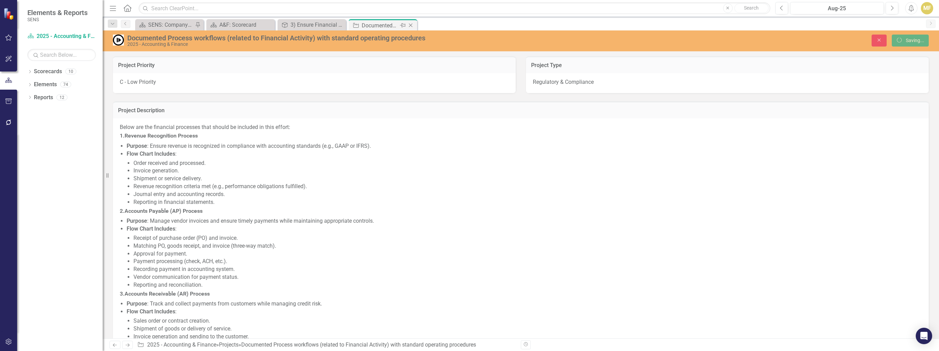
click at [411, 26] on icon "Close" at bounding box center [410, 25] width 7 height 5
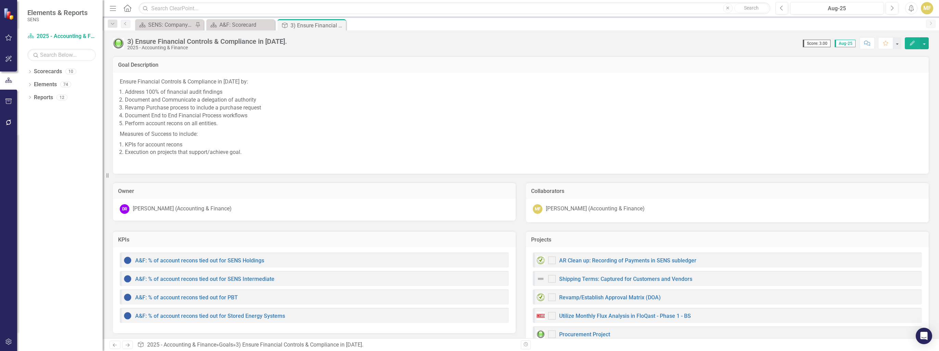
checkbox input "true"
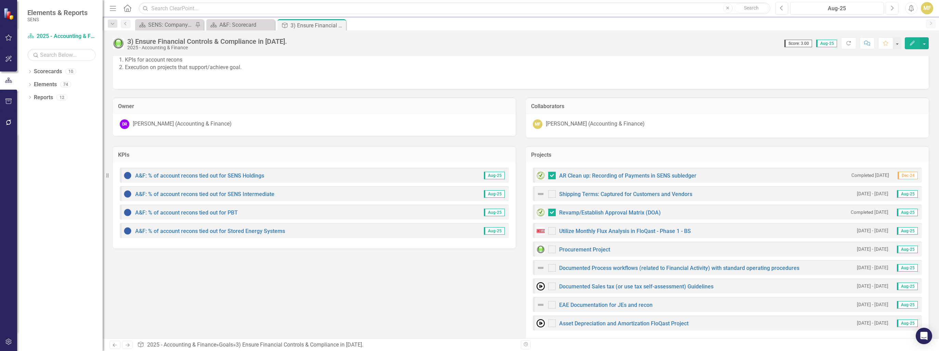
scroll to position [93, 0]
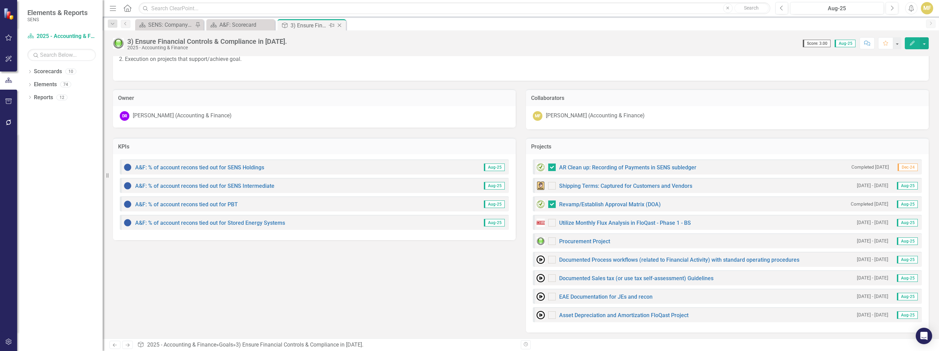
click at [337, 24] on icon "Close" at bounding box center [339, 25] width 7 height 5
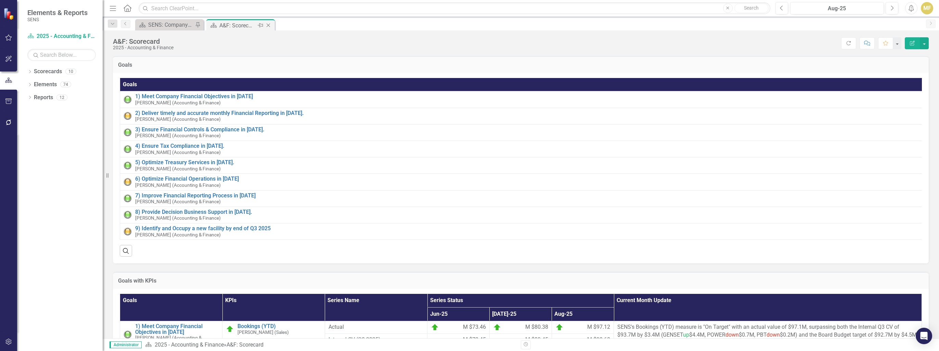
click at [269, 25] on icon "Close" at bounding box center [268, 25] width 7 height 5
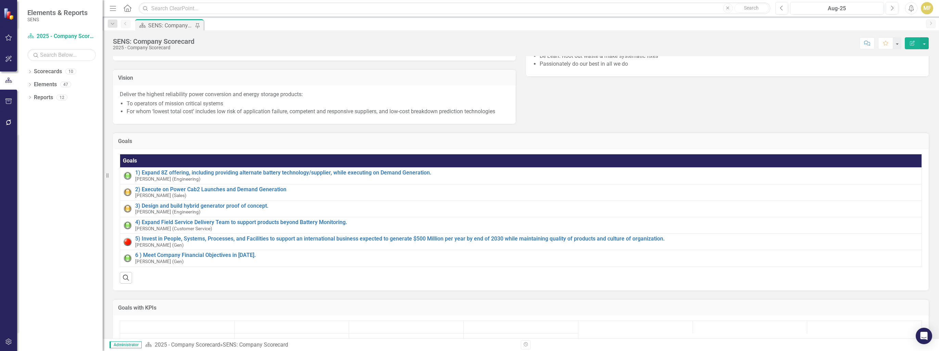
scroll to position [137, 0]
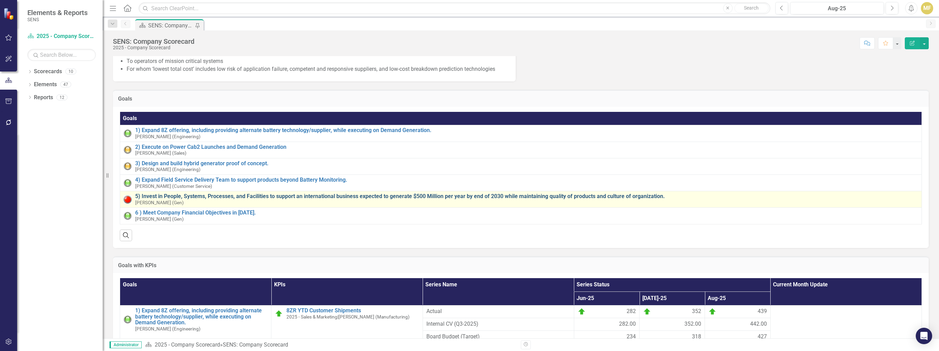
click at [190, 199] on link "5) Invest in People, Systems, Processes, and Facilities to support an internati…" at bounding box center [526, 196] width 783 height 6
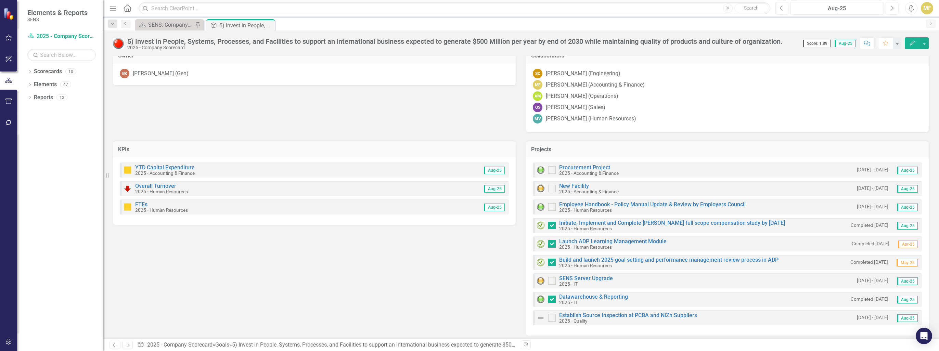
scroll to position [181, 0]
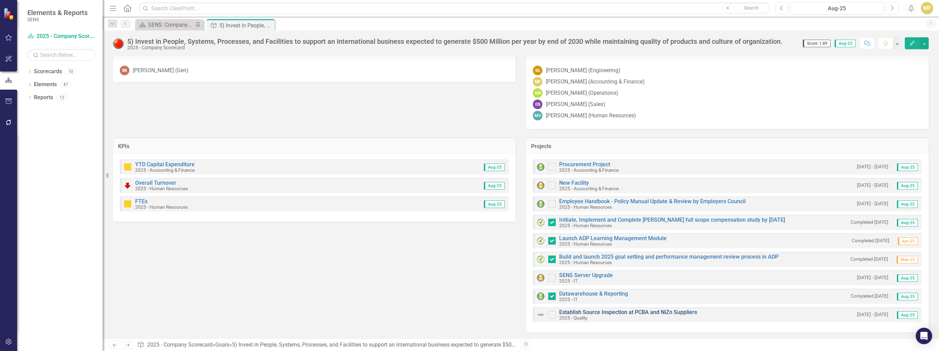
click at [615, 312] on link "Establish Source Inspection at PCBA and NiZn Suppliers" at bounding box center [628, 312] width 138 height 6
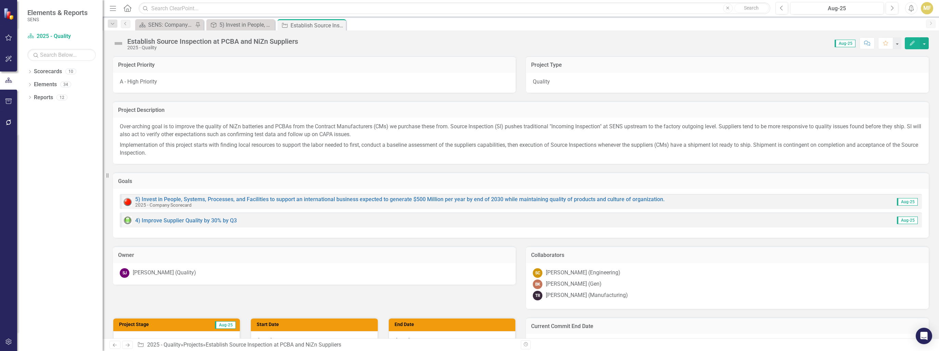
scroll to position [137, 0]
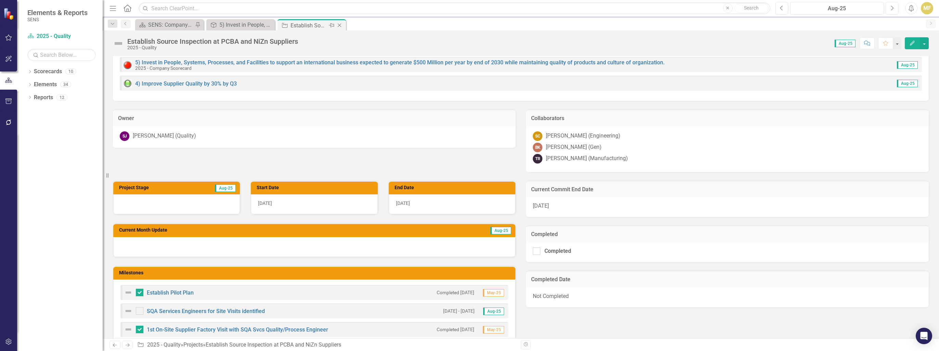
click at [340, 25] on icon "Close" at bounding box center [339, 25] width 7 height 5
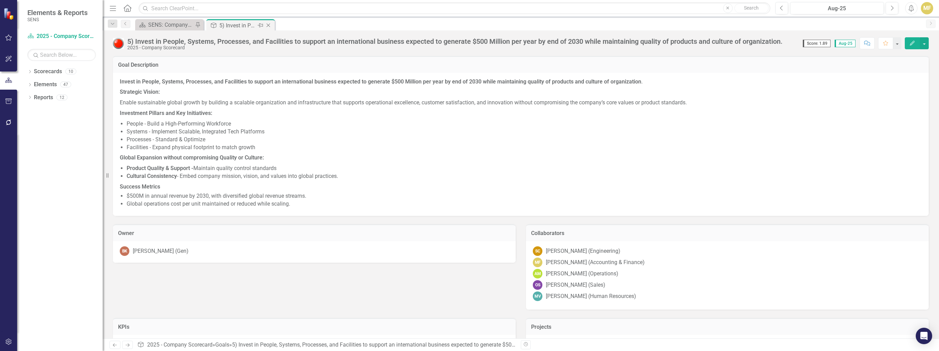
click at [271, 25] on icon "Close" at bounding box center [268, 25] width 7 height 5
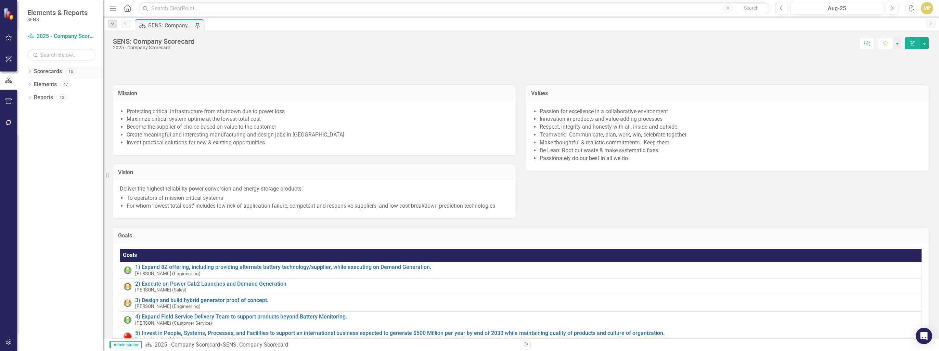
click at [31, 70] on div "Dropdown" at bounding box center [29, 72] width 5 height 6
click at [33, 83] on icon "Dropdown" at bounding box center [33, 84] width 5 height 4
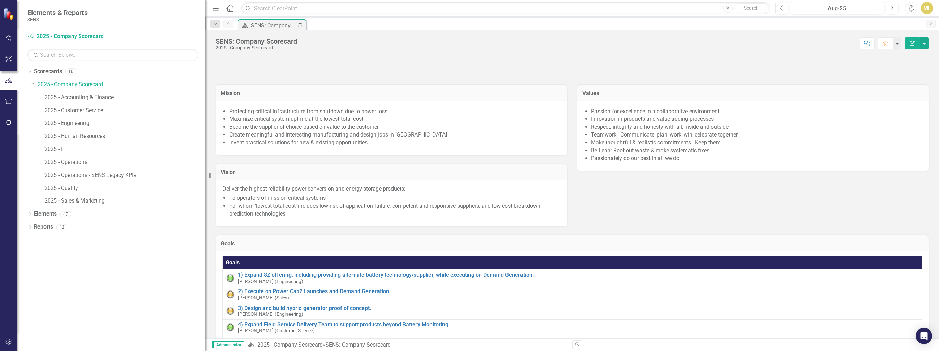
drag, startPoint x: 104, startPoint y: 95, endPoint x: 239, endPoint y: 113, distance: 136.6
click at [239, 113] on div "Elements & Reports SENS Scorecard 2025 - Company Scorecard Search Dropdown Scor…" at bounding box center [469, 175] width 939 height 351
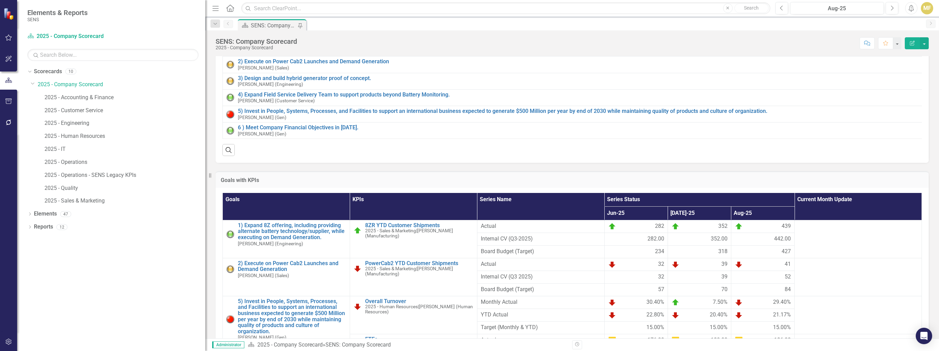
scroll to position [239, 0]
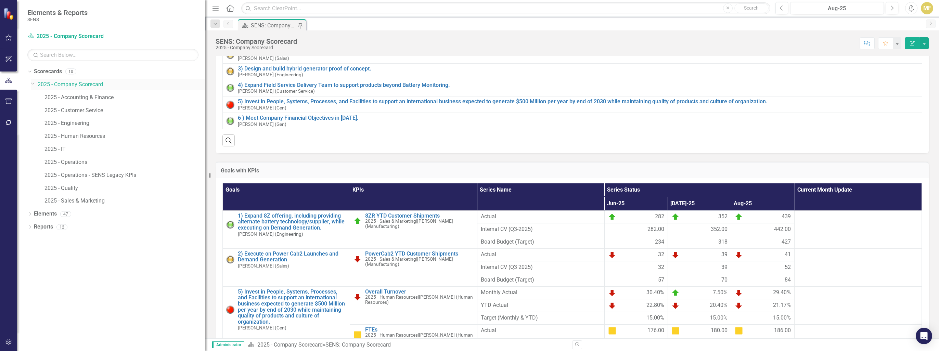
click at [78, 85] on link "2025 - Company Scorecard" at bounding box center [122, 85] width 168 height 8
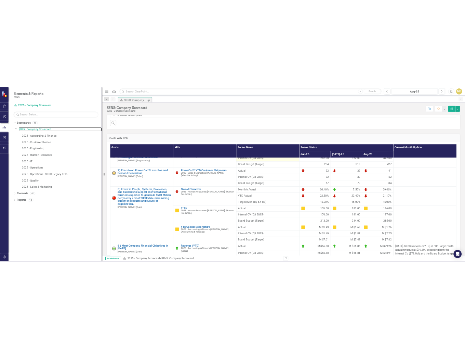
scroll to position [34, 0]
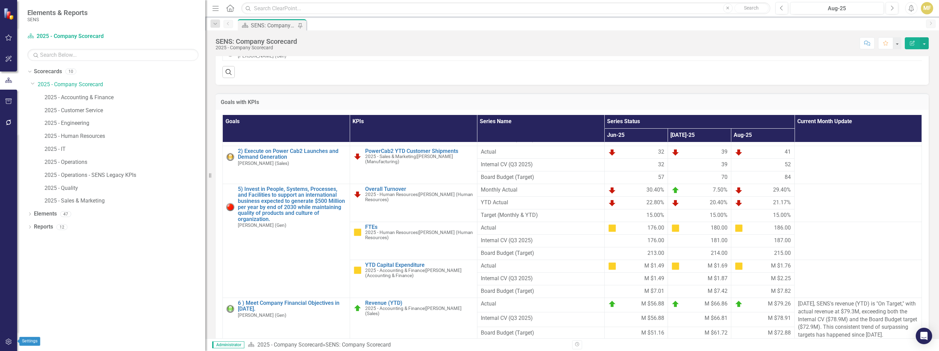
click at [8, 345] on button "button" at bounding box center [8, 342] width 15 height 14
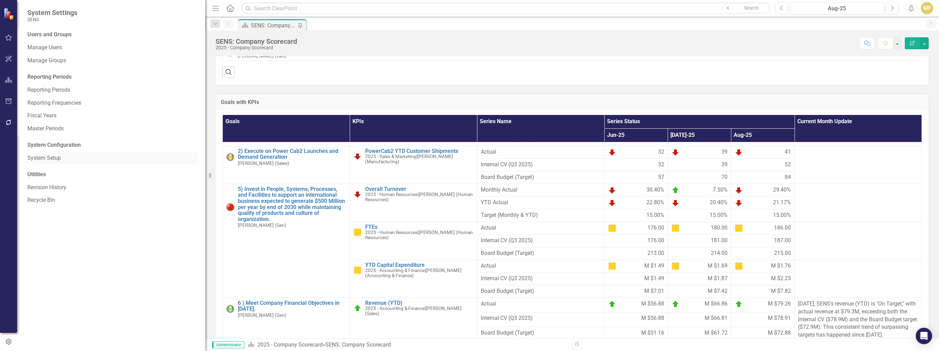
click at [55, 159] on link "System Setup" at bounding box center [112, 158] width 171 height 8
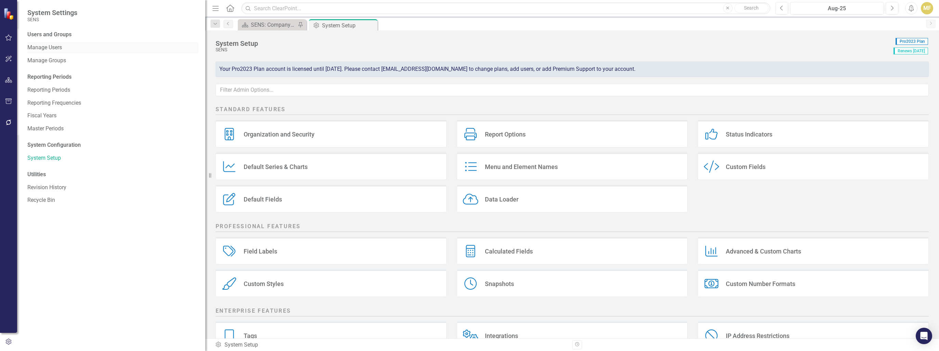
click at [58, 50] on link "Manage Users" at bounding box center [112, 48] width 171 height 8
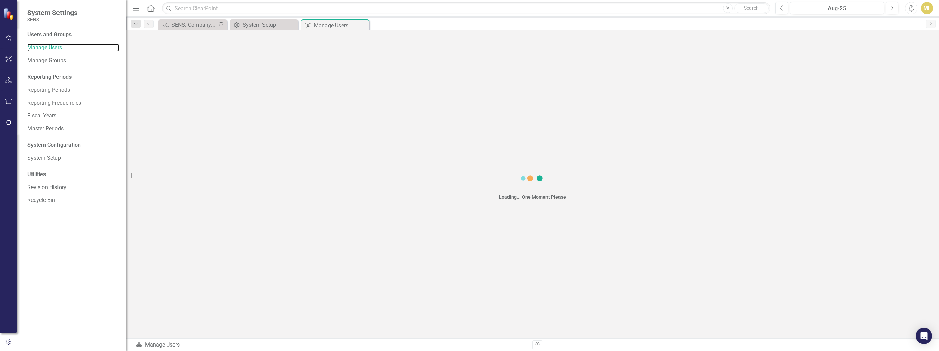
drag, startPoint x: 206, startPoint y: 179, endPoint x: 126, endPoint y: 187, distance: 80.8
click at [126, 187] on div "Resize" at bounding box center [128, 175] width 5 height 351
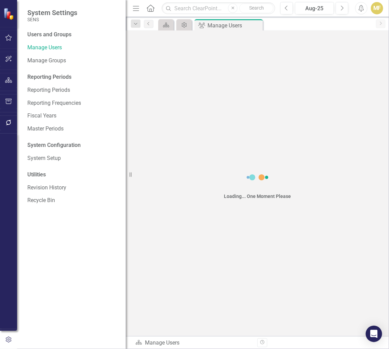
click at [207, 91] on div "Loading... One Moment Please" at bounding box center [257, 182] width 263 height 305
click at [52, 115] on link "Fiscal Years" at bounding box center [73, 116] width 92 height 8
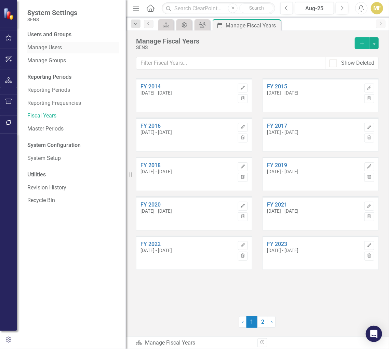
click at [49, 45] on link "Manage Users" at bounding box center [73, 48] width 92 height 8
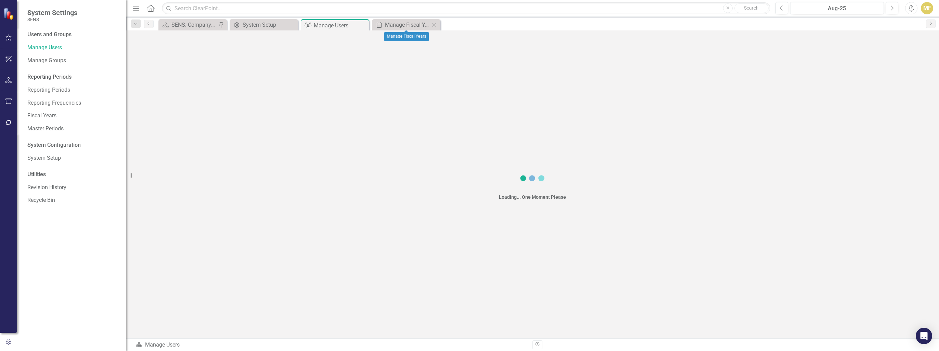
click at [409, 29] on div "Period Manage Fiscal Years Close" at bounding box center [406, 24] width 68 height 11
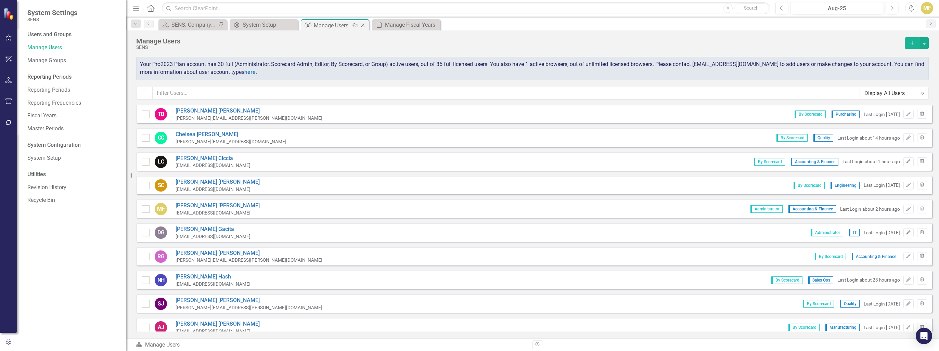
click at [345, 25] on div "Manage Users" at bounding box center [332, 25] width 37 height 9
click at [227, 95] on input "text" at bounding box center [506, 93] width 707 height 13
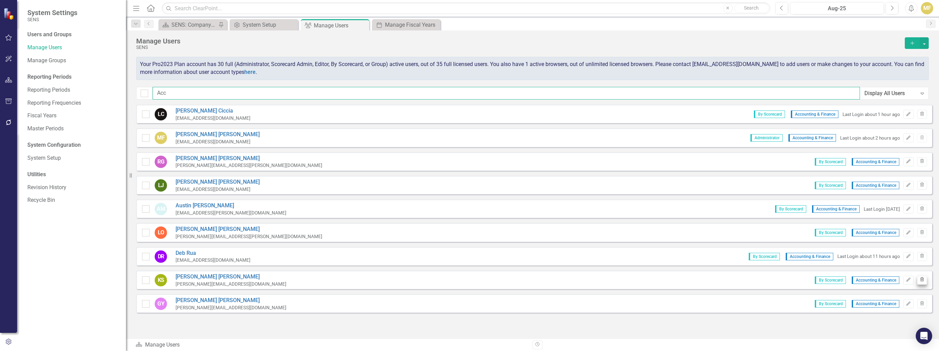
type input "Acc"
click at [919, 278] on icon "Trash" at bounding box center [921, 280] width 5 height 4
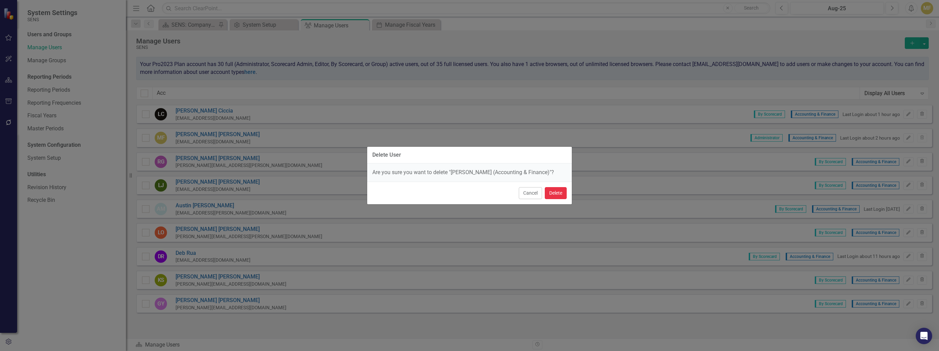
click at [555, 195] on button "Delete" at bounding box center [556, 193] width 22 height 12
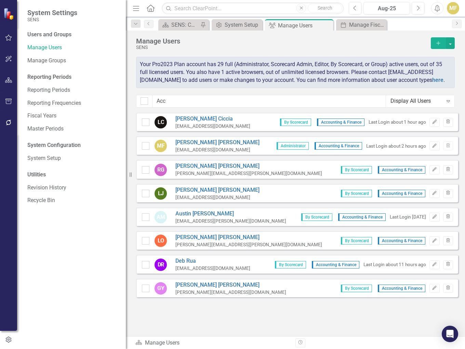
click at [438, 45] on icon "Add" at bounding box center [438, 43] width 6 height 5
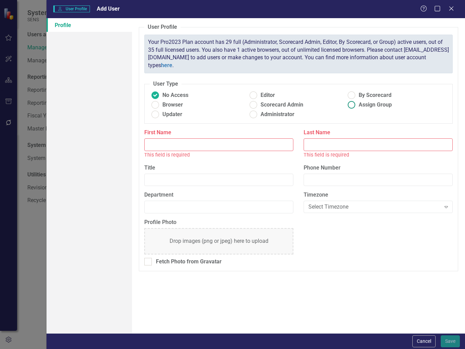
click at [354, 105] on ins at bounding box center [352, 105] width 11 height 11
click at [354, 105] on input "Assign Group" at bounding box center [352, 105] width 11 height 11
radio input "true"
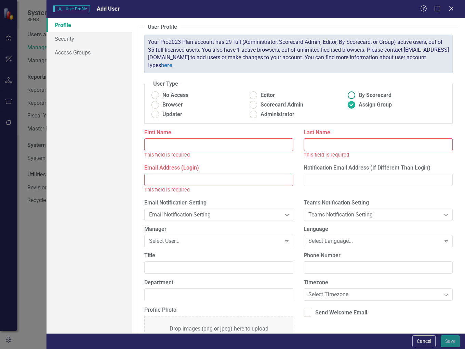
click at [353, 93] on ins at bounding box center [352, 95] width 11 height 11
click at [353, 93] on input "By Scorecard" at bounding box center [352, 95] width 11 height 11
radio input "true"
click at [239, 144] on input "First Name" at bounding box center [218, 144] width 149 height 13
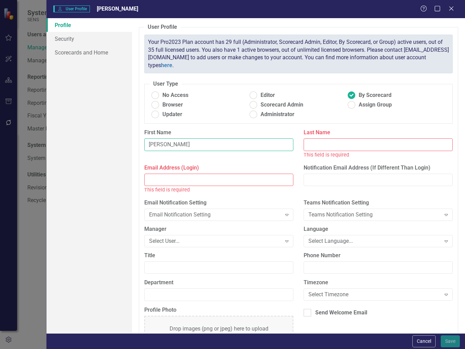
type input "[PERSON_NAME]"
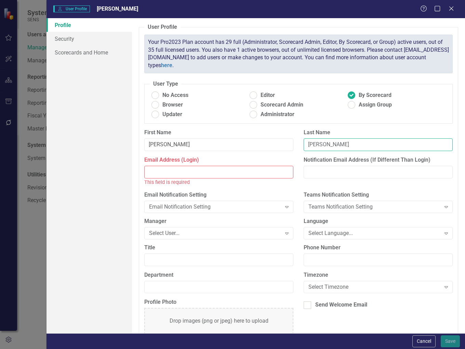
type input "[PERSON_NAME]"
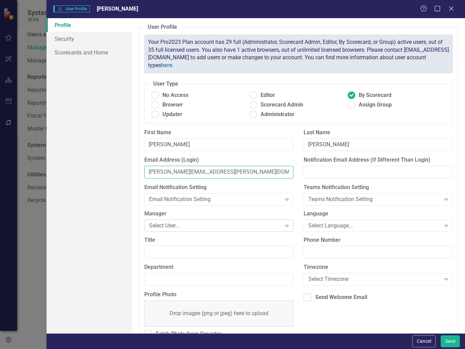
type input "[PERSON_NAME][EMAIL_ADDRESS][PERSON_NAME][DOMAIN_NAME]"
click at [251, 224] on div "Select User..." at bounding box center [215, 225] width 132 height 8
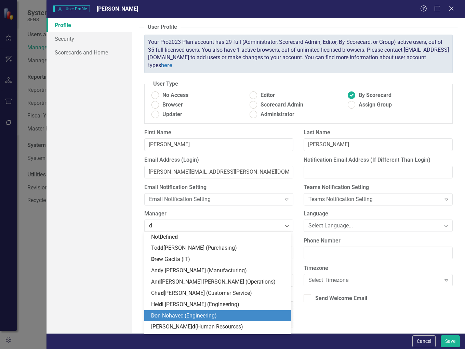
type input "de"
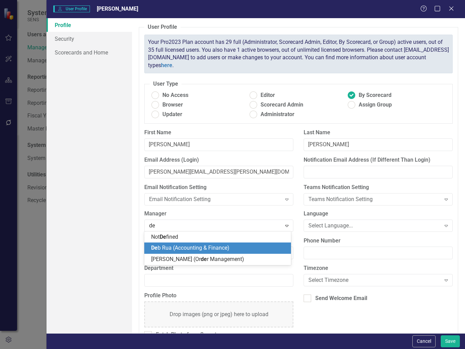
click at [214, 248] on span "[PERSON_NAME] (Accounting & Finance)" at bounding box center [190, 247] width 78 height 6
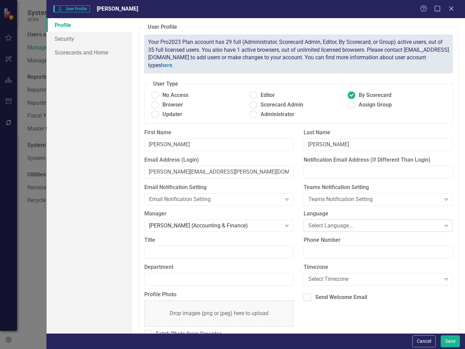
click at [337, 225] on div "Select Language..." at bounding box center [375, 225] width 132 height 8
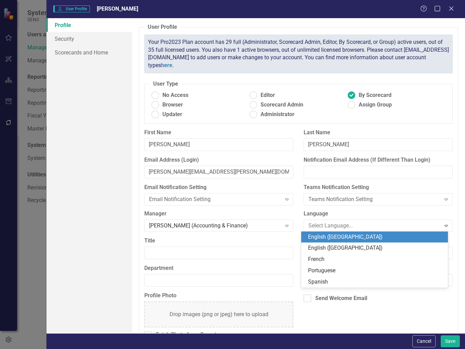
click at [335, 233] on div "English ([GEOGRAPHIC_DATA])" at bounding box center [376, 237] width 136 height 8
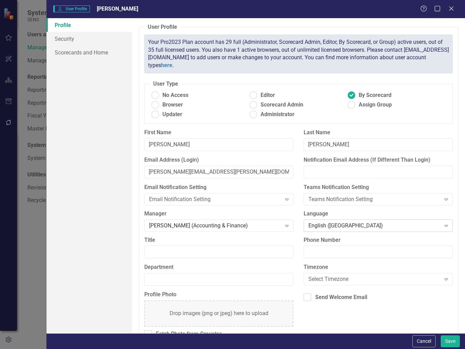
click at [337, 227] on div "English ([GEOGRAPHIC_DATA])" at bounding box center [375, 225] width 132 height 8
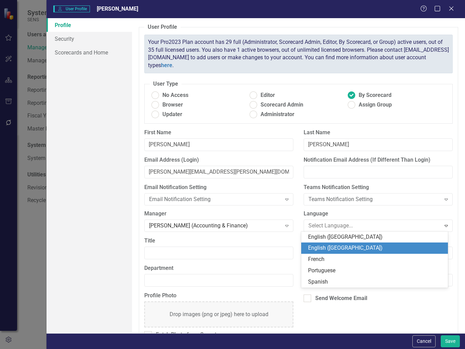
click at [338, 246] on div "English ([GEOGRAPHIC_DATA])" at bounding box center [376, 248] width 136 height 8
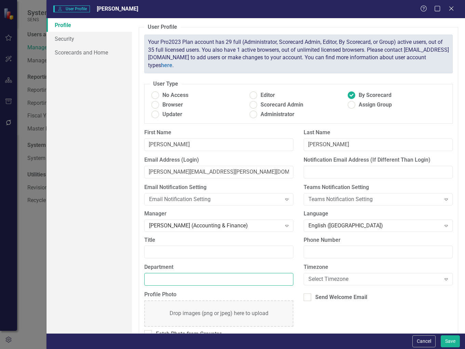
click at [164, 278] on input "Department" at bounding box center [218, 279] width 149 height 13
type input "Acct & Finance"
click at [71, 52] on link "Scorecards and Home" at bounding box center [90, 52] width 86 height 14
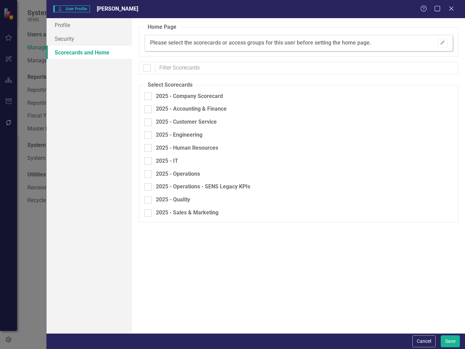
checkbox input "false"
click at [147, 109] on input "2025 - Accounting & Finance" at bounding box center [146, 107] width 4 height 4
checkbox input "true"
click at [429, 112] on div "Browser" at bounding box center [415, 111] width 52 height 8
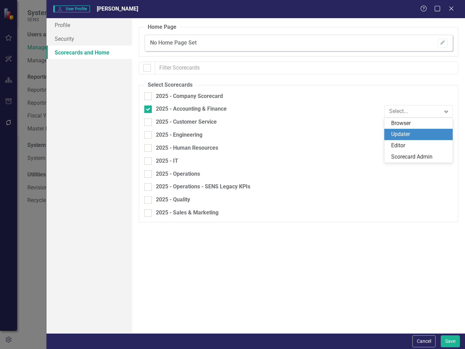
click at [421, 135] on div "Updater" at bounding box center [419, 134] width 57 height 8
click at [146, 95] on input "2025 - Company Scorecard" at bounding box center [146, 94] width 4 height 4
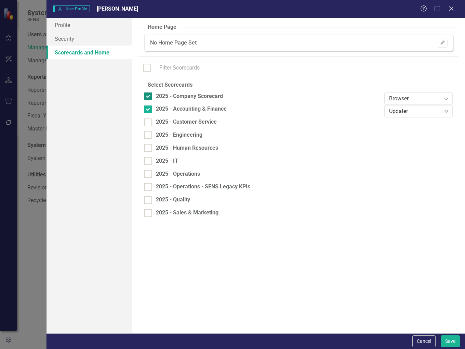
click at [150, 95] on div at bounding box center [148, 96] width 8 height 8
click at [149, 95] on input "2025 - Company Scorecard" at bounding box center [146, 94] width 4 height 4
checkbox input "false"
click at [441, 43] on icon "Edit" at bounding box center [442, 43] width 5 height 4
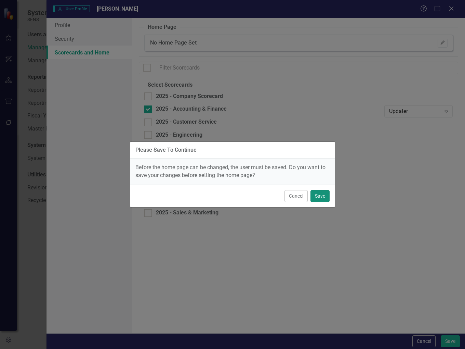
click at [320, 194] on button "Save" at bounding box center [320, 196] width 19 height 12
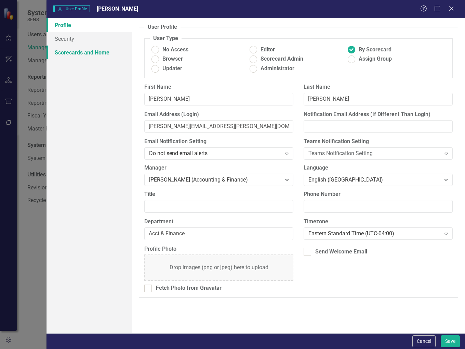
click at [101, 51] on link "Scorecards and Home" at bounding box center [90, 52] width 86 height 14
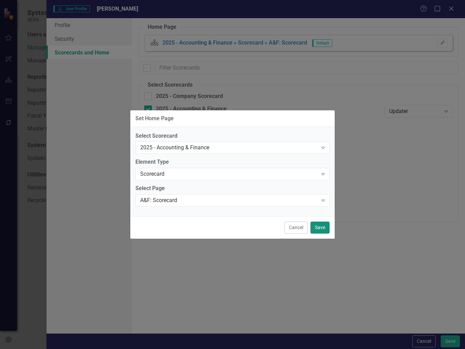
click at [322, 227] on button "Save" at bounding box center [320, 227] width 19 height 12
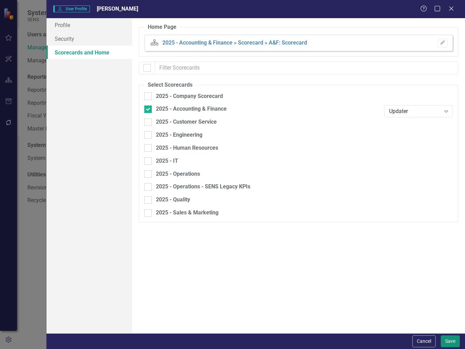
click at [451, 337] on button "Save" at bounding box center [450, 341] width 19 height 12
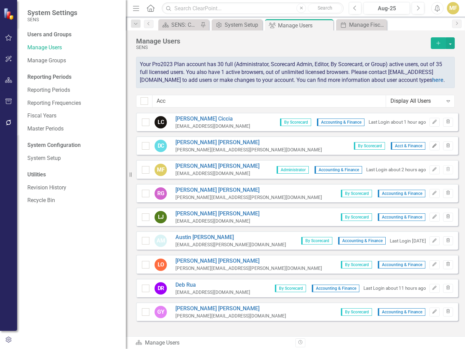
click at [431, 150] on button "Edit" at bounding box center [435, 145] width 10 height 9
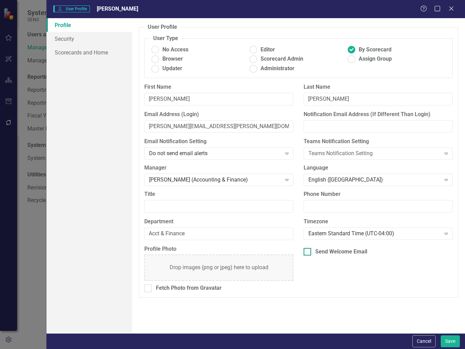
click at [330, 249] on div "Send Welcome Email" at bounding box center [341, 252] width 52 height 8
click at [308, 249] on input "Send Welcome Email" at bounding box center [306, 250] width 4 height 4
checkbox input "true"
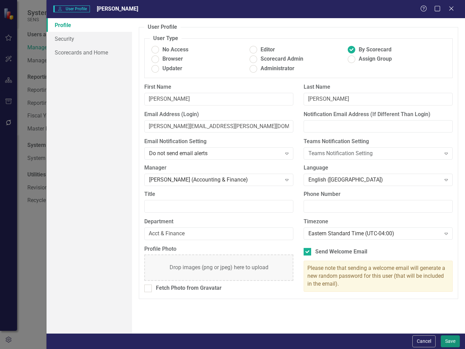
click at [453, 342] on button "Save" at bounding box center [450, 341] width 19 height 12
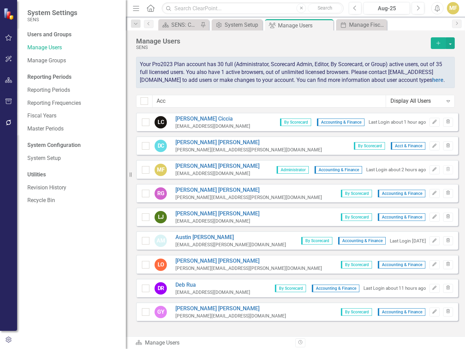
click at [437, 43] on icon "Add" at bounding box center [438, 43] width 6 height 5
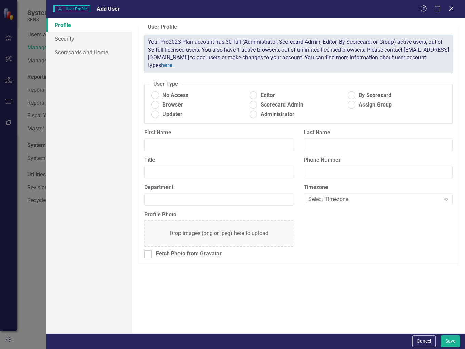
radio input "true"
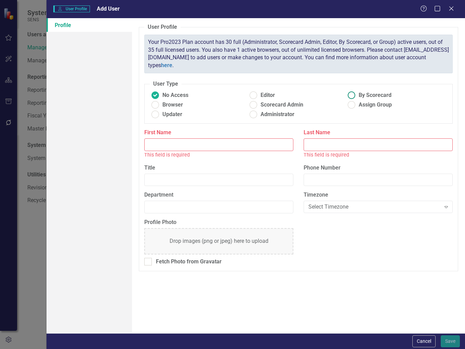
click at [359, 96] on label "By Scorecard" at bounding box center [395, 95] width 98 height 8
click at [357, 96] on input "By Scorecard" at bounding box center [352, 95] width 11 height 11
radio input "true"
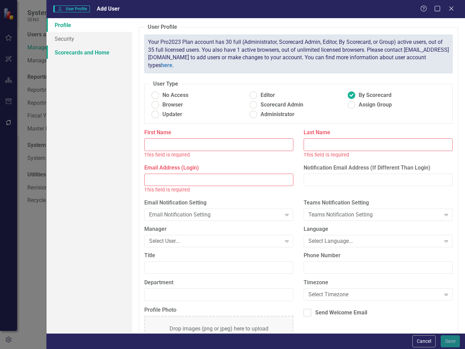
click at [97, 55] on link "Scorecards and Home" at bounding box center [90, 52] width 86 height 14
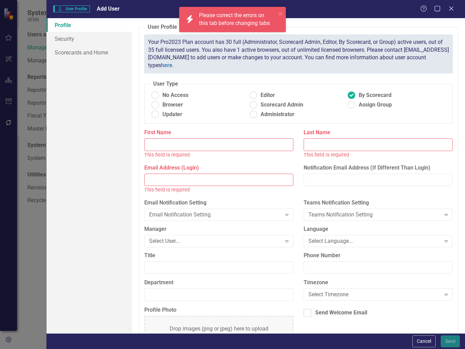
click at [186, 140] on input "First Name" at bounding box center [218, 144] width 149 height 13
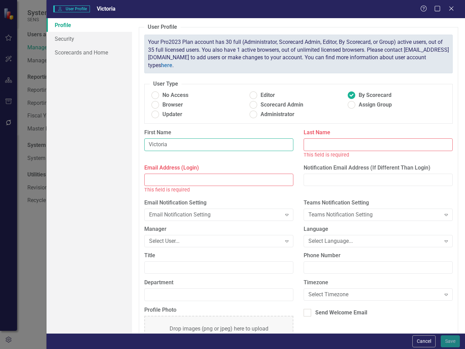
type input "Victoria"
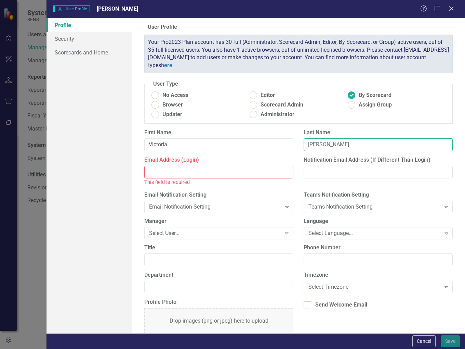
type input "[PERSON_NAME]"
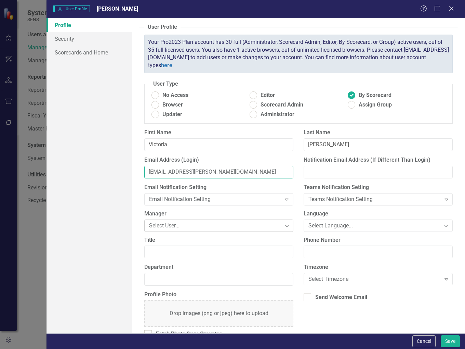
type input "[EMAIL_ADDRESS][PERSON_NAME][DOMAIN_NAME]"
click at [191, 224] on div "Select User..." at bounding box center [215, 225] width 132 height 8
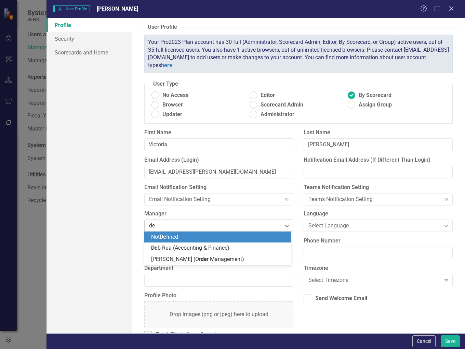
type input "deb"
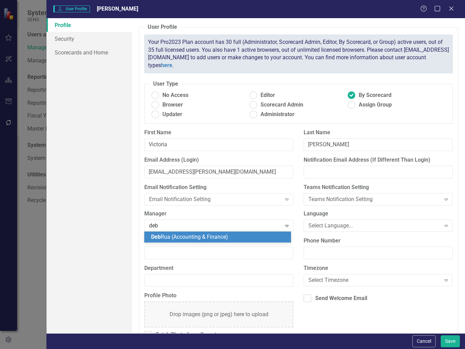
click at [191, 237] on span "[PERSON_NAME] (Accounting & Finance)" at bounding box center [189, 236] width 77 height 6
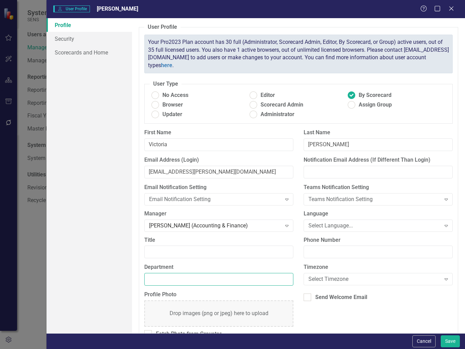
click at [180, 279] on input "Department" at bounding box center [218, 279] width 149 height 13
type input "Acct & Finance"
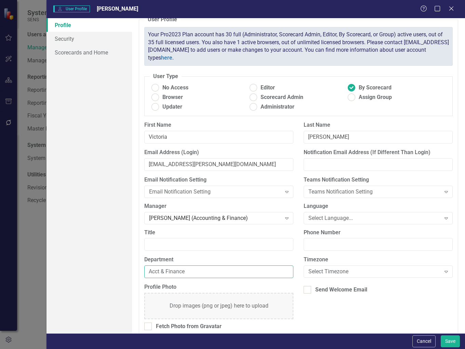
scroll to position [14, 0]
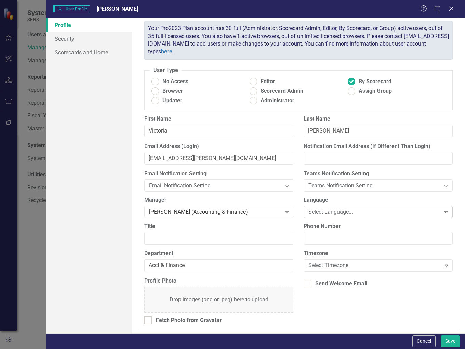
click at [324, 209] on div "Select Language..." at bounding box center [375, 212] width 132 height 8
click at [326, 282] on div "Send Welcome Email" at bounding box center [341, 283] width 52 height 8
click at [308, 282] on input "Send Welcome Email" at bounding box center [306, 281] width 4 height 4
checkbox input "true"
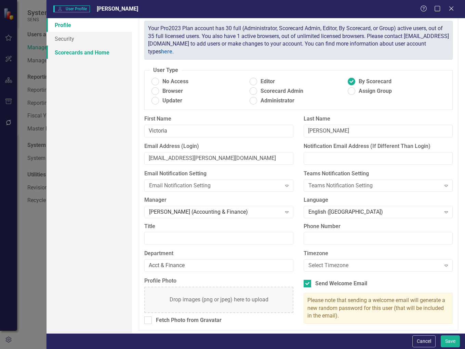
click at [67, 51] on link "Scorecards and Home" at bounding box center [90, 52] width 86 height 14
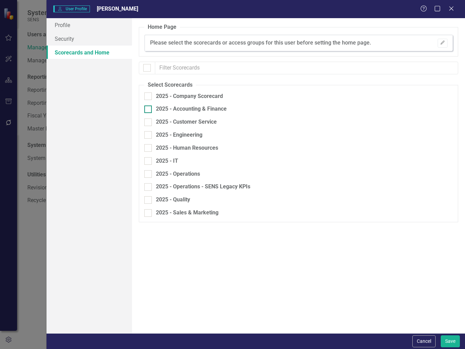
click at [163, 110] on div "2025 - Accounting & Finance" at bounding box center [191, 109] width 71 height 8
click at [149, 110] on input "2025 - Accounting & Finance" at bounding box center [146, 107] width 4 height 4
checkbox input "true"
click at [427, 112] on div "Browser" at bounding box center [415, 111] width 52 height 8
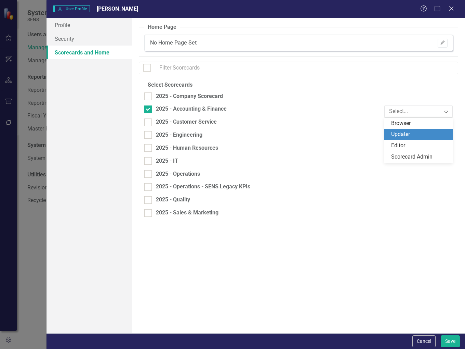
click at [415, 136] on div "Updater" at bounding box center [419, 134] width 57 height 8
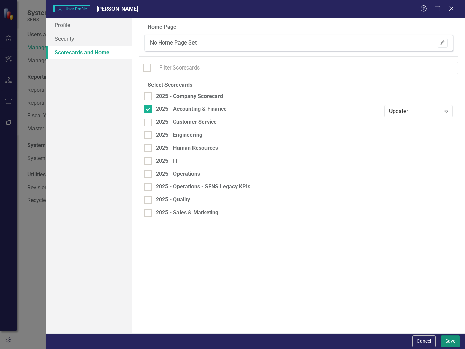
click at [451, 340] on button "Save" at bounding box center [450, 341] width 19 height 12
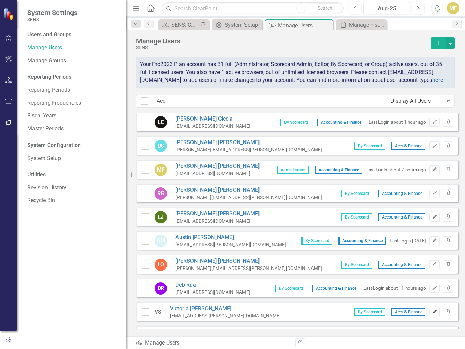
click at [431, 316] on button "Edit" at bounding box center [435, 311] width 10 height 9
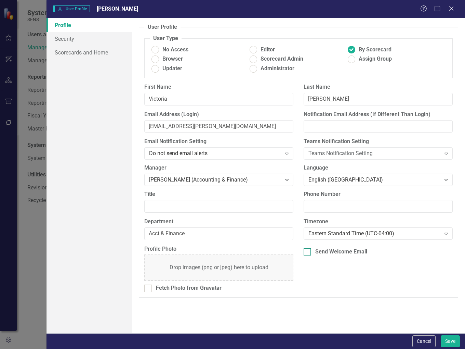
click at [307, 250] on input "Send Welcome Email" at bounding box center [306, 250] width 4 height 4
checkbox input "true"
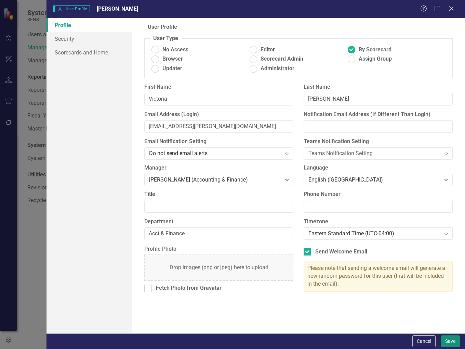
click at [446, 339] on button "Save" at bounding box center [450, 341] width 19 height 12
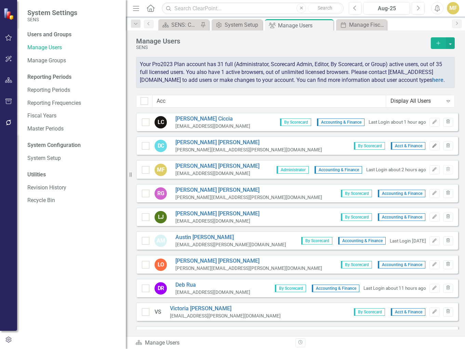
click at [431, 150] on button "Edit" at bounding box center [435, 145] width 10 height 9
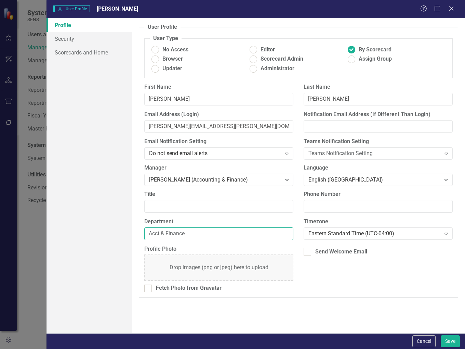
drag, startPoint x: 159, startPoint y: 232, endPoint x: 119, endPoint y: 229, distance: 40.2
click at [119, 229] on div "Profile Security Scorecards and Home User Profile ClearPoint has a wealth of op…" at bounding box center [256, 175] width 419 height 315
type input "Accounting & Finance"
click at [453, 338] on button "Save" at bounding box center [450, 341] width 19 height 12
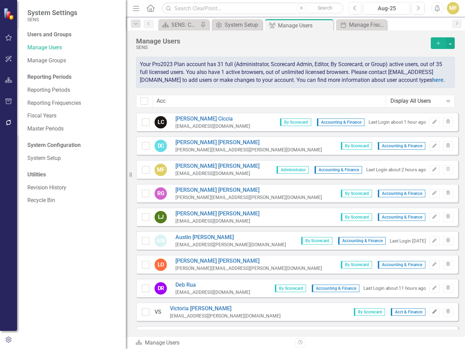
click at [432, 313] on icon "Edit" at bounding box center [434, 311] width 5 height 4
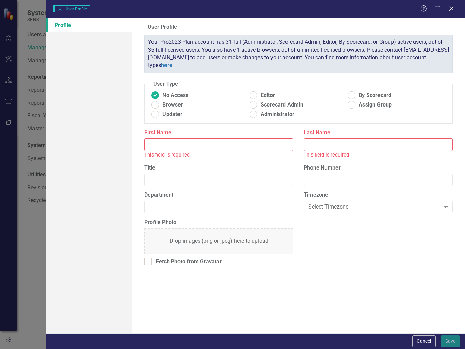
type input "Victoria"
type input "[PERSON_NAME]"
type input "Acct & Finance"
radio input "false"
radio input "true"
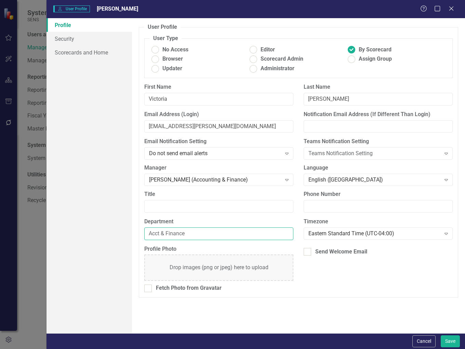
drag, startPoint x: 198, startPoint y: 234, endPoint x: 92, endPoint y: 223, distance: 106.6
click at [92, 223] on div "Profile Security Scorecards and Home User Profile ClearPoint has a wealth of op…" at bounding box center [256, 175] width 419 height 315
paste input "ounting"
type input "Accounting & Finance"
click at [447, 340] on button "Save" at bounding box center [450, 341] width 19 height 12
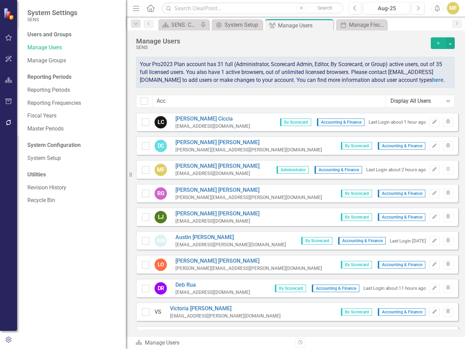
click at [436, 43] on icon "Add" at bounding box center [438, 43] width 6 height 5
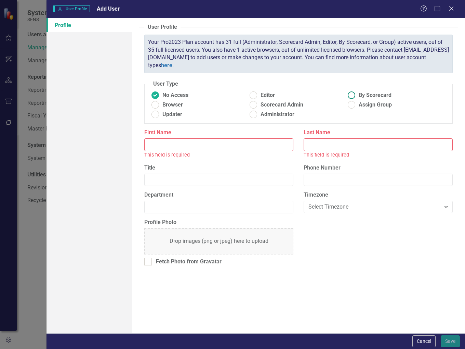
click at [368, 93] on span "By Scorecard" at bounding box center [375, 95] width 33 height 8
click at [357, 93] on input "By Scorecard" at bounding box center [352, 95] width 11 height 11
radio input "true"
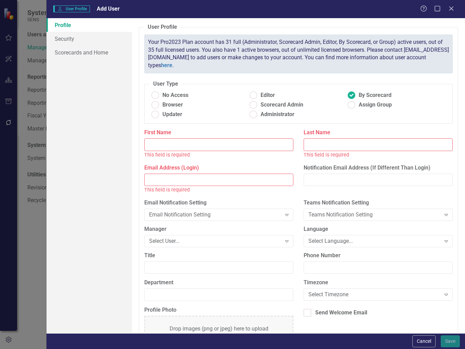
click at [192, 145] on input "First Name" at bounding box center [218, 144] width 149 height 13
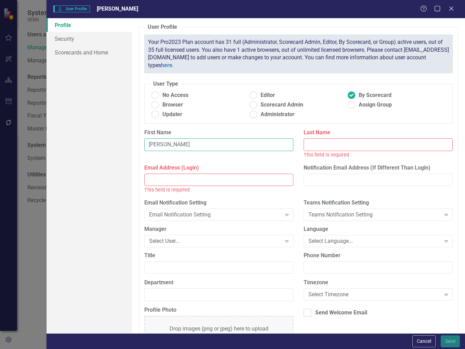
type input "[PERSON_NAME]"
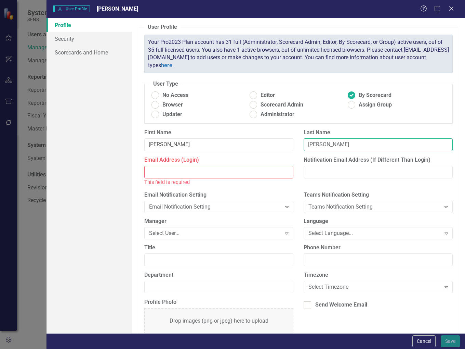
type input "[PERSON_NAME]"
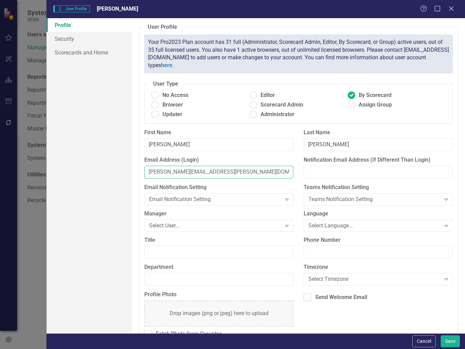
type input "[PERSON_NAME][EMAIL_ADDRESS][PERSON_NAME][DOMAIN_NAME]"
click at [238, 224] on div "Select User..." at bounding box center [215, 225] width 132 height 8
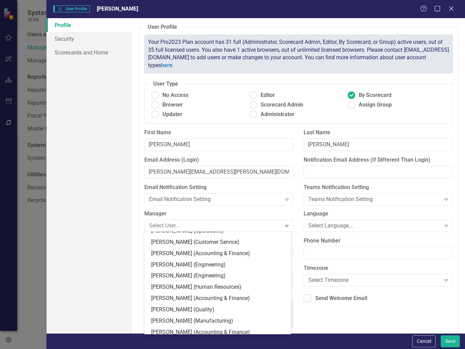
scroll to position [205, 0]
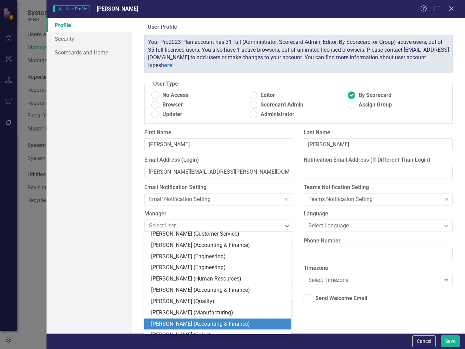
click at [187, 320] on div "[PERSON_NAME] (Accounting & Finance)" at bounding box center [219, 324] width 136 height 8
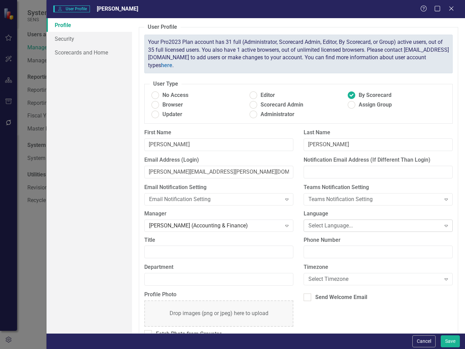
click at [330, 225] on div "Select Language..." at bounding box center [375, 225] width 132 height 8
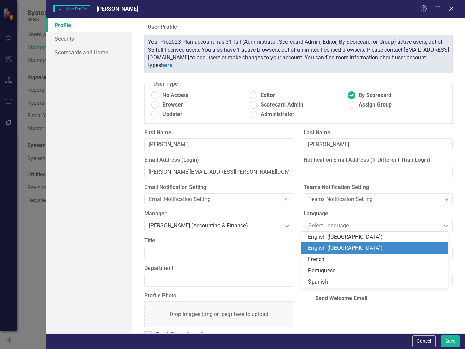
click at [332, 247] on div "English ([GEOGRAPHIC_DATA])" at bounding box center [376, 248] width 136 height 8
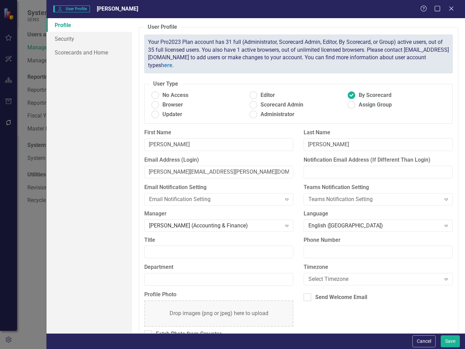
scroll to position [14, 0]
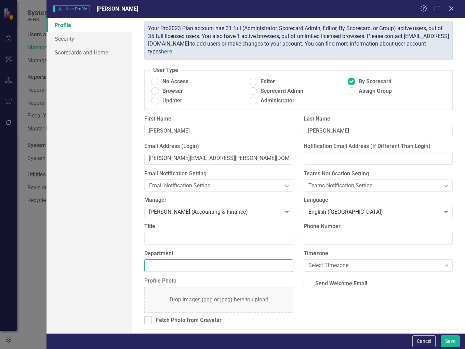
click at [213, 264] on input "Department" at bounding box center [218, 265] width 149 height 13
type input "Accounting & Finance"
click at [335, 282] on div "Send Welcome Email" at bounding box center [341, 283] width 52 height 8
click at [308, 282] on input "Send Welcome Email" at bounding box center [306, 281] width 4 height 4
checkbox input "true"
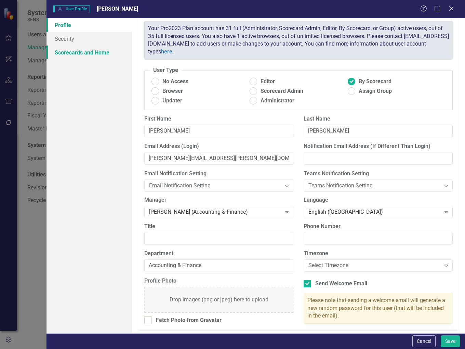
click at [71, 51] on link "Scorecards and Home" at bounding box center [90, 52] width 86 height 14
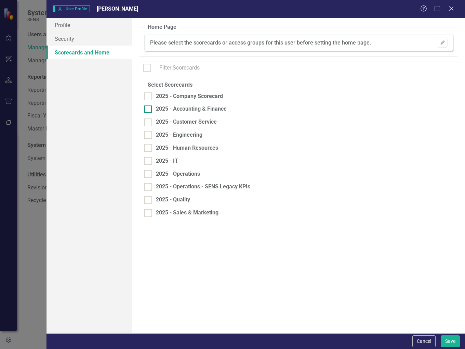
click at [147, 108] on input "2025 - Accounting & Finance" at bounding box center [146, 107] width 4 height 4
checkbox input "true"
click at [431, 110] on div "Browser" at bounding box center [415, 111] width 52 height 8
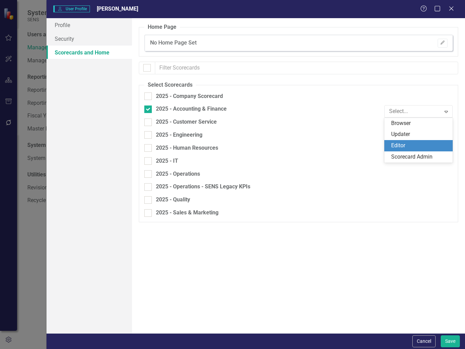
click at [407, 143] on div "Editor" at bounding box center [419, 146] width 57 height 8
click at [413, 110] on div "Editor" at bounding box center [415, 111] width 52 height 8
click at [406, 136] on div "Updater" at bounding box center [419, 134] width 57 height 8
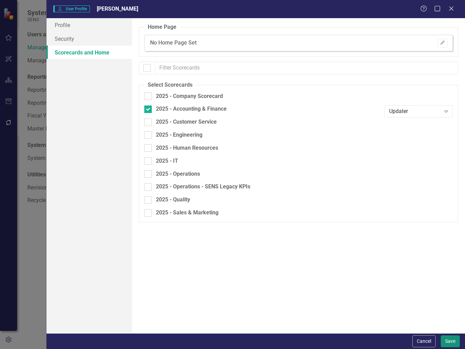
click at [454, 340] on button "Save" at bounding box center [450, 341] width 19 height 12
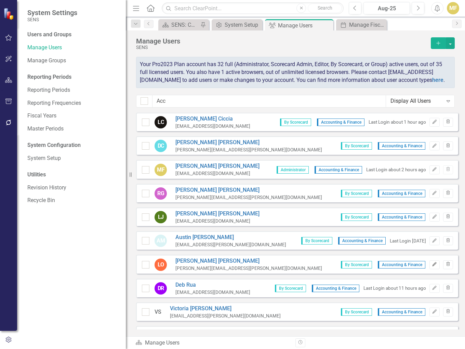
click at [432, 266] on icon "Edit" at bounding box center [434, 264] width 5 height 4
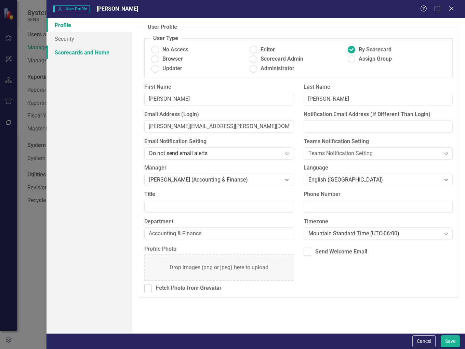
click at [88, 54] on link "Scorecards and Home" at bounding box center [90, 52] width 86 height 14
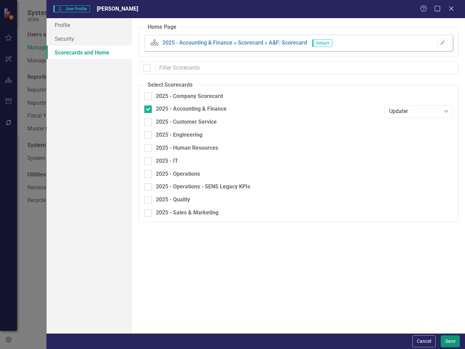
click at [446, 340] on button "Save" at bounding box center [450, 341] width 19 height 12
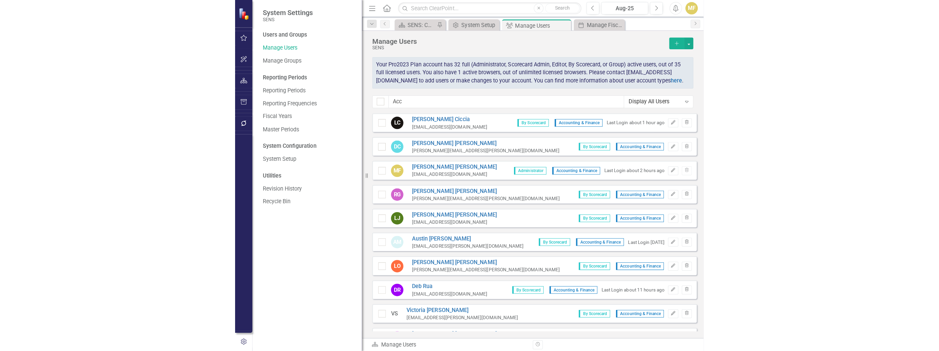
scroll to position [67, 0]
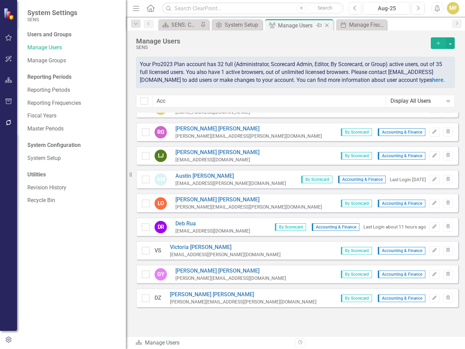
click at [327, 28] on icon "Close" at bounding box center [327, 25] width 7 height 5
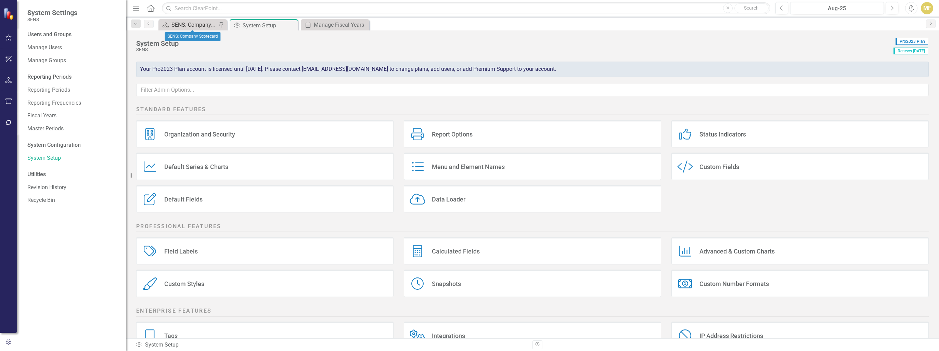
click at [182, 25] on div "SENS: Company Scorecard" at bounding box center [193, 25] width 45 height 9
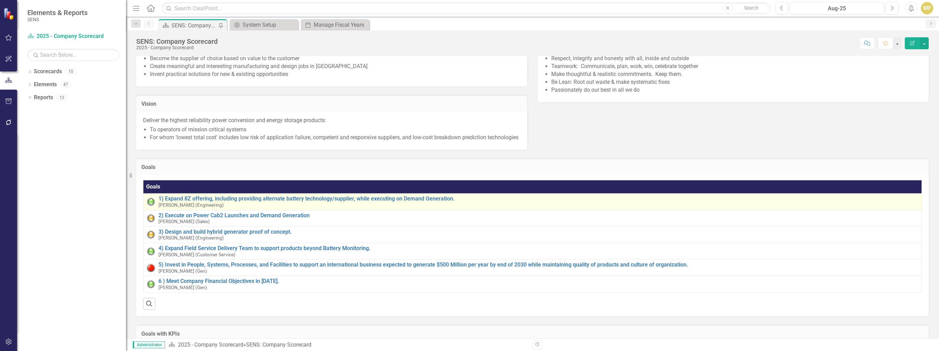
scroll to position [103, 0]
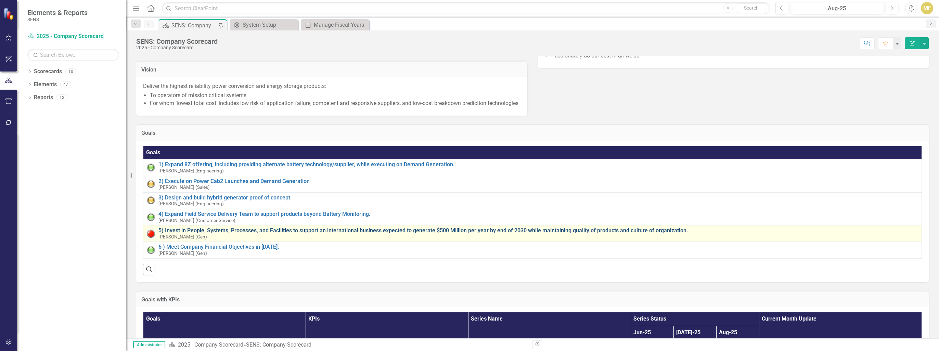
click at [196, 234] on link "5) Invest in People, Systems, Processes, and Facilities to support an internati…" at bounding box center [537, 230] width 759 height 6
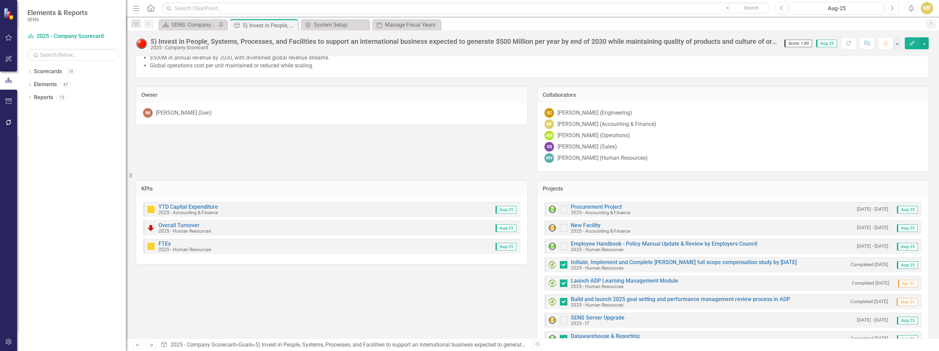
scroll to position [171, 0]
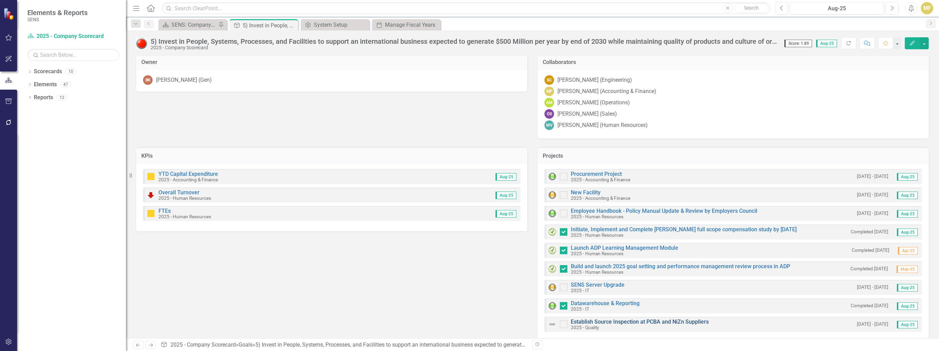
click at [617, 320] on link "Establish Source Inspection at PCBA and NiZn Suppliers" at bounding box center [640, 321] width 138 height 6
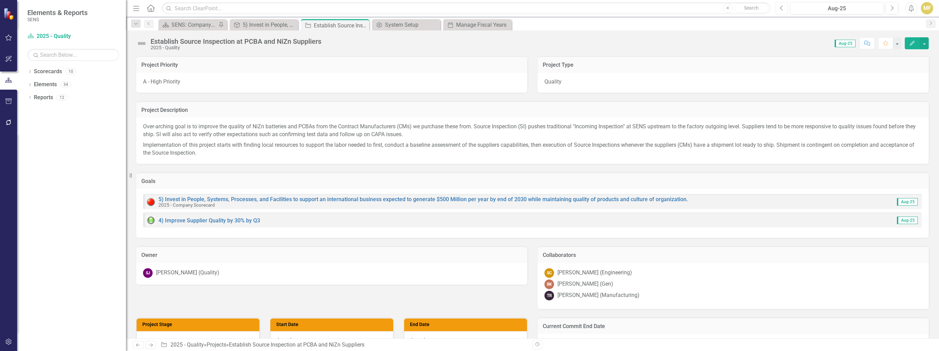
click at [783, 9] on button "Previous" at bounding box center [781, 8] width 13 height 12
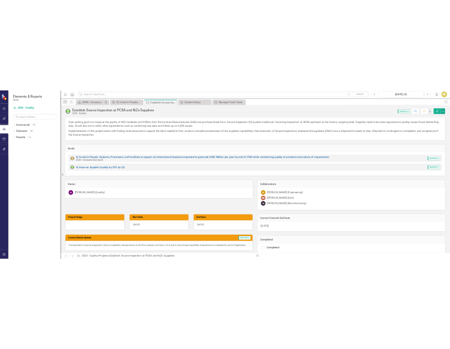
scroll to position [68, 0]
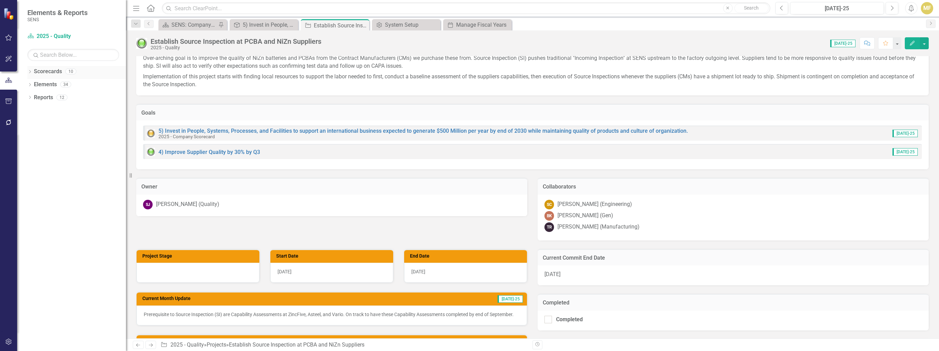
click at [51, 73] on link "Scorecards" at bounding box center [48, 72] width 28 height 8
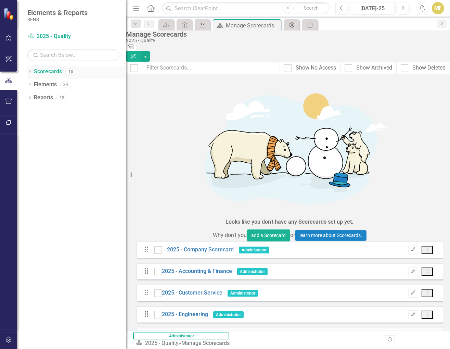
click at [31, 71] on icon "Dropdown" at bounding box center [29, 72] width 5 height 4
click at [51, 87] on link "2025 - Company Scorecard" at bounding box center [82, 85] width 88 height 8
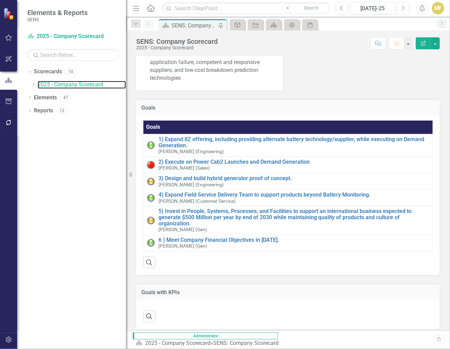
scroll to position [205, 0]
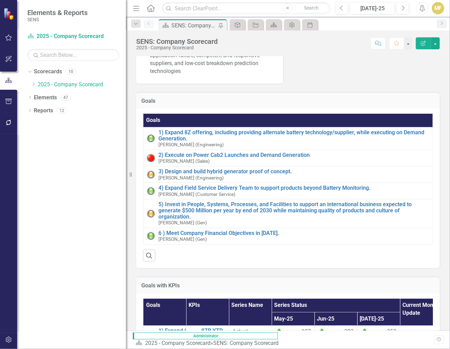
click at [123, 11] on div "Elements & Reports SENS" at bounding box center [71, 15] width 109 height 31
click at [118, 10] on div "Elements & Reports SENS" at bounding box center [71, 15] width 109 height 31
click at [109, 9] on div "Elements & Reports SENS" at bounding box center [71, 15] width 109 height 31
click at [149, 9] on icon "Home" at bounding box center [150, 7] width 9 height 7
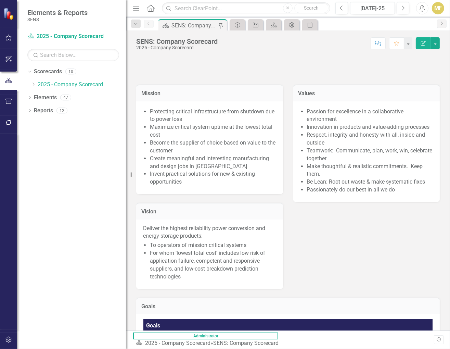
click at [134, 9] on icon "Menu" at bounding box center [136, 7] width 9 height 7
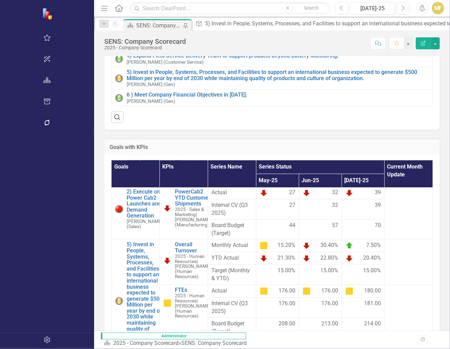
scroll to position [68, 0]
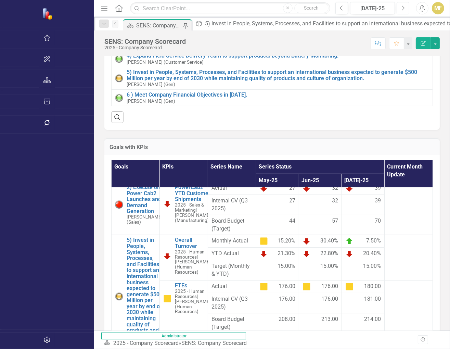
click at [405, 11] on button "Next" at bounding box center [402, 8] width 13 height 12
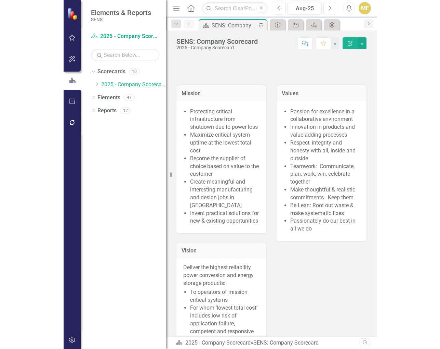
scroll to position [822, 0]
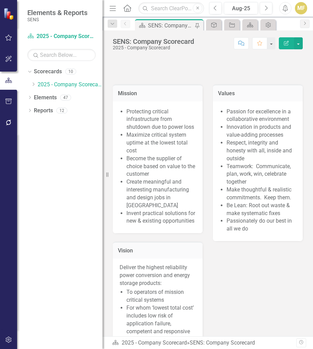
click at [112, 10] on icon "Menu" at bounding box center [112, 7] width 9 height 7
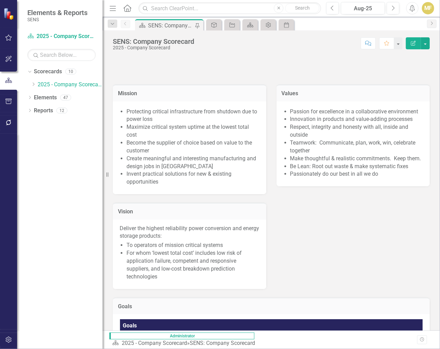
scroll to position [205, 0]
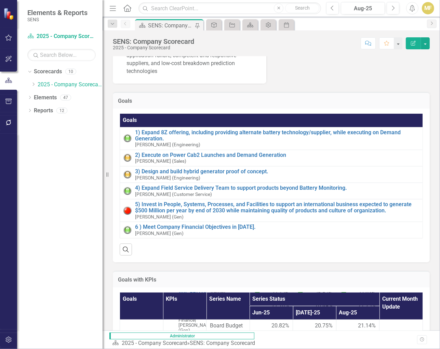
click at [94, 4] on div "Elements & Reports SENS" at bounding box center [60, 15] width 86 height 31
click at [116, 6] on icon "Menu" at bounding box center [112, 7] width 9 height 7
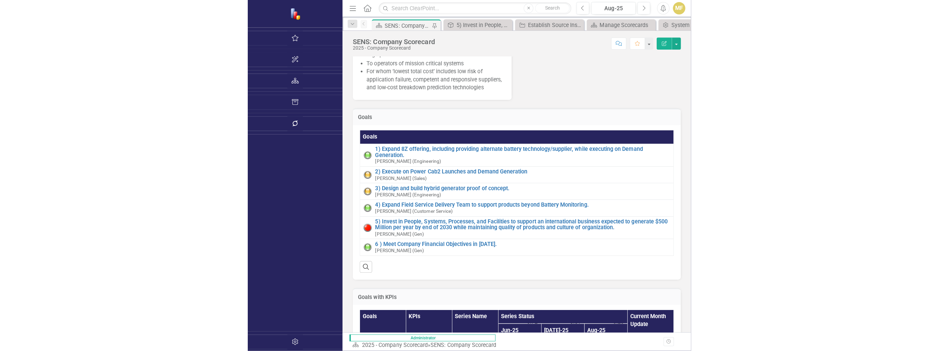
scroll to position [166, 0]
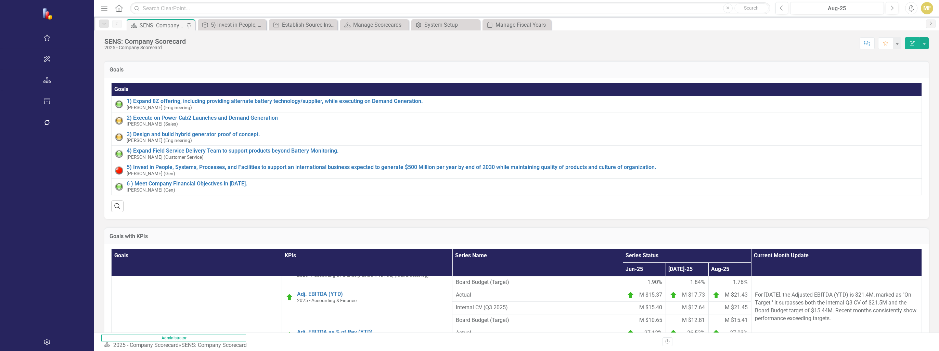
click at [115, 9] on icon at bounding box center [119, 7] width 8 height 7
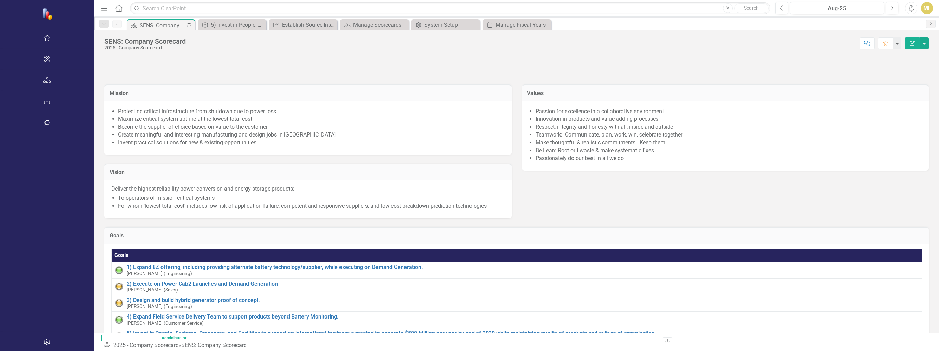
click at [101, 10] on icon "button" at bounding box center [104, 8] width 6 height 5
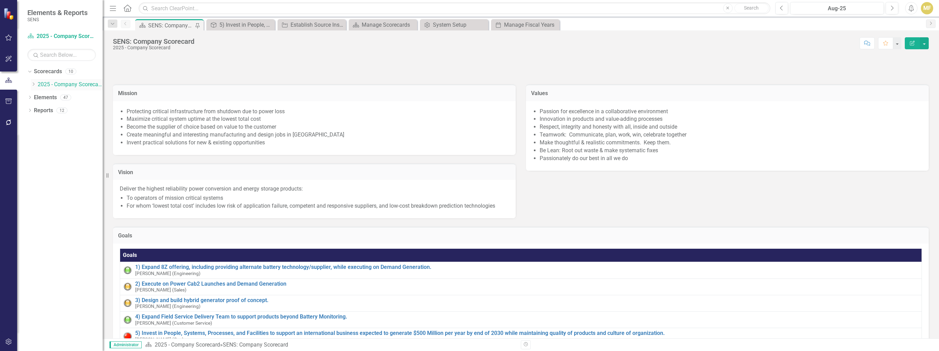
click at [31, 83] on icon "Dropdown" at bounding box center [33, 84] width 5 height 4
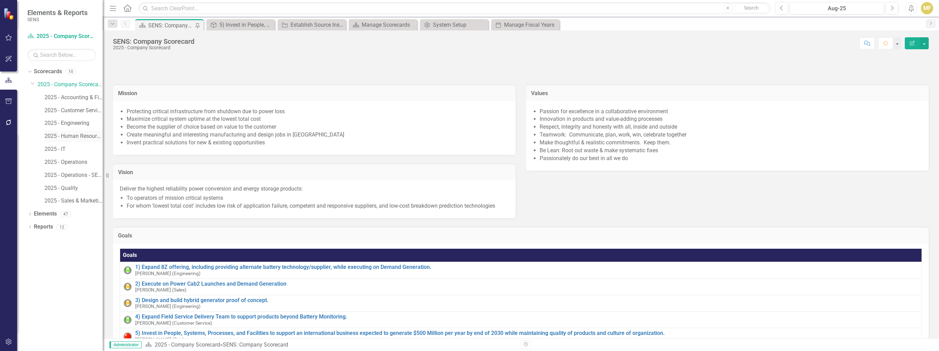
click at [76, 133] on link "2025 - Human Resources" at bounding box center [73, 136] width 58 height 8
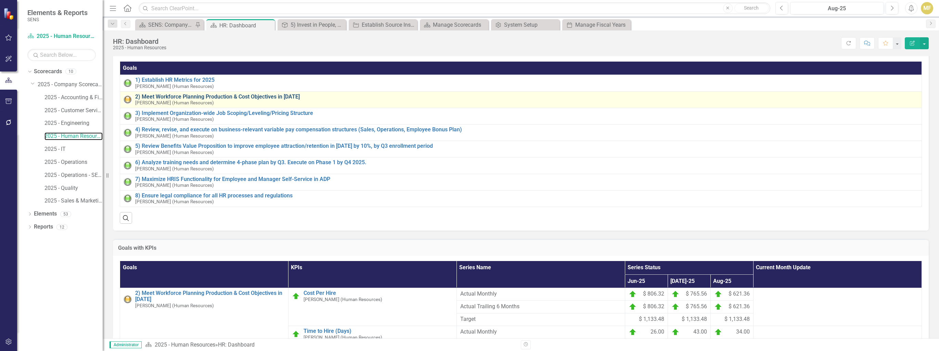
scroll to position [15, 0]
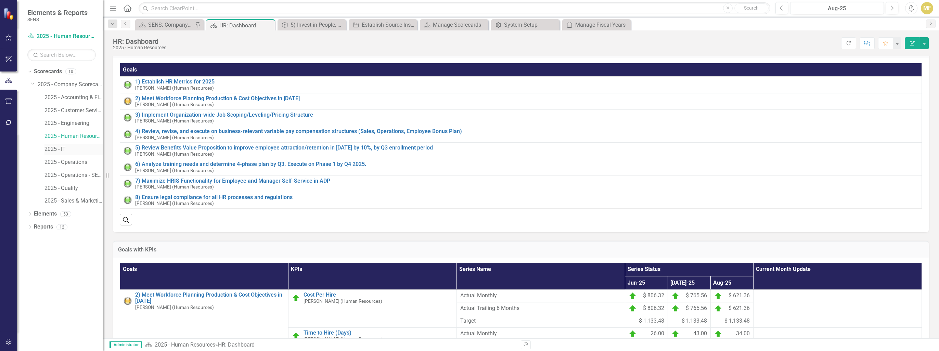
click at [59, 147] on link "2025 - IT" at bounding box center [73, 149] width 58 height 8
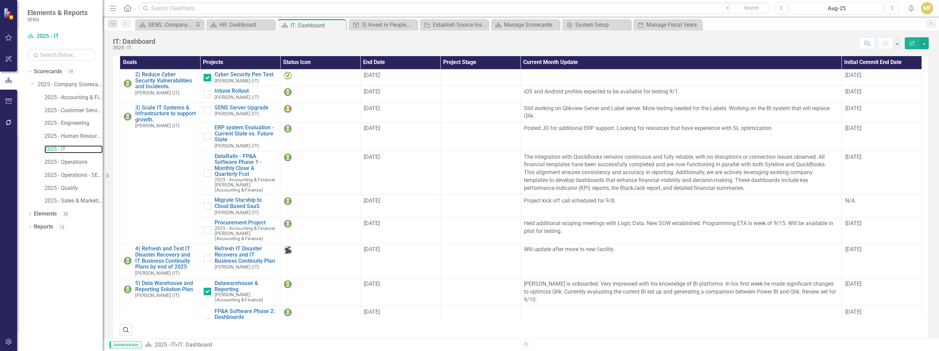
scroll to position [18, 0]
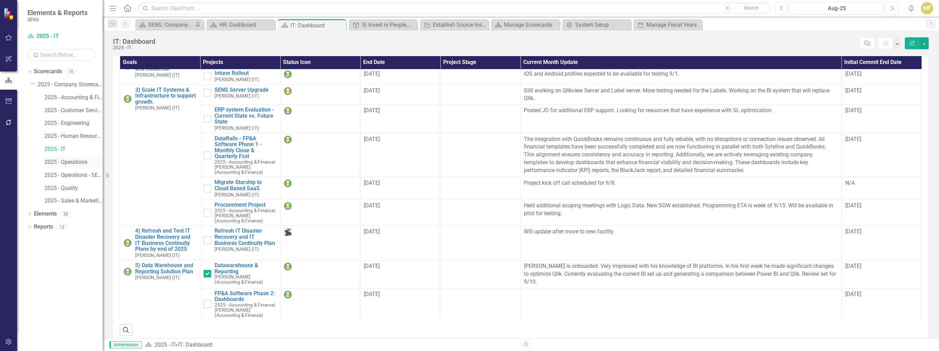
click at [63, 162] on link "2025 - Operations" at bounding box center [73, 162] width 58 height 8
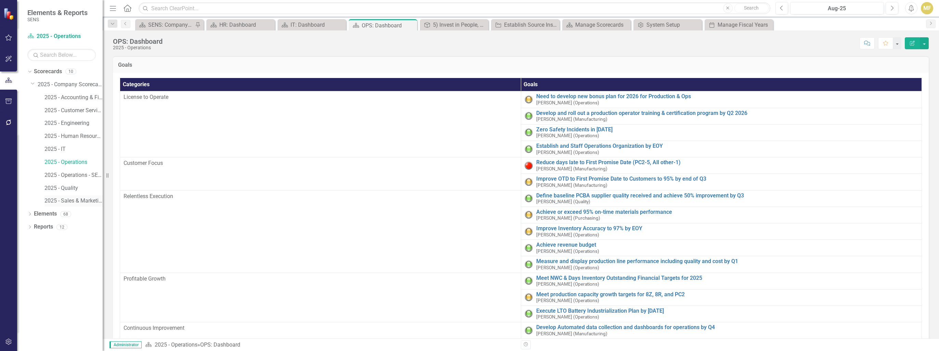
click at [85, 200] on link "2025 - Sales & Marketing" at bounding box center [73, 201] width 58 height 8
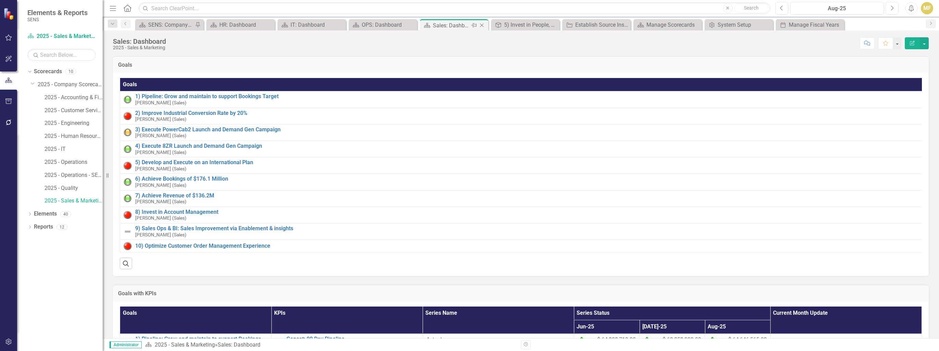
click at [482, 27] on icon "Close" at bounding box center [481, 25] width 7 height 5
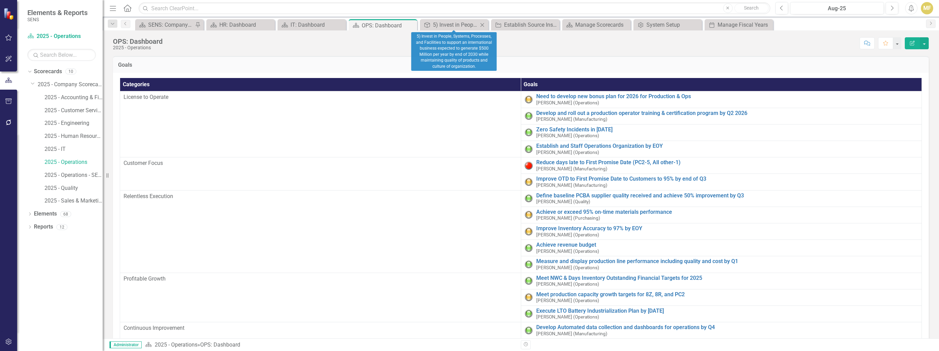
click at [481, 24] on icon "Close" at bounding box center [482, 24] width 7 height 5
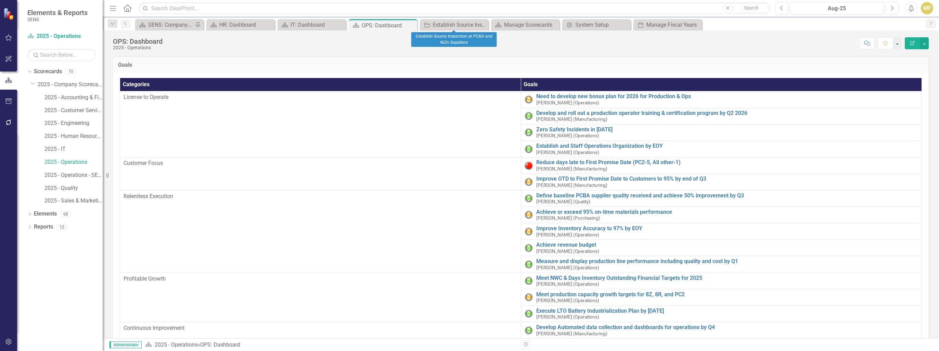
click at [0, 0] on icon "Close" at bounding box center [0, 0] width 0 height 0
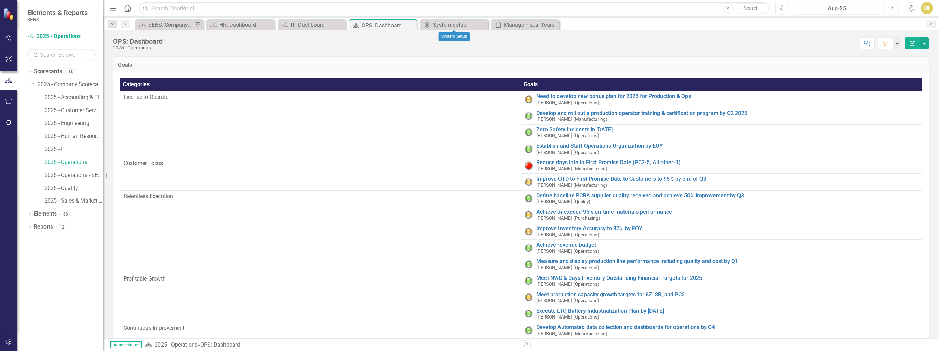
click at [0, 0] on icon "Close" at bounding box center [0, 0] width 0 height 0
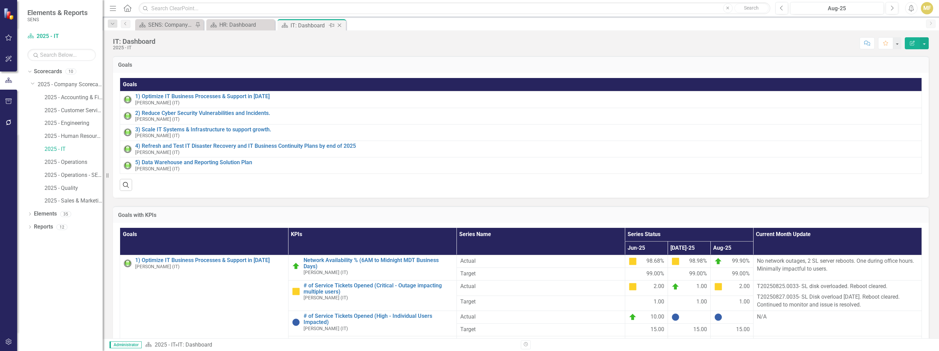
click at [339, 24] on icon "Close" at bounding box center [339, 25] width 7 height 5
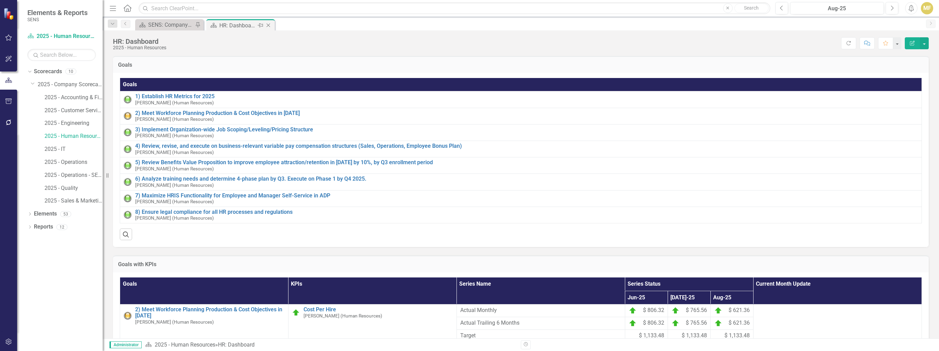
click at [268, 25] on icon at bounding box center [268, 26] width 4 height 4
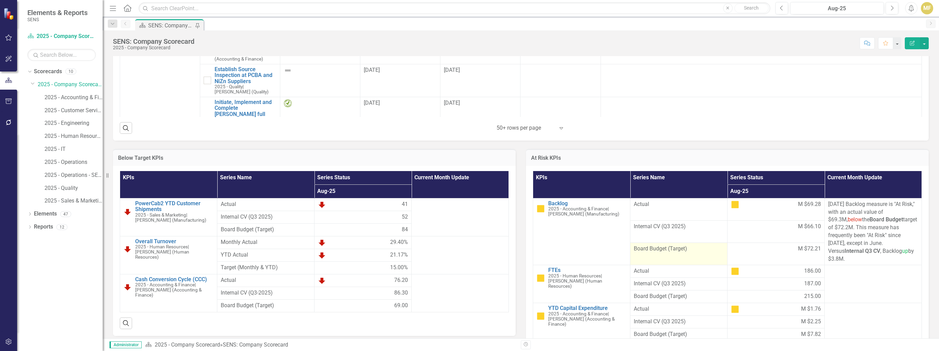
scroll to position [838, 0]
